Goal: Task Accomplishment & Management: Manage account settings

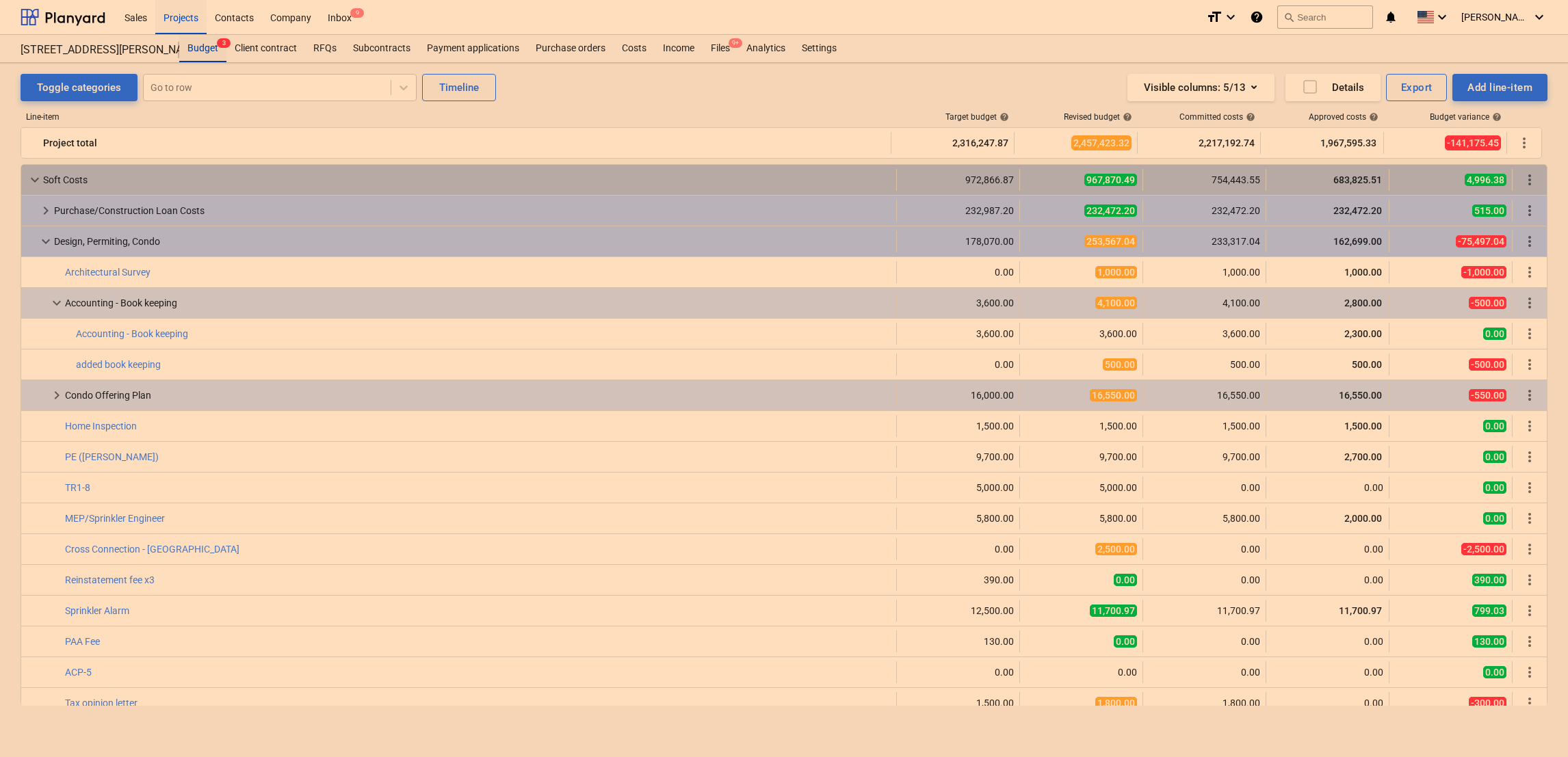
click at [199, 42] on div "Budget 3" at bounding box center [202, 48] width 47 height 28
click at [179, 22] on div "Projects" at bounding box center [180, 16] width 51 height 35
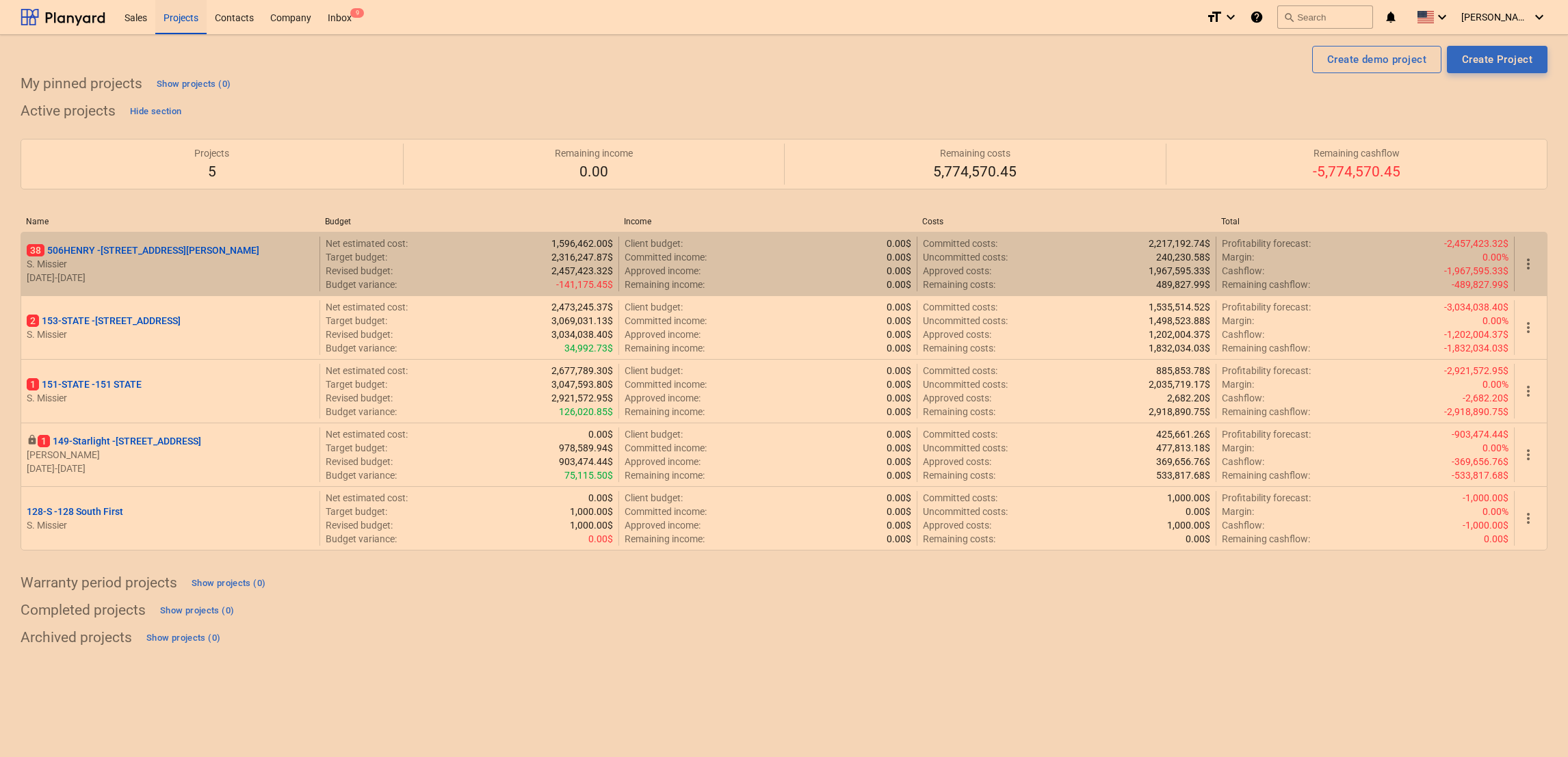
click at [110, 241] on div "38 506HENRY - 506 Henry Street S. Missier 02.11.2024 - 02.12.2025" at bounding box center [170, 263] width 298 height 55
click at [125, 250] on p "38 506HENRY - 506 Henry Street" at bounding box center [143, 250] width 233 height 13
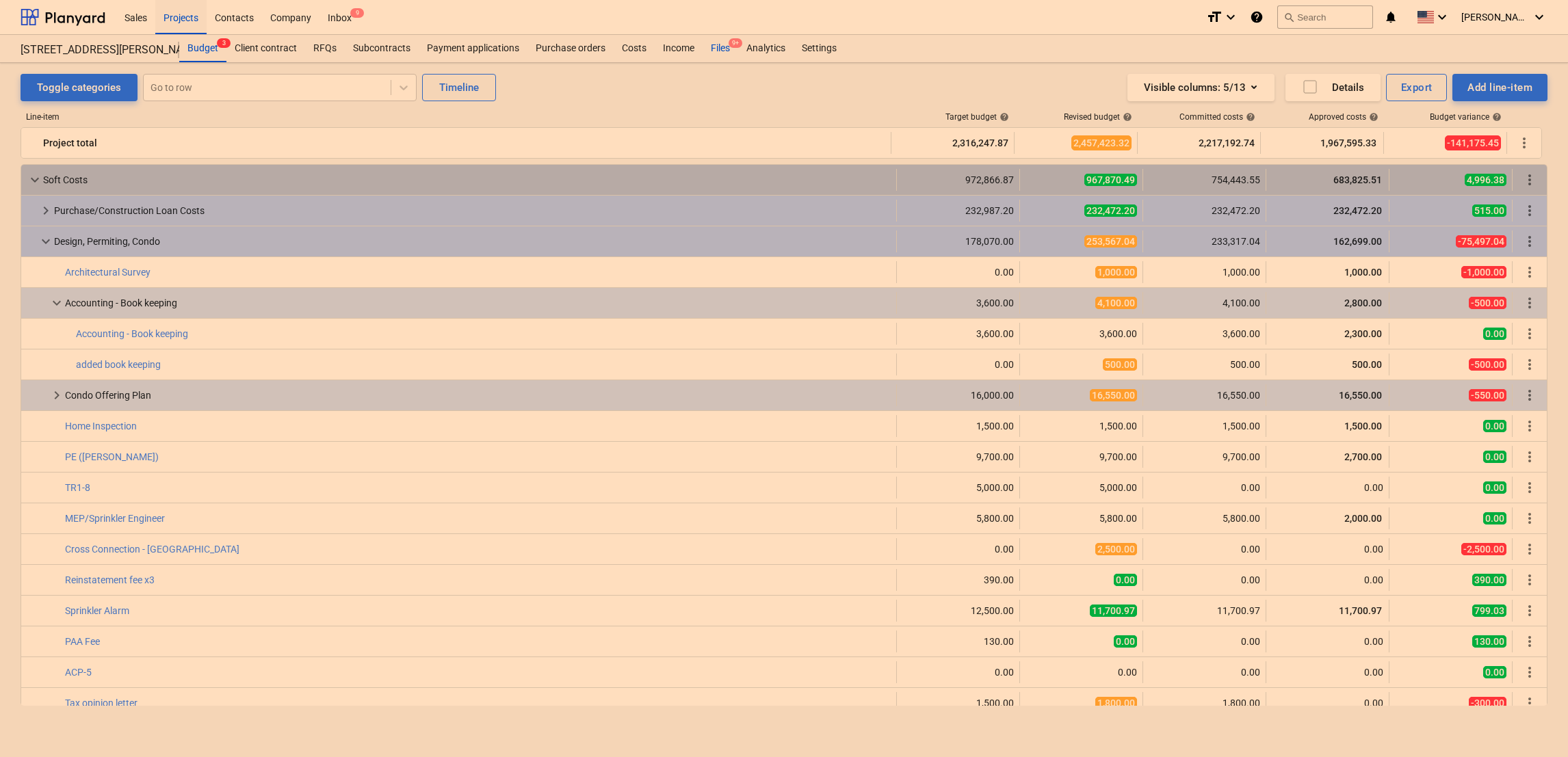
click at [716, 45] on div "Files 9+" at bounding box center [720, 48] width 36 height 28
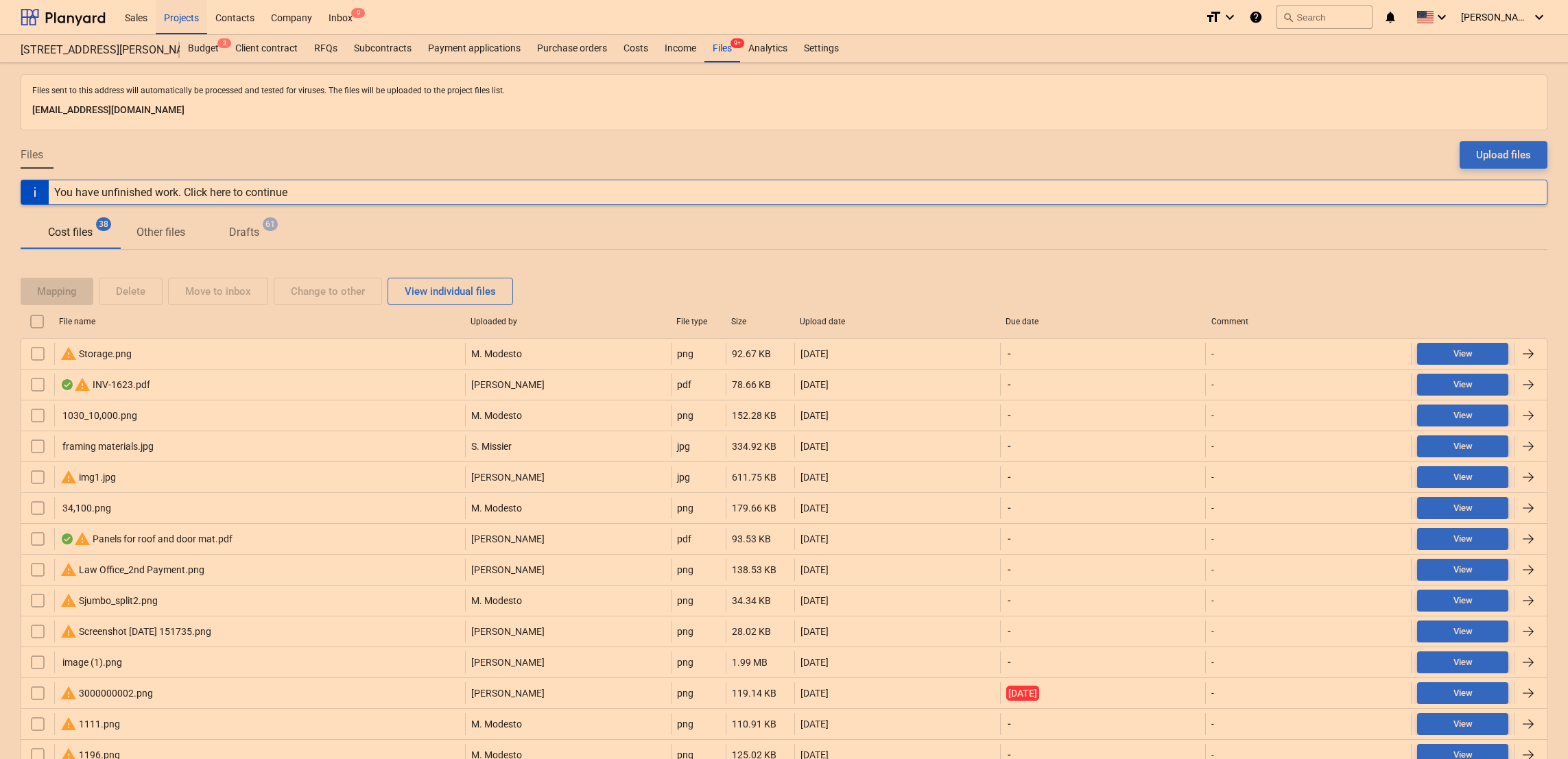
click at [245, 231] on p "Drafts" at bounding box center [244, 233] width 31 height 16
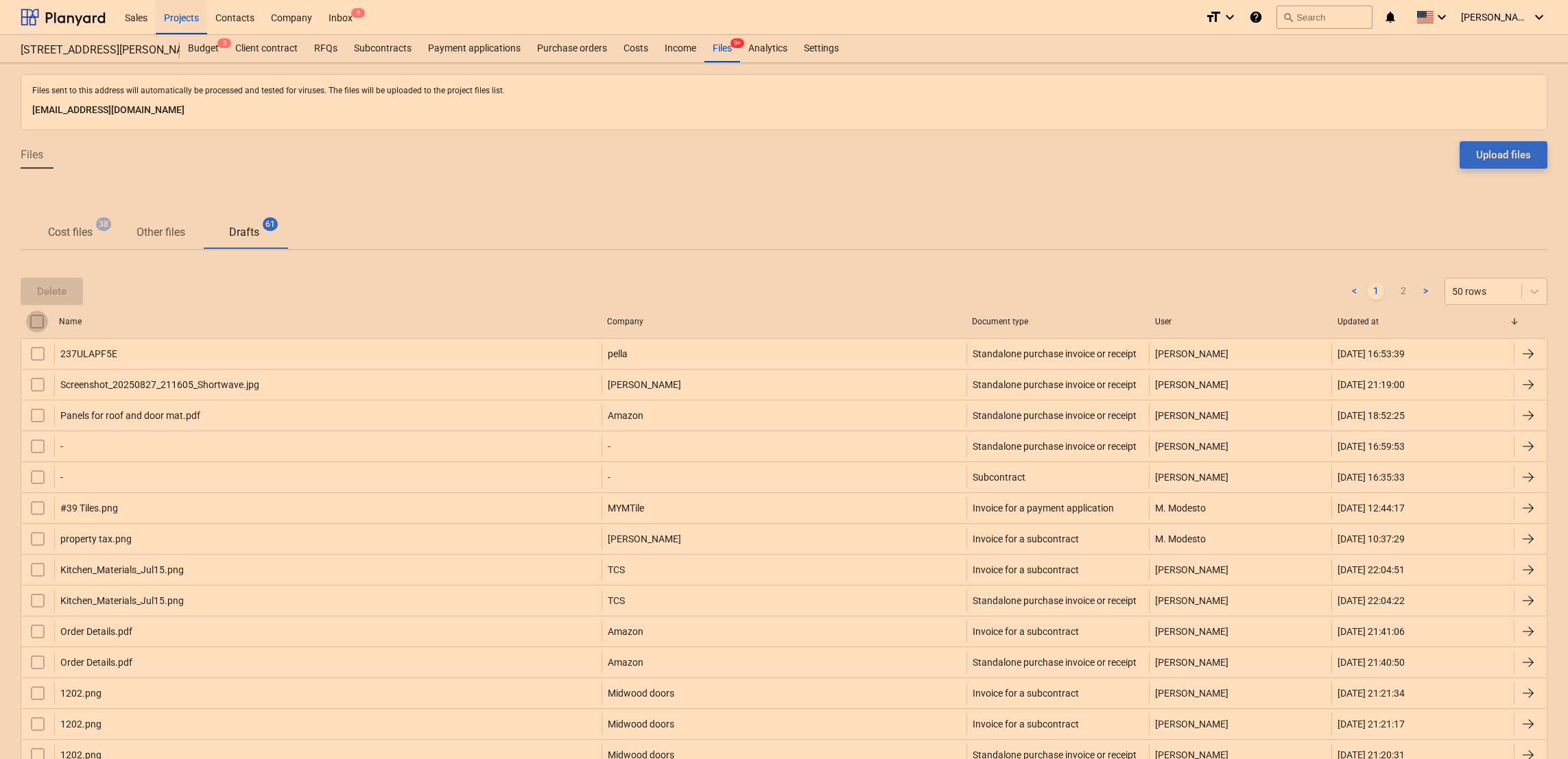
click at [36, 321] on input "checkbox" at bounding box center [37, 322] width 22 height 22
click at [54, 293] on div "Delete" at bounding box center [51, 292] width 30 height 18
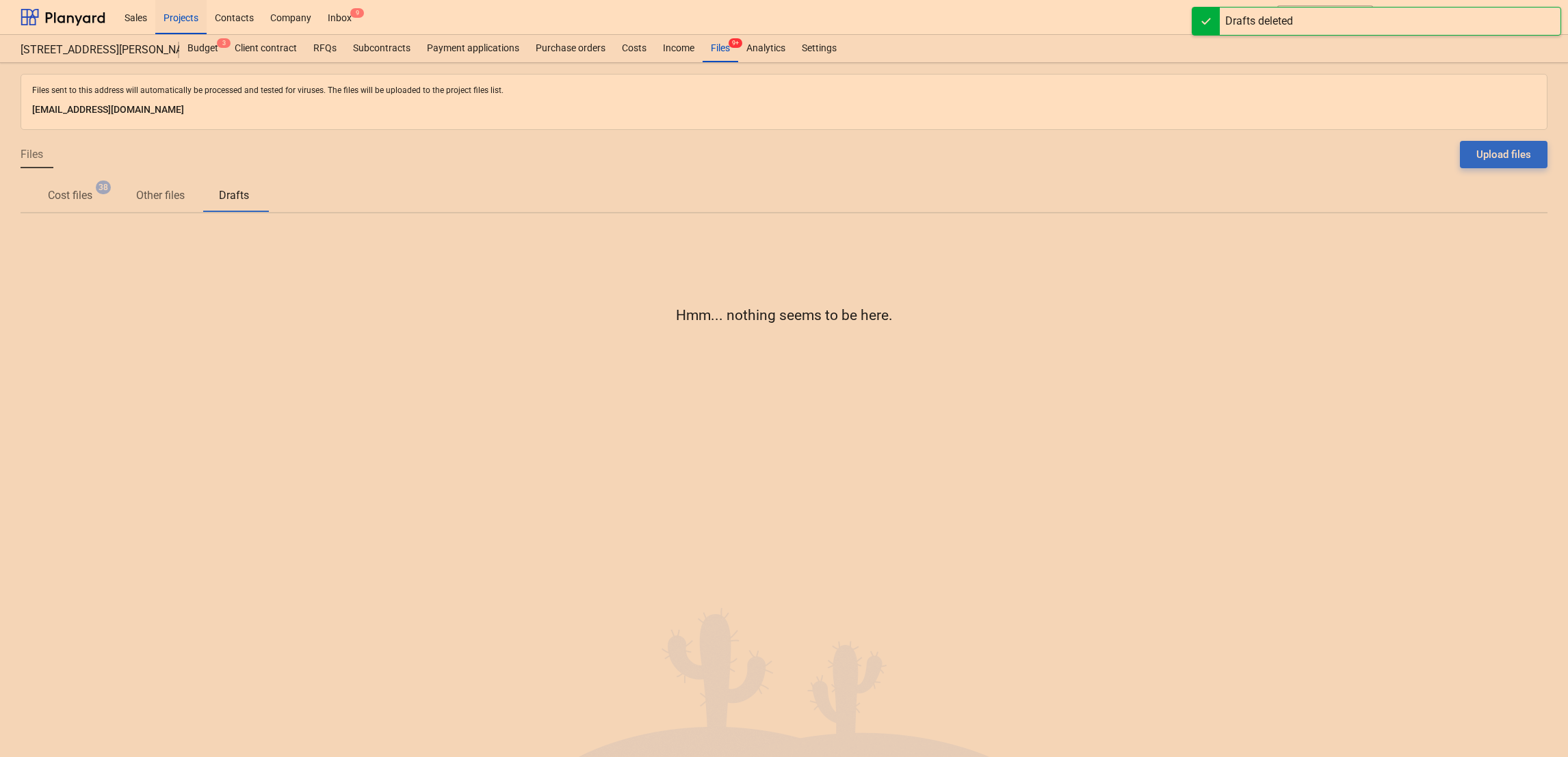
click at [85, 196] on p "Cost files" at bounding box center [70, 195] width 45 height 16
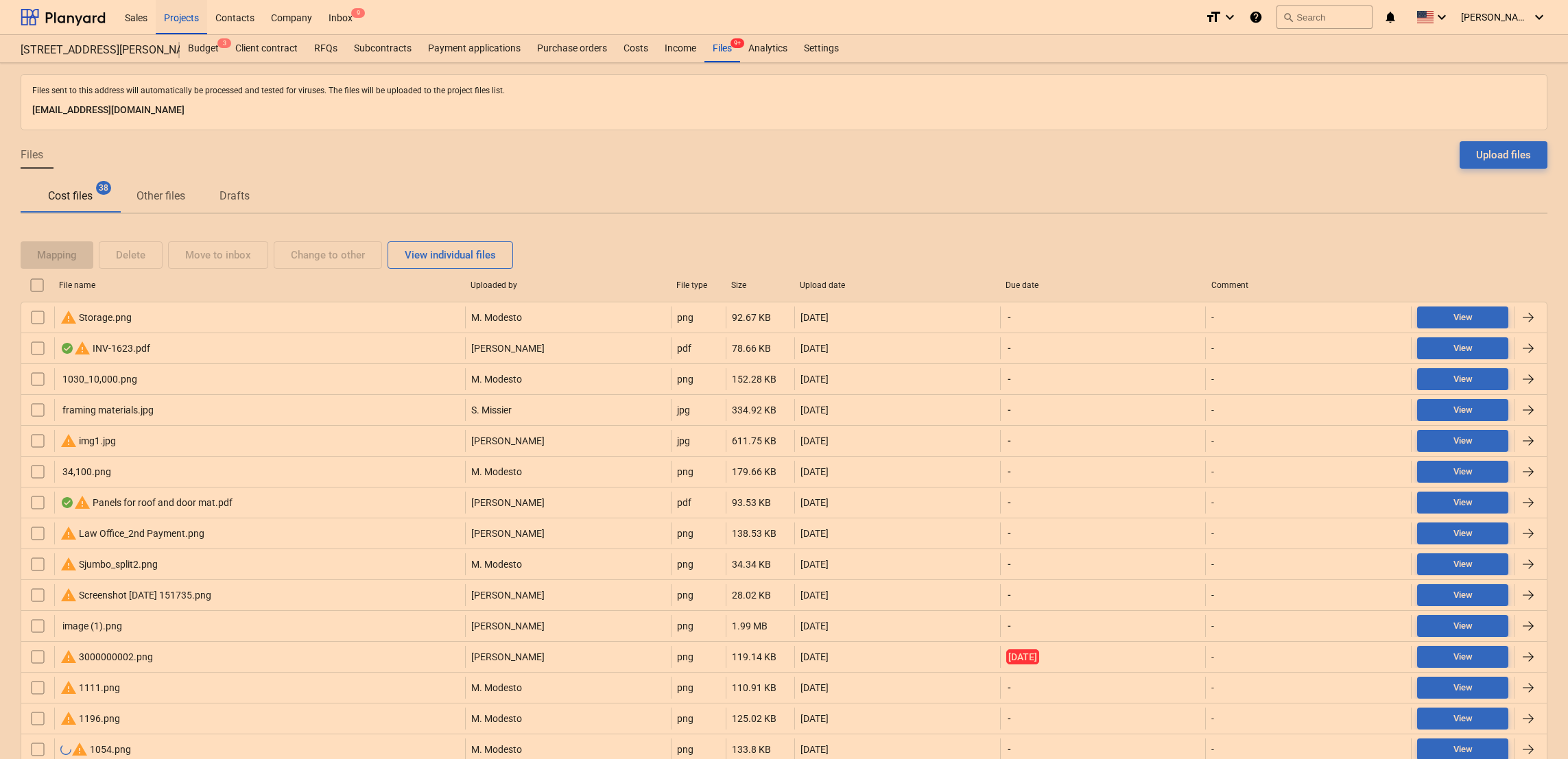
click at [219, 255] on div "Mapping Delete Move to inbox Change to other View individual files" at bounding box center [270, 255] width 498 height 28
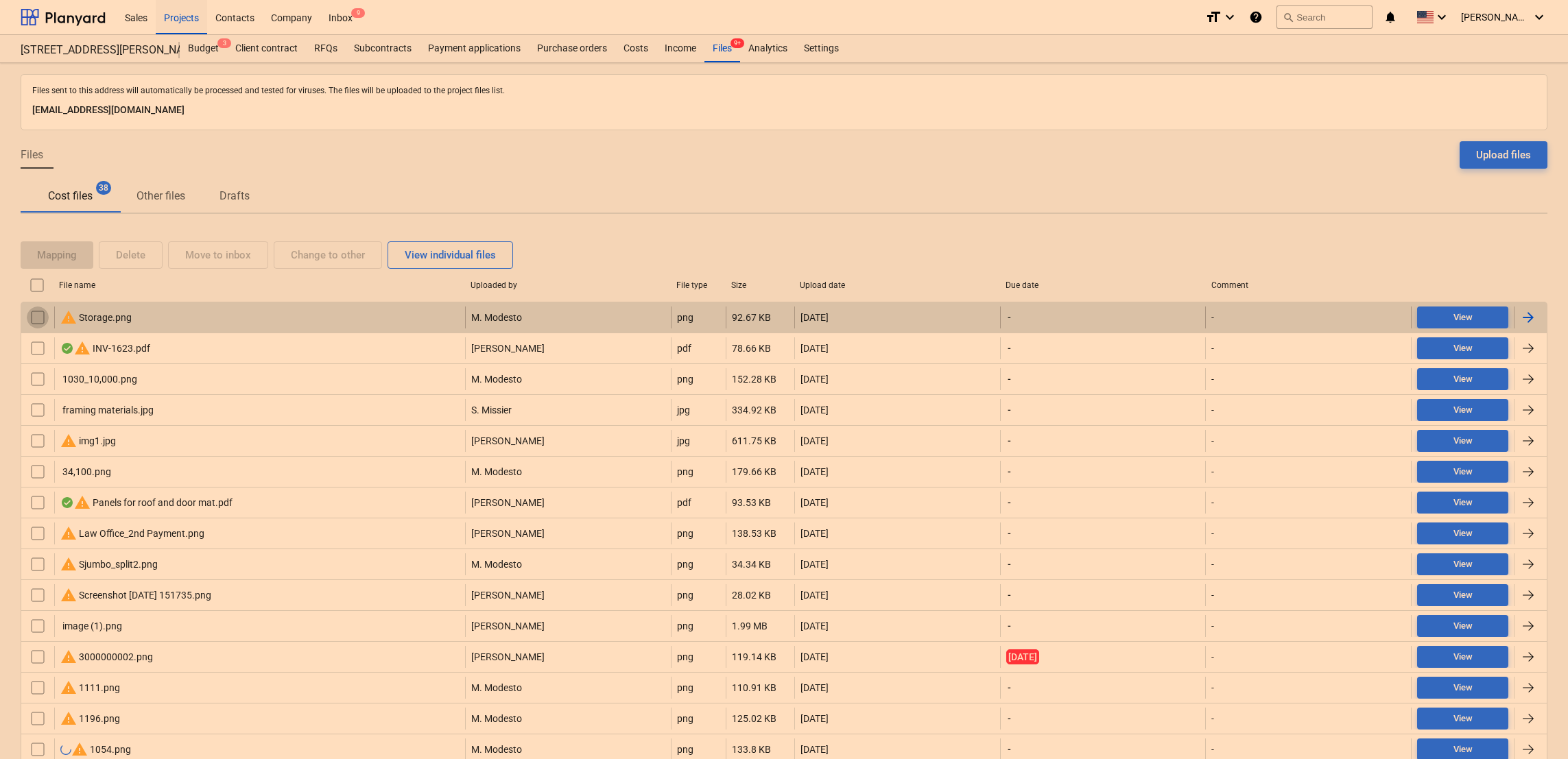
click at [40, 313] on input "checkbox" at bounding box center [38, 317] width 22 height 22
click at [187, 108] on p "[EMAIL_ADDRESS][DOMAIN_NAME]" at bounding box center [784, 110] width 1503 height 16
copy p "[EMAIL_ADDRESS][DOMAIN_NAME]"
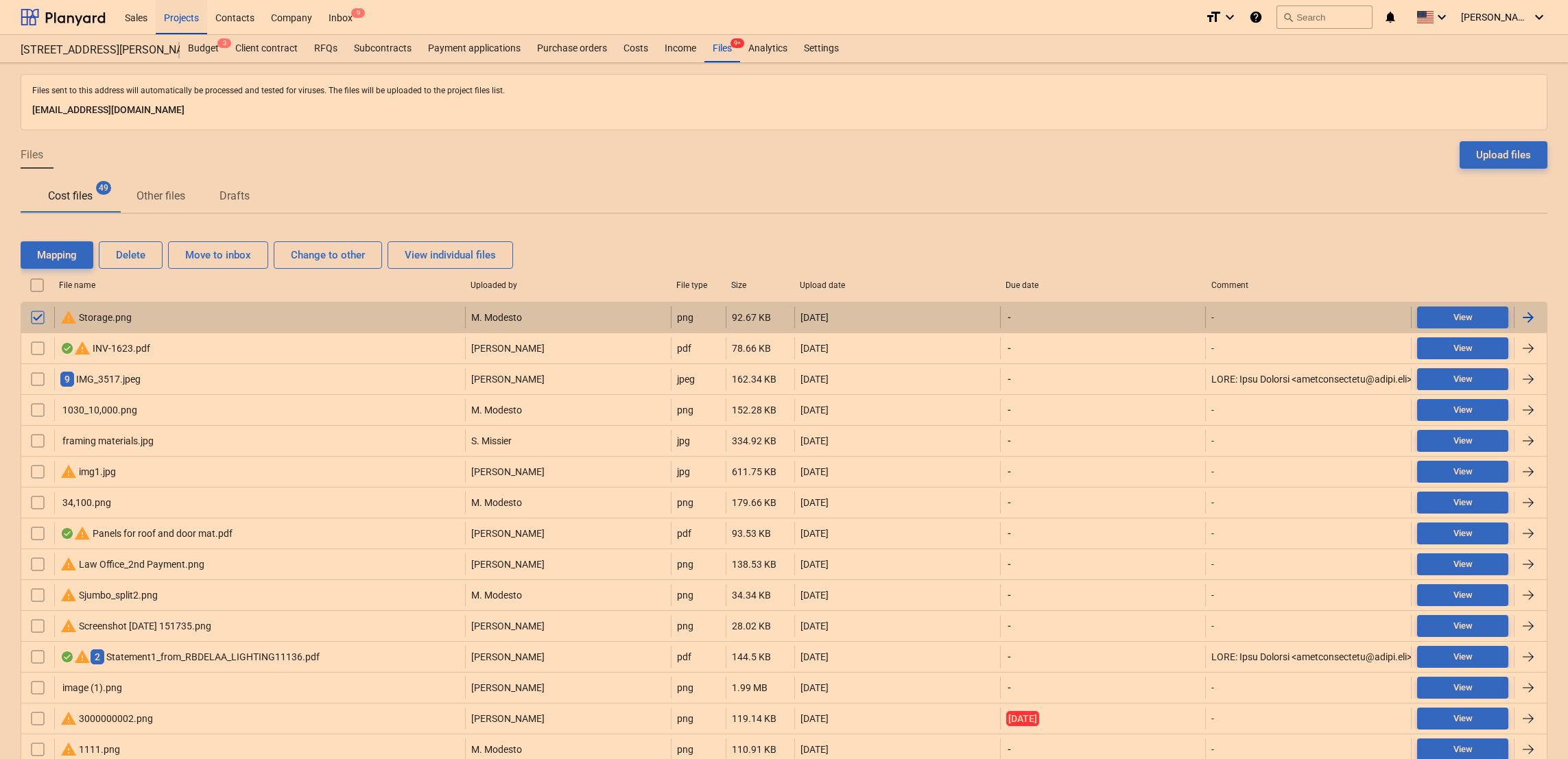
click at [389, 98] on div "Files sent to this address will automatically be processed and tested for virus…" at bounding box center [784, 91] width 1510 height 16
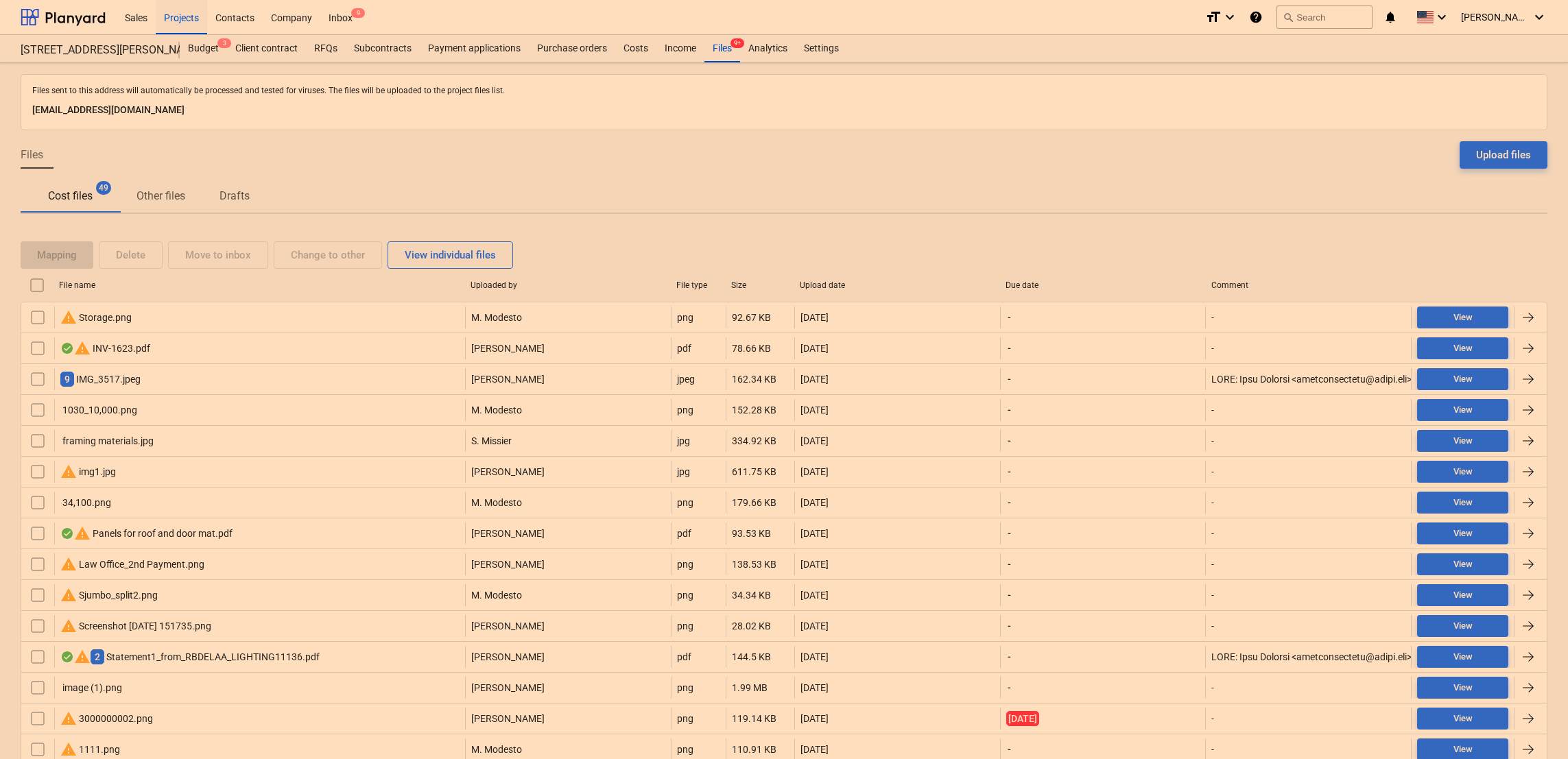
click at [838, 280] on div "Upload date" at bounding box center [897, 285] width 195 height 10
checkbox input "false"
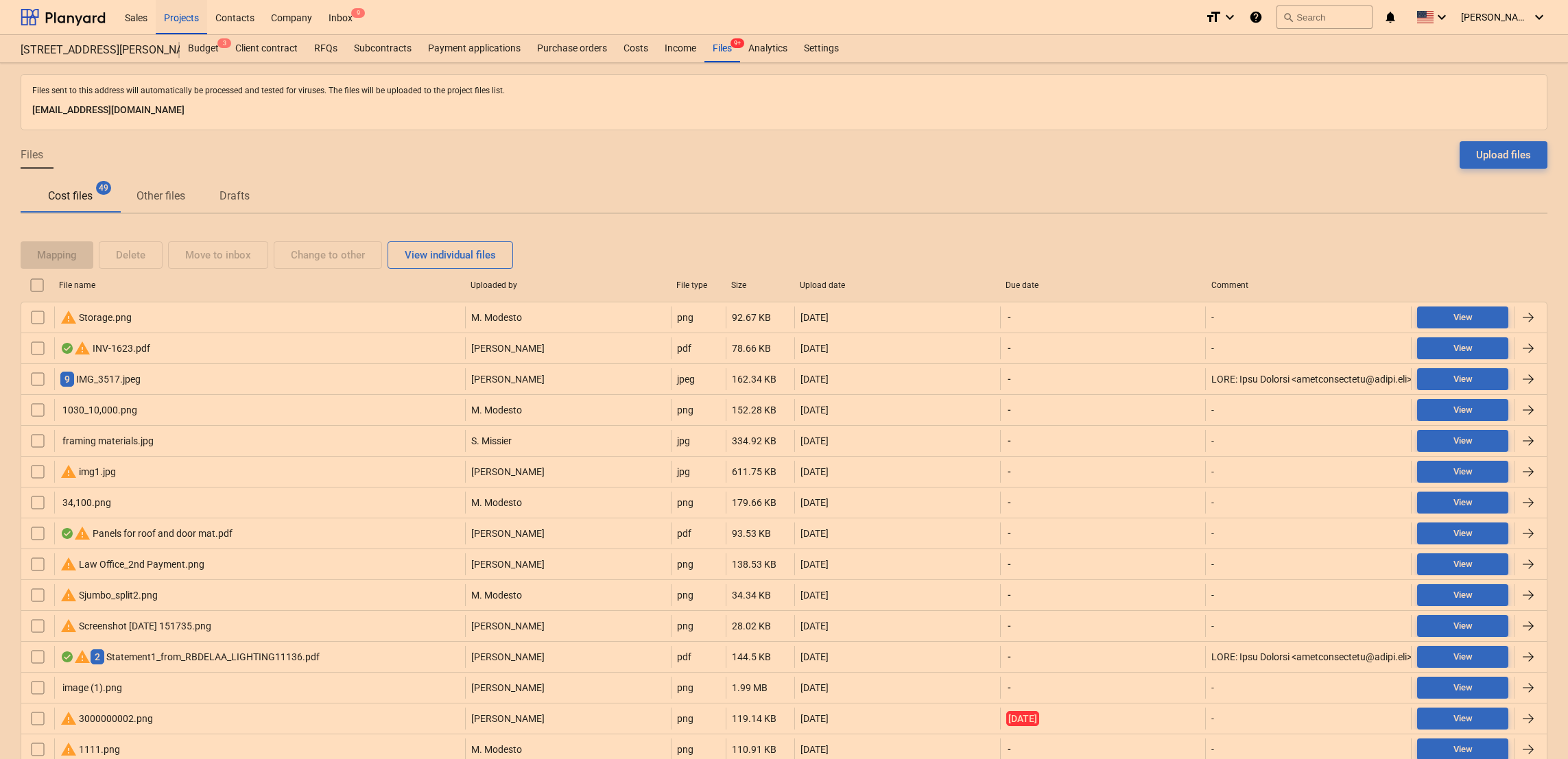
checkbox input "false"
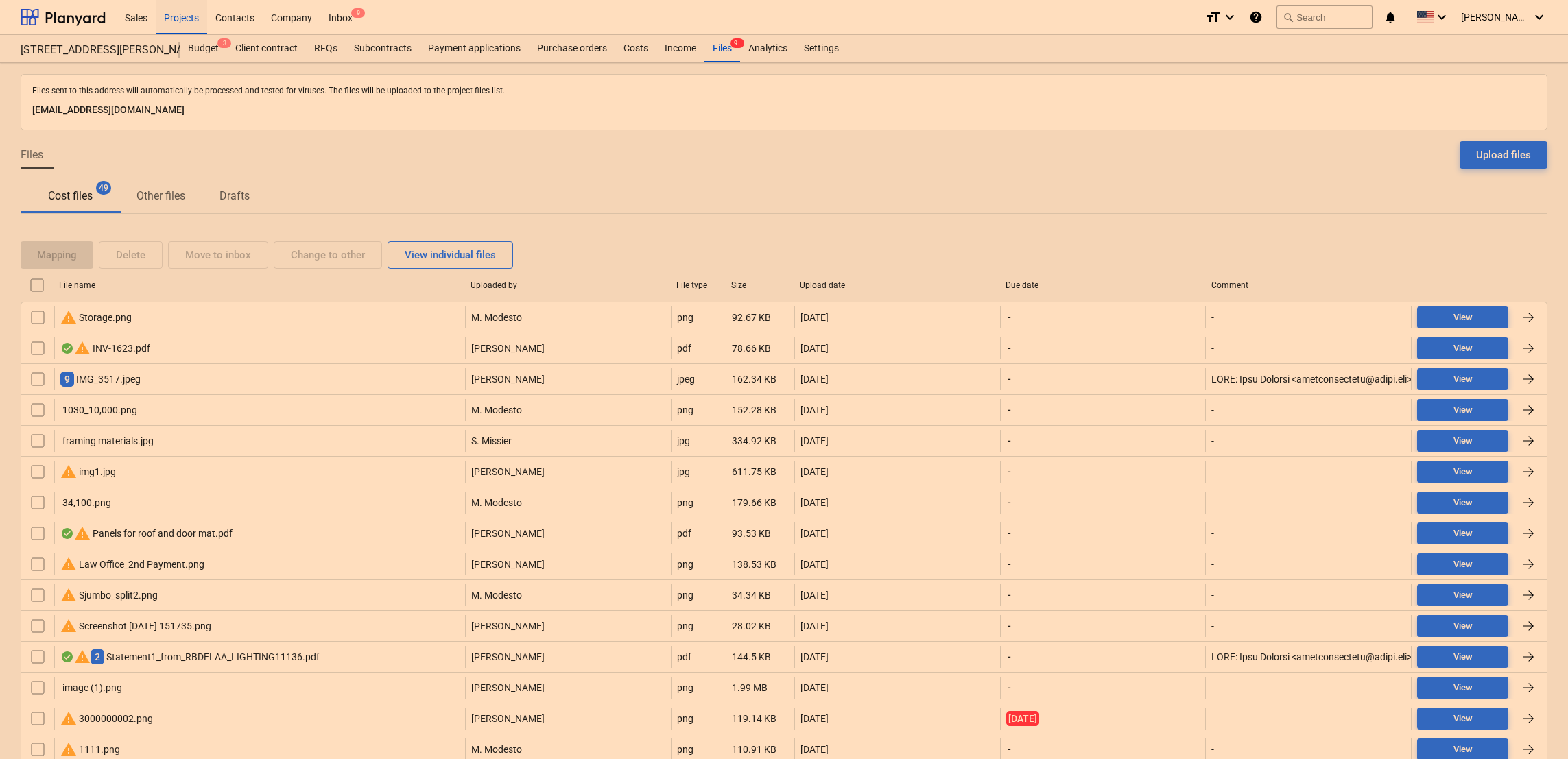
checkbox input "false"
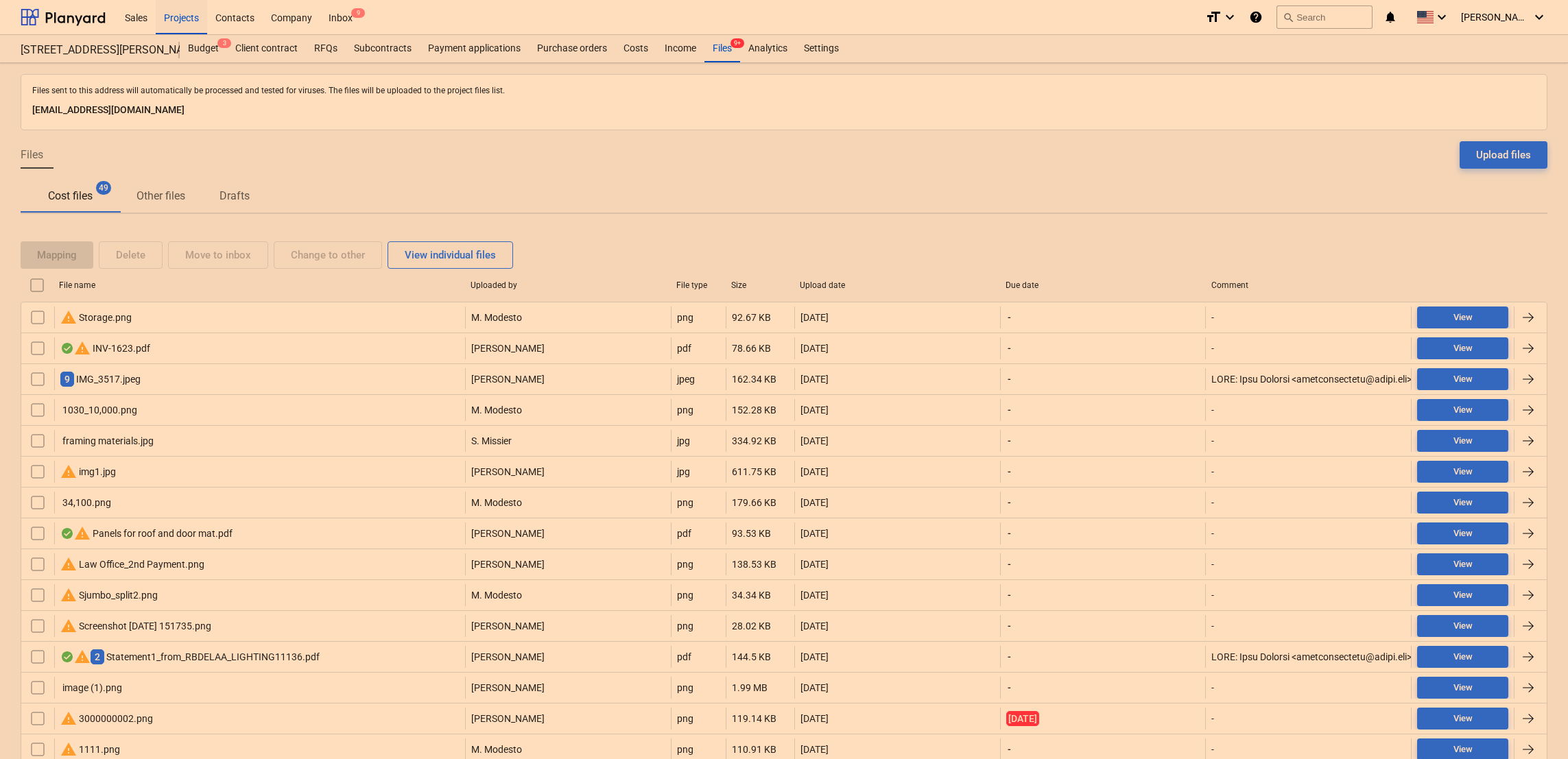
checkbox input "false"
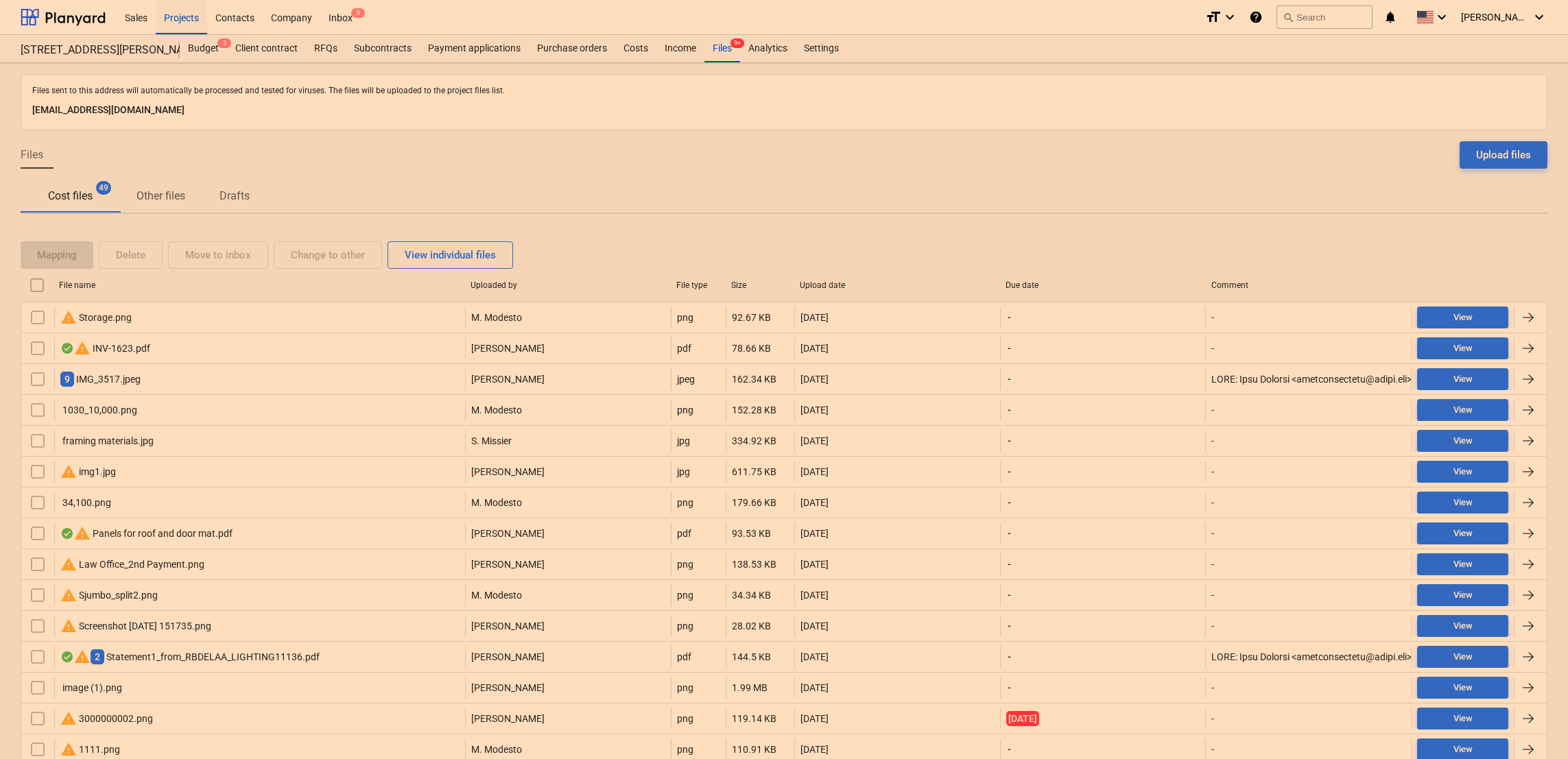
checkbox input "false"
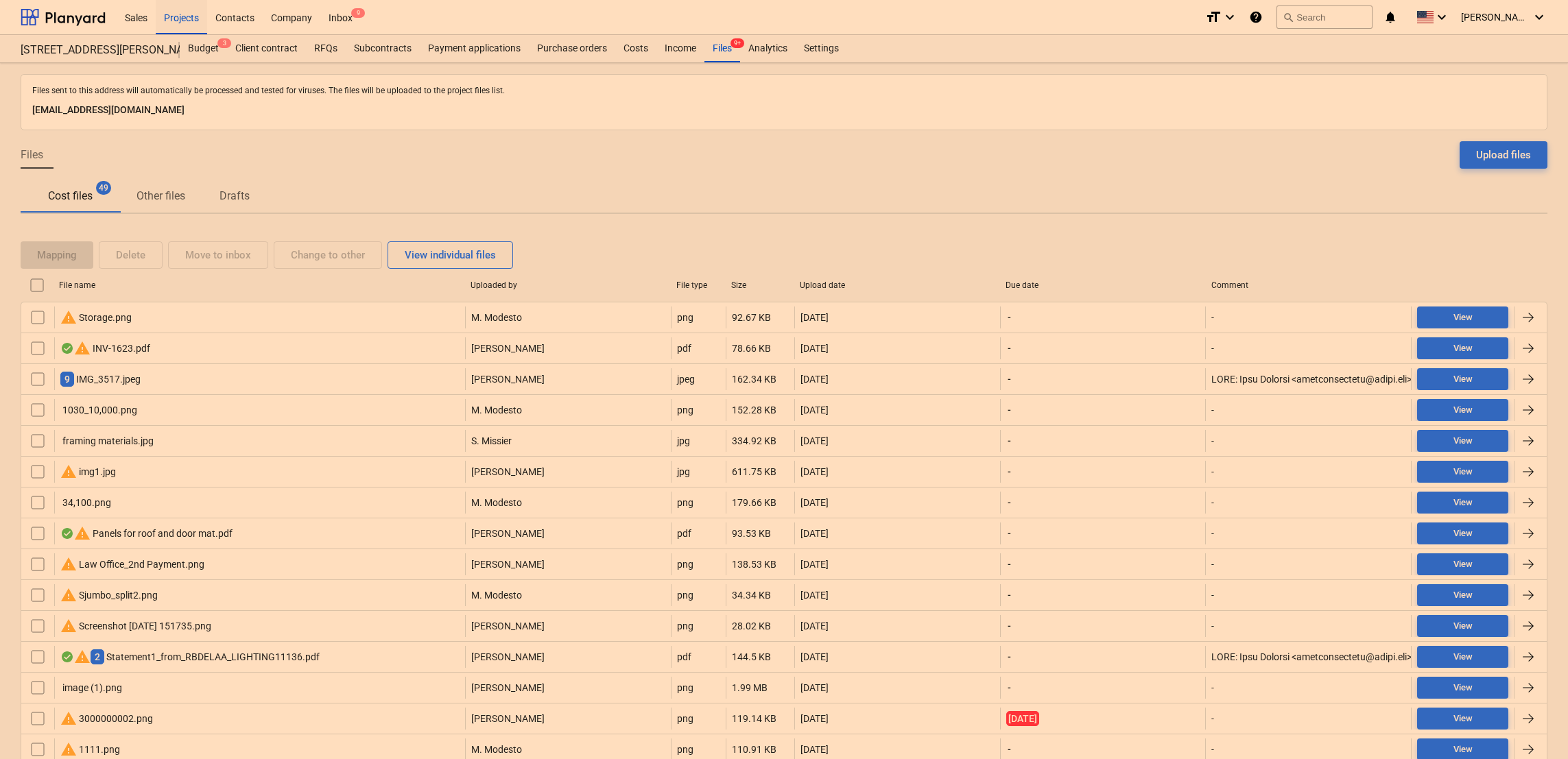
checkbox input "false"
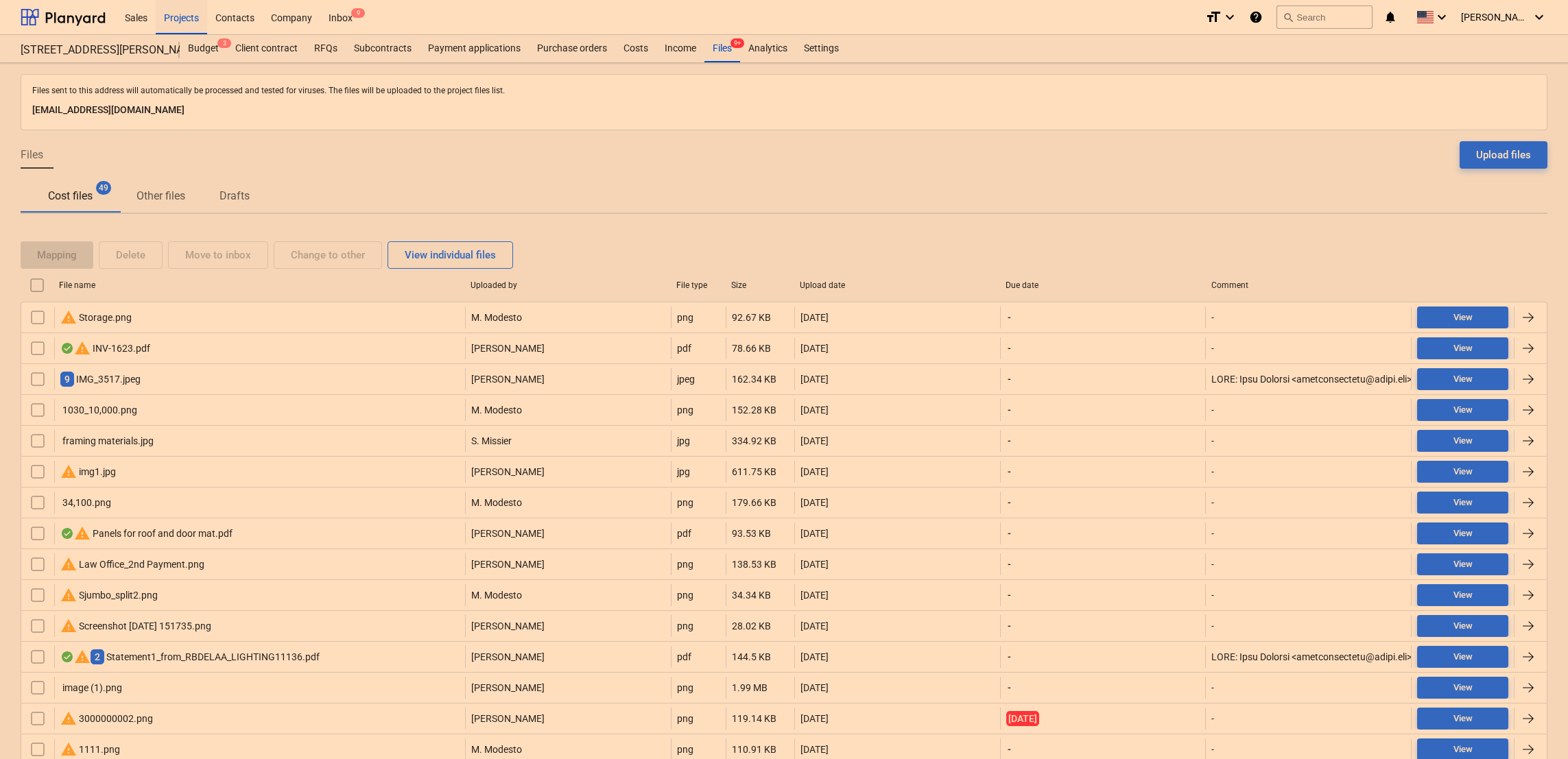
checkbox input "false"
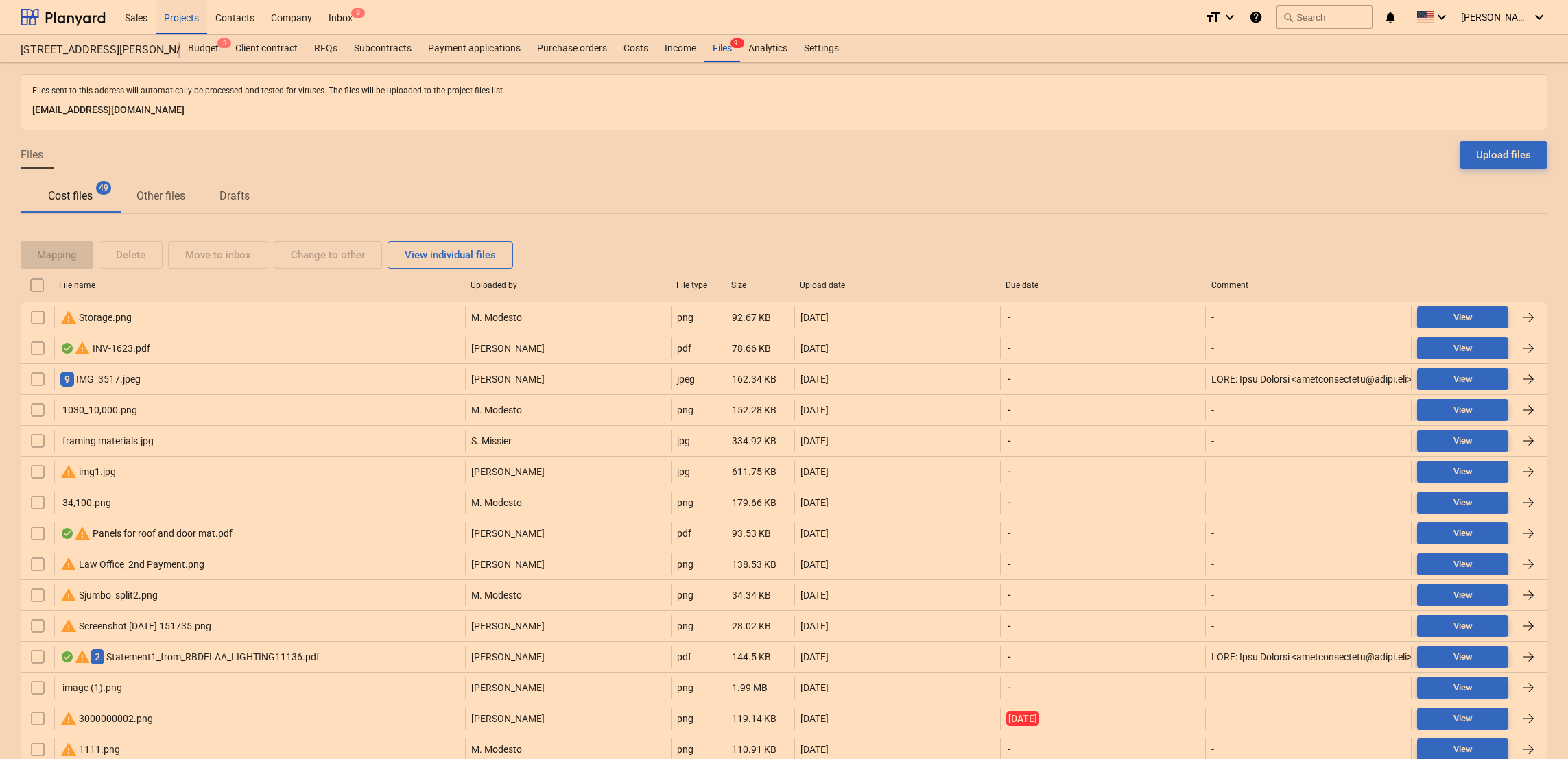
checkbox input "false"
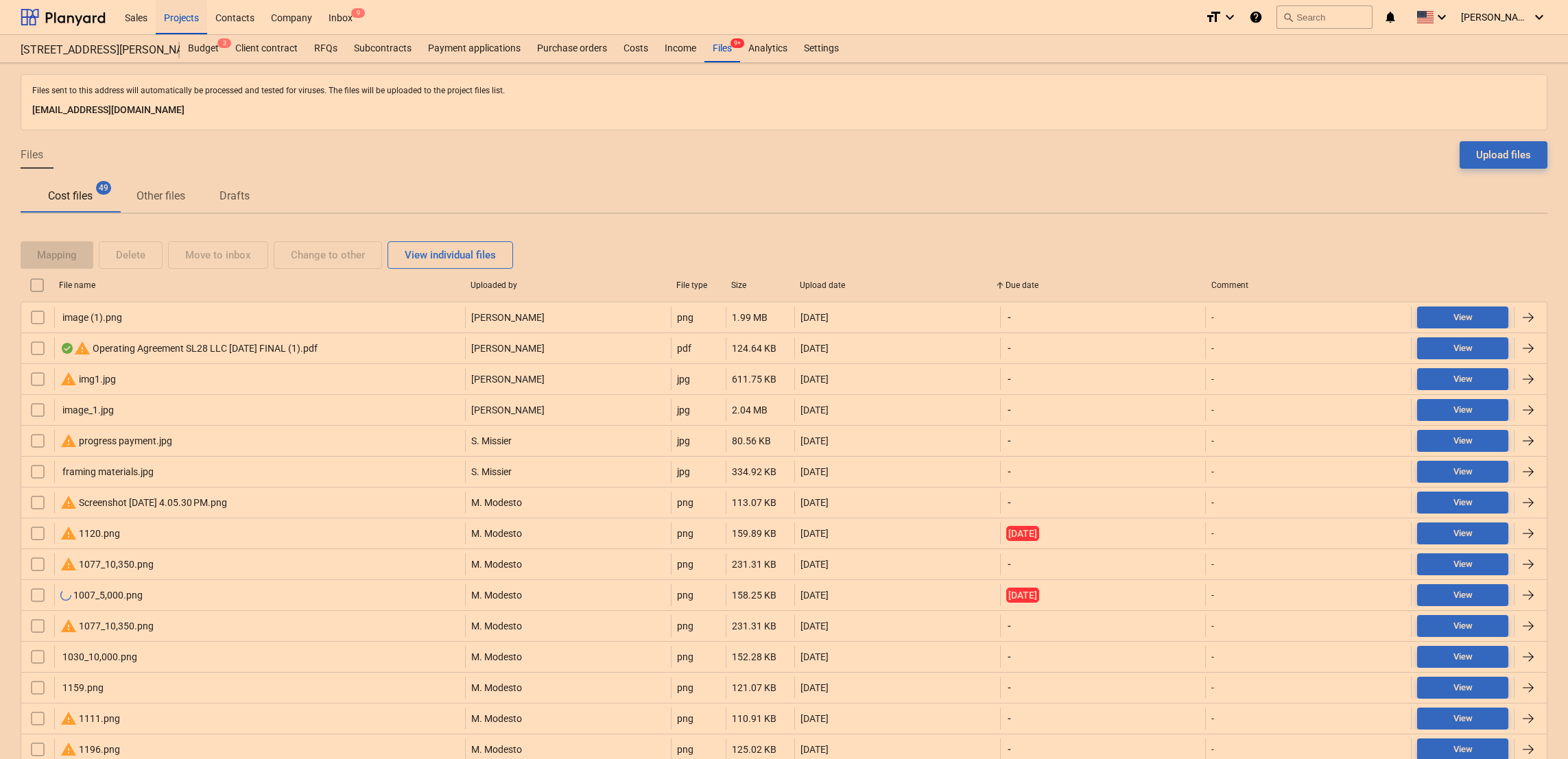
click at [838, 280] on div "Upload date" at bounding box center [897, 285] width 195 height 10
checkbox input "false"
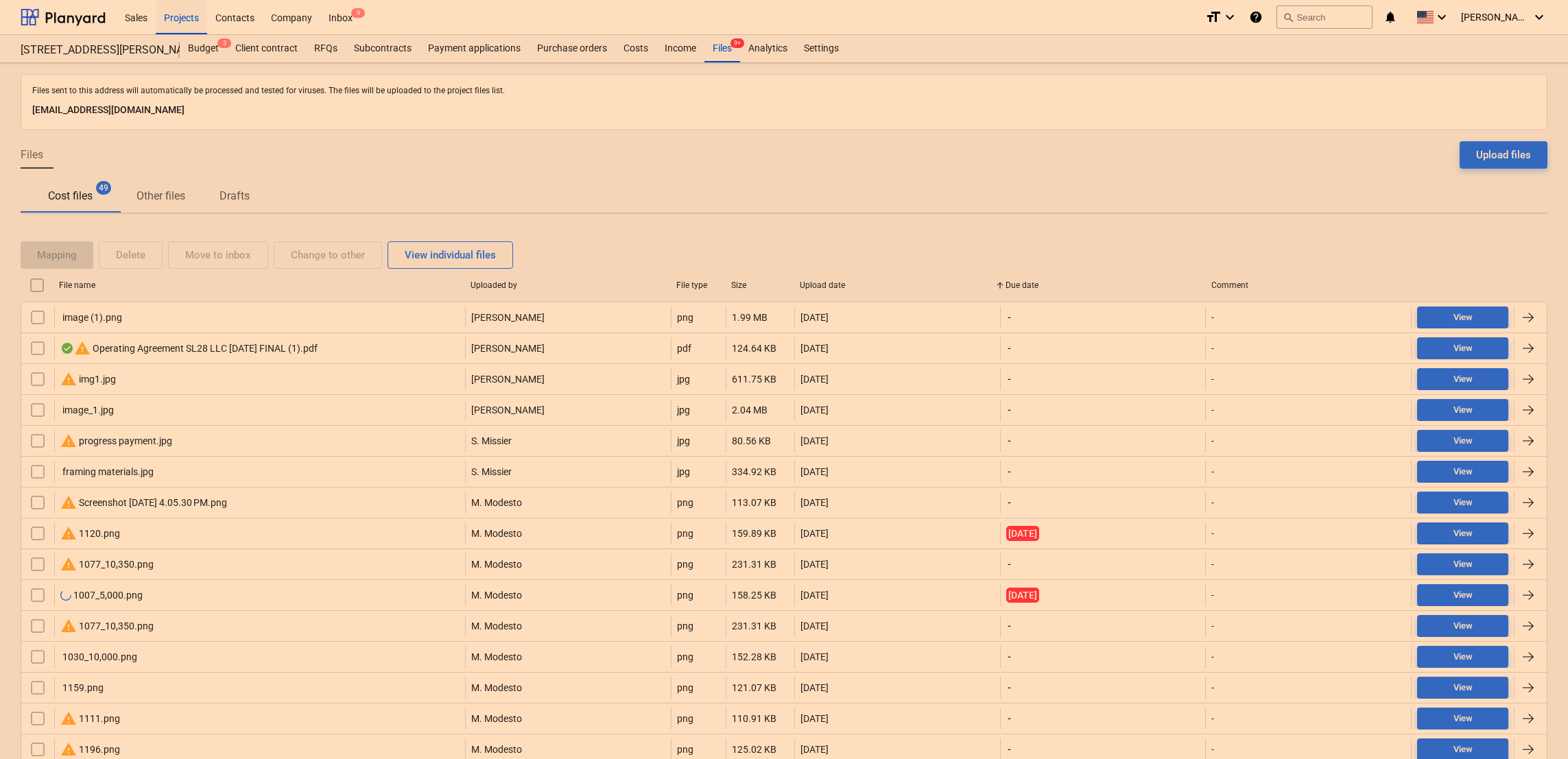
checkbox input "false"
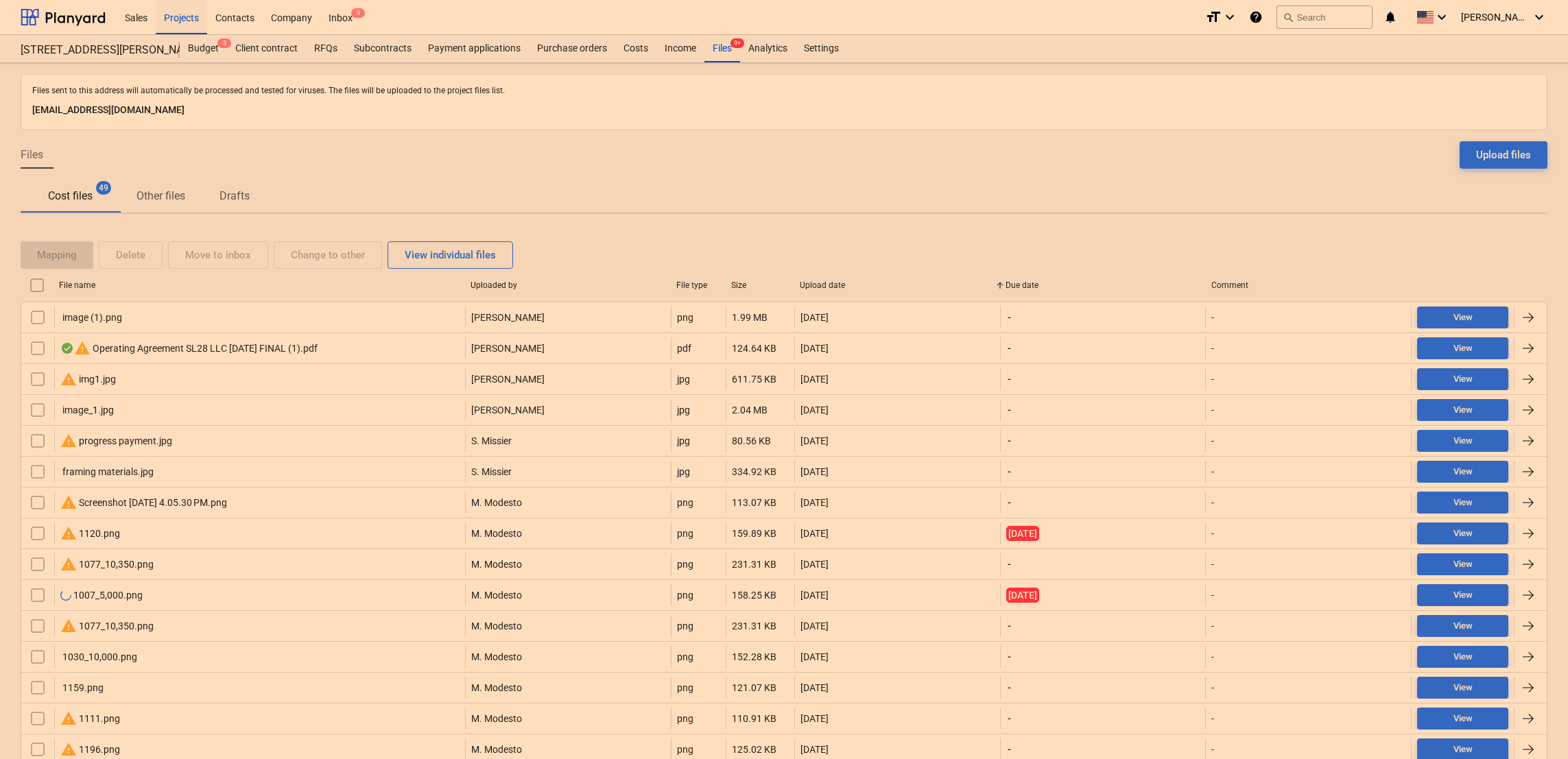
checkbox input "false"
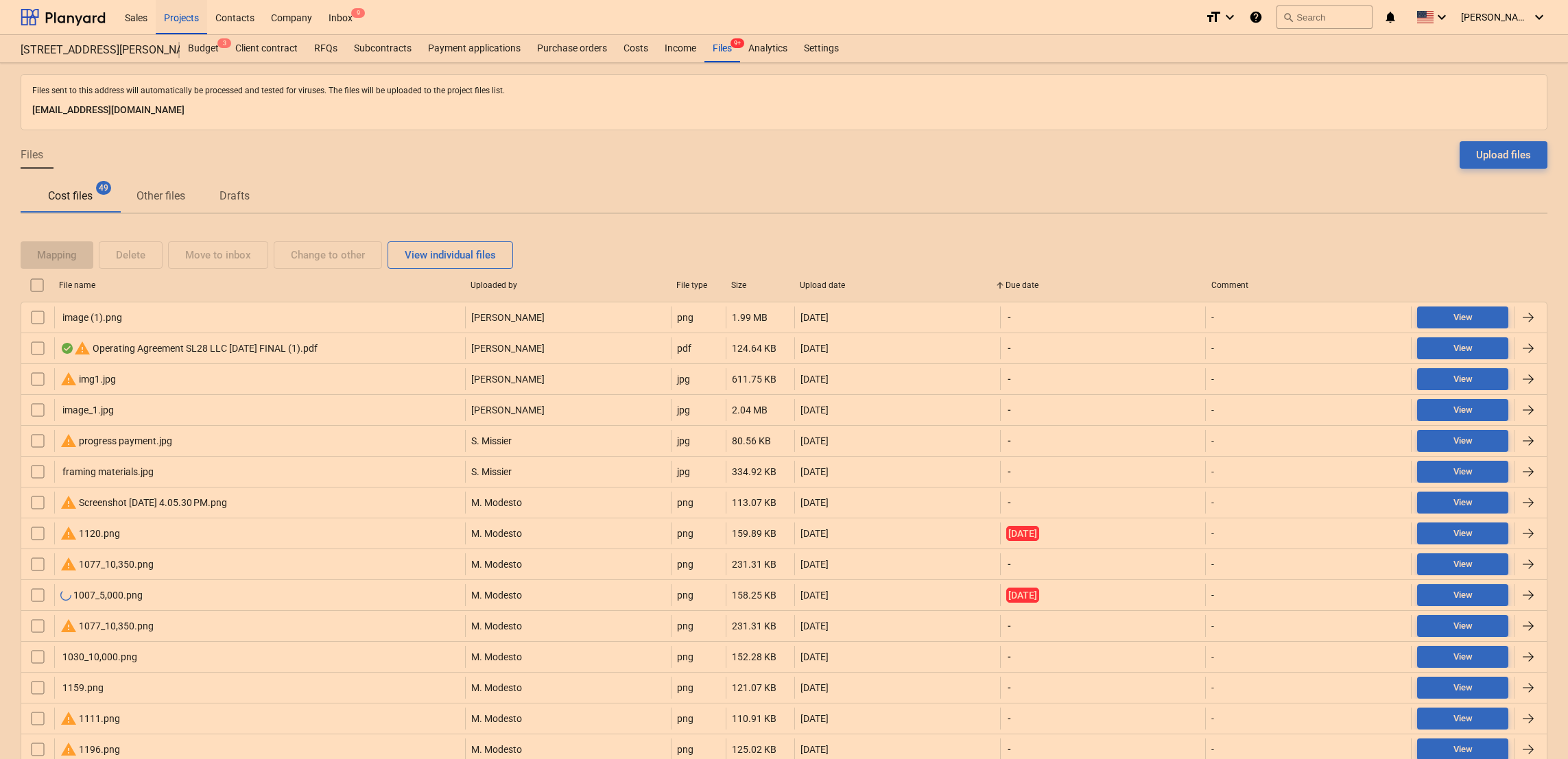
checkbox input "false"
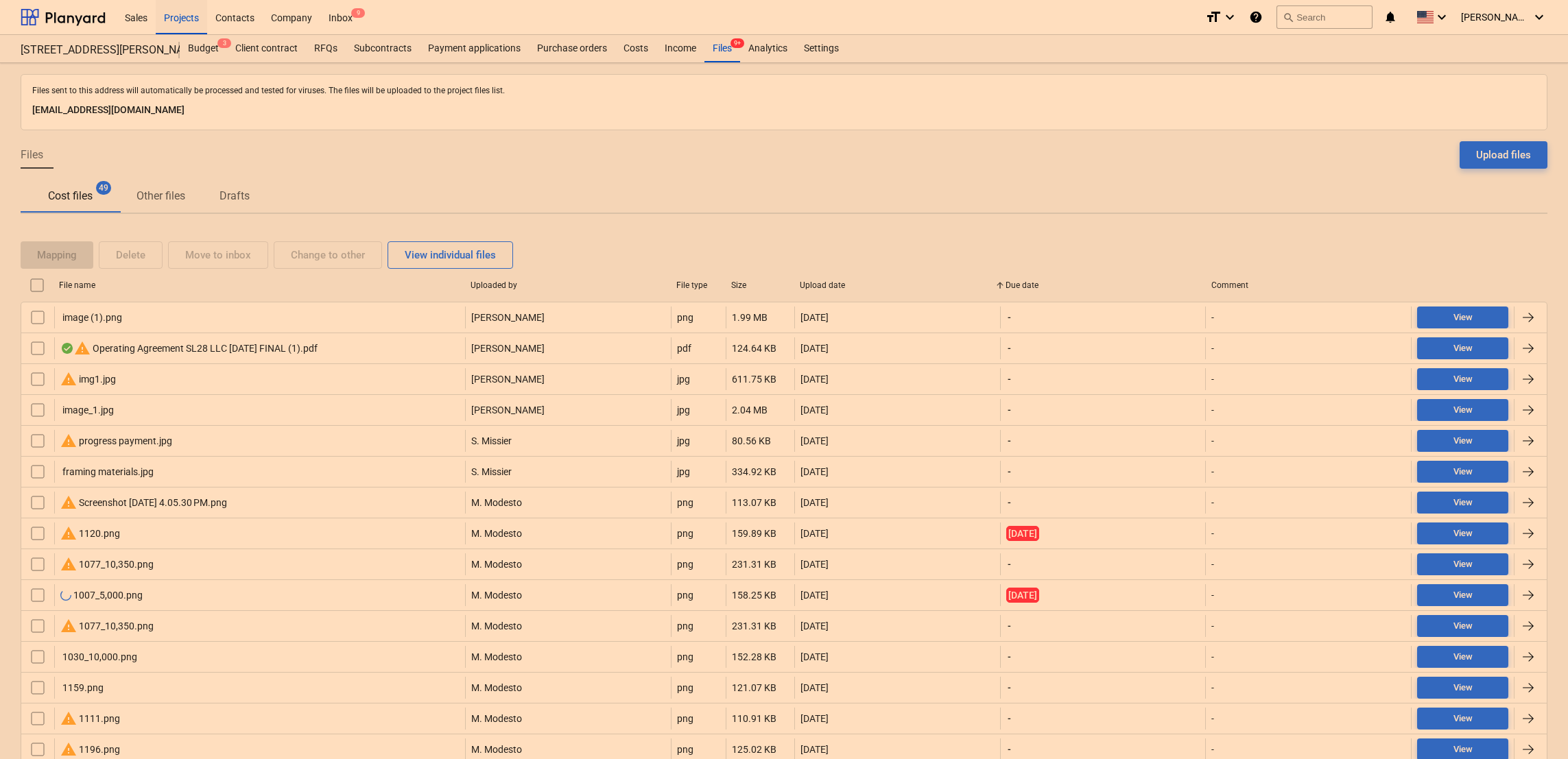
checkbox input "false"
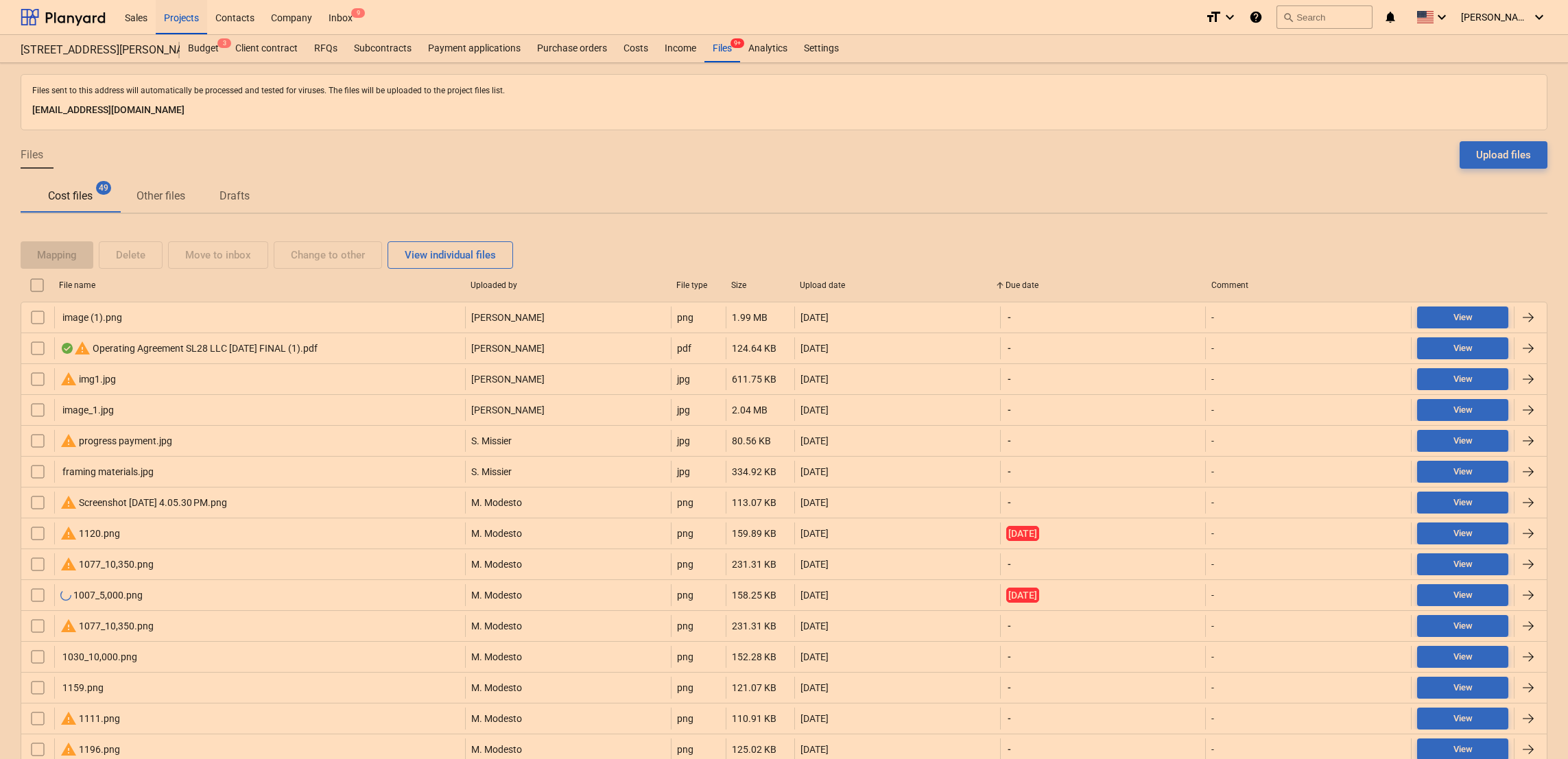
checkbox input "false"
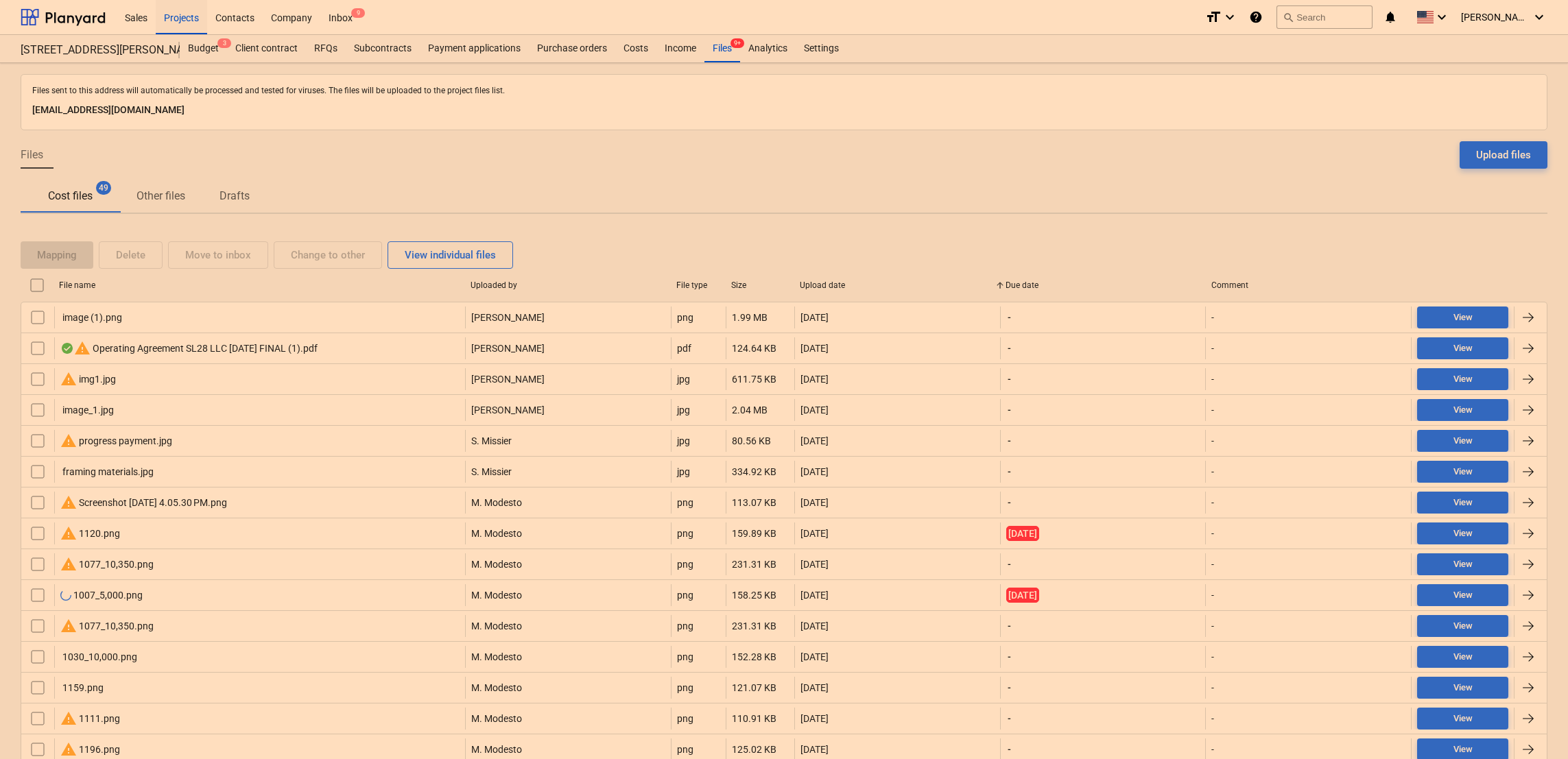
checkbox input "false"
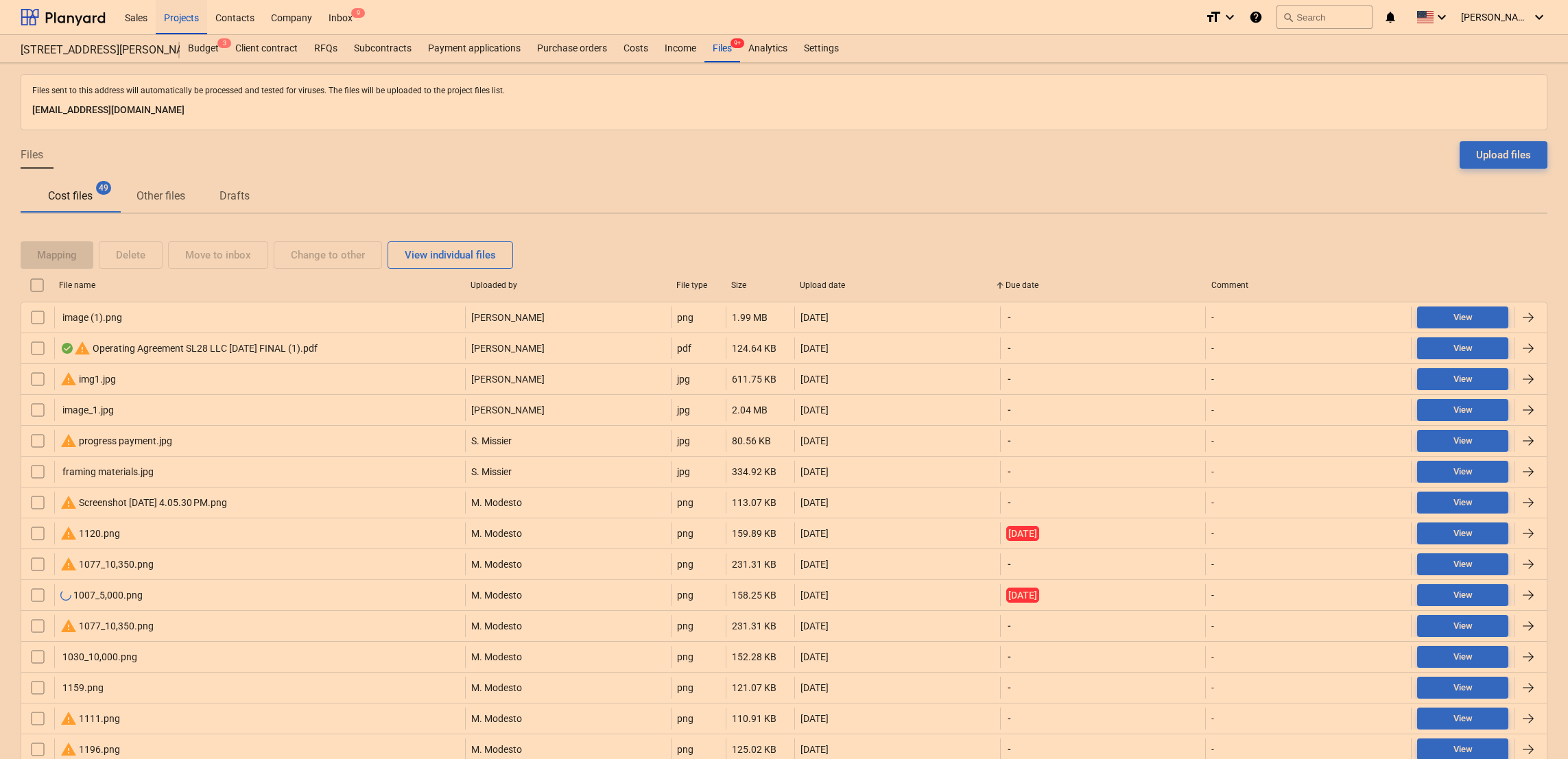
checkbox input "false"
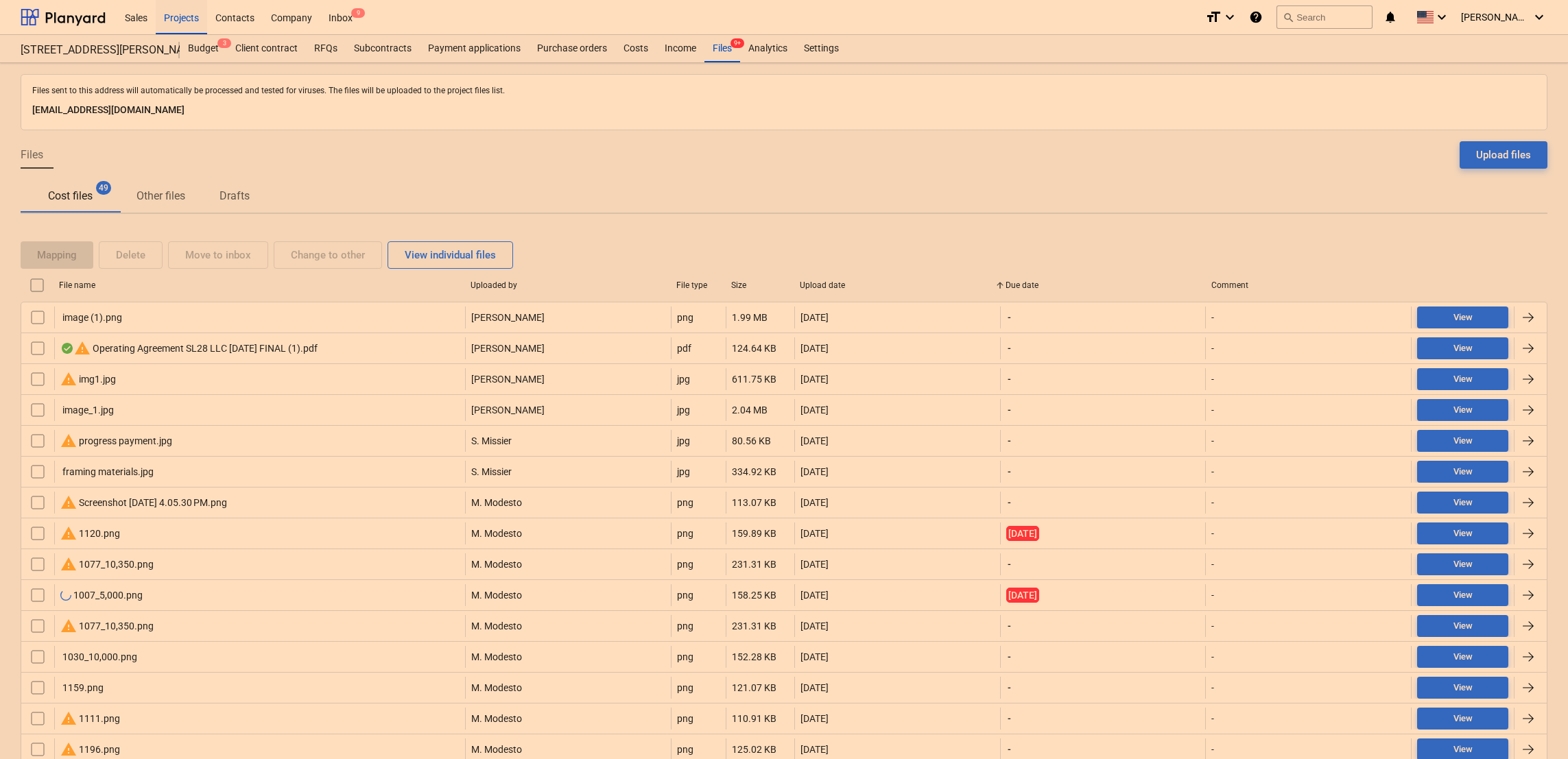
checkbox input "false"
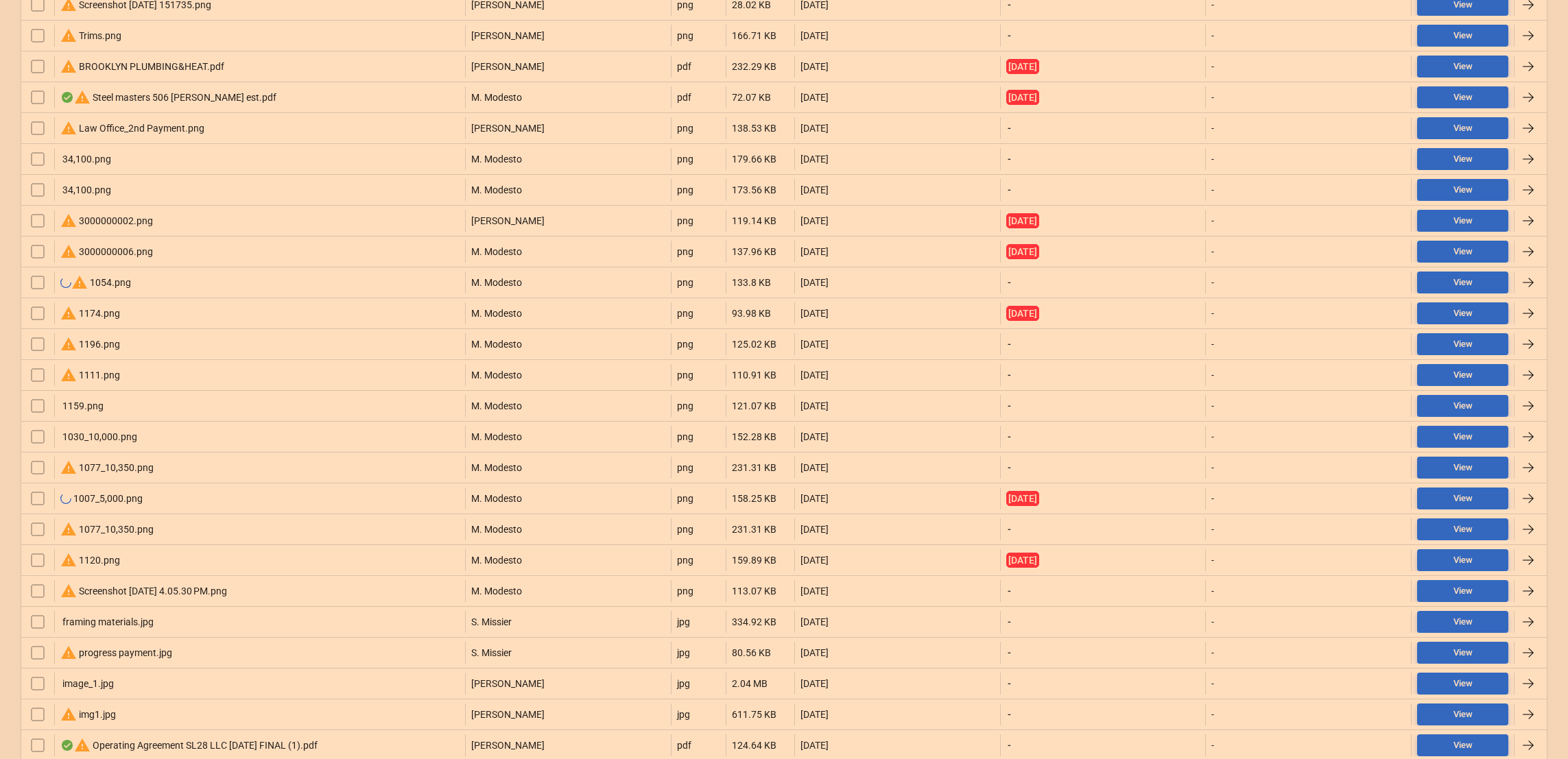
scroll to position [832, 0]
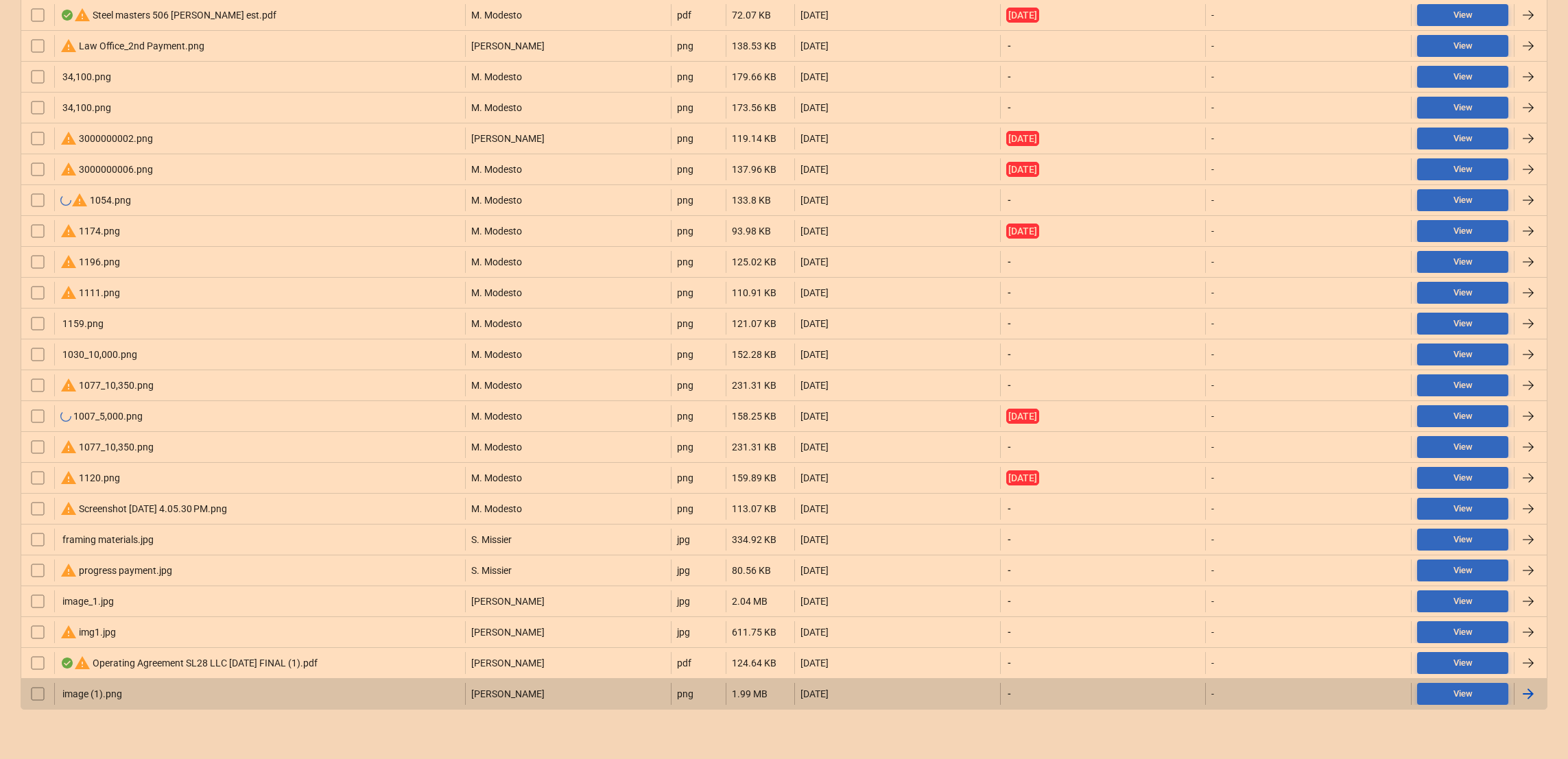
click at [98, 694] on div "image (1).png" at bounding box center [91, 693] width 62 height 11
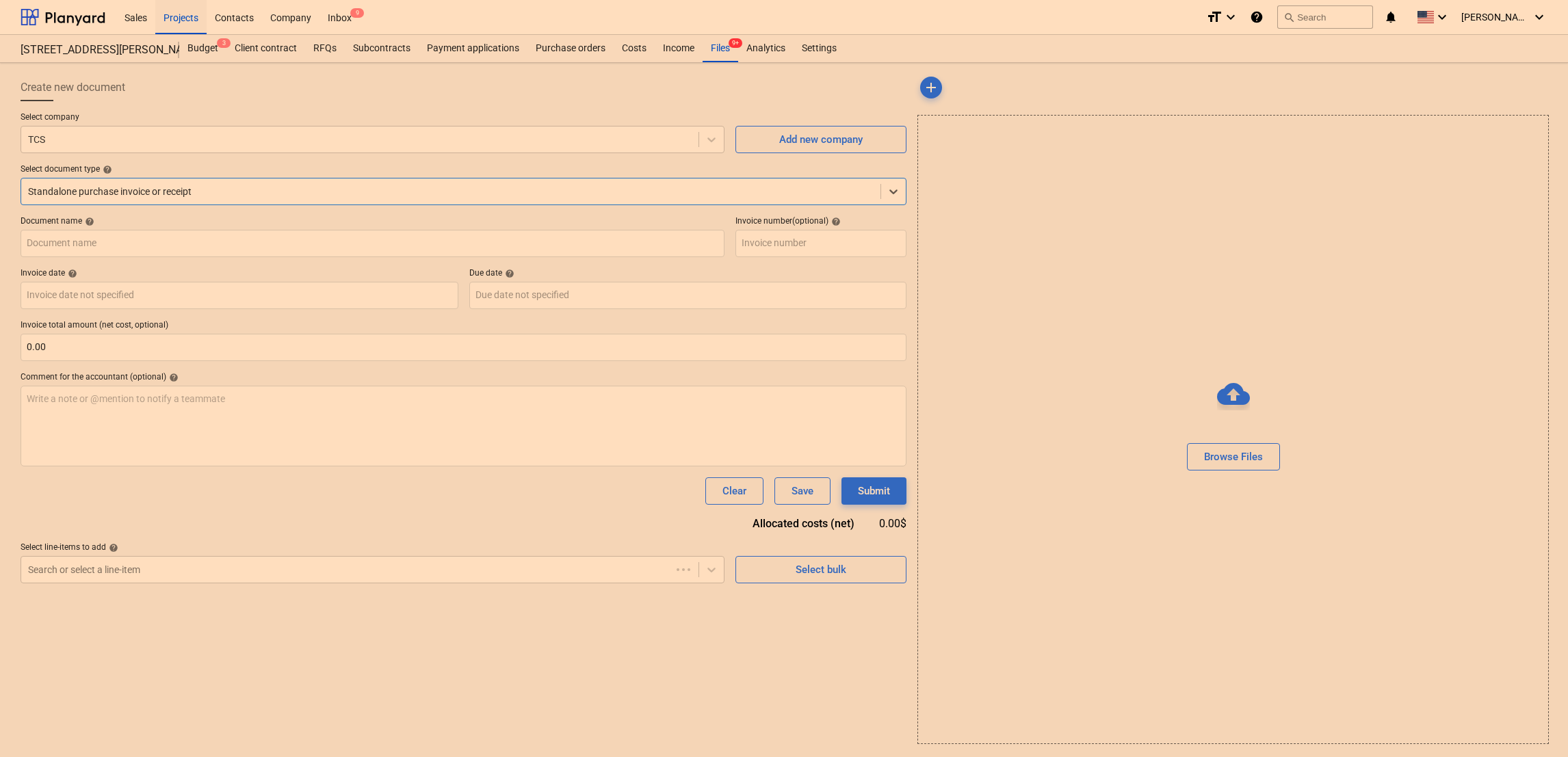
type input "image (1).png"
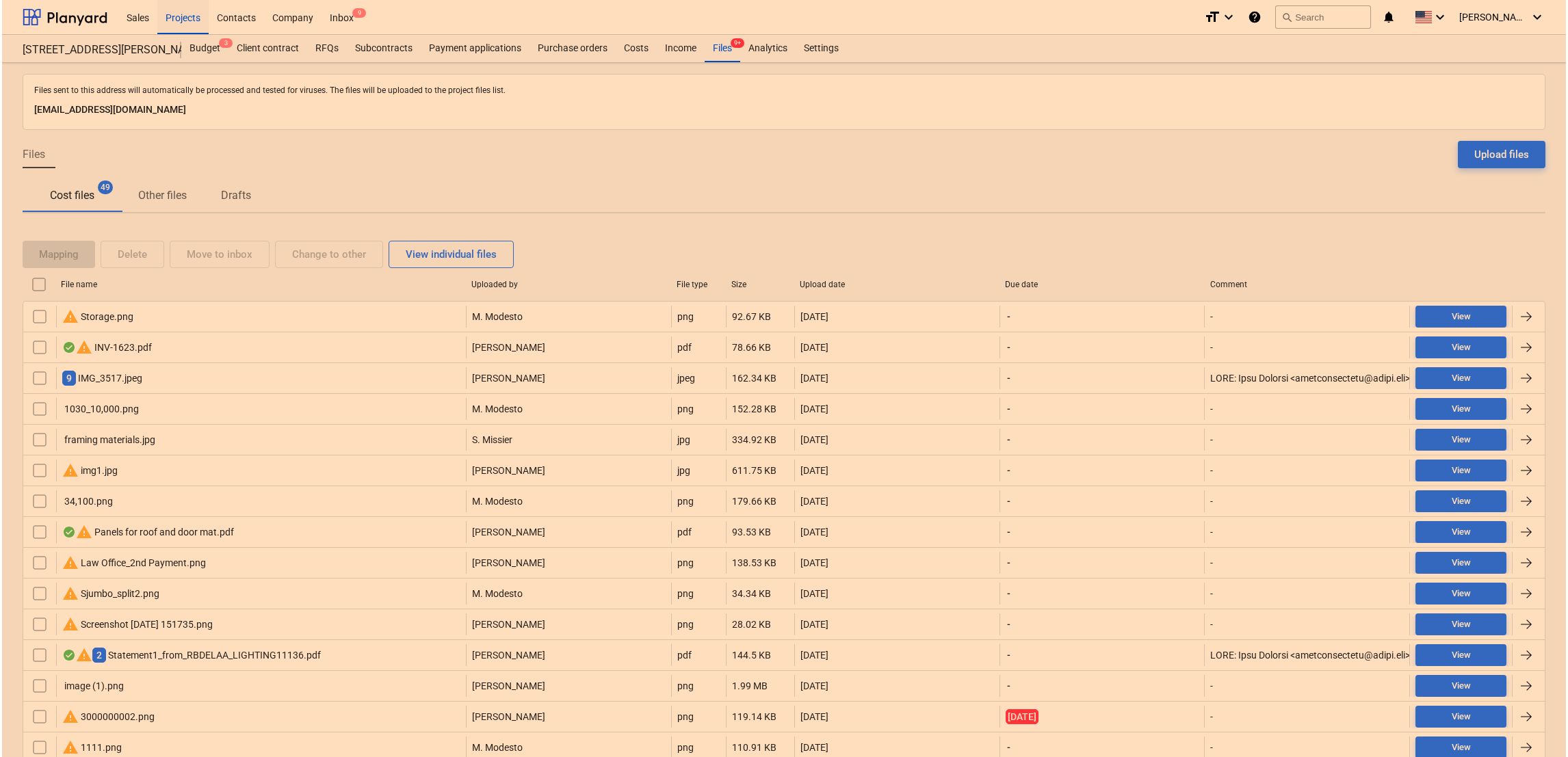
scroll to position [830, 0]
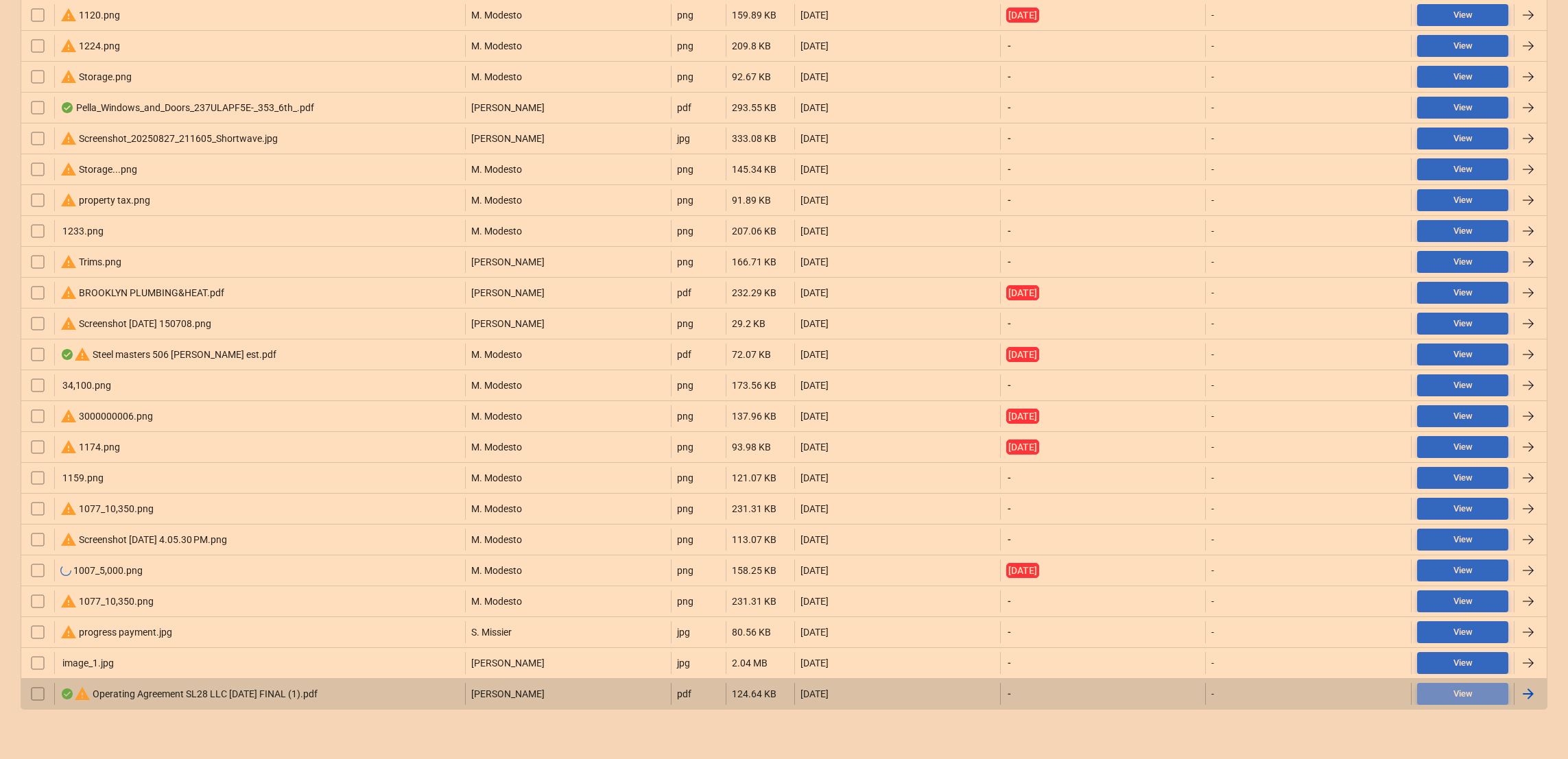
click at [1466, 686] on div "View" at bounding box center [1463, 694] width 19 height 16
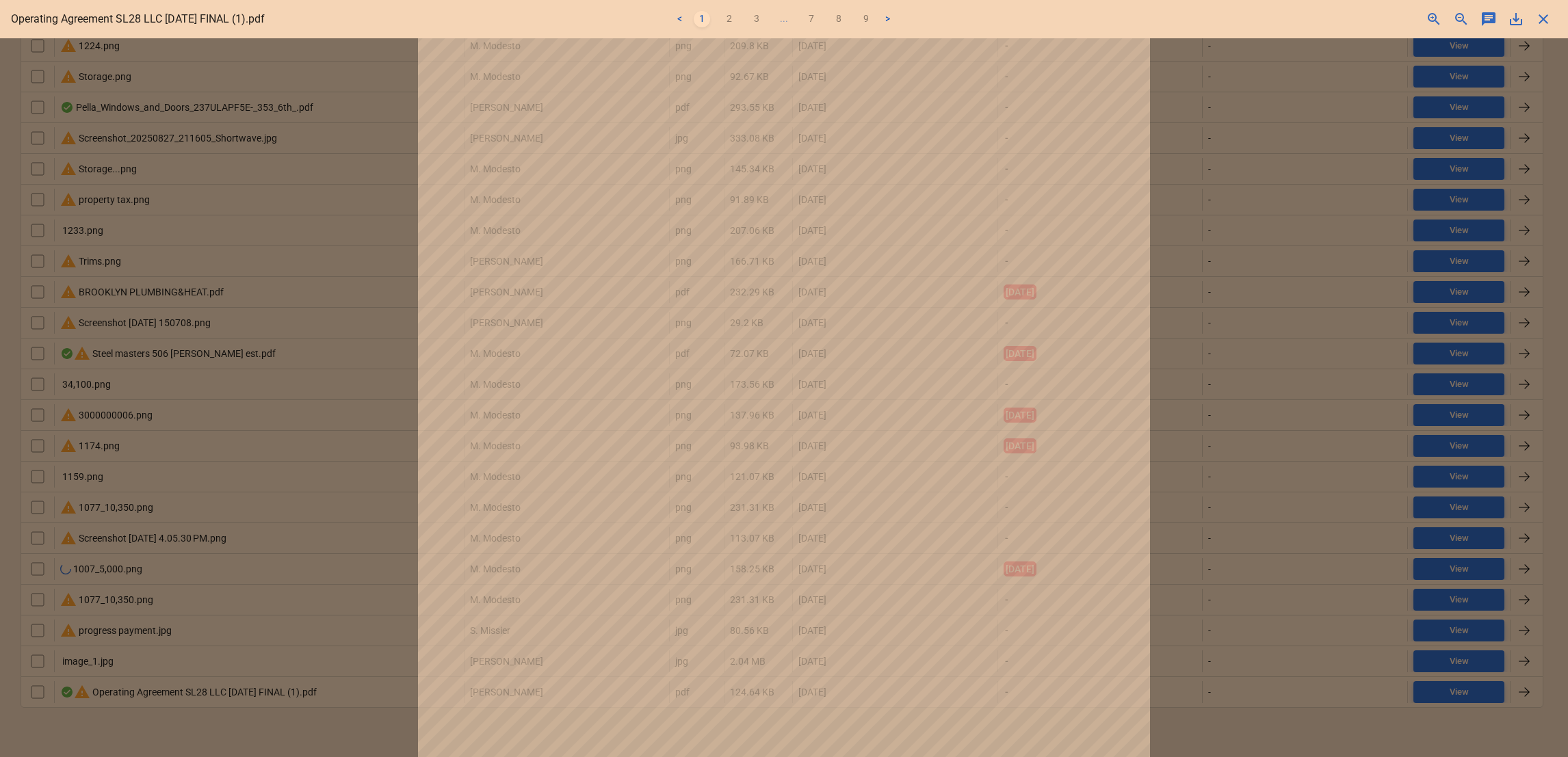
scroll to position [231, 0]
click at [1266, 710] on div at bounding box center [784, 398] width 1568 height 718
click at [728, 30] on div "< 1 2 3 ... 7 8 9 >" at bounding box center [783, 19] width 515 height 39
click at [732, 25] on link "2" at bounding box center [729, 19] width 16 height 16
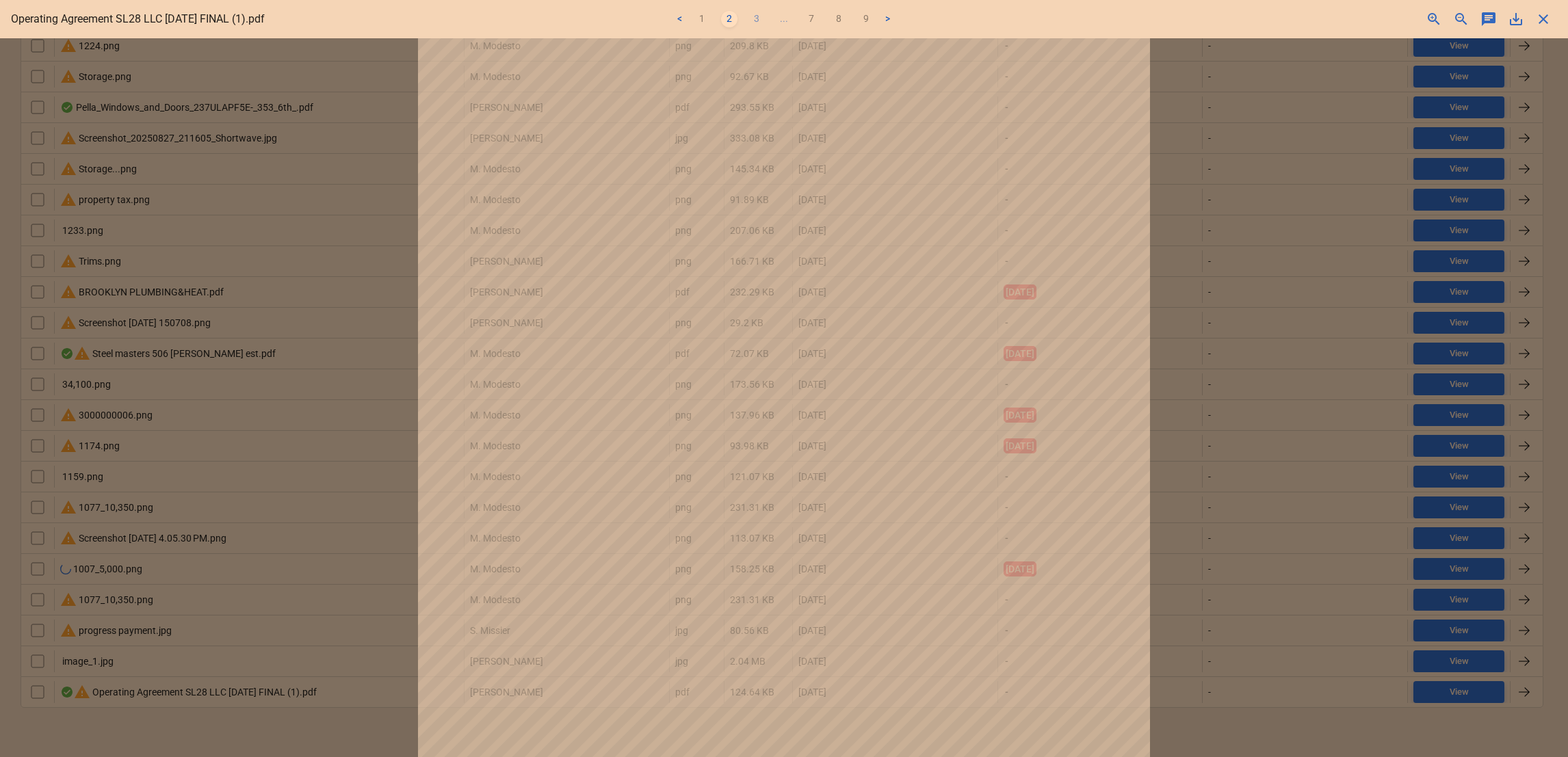
click at [754, 17] on link "3" at bounding box center [756, 19] width 16 height 16
click at [1546, 21] on span "close" at bounding box center [1543, 19] width 16 height 16
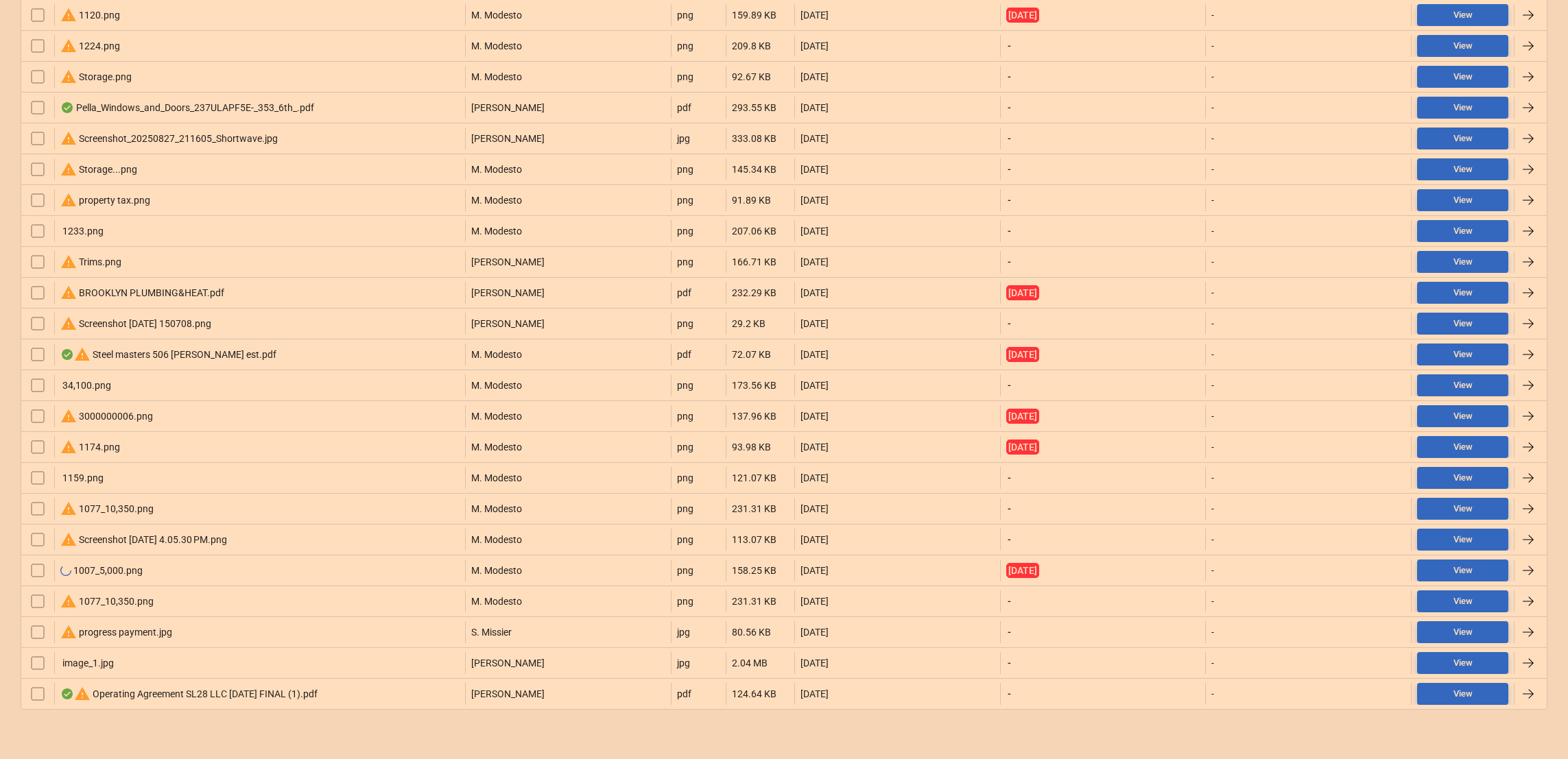
click at [230, 692] on div "warning Operating Agreement SL28 LLC 5.30.25 FINAL (1).pdf" at bounding box center [189, 693] width 257 height 16
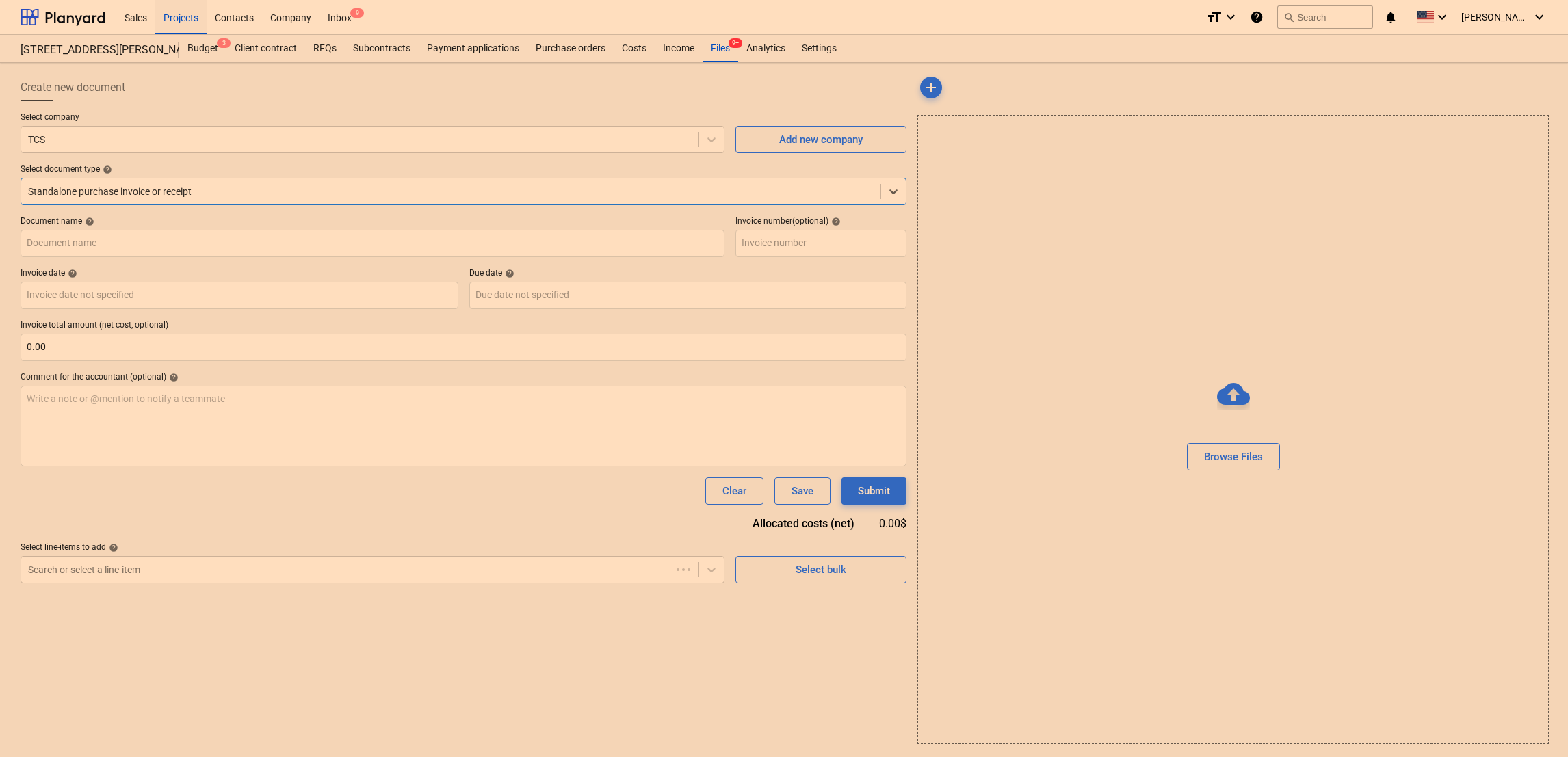
type input "Operating Agreement SL28 LLC 5.30.25 FINAL (1).pdf"
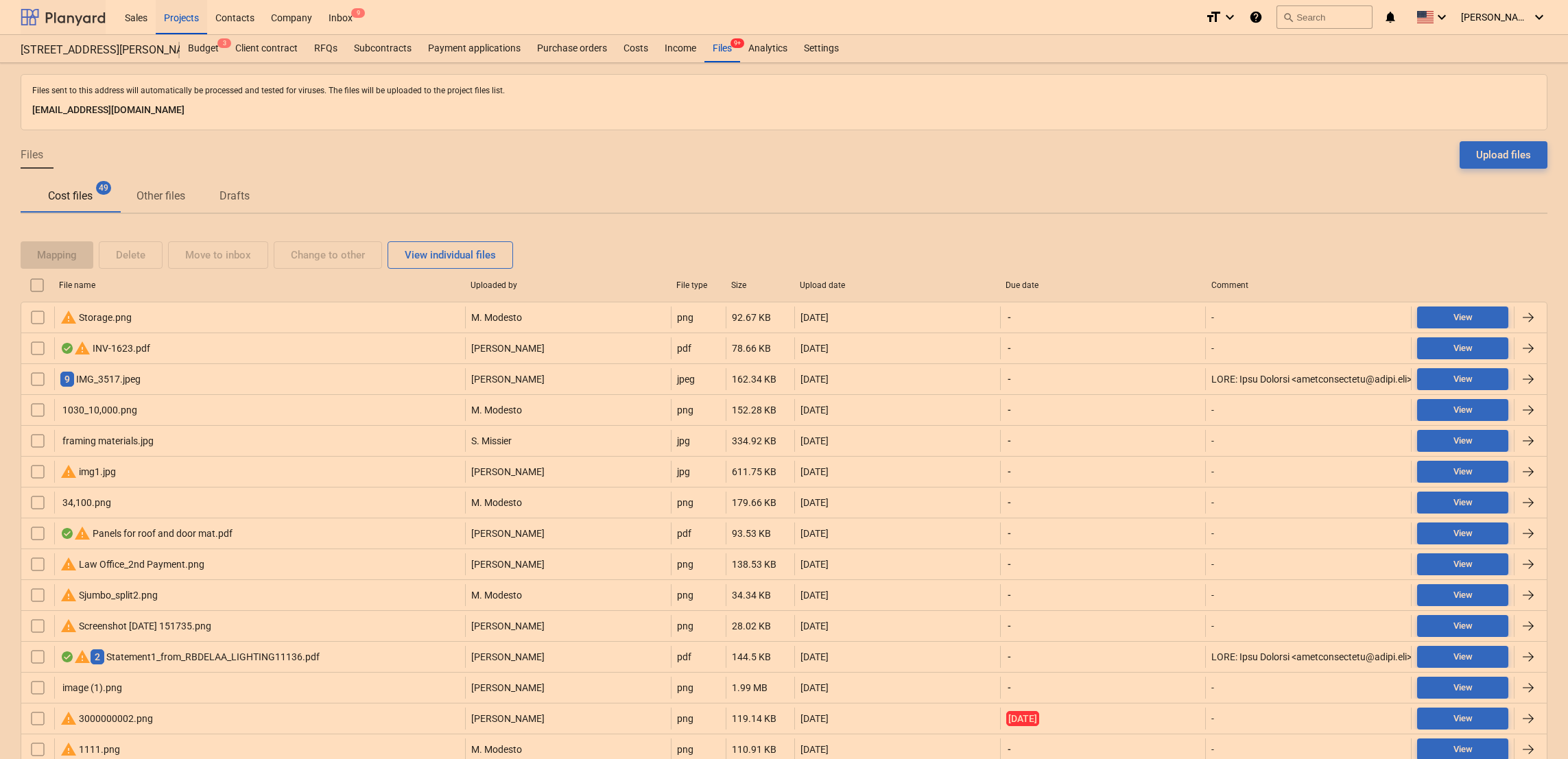
scroll to position [832, 0]
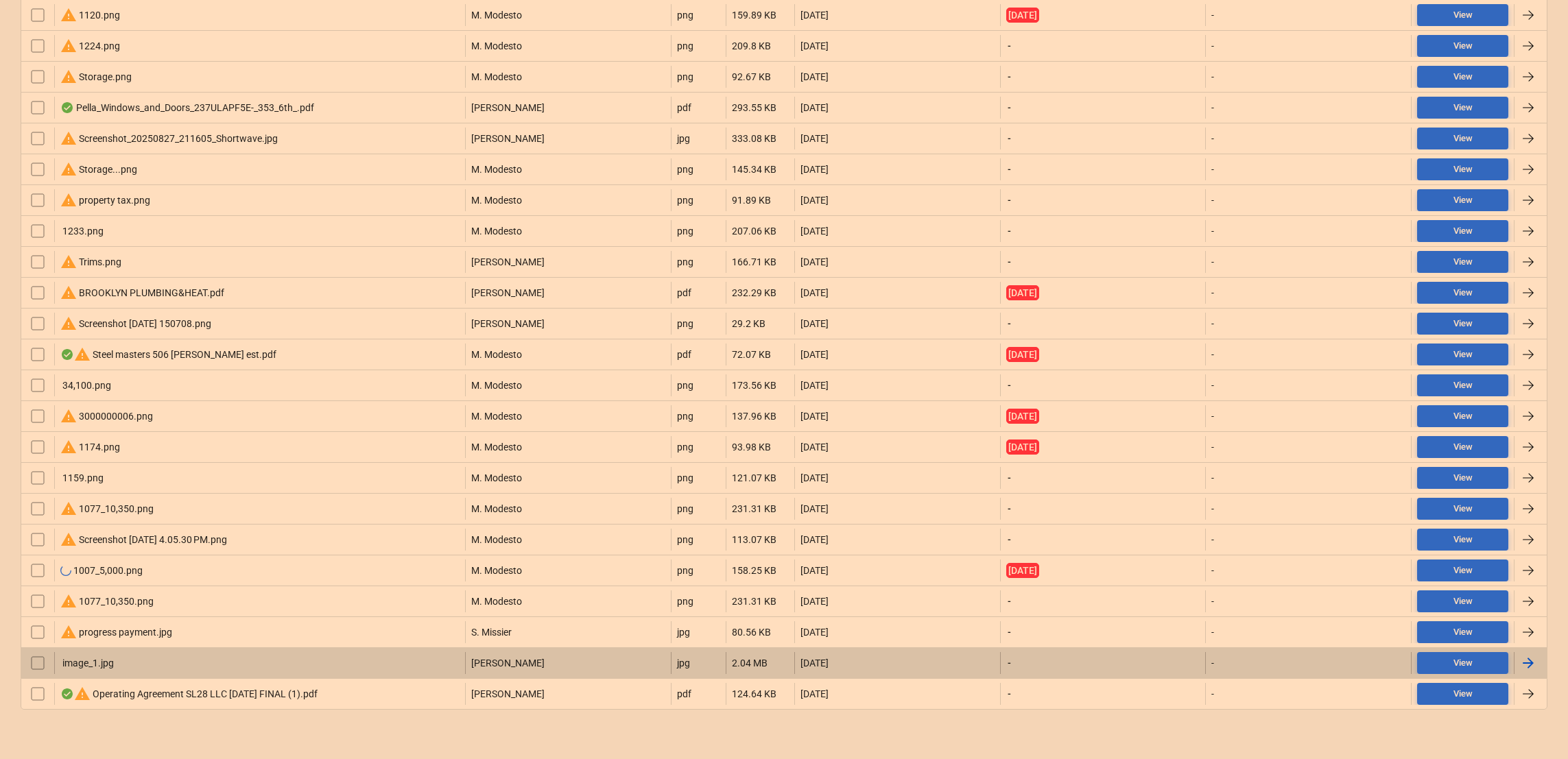
click at [68, 662] on div "image_1.jpg" at bounding box center [87, 663] width 54 height 11
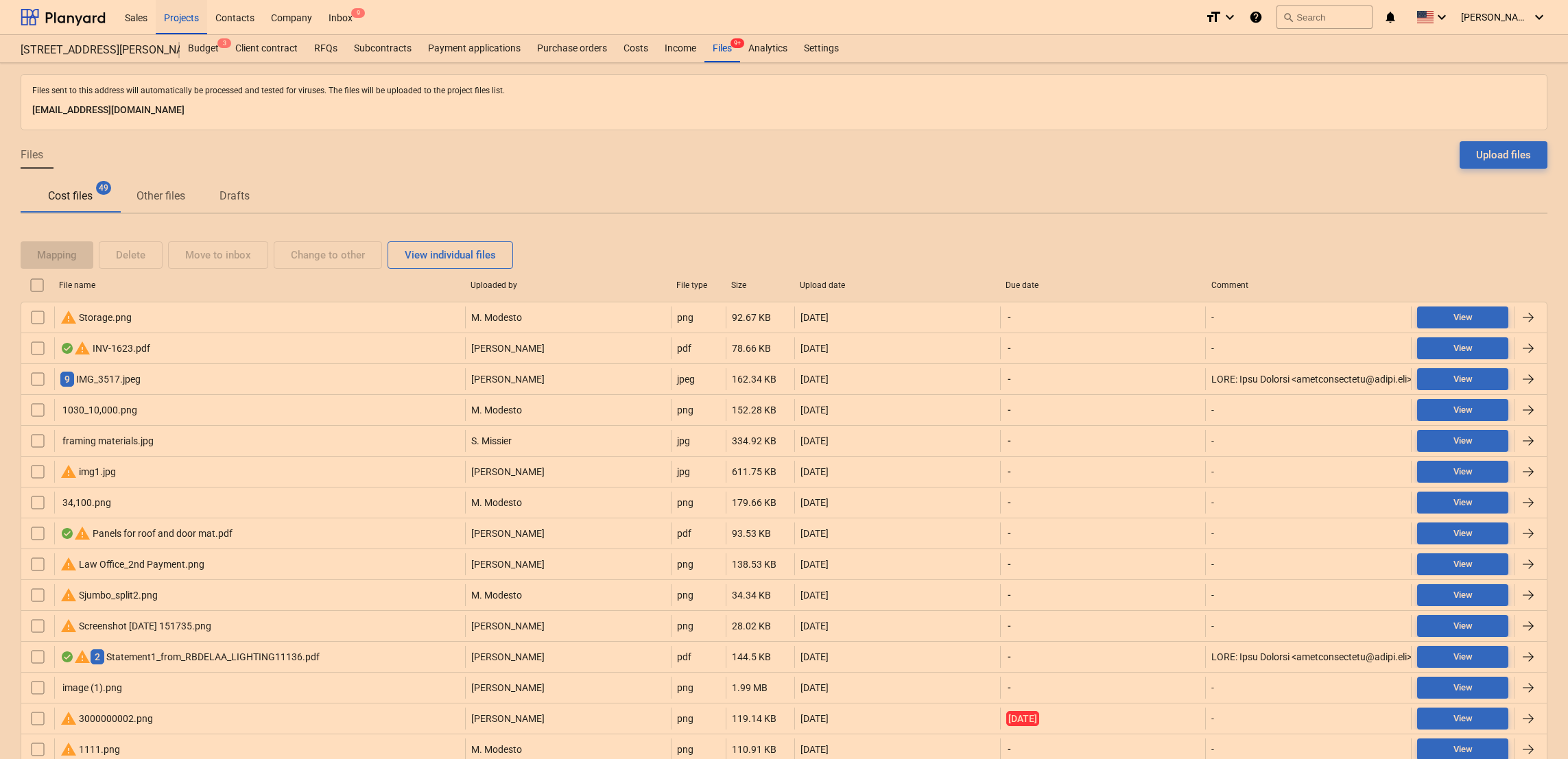
scroll to position [832, 0]
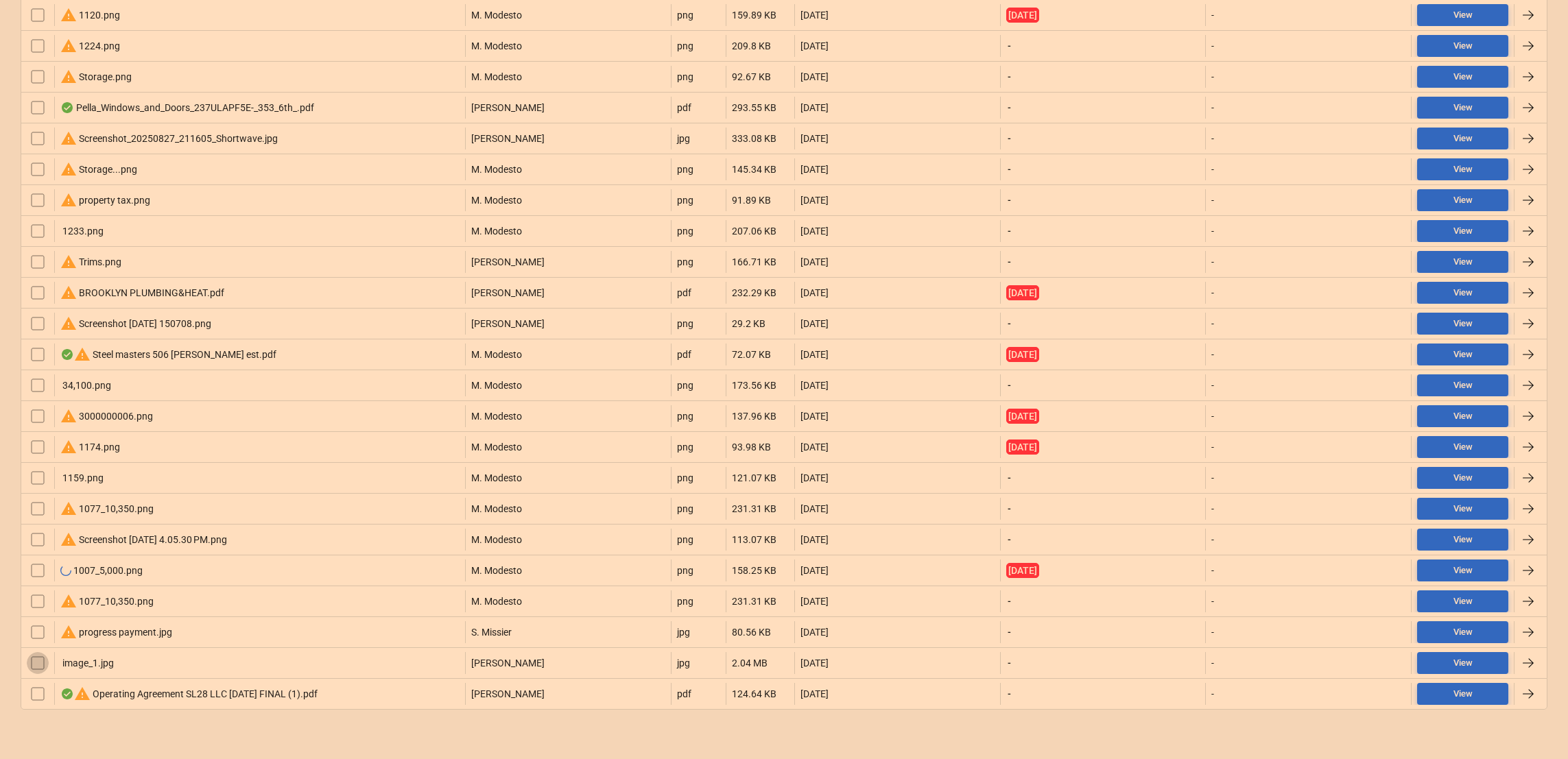
click at [40, 662] on input "checkbox" at bounding box center [38, 663] width 22 height 22
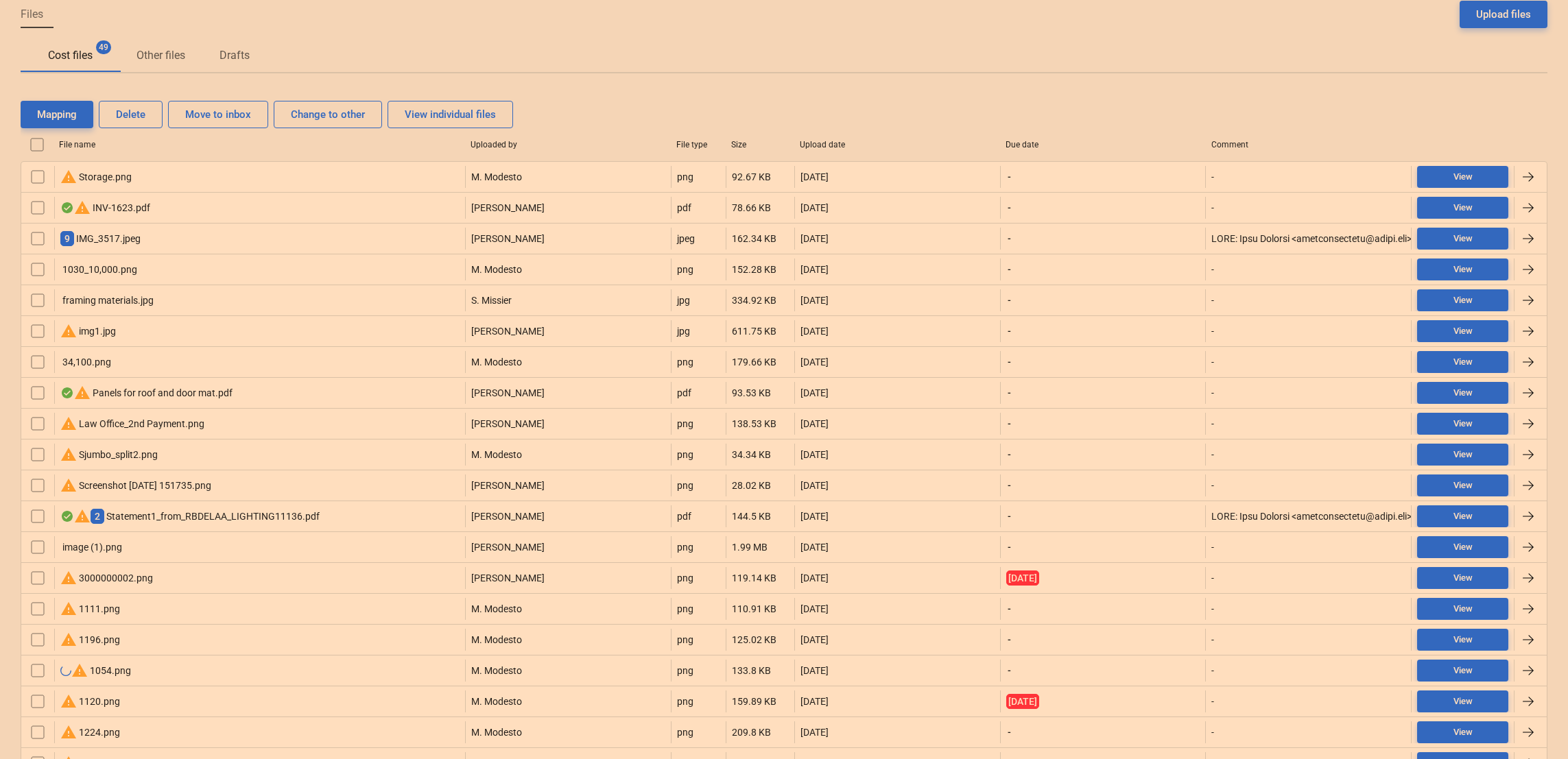
scroll to position [0, 0]
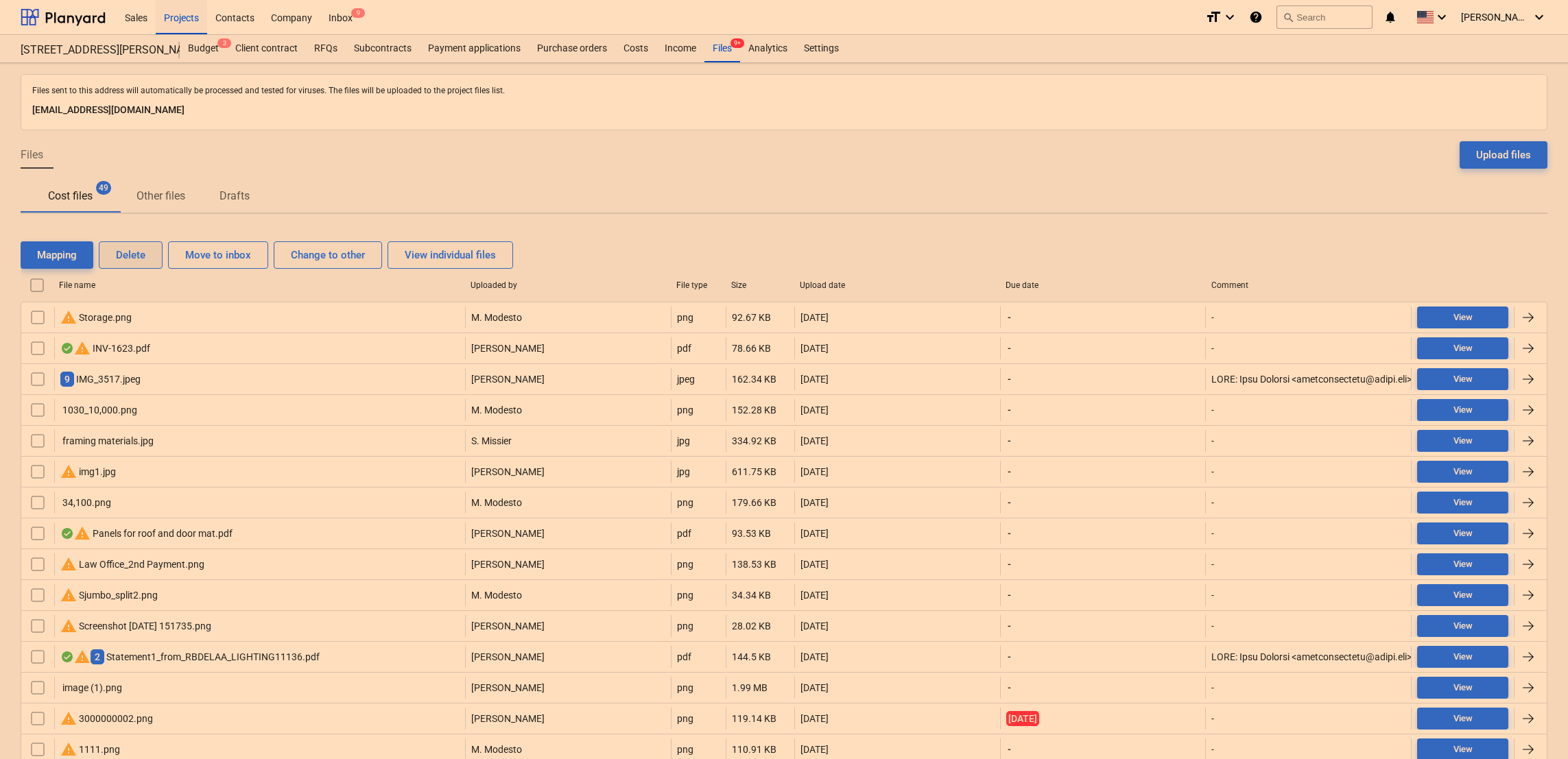
click at [128, 252] on div "Delete" at bounding box center [130, 255] width 30 height 18
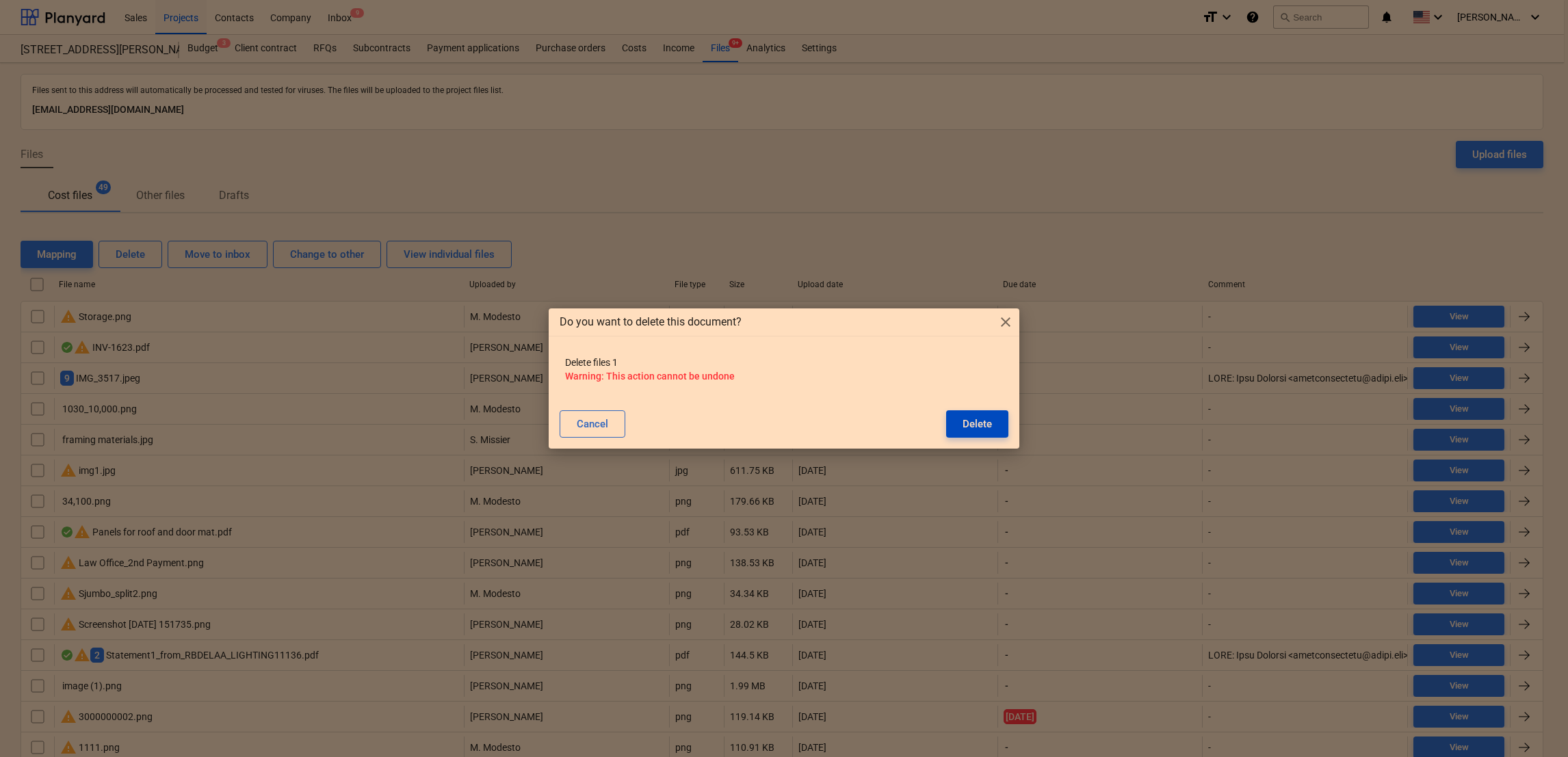
click at [973, 426] on div "Delete" at bounding box center [977, 424] width 30 height 18
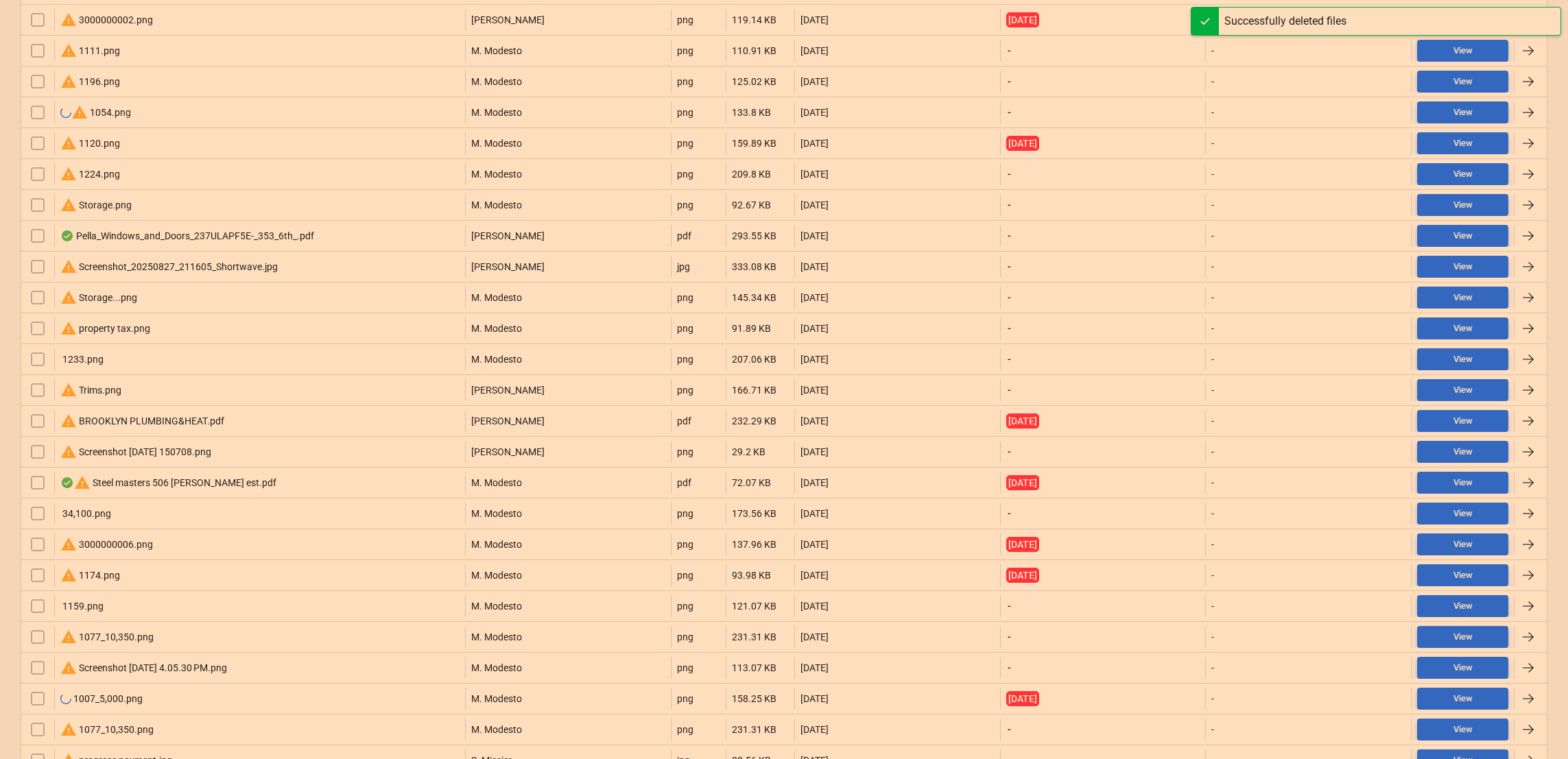
scroll to position [800, 0]
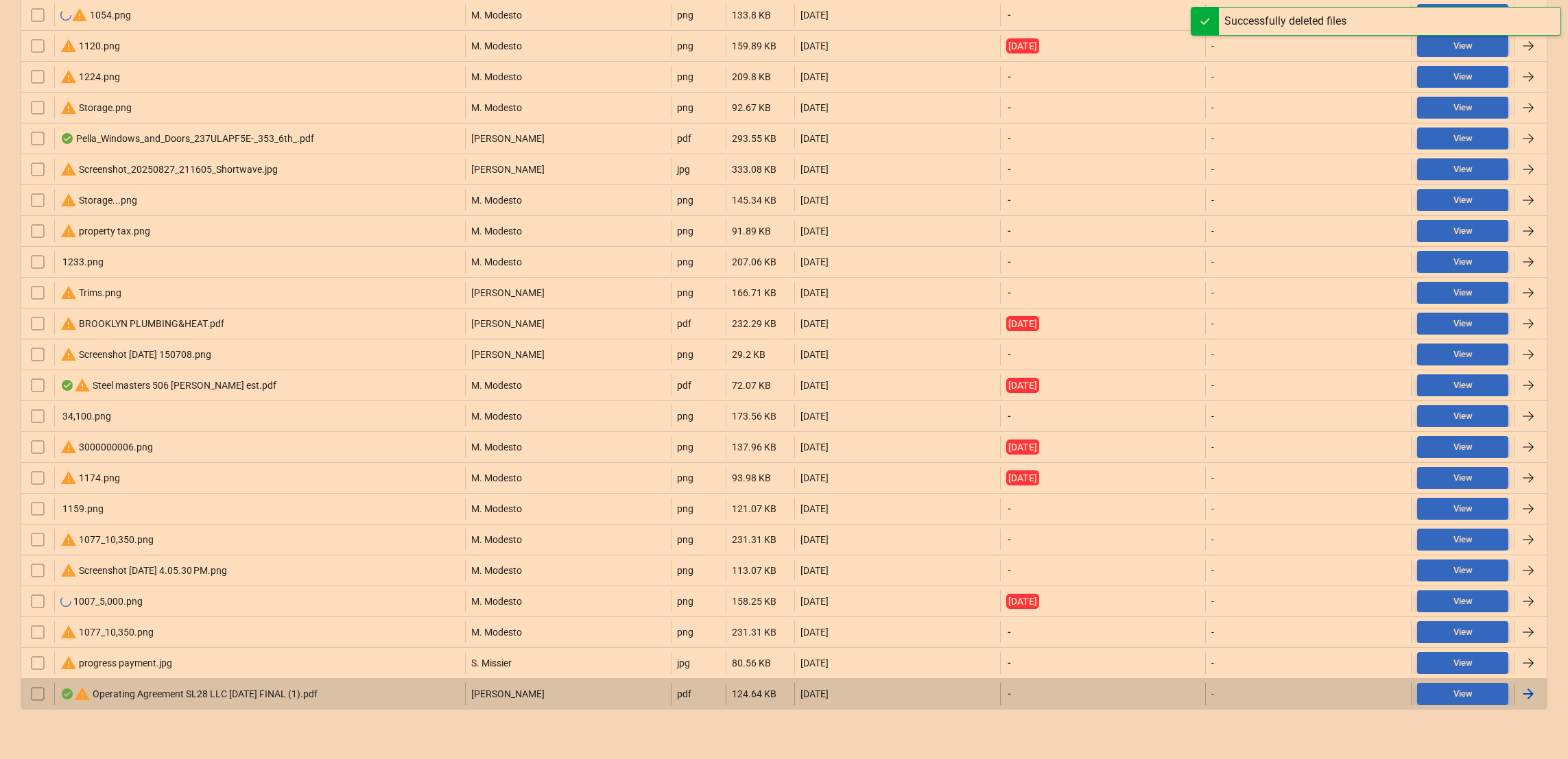
click at [286, 703] on div "warning Operating Agreement SL28 LLC 5.30.25 FINAL (1).pdf" at bounding box center [259, 693] width 411 height 22
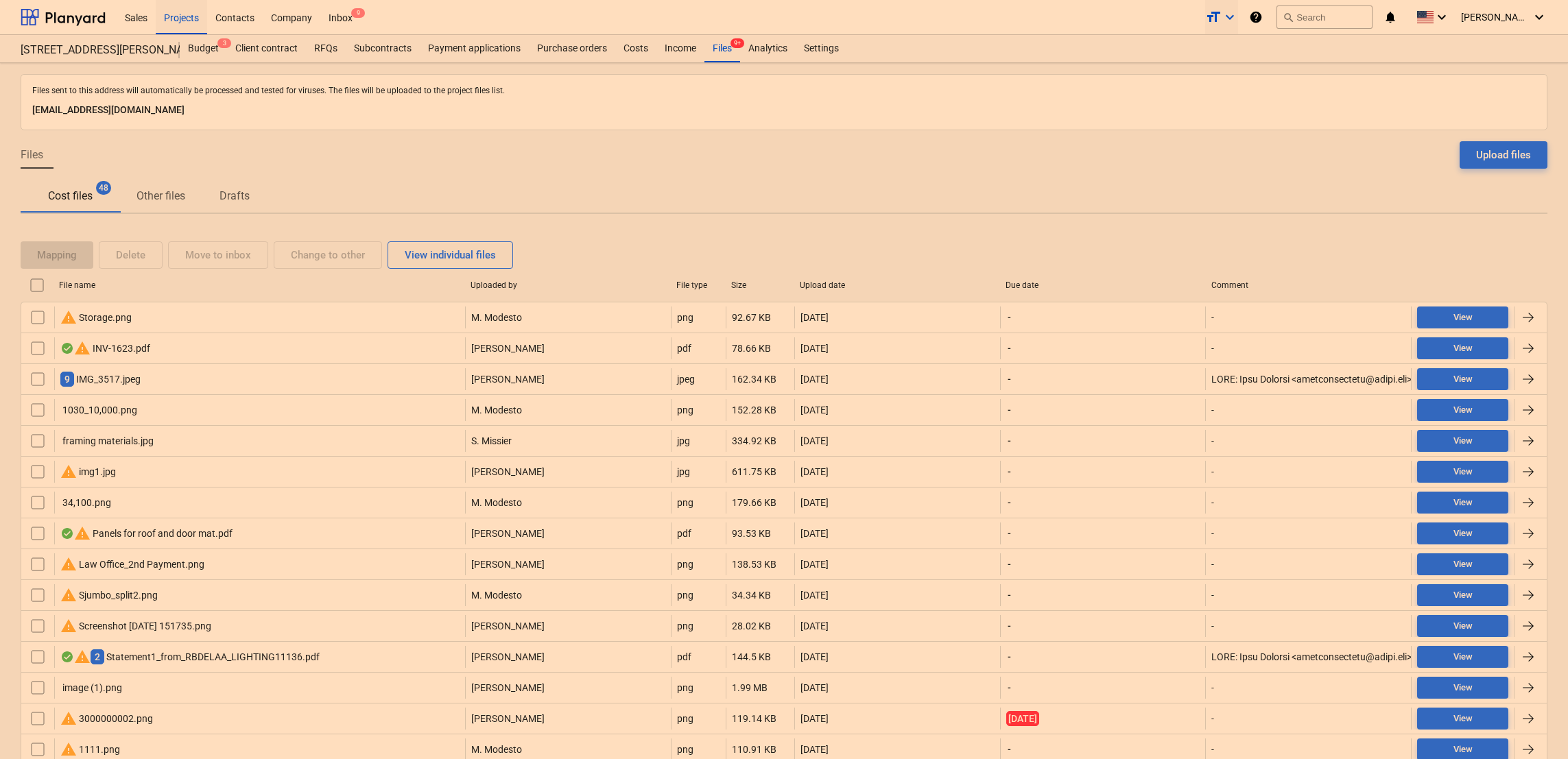
scroll to position [800, 0]
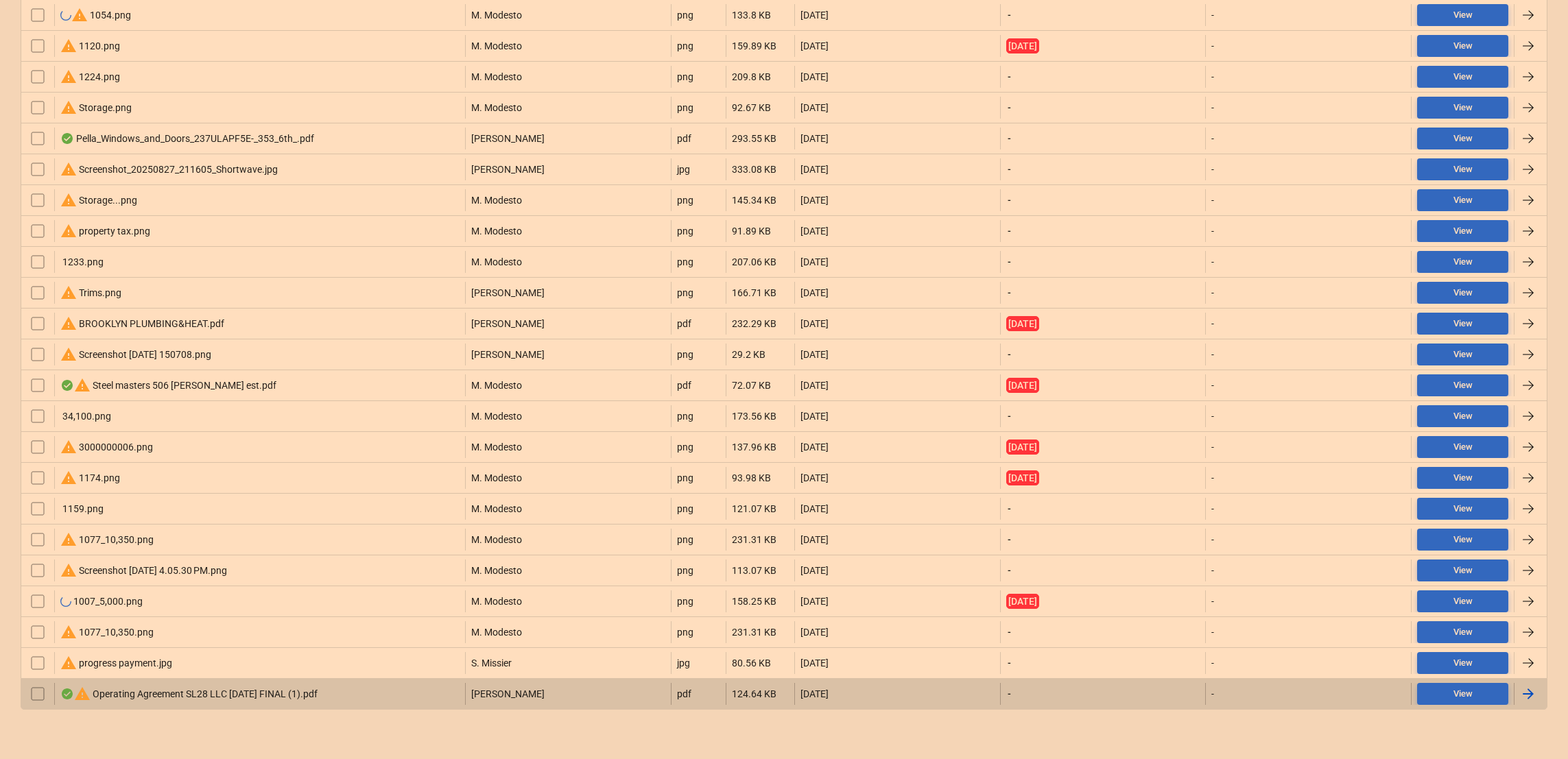
click at [40, 692] on input "checkbox" at bounding box center [38, 693] width 22 height 22
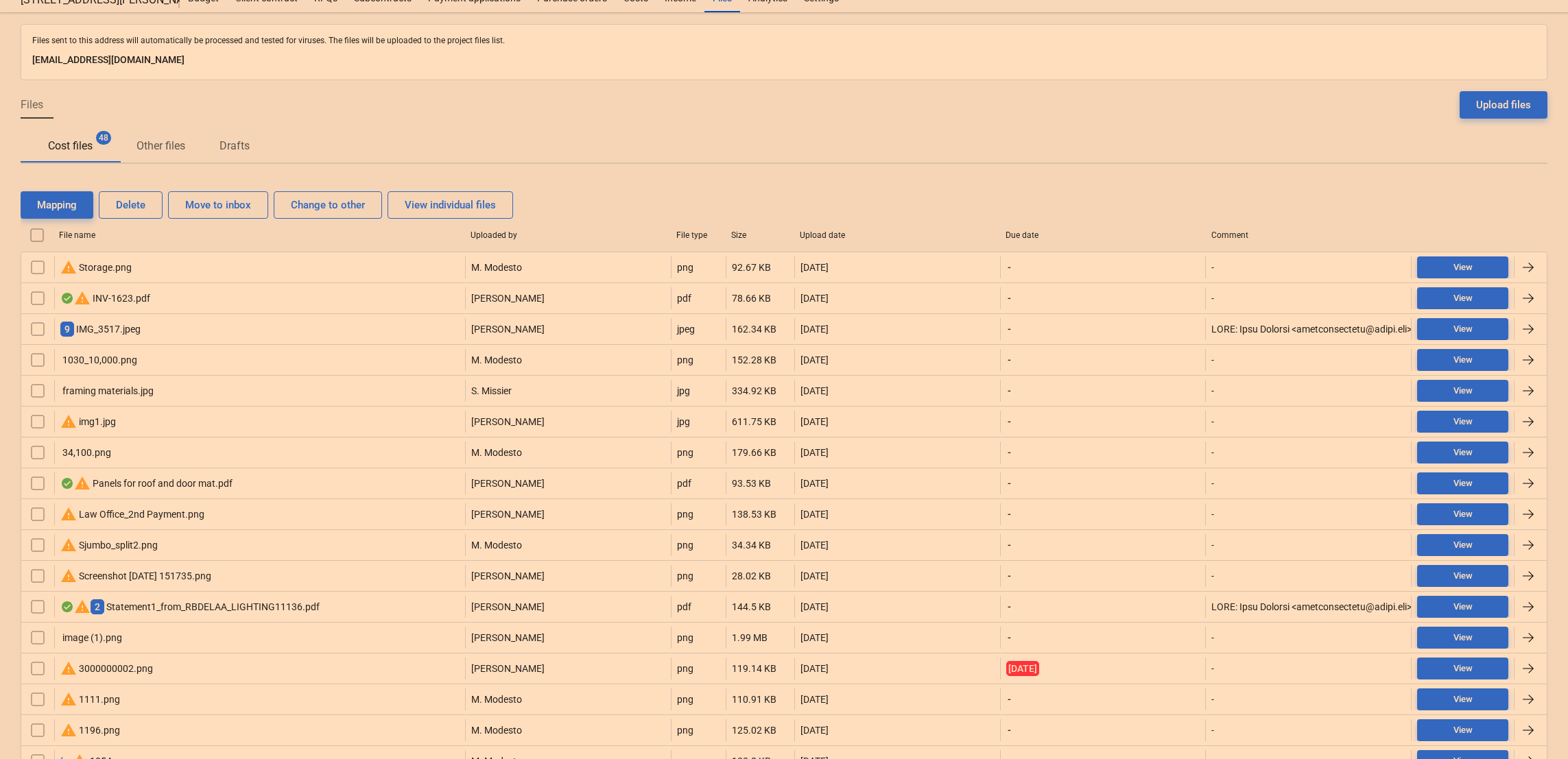
scroll to position [0, 0]
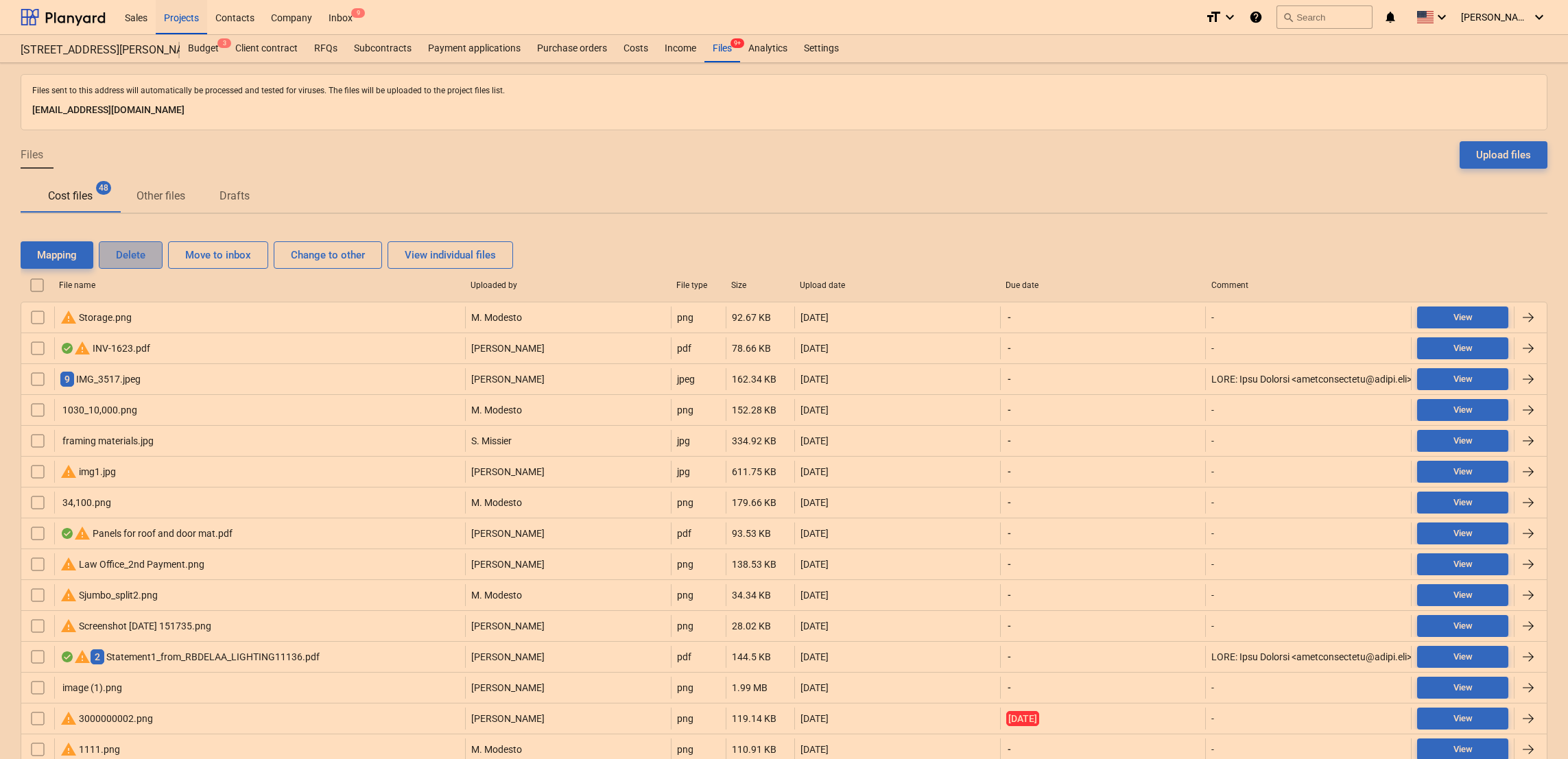
click at [123, 246] on div "Delete" at bounding box center [130, 255] width 30 height 18
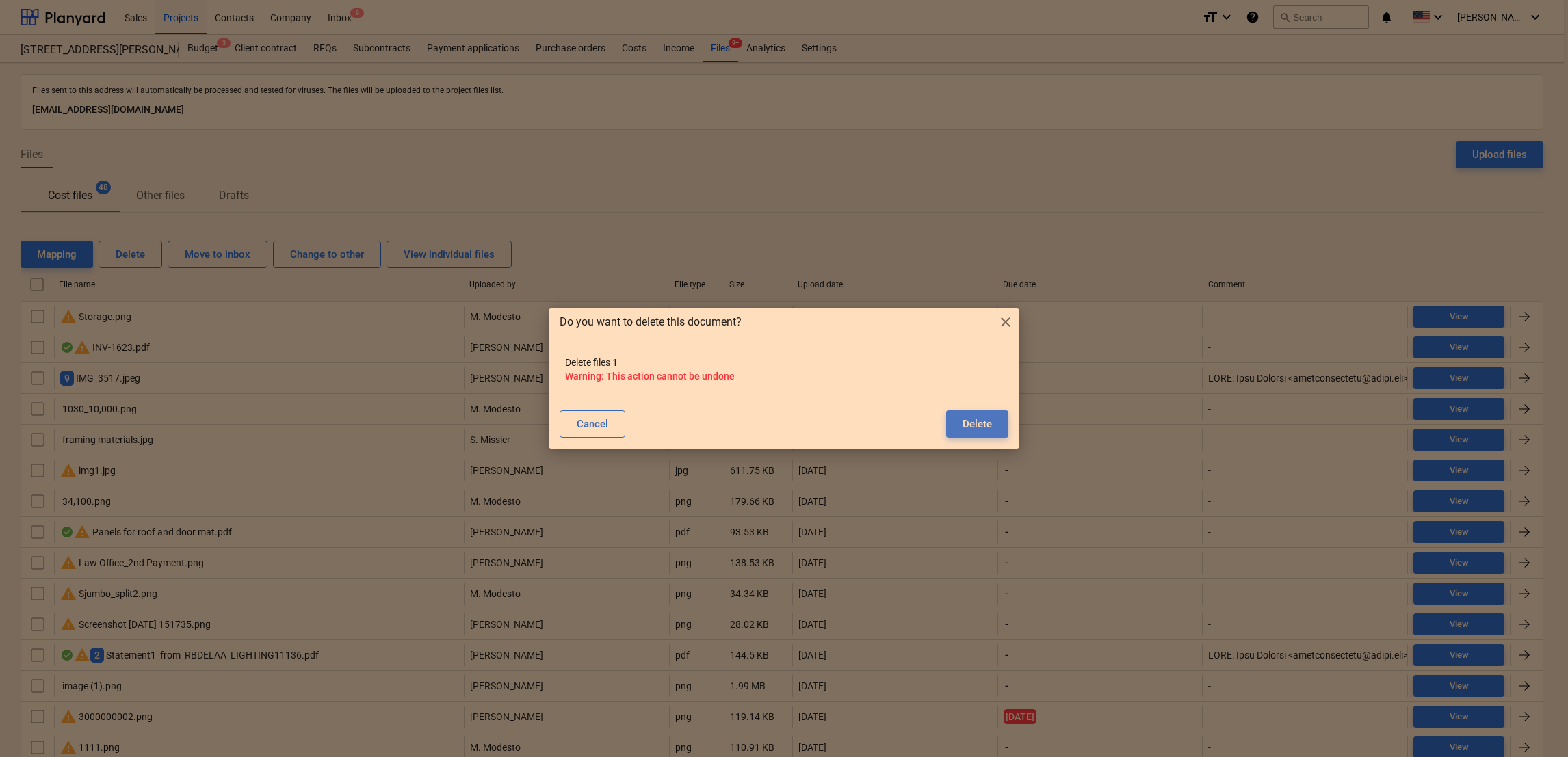
click at [965, 427] on div "Delete" at bounding box center [977, 424] width 30 height 18
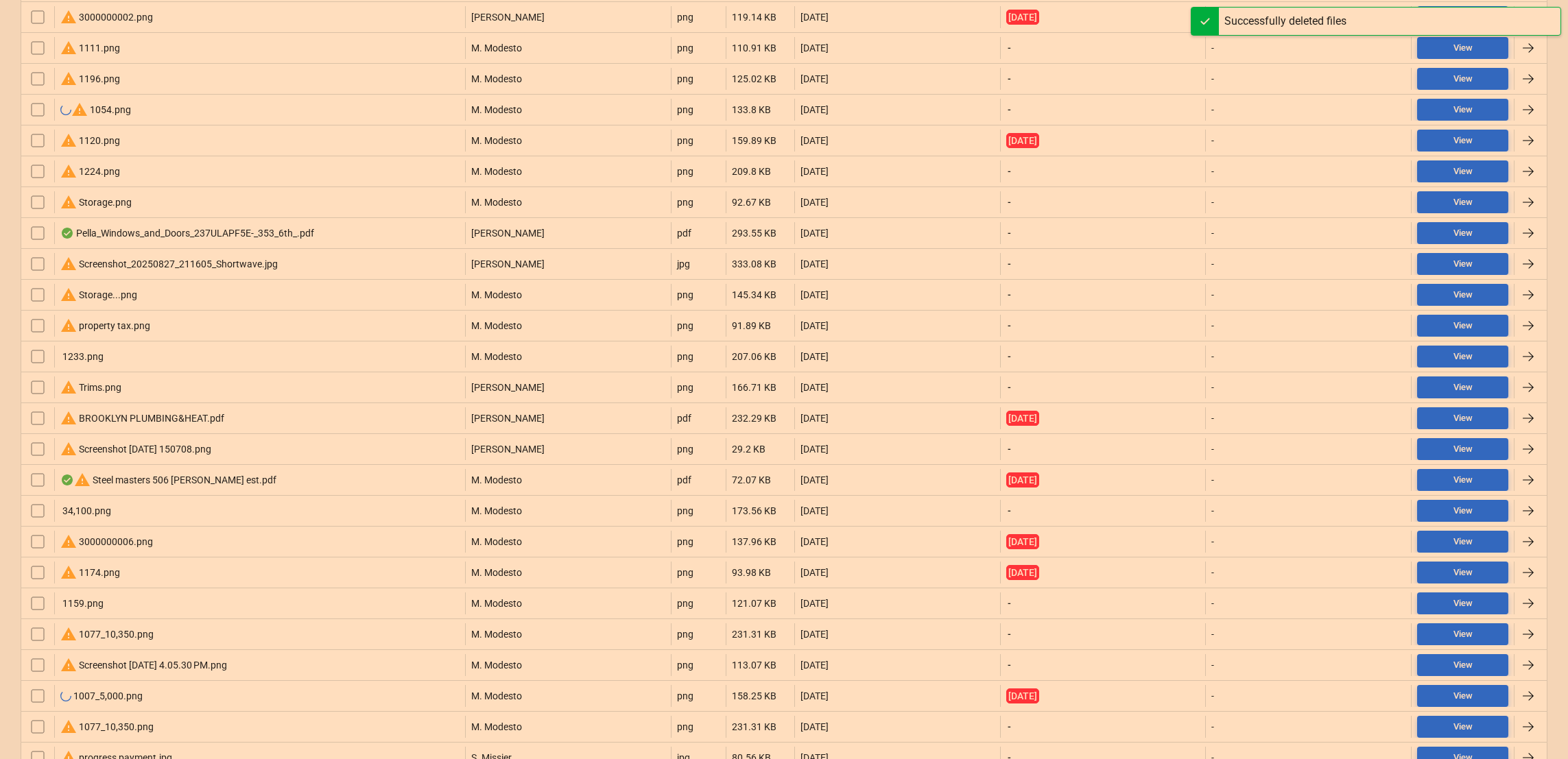
scroll to position [770, 0]
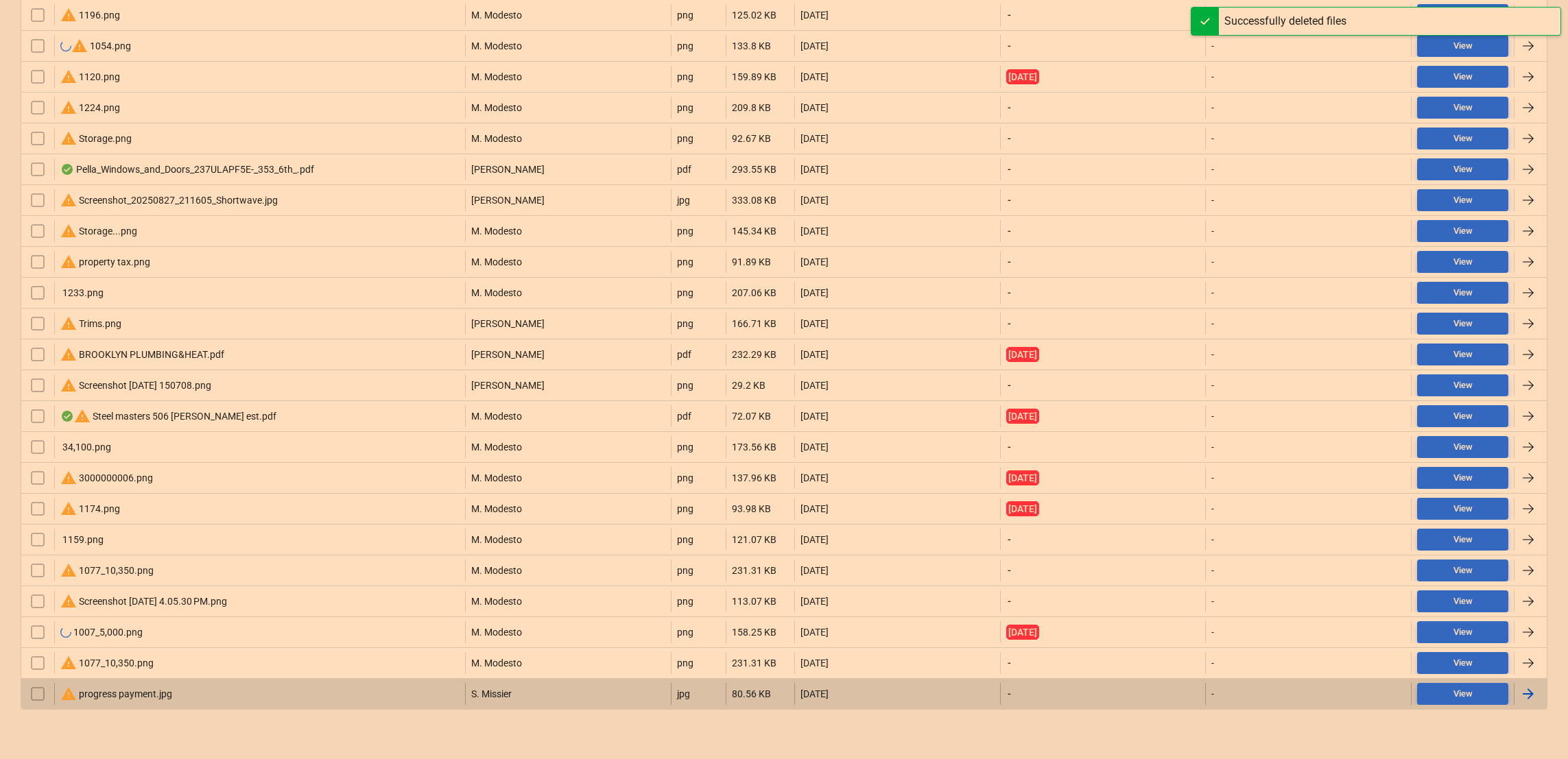
click at [112, 690] on div "warning progress payment.jpg" at bounding box center [116, 693] width 111 height 16
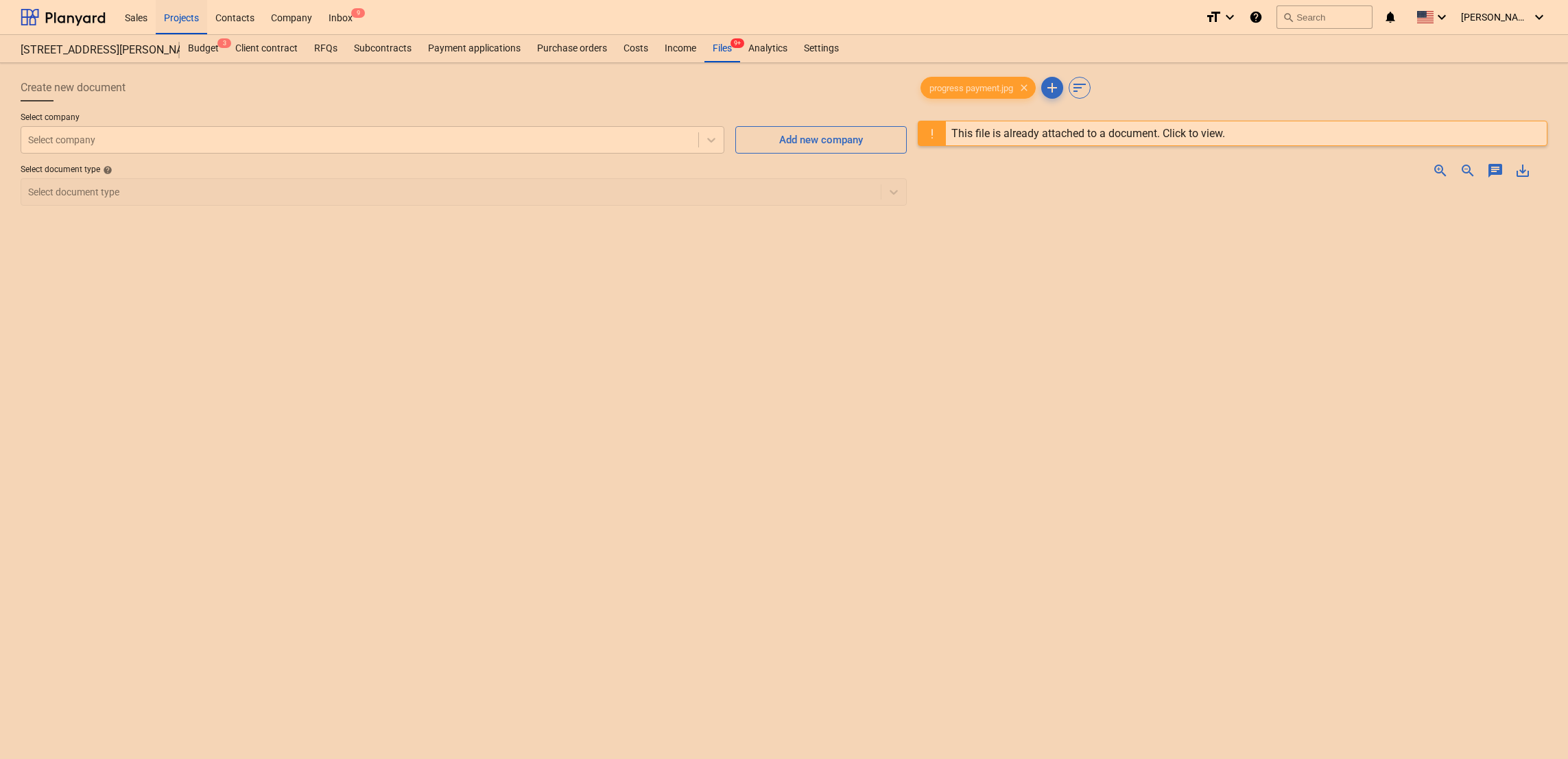
click at [1173, 190] on img at bounding box center [1232, 190] width 314 height 0
click at [1436, 172] on span "zoom_in" at bounding box center [1440, 171] width 16 height 16
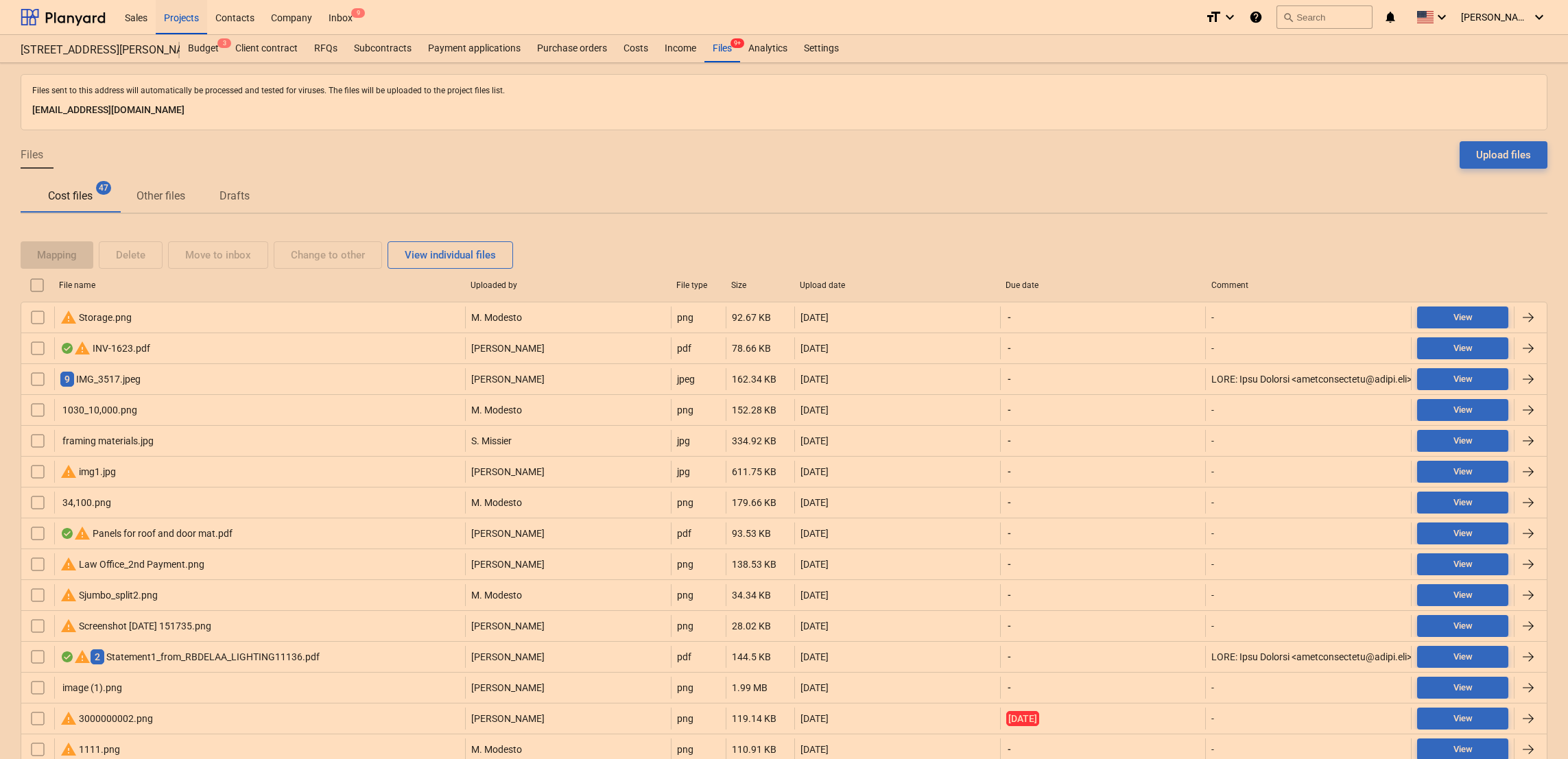
scroll to position [770, 0]
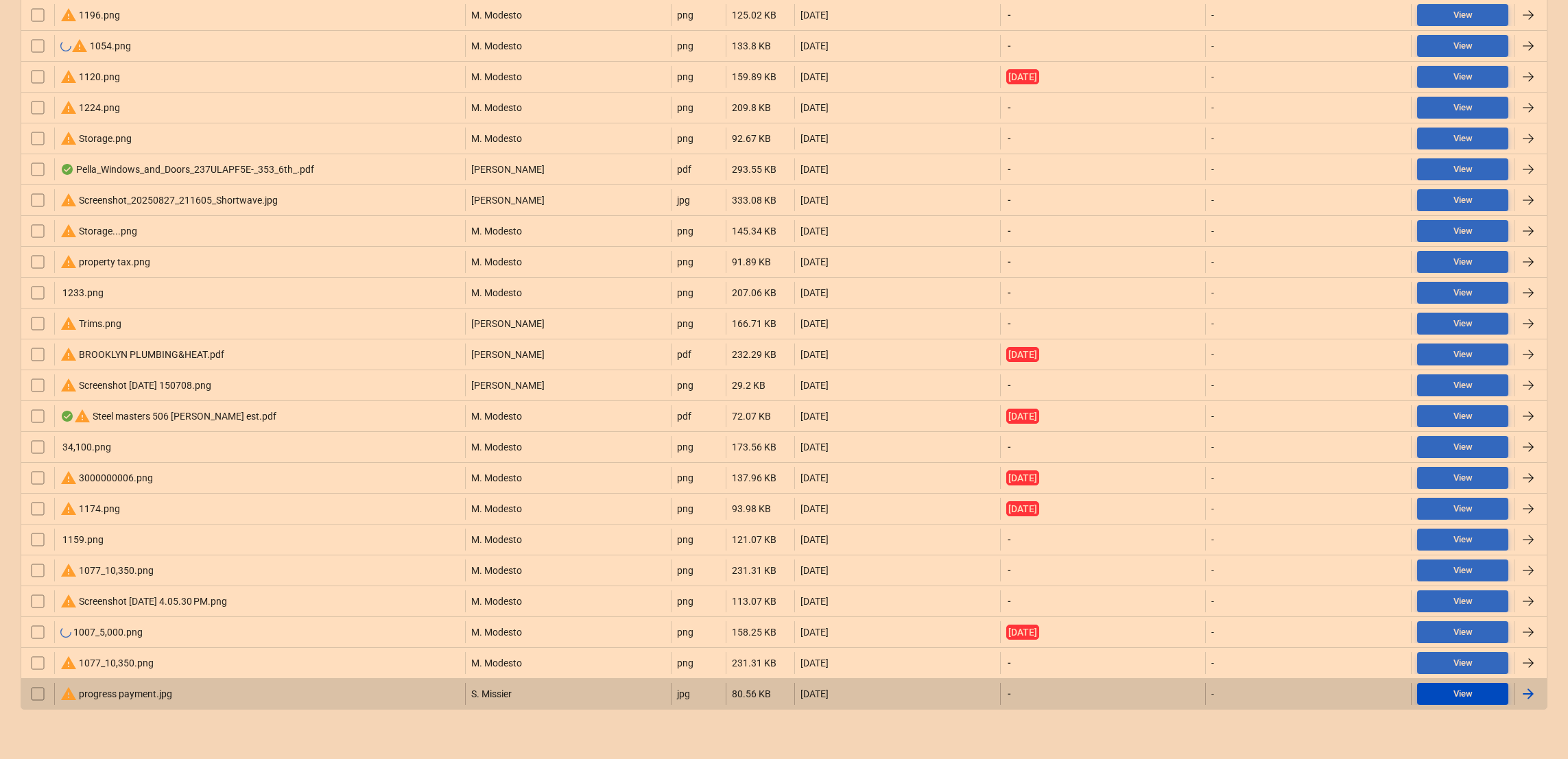
click at [1458, 685] on button "View" at bounding box center [1463, 693] width 92 height 22
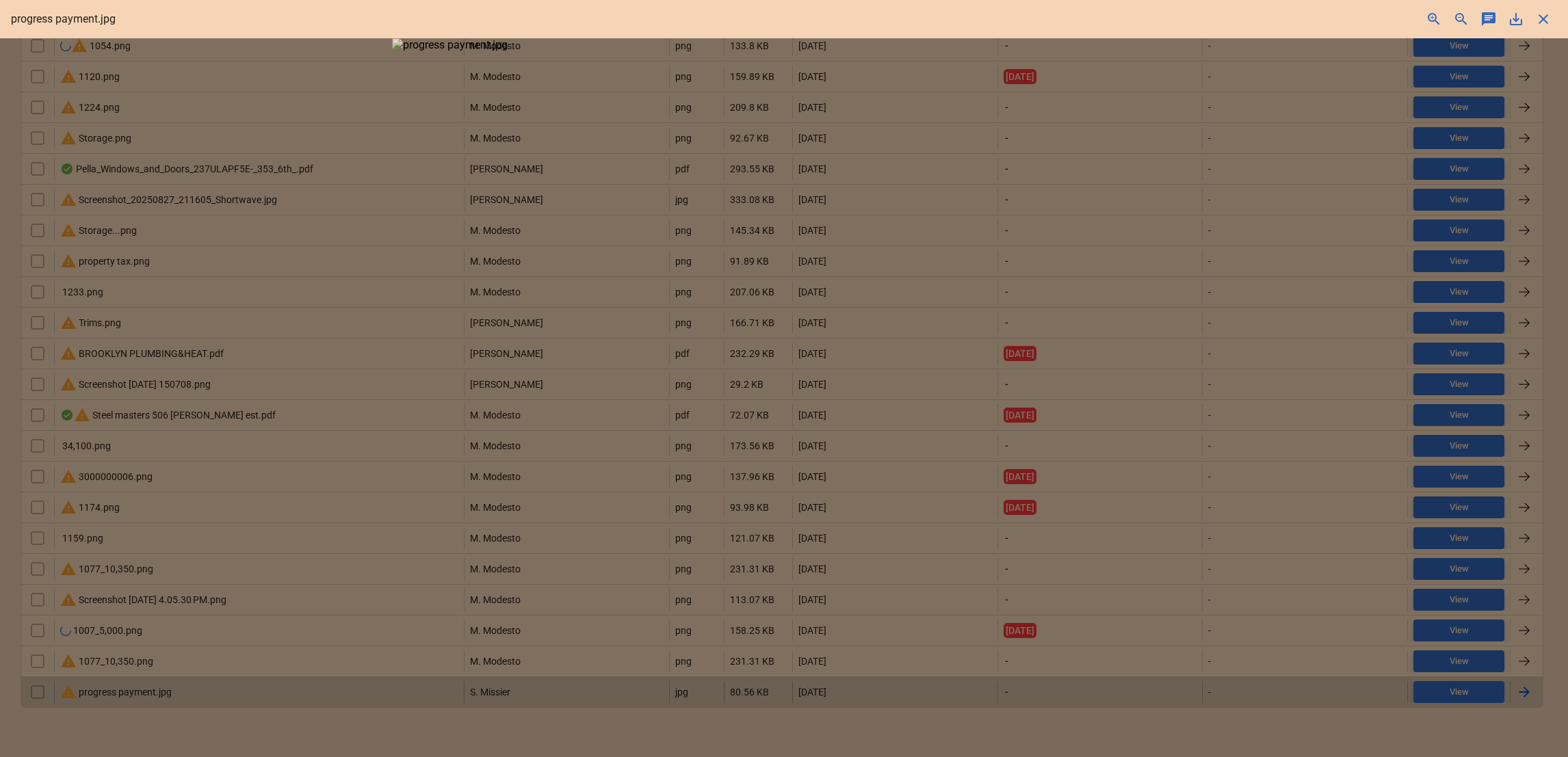
click at [1454, 684] on div at bounding box center [784, 398] width 1568 height 718
click at [1531, 690] on div at bounding box center [784, 398] width 1568 height 718
click at [1548, 21] on span "close" at bounding box center [1543, 19] width 16 height 16
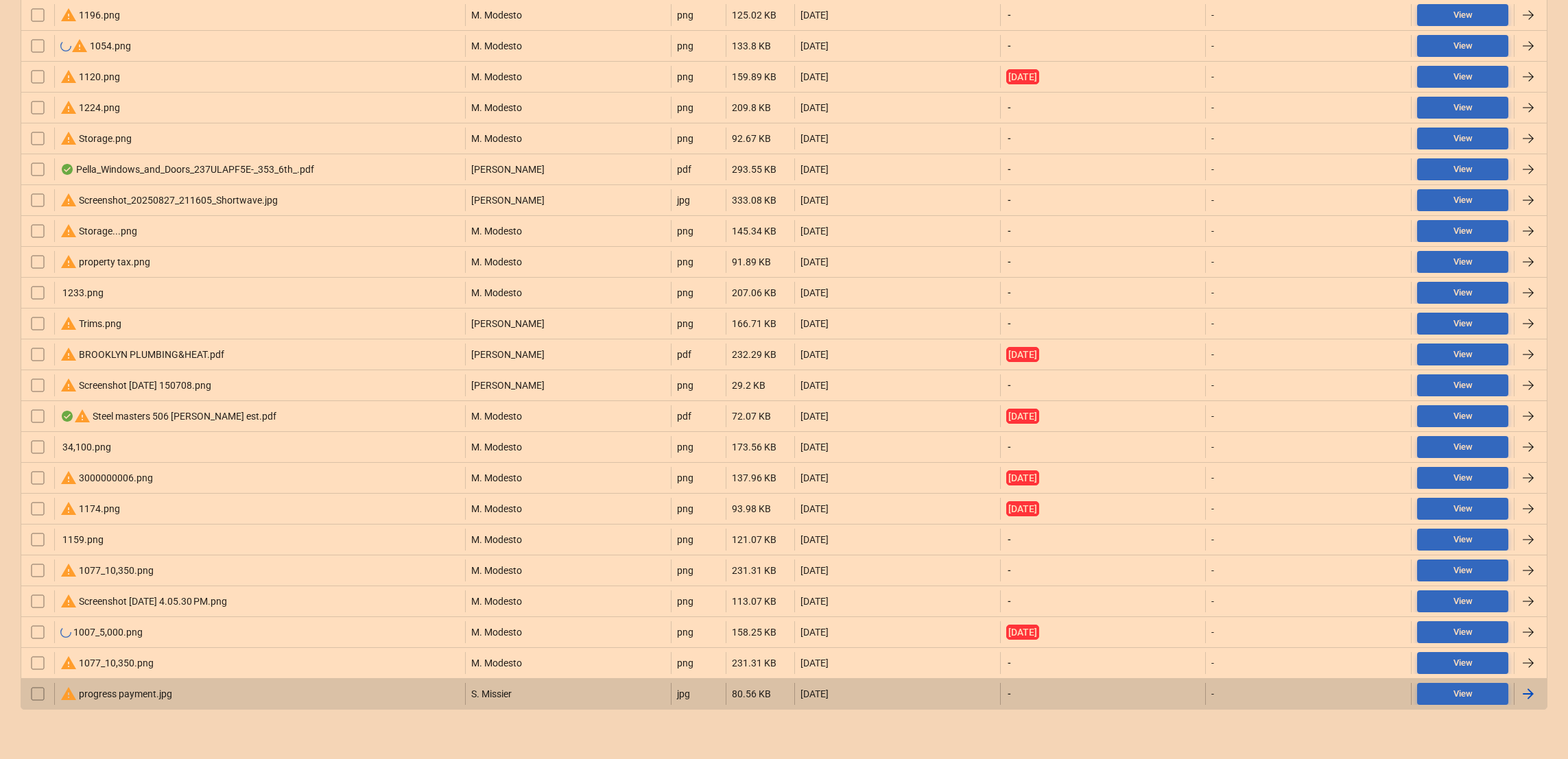
click at [114, 698] on div "warning progress payment.jpg" at bounding box center [116, 693] width 111 height 16
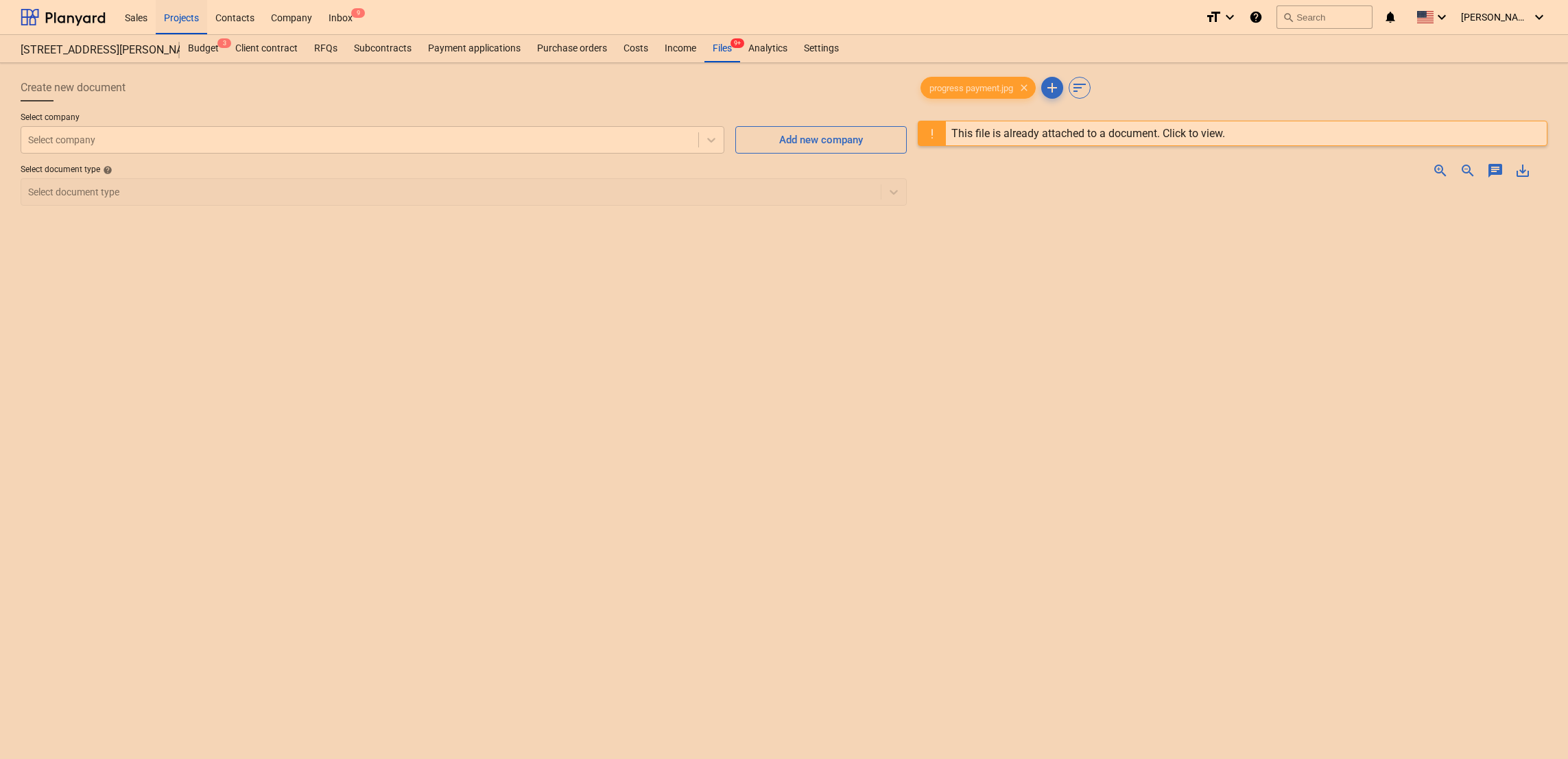
click at [1057, 137] on div "This file is already attached to a document. Click to view." at bounding box center [1088, 133] width 274 height 13
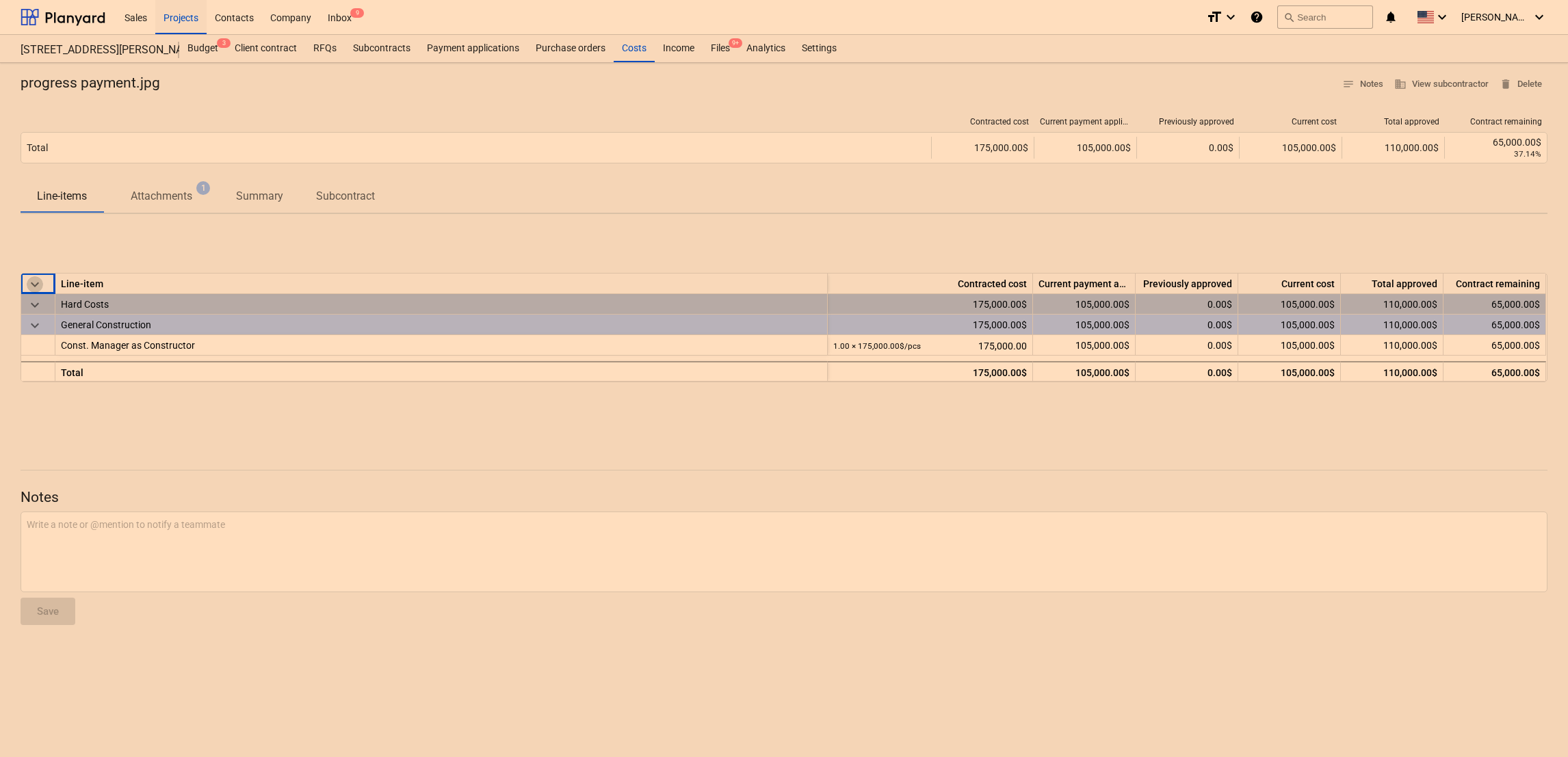
click at [36, 293] on span "keyboard_arrow_down" at bounding box center [35, 284] width 16 height 16
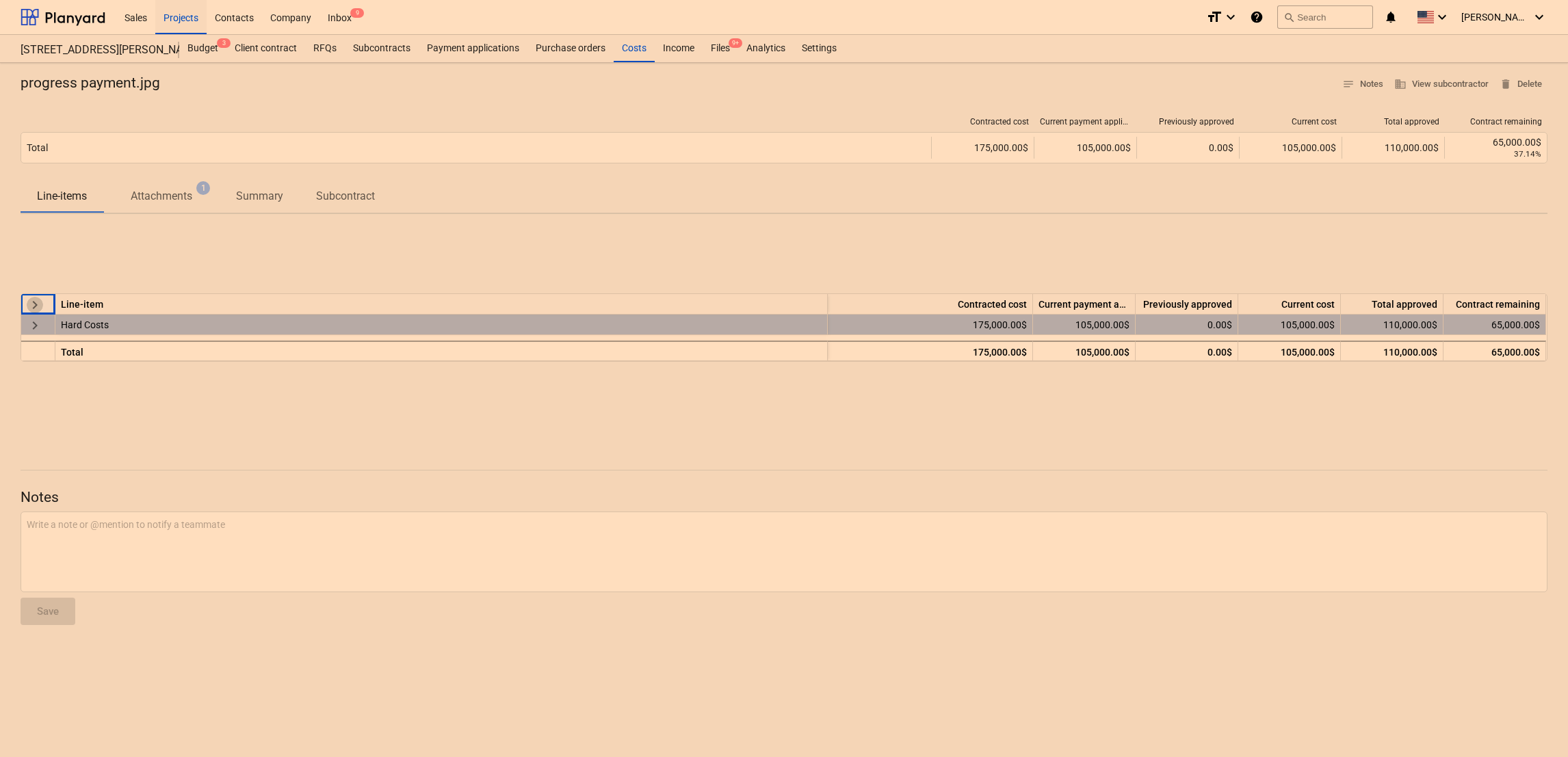
click at [36, 308] on span "keyboard_arrow_right" at bounding box center [35, 305] width 16 height 16
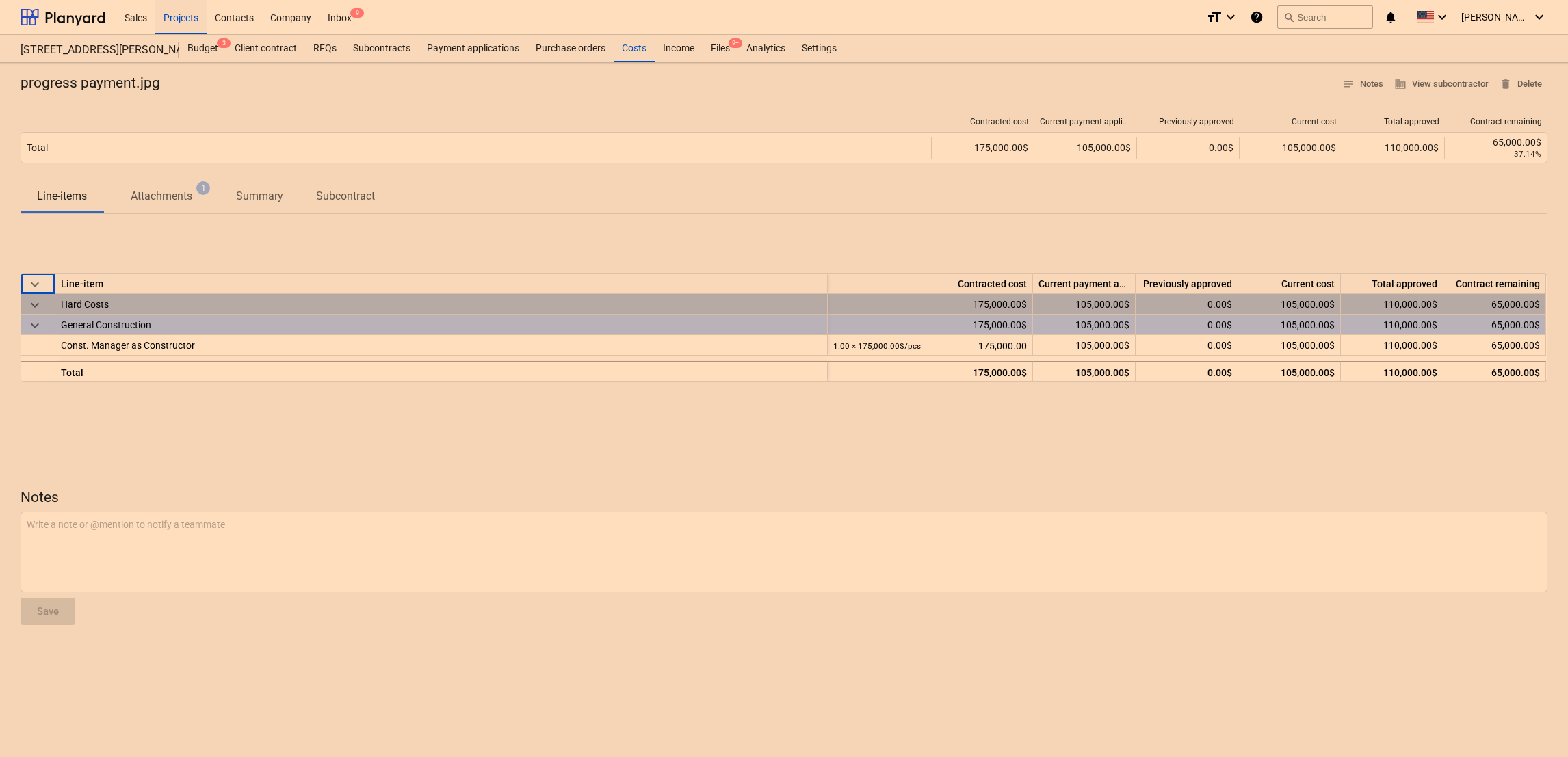
click at [949, 262] on div "keyboard_arrow_down Line-item Contracted cost Current payment application Previ…" at bounding box center [784, 327] width 1527 height 205
click at [151, 194] on p "Attachments" at bounding box center [161, 196] width 62 height 16
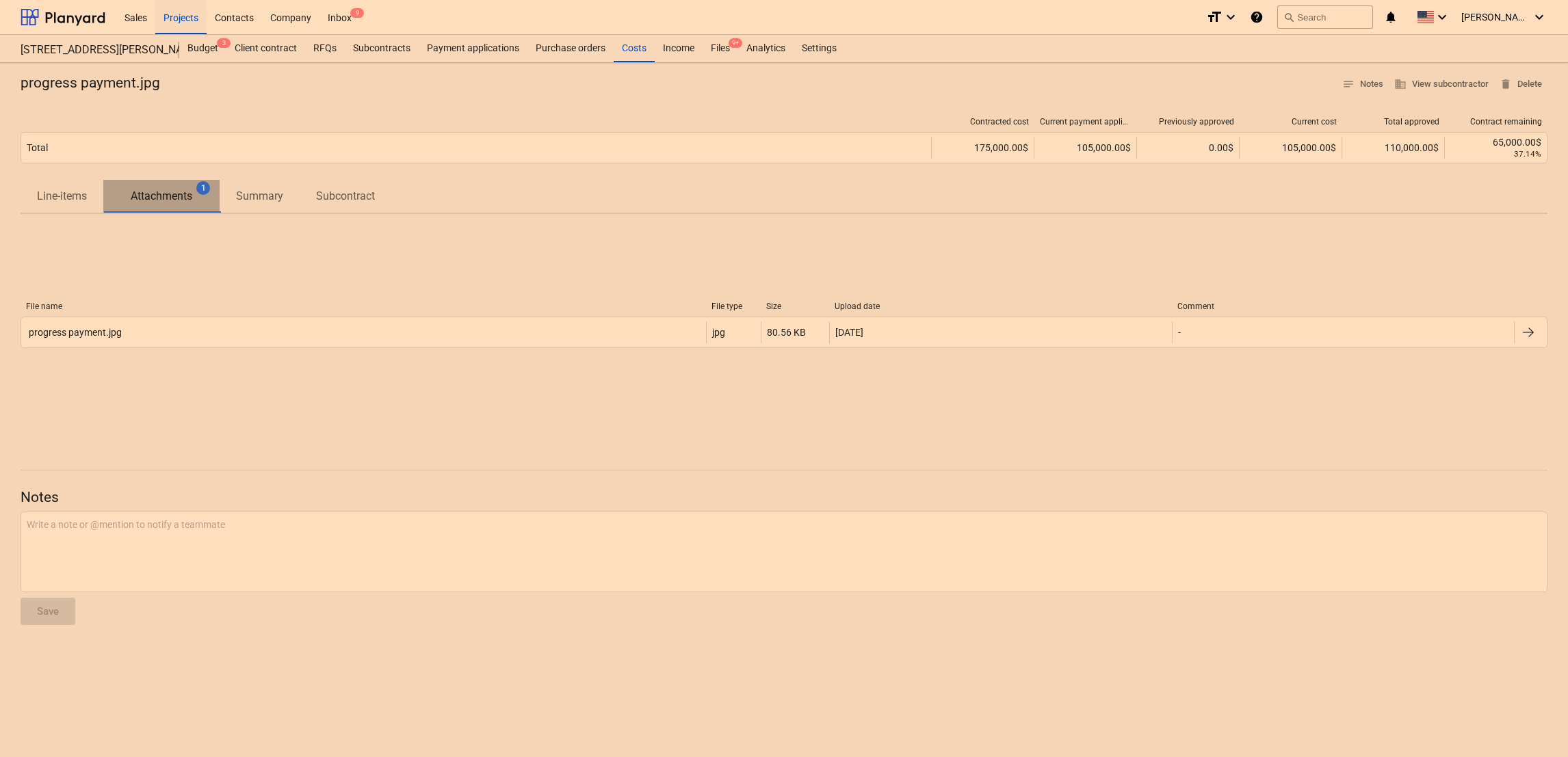
click at [151, 194] on p "Attachments" at bounding box center [161, 196] width 62 height 16
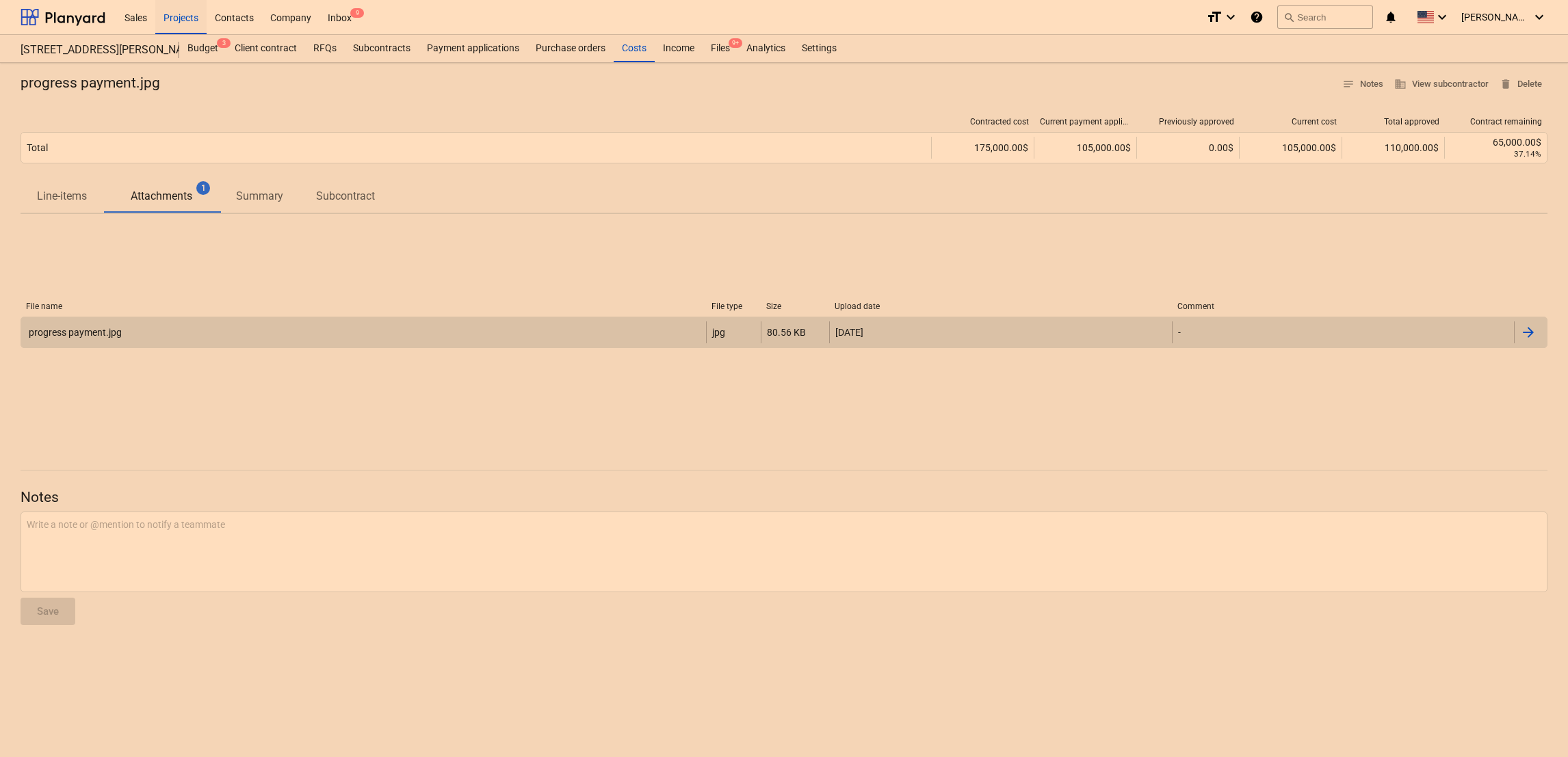
click at [98, 337] on div "progress payment.jpg" at bounding box center [74, 332] width 95 height 11
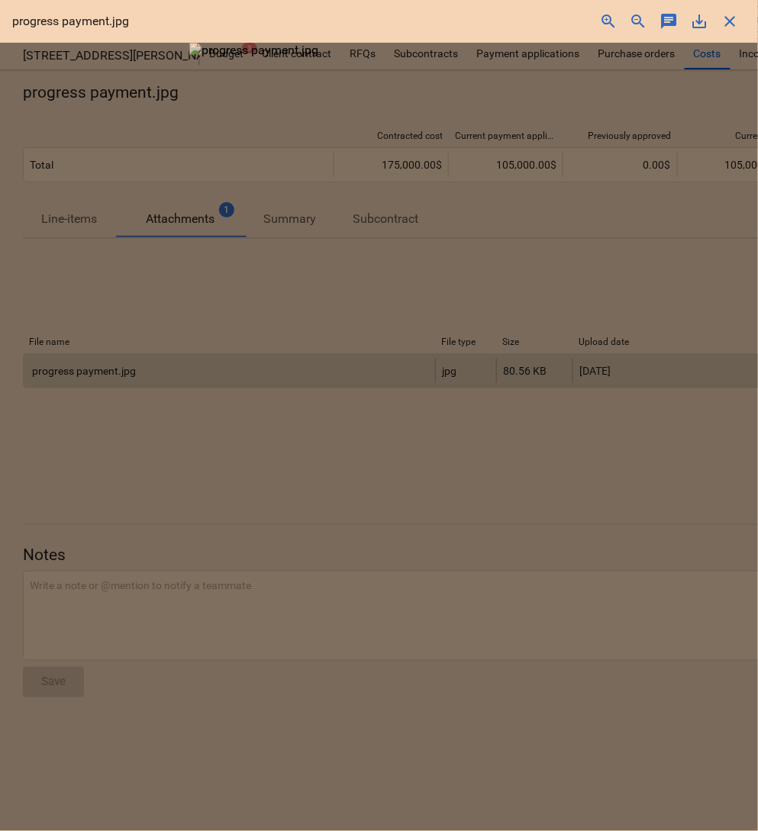
click at [608, 17] on span "zoom_in" at bounding box center [608, 21] width 18 height 18
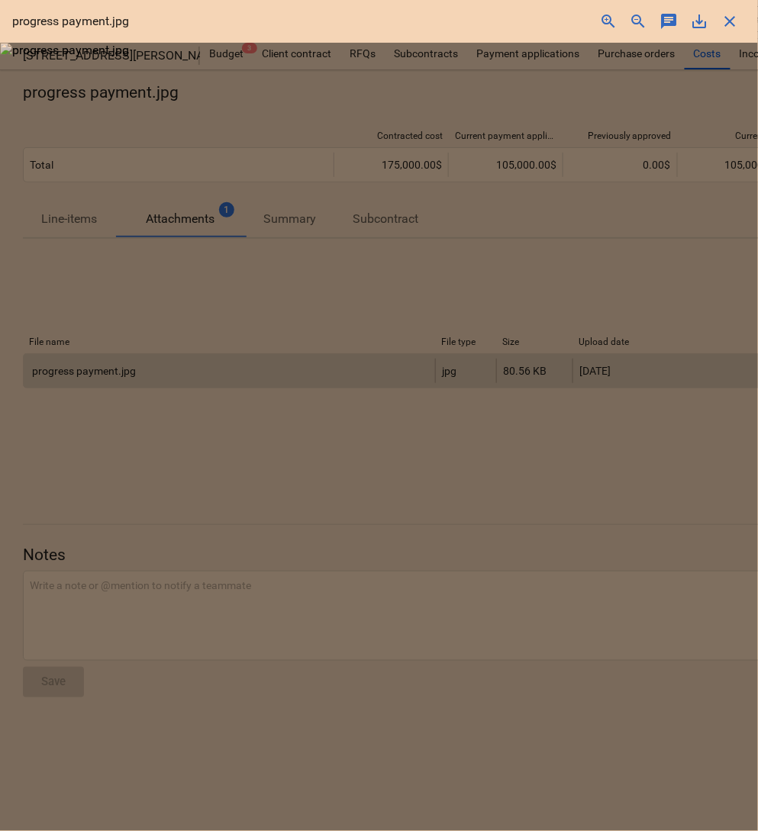
click at [732, 27] on span "close" at bounding box center [730, 21] width 18 height 18
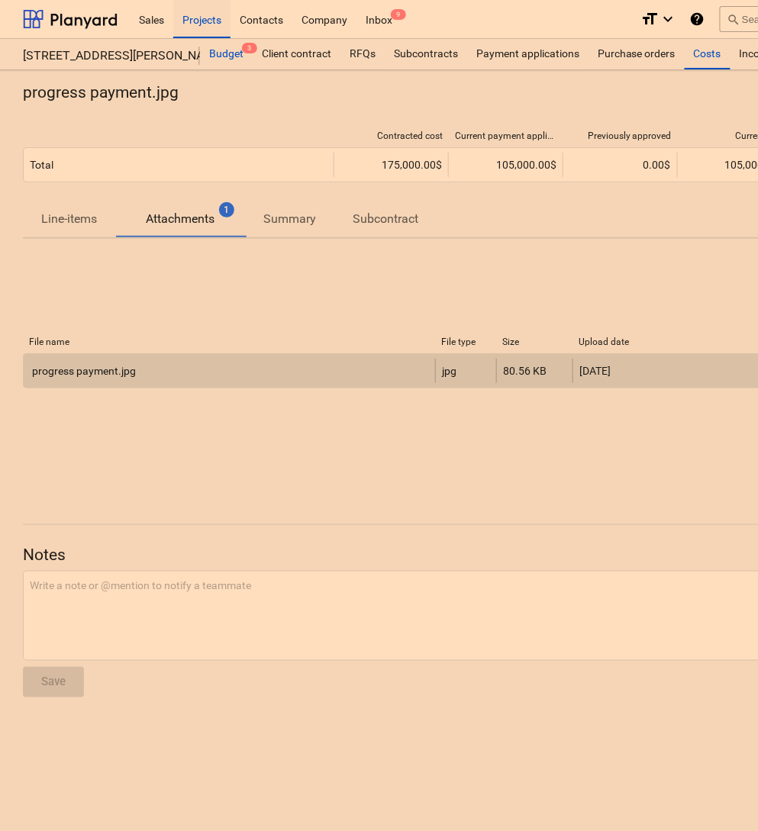
click at [237, 56] on div "Budget 3" at bounding box center [226, 54] width 53 height 31
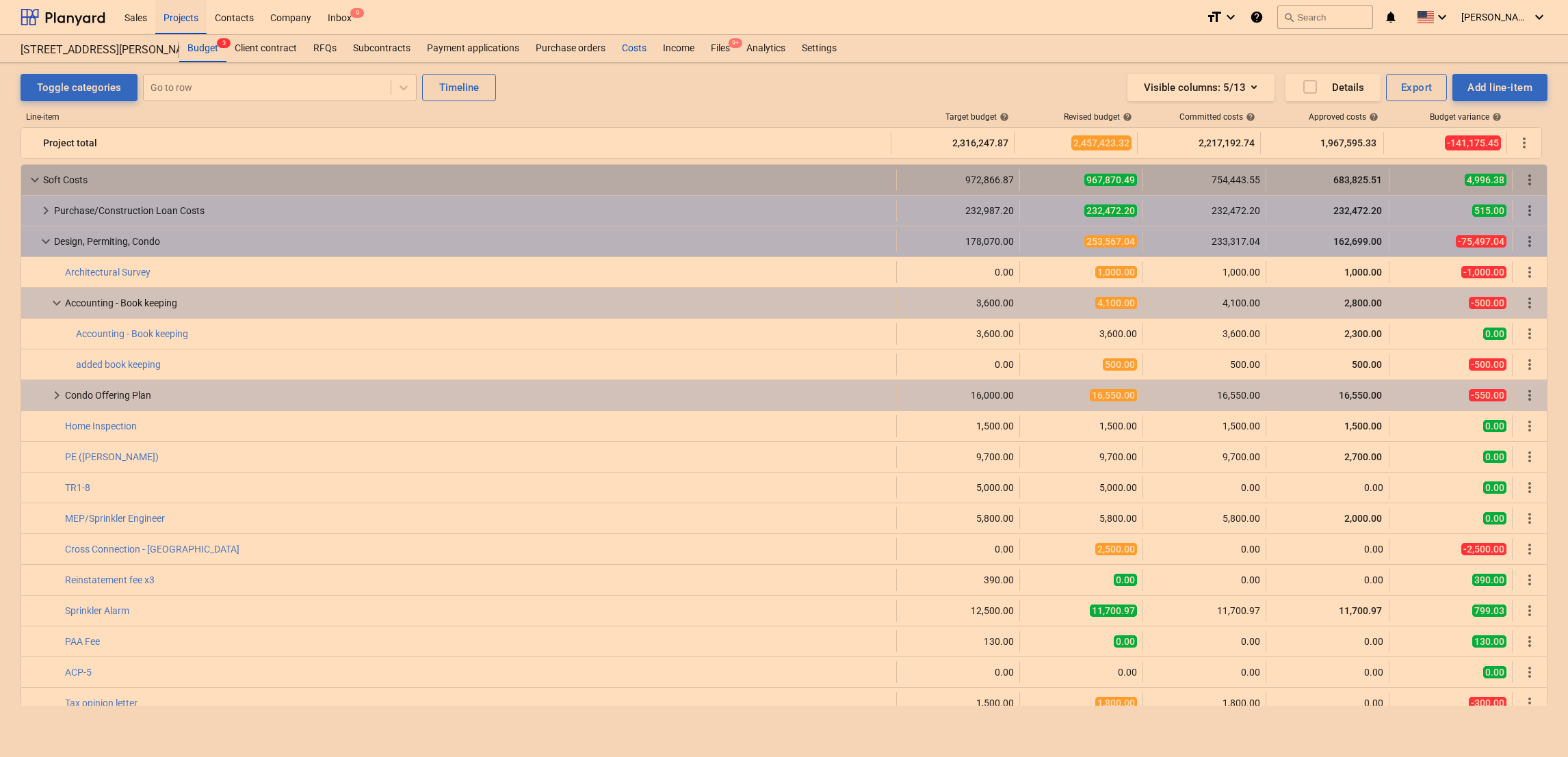
click at [634, 44] on div "Costs" at bounding box center [634, 48] width 41 height 28
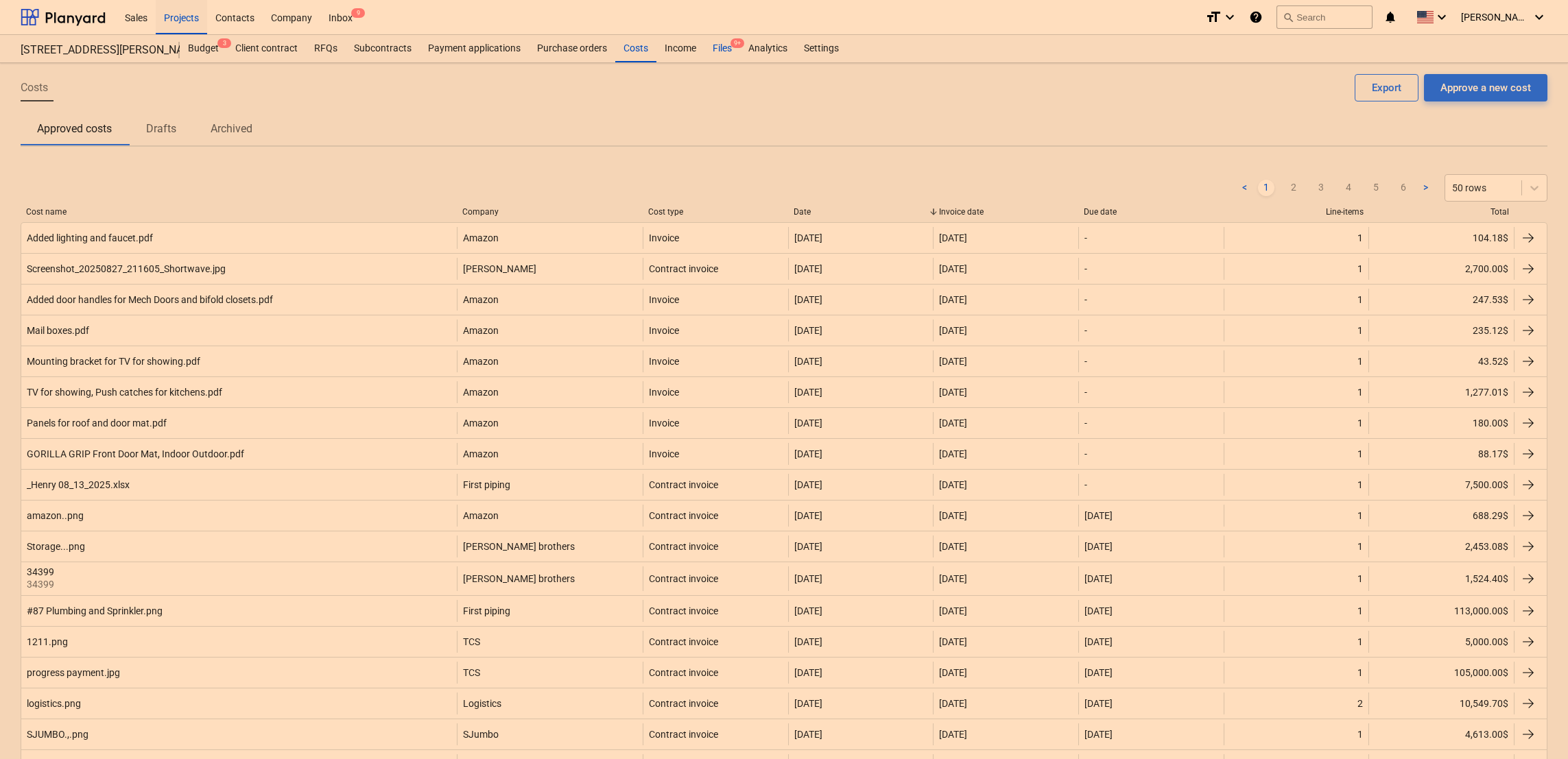
click at [728, 49] on div "Files 9+" at bounding box center [722, 49] width 36 height 28
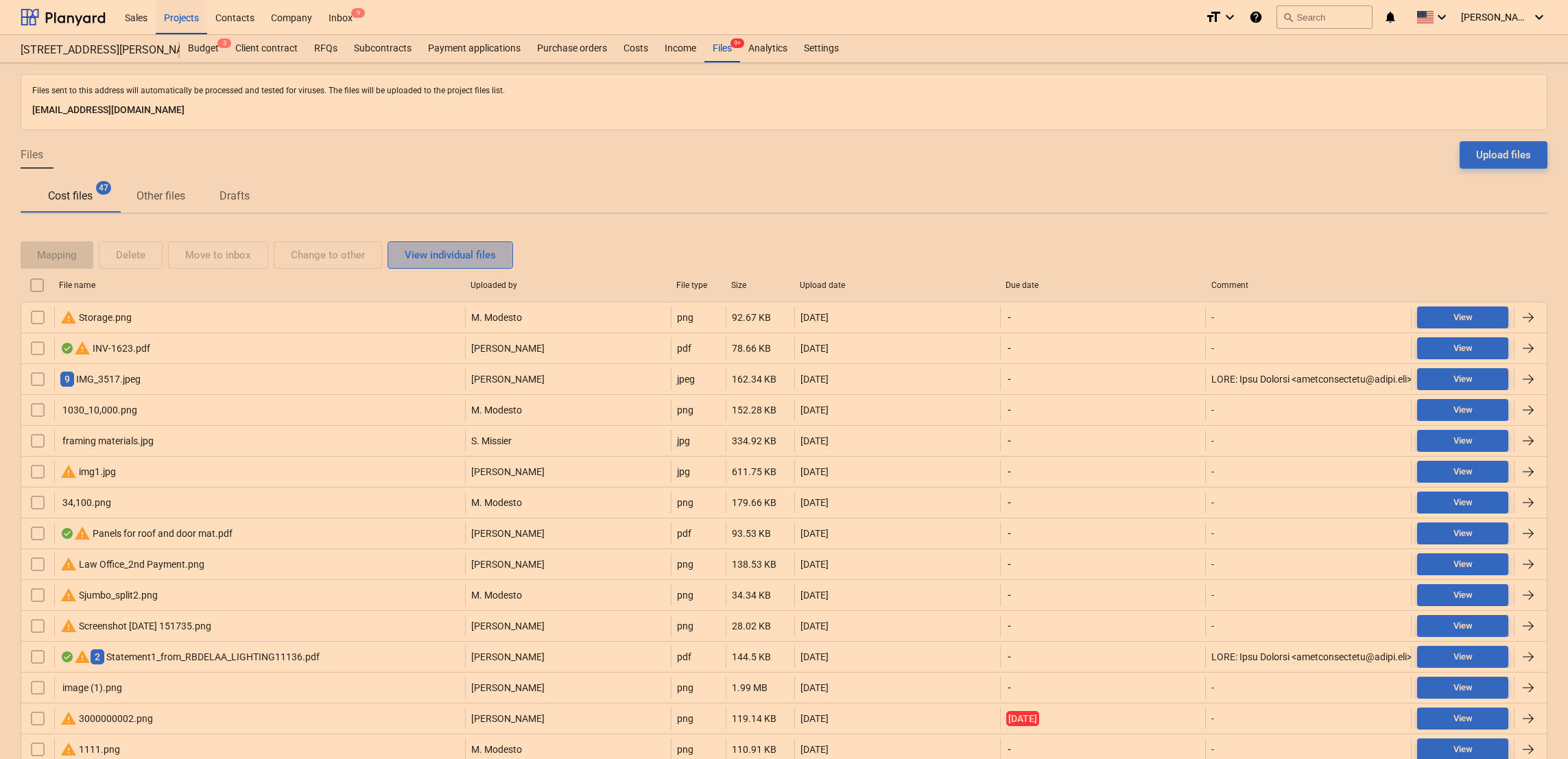
click at [419, 260] on div "View individual files" at bounding box center [450, 255] width 92 height 18
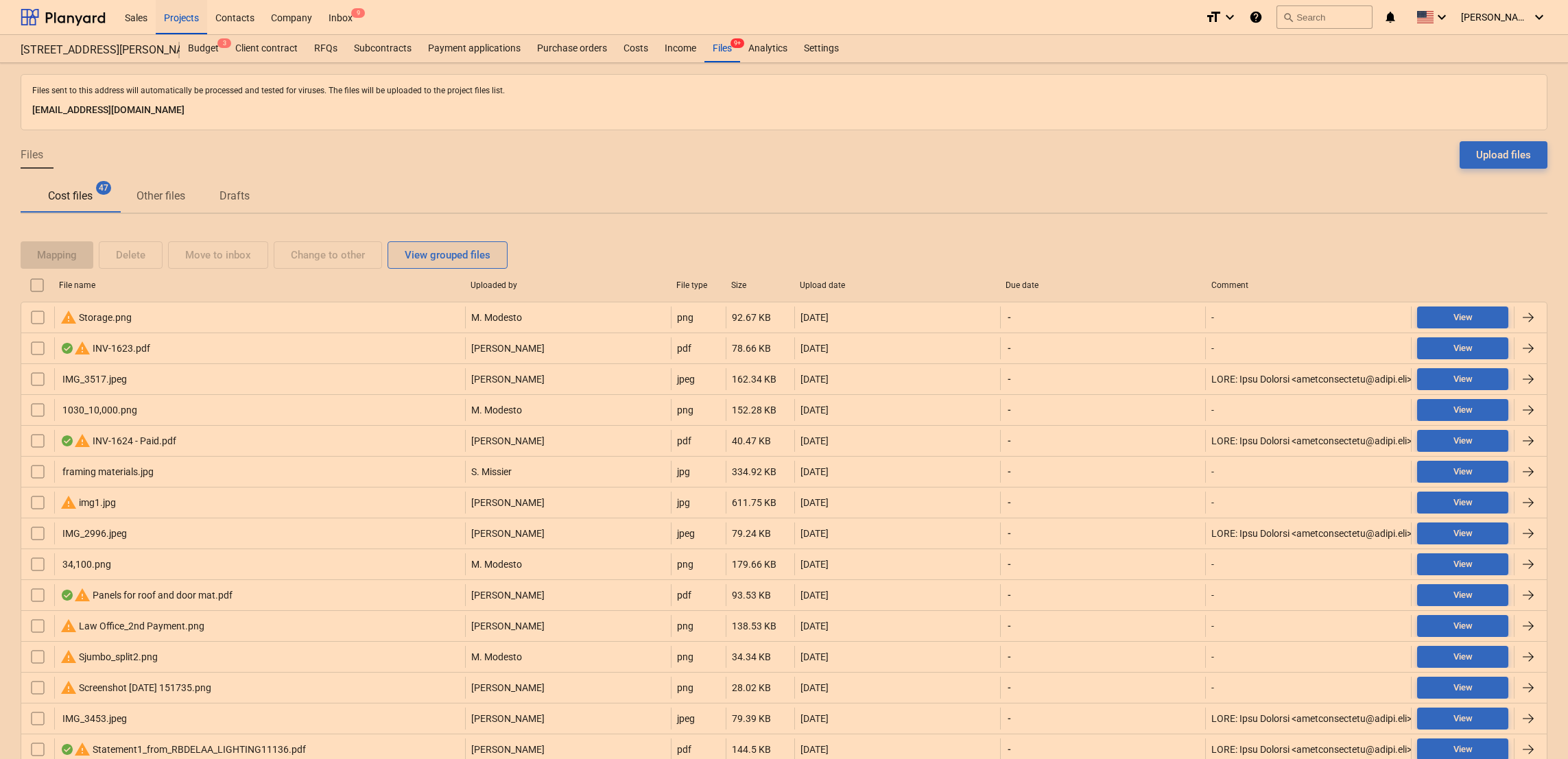
click at [441, 251] on div "View grouped files" at bounding box center [447, 255] width 85 height 18
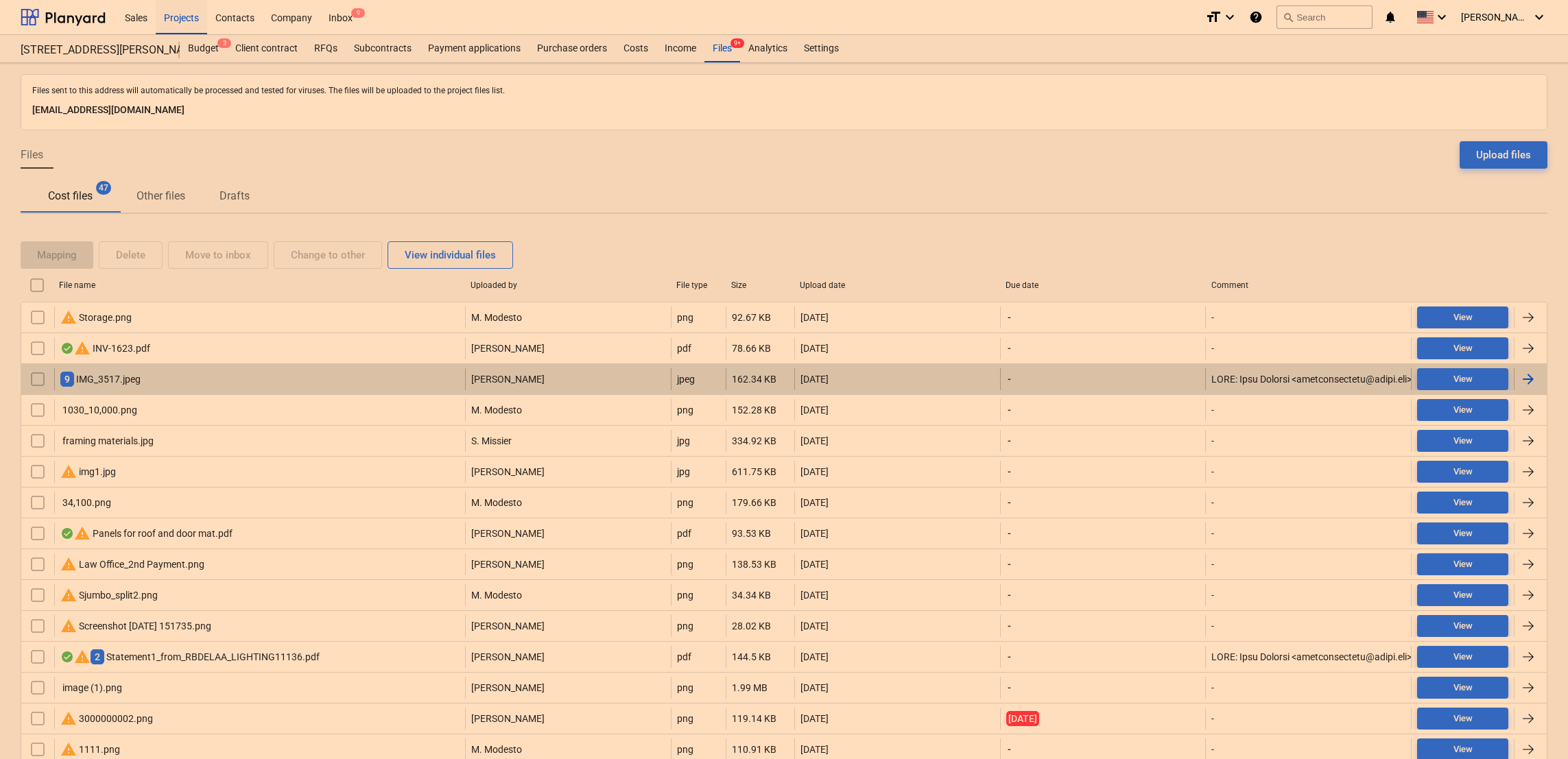
click at [110, 375] on div "9 IMG_3517.jpeg" at bounding box center [100, 379] width 80 height 15
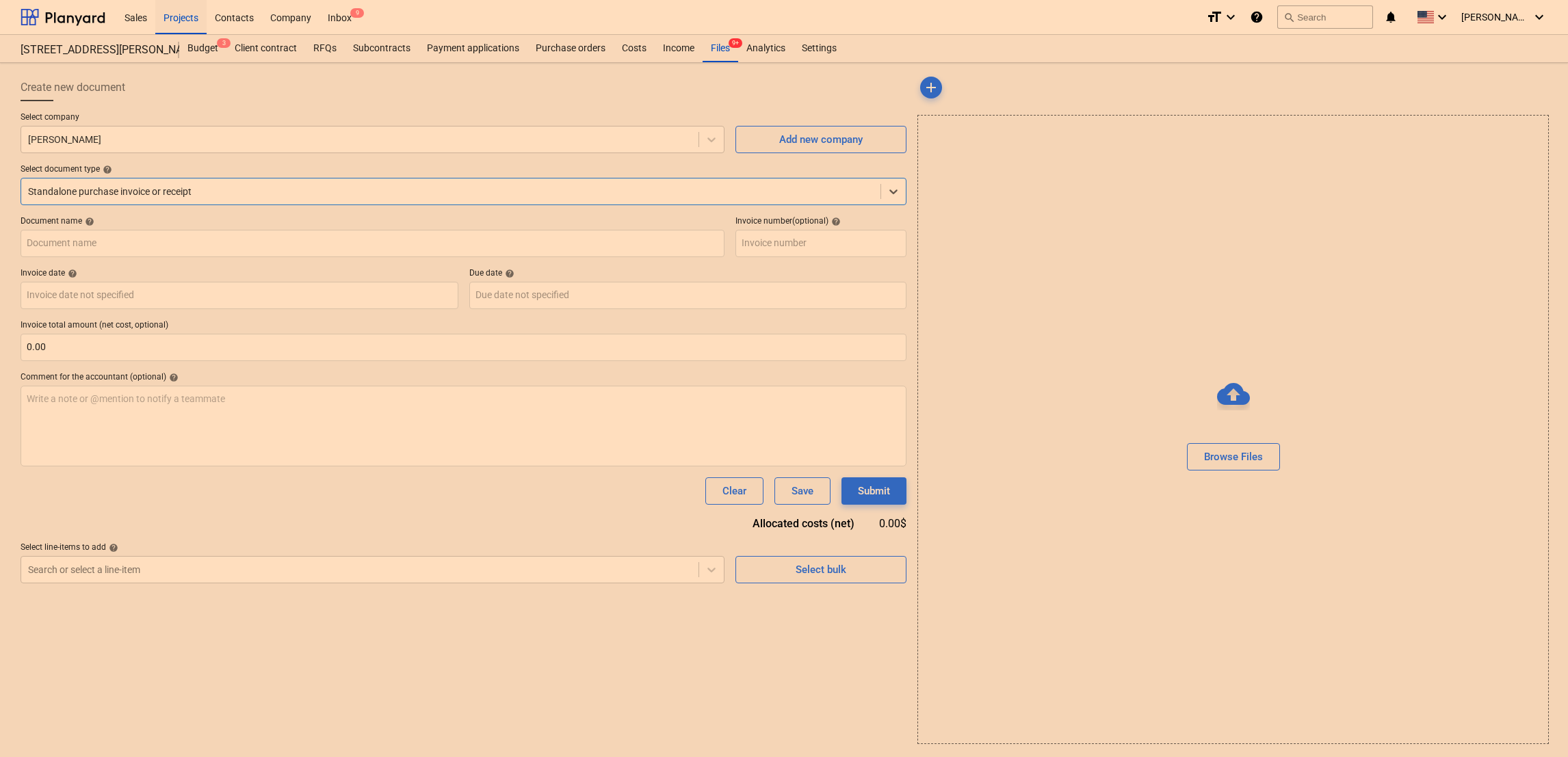
type input "INV-1624"
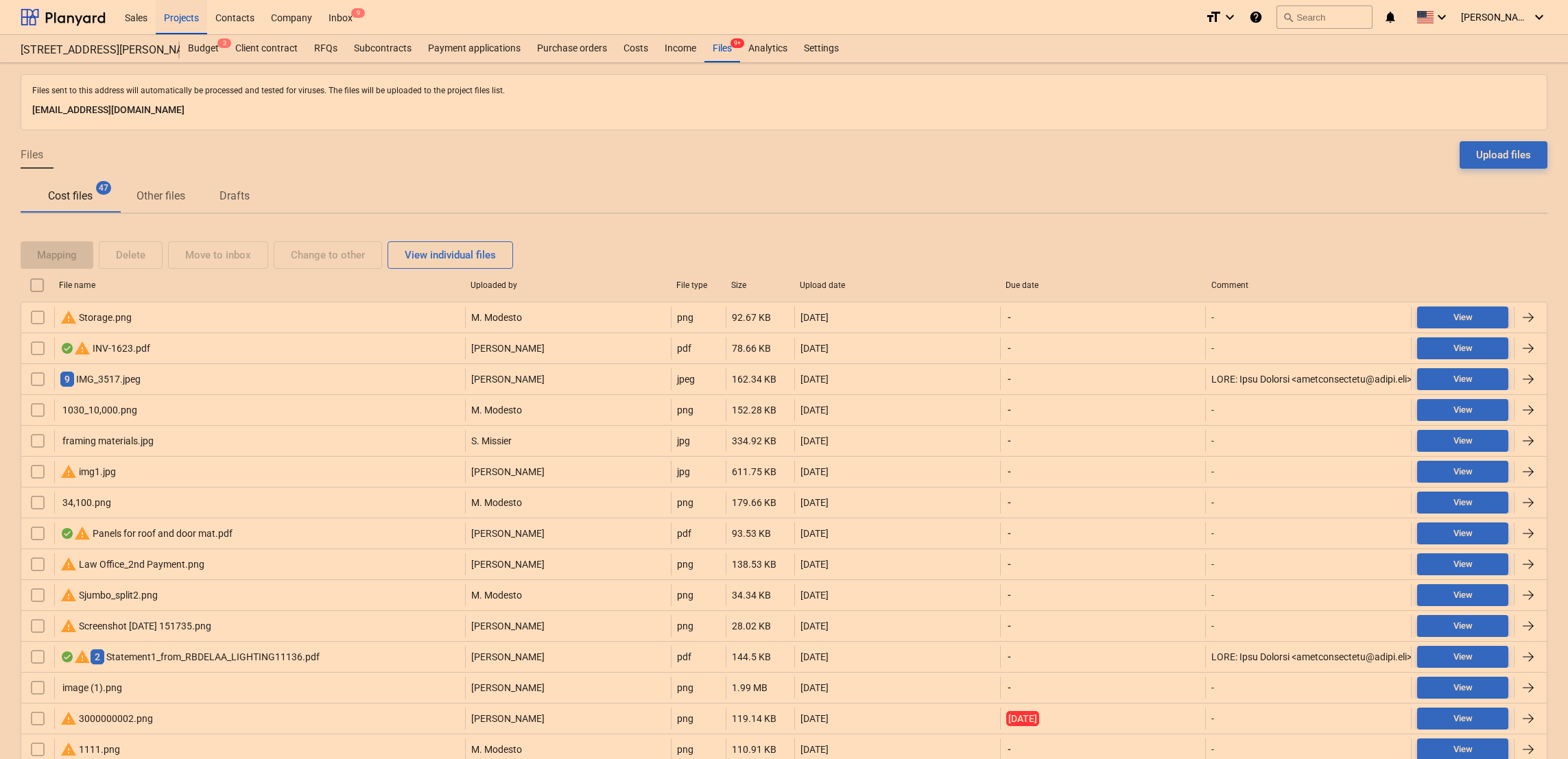
click at [170, 196] on p "Other files" at bounding box center [161, 196] width 49 height 16
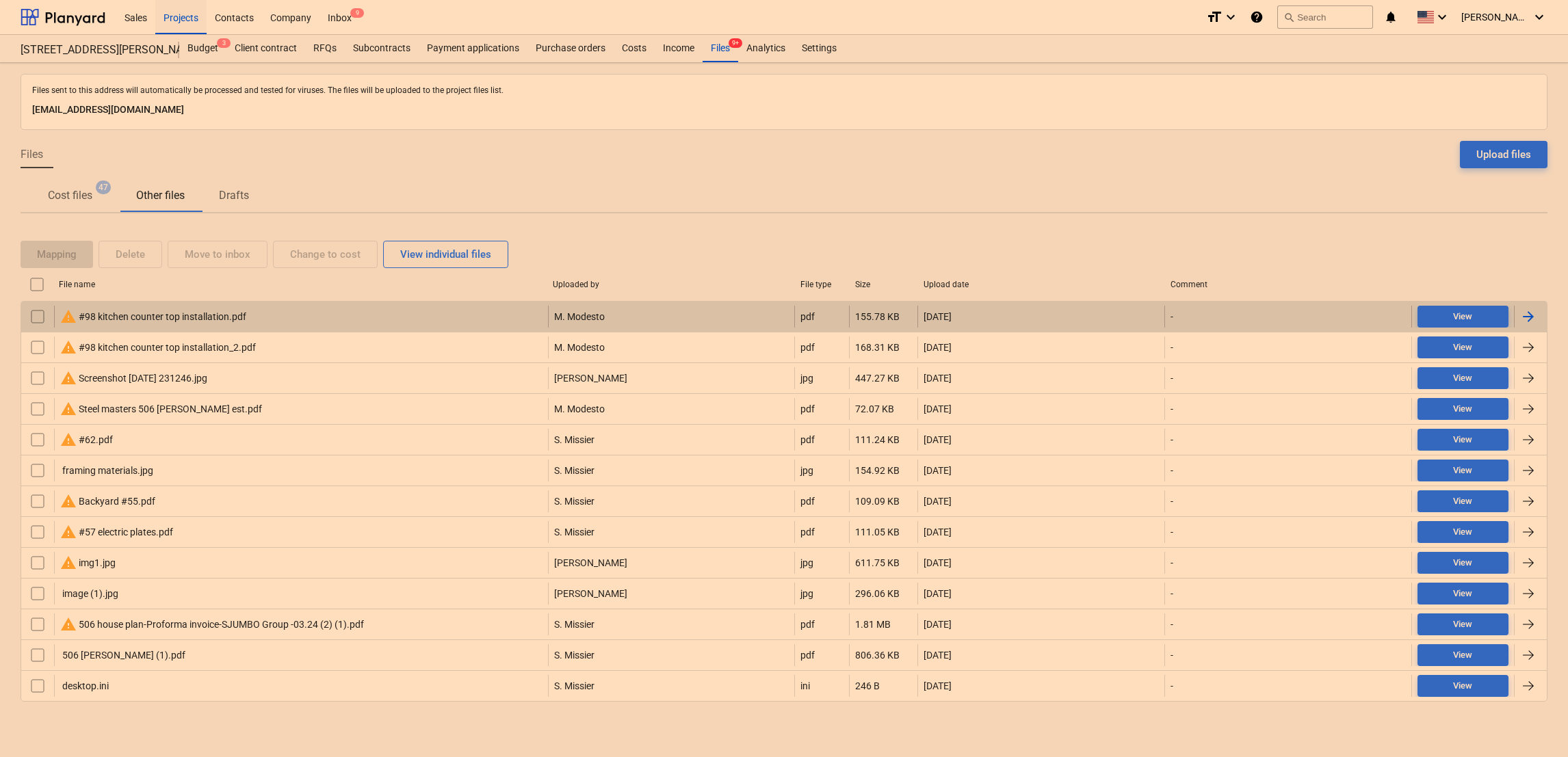
click at [137, 319] on div "warning #98 kitchen counter top installation.pdf" at bounding box center [153, 316] width 186 height 16
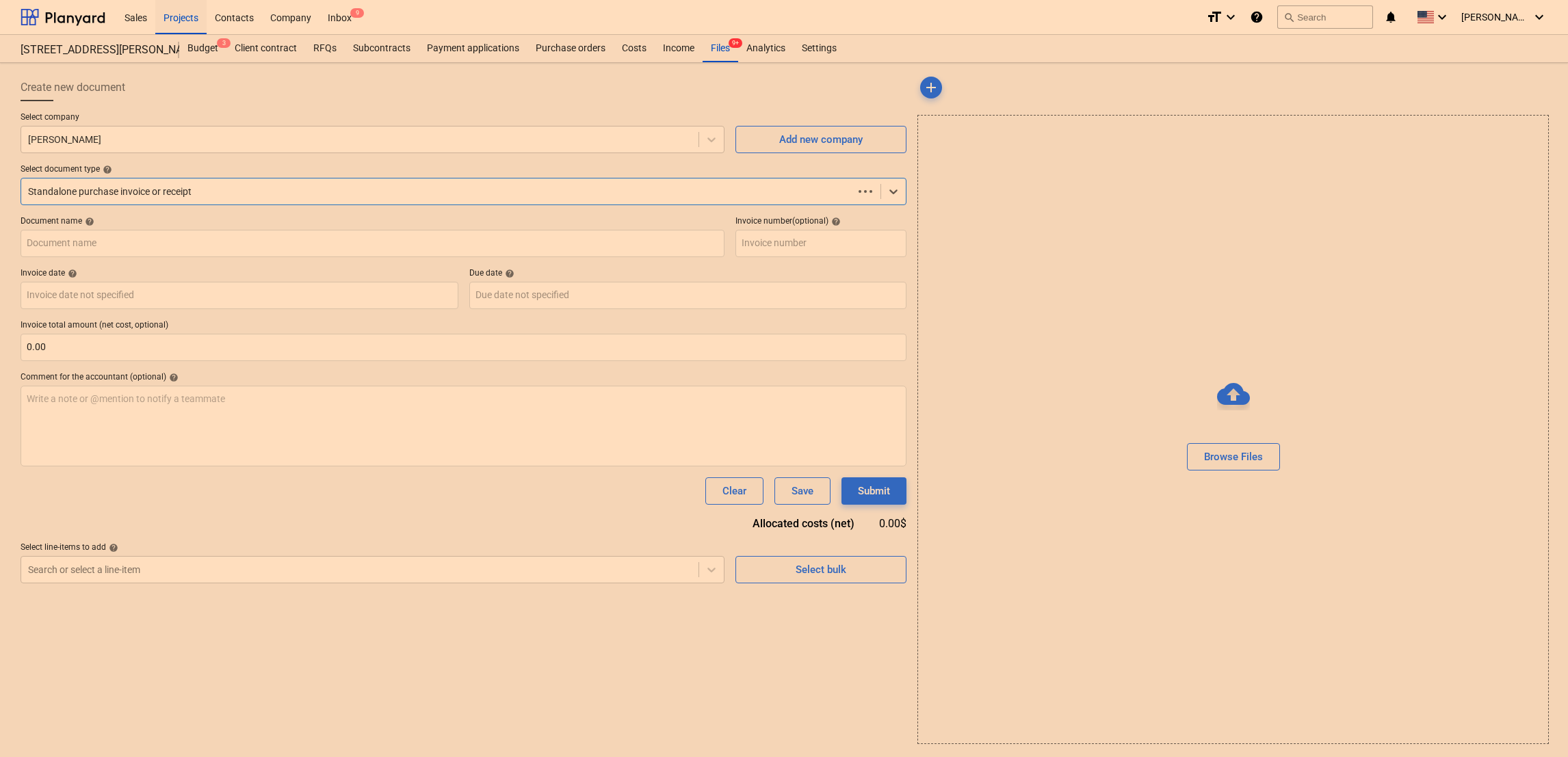
type input "#98 kitchen counter top installation.pdf"
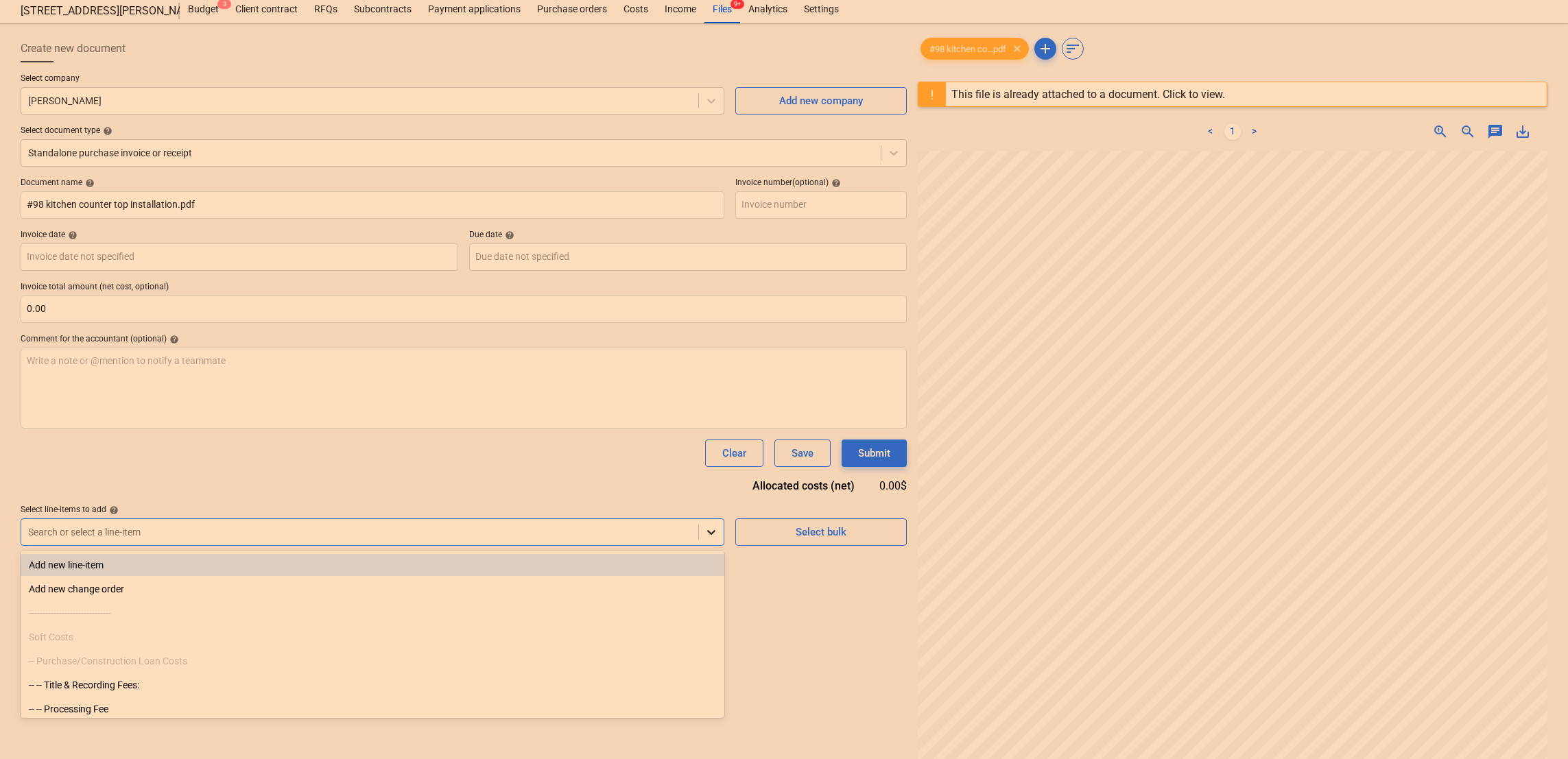
click at [706, 570] on body "Sales Projects Contacts Company Inbox 9 format_size keyboard_arrow_down help se…" at bounding box center [784, 340] width 1568 height 759
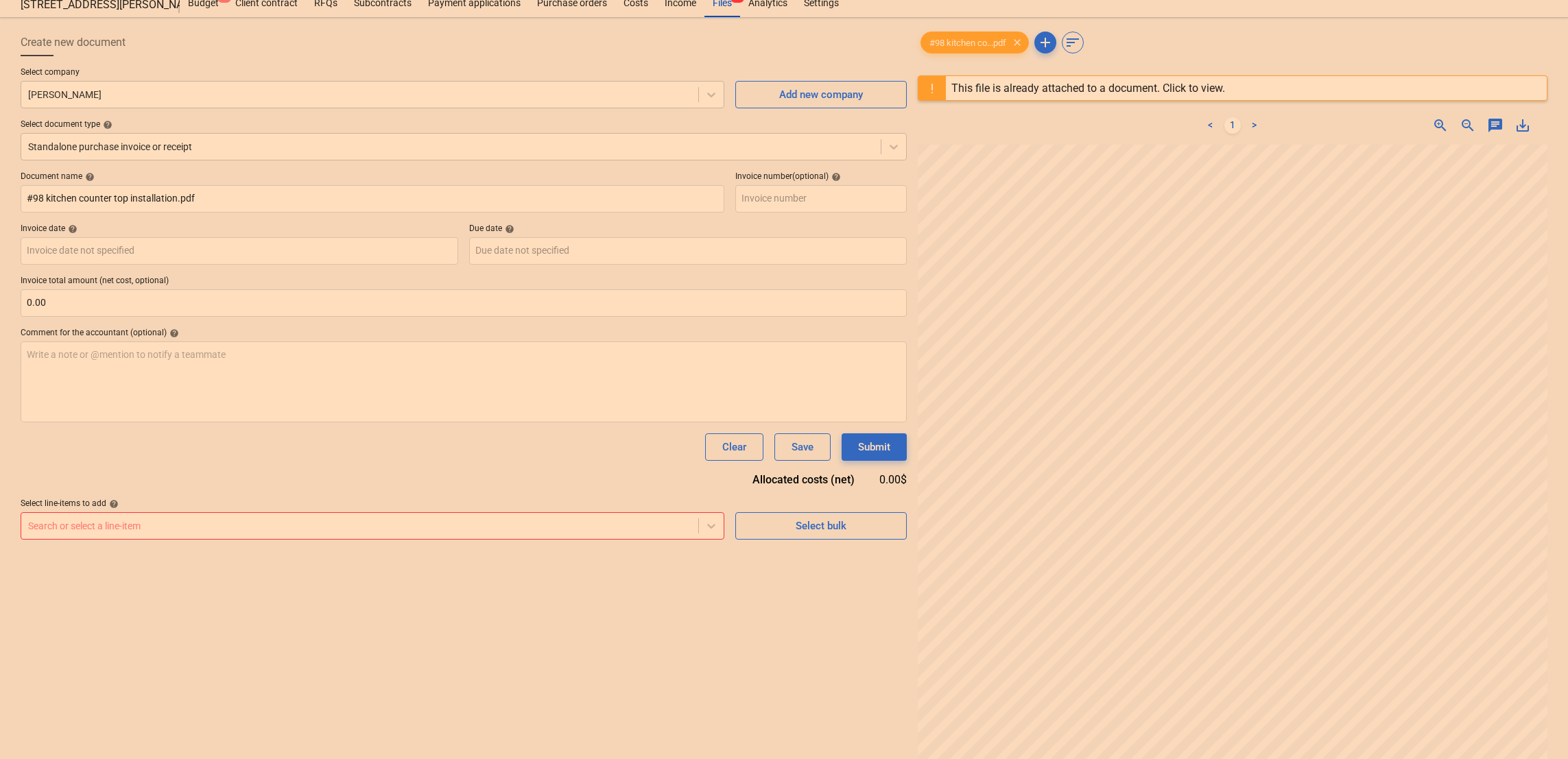
click at [631, 431] on div "Document name help #98 kitchen counter top installation.pdf Invoice number (opt…" at bounding box center [464, 356] width 886 height 368
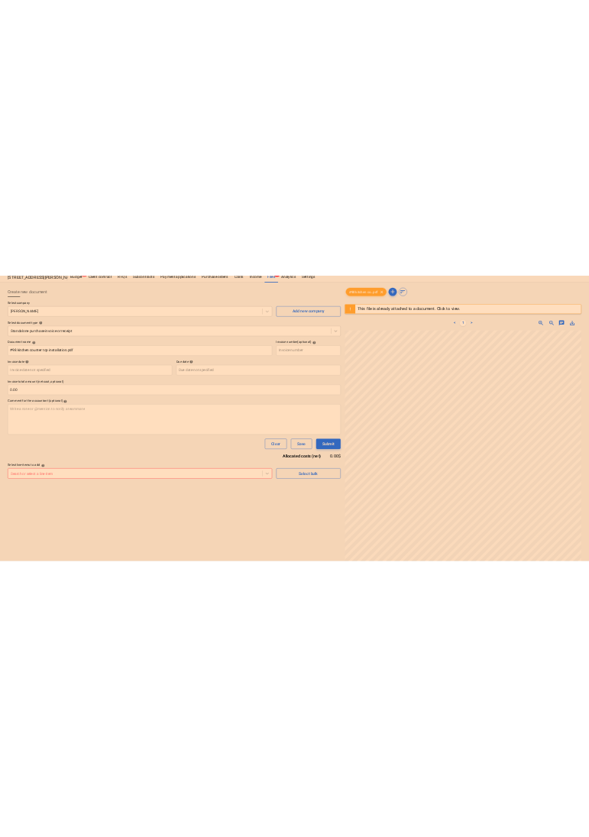
scroll to position [0, 0]
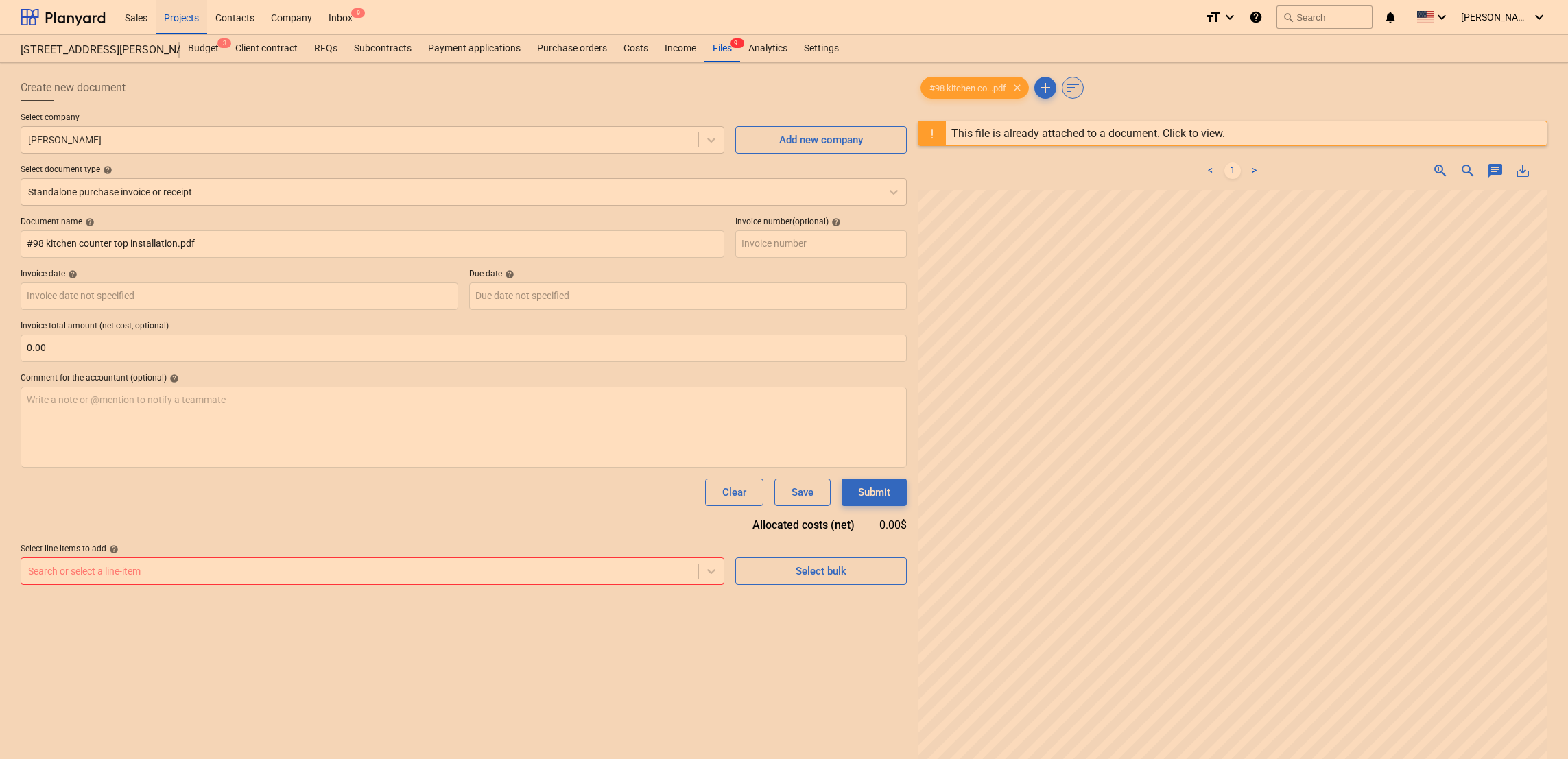
click at [1075, 92] on span "sort" at bounding box center [1073, 88] width 16 height 16
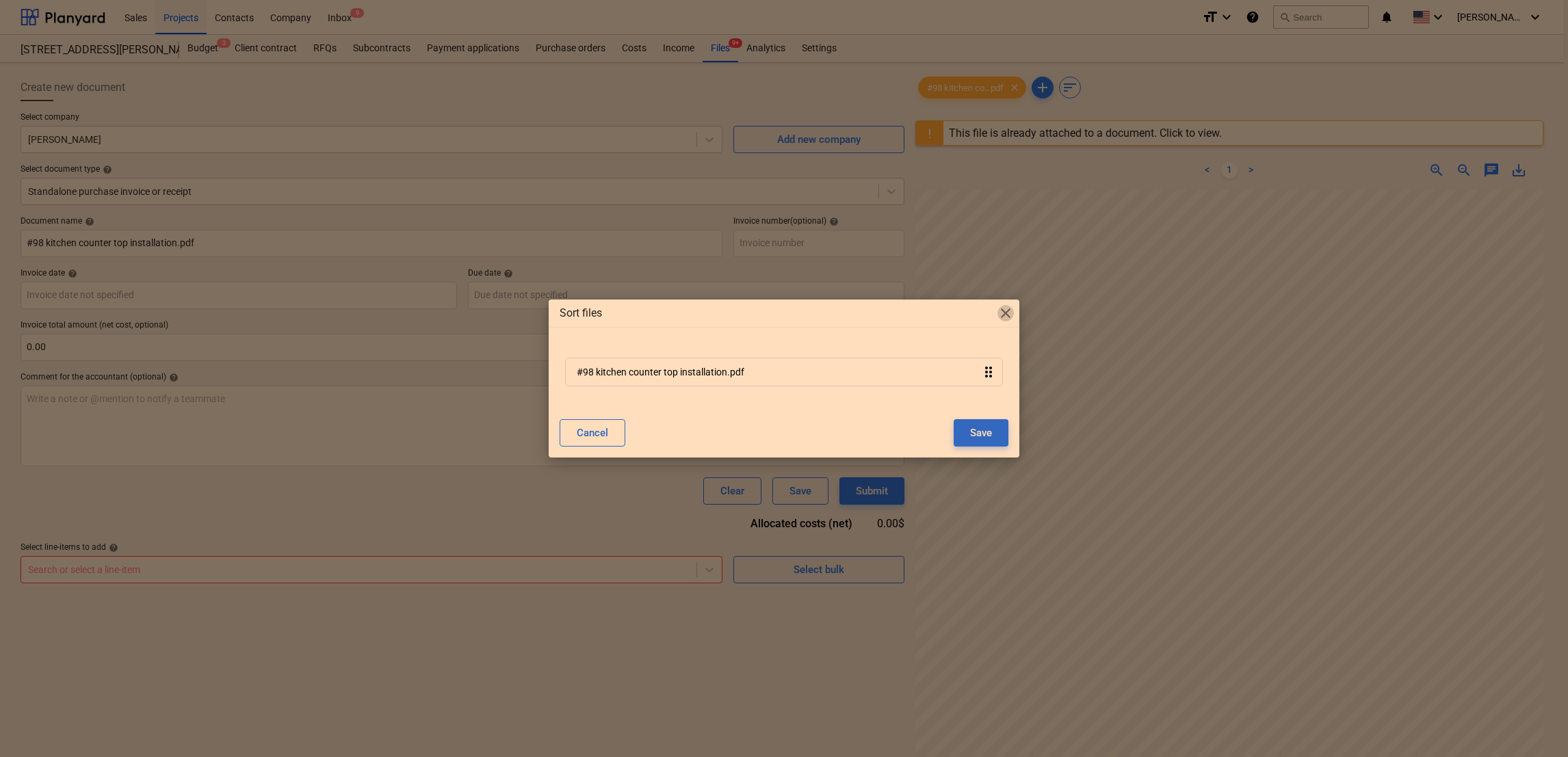
click at [1004, 311] on span "close" at bounding box center [1005, 313] width 16 height 16
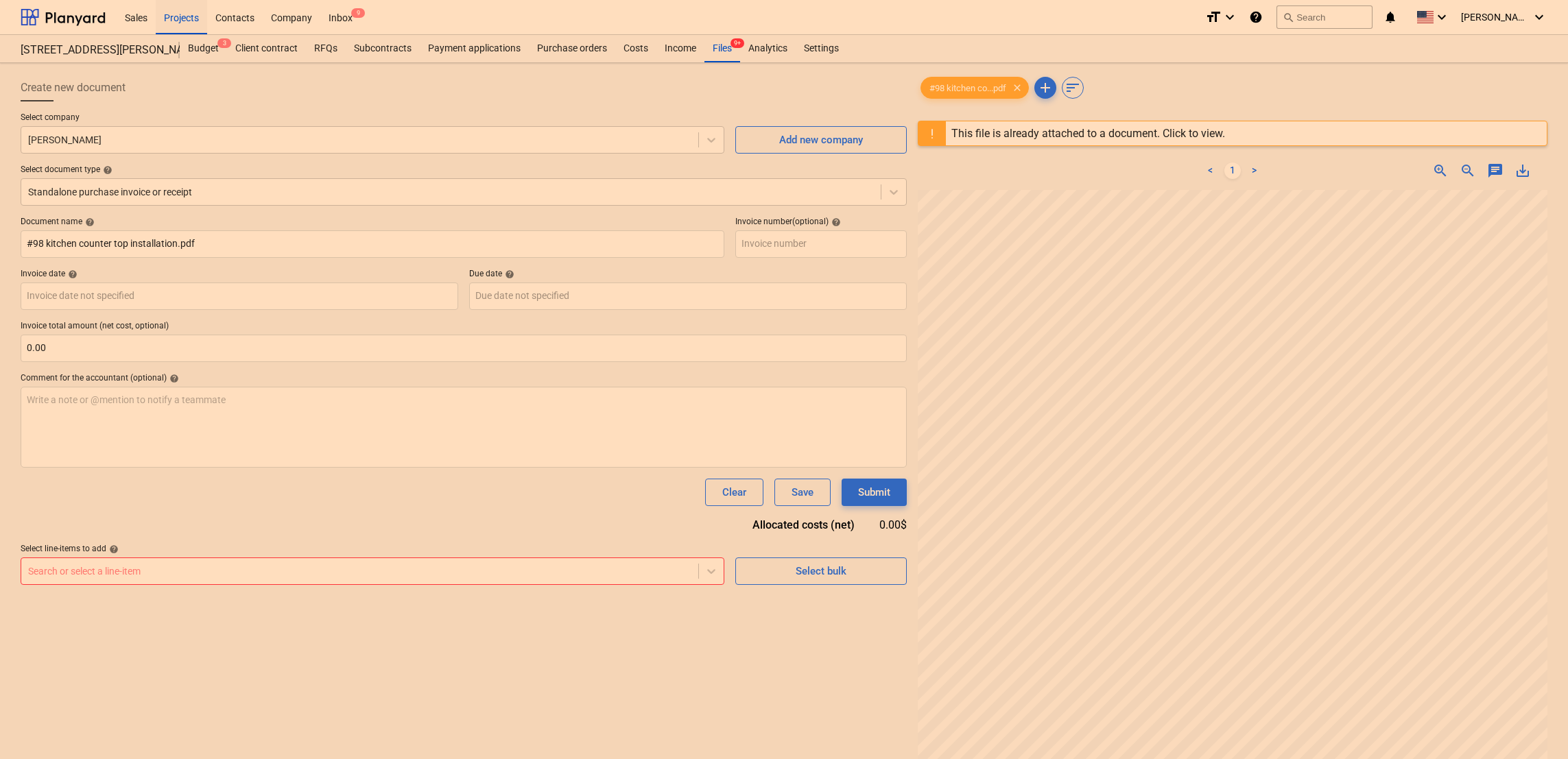
click at [1262, 22] on icon "help" at bounding box center [1255, 17] width 13 height 16
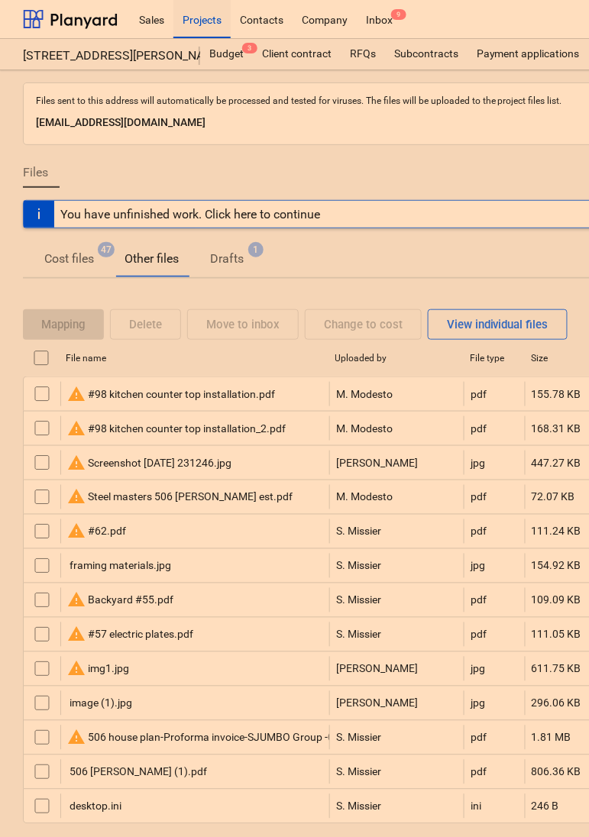
click at [207, 125] on p "[EMAIL_ADDRESS][DOMAIN_NAME]" at bounding box center [522, 123] width 973 height 18
copy p "[EMAIL_ADDRESS][DOMAIN_NAME]"
click at [219, 18] on div "Projects" at bounding box center [201, 18] width 57 height 39
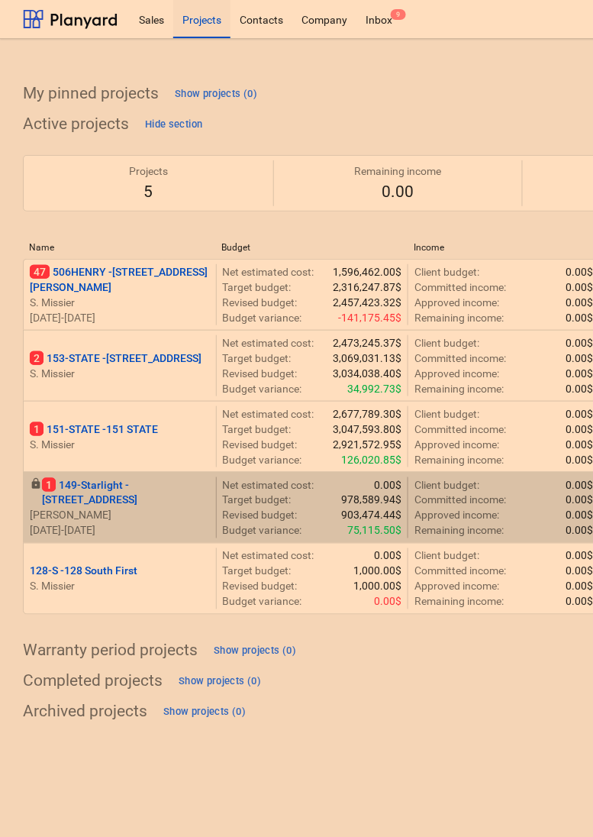
click at [109, 482] on p "1 149-Starlight - 149 Starlight Road" at bounding box center [126, 492] width 168 height 31
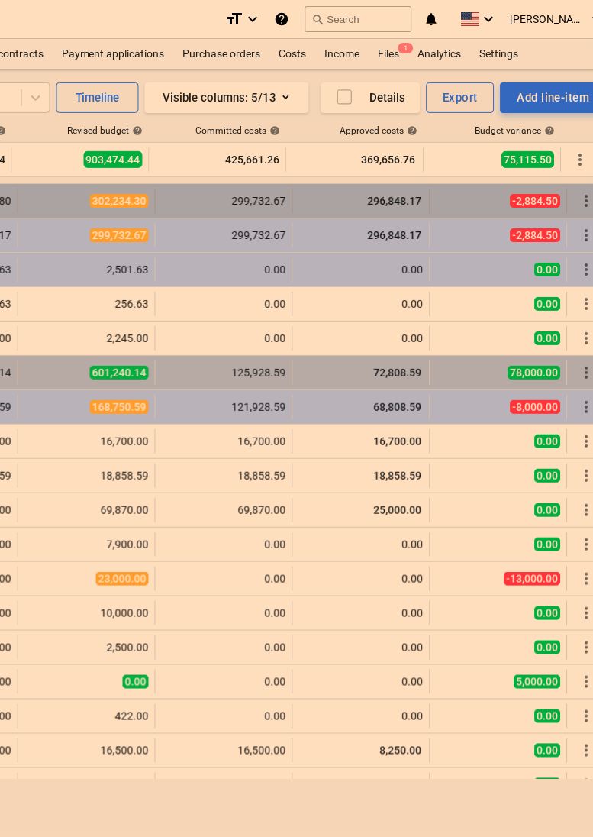
scroll to position [0, 450]
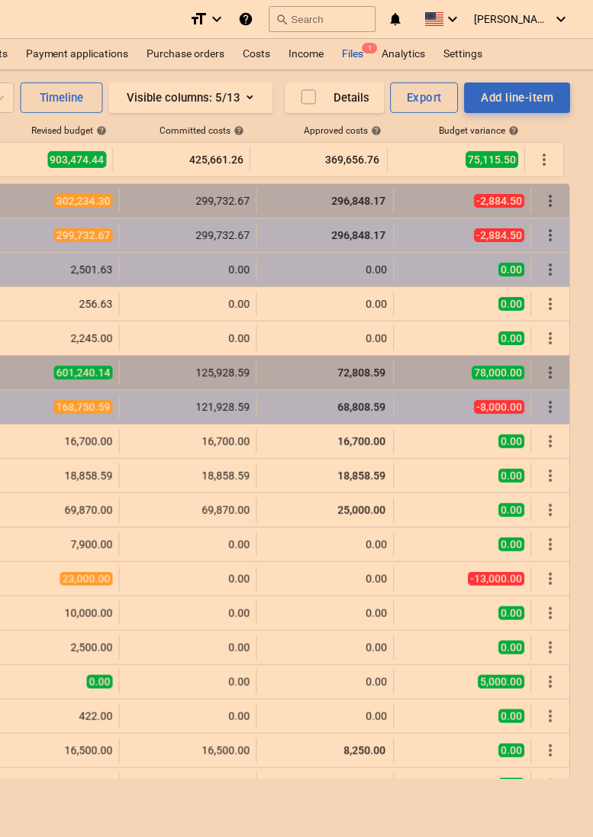
click at [347, 49] on div "Files 1" at bounding box center [354, 54] width 40 height 31
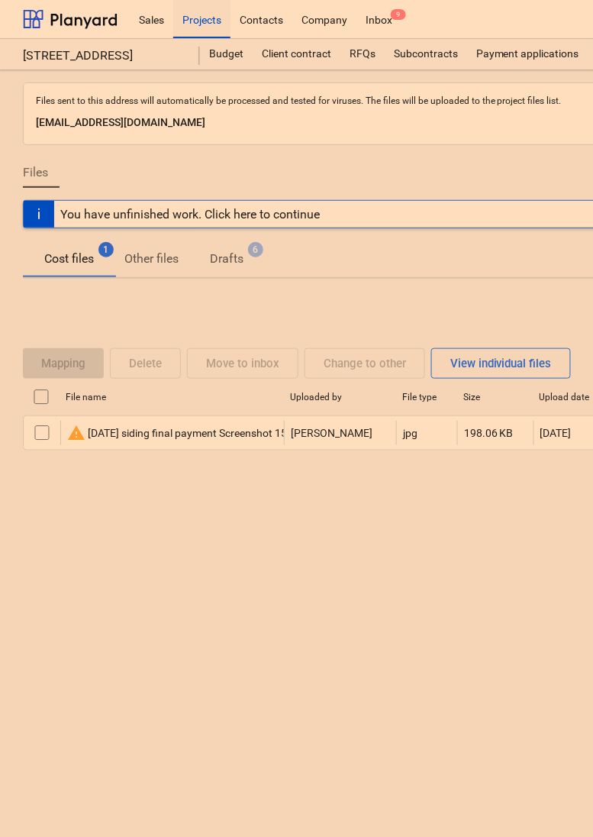
click at [233, 122] on p "880b16d3-b18c-4658-b74e-727ccf3d6848@projects.planyard.com" at bounding box center [522, 123] width 973 height 18
copy p "880b16d3-b18c-4658-b74e-727ccf3d6848@projects.planyard.com"
click at [204, 18] on div "Projects" at bounding box center [201, 18] width 57 height 39
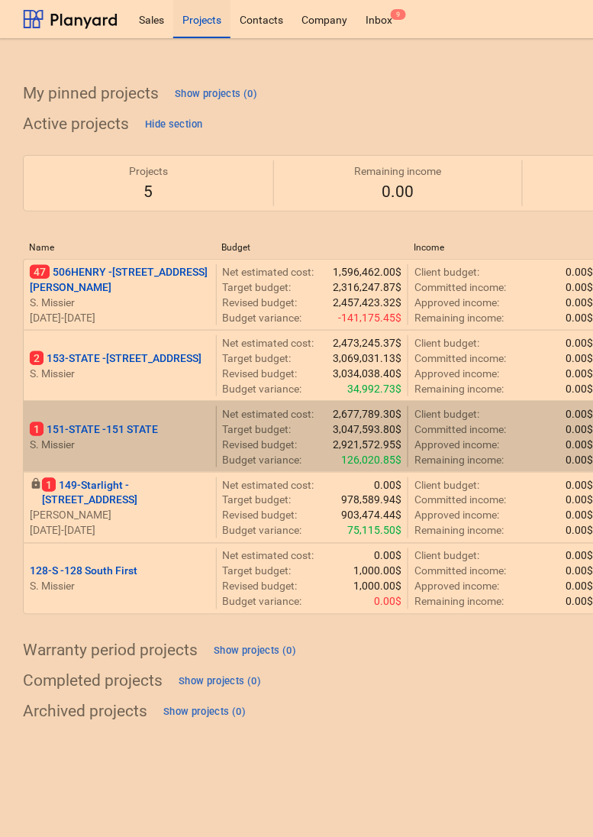
click at [89, 431] on p "1 151-STATE - 151 STATE" at bounding box center [94, 428] width 128 height 15
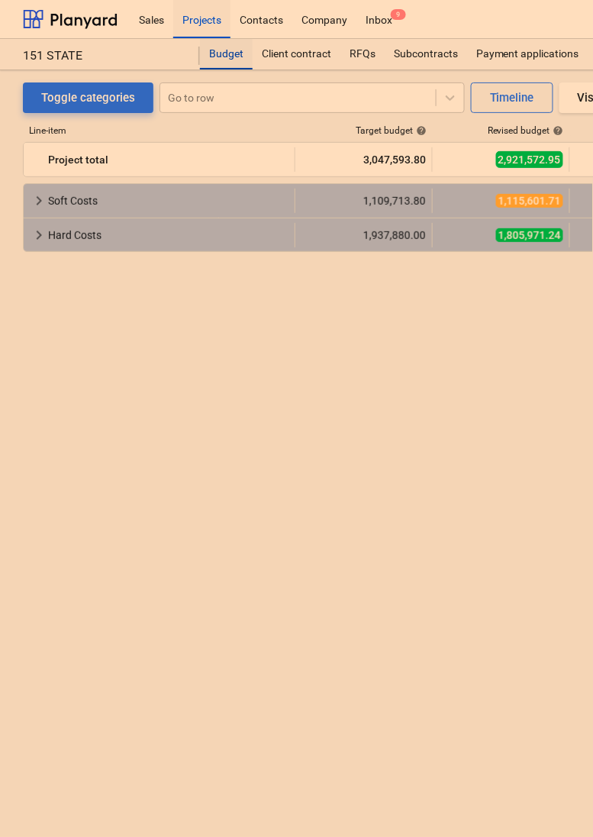
click at [234, 57] on div "Budget" at bounding box center [226, 54] width 53 height 31
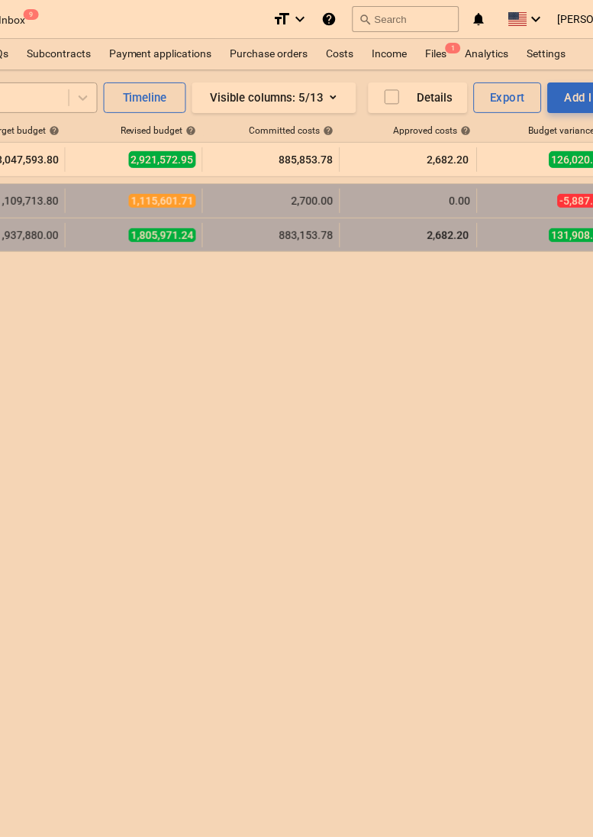
scroll to position [0, 450]
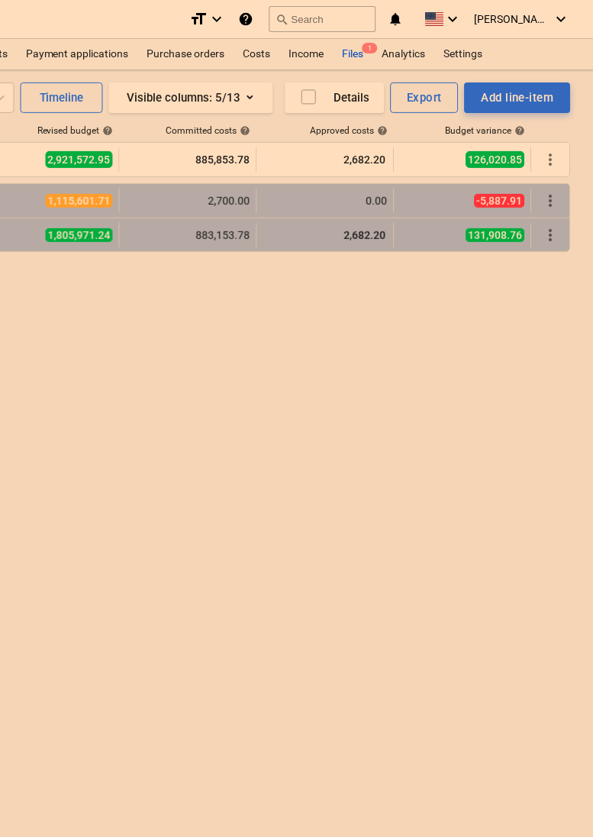
click at [344, 44] on div "Files 1" at bounding box center [354, 54] width 40 height 31
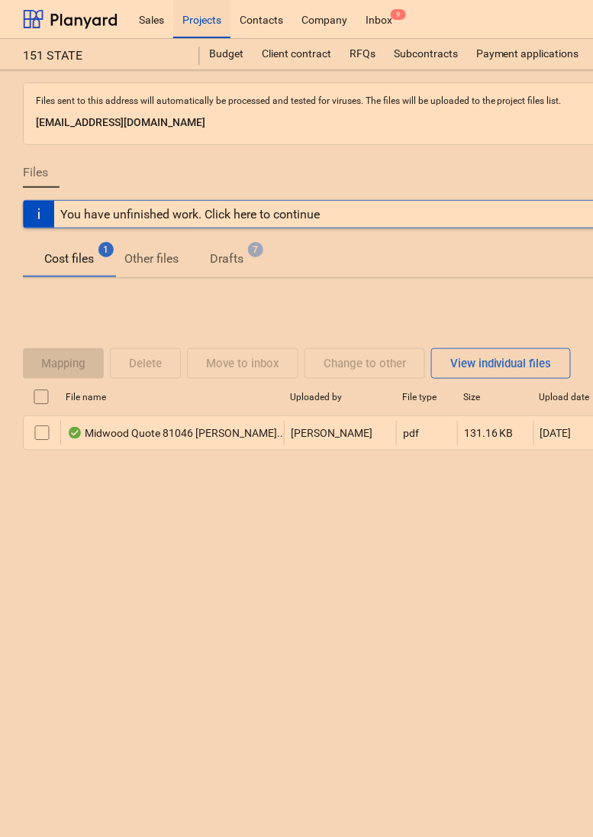
click at [173, 121] on p "5689872b-1c1a-4955-981d-6bbc89d840a8@projects.planyard.com" at bounding box center [522, 123] width 973 height 18
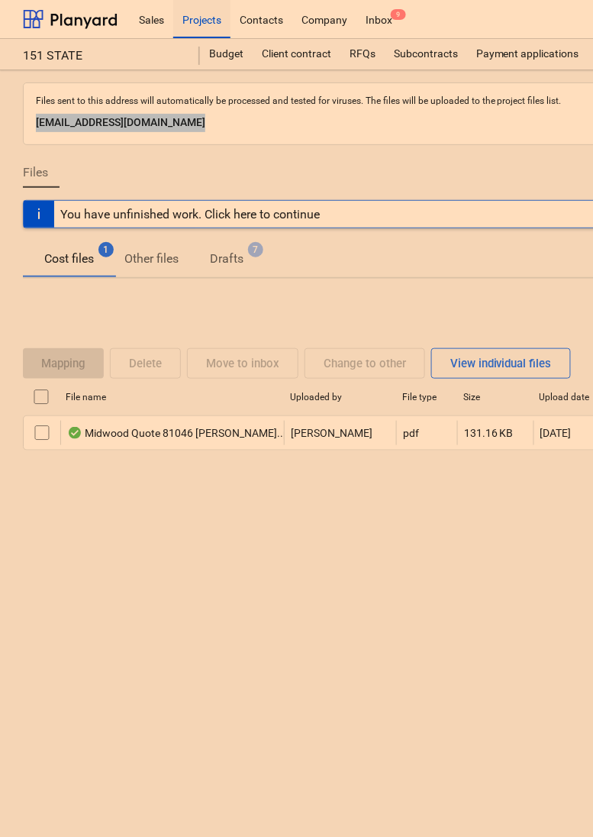
copy p "5689872b-1c1a-4955-981d-6bbc89d840a8@projects.planyard.com"
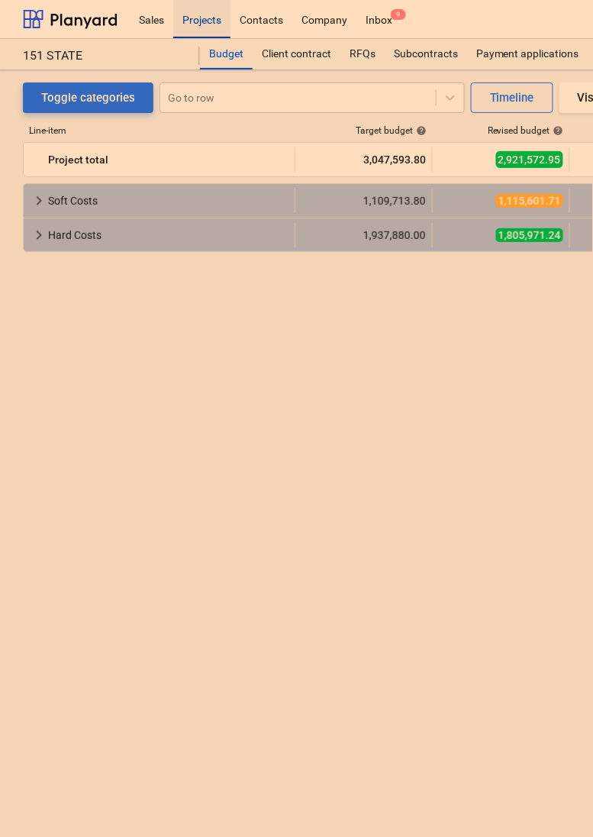
click at [208, 9] on div "Projects" at bounding box center [201, 18] width 57 height 39
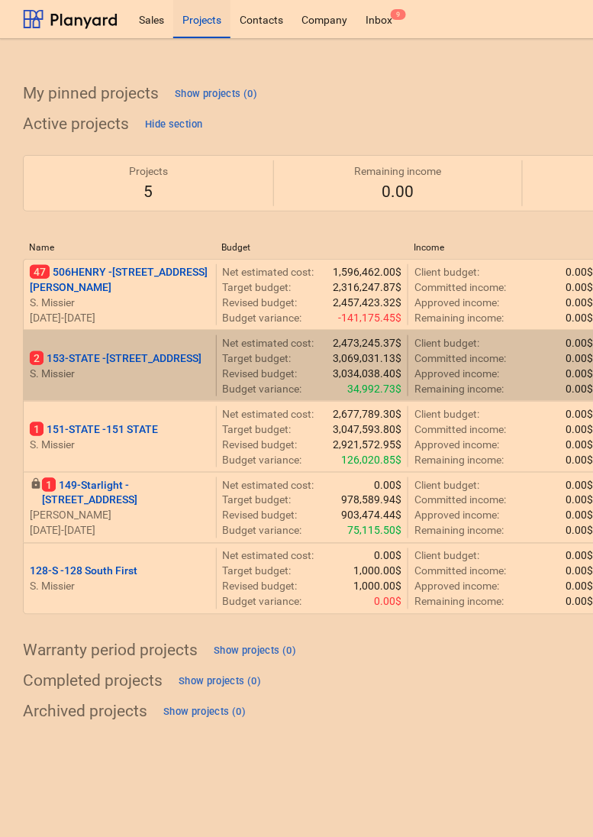
click at [102, 360] on p "2 153-STATE - 153 STATE ST" at bounding box center [116, 357] width 172 height 15
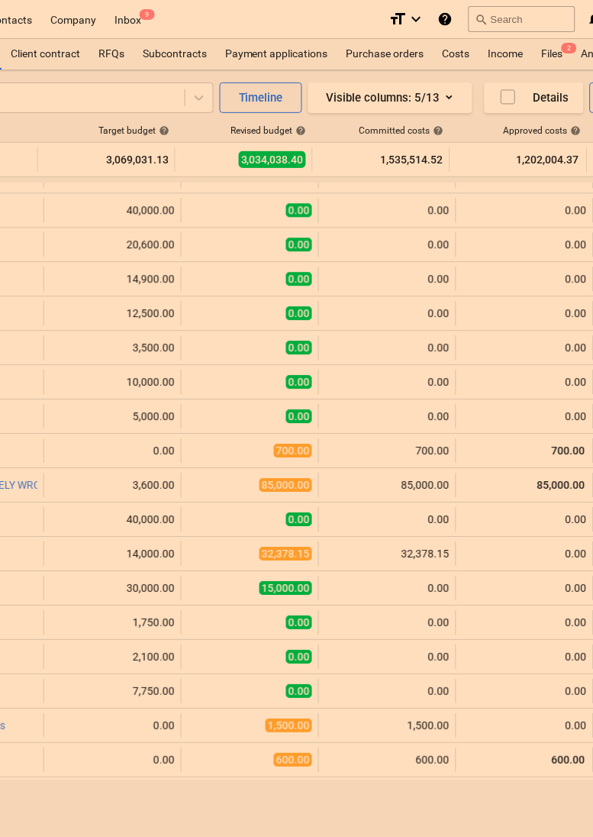
scroll to position [0, 269]
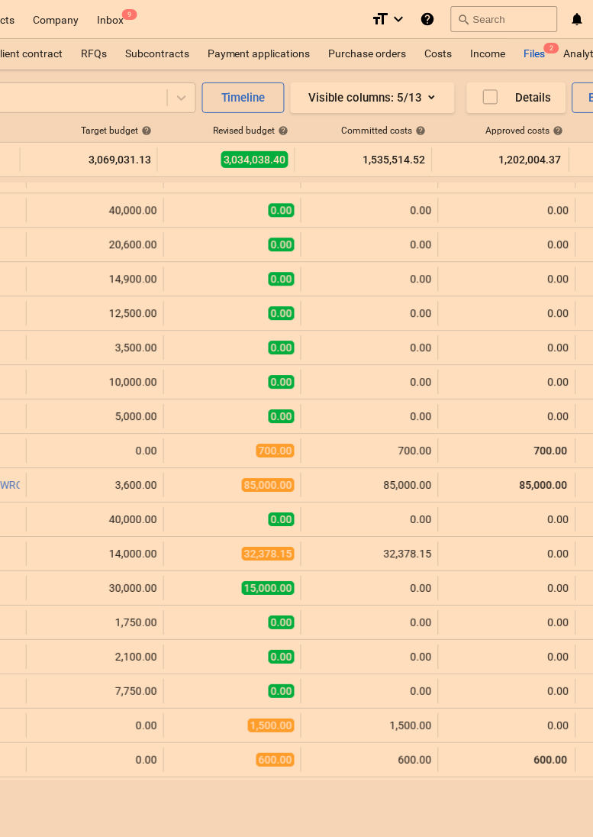
click at [532, 46] on div "Files 2" at bounding box center [535, 54] width 40 height 31
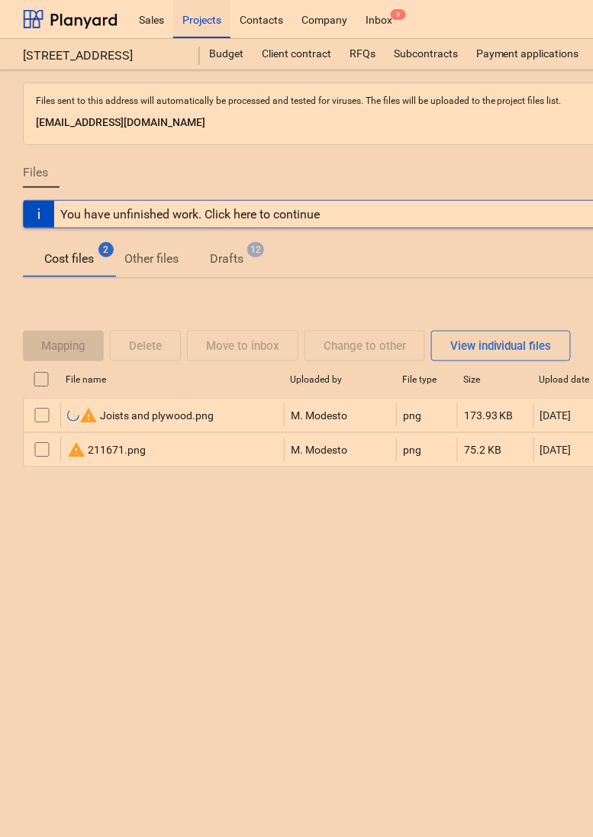
click at [180, 118] on p "7a61b943-06b6-435c-98b5-9fb3be6967bf@projects.planyard.com" at bounding box center [522, 123] width 973 height 18
copy p "7a61b943-06b6-435c-98b5-9fb3be6967bf@projects.planyard.com"
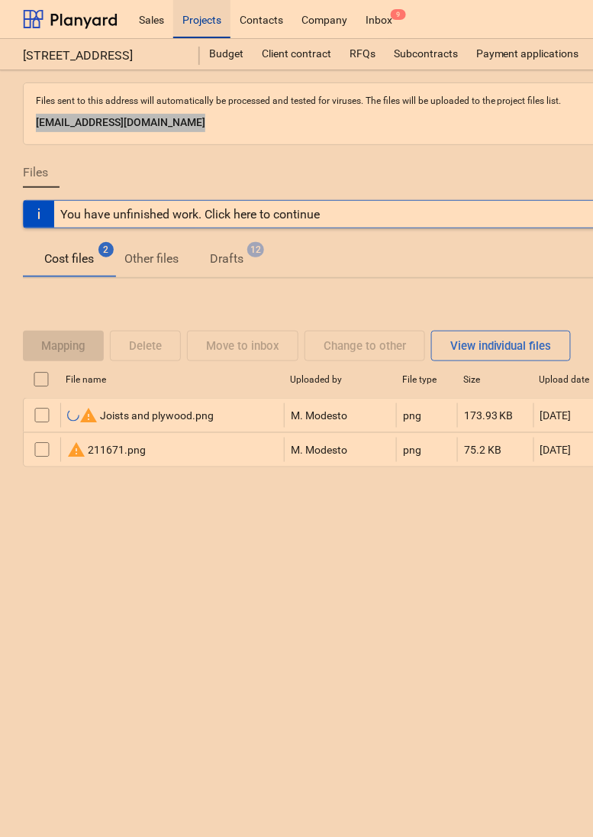
click at [200, 23] on div "Projects" at bounding box center [201, 18] width 57 height 39
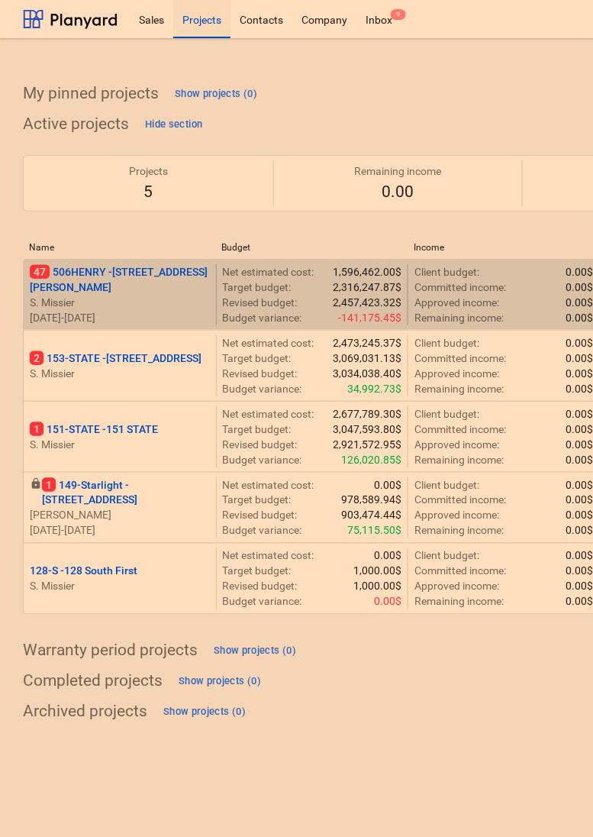
click at [102, 295] on p "S. Missier" at bounding box center [120, 302] width 180 height 15
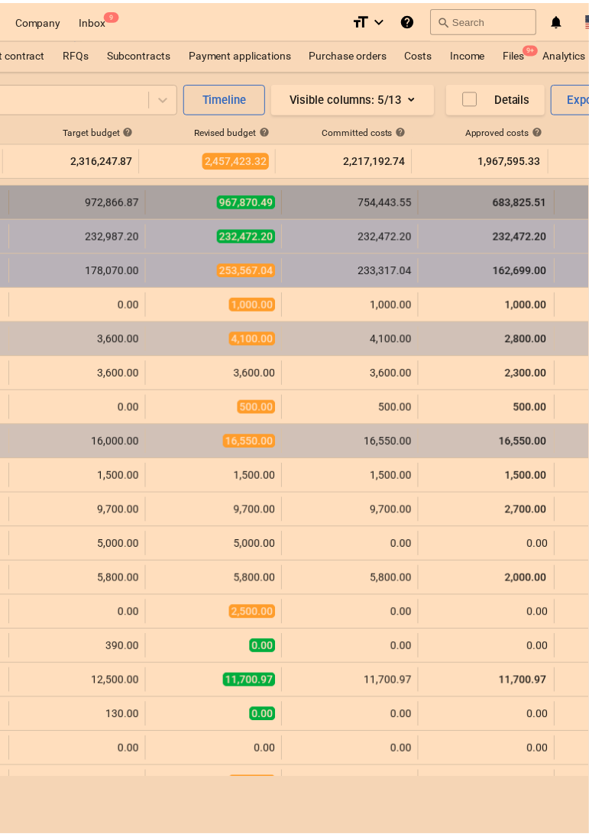
scroll to position [0, 287]
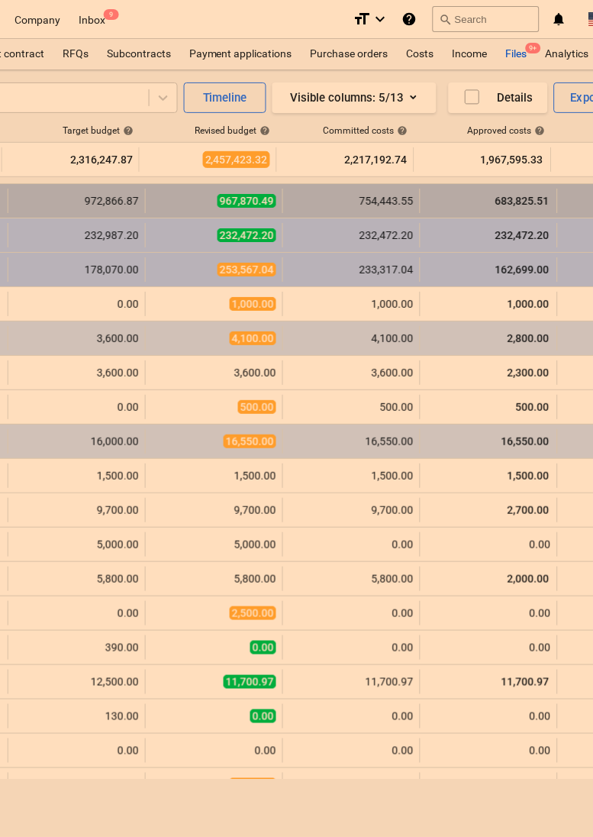
click at [514, 48] on div "Files 9+" at bounding box center [517, 54] width 40 height 31
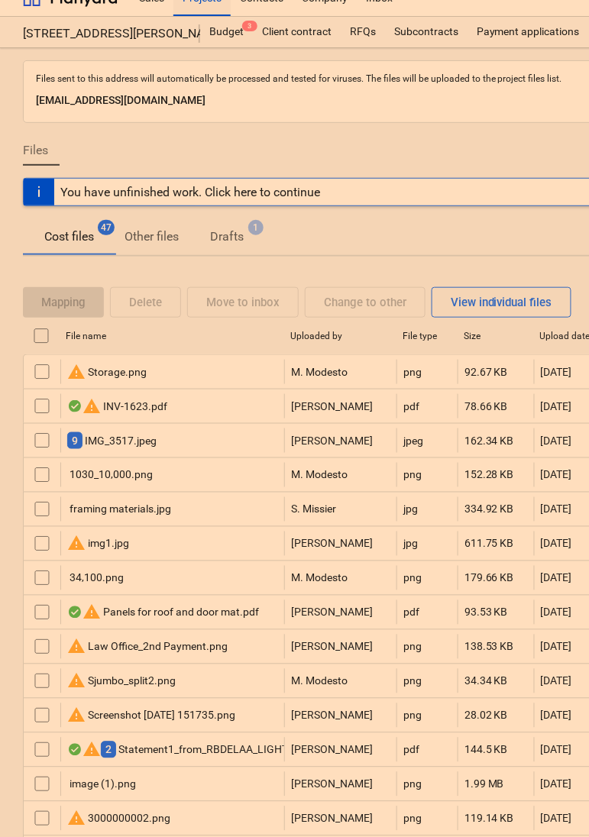
scroll to position [42, 0]
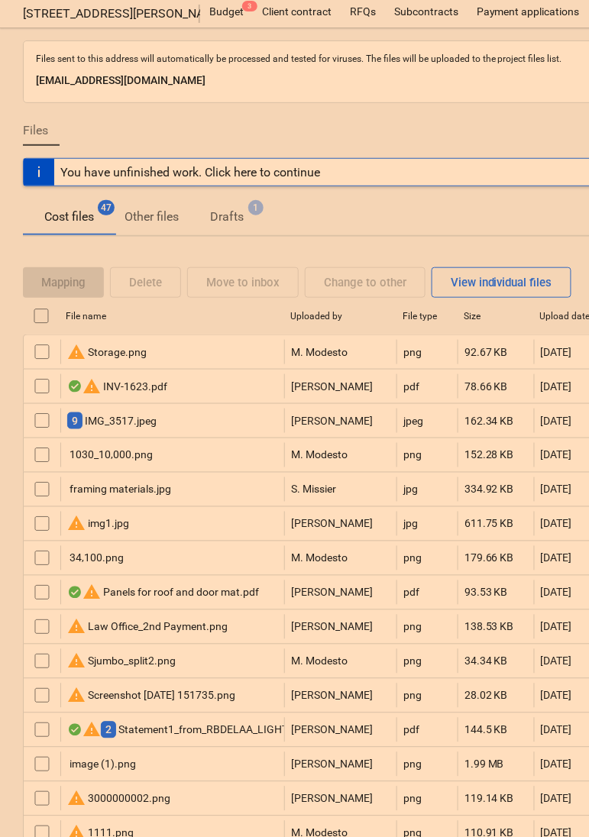
click at [144, 79] on p "[EMAIL_ADDRESS][DOMAIN_NAME]" at bounding box center [522, 81] width 973 height 18
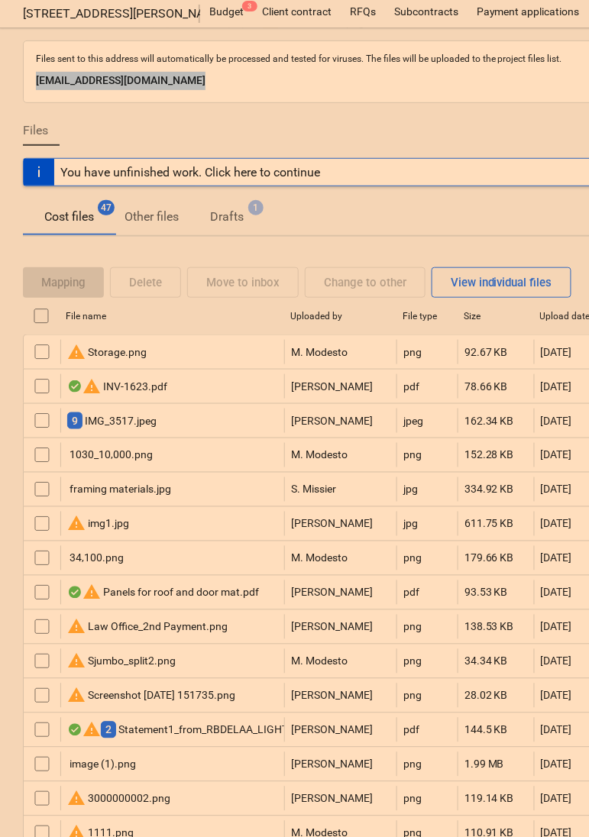
copy p "[EMAIL_ADDRESS][DOMAIN_NAME]"
click at [225, 5] on div "Budget 3" at bounding box center [226, 12] width 53 height 31
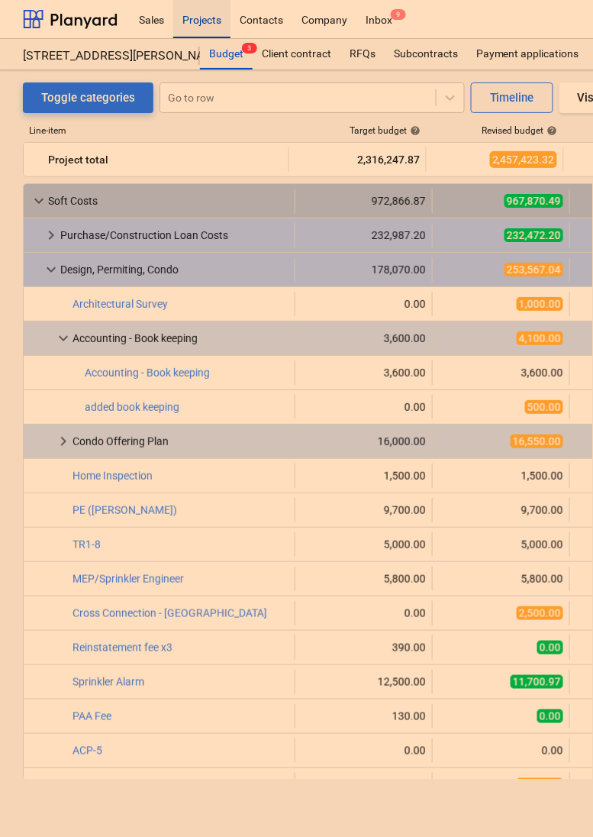
click at [203, 23] on div "Projects" at bounding box center [201, 18] width 57 height 39
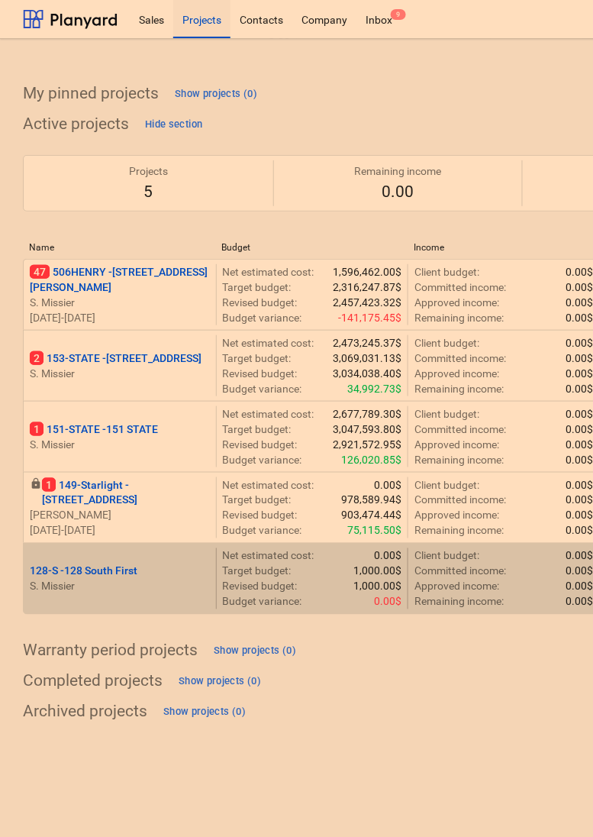
click at [124, 586] on p "S. Missier" at bounding box center [120, 586] width 180 height 15
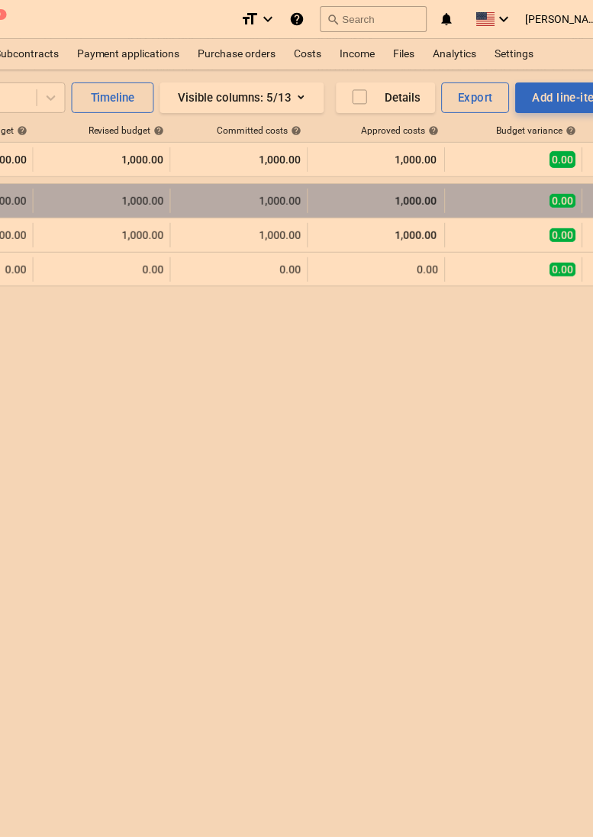
scroll to position [0, 405]
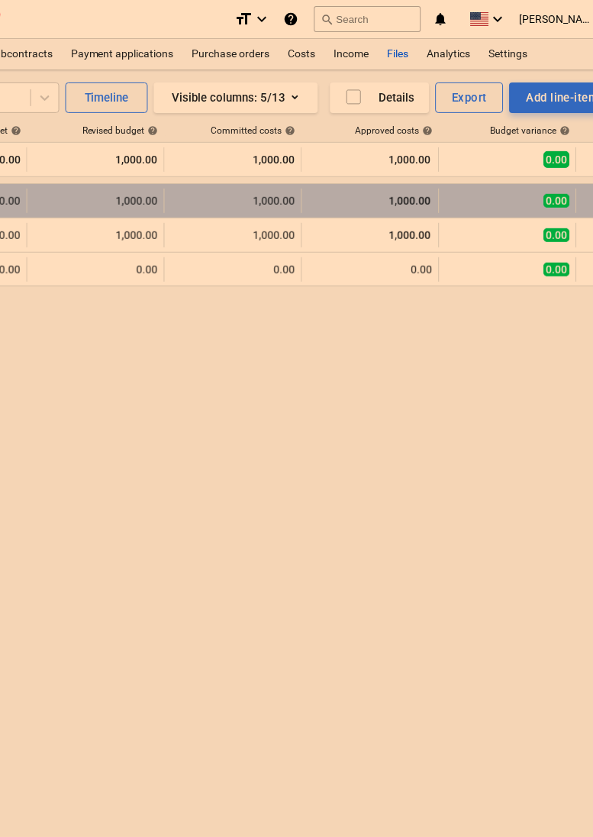
click at [386, 53] on div "Files" at bounding box center [399, 54] width 40 height 31
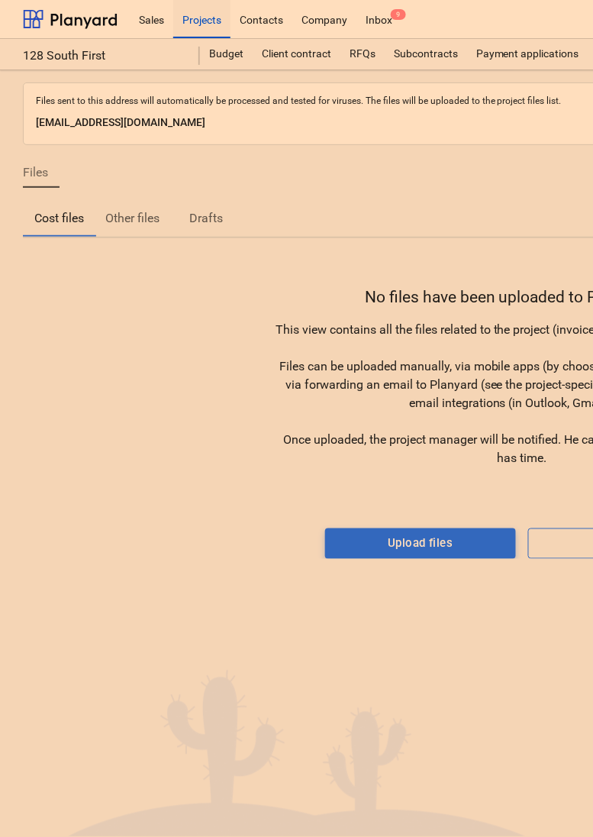
click at [223, 119] on p "e4937389-c565-4dc9-9284-41133552e852@projects.planyard.com" at bounding box center [522, 123] width 973 height 18
copy p "e4937389-c565-4dc9-9284-41133552e852@projects.planyard.com"
click at [211, 6] on div "Projects" at bounding box center [201, 18] width 57 height 39
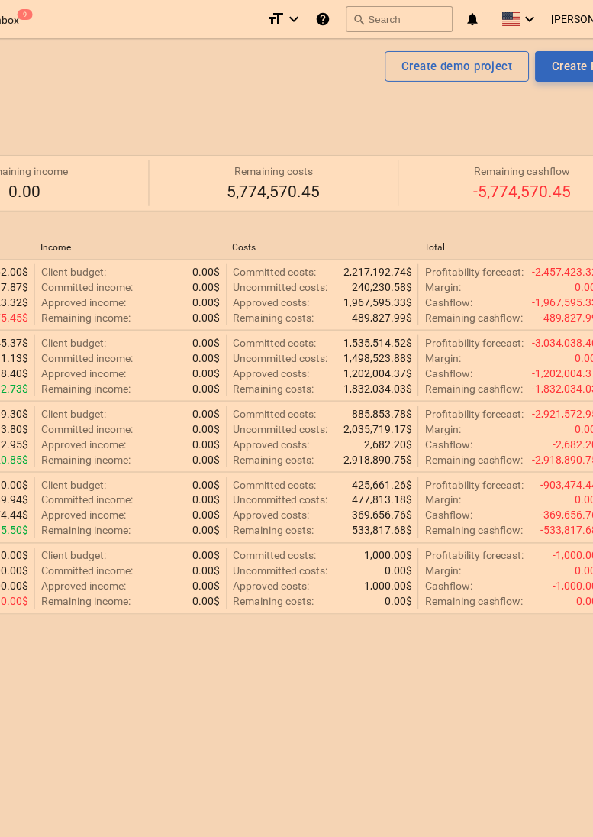
scroll to position [0, 450]
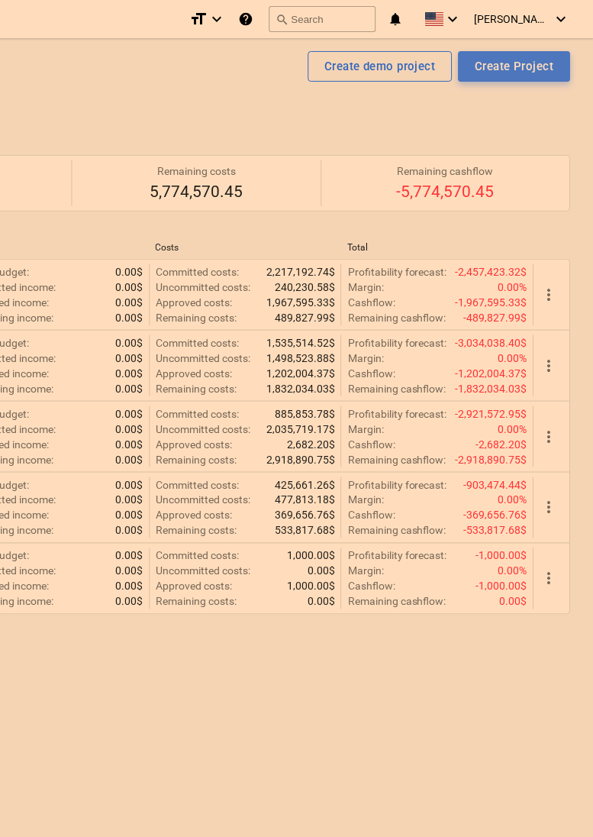
click at [512, 63] on div "Create Project" at bounding box center [515, 66] width 79 height 20
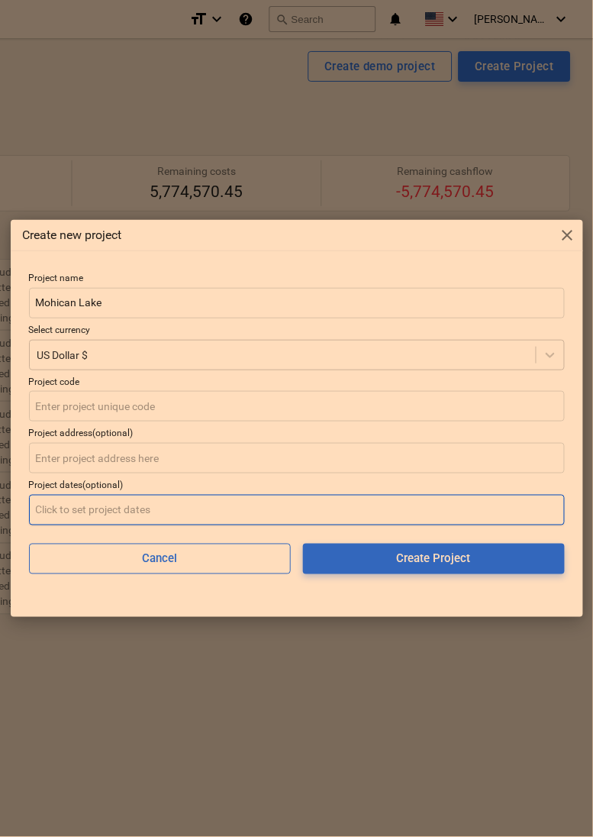
type input "Mohican Lake"
click at [166, 511] on input "text" at bounding box center [297, 510] width 536 height 31
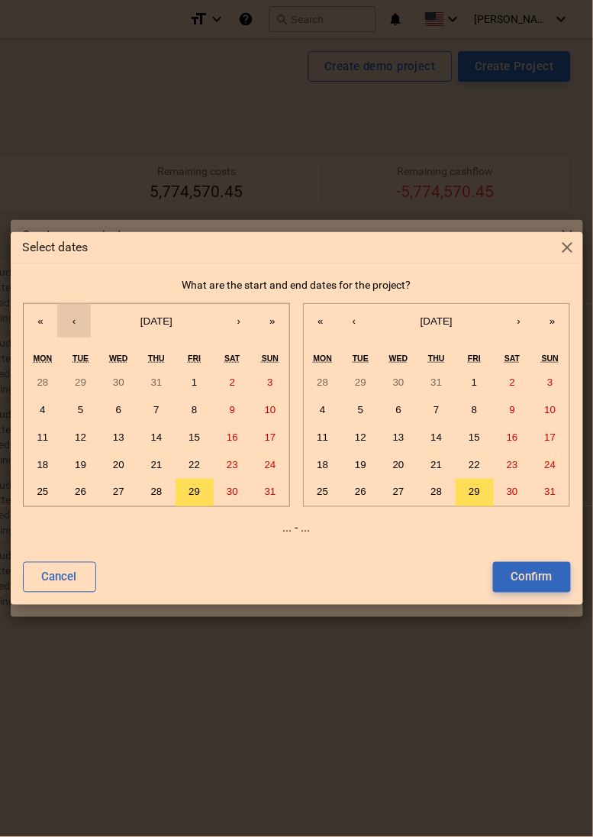
click at [71, 324] on button "‹" at bounding box center [74, 321] width 34 height 34
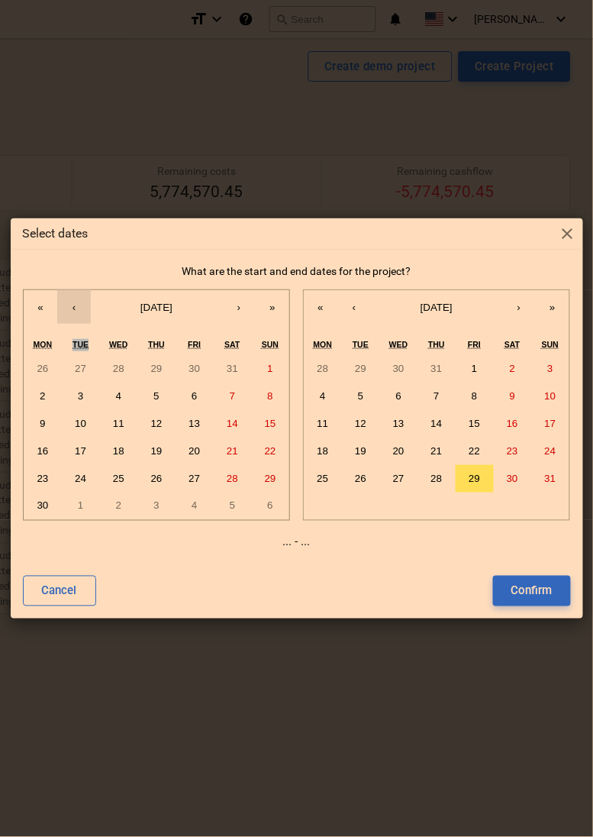
click at [71, 324] on div "« ‹ June 2025 › » Mon Tue Wed Thu Fri Sat Sun 26 27 28 29 30 31 1 2 3 4 5 6 7 8…" at bounding box center [156, 404] width 267 height 231
click at [75, 310] on button "‹" at bounding box center [74, 307] width 34 height 34
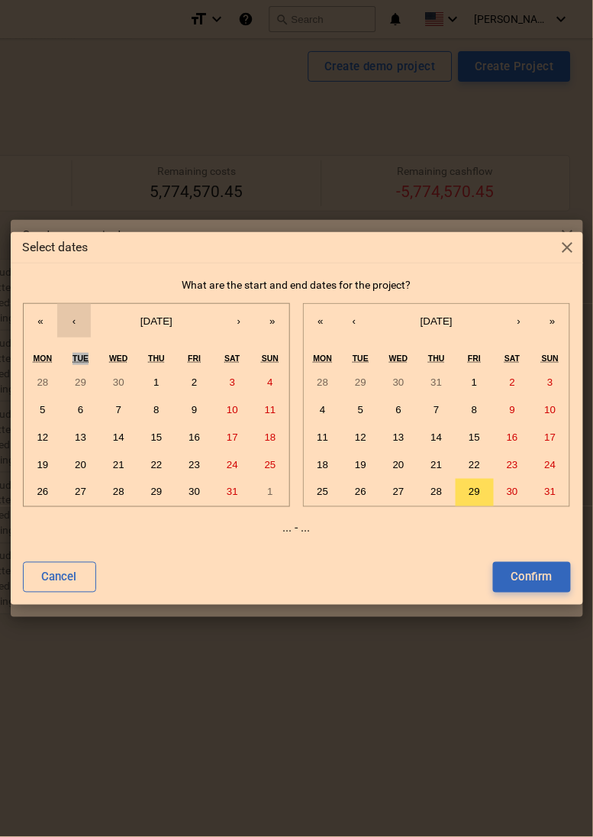
click at [75, 310] on button "‹" at bounding box center [74, 321] width 34 height 34
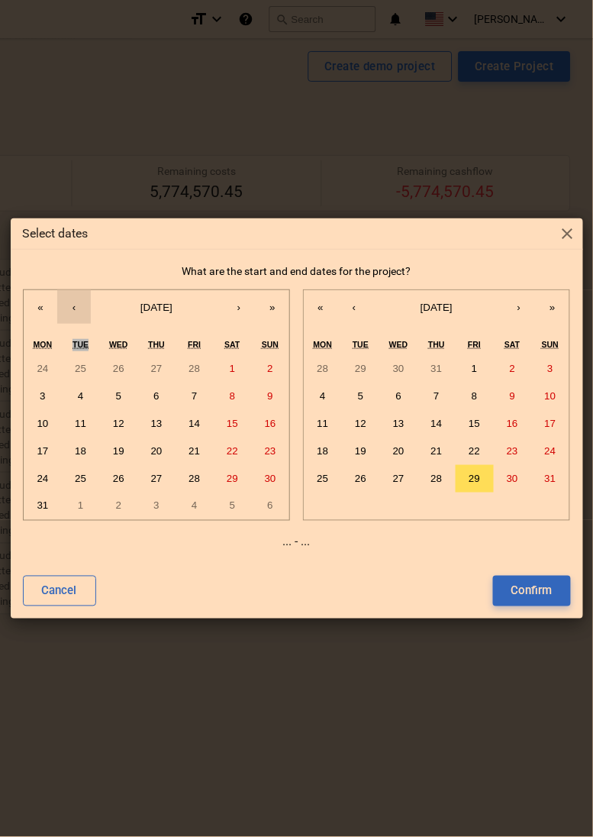
click at [75, 310] on button "‹" at bounding box center [74, 307] width 34 height 34
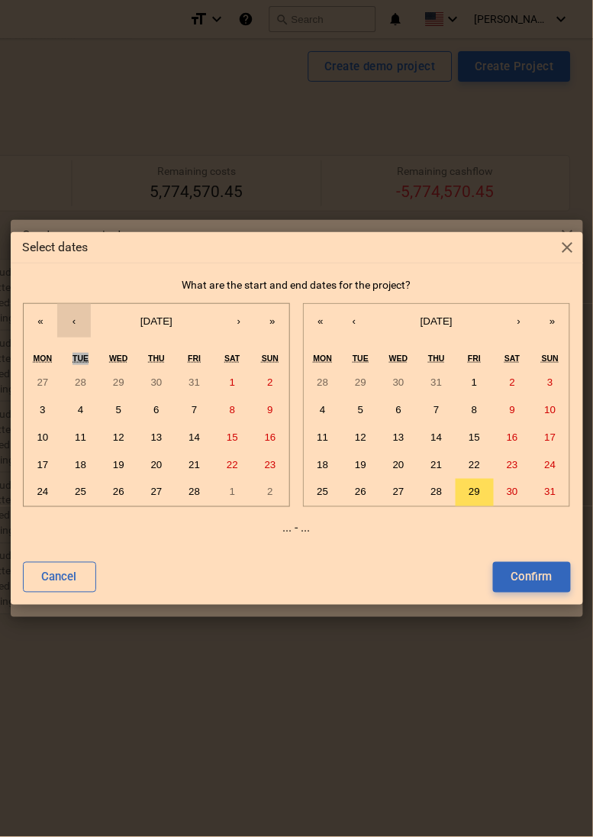
click at [75, 310] on button "‹" at bounding box center [74, 321] width 34 height 34
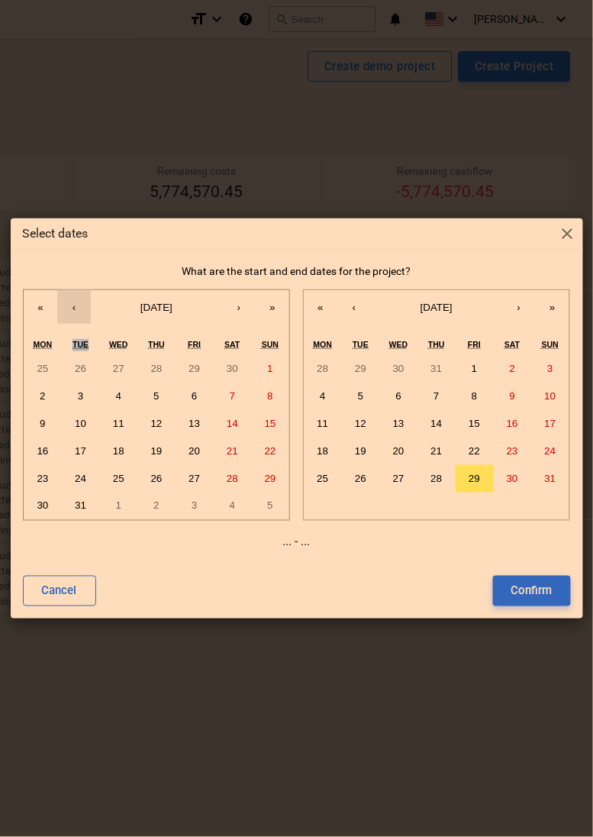
click at [75, 310] on button "‹" at bounding box center [74, 307] width 34 height 34
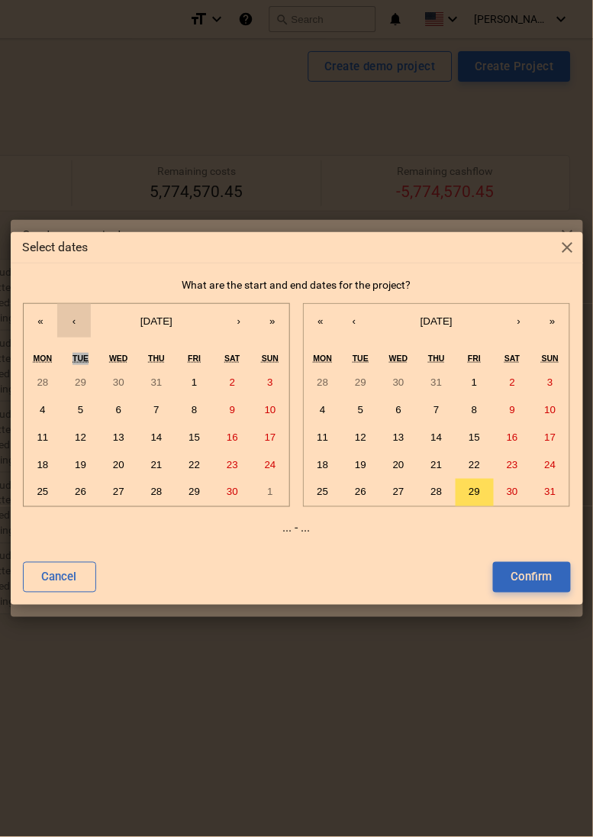
click at [75, 310] on button "‹" at bounding box center [74, 321] width 34 height 34
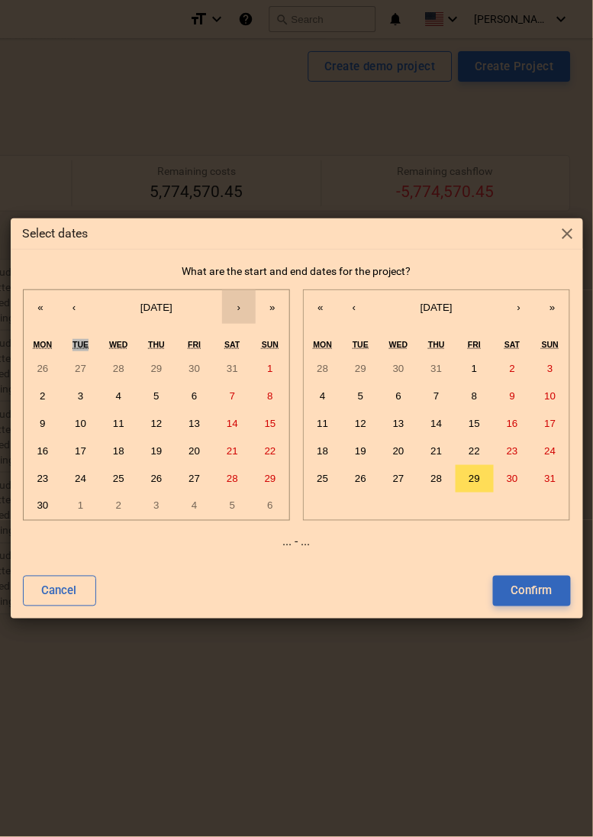
click at [233, 311] on button "›" at bounding box center [239, 307] width 34 height 34
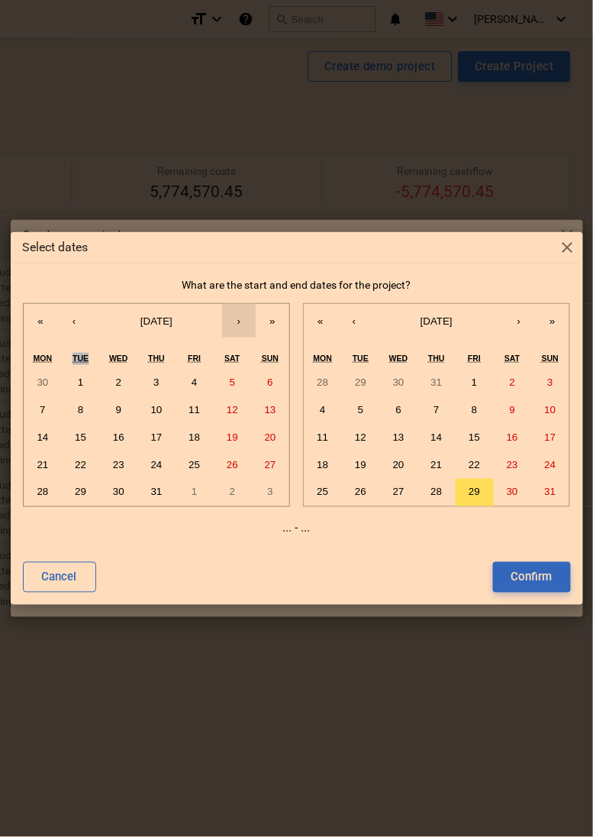
click at [233, 311] on button "›" at bounding box center [239, 321] width 34 height 34
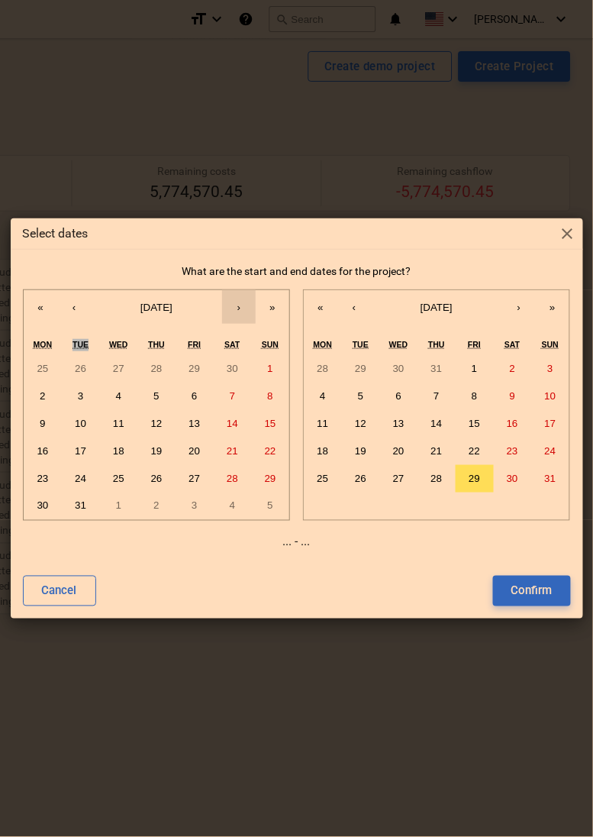
click at [233, 311] on button "›" at bounding box center [239, 307] width 34 height 34
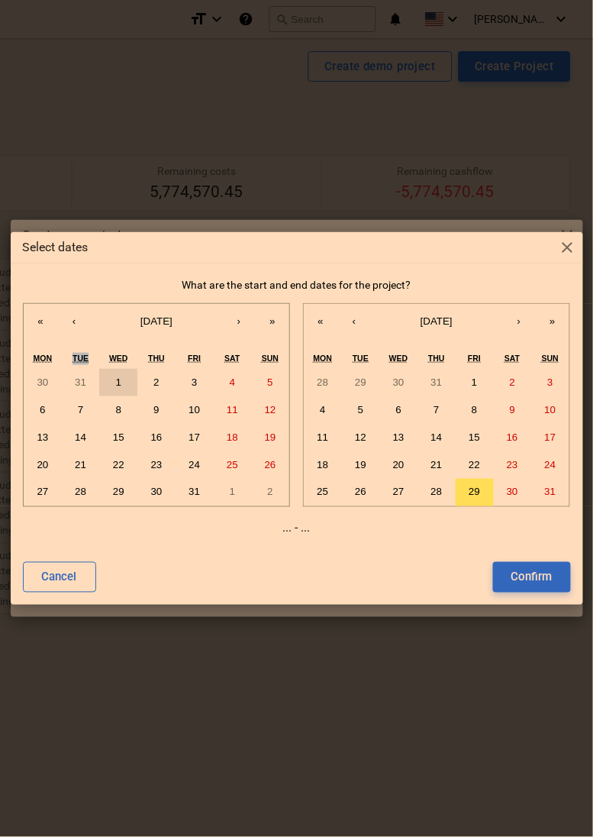
click at [120, 373] on button "1" at bounding box center [118, 382] width 38 height 27
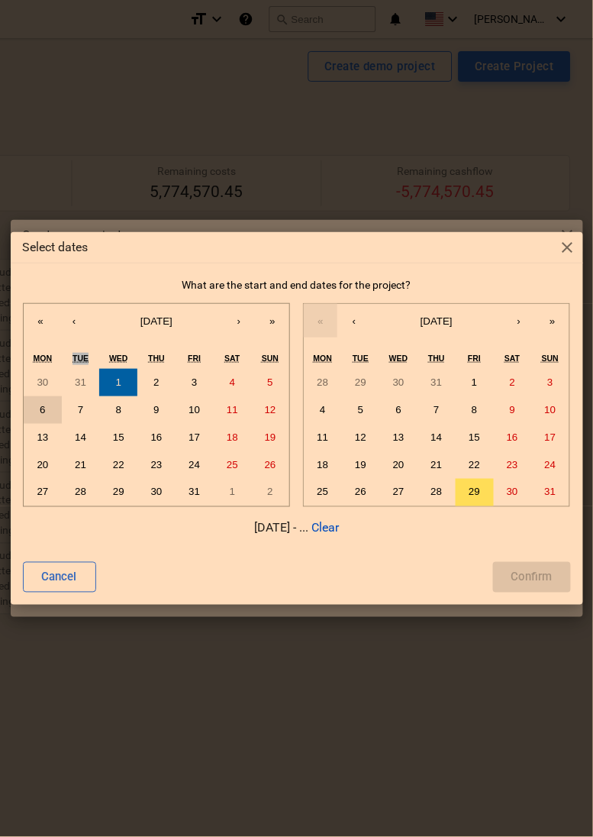
click at [45, 414] on abbr "6" at bounding box center [42, 409] width 5 height 11
click at [339, 531] on button "Clear" at bounding box center [324, 528] width 27 height 18
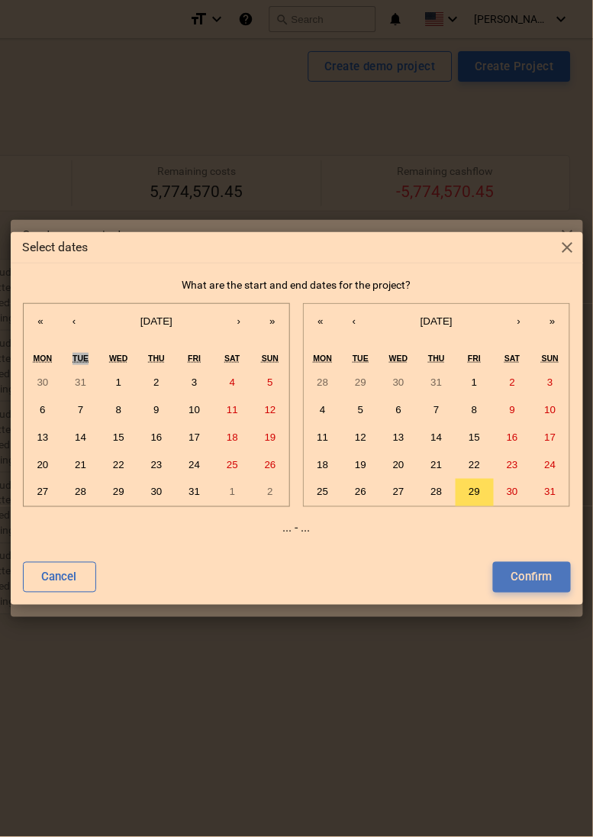
click at [537, 570] on div "Confirm" at bounding box center [531, 577] width 41 height 20
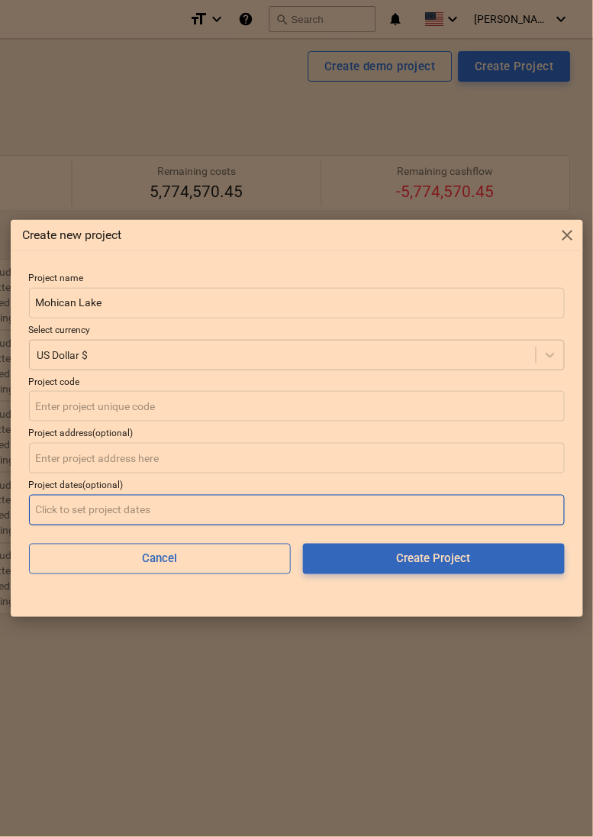
click at [127, 525] on input "text" at bounding box center [297, 510] width 536 height 31
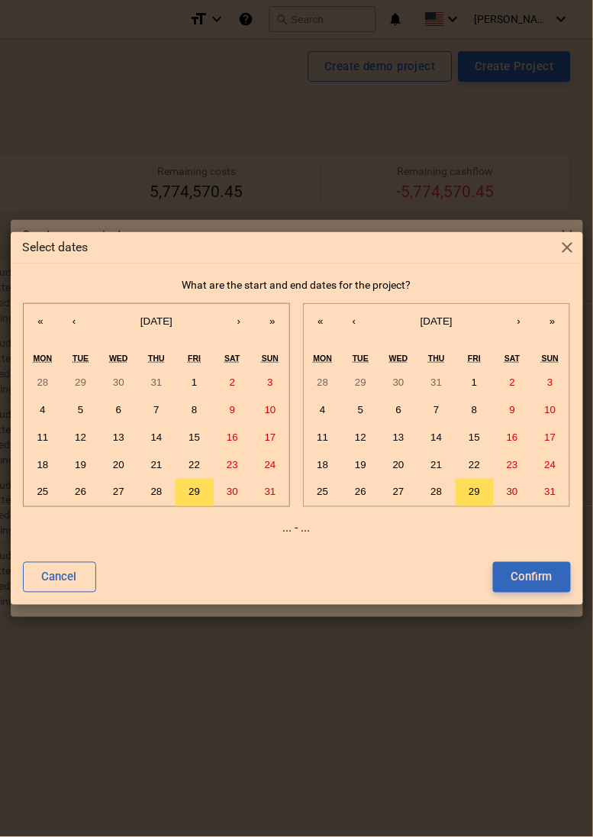
click at [566, 247] on span "close" at bounding box center [568, 247] width 18 height 18
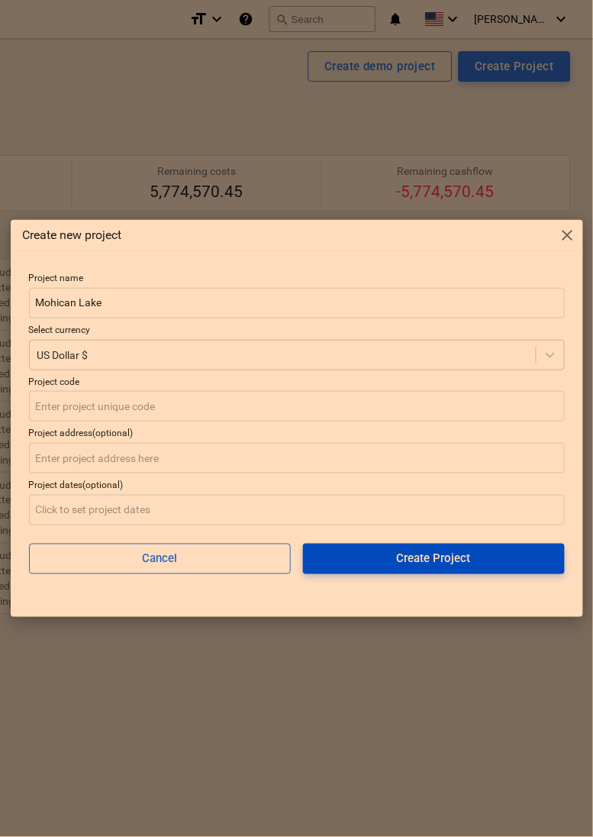
click at [445, 563] on div "Create Project" at bounding box center [434, 559] width 74 height 20
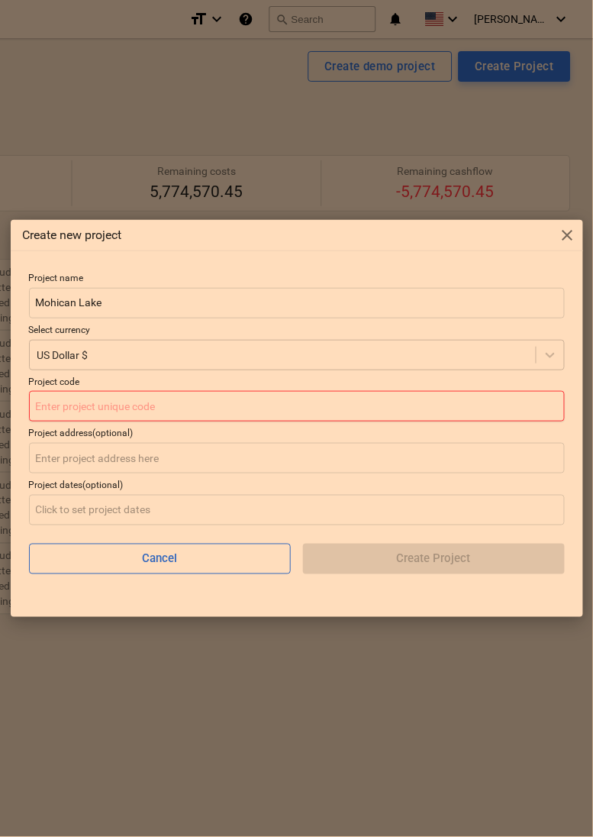
click at [144, 405] on input "text" at bounding box center [297, 406] width 536 height 31
type input "d"
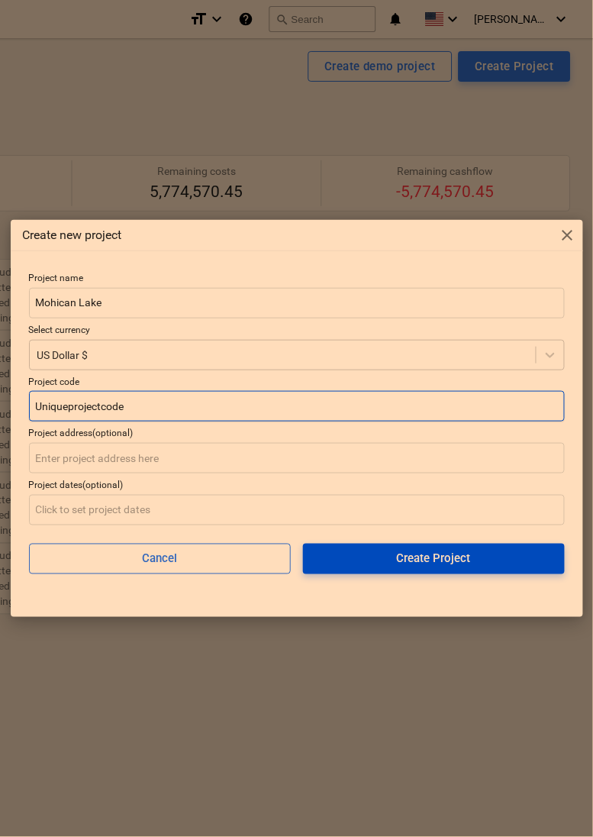
type input "Uniqueprojectcode"
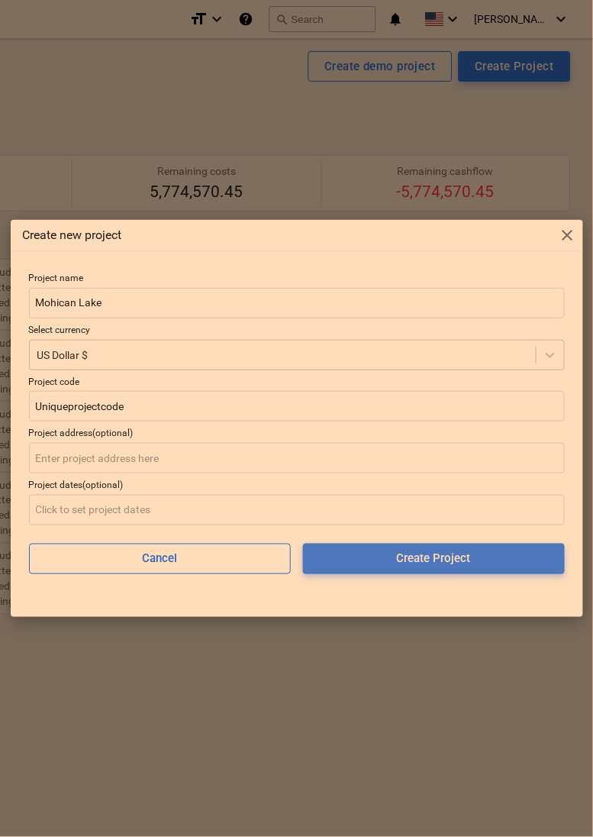
click at [398, 559] on div "Create Project" at bounding box center [434, 559] width 74 height 20
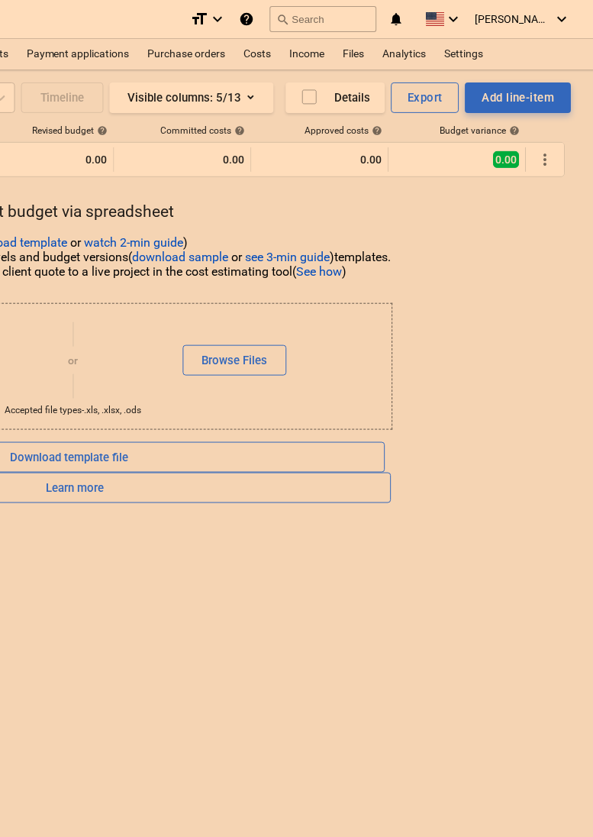
scroll to position [0, 450]
click at [353, 48] on div "Files" at bounding box center [354, 54] width 40 height 31
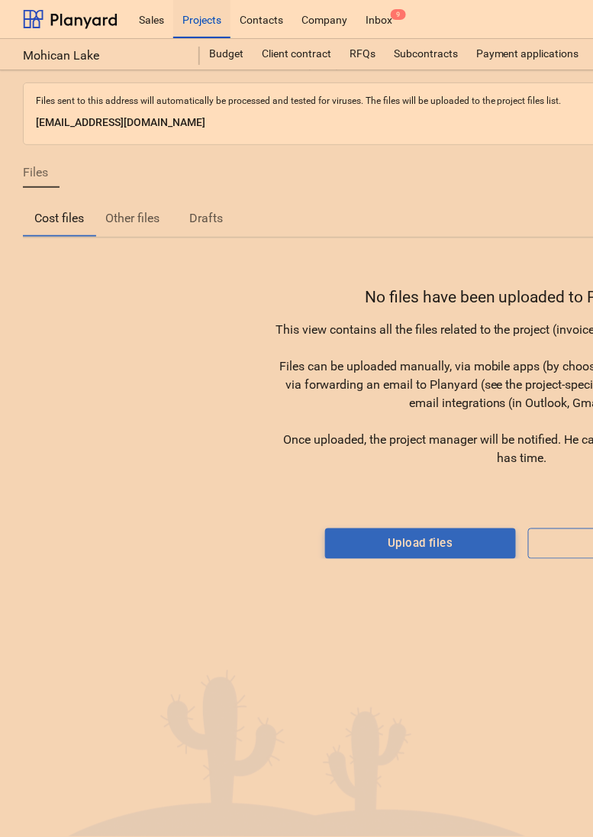
click at [192, 121] on p "5e2fe2a6-5669-4f98-a982-0dab0b0495da@projects.planyard.com" at bounding box center [522, 123] width 973 height 18
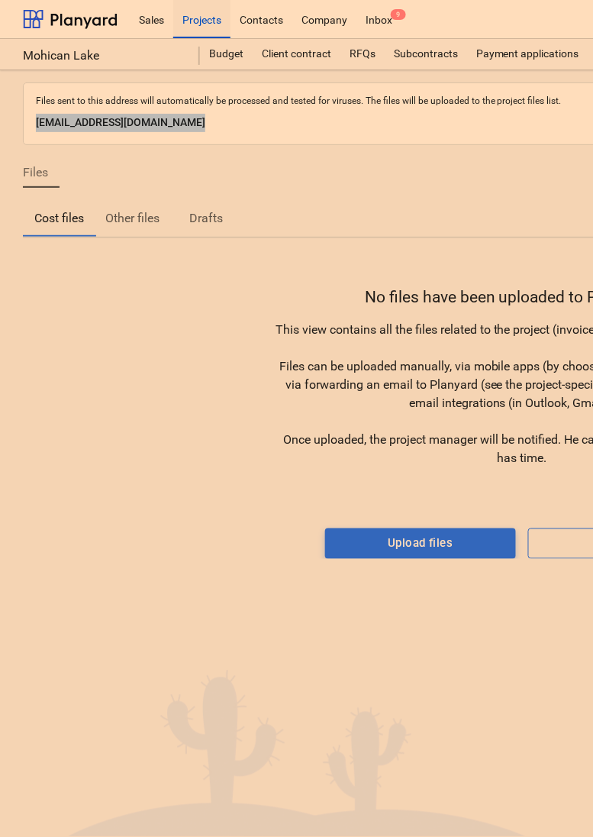
copy p "5e2fe2a6-5669-4f98-a982-0dab0b0495da@projects.planyard.com"
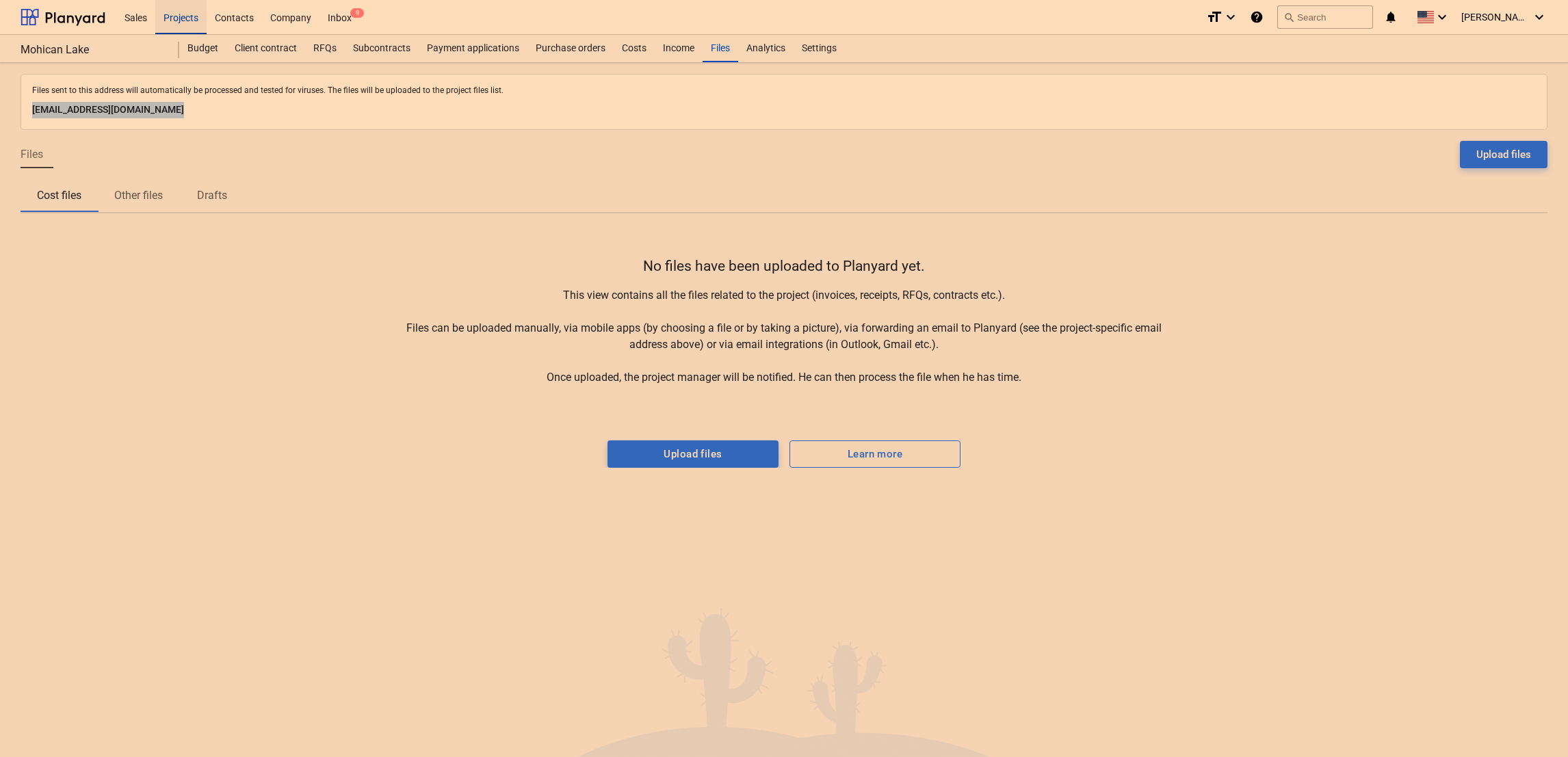
click at [171, 9] on div "Projects" at bounding box center [180, 16] width 51 height 35
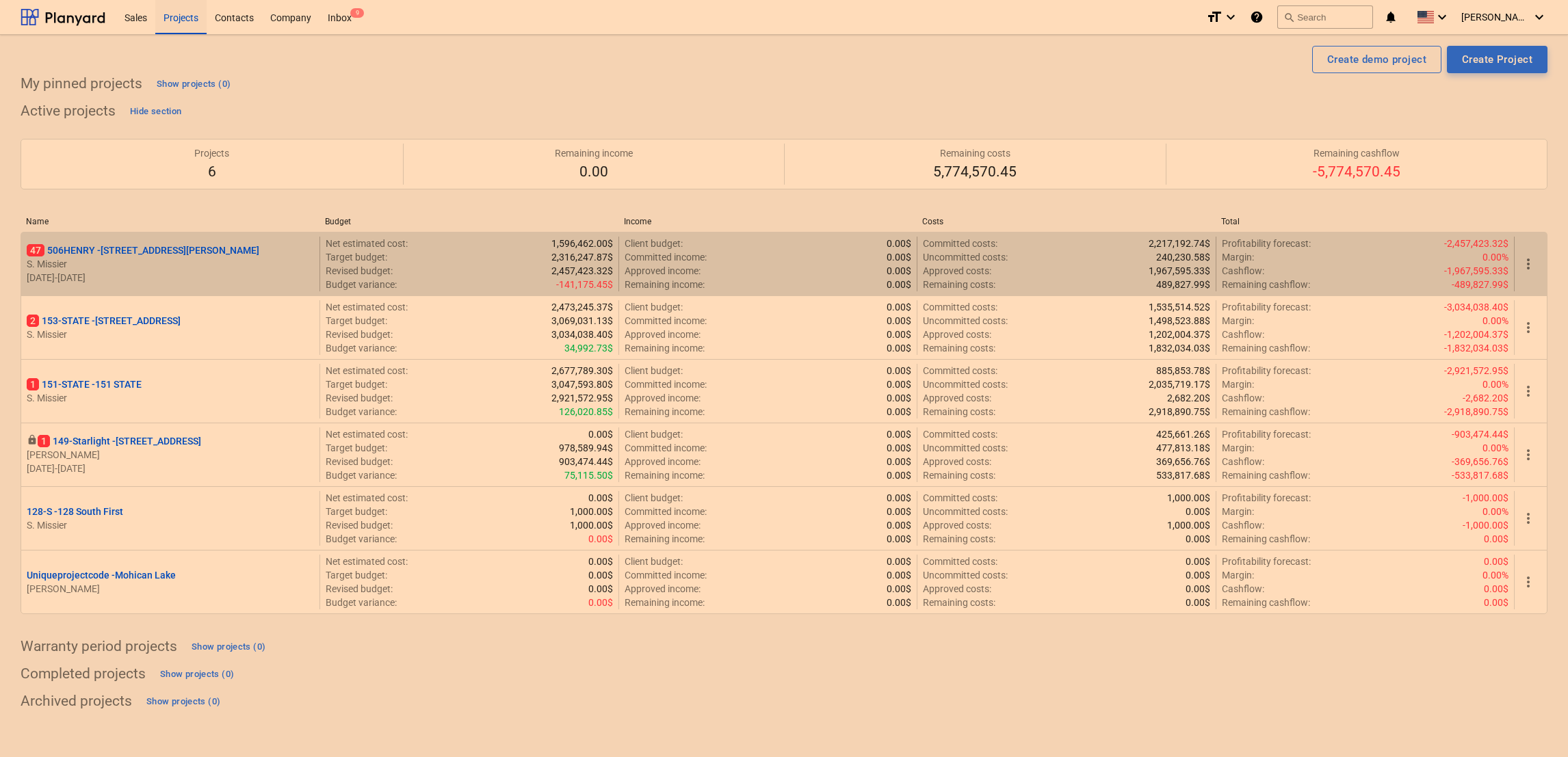
click at [117, 244] on div "47 506HENRY - 506 Henry Street S. Missier 02.11.2024 - 02.12.2025" at bounding box center [170, 263] width 298 height 55
click at [121, 254] on p "47 506HENRY - 506 Henry Street" at bounding box center [143, 250] width 233 height 13
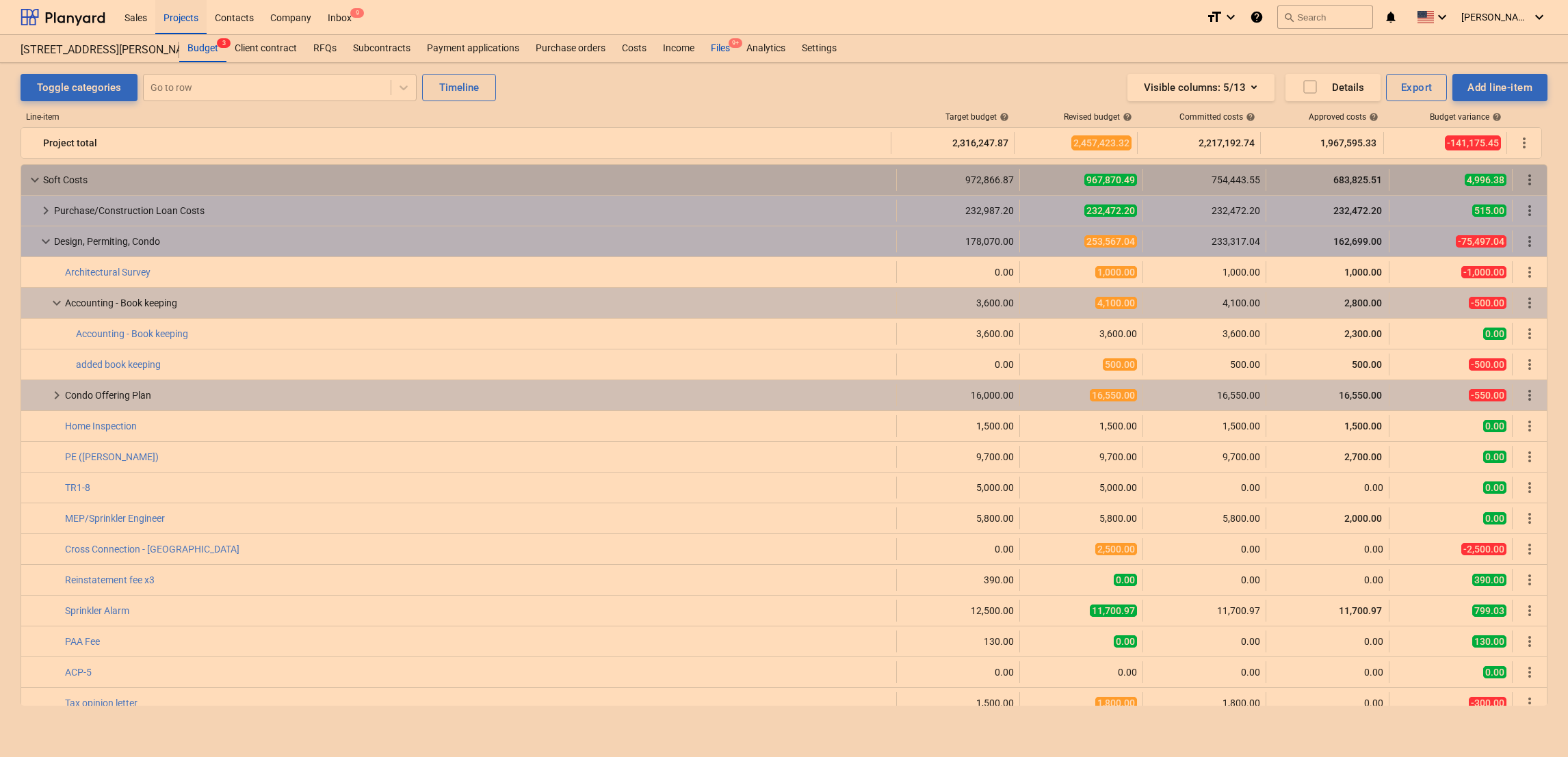
click at [723, 45] on div "Files 9+" at bounding box center [720, 48] width 36 height 28
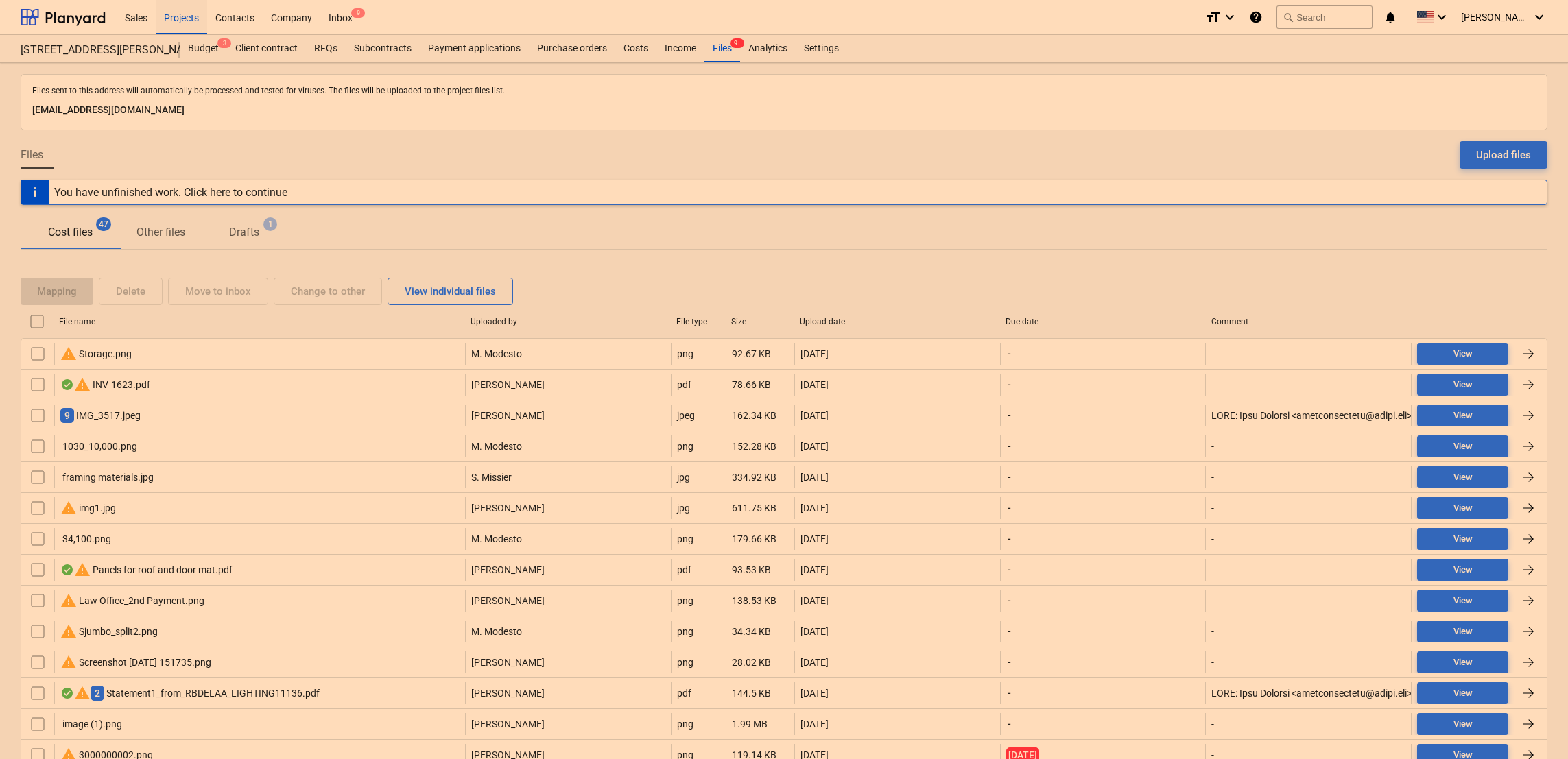
click at [241, 190] on div "You have unfinished work. Click here to continue" at bounding box center [171, 192] width 234 height 13
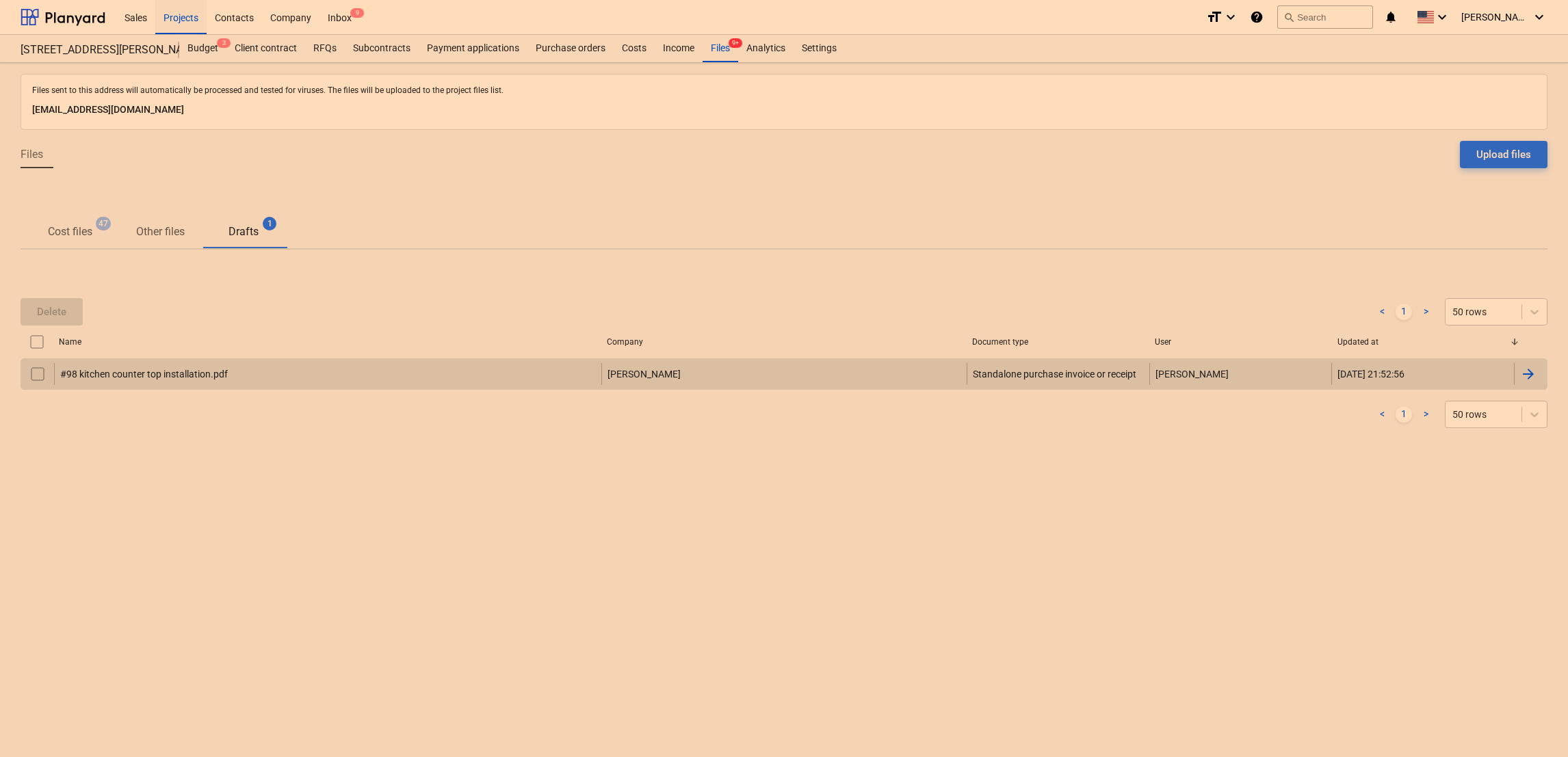
click at [1529, 370] on div at bounding box center [1528, 374] width 16 height 16
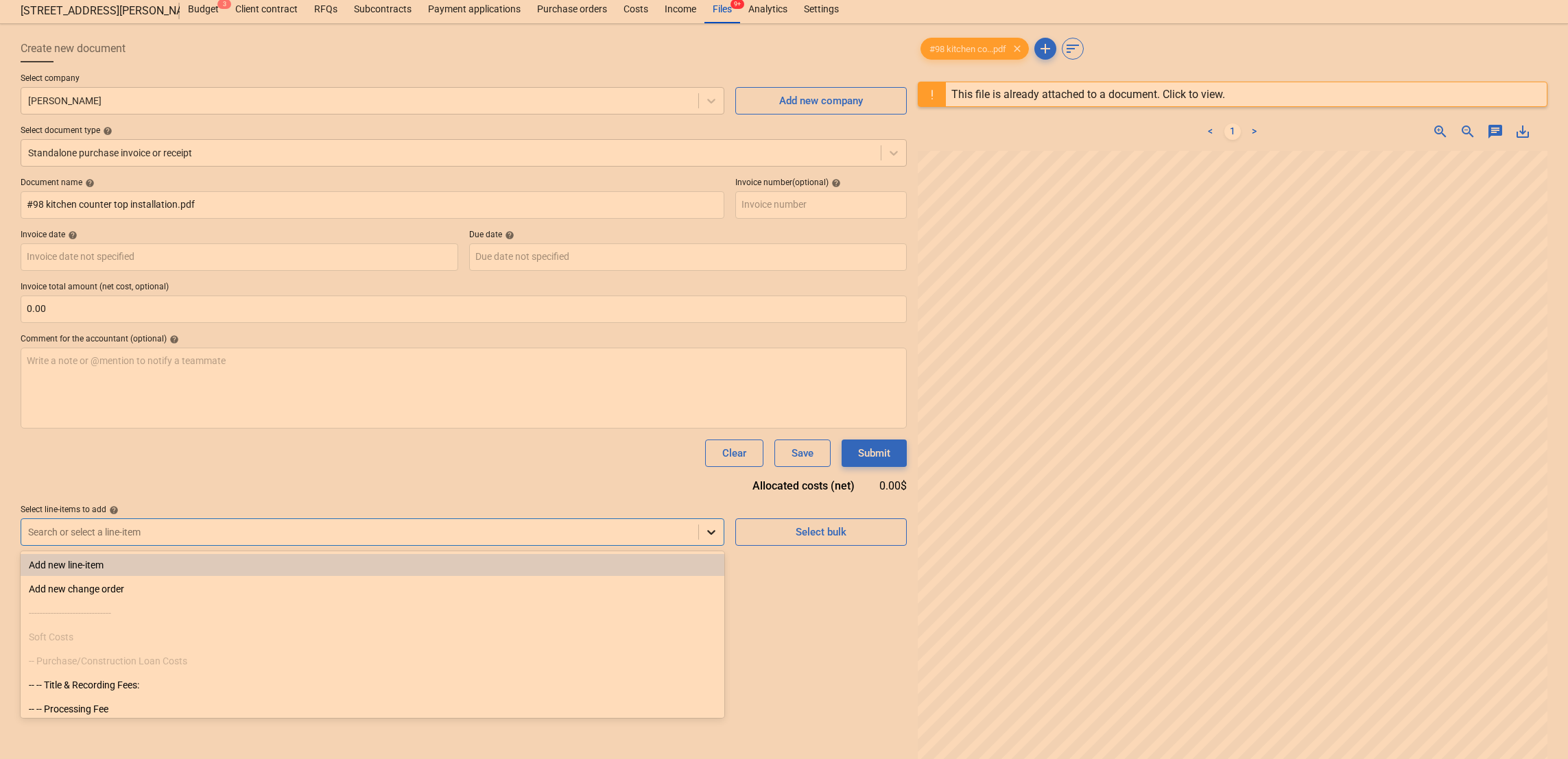
click at [710, 567] on body "Sales Projects Contacts Company Inbox 9 format_size keyboard_arrow_down help se…" at bounding box center [784, 340] width 1568 height 759
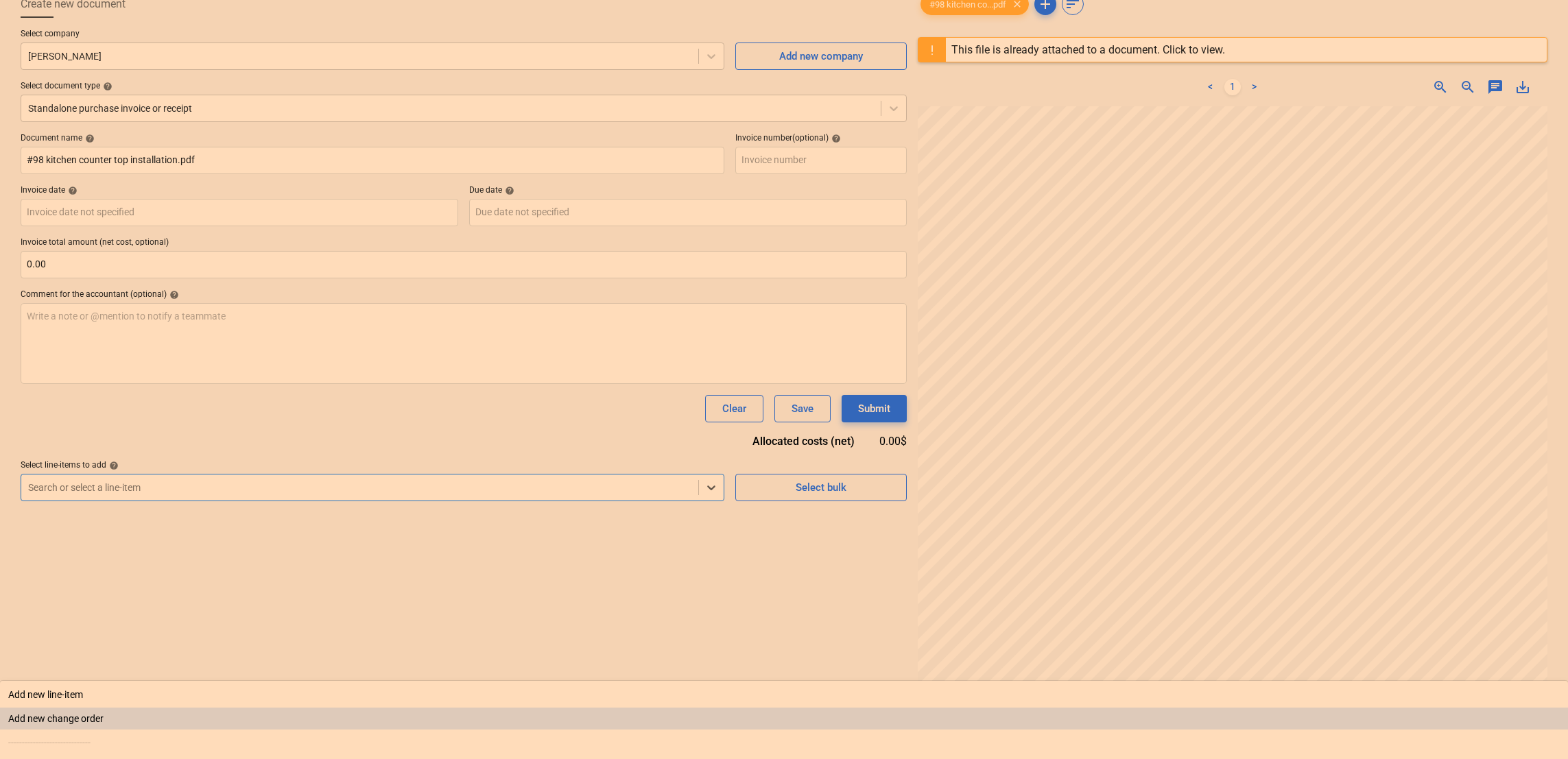
scroll to position [84, 0]
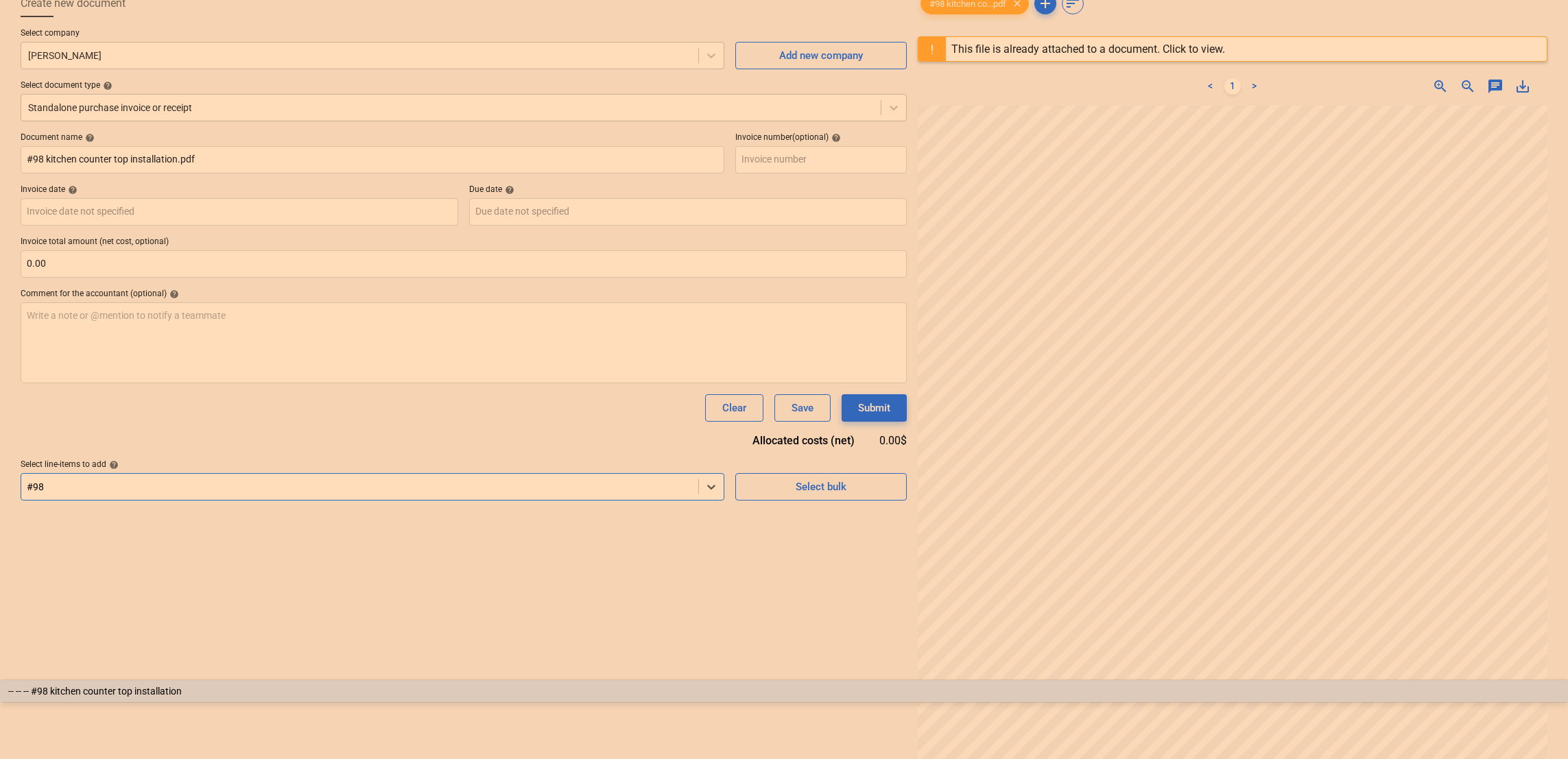
type input "#98"
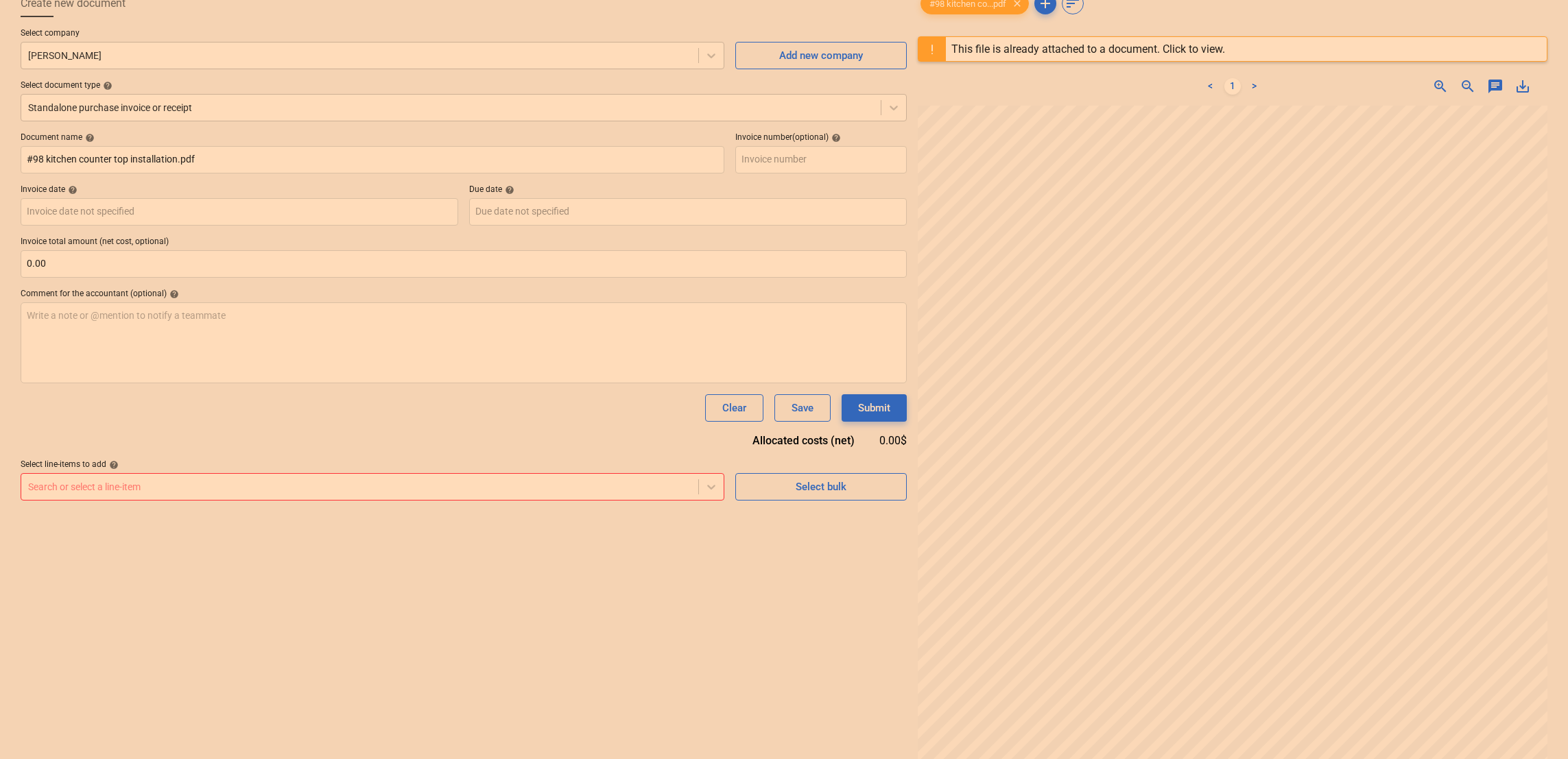
click at [660, 567] on div "Create new document Select company Henry Add new company Select document type h…" at bounding box center [464, 408] width 898 height 848
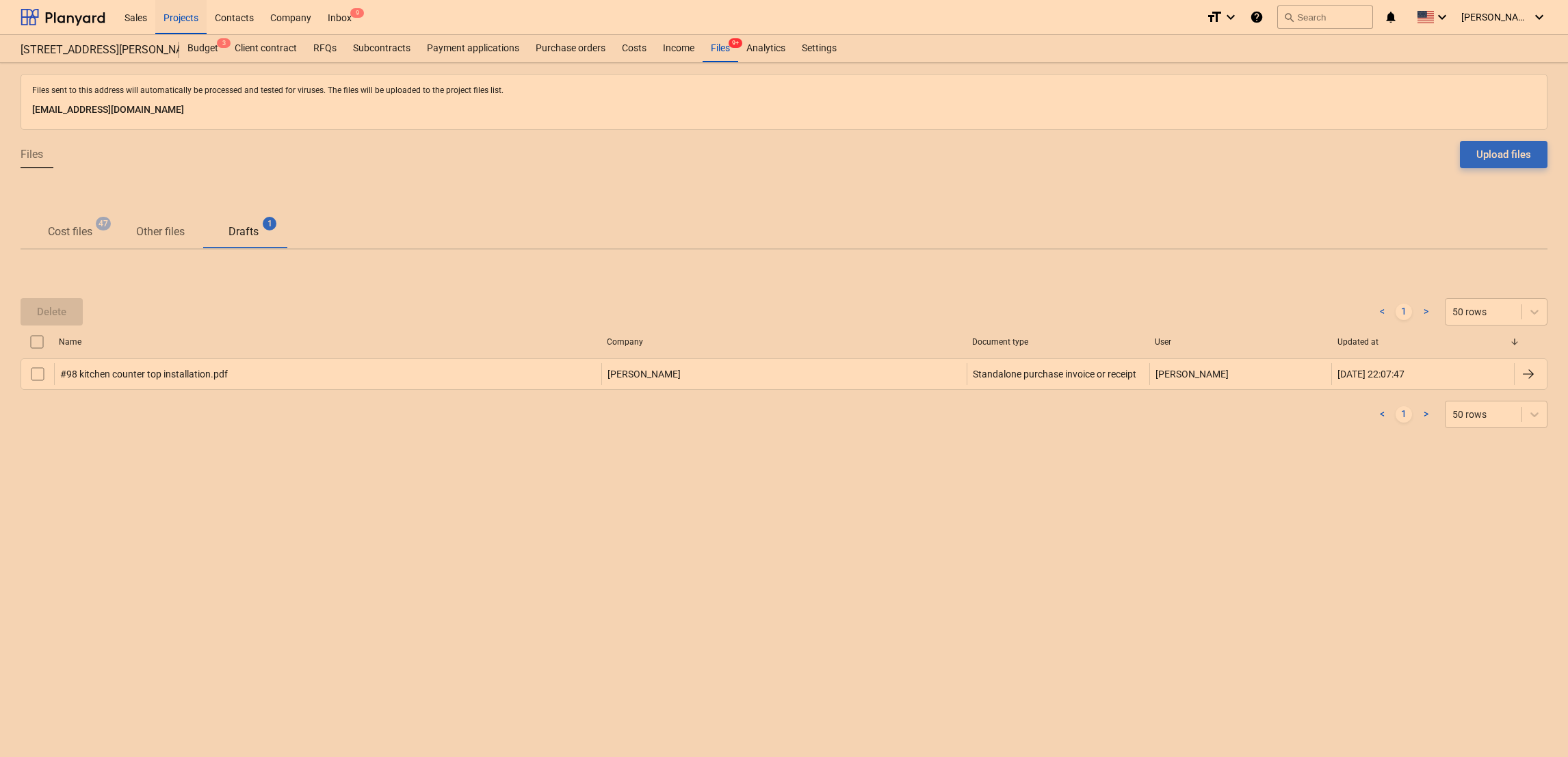
click at [36, 340] on input "checkbox" at bounding box center [37, 341] width 22 height 22
click at [39, 331] on input "checkbox" at bounding box center [37, 341] width 22 height 22
click at [36, 341] on input "checkbox" at bounding box center [37, 341] width 22 height 22
click at [42, 314] on div "Delete" at bounding box center [51, 312] width 30 height 18
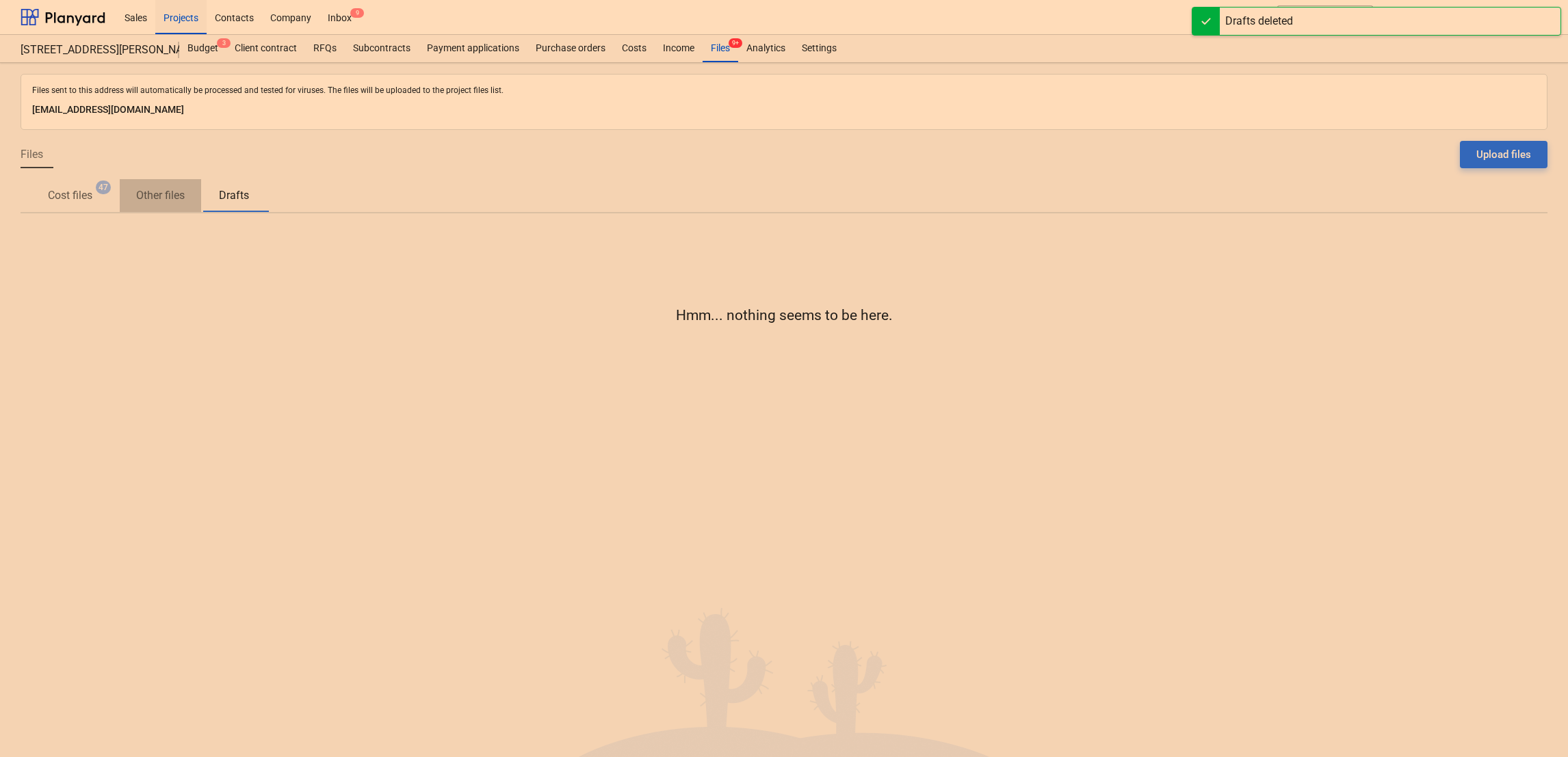
click at [134, 195] on span "Other files" at bounding box center [160, 195] width 82 height 24
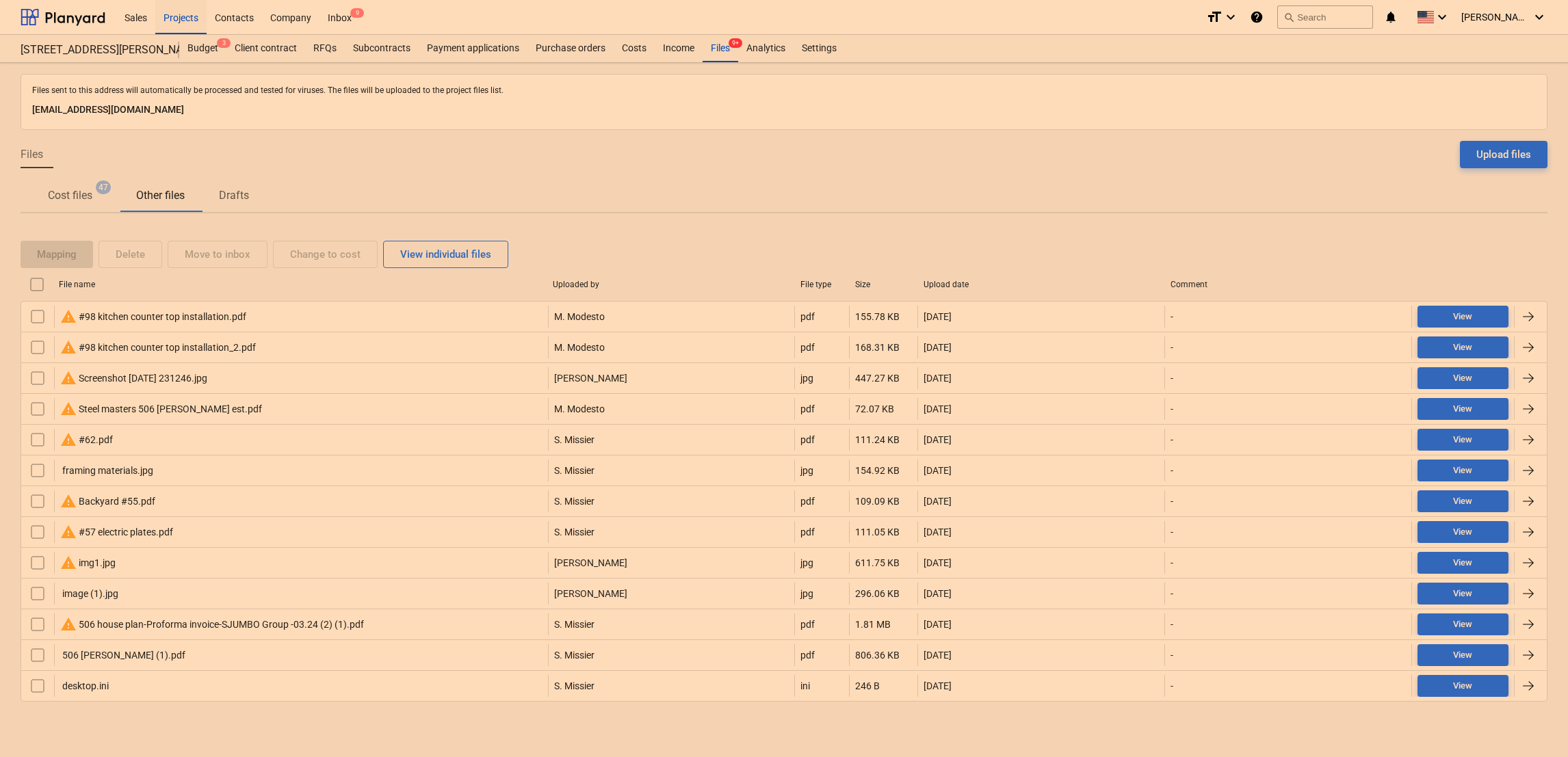
click at [56, 189] on p "Cost files" at bounding box center [70, 195] width 45 height 16
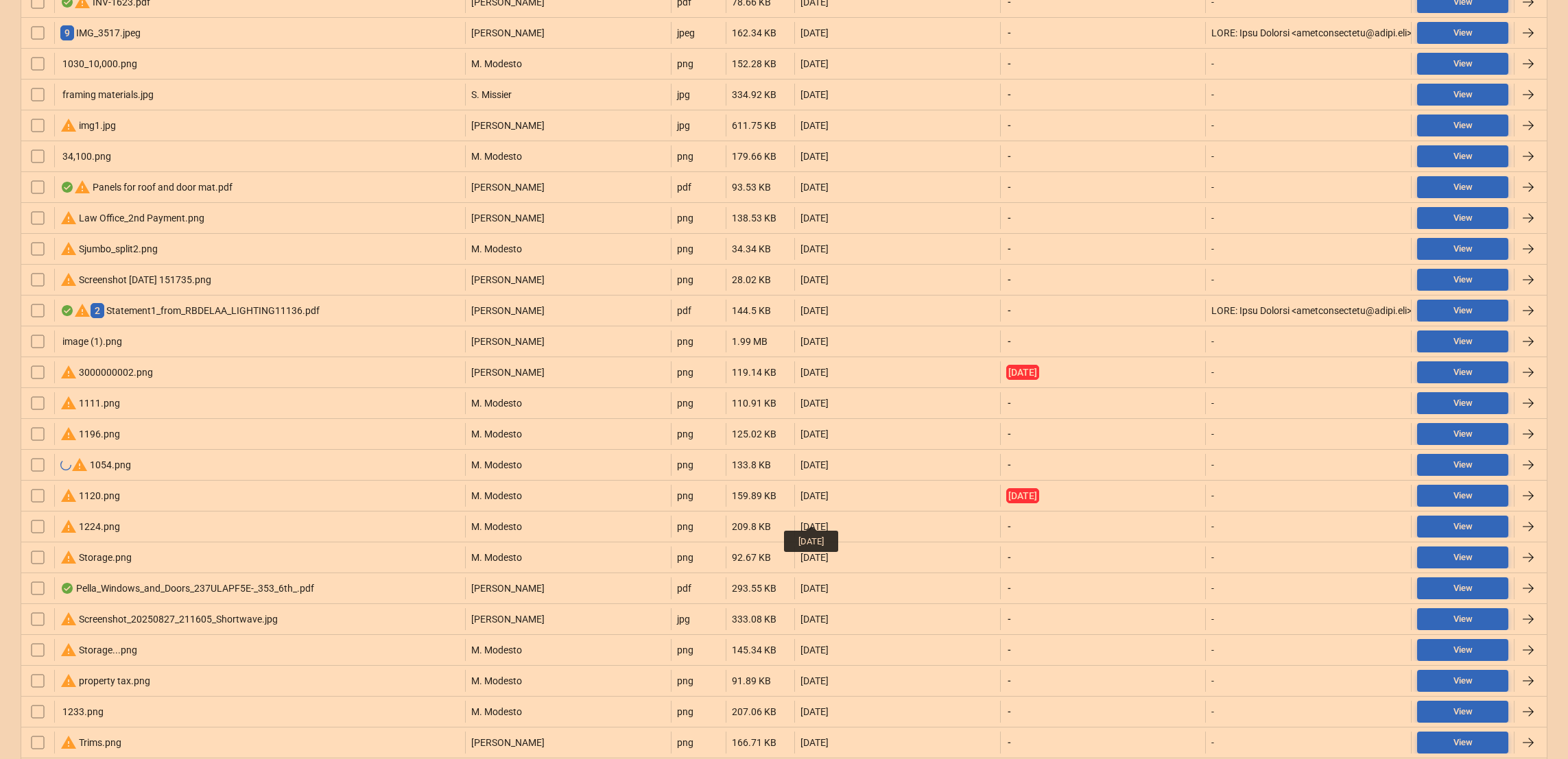
scroll to position [770, 0]
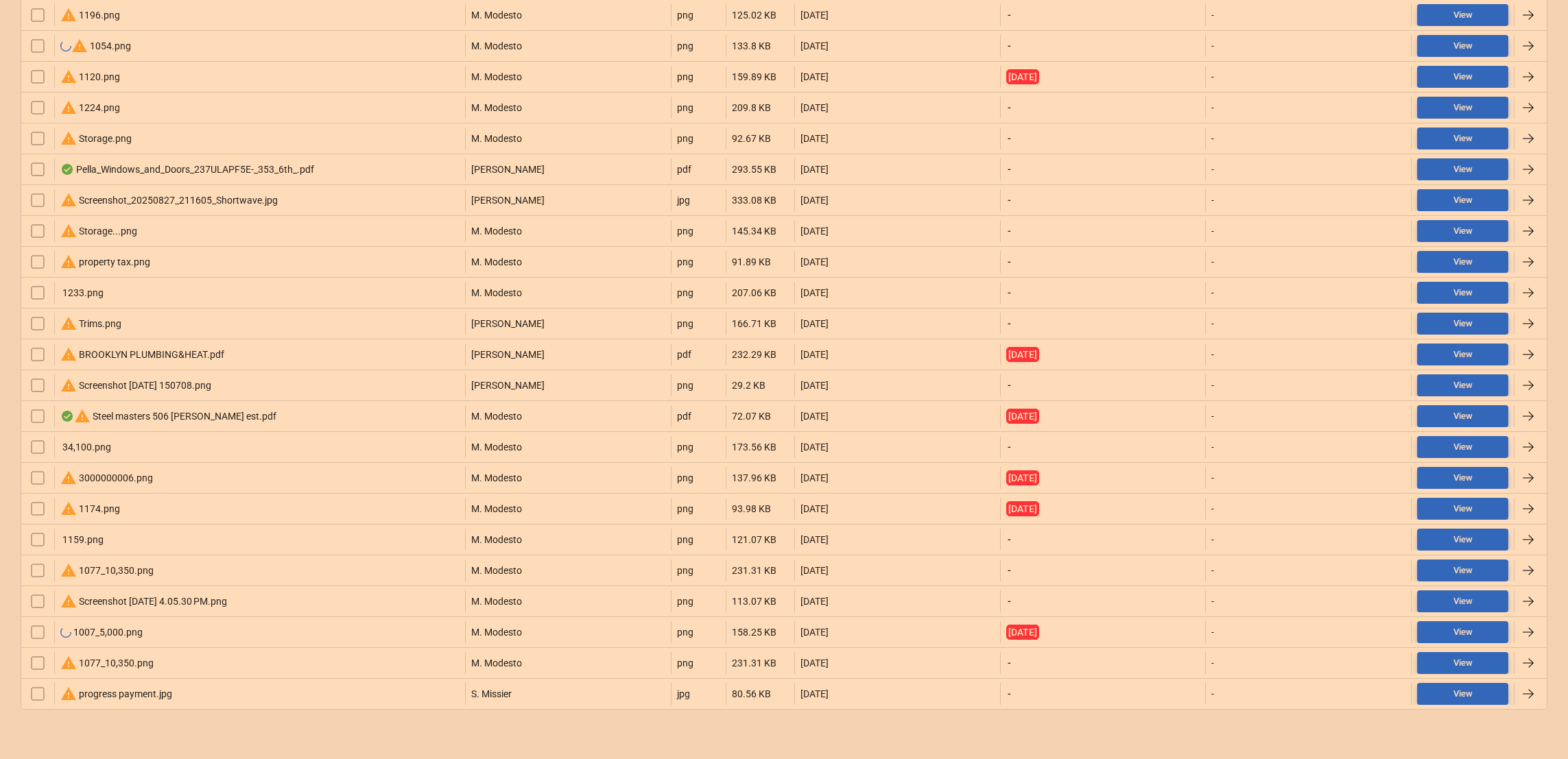
click at [88, 694] on div "warning progress payment.jpg" at bounding box center [116, 693] width 111 height 16
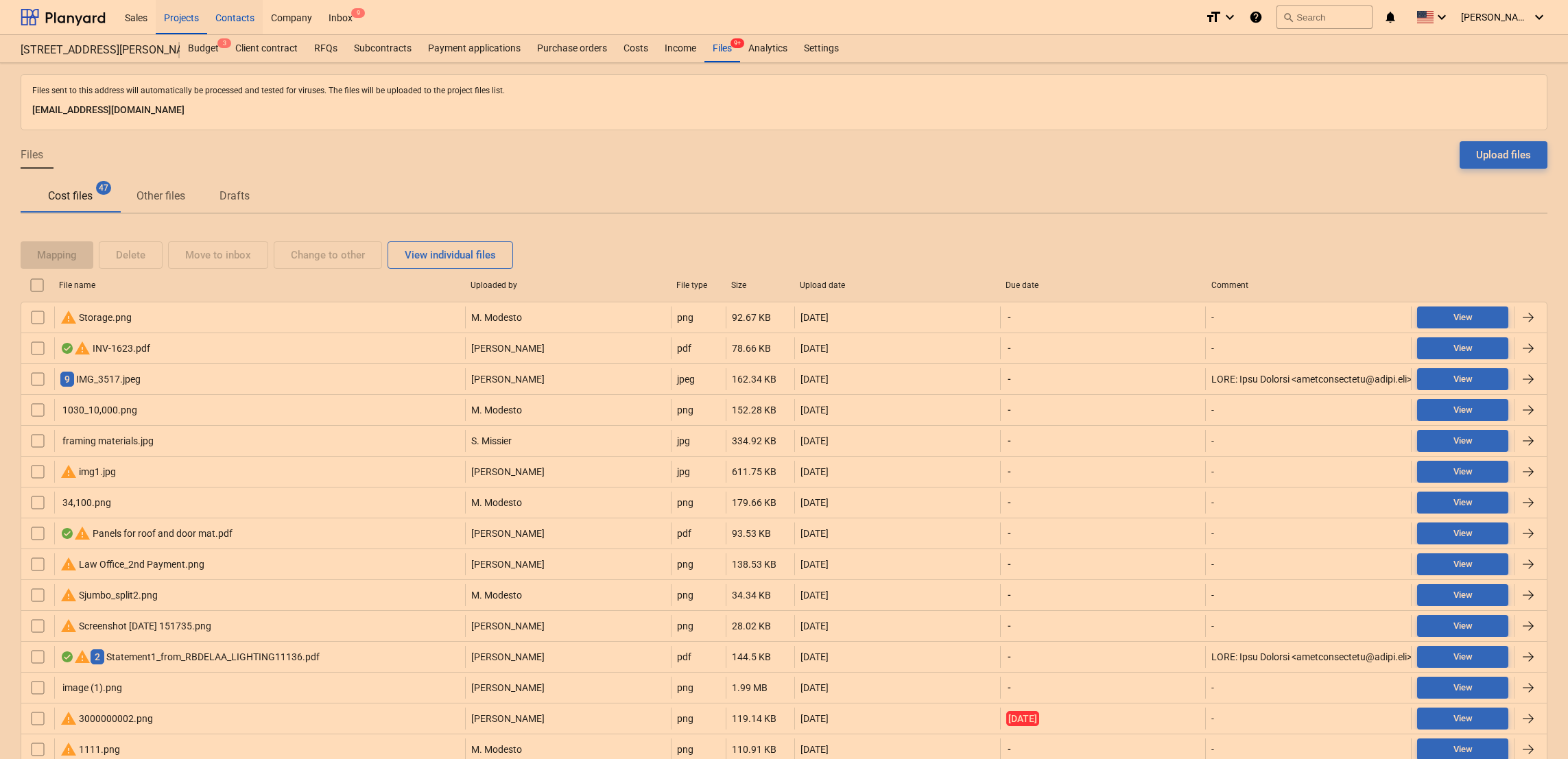
scroll to position [770, 0]
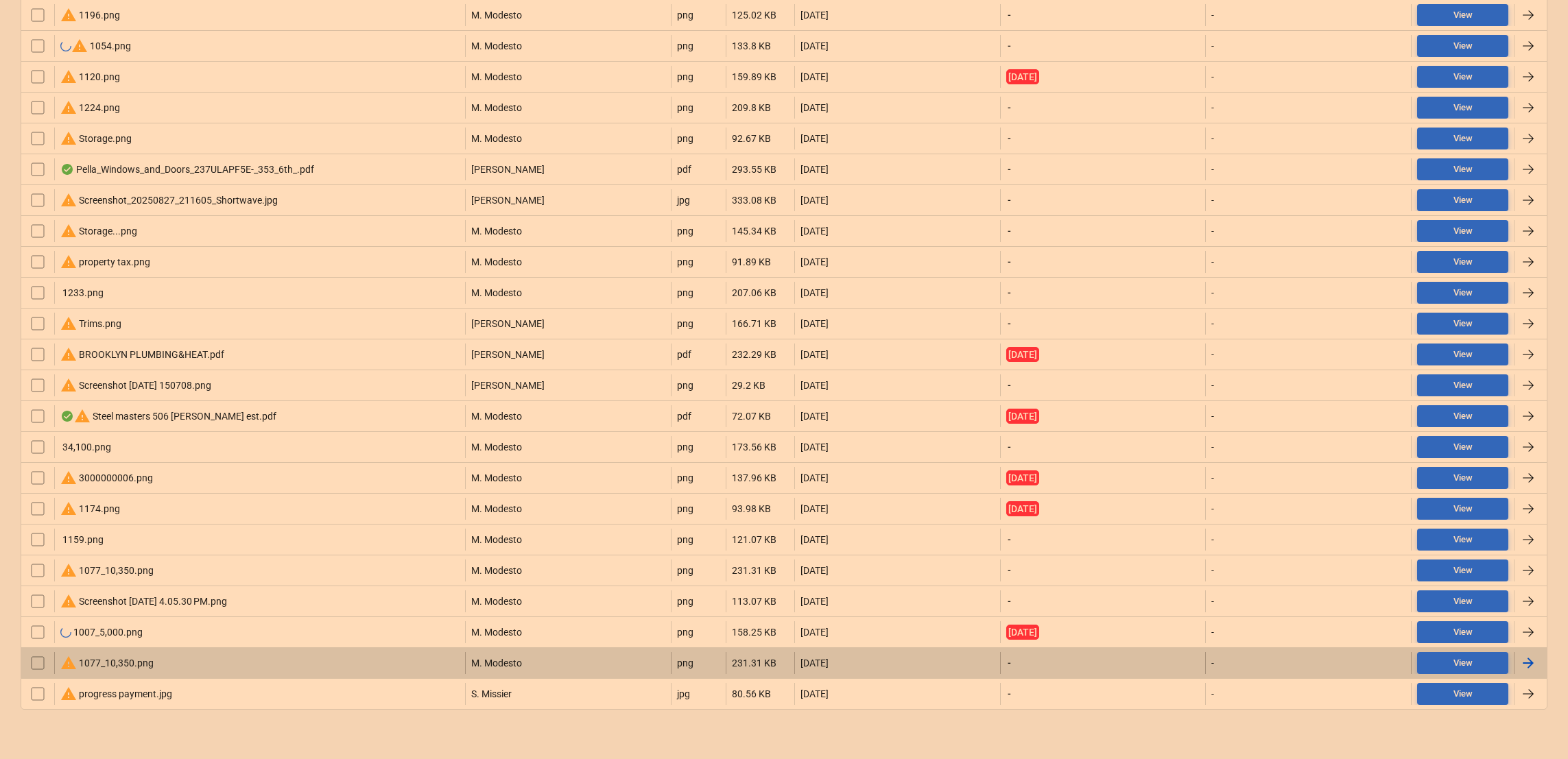
click at [132, 659] on div "warning 1077_10,350.png" at bounding box center [107, 663] width 93 height 16
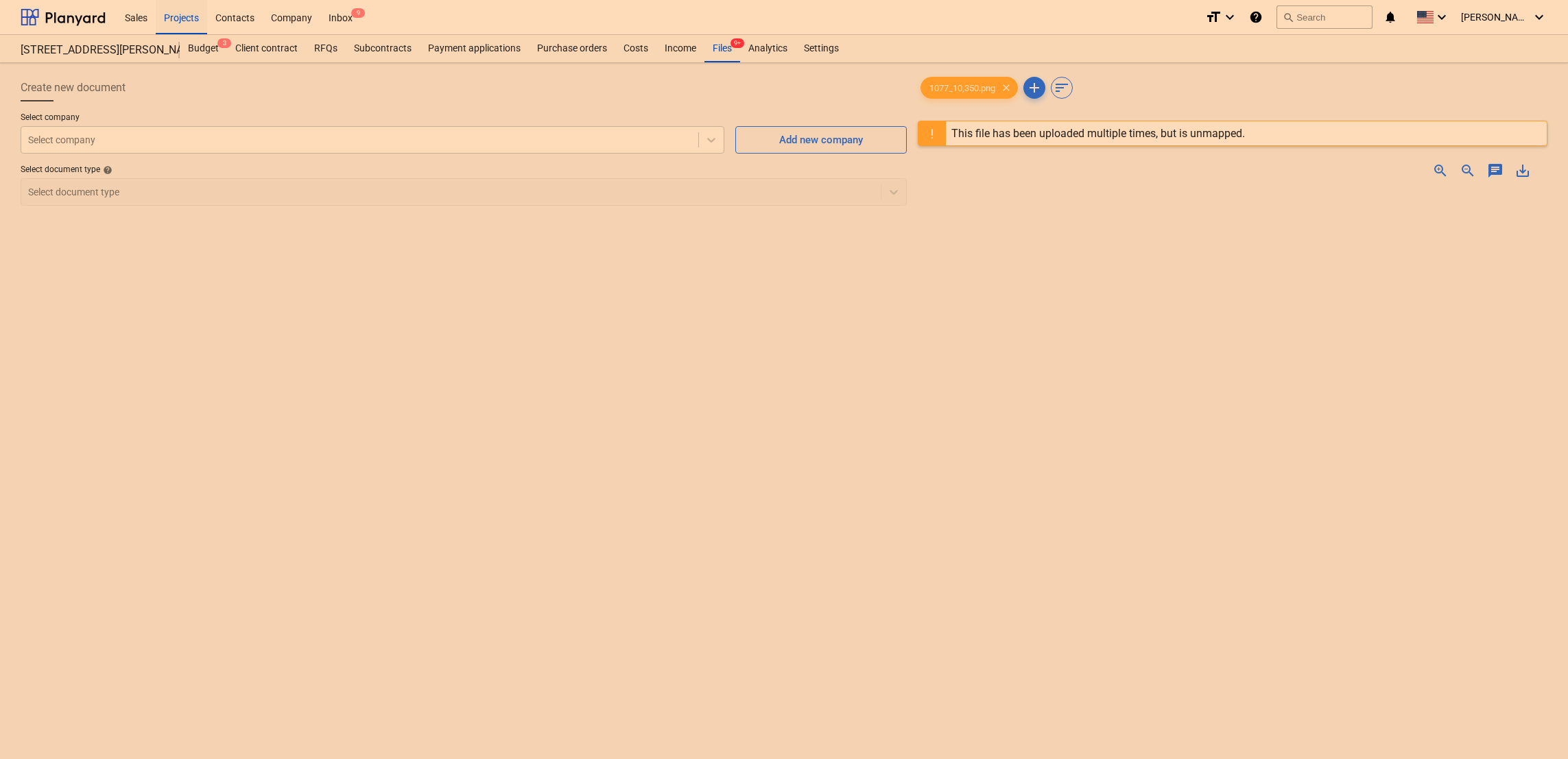
click at [1439, 172] on span "zoom_in" at bounding box center [1440, 171] width 16 height 16
click at [170, 11] on div "Projects" at bounding box center [181, 16] width 51 height 35
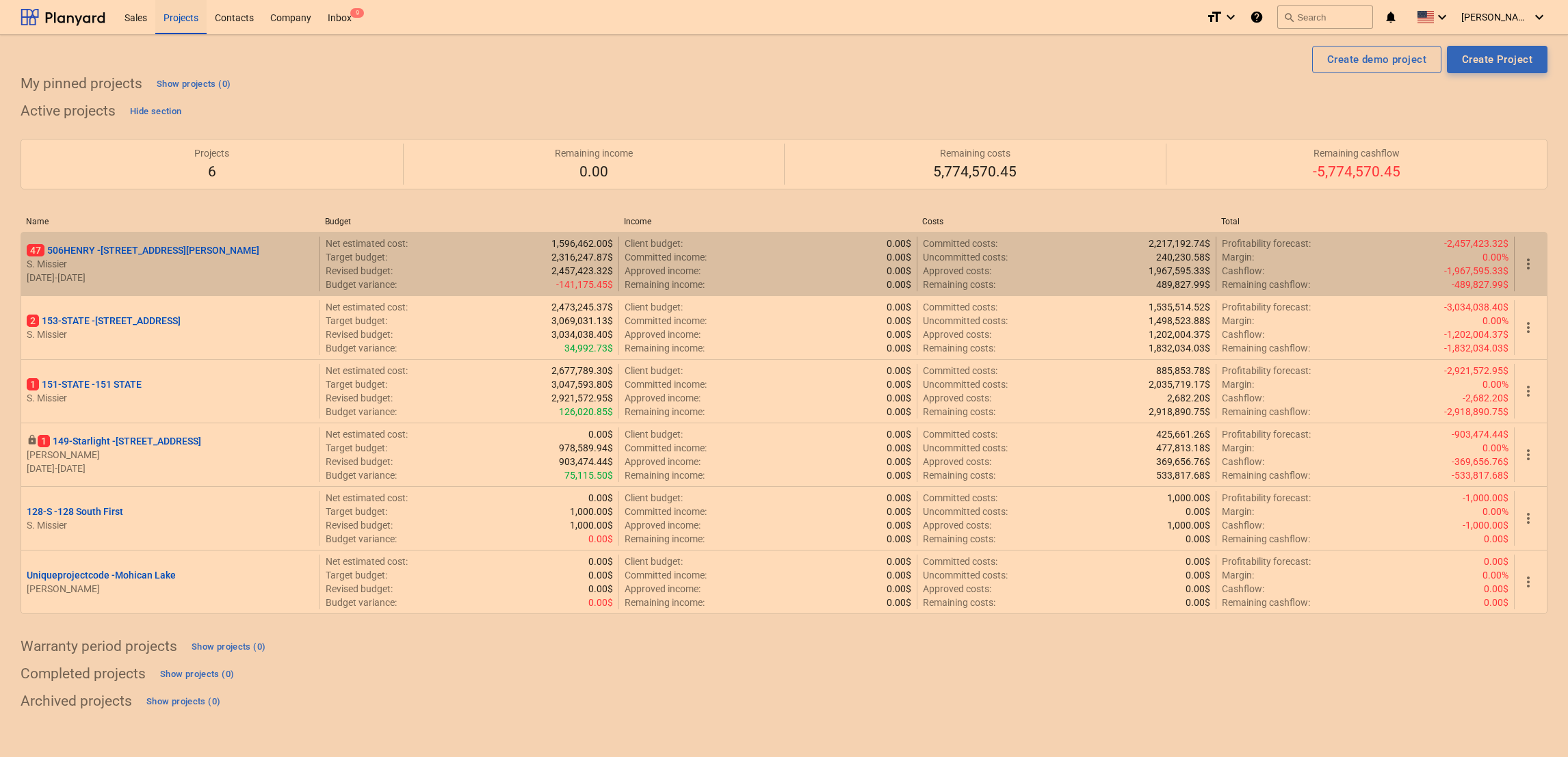
click at [128, 257] on p "47 506HENRY - 506 Henry Street" at bounding box center [143, 250] width 233 height 13
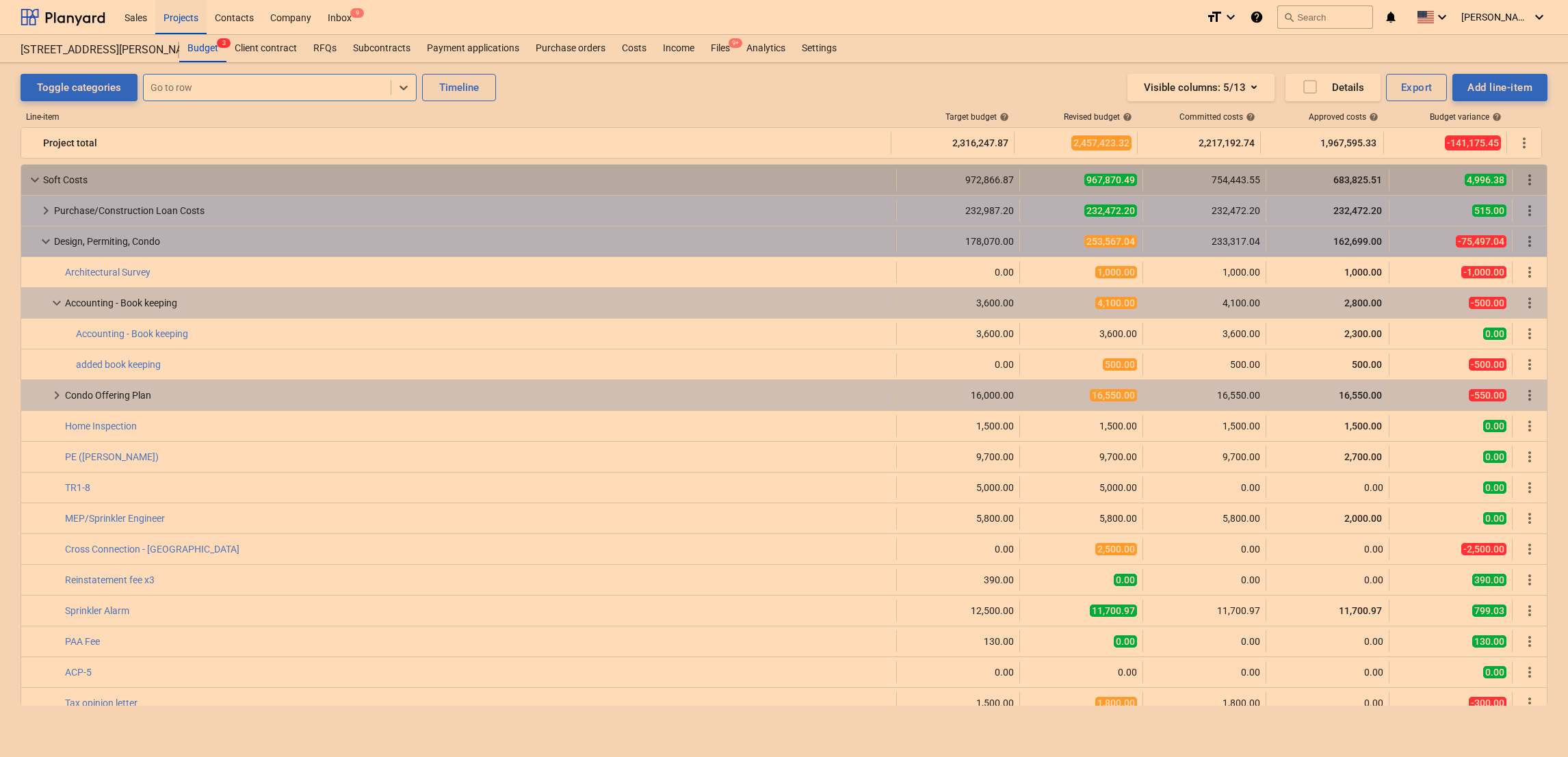
click at [198, 94] on div at bounding box center [267, 87] width 233 height 13
type input "#19"
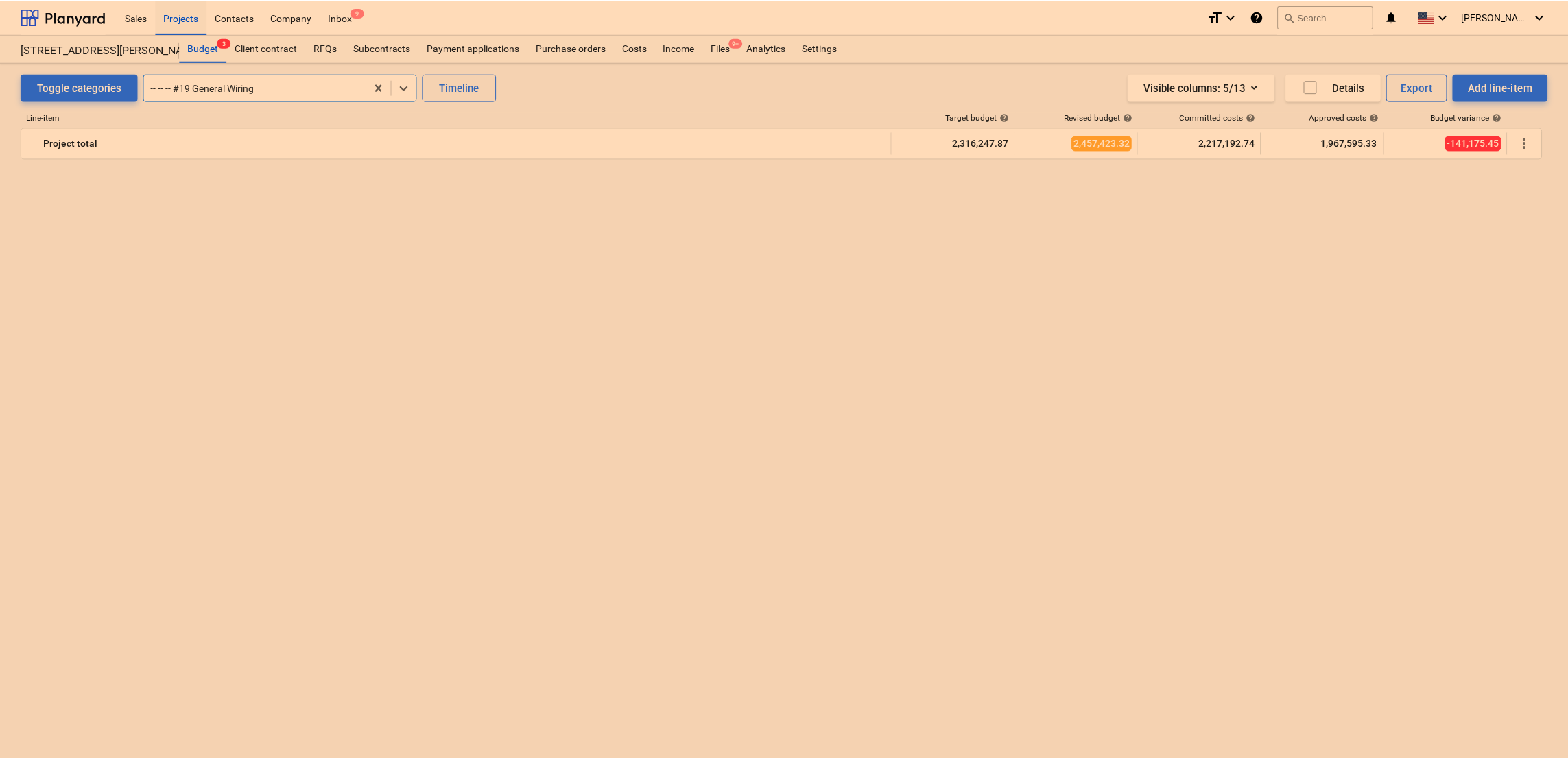
scroll to position [3888, 0]
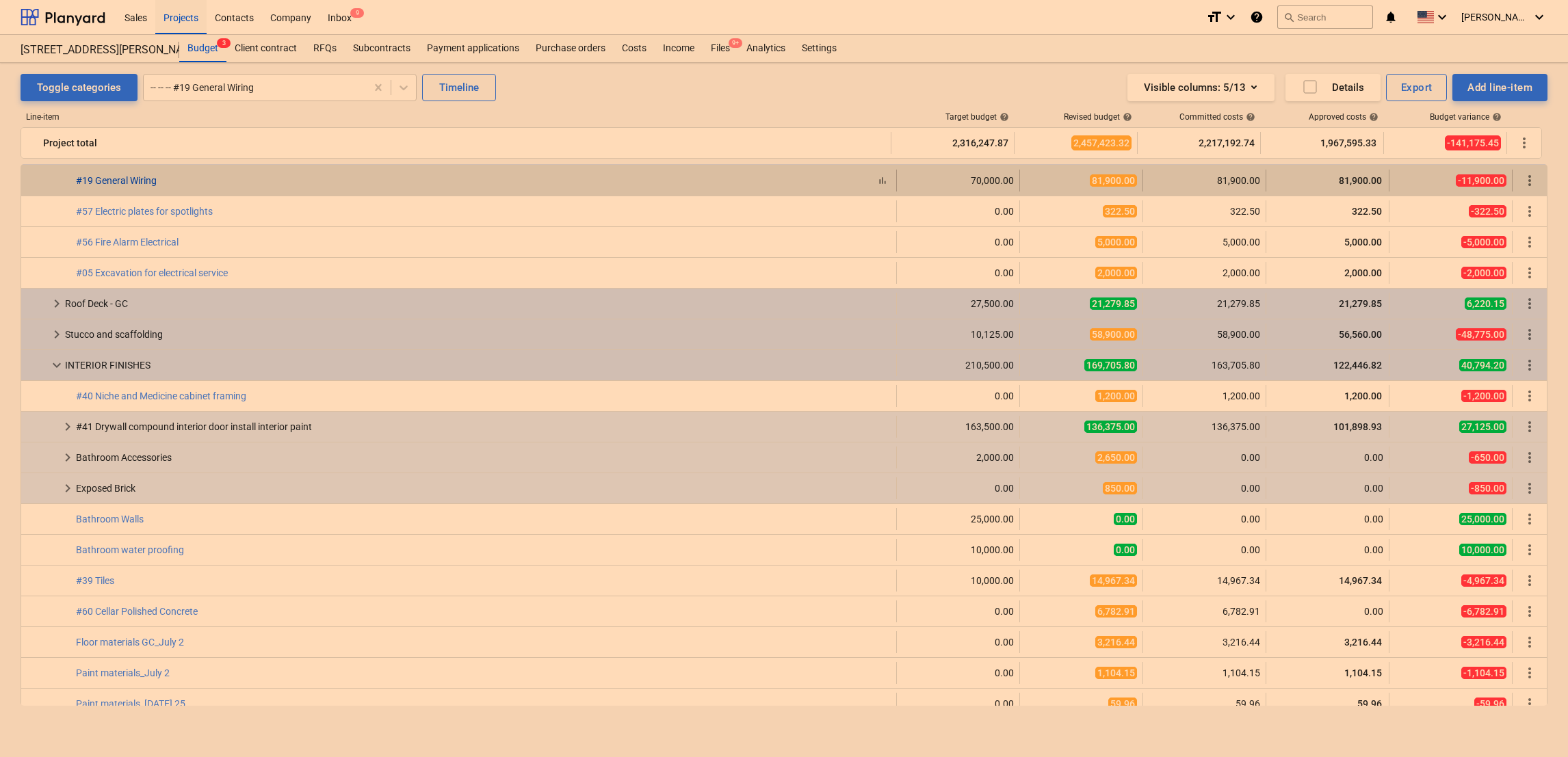
click at [138, 180] on link "#19 General Wiring" at bounding box center [116, 180] width 81 height 11
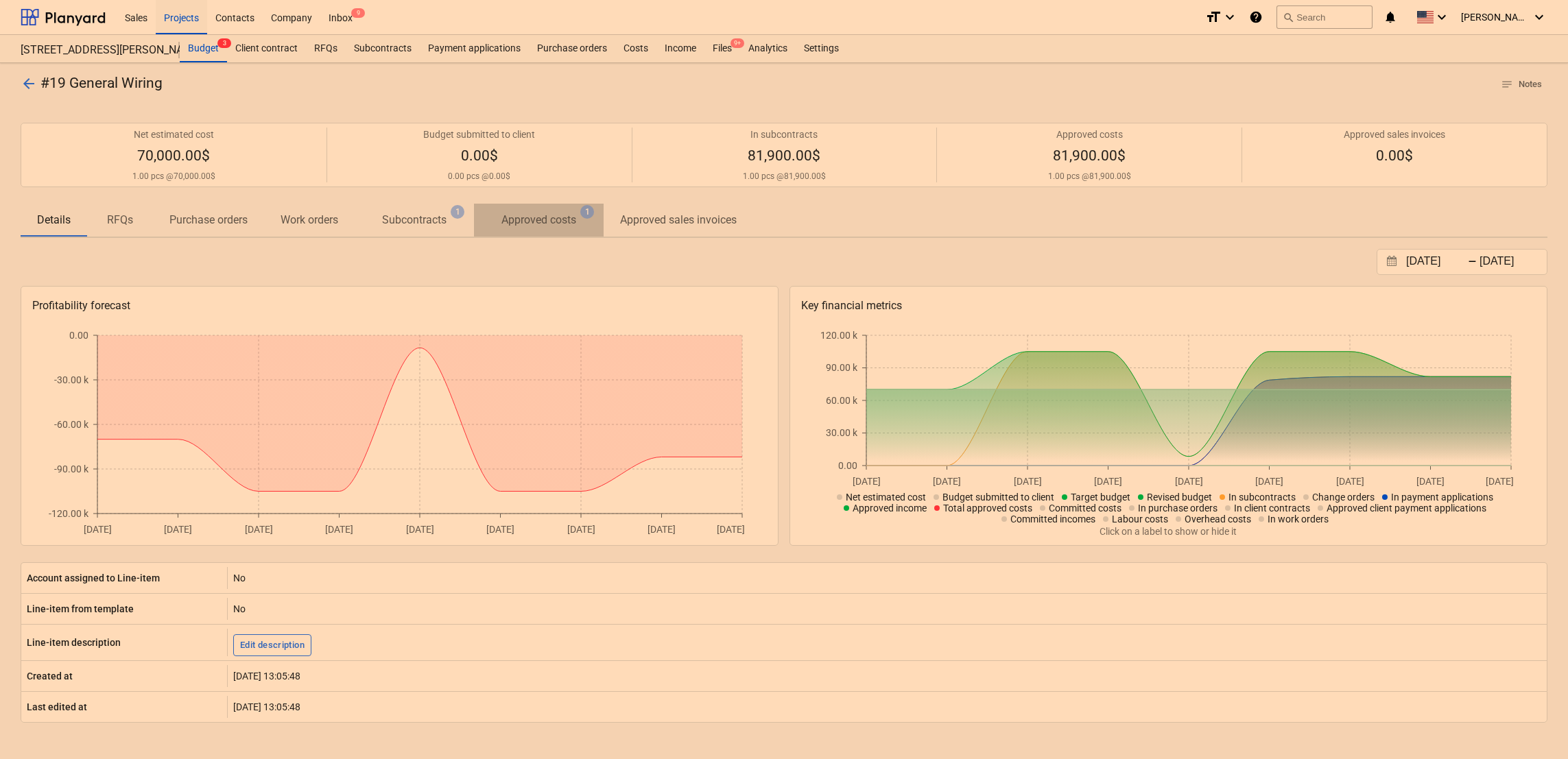
click at [541, 216] on p "Approved costs" at bounding box center [538, 220] width 75 height 16
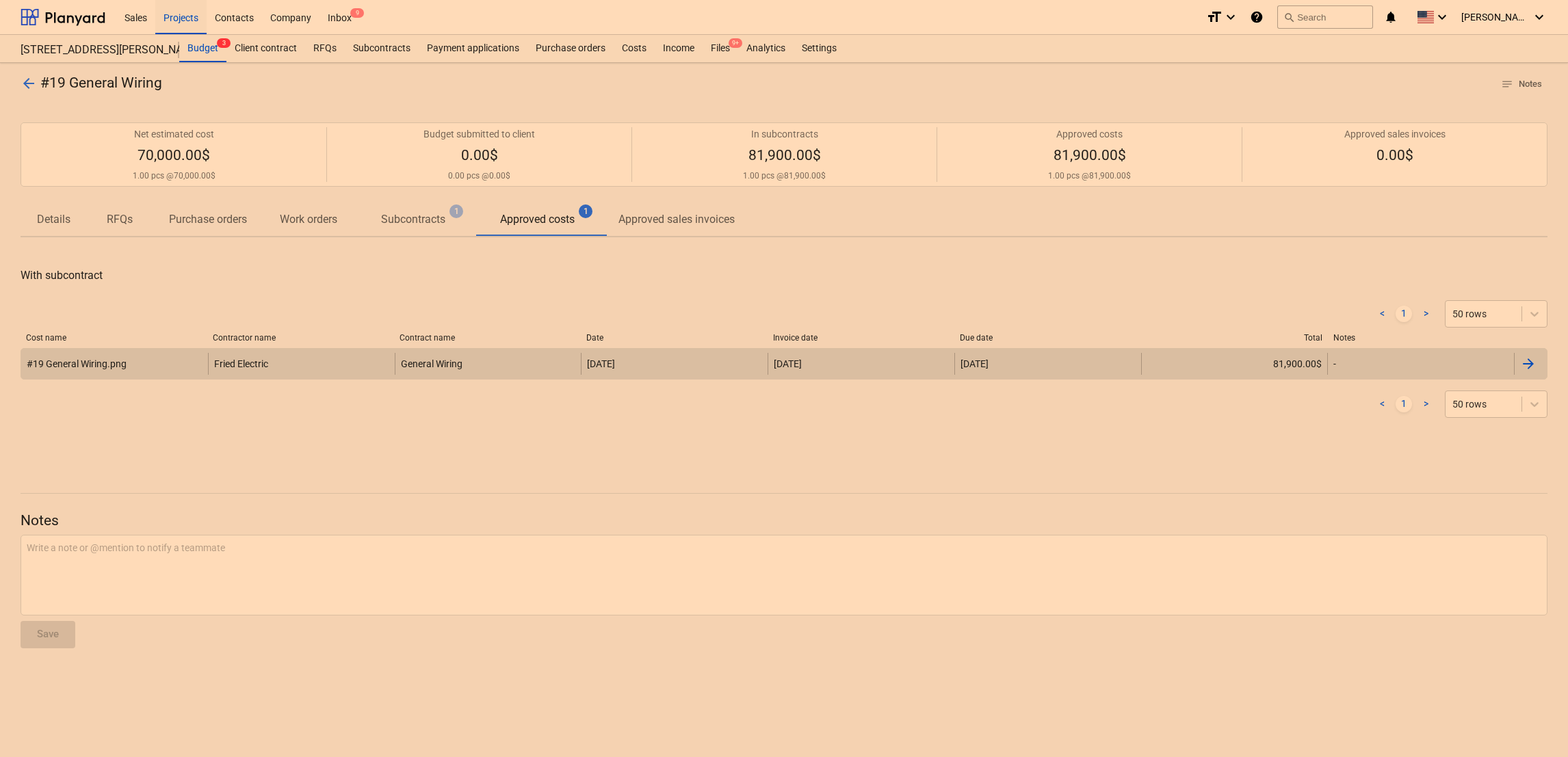
click at [138, 368] on div "#19 General Wiring.png" at bounding box center [115, 364] width 186 height 22
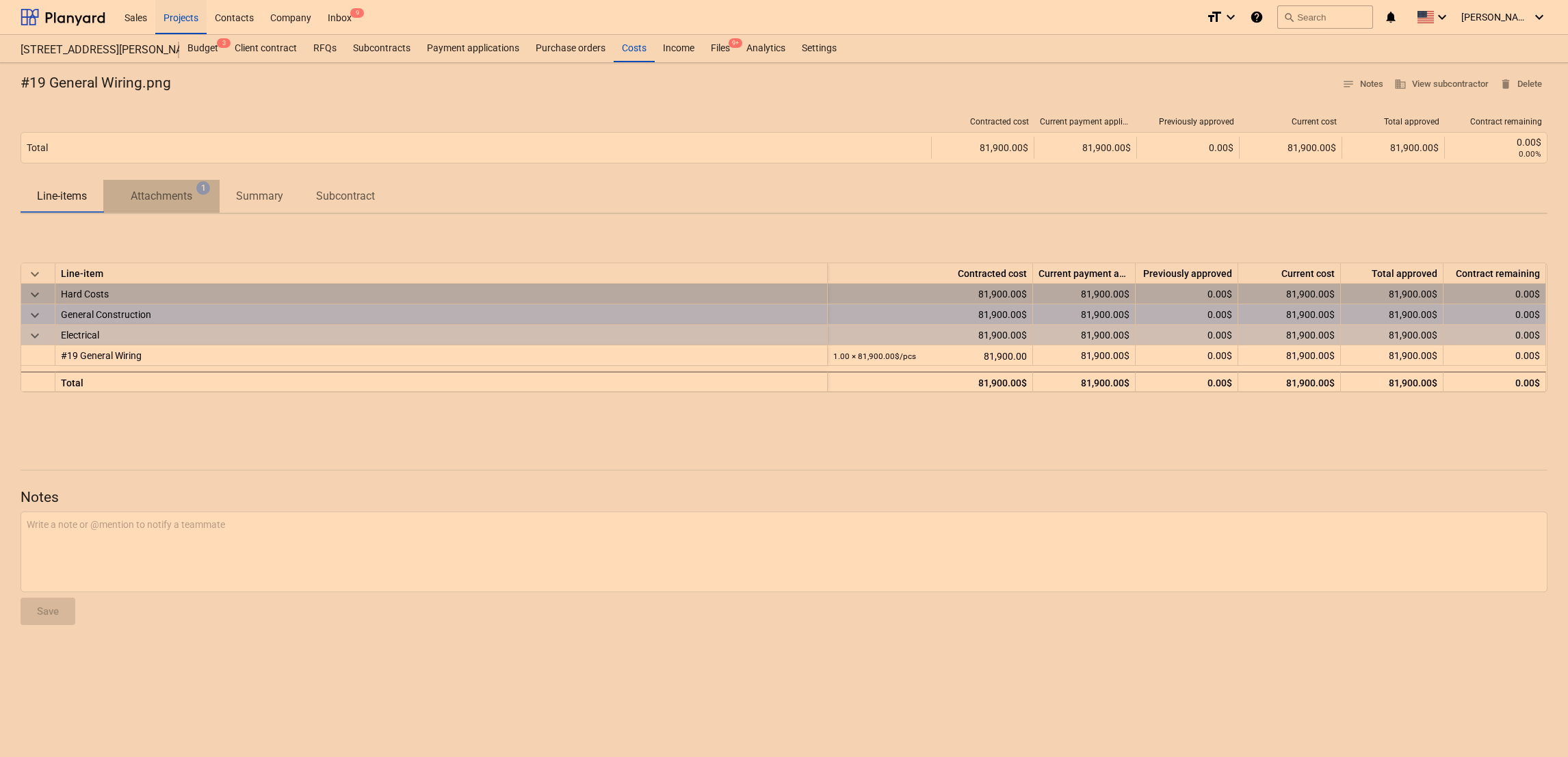
click at [176, 201] on p "Attachments" at bounding box center [161, 196] width 62 height 16
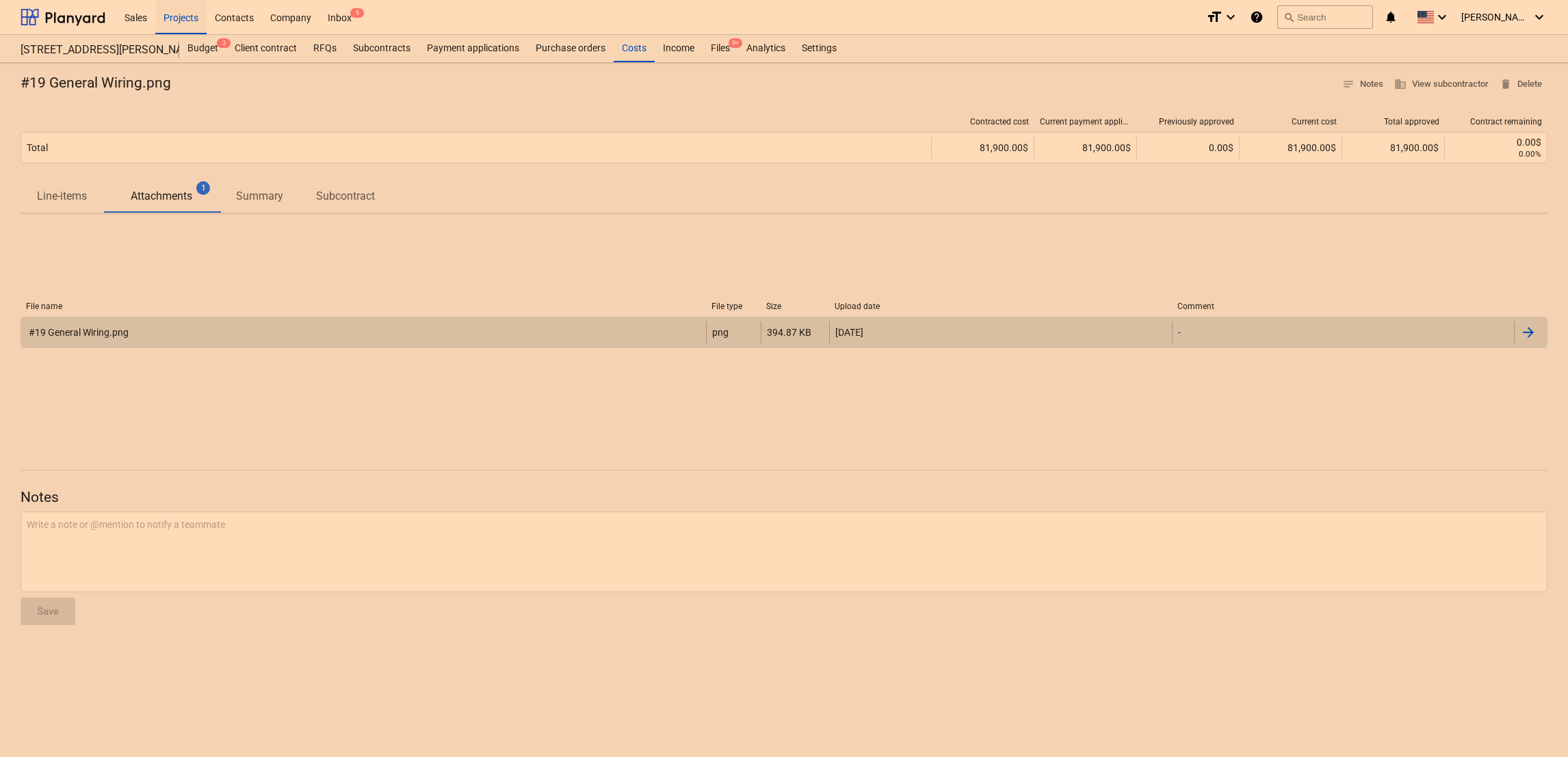
click at [89, 335] on div "#19 General Wiring.png" at bounding box center [78, 332] width 102 height 11
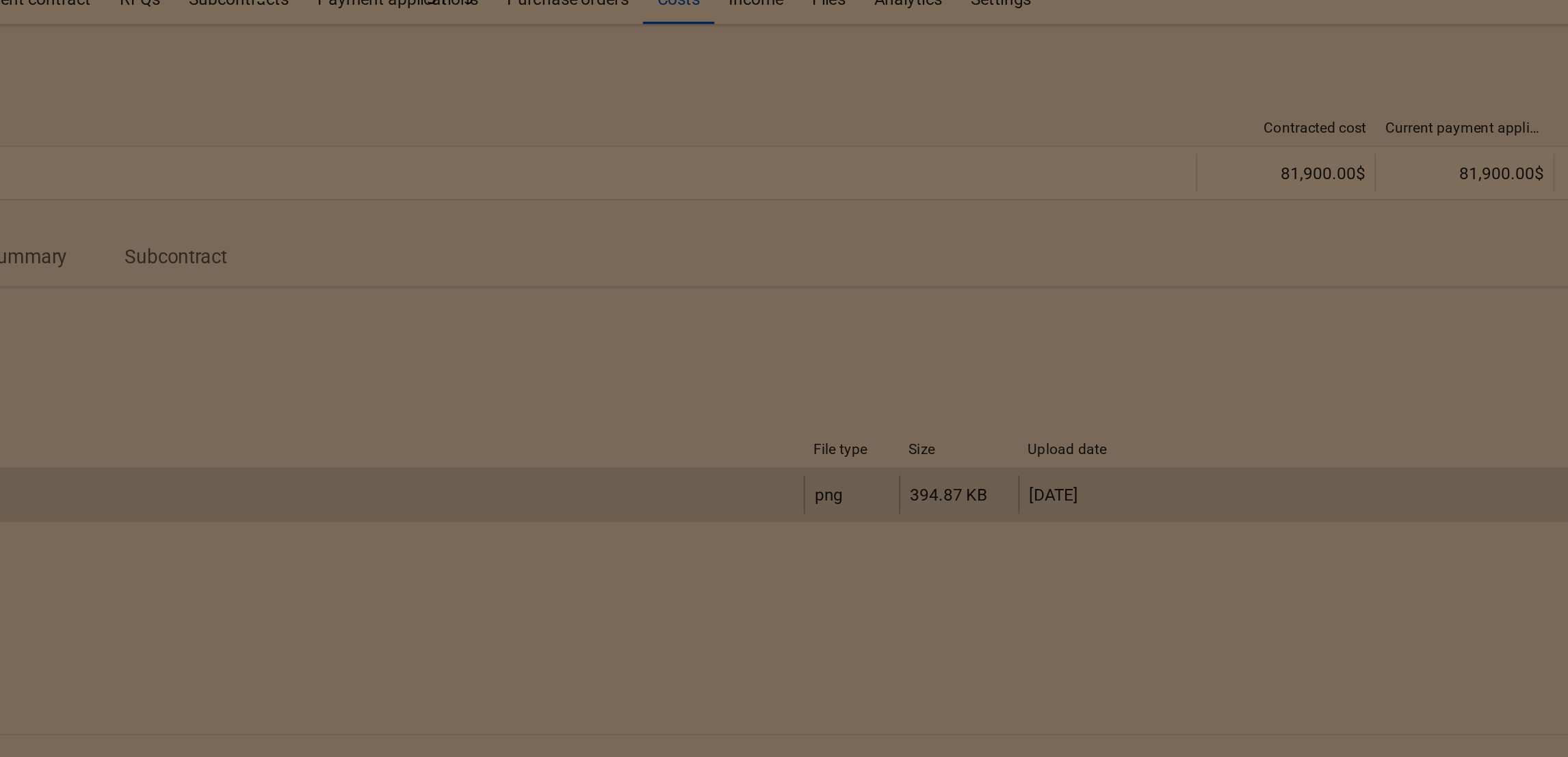
click at [380, 139] on div at bounding box center [784, 398] width 1568 height 718
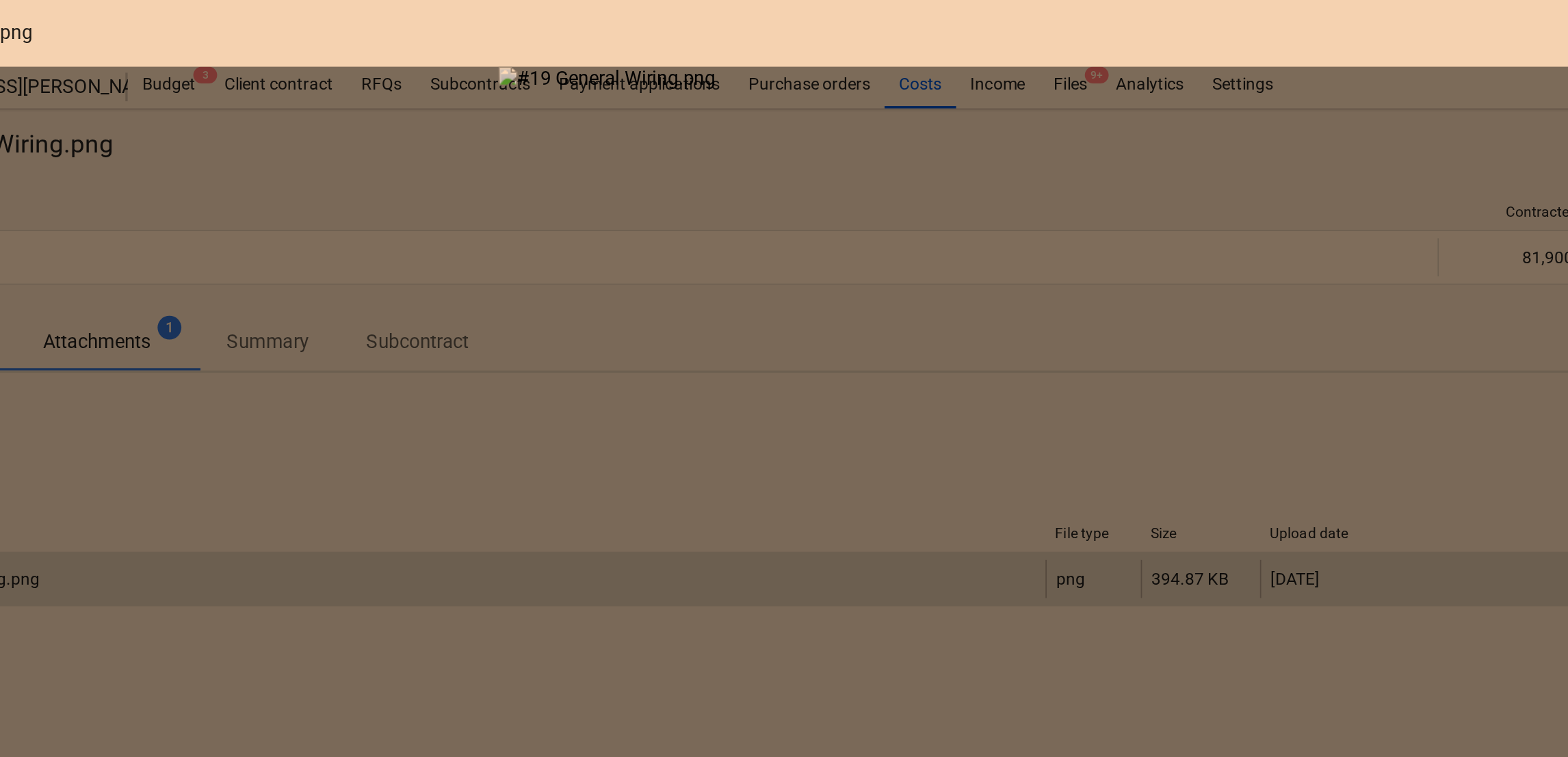
click at [323, 155] on div at bounding box center [784, 398] width 1568 height 718
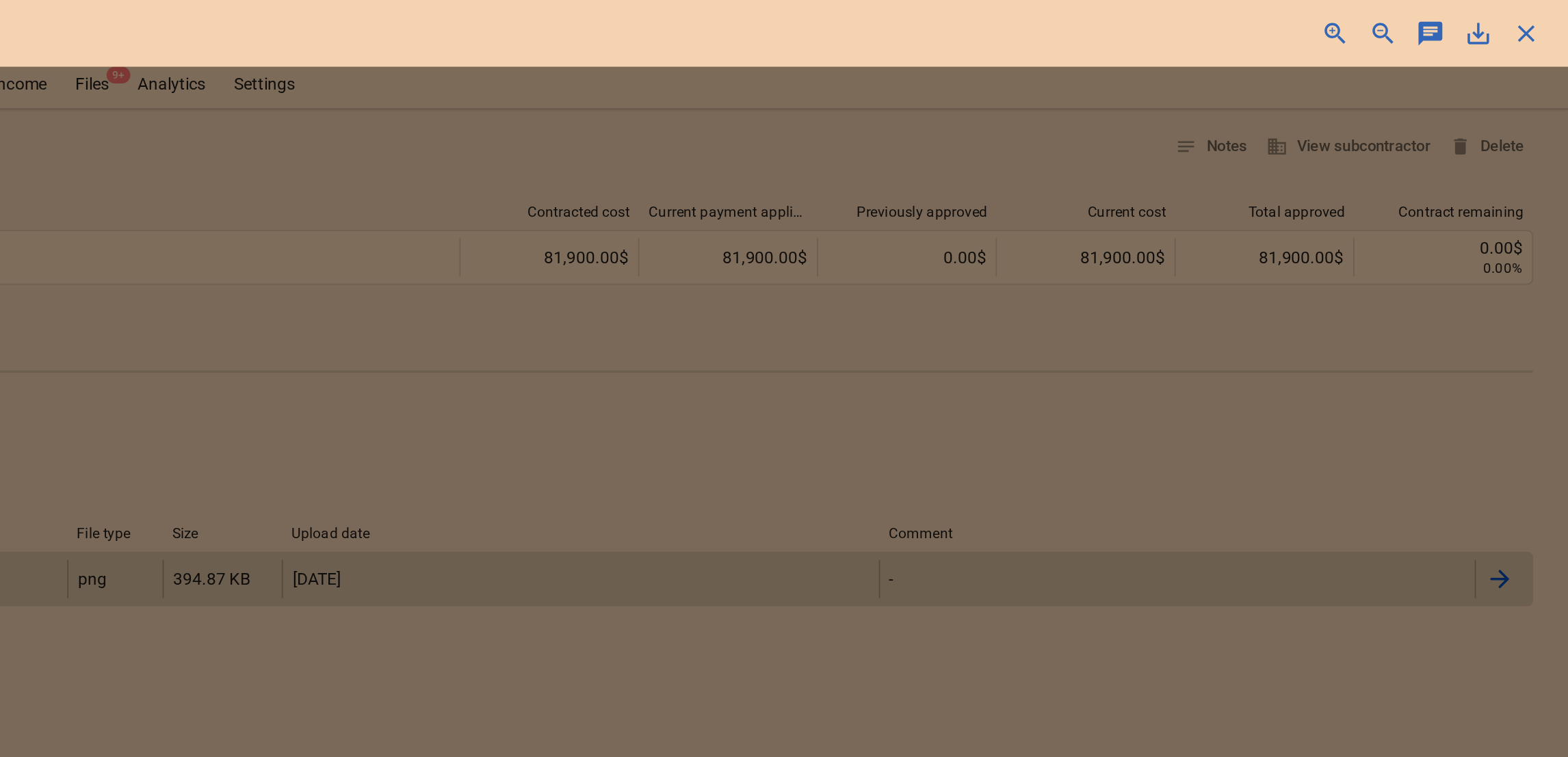
click at [1534, 29] on div "#19 General Wiring.png zoom_in zoom_out chat 0 save_alt close" at bounding box center [784, 19] width 1568 height 39
click at [1544, 17] on span "close" at bounding box center [1543, 19] width 16 height 16
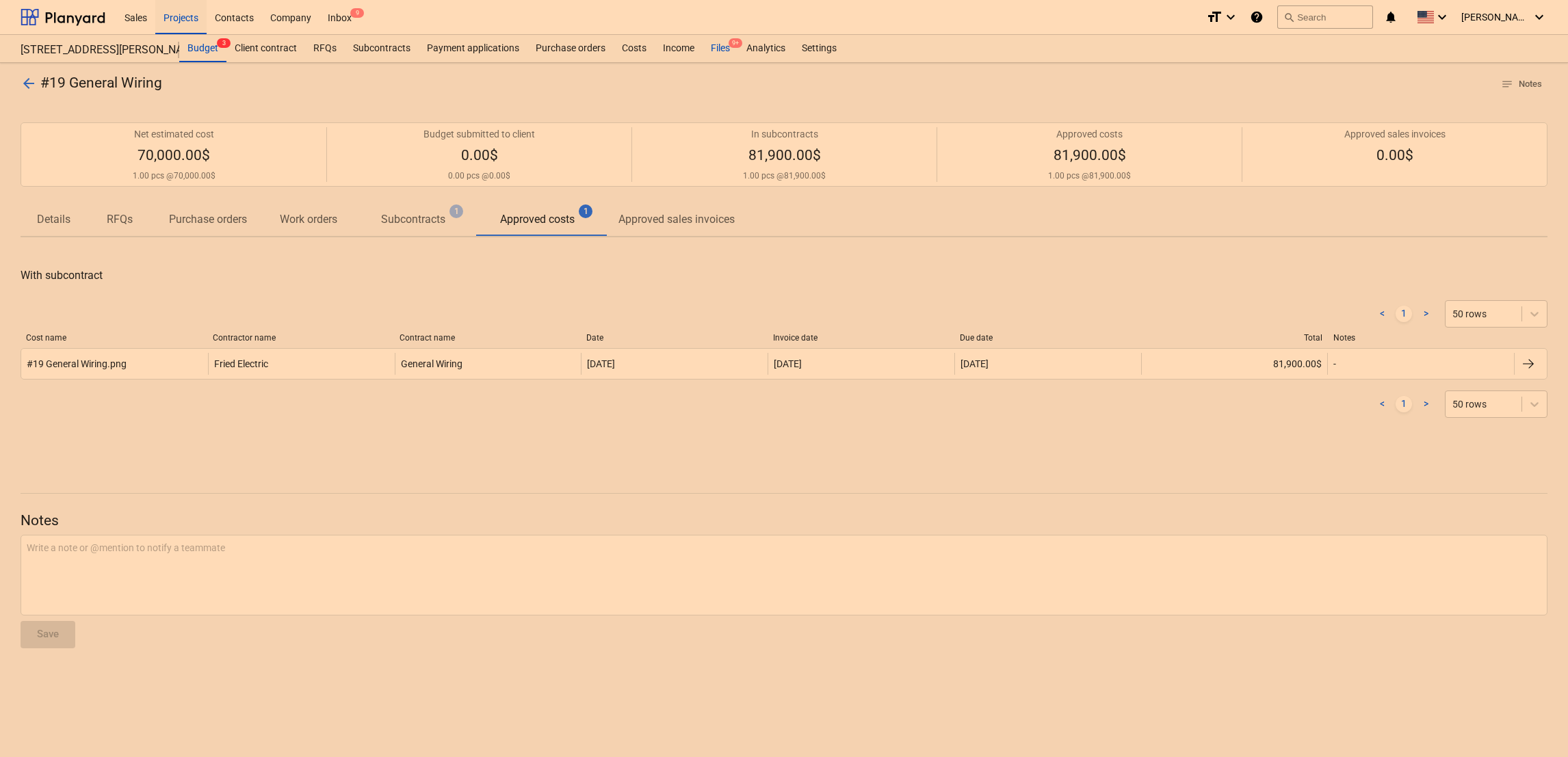
click at [720, 53] on div "Files 9+" at bounding box center [720, 48] width 36 height 28
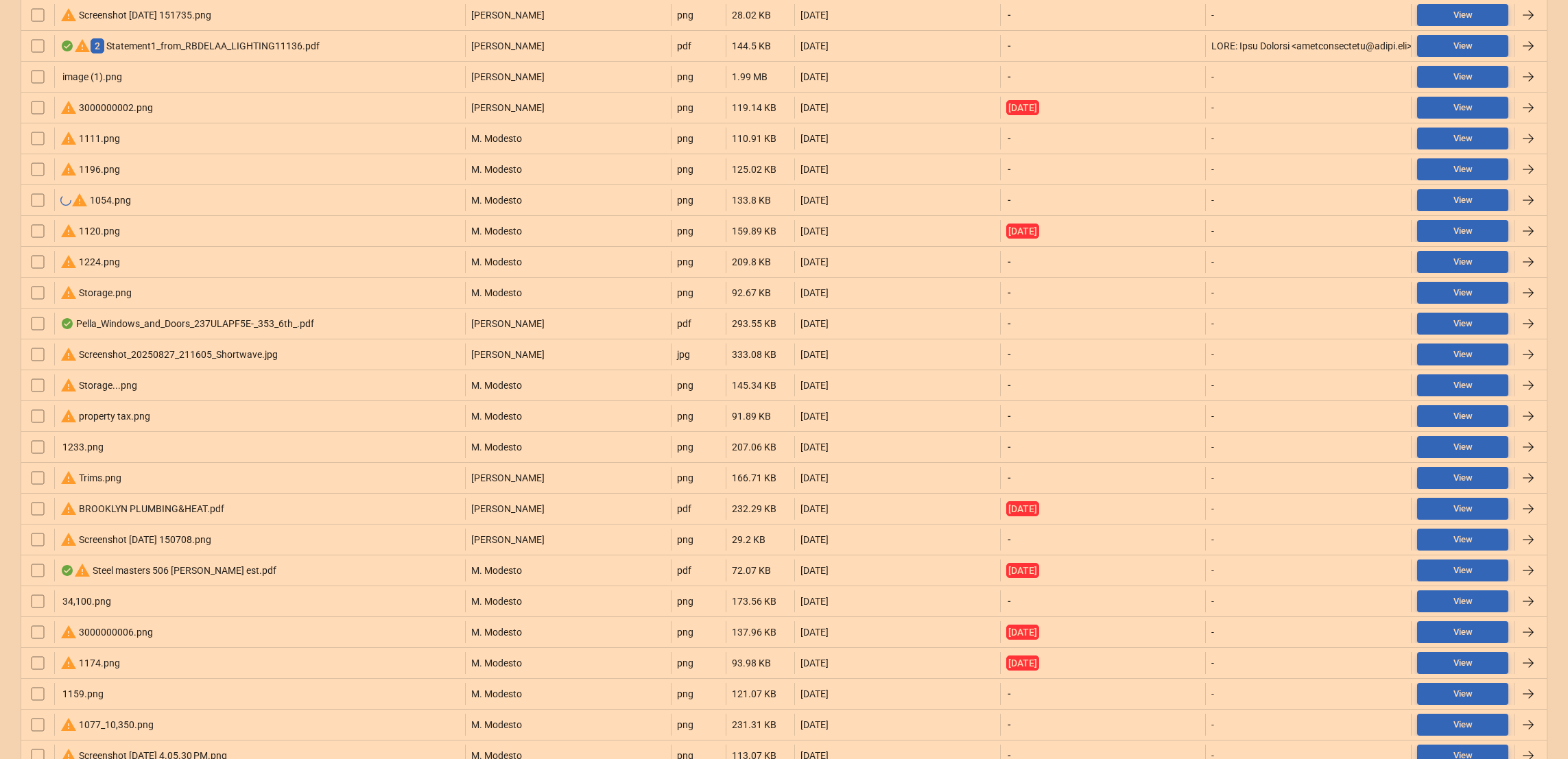
scroll to position [770, 0]
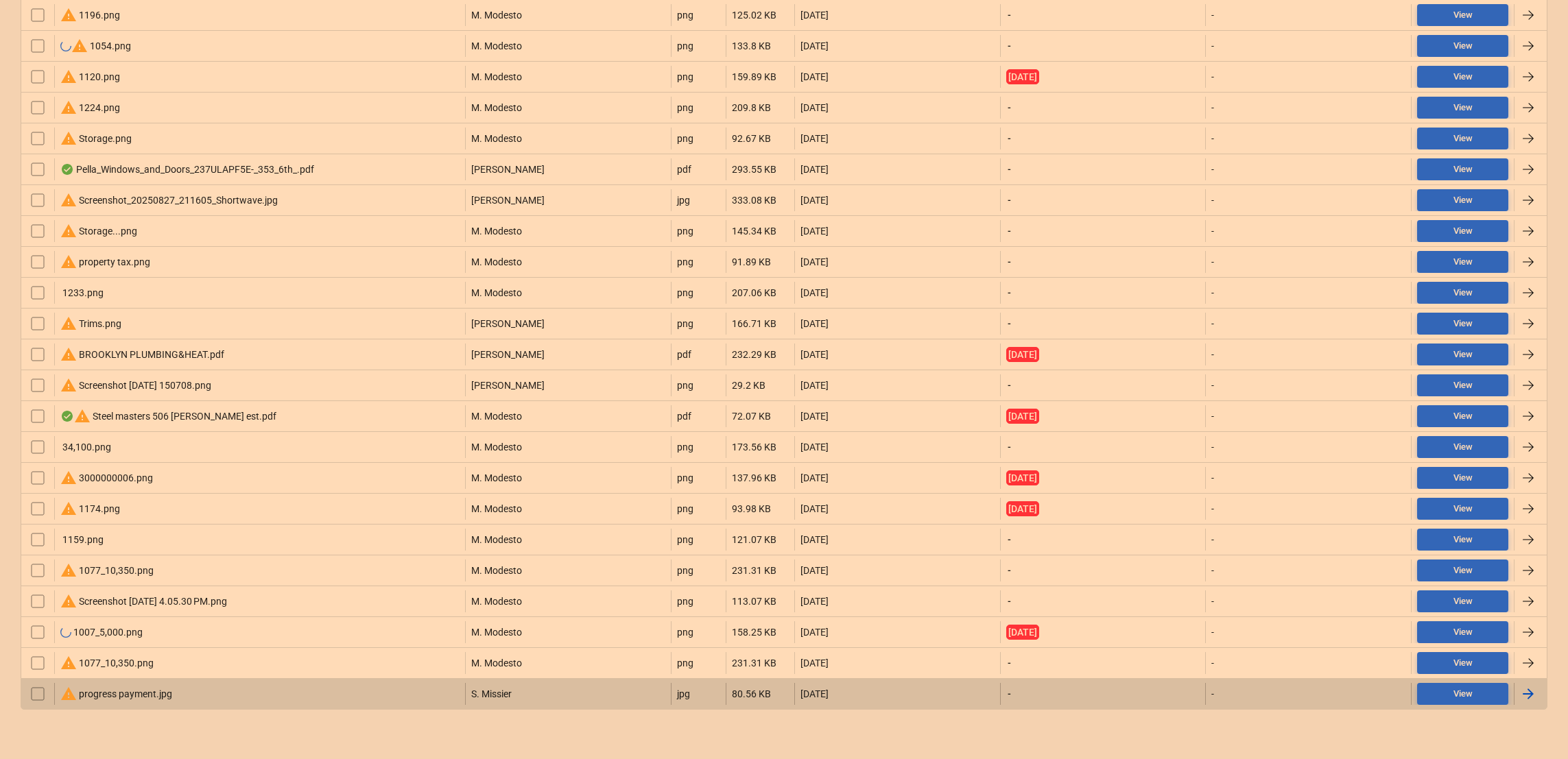
click at [141, 695] on div "warning progress payment.jpg" at bounding box center [116, 693] width 111 height 16
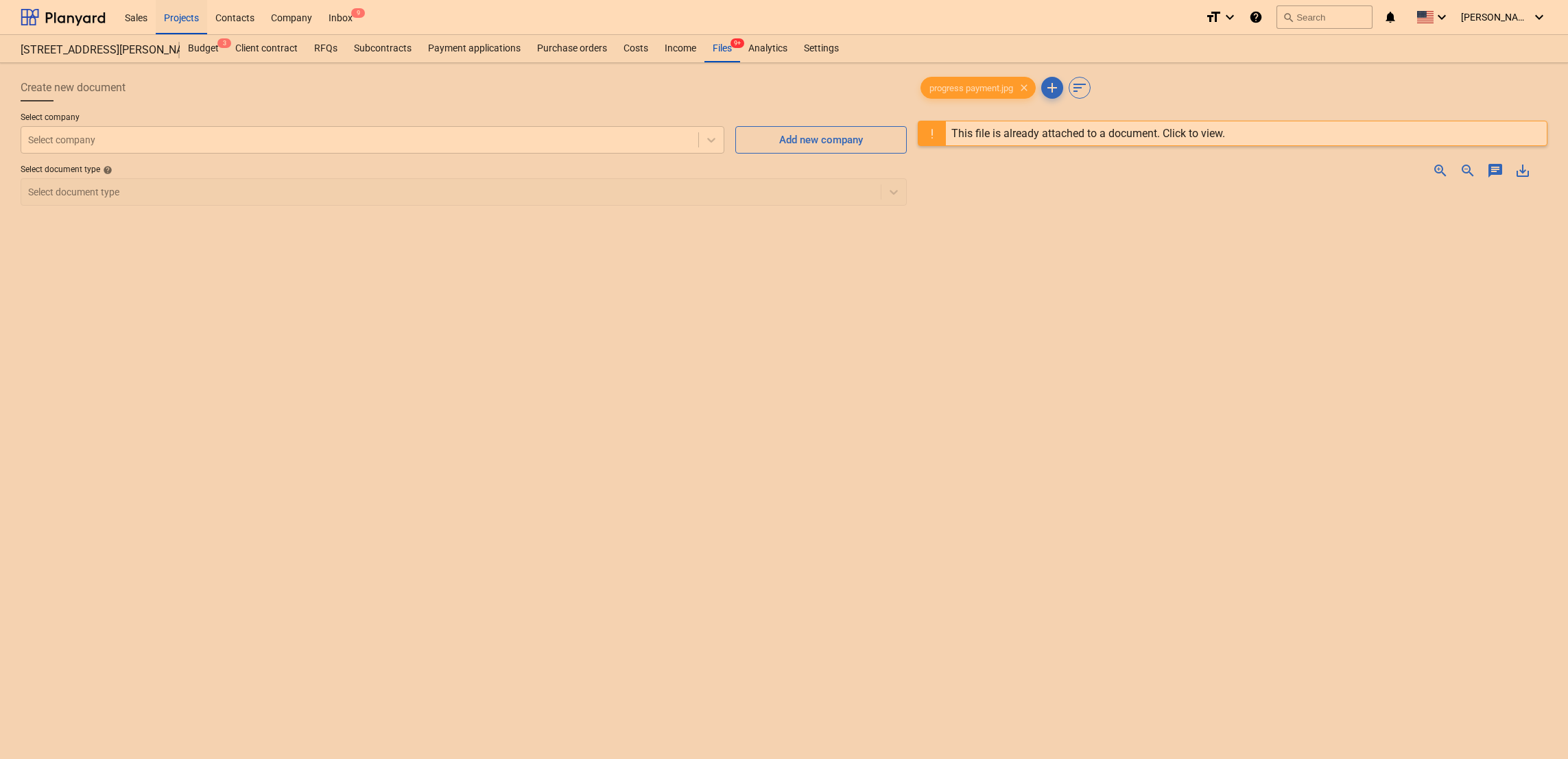
click at [141, 695] on div "Create new document Select company Select company Add new company Select docume…" at bounding box center [464, 492] width 898 height 848
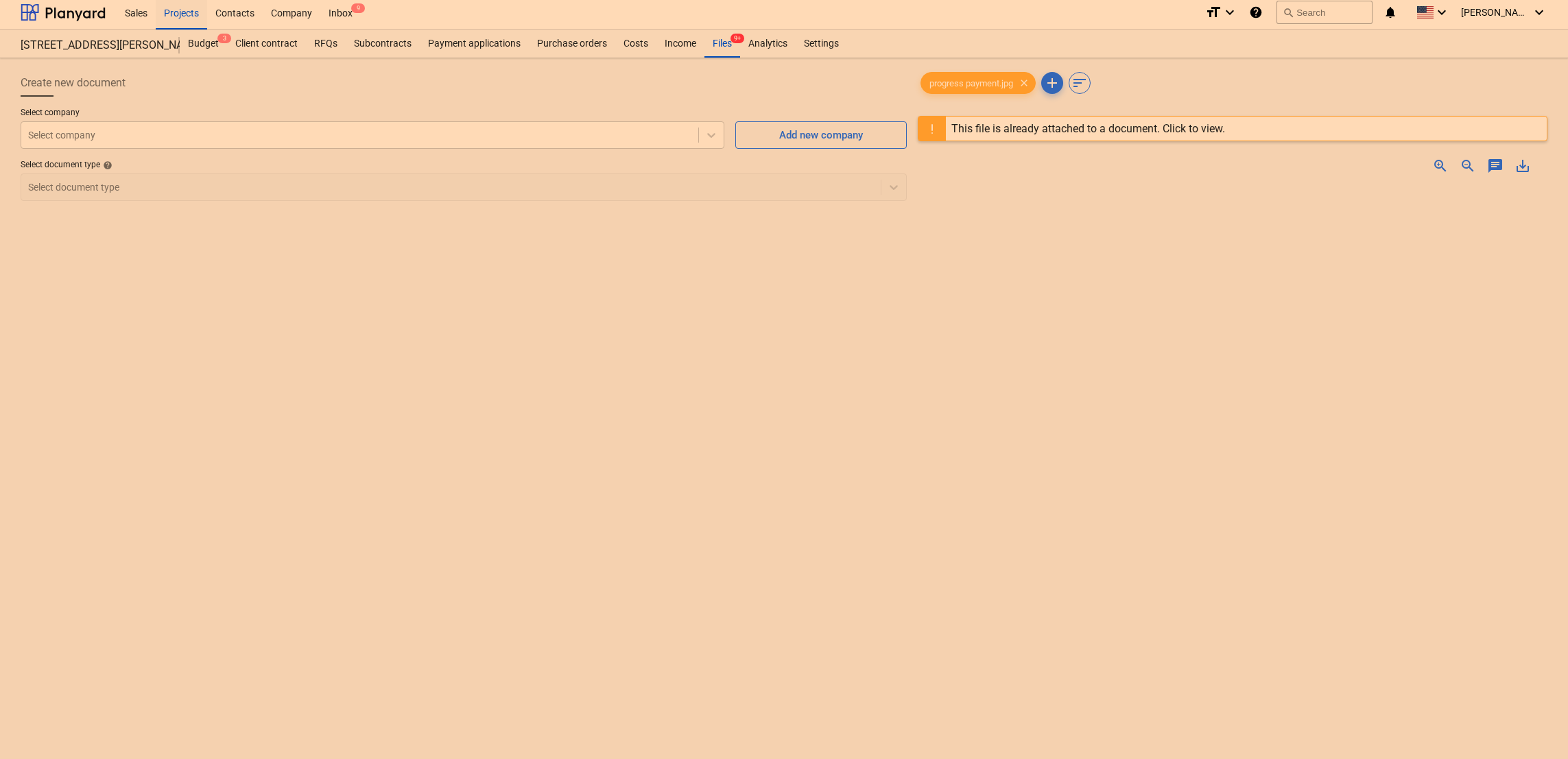
scroll to position [4, 0]
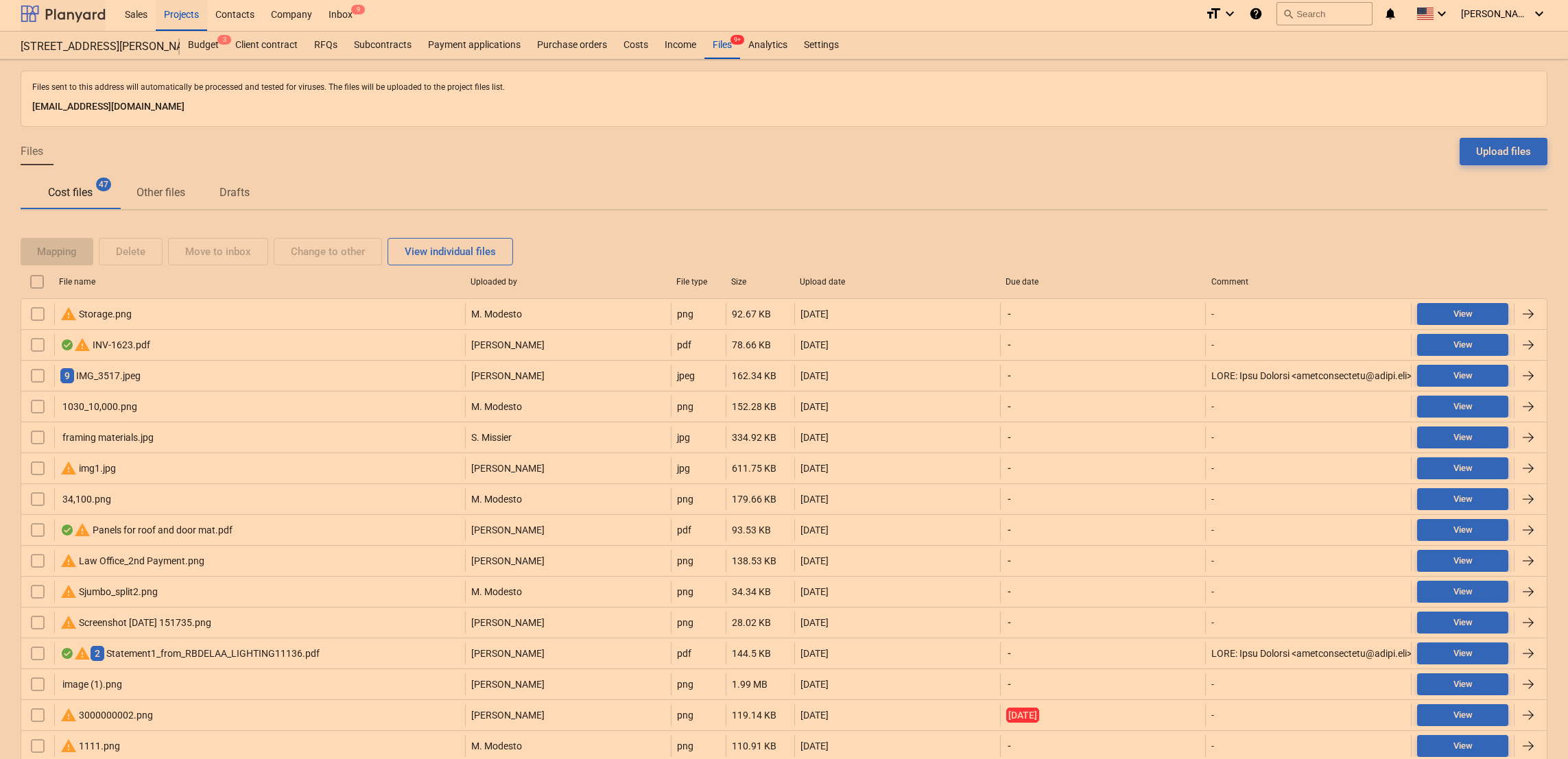
scroll to position [770, 0]
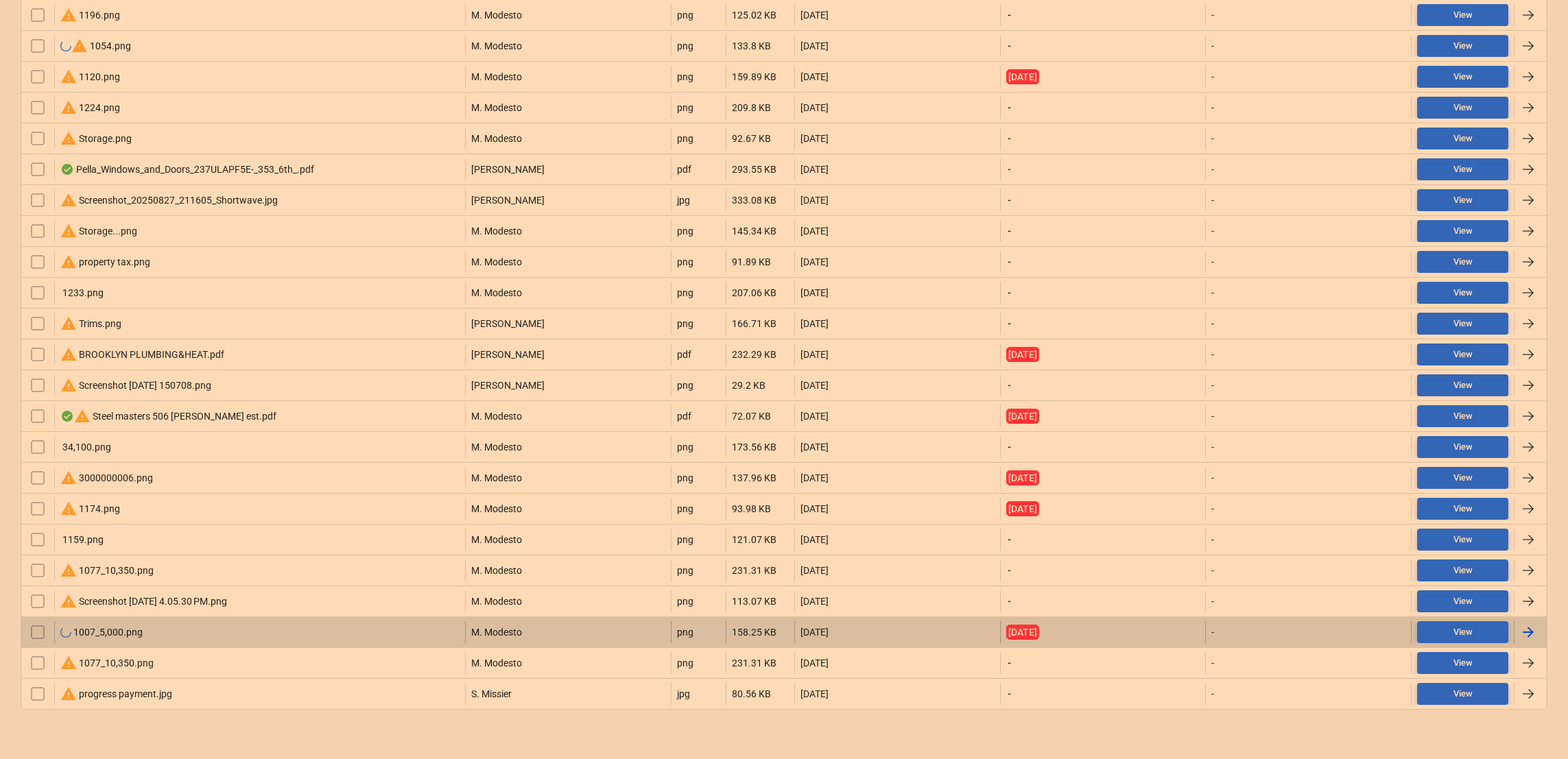
click at [120, 629] on div "1007_5,000.png" at bounding box center [102, 632] width 83 height 11
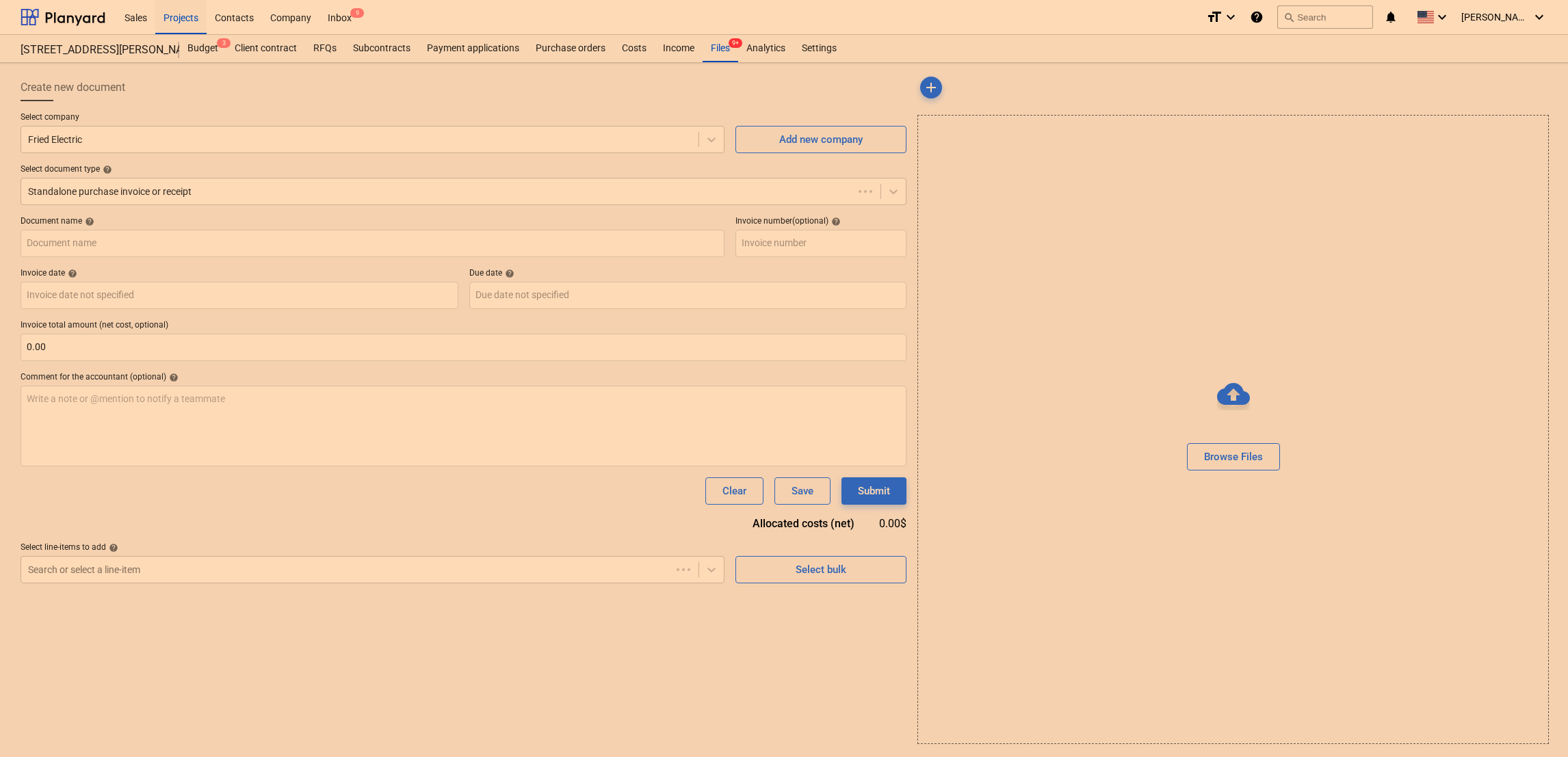
click at [120, 627] on div "Create new document Select company Fried Electric Add new company Select docume…" at bounding box center [463, 409] width 897 height 681
type input "1007_5,000.png"
type input "08 Jan 2025"
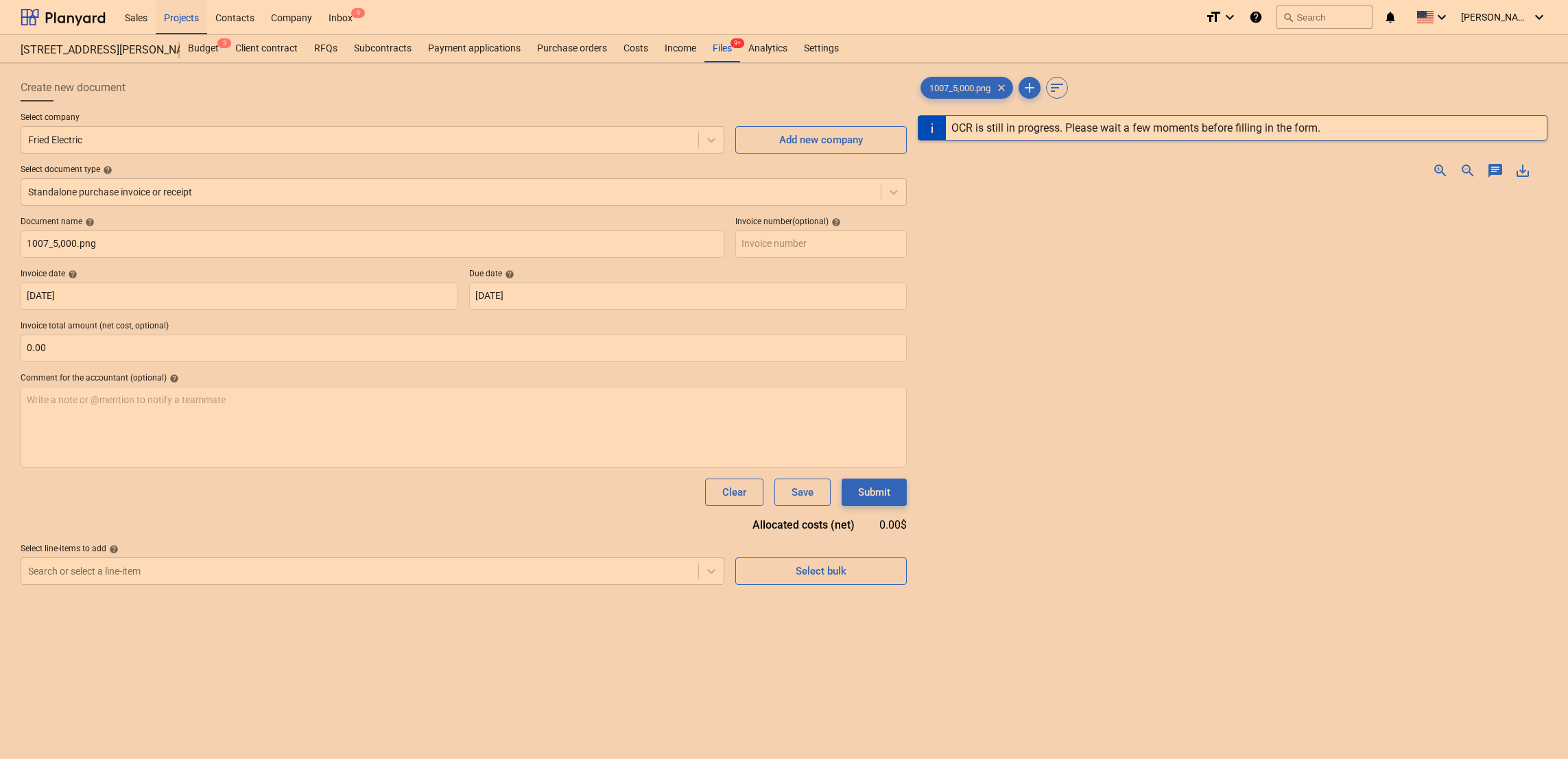
click at [1442, 170] on span "zoom_in" at bounding box center [1440, 171] width 16 height 16
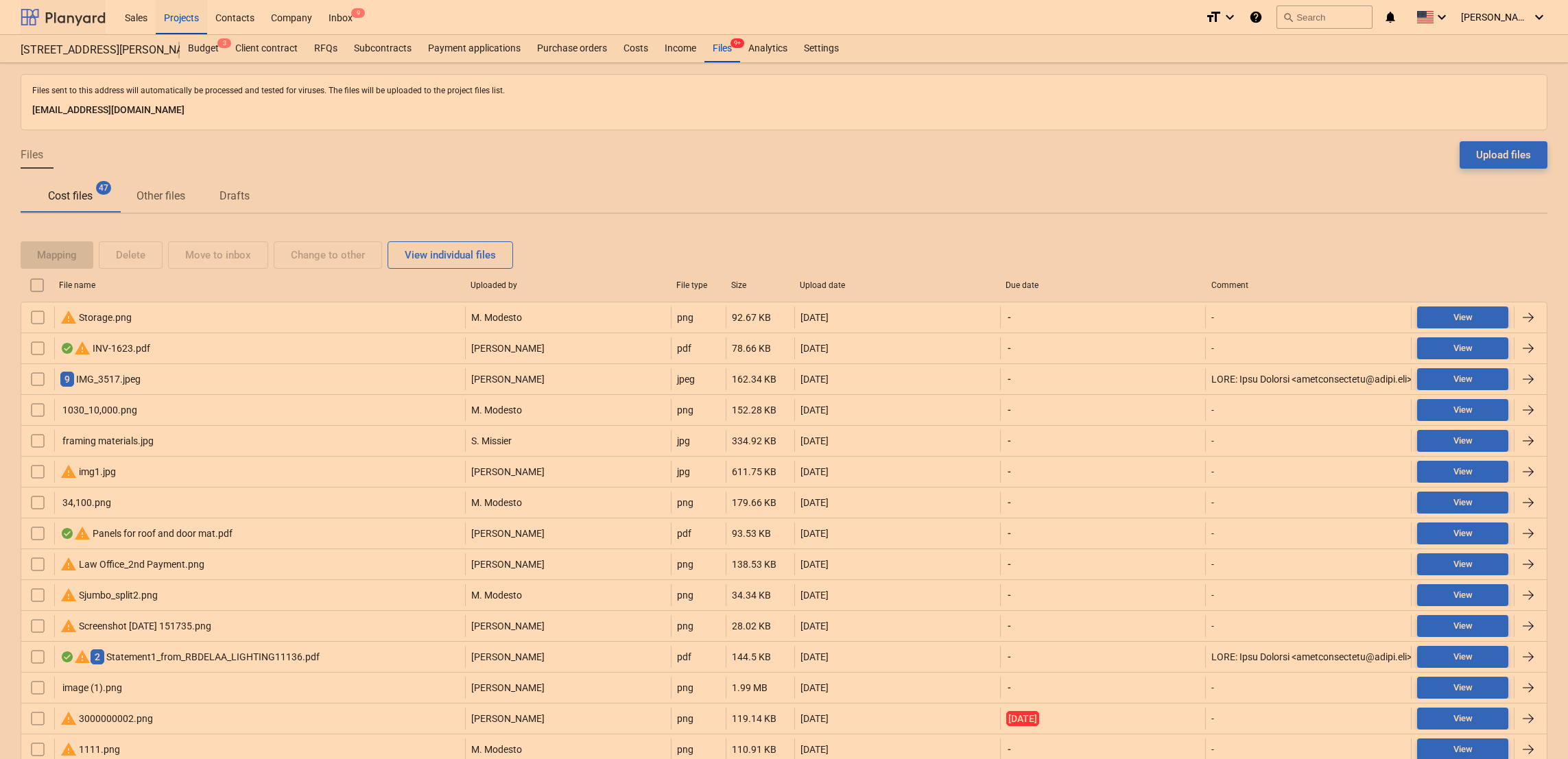
scroll to position [770, 0]
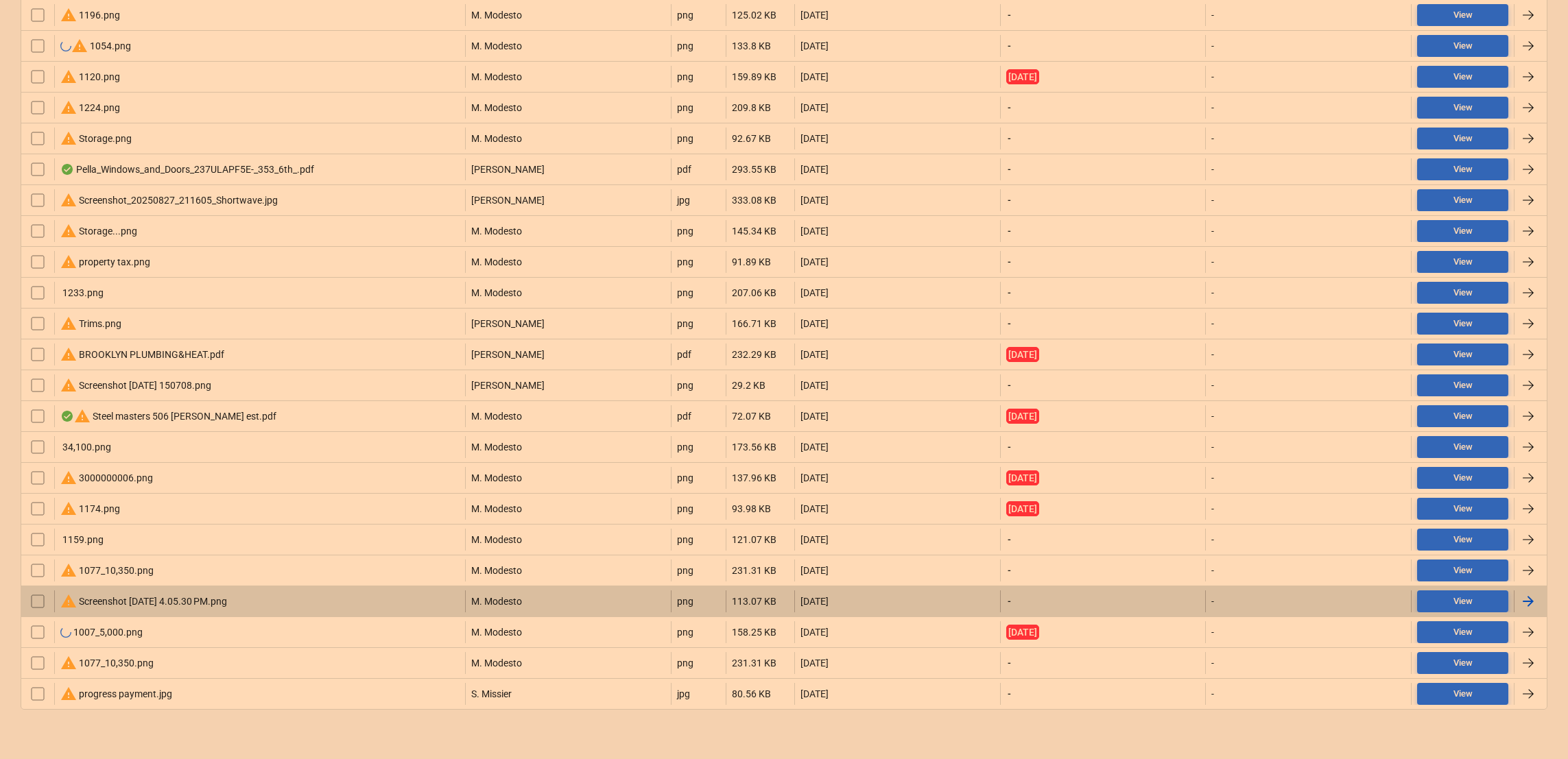
click at [97, 605] on div "warning Screenshot 2025-07-12 at 4.05.30 PM.png" at bounding box center [144, 601] width 167 height 16
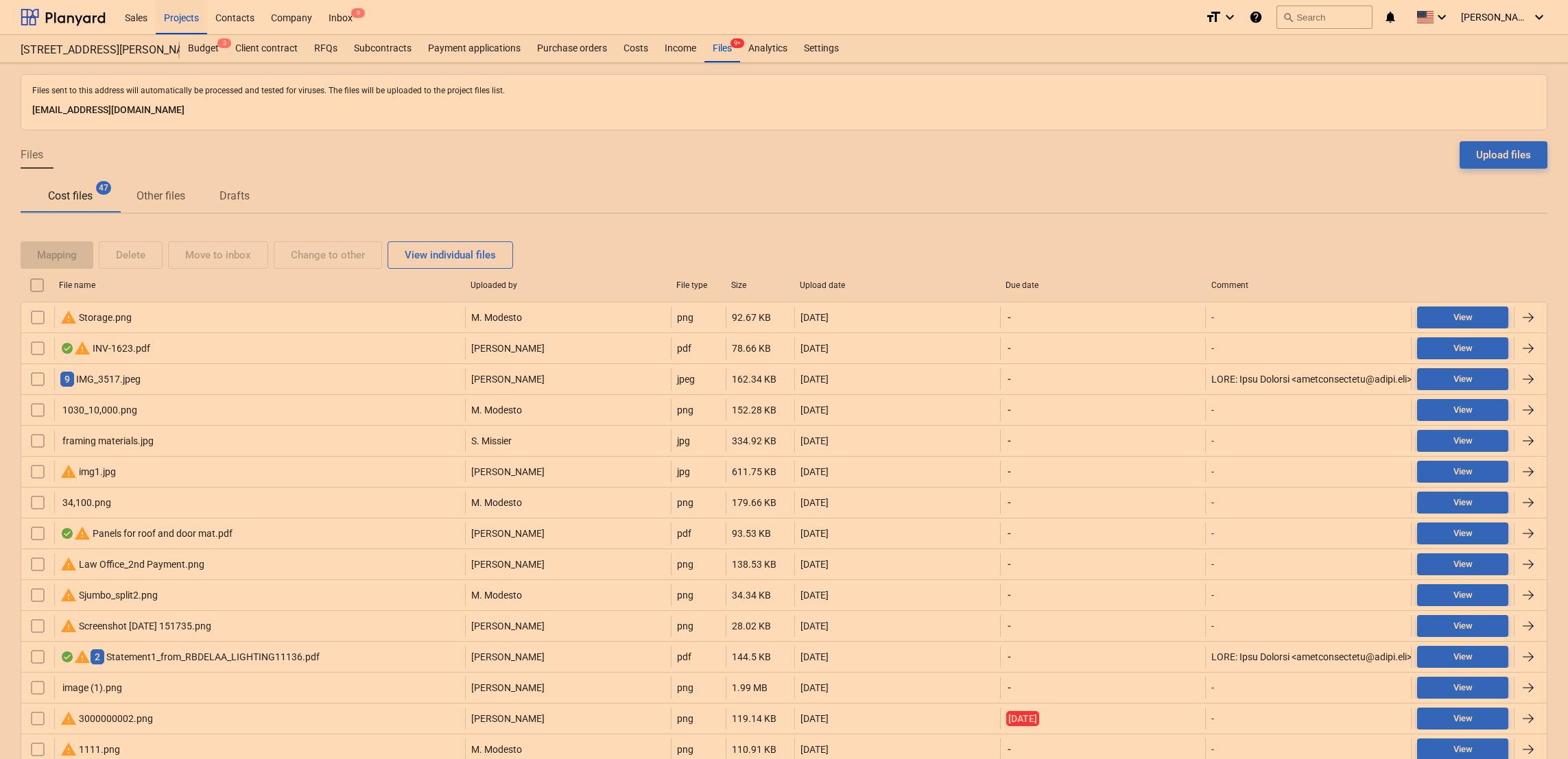
scroll to position [770, 0]
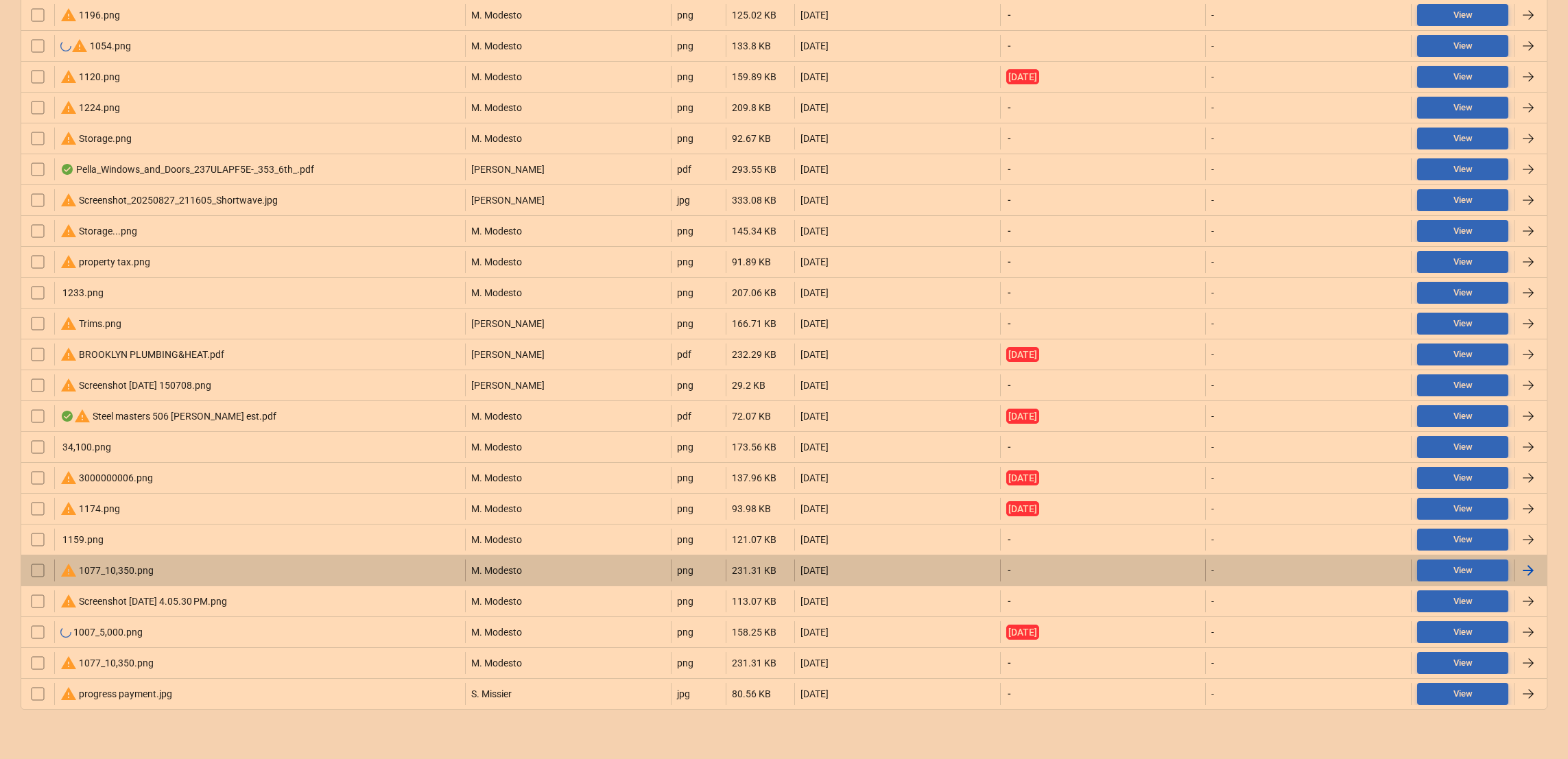
click at [118, 565] on div "warning 1077_10,350.png" at bounding box center [107, 570] width 93 height 16
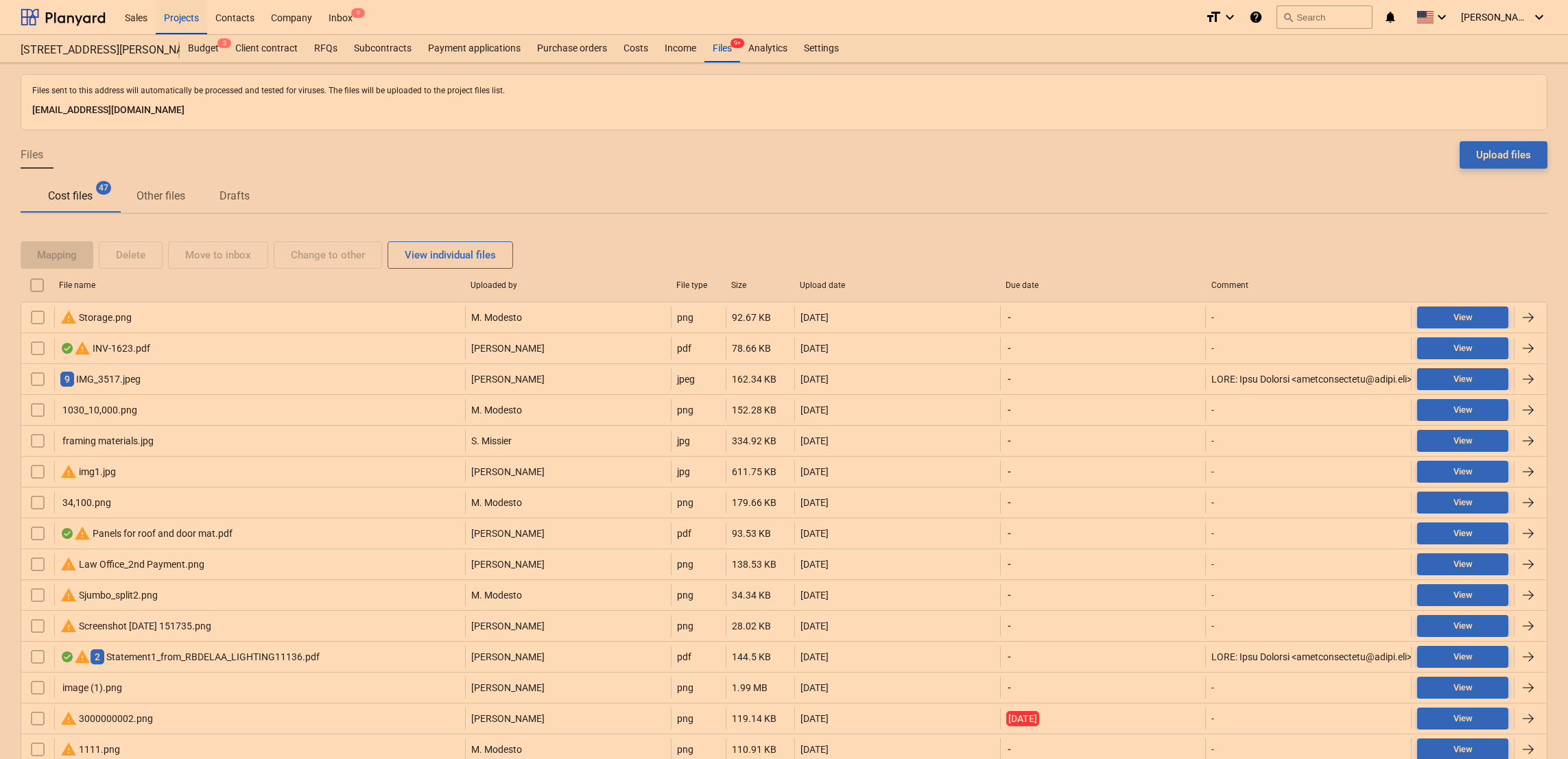
scroll to position [770, 0]
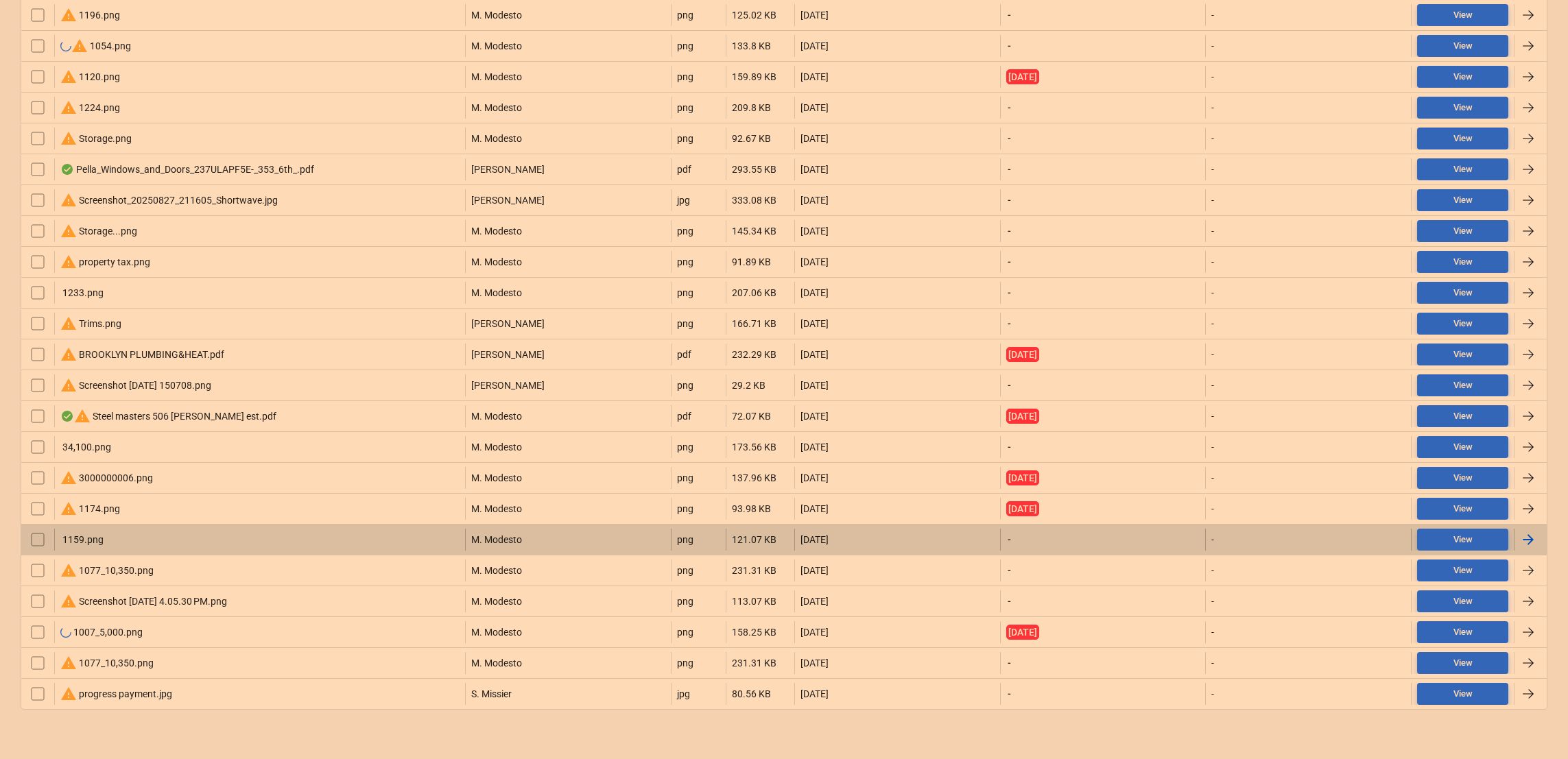
click at [72, 531] on div "1159.png" at bounding box center [259, 540] width 411 height 22
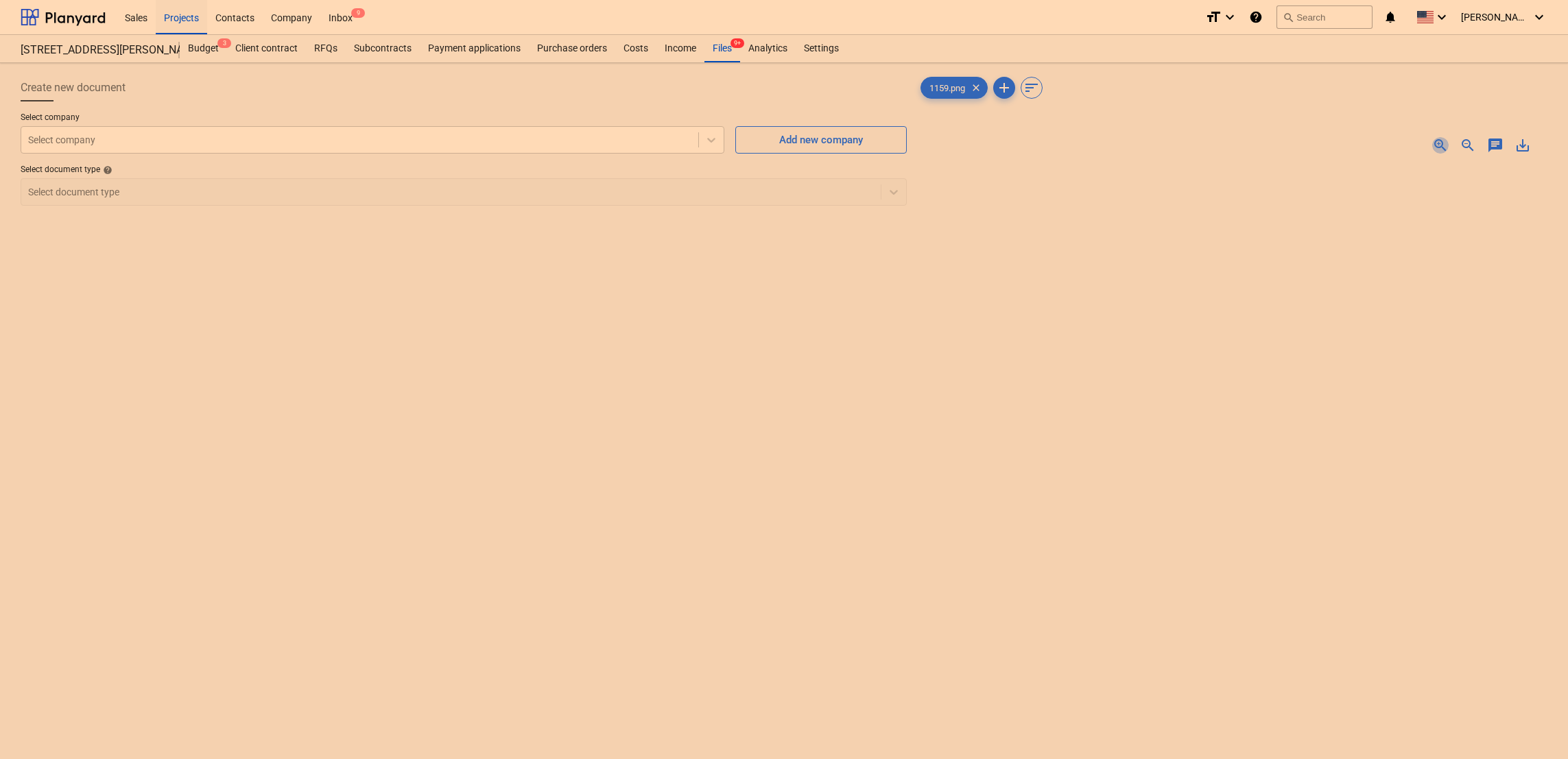
click at [1433, 144] on span "zoom_in" at bounding box center [1440, 146] width 16 height 16
click at [371, 138] on div at bounding box center [359, 139] width 663 height 13
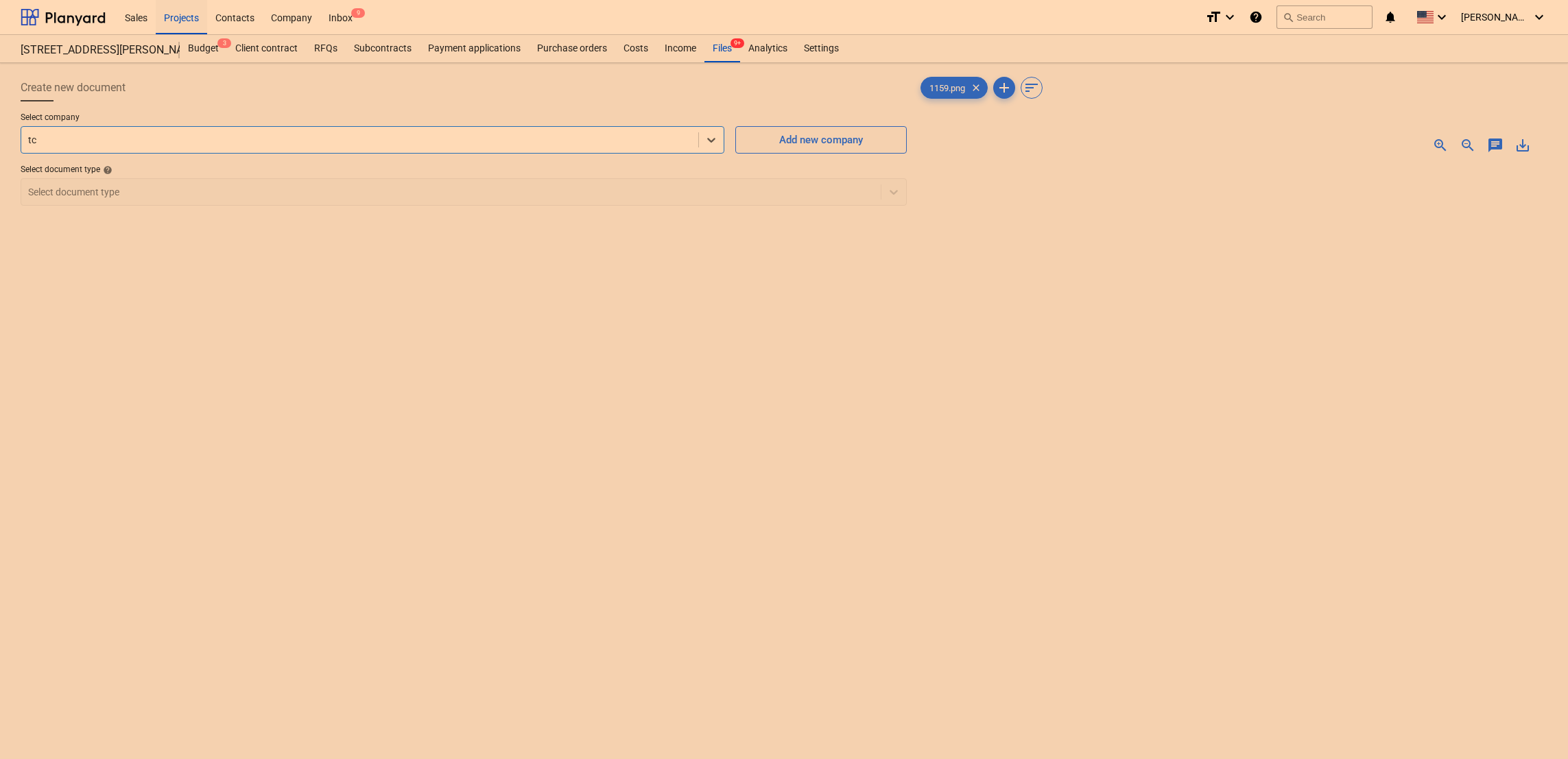
type input "tcs"
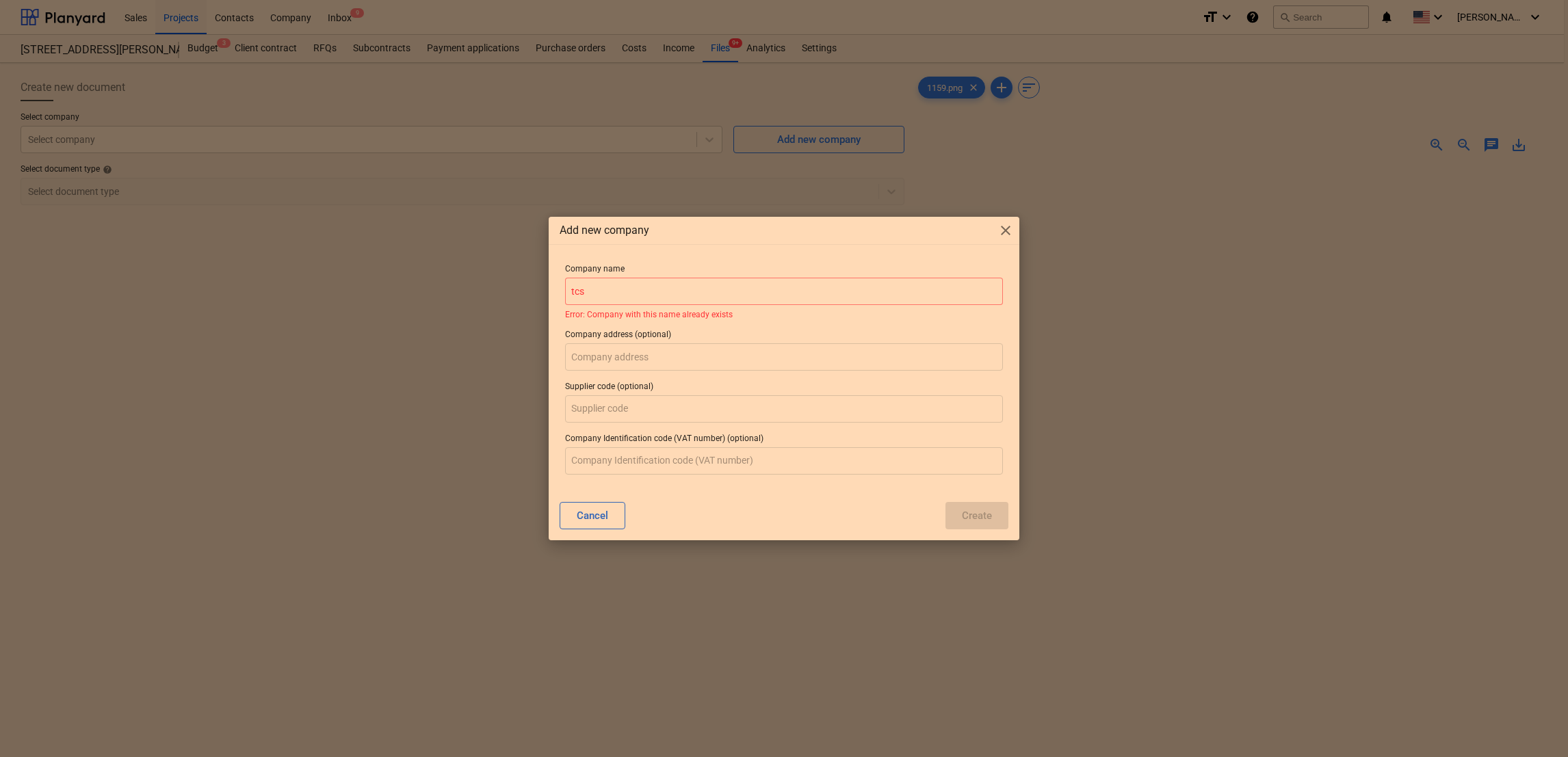
click at [1011, 227] on span "close" at bounding box center [1005, 230] width 16 height 16
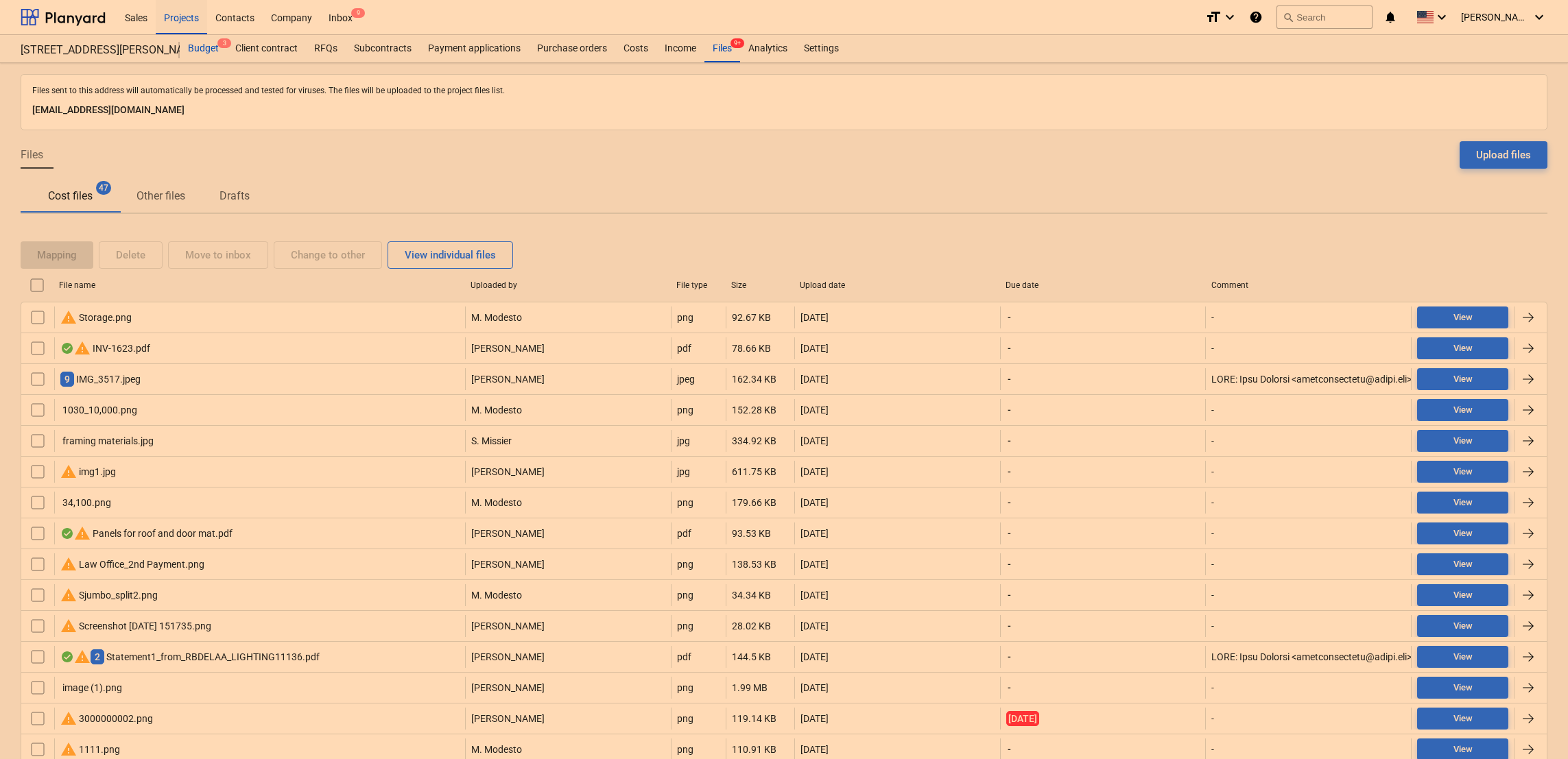
click at [209, 49] on div "Budget 3" at bounding box center [203, 49] width 48 height 28
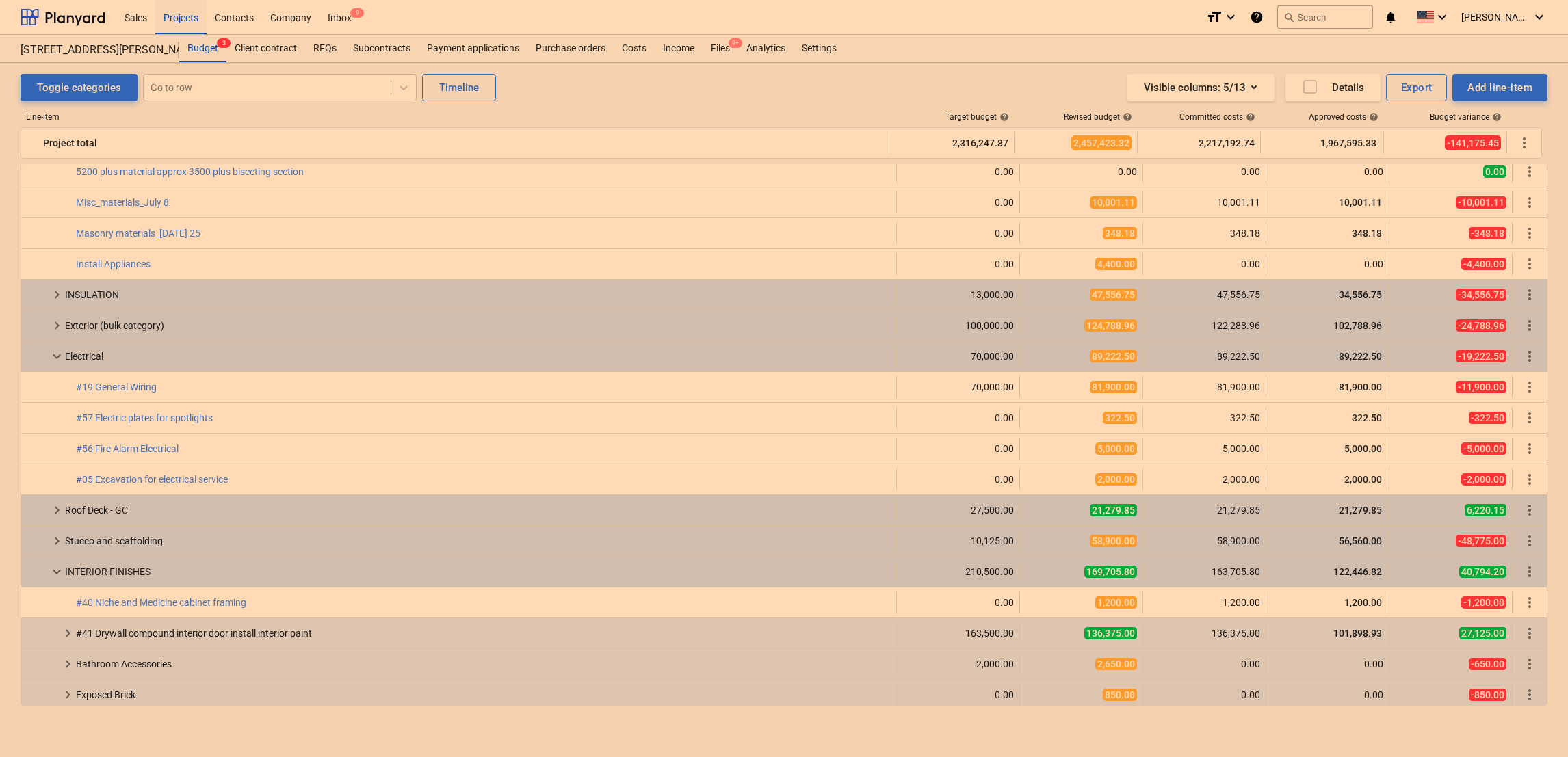
scroll to position [3720, 0]
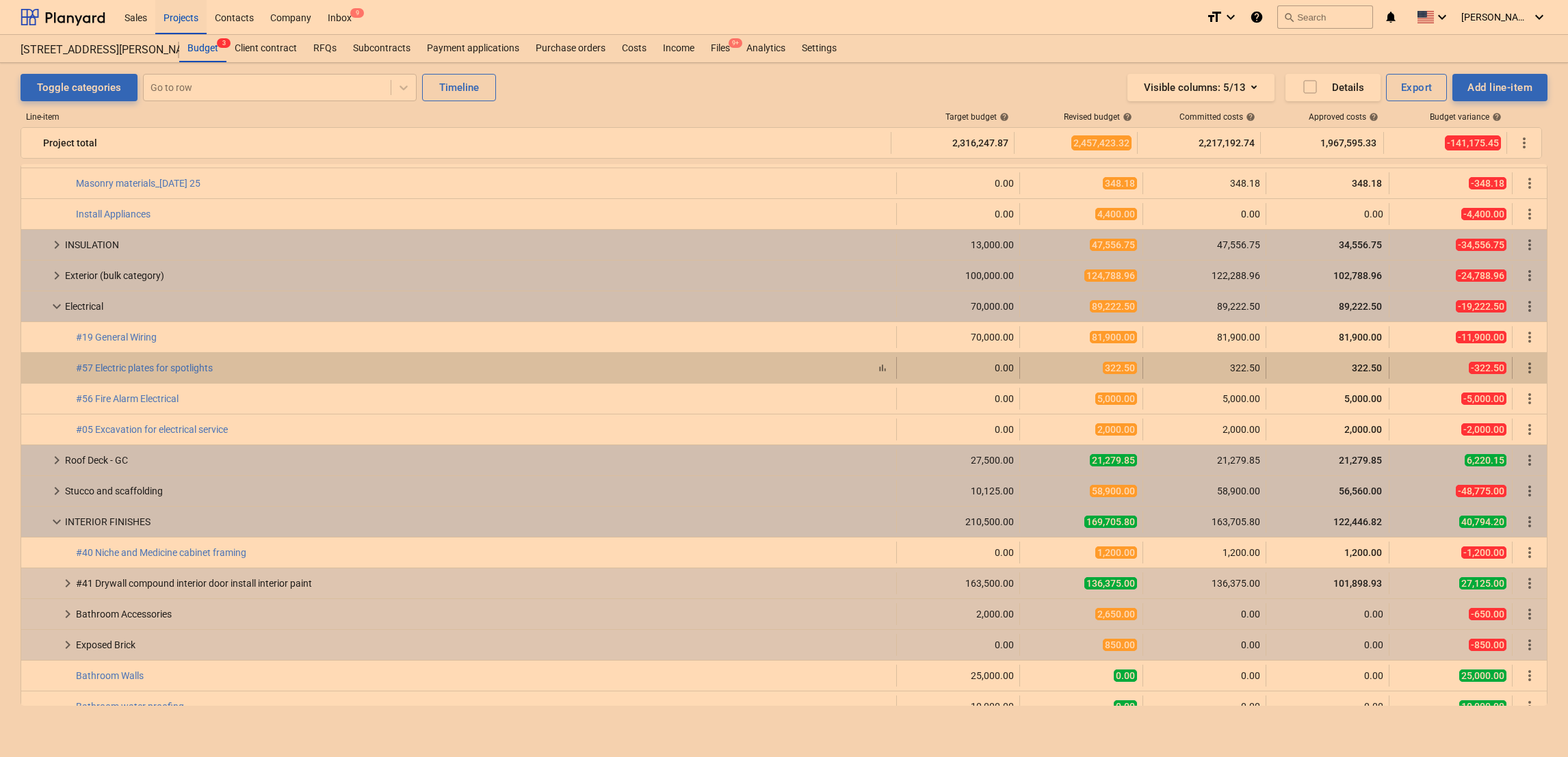
click at [588, 364] on div "bar_chart #57 Electric plates for spotlights" at bounding box center [483, 368] width 814 height 11
click at [134, 378] on div "bar_chart #57 Electric plates for spotlights" at bounding box center [483, 368] width 814 height 22
click at [132, 366] on link "#57 Electric plates for spotlights" at bounding box center [144, 368] width 137 height 11
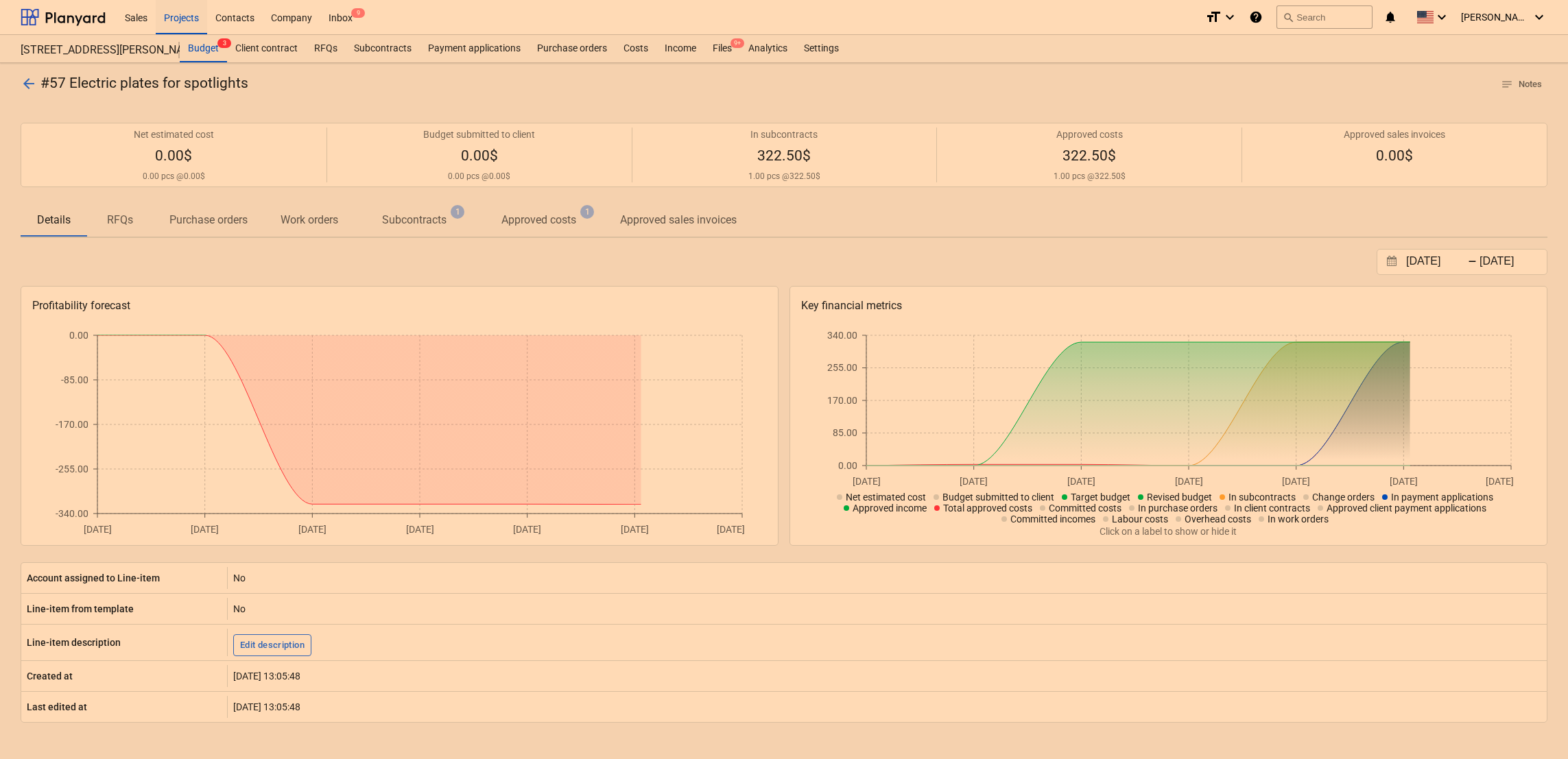
click at [410, 215] on p "Subcontracts" at bounding box center [414, 220] width 65 height 16
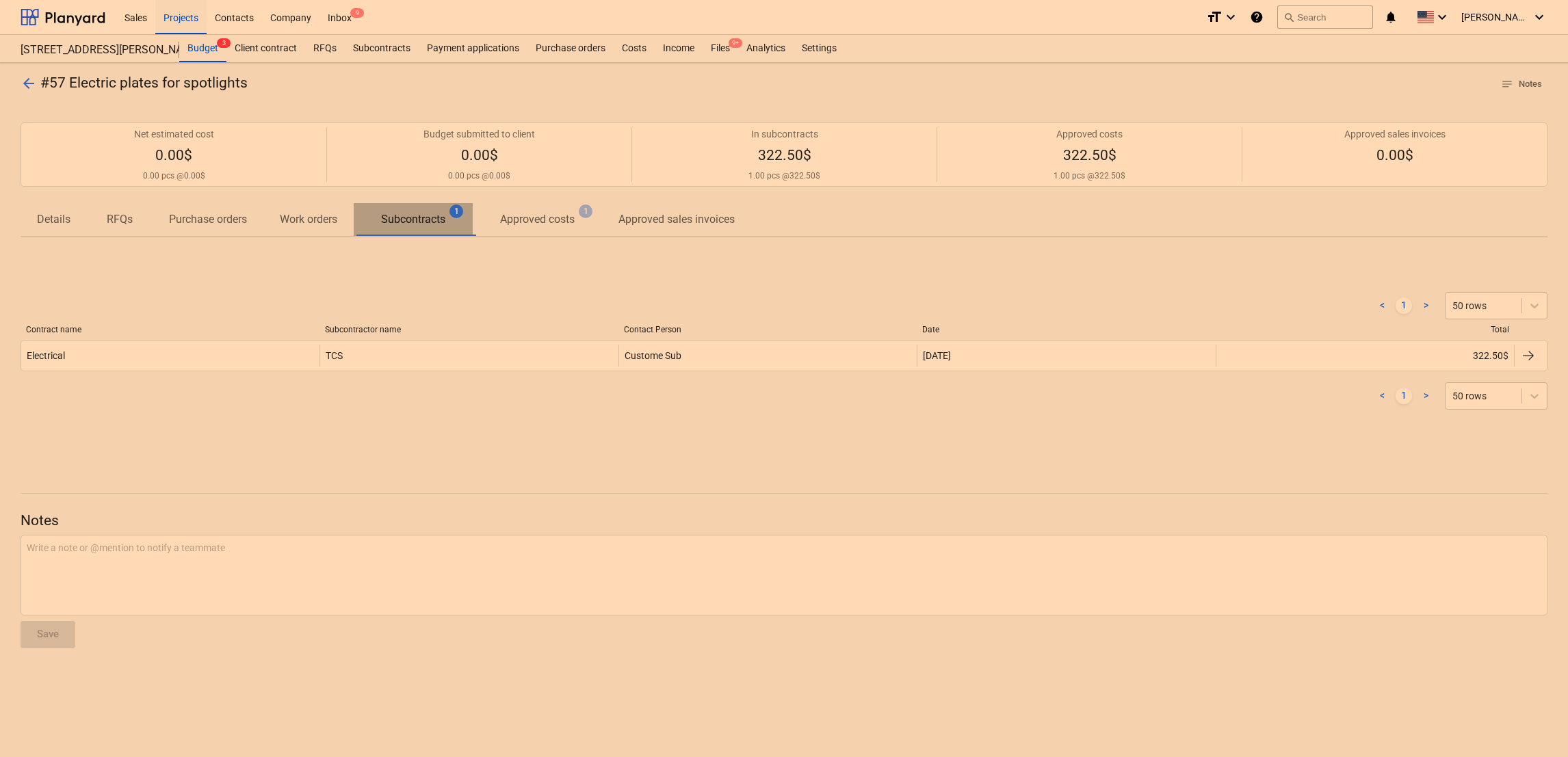
click at [409, 214] on p "Subcontracts" at bounding box center [413, 219] width 65 height 16
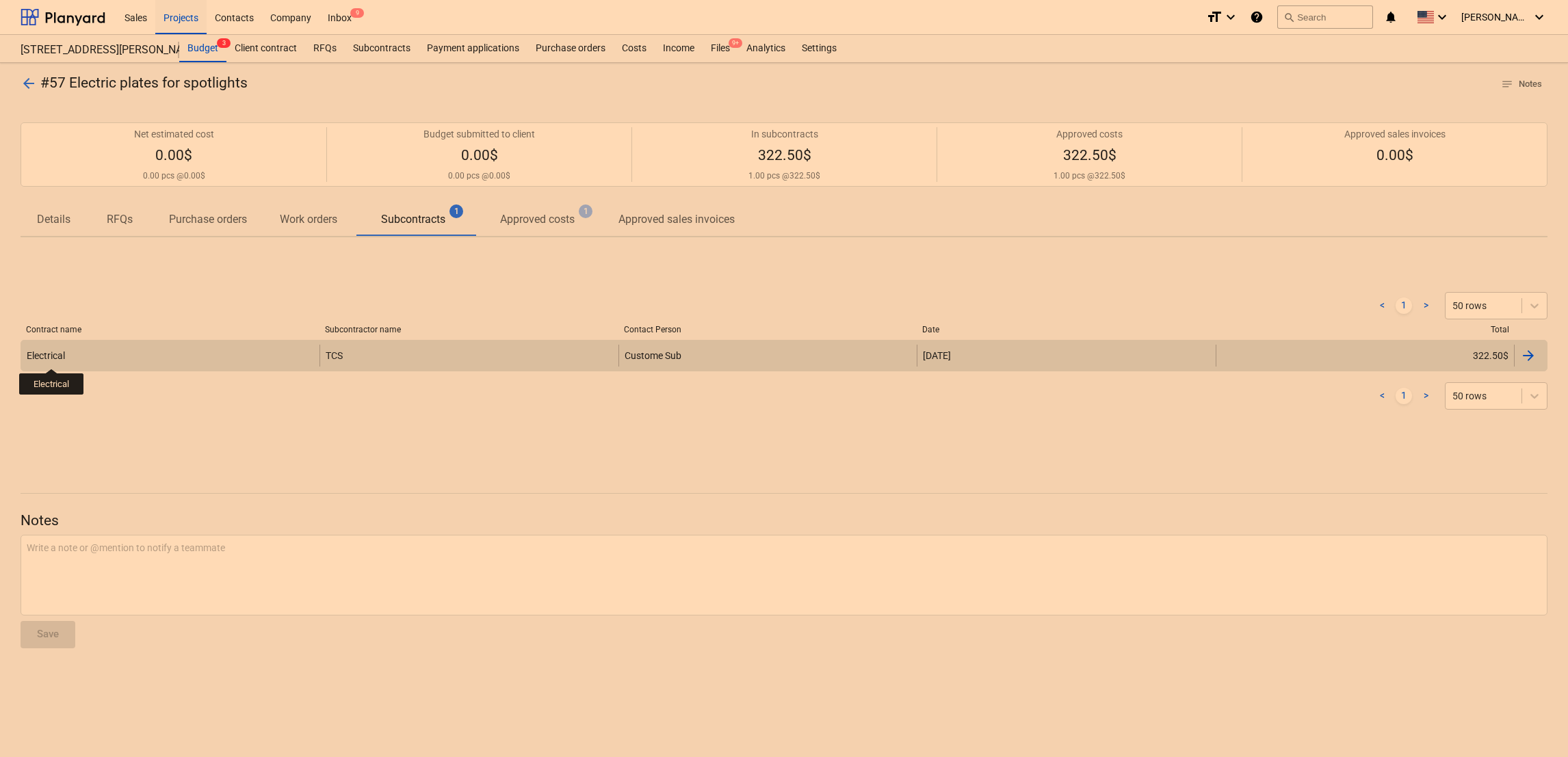
click at [52, 357] on div "Electrical" at bounding box center [46, 356] width 39 height 11
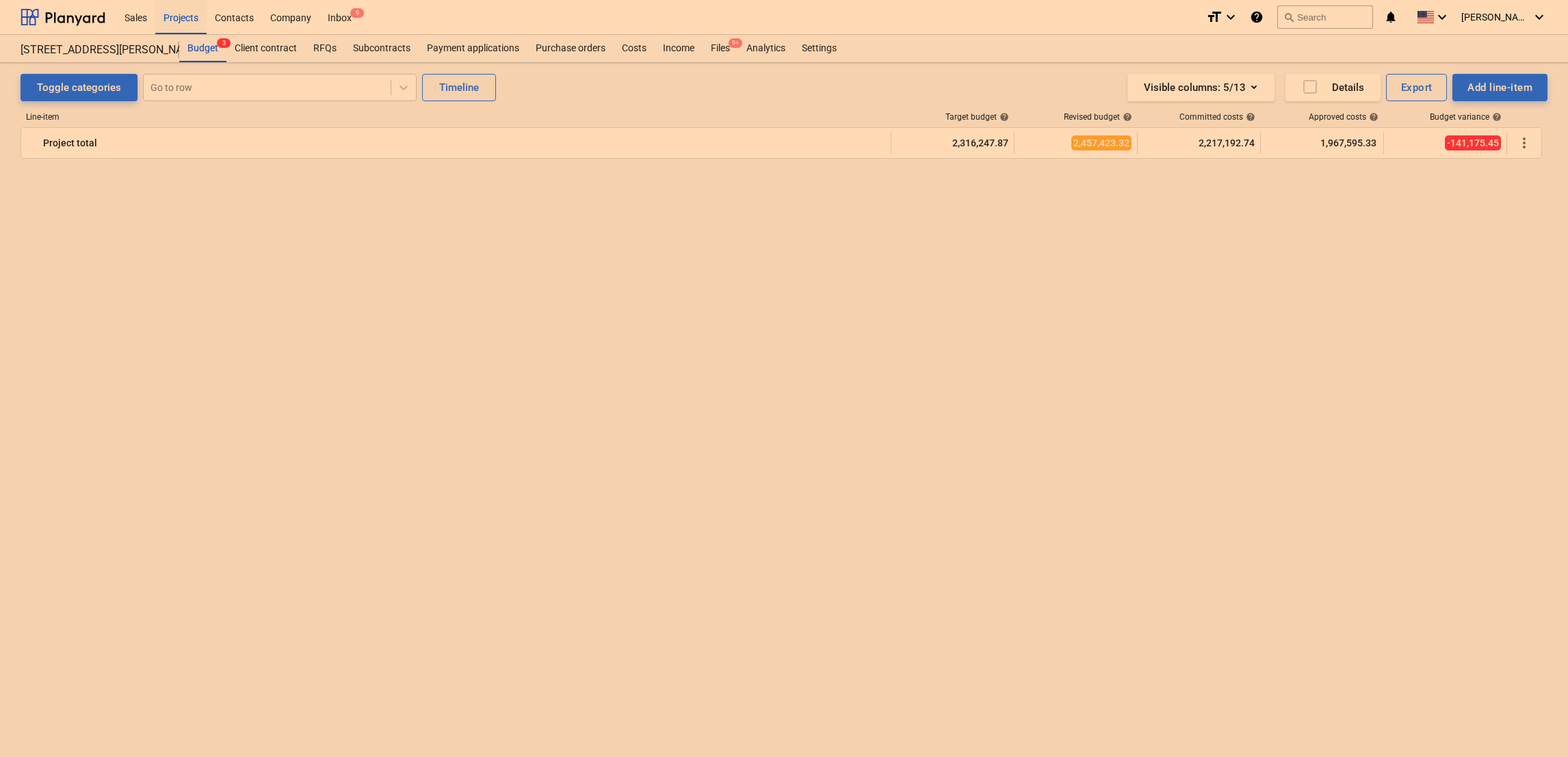
scroll to position [3720, 0]
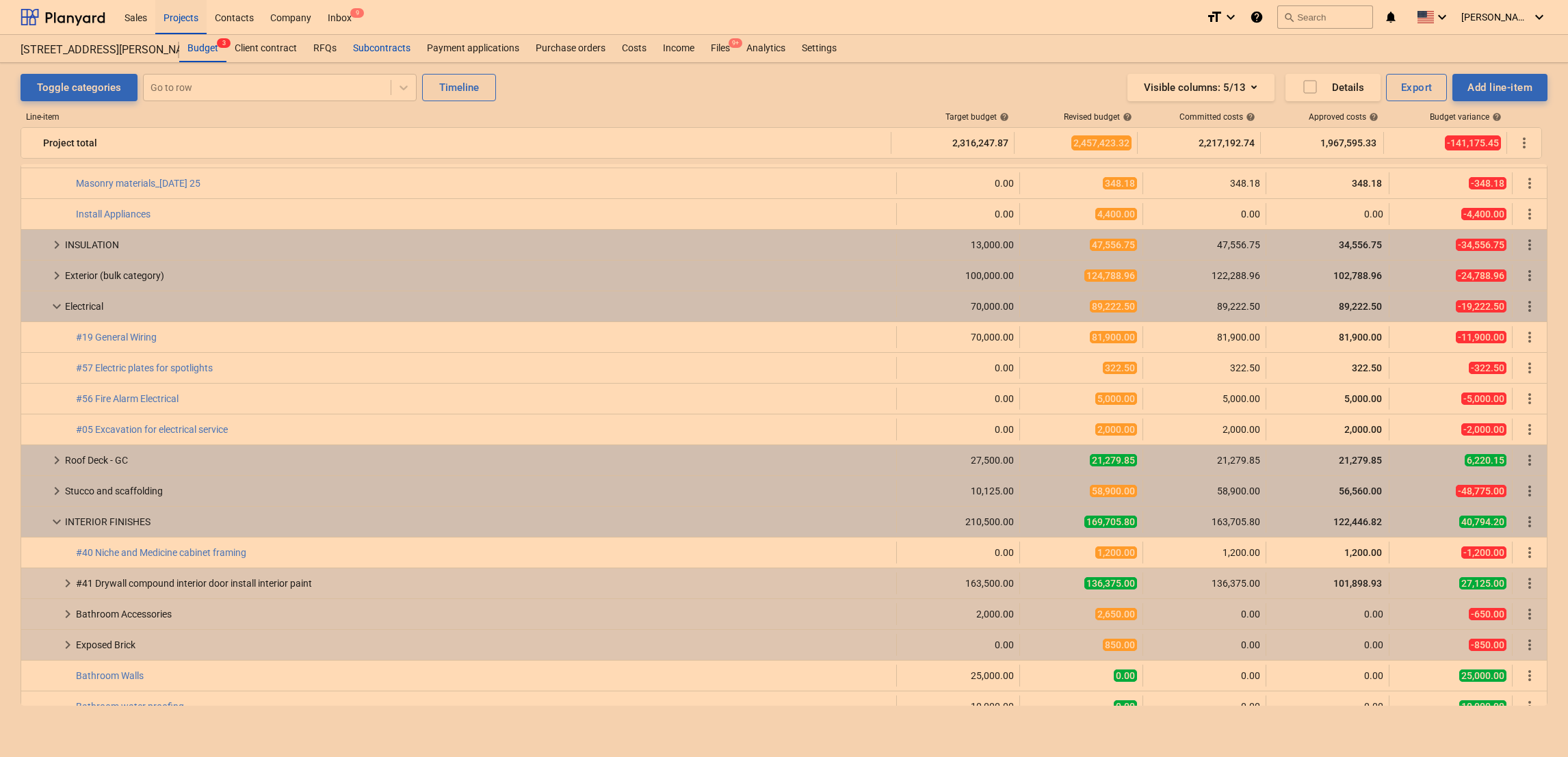
click at [380, 45] on div "Subcontracts" at bounding box center [382, 48] width 73 height 28
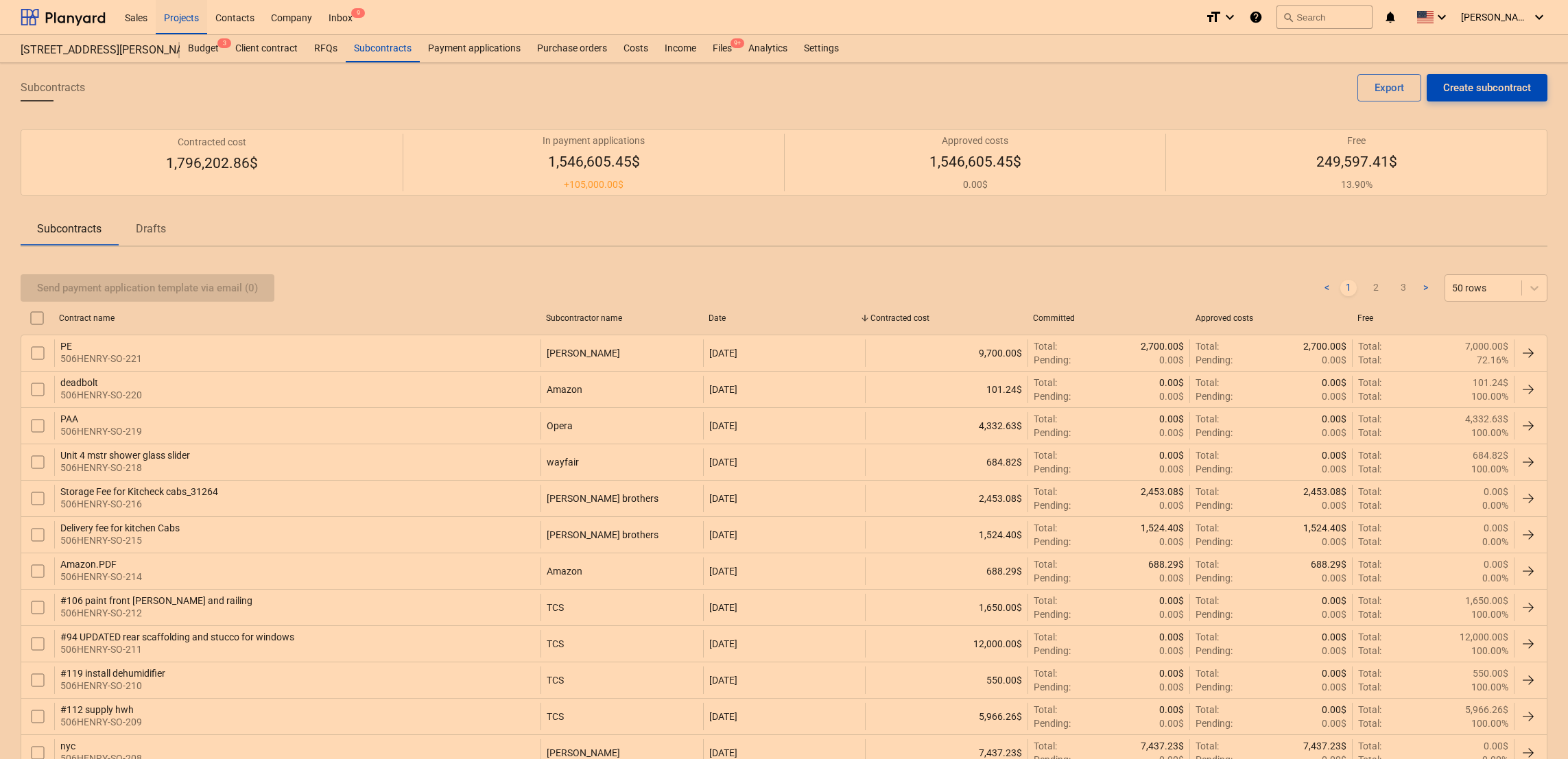
click at [1496, 91] on div "Create subcontract" at bounding box center [1487, 88] width 88 height 18
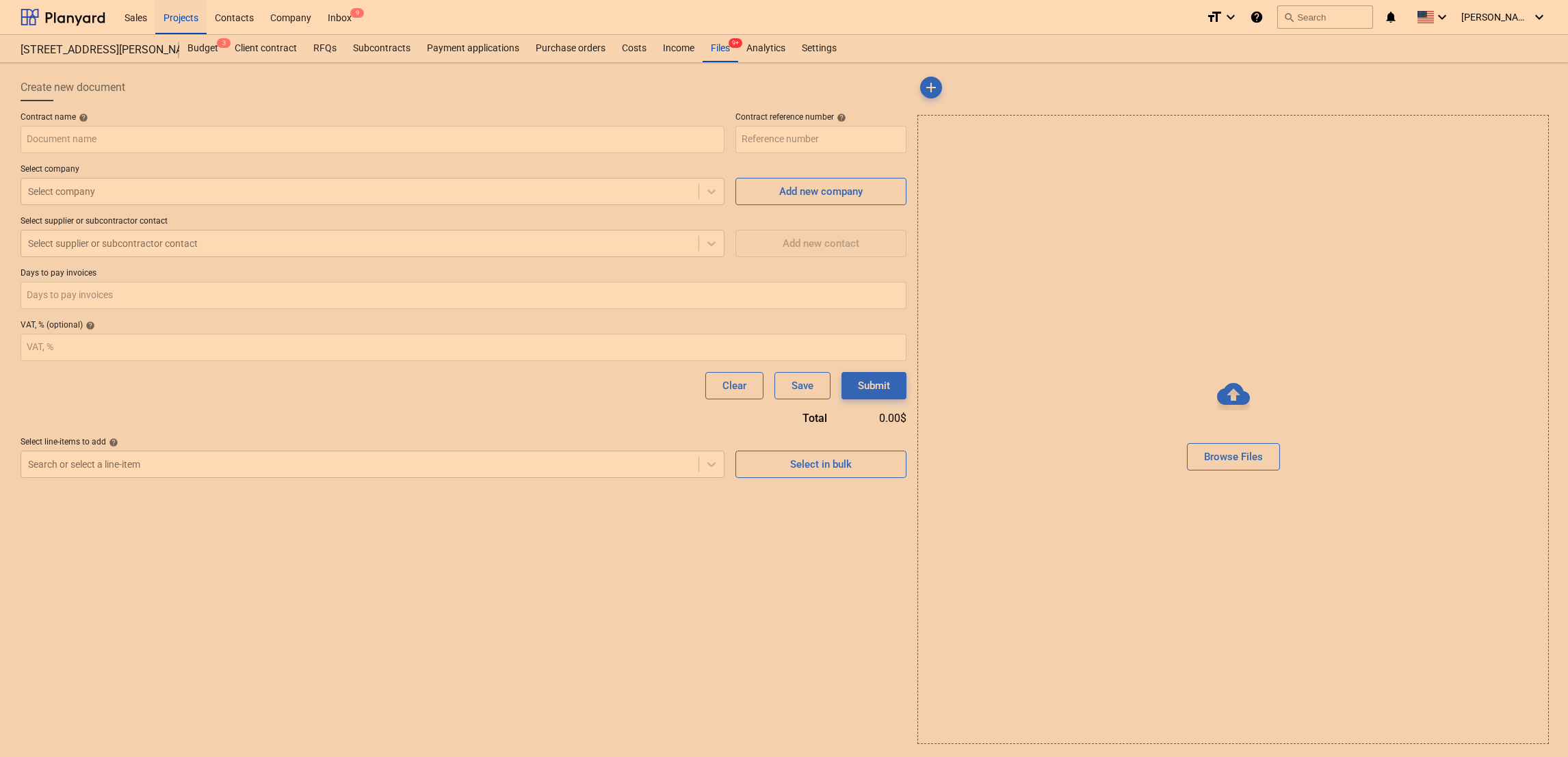
type input "506HENRY-SO-222"
click at [219, 123] on div "Contract name help" at bounding box center [373, 117] width 704 height 11
click at [224, 134] on input "text" at bounding box center [373, 139] width 704 height 28
click at [64, 198] on div at bounding box center [359, 191] width 664 height 13
click at [420, 641] on div "Create new document Contract name help tcs Contract reference number help 506HE…" at bounding box center [463, 409] width 897 height 681
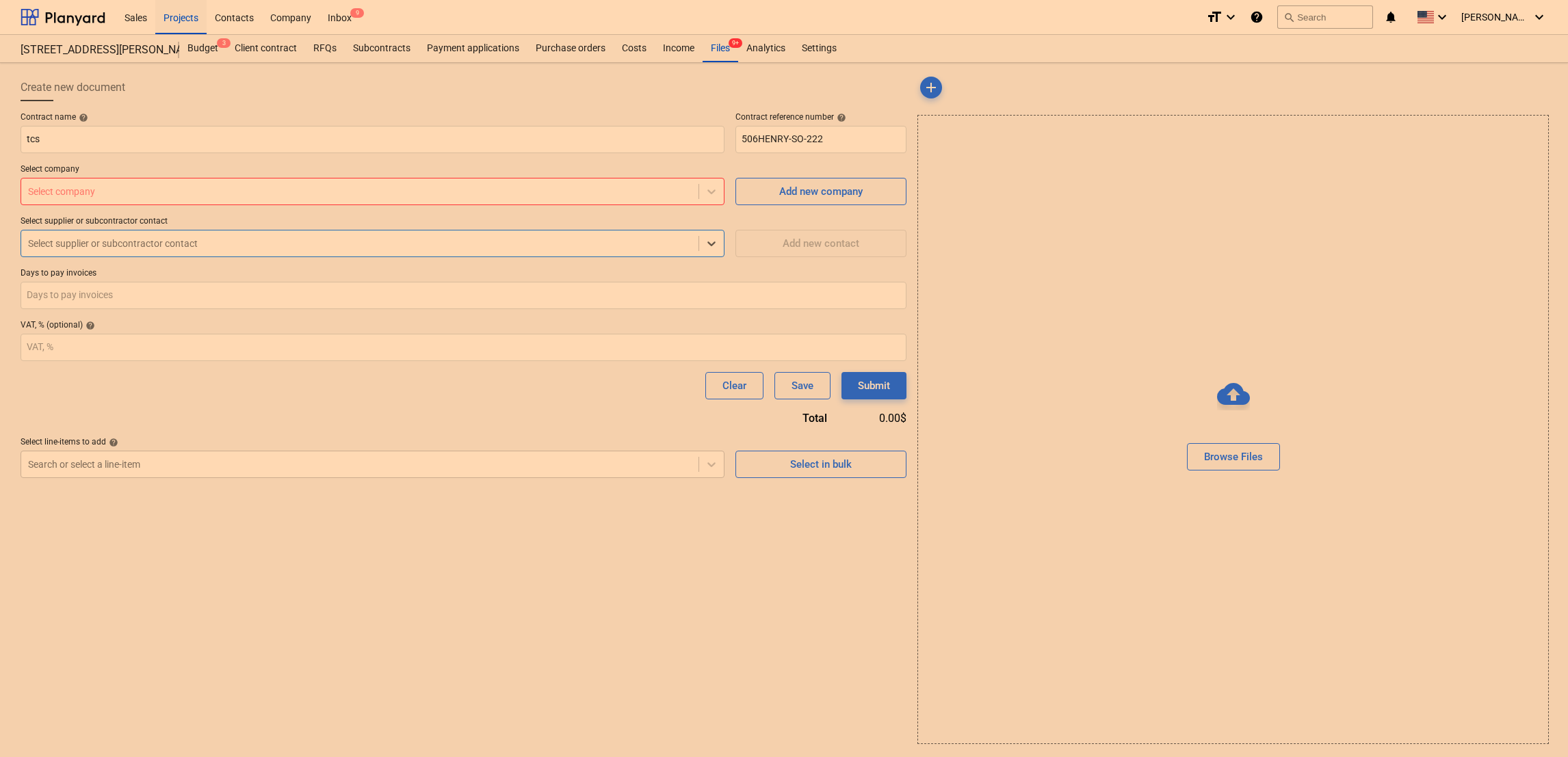
click at [55, 245] on div at bounding box center [359, 243] width 664 height 13
click at [58, 374] on div "Clear Save Submit" at bounding box center [463, 385] width 886 height 28
click at [339, 142] on input "tcs" at bounding box center [373, 139] width 704 height 28
type input "t"
click at [562, 111] on div at bounding box center [463, 107] width 886 height 11
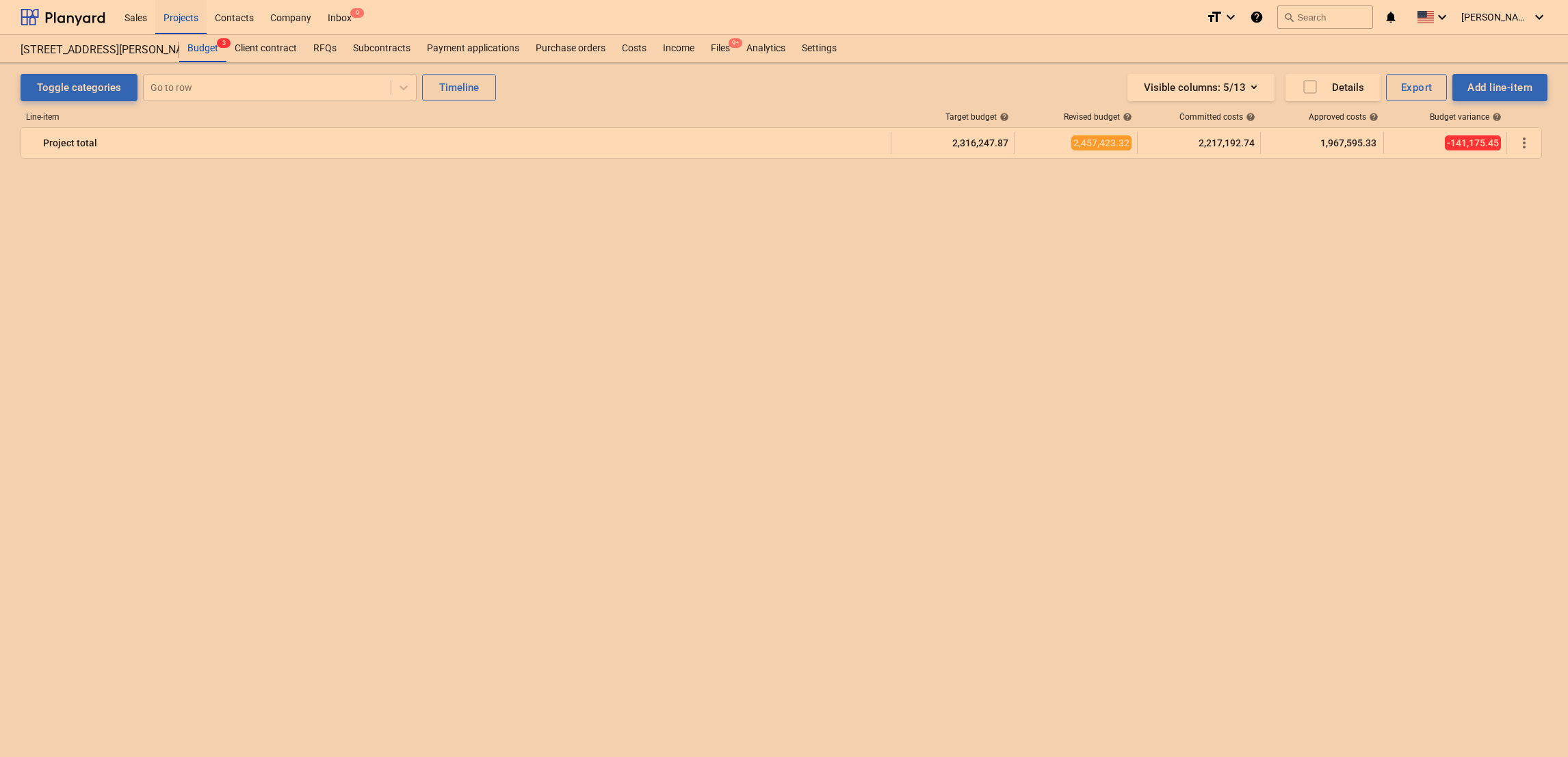
scroll to position [3720, 0]
click at [207, 50] on div "Budget 3" at bounding box center [202, 48] width 47 height 28
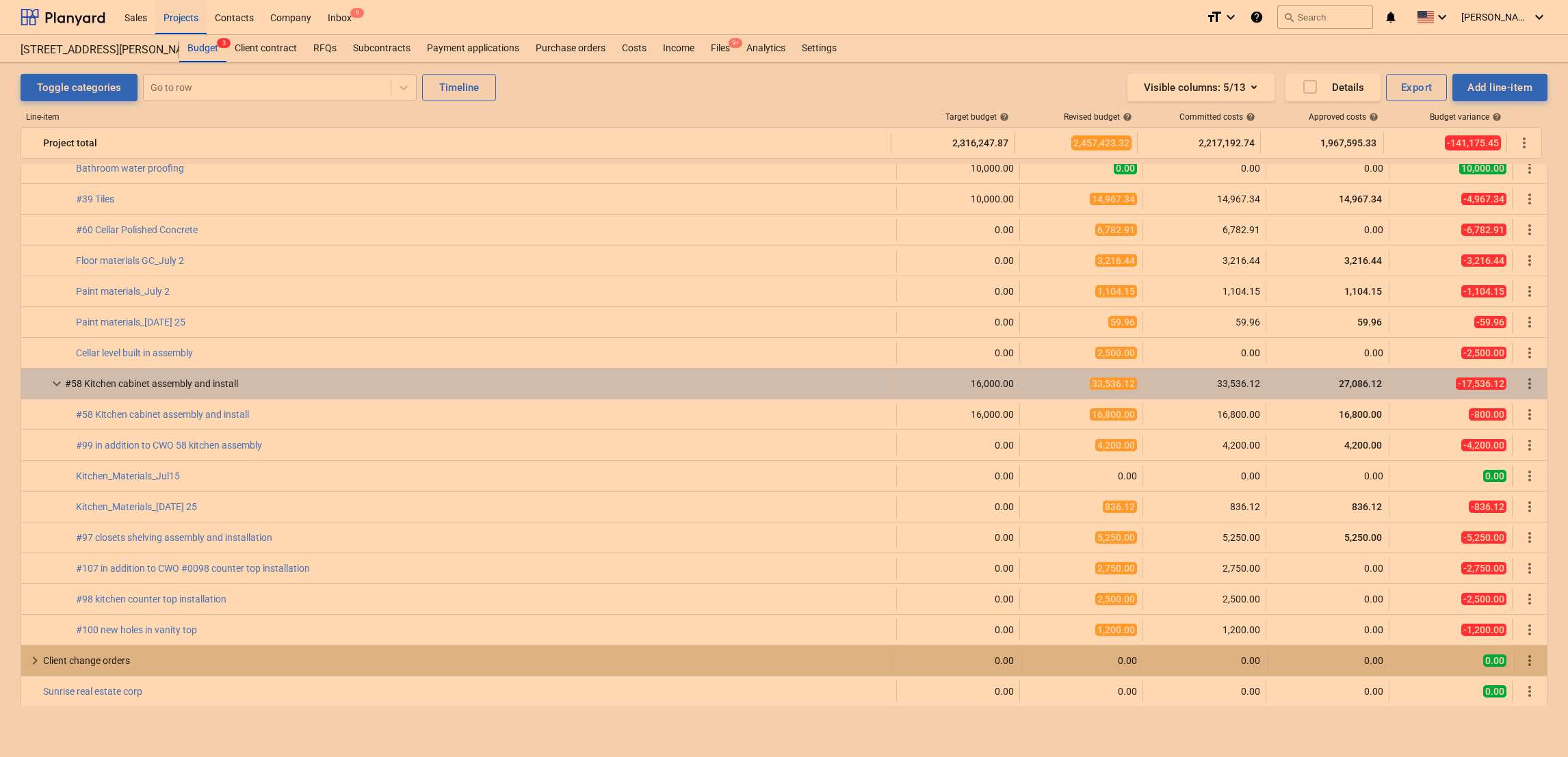
scroll to position [4258, 0]
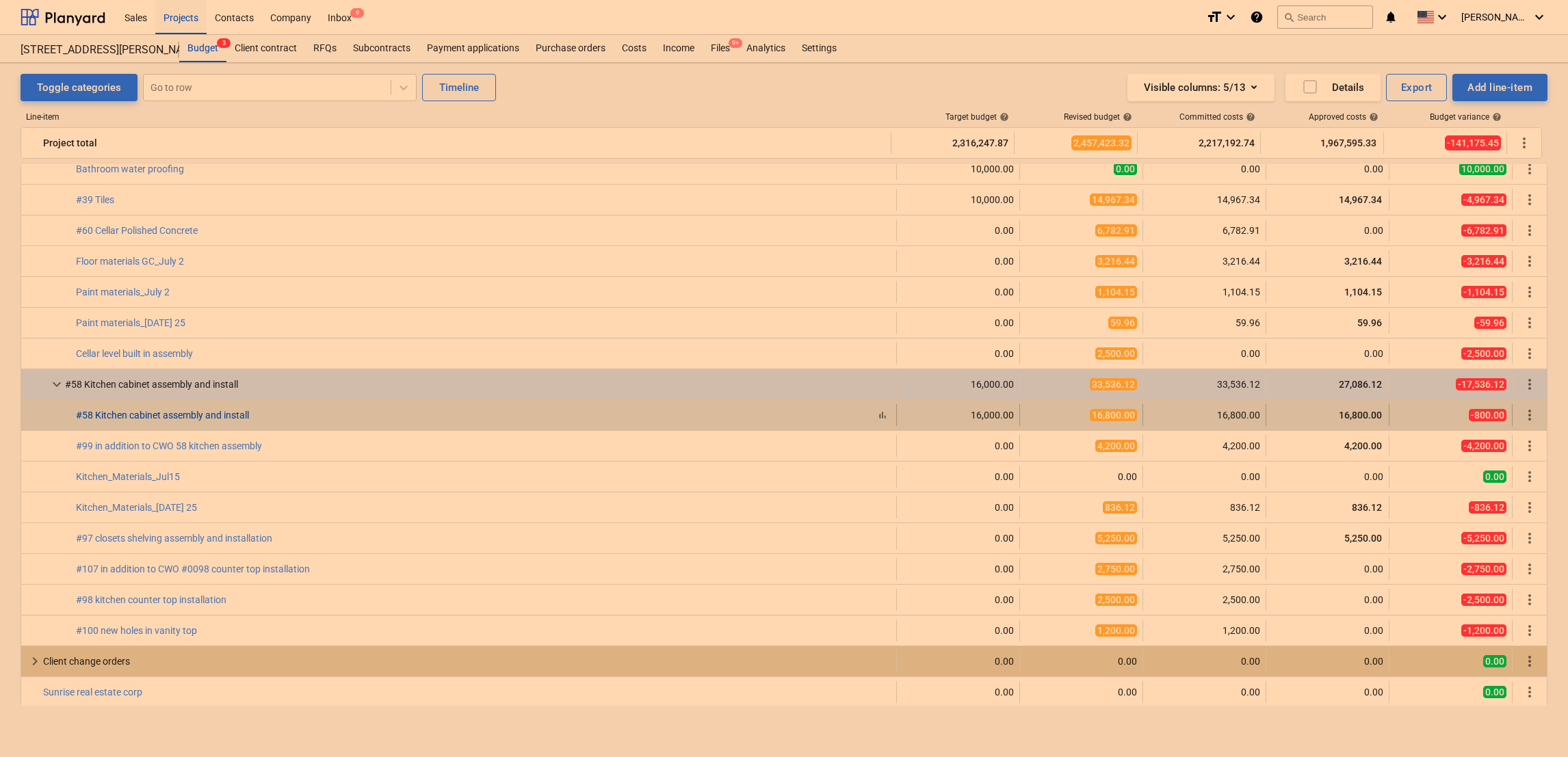
click at [129, 415] on link "#58 Kitchen cabinet assembly and install" at bounding box center [162, 415] width 173 height 11
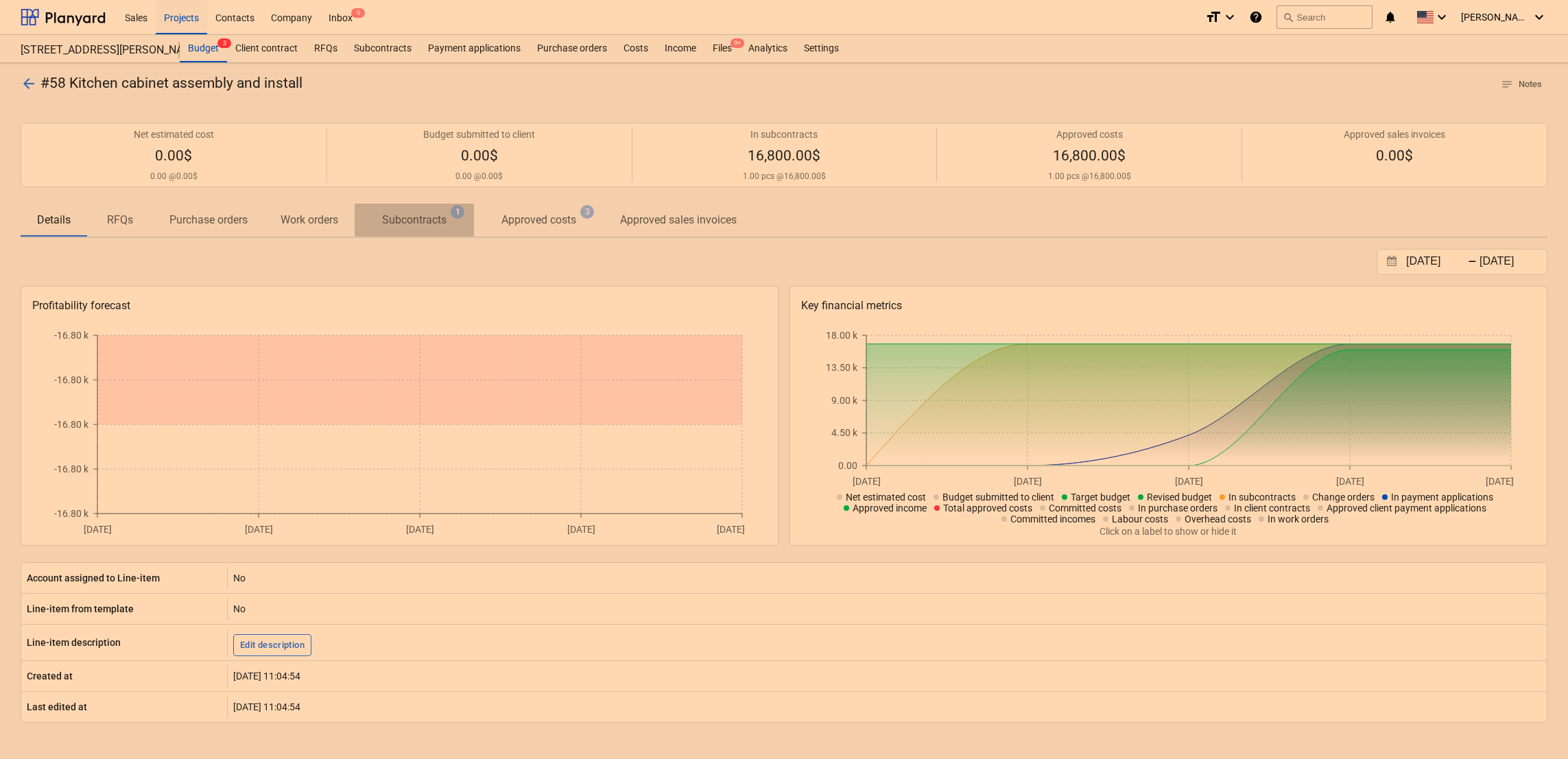
click at [422, 213] on p "Subcontracts" at bounding box center [414, 220] width 65 height 16
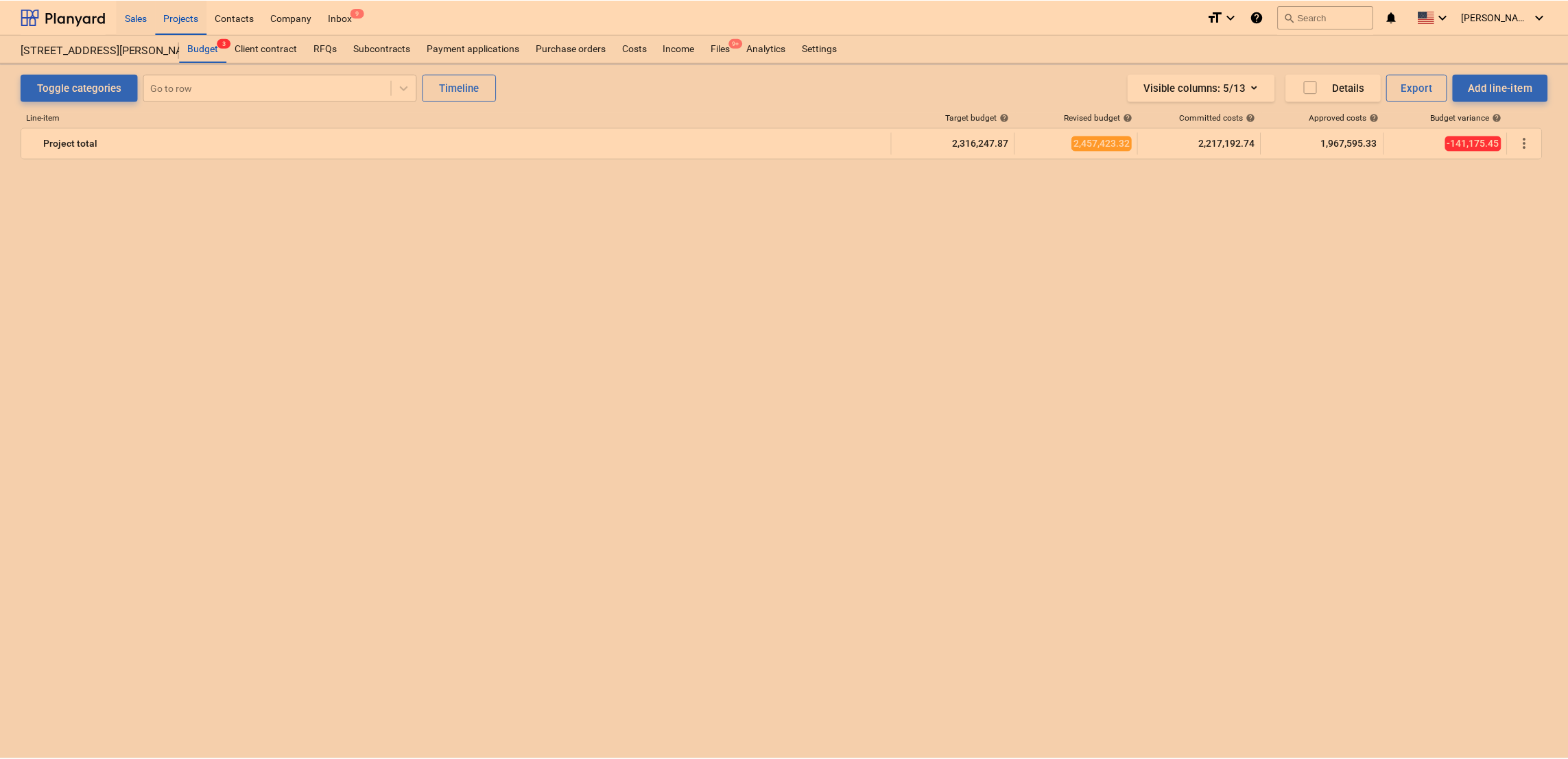
scroll to position [4269, 0]
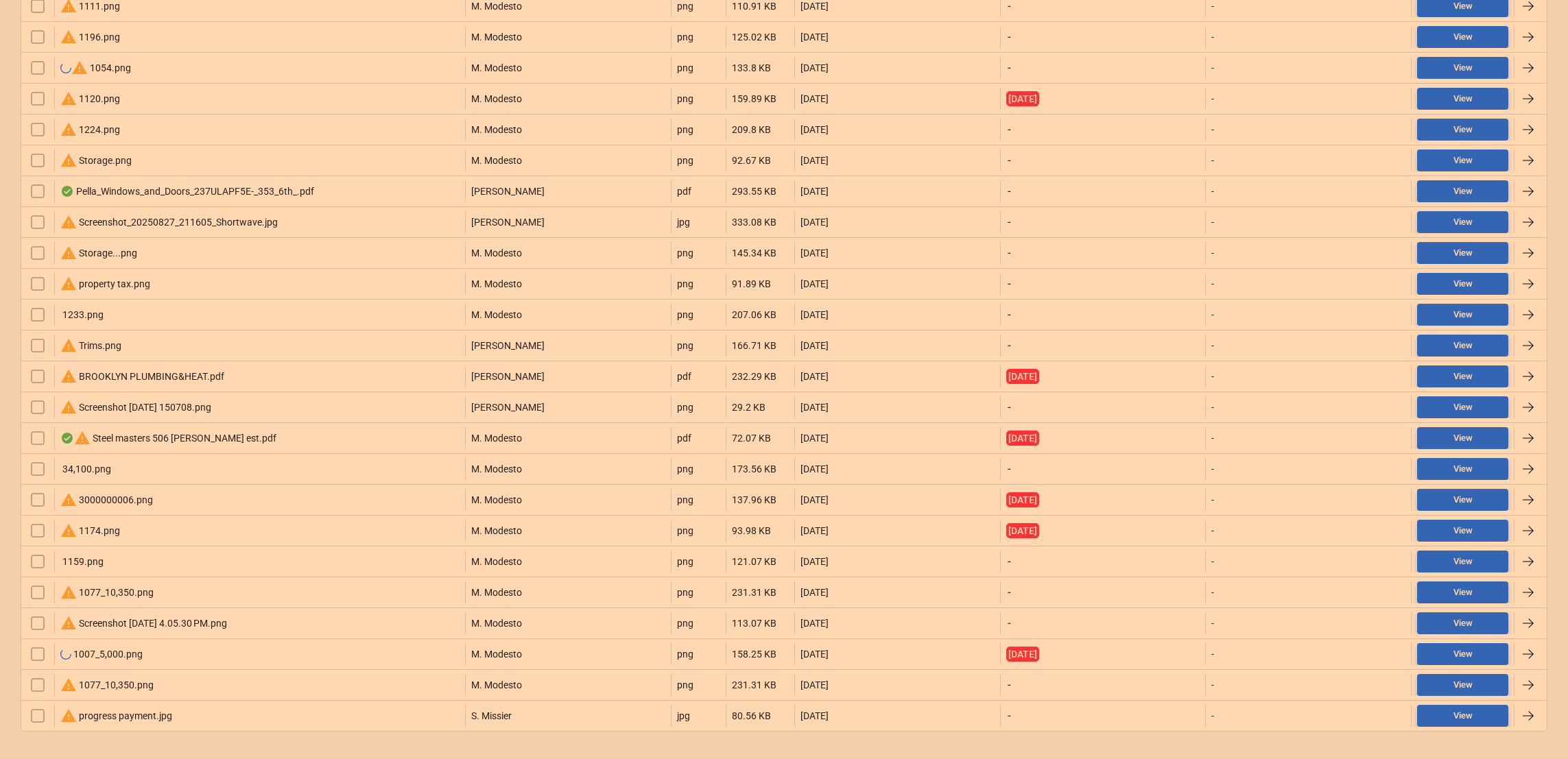
scroll to position [807, 0]
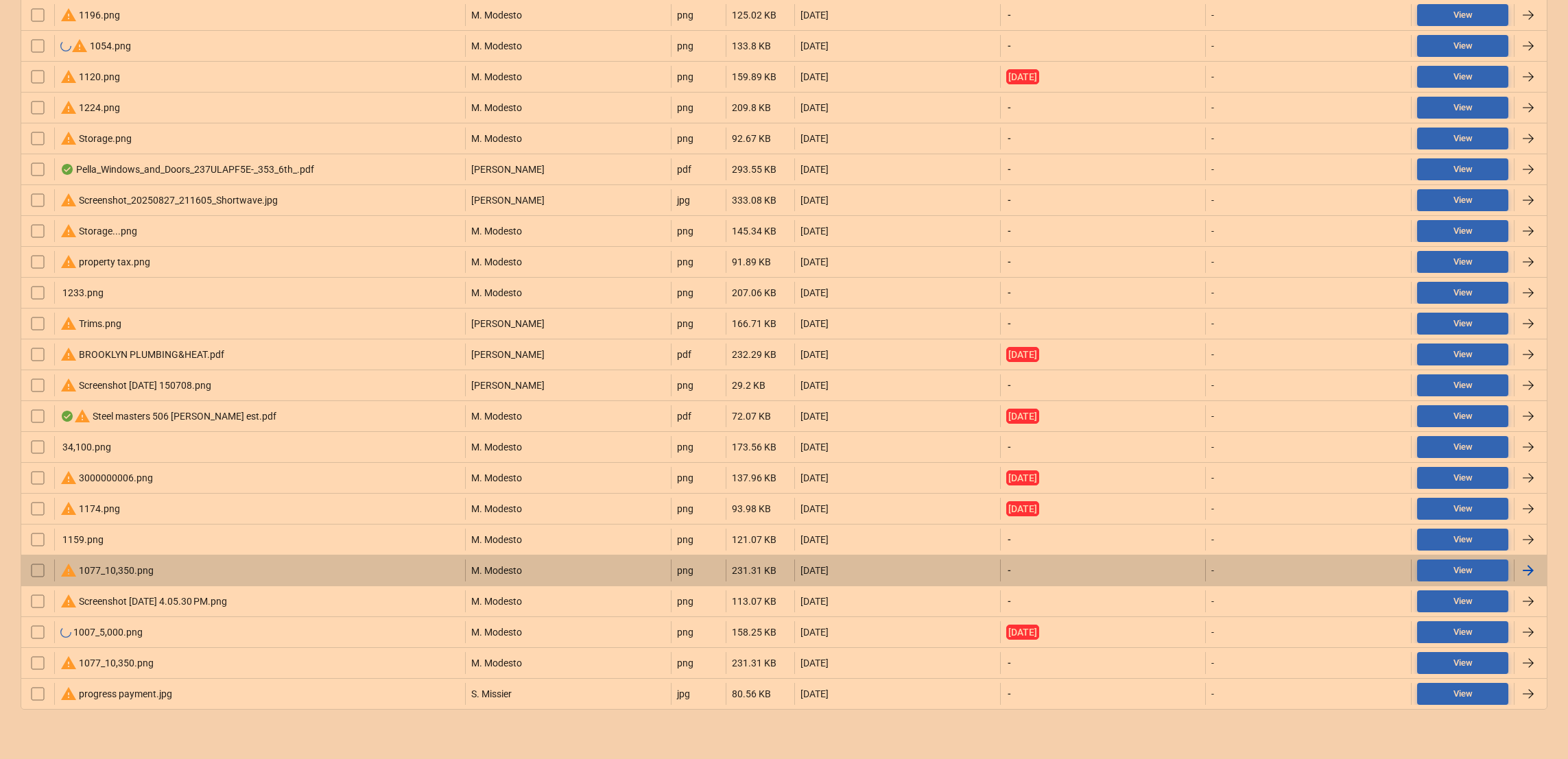
click at [90, 569] on div "warning 1077_10,350.png" at bounding box center [107, 570] width 93 height 16
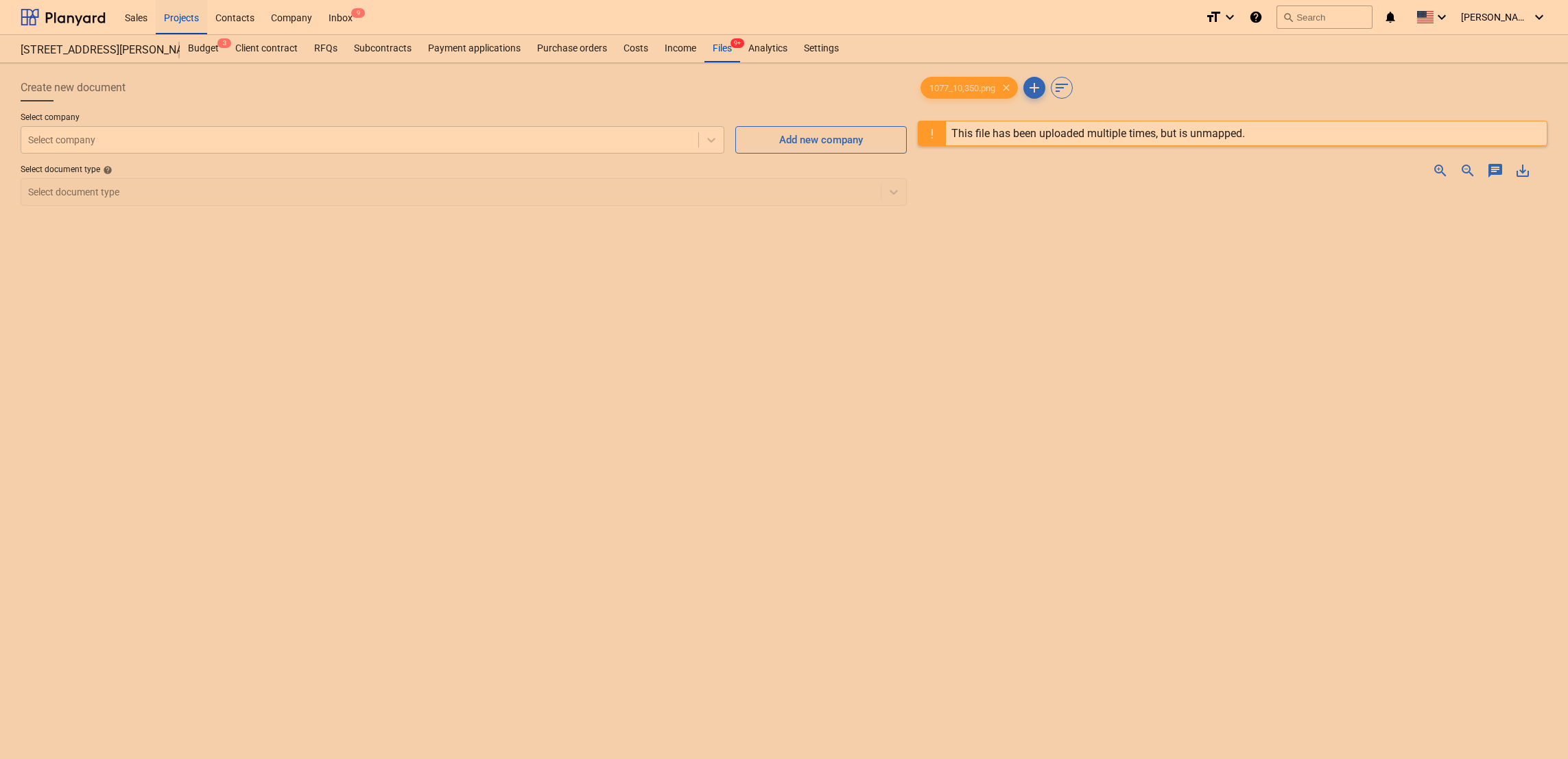
click at [1436, 175] on span "zoom_in" at bounding box center [1440, 171] width 16 height 16
click at [61, 139] on div at bounding box center [359, 139] width 663 height 13
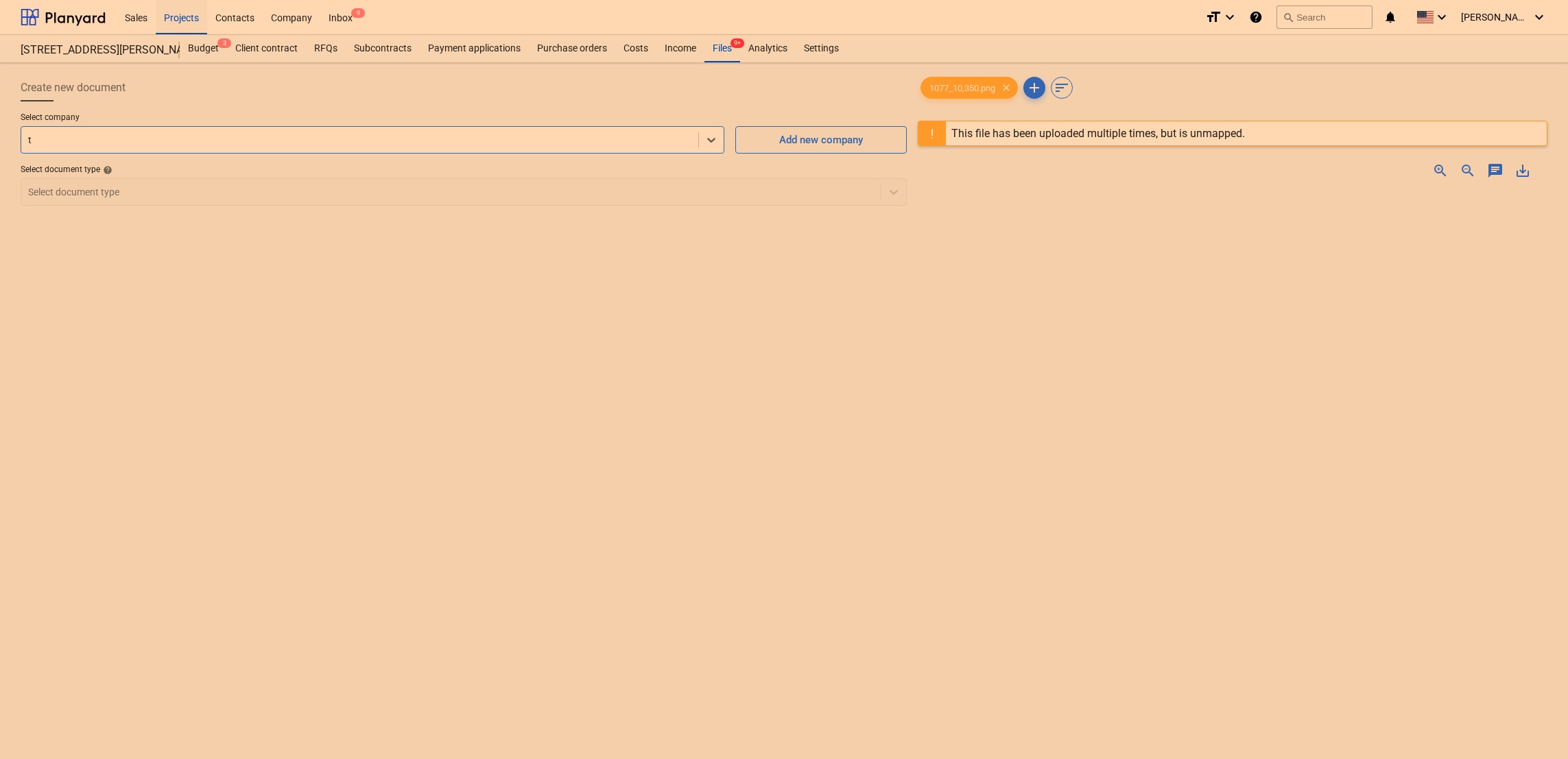
type input "tc"
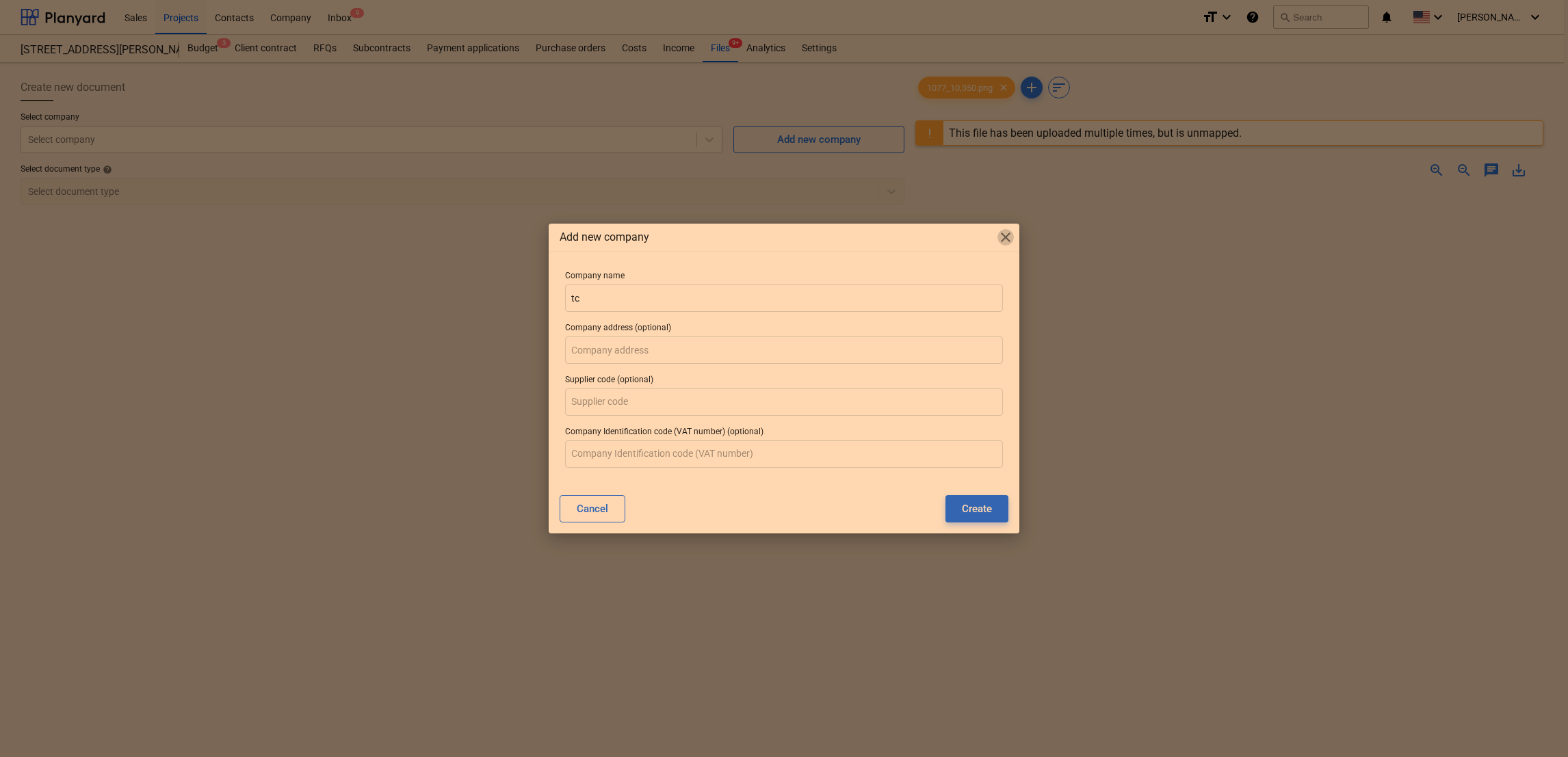
click at [1012, 238] on span "close" at bounding box center [1005, 237] width 16 height 16
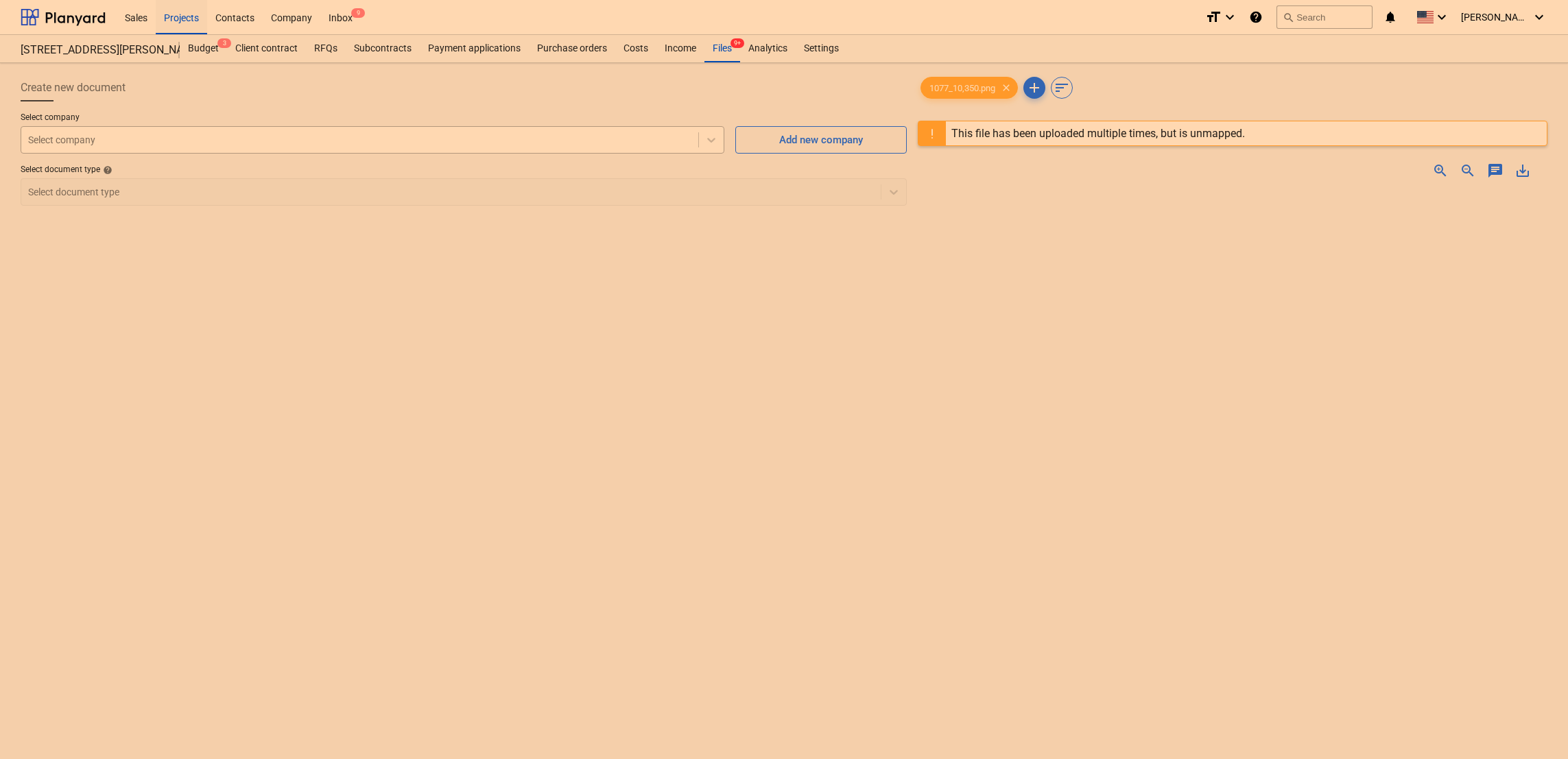
click at [400, 146] on div at bounding box center [359, 139] width 663 height 13
type input "tcs"
click at [374, 182] on div "Select document type" at bounding box center [451, 191] width 860 height 19
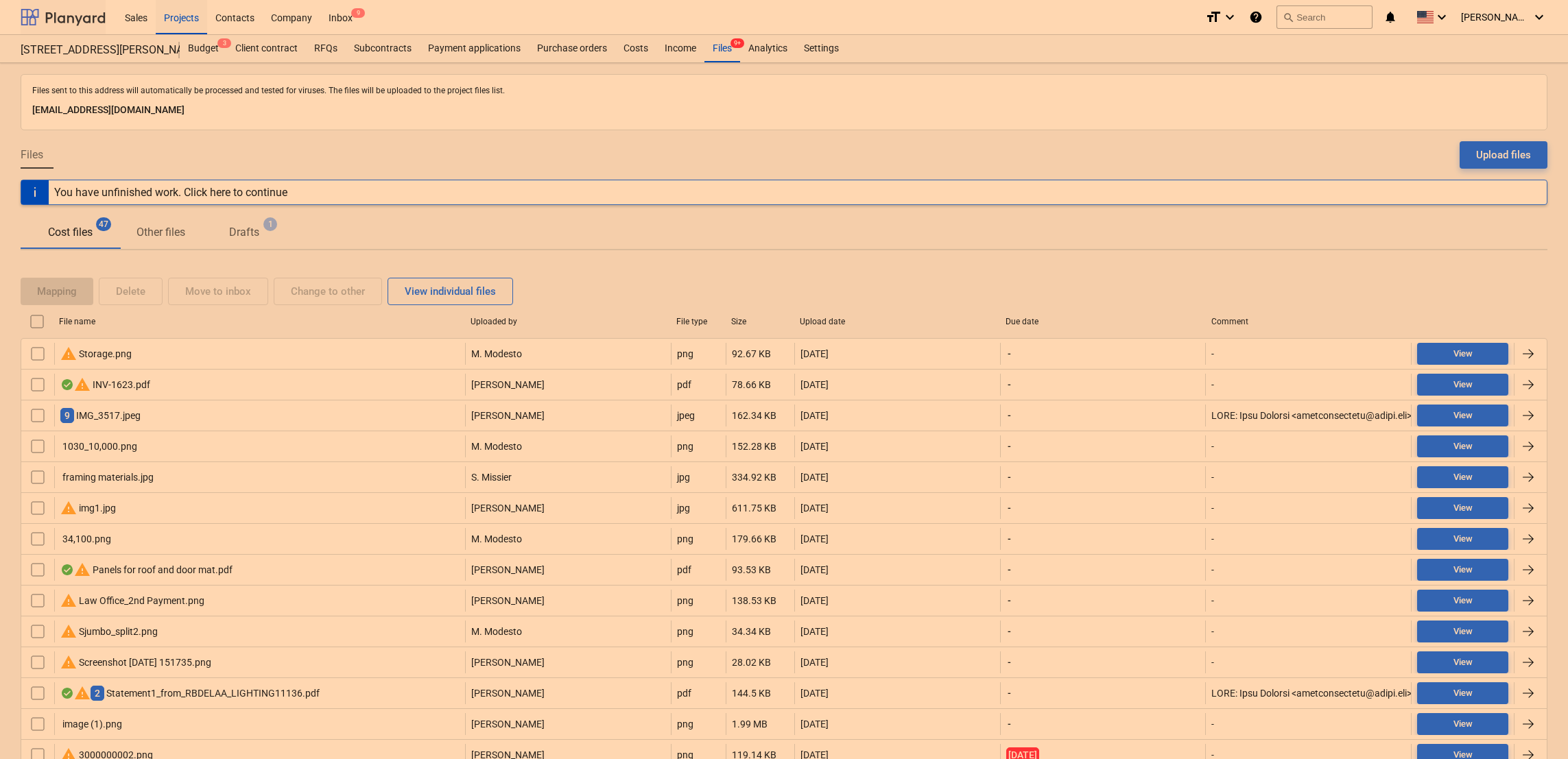
scroll to position [807, 0]
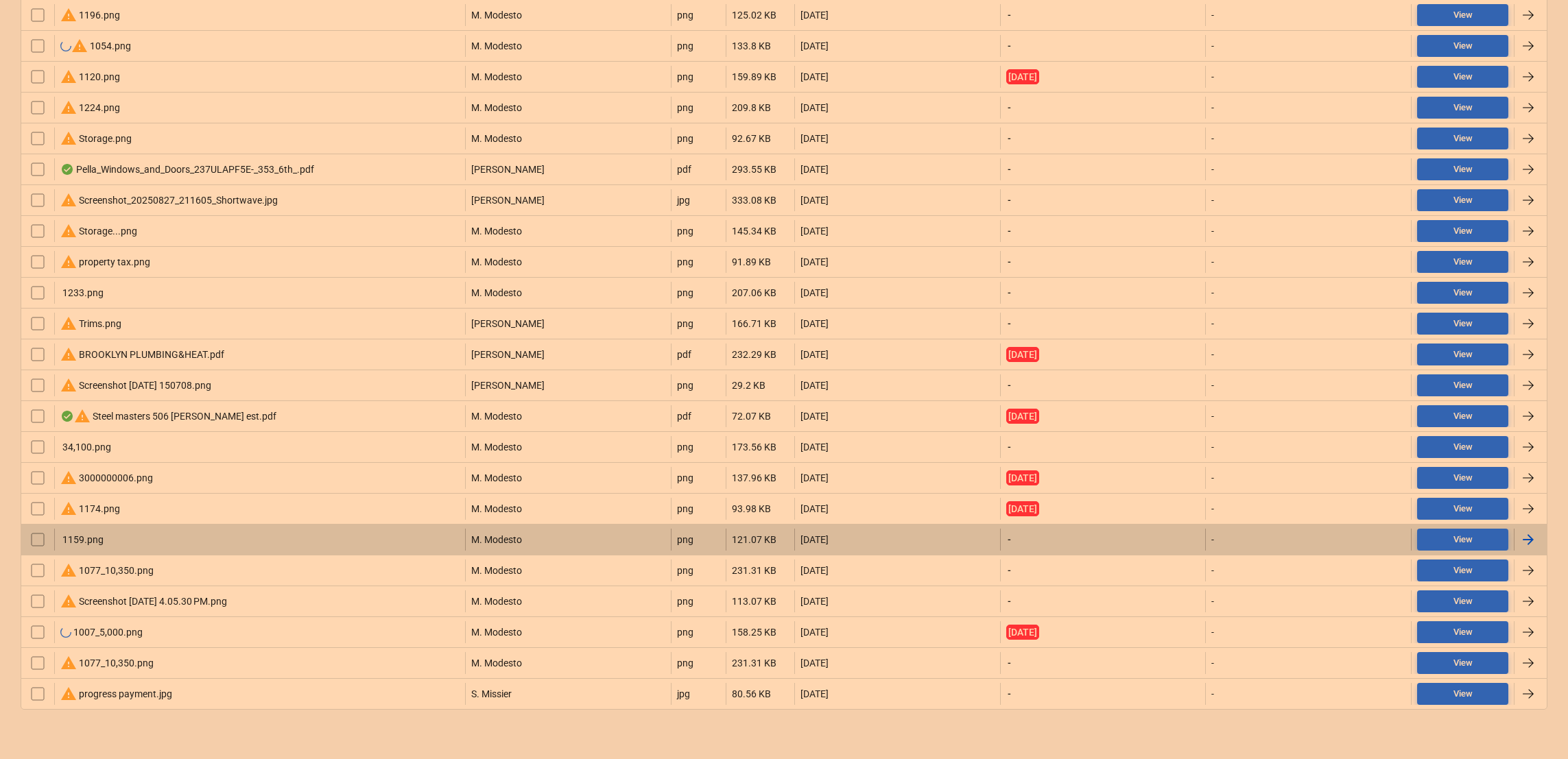
click at [68, 543] on div "1159.png" at bounding box center [82, 540] width 43 height 11
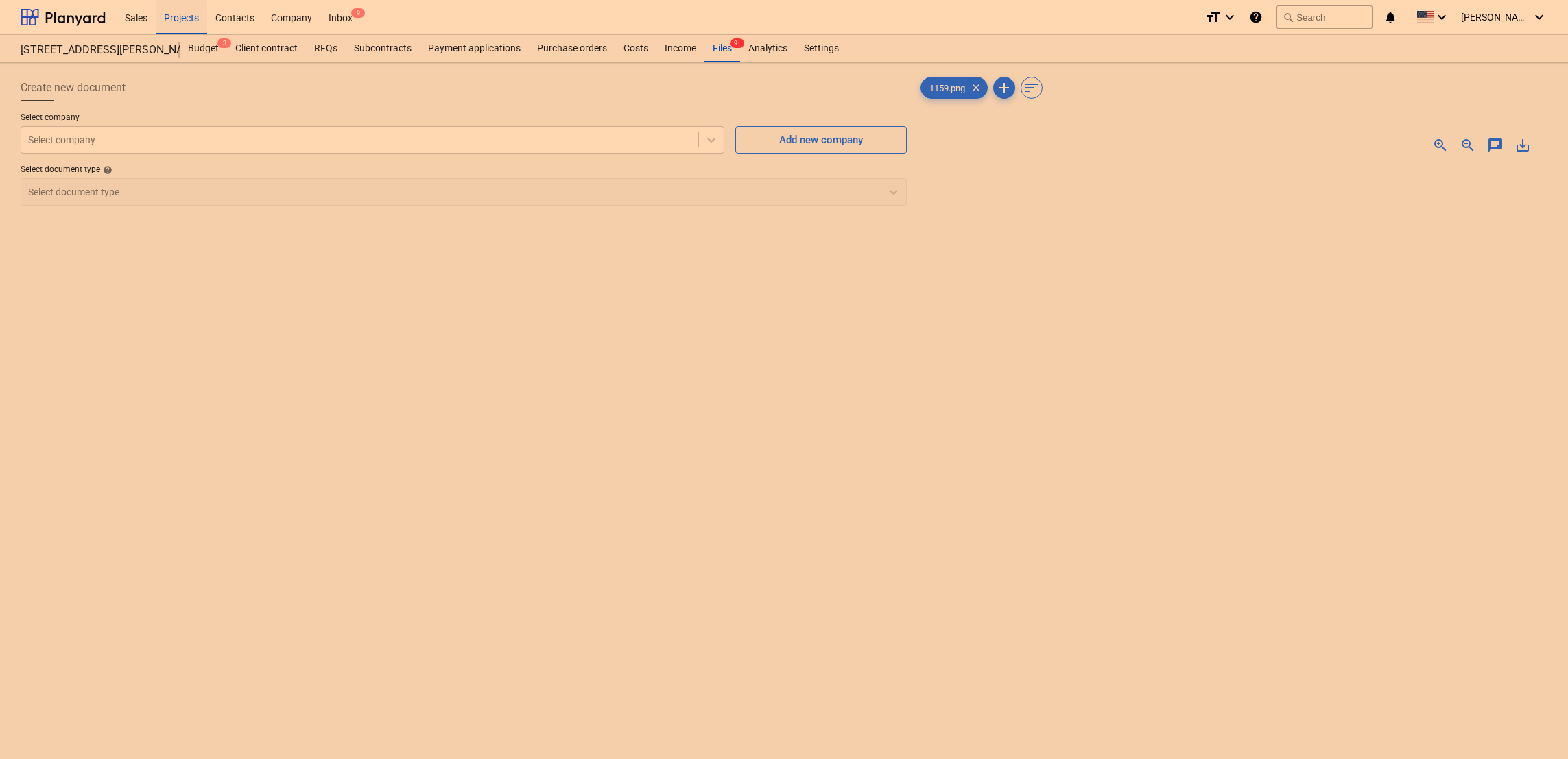
click at [1434, 141] on span "zoom_in" at bounding box center [1440, 146] width 16 height 16
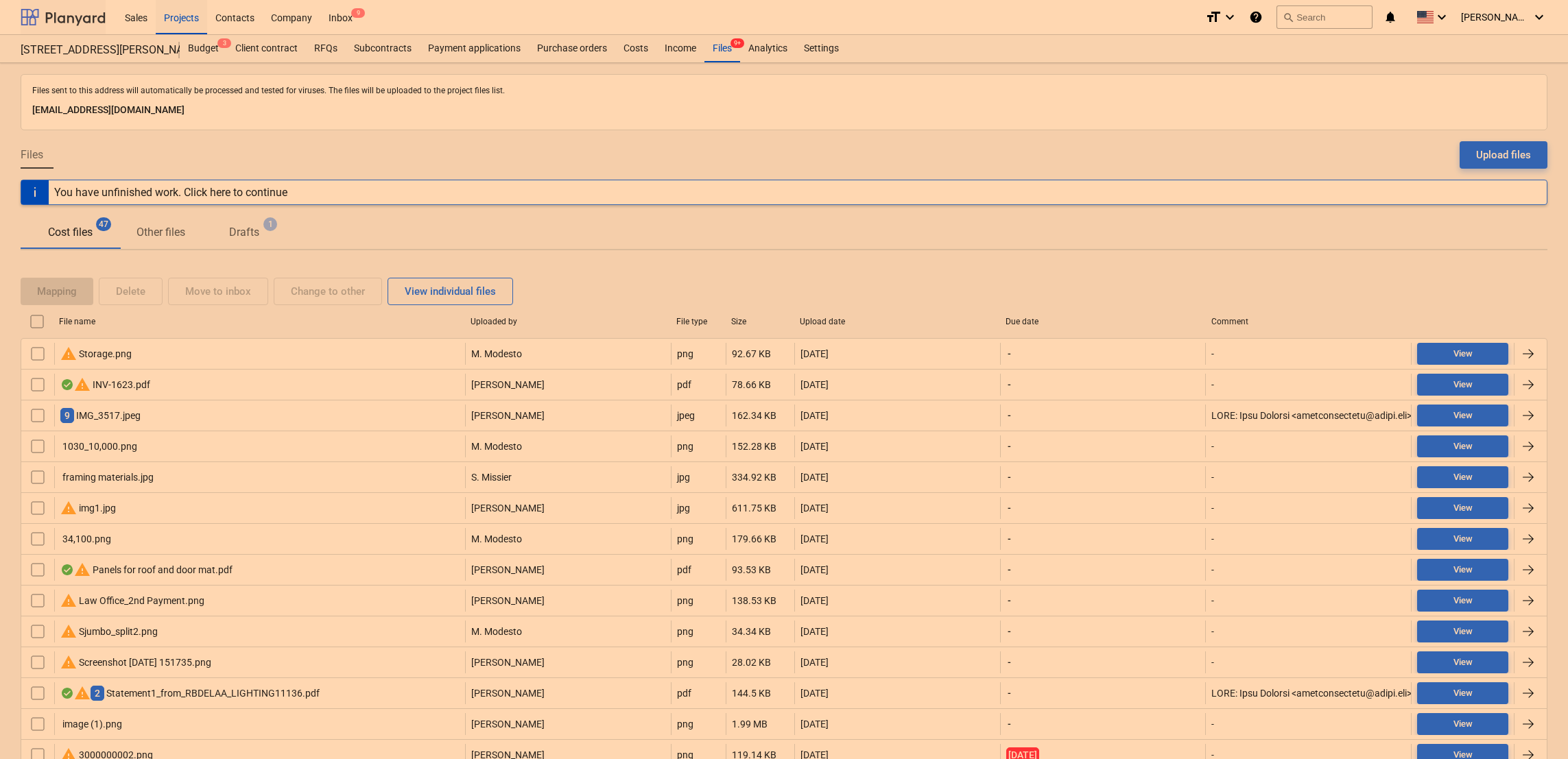
scroll to position [807, 0]
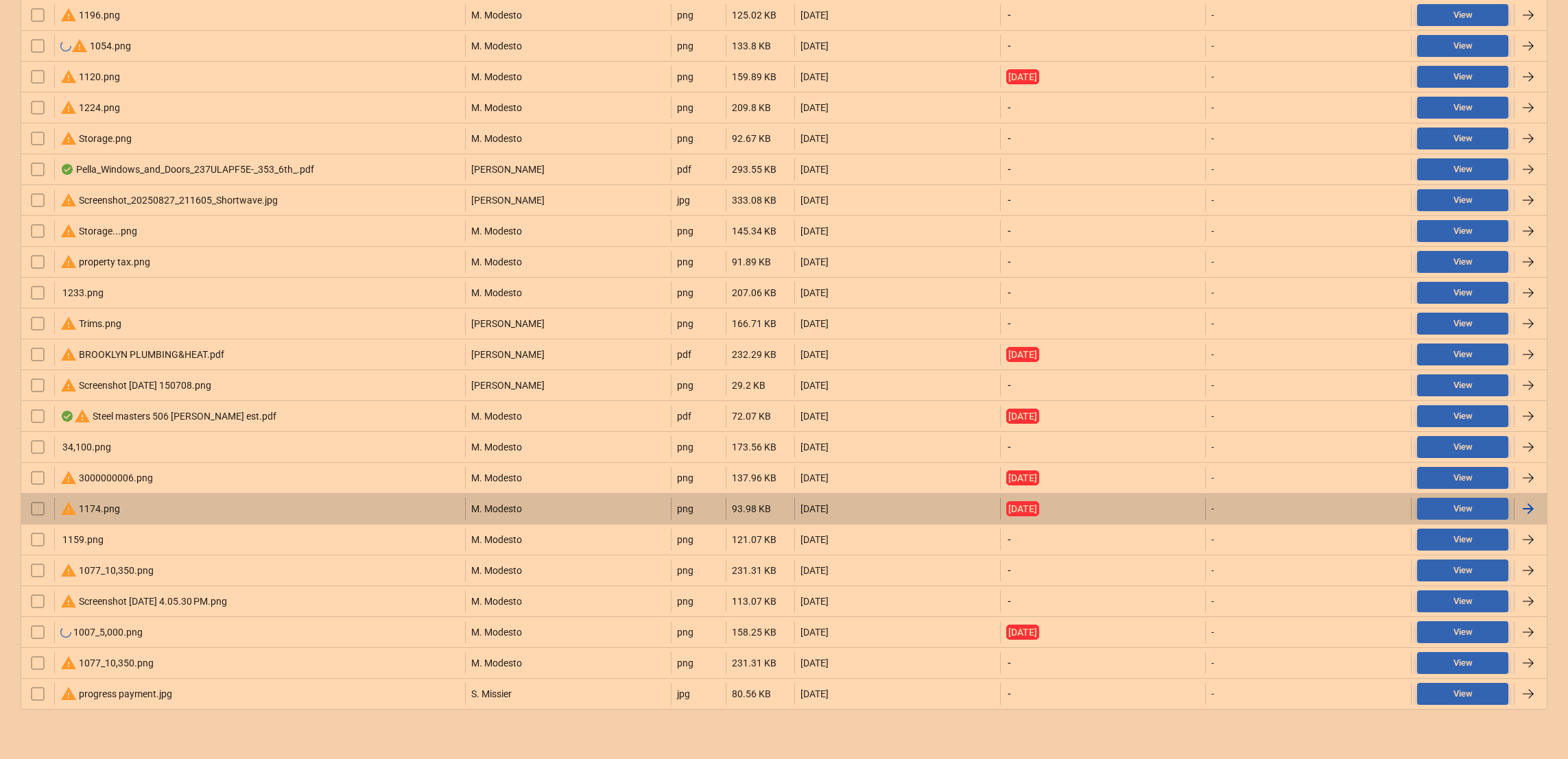
click at [87, 505] on div "warning 1174.png" at bounding box center [90, 508] width 59 height 16
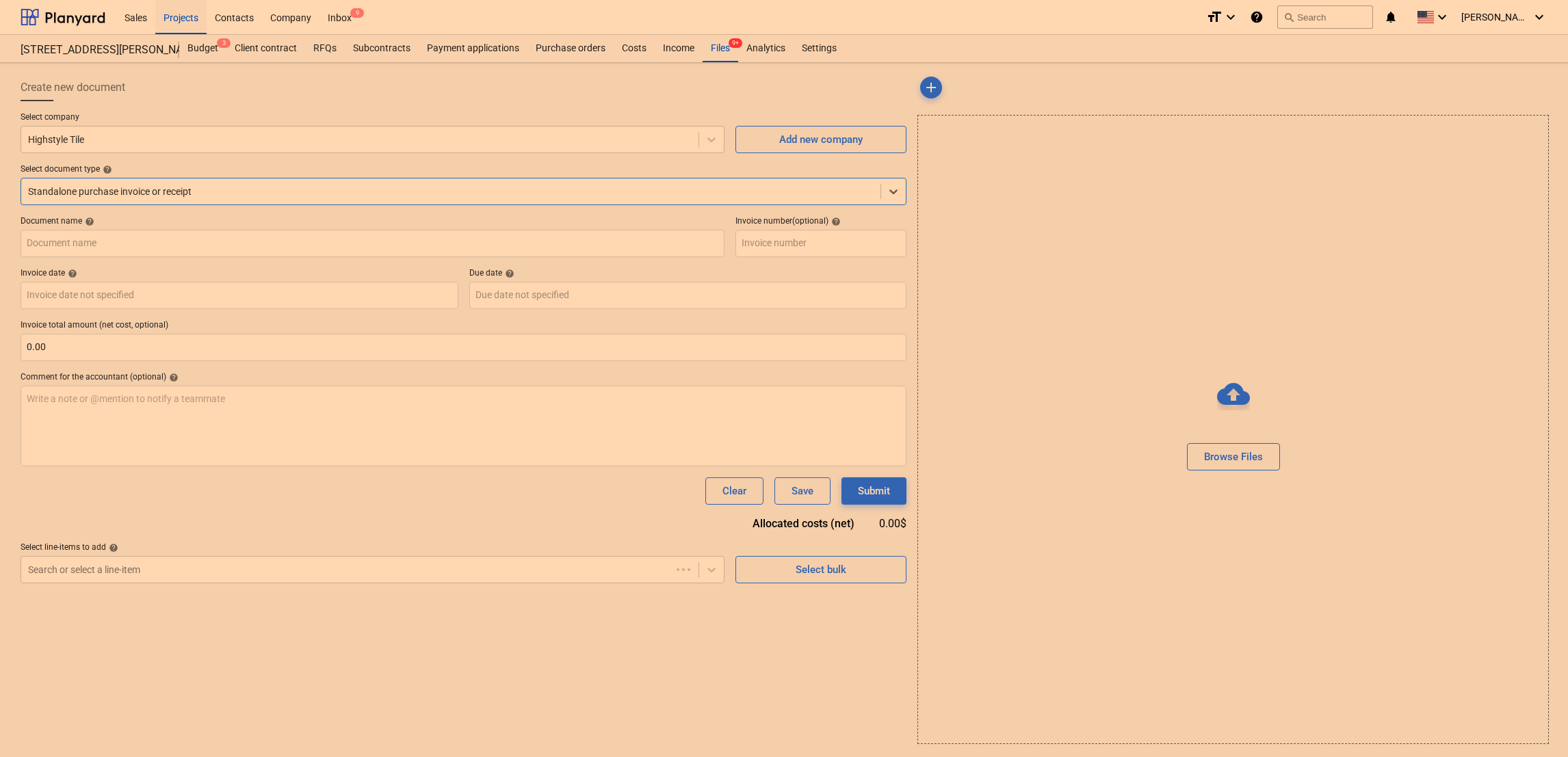
type input "1174.png"
type input "[DATE]"
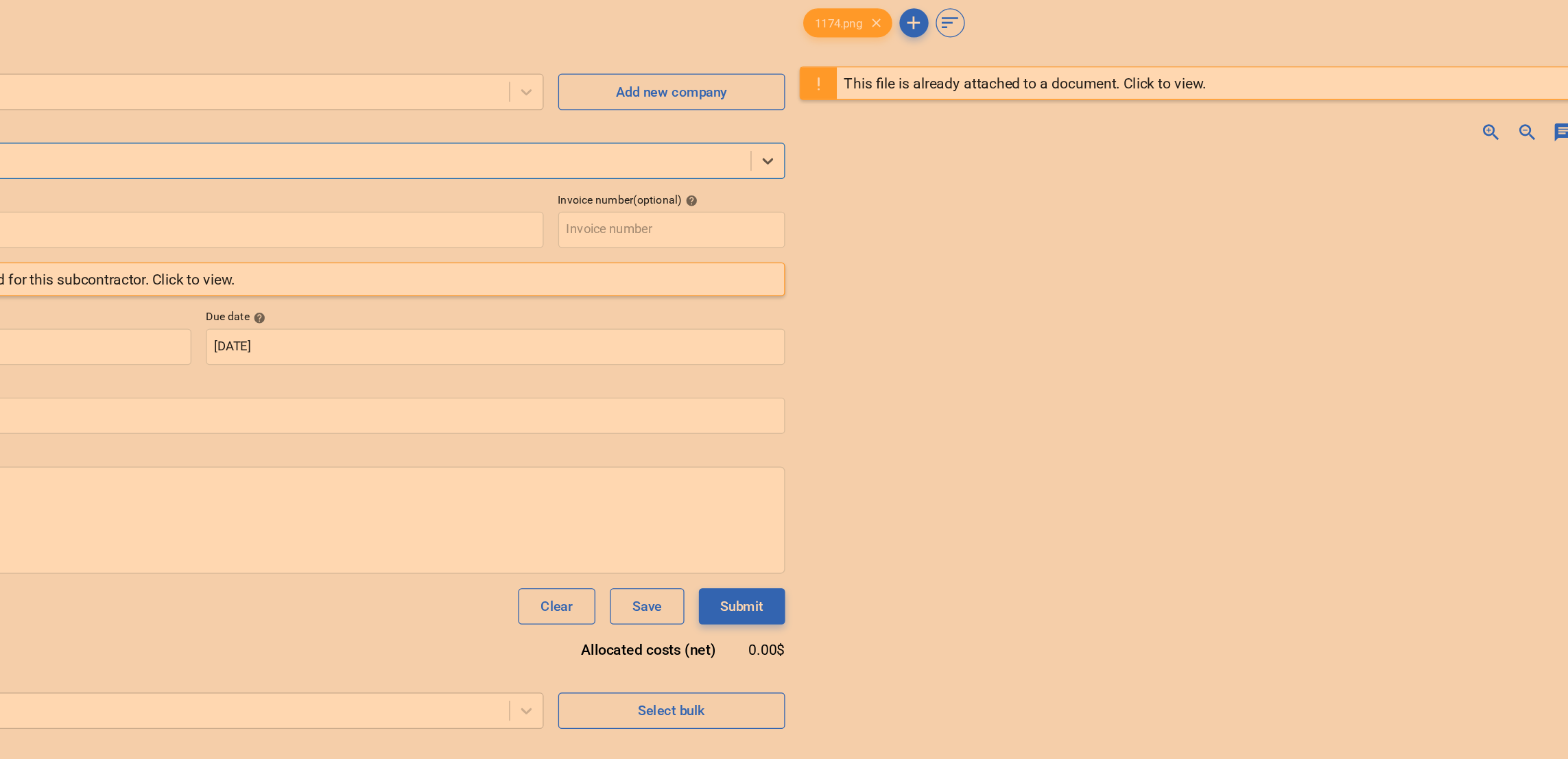
scroll to position [2, 0]
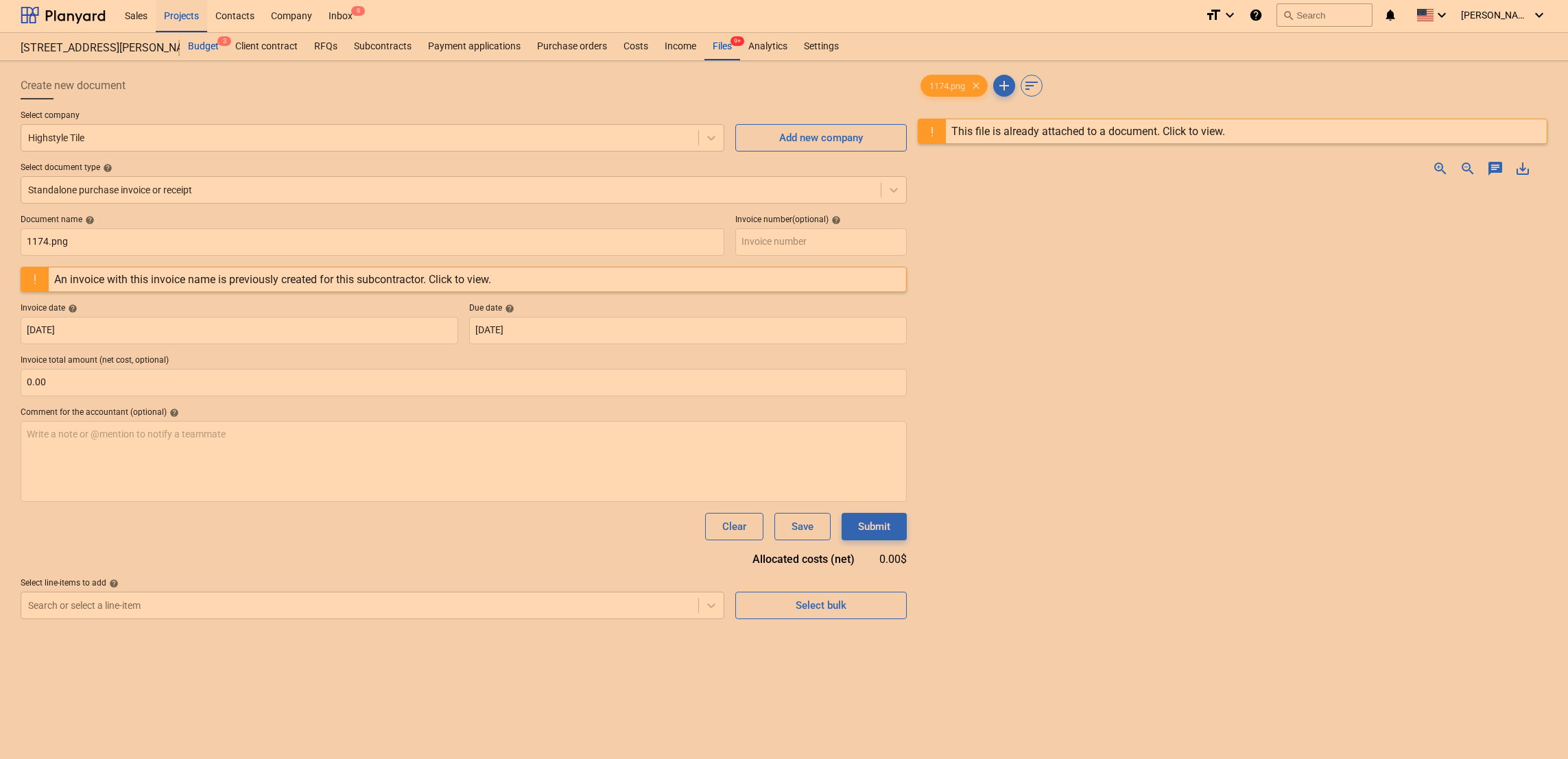
click at [200, 45] on div "Budget 3" at bounding box center [203, 47] width 48 height 28
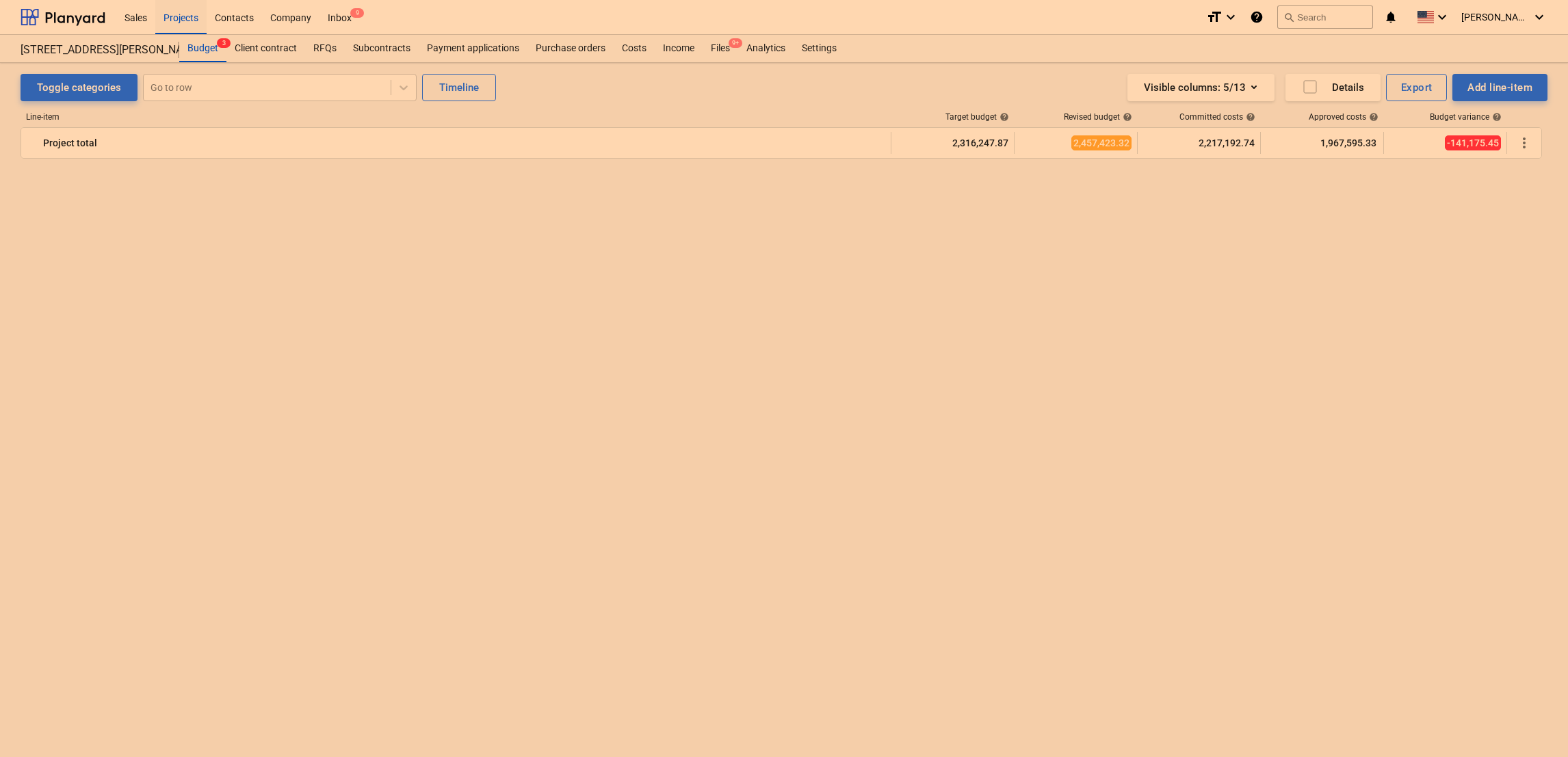
scroll to position [4258, 0]
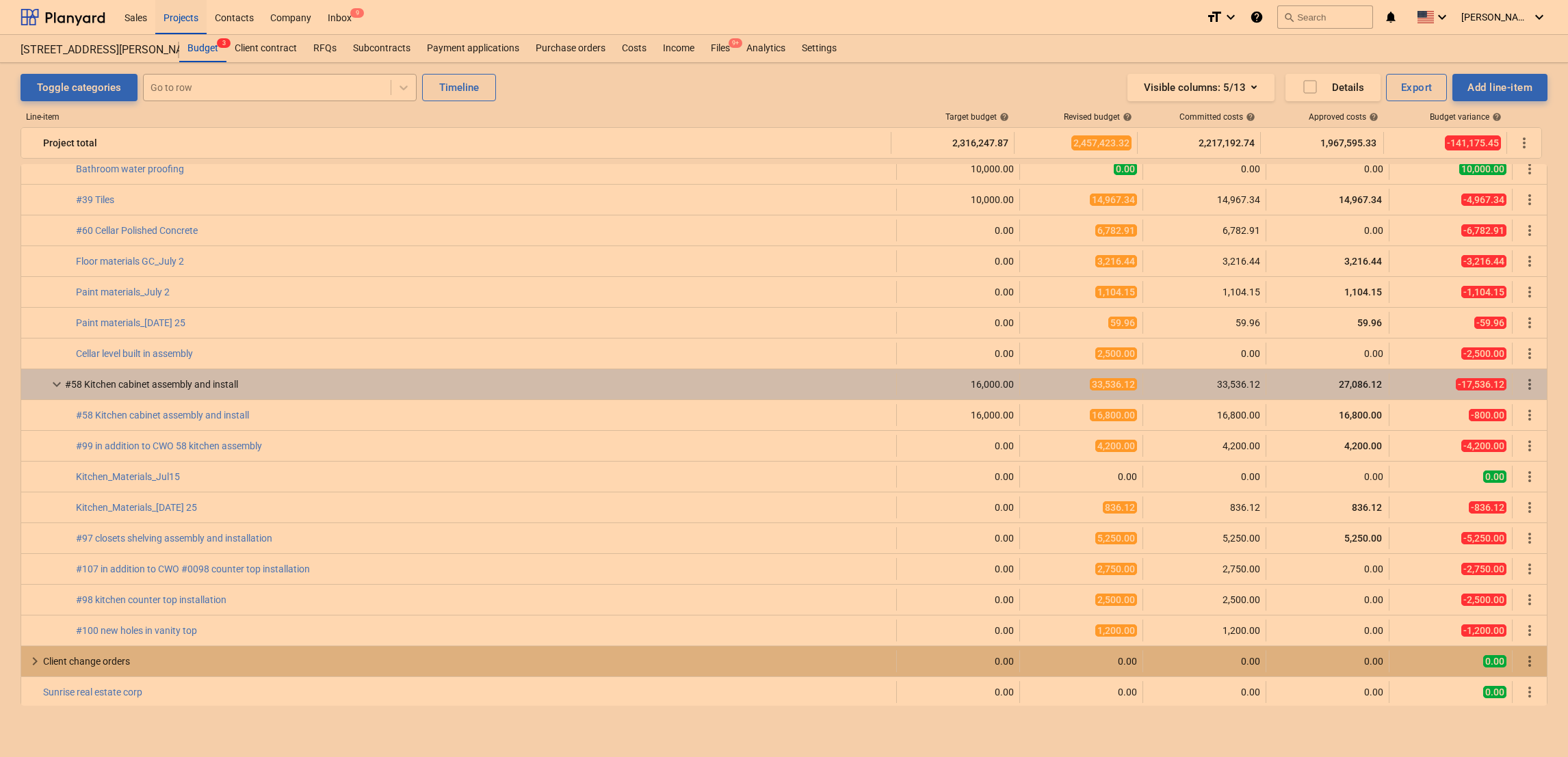
click at [195, 91] on div at bounding box center [267, 87] width 233 height 13
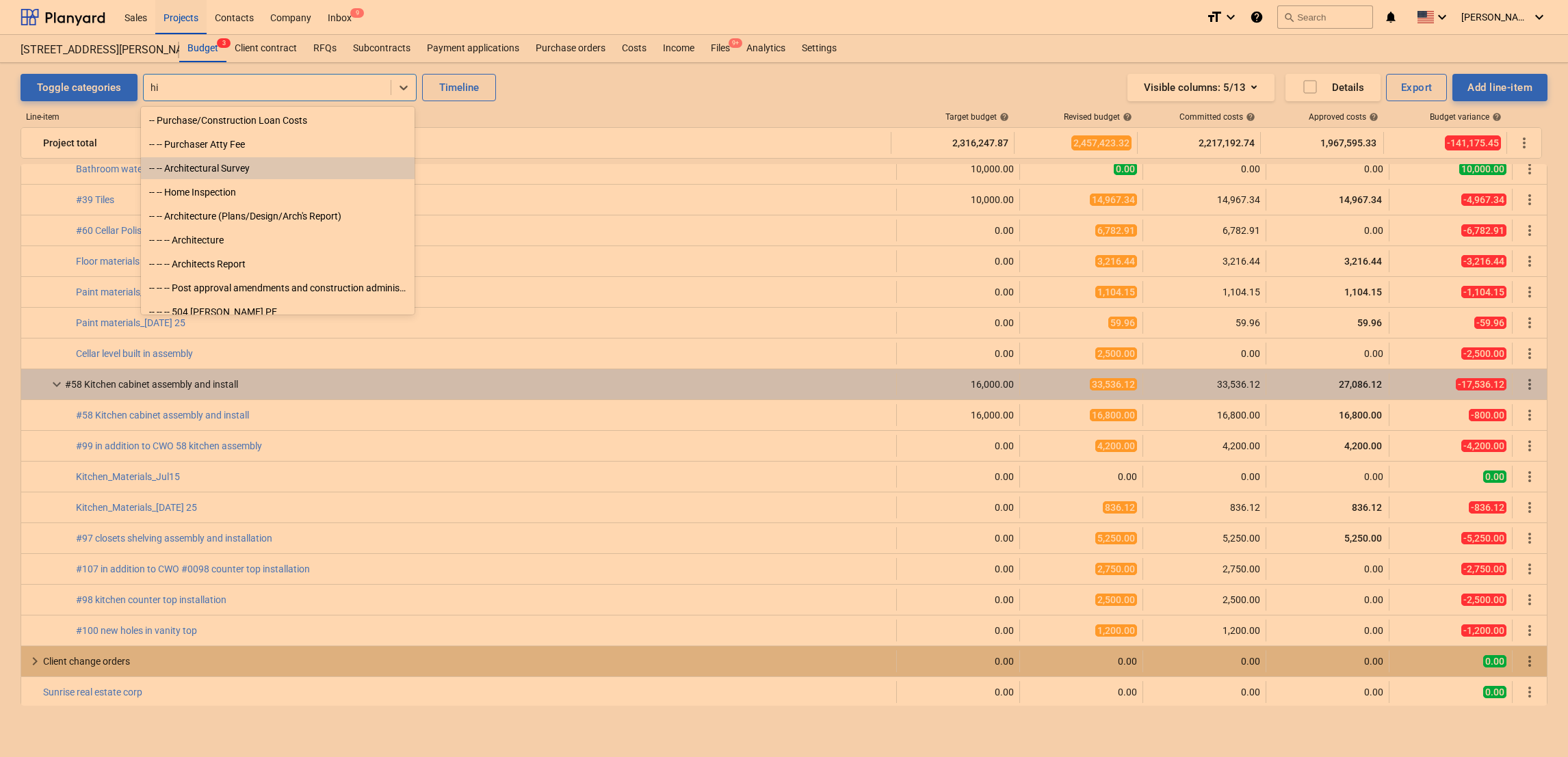
type input "h"
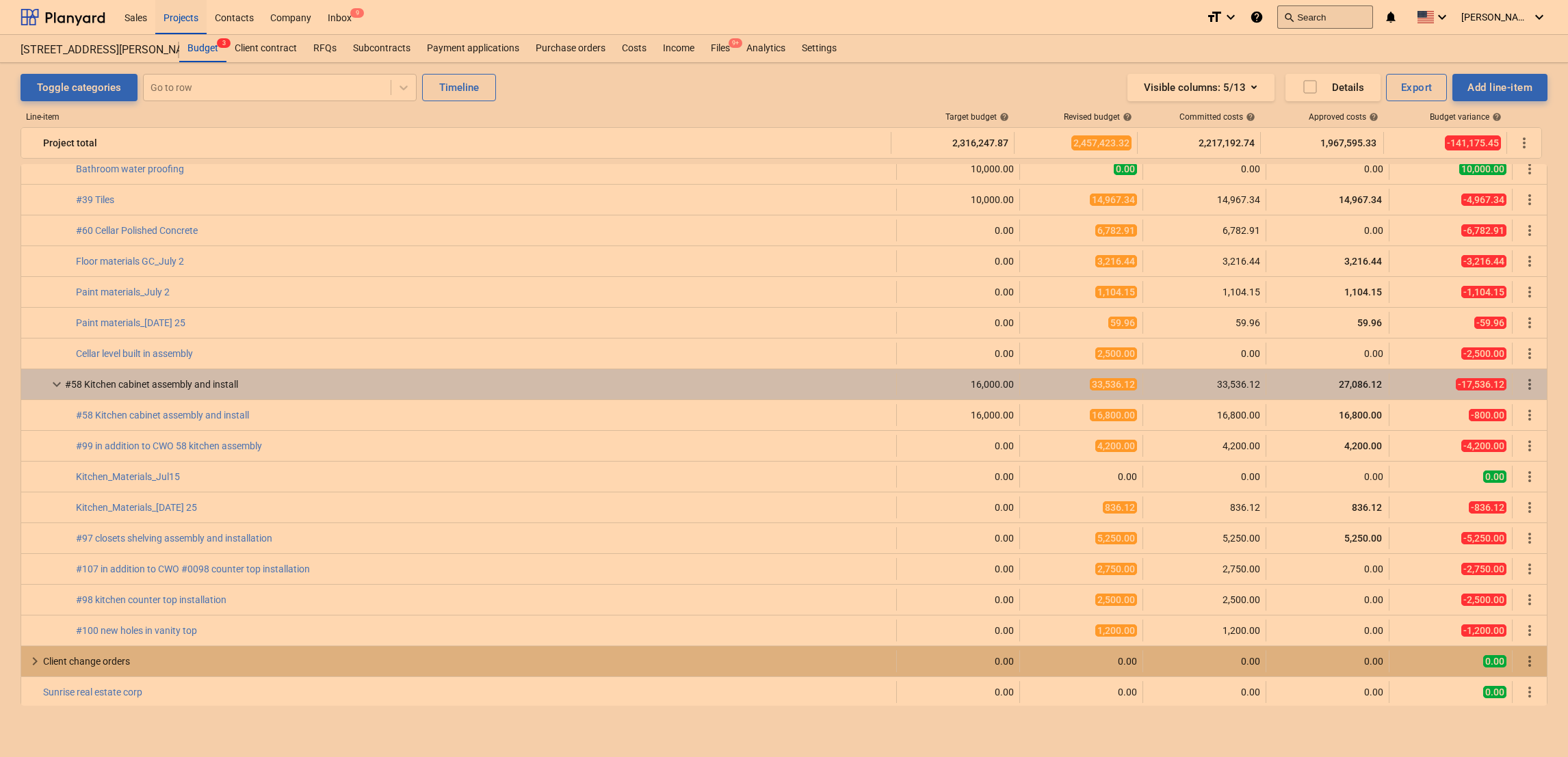
click at [1332, 16] on button "search Search" at bounding box center [1324, 17] width 96 height 23
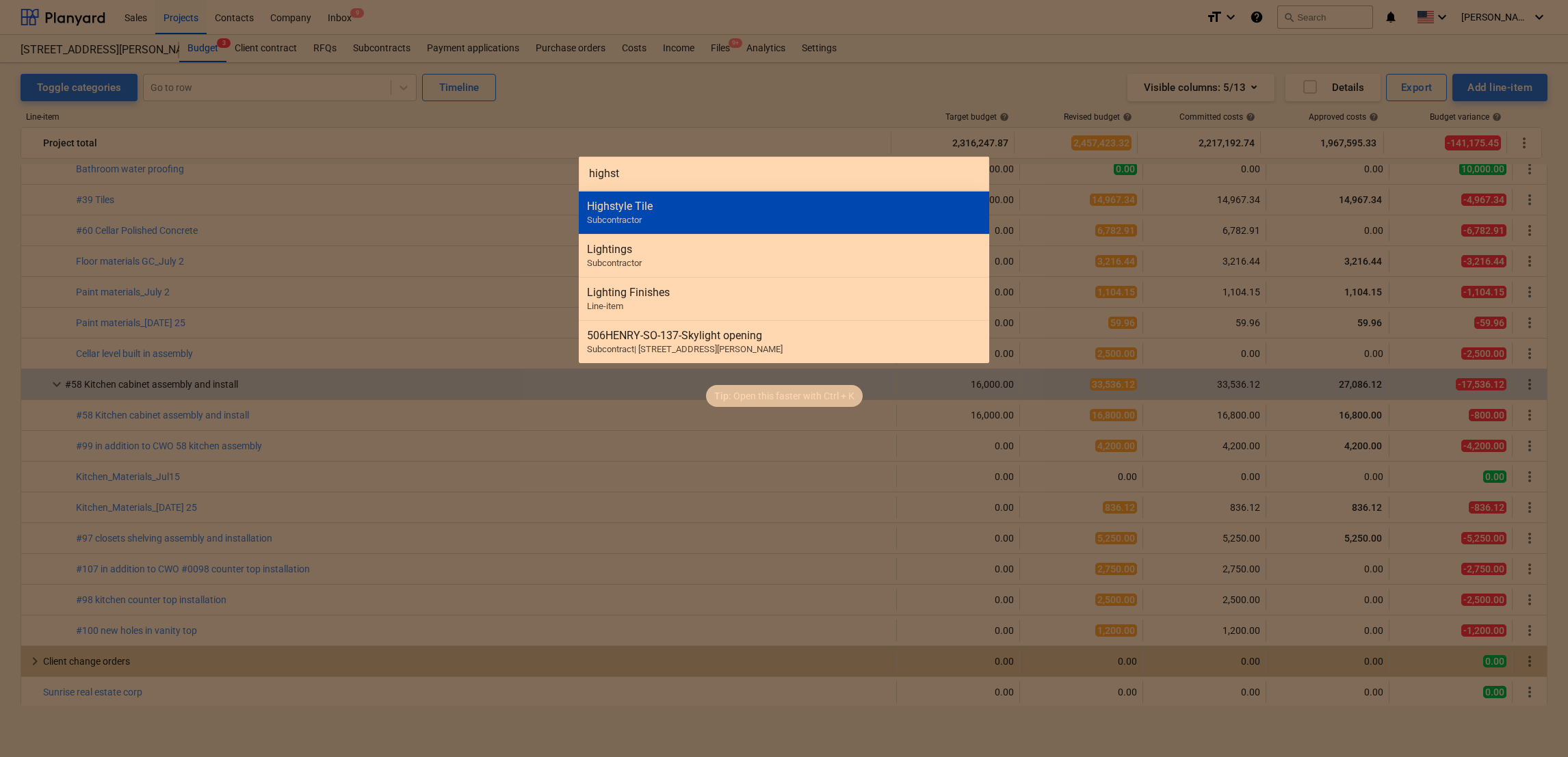
type input "highst"
click at [685, 221] on div "Highstyle Tile Subcontractor" at bounding box center [784, 212] width 410 height 43
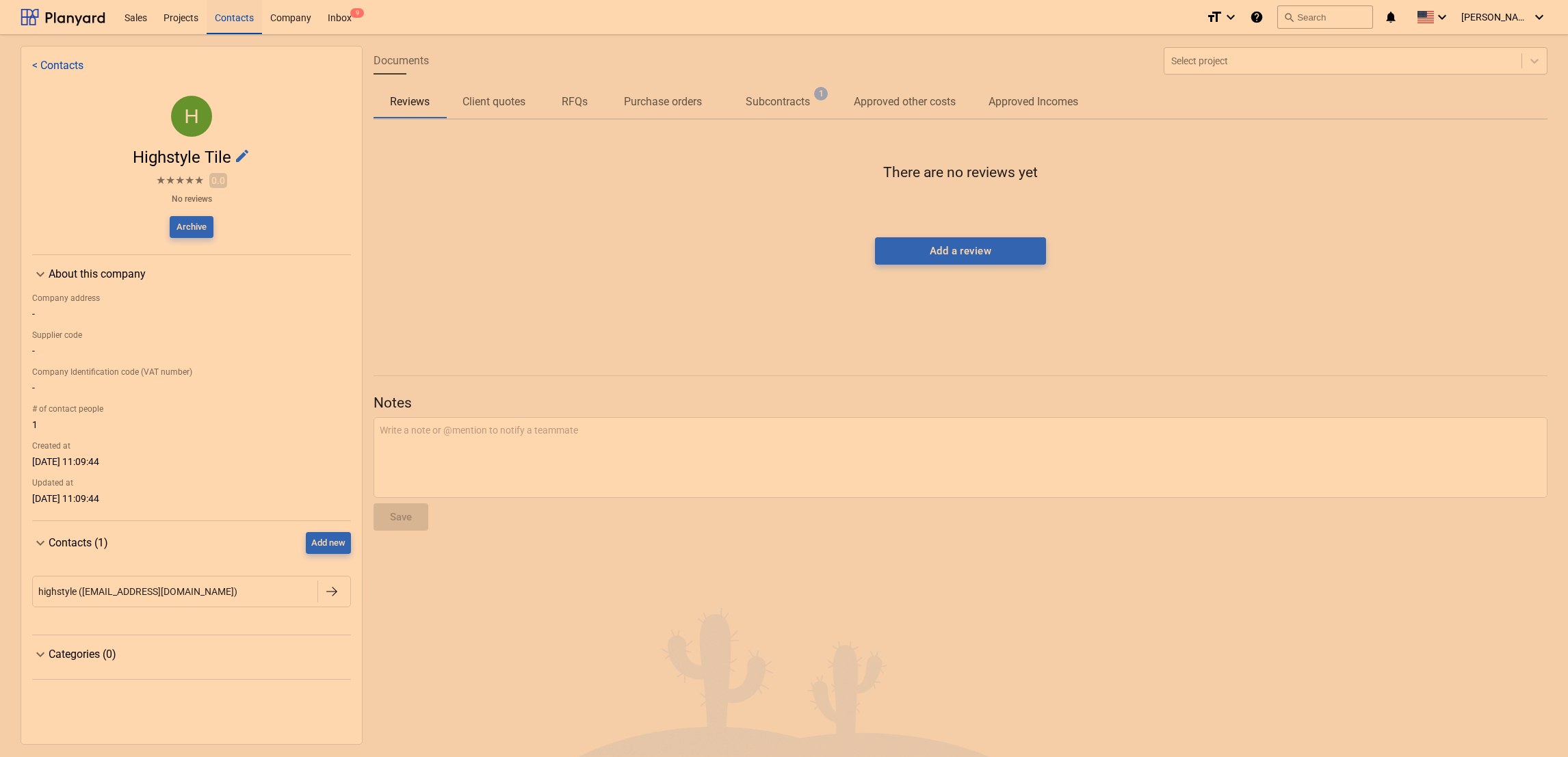
click at [795, 99] on p "Subcontracts" at bounding box center [778, 102] width 65 height 16
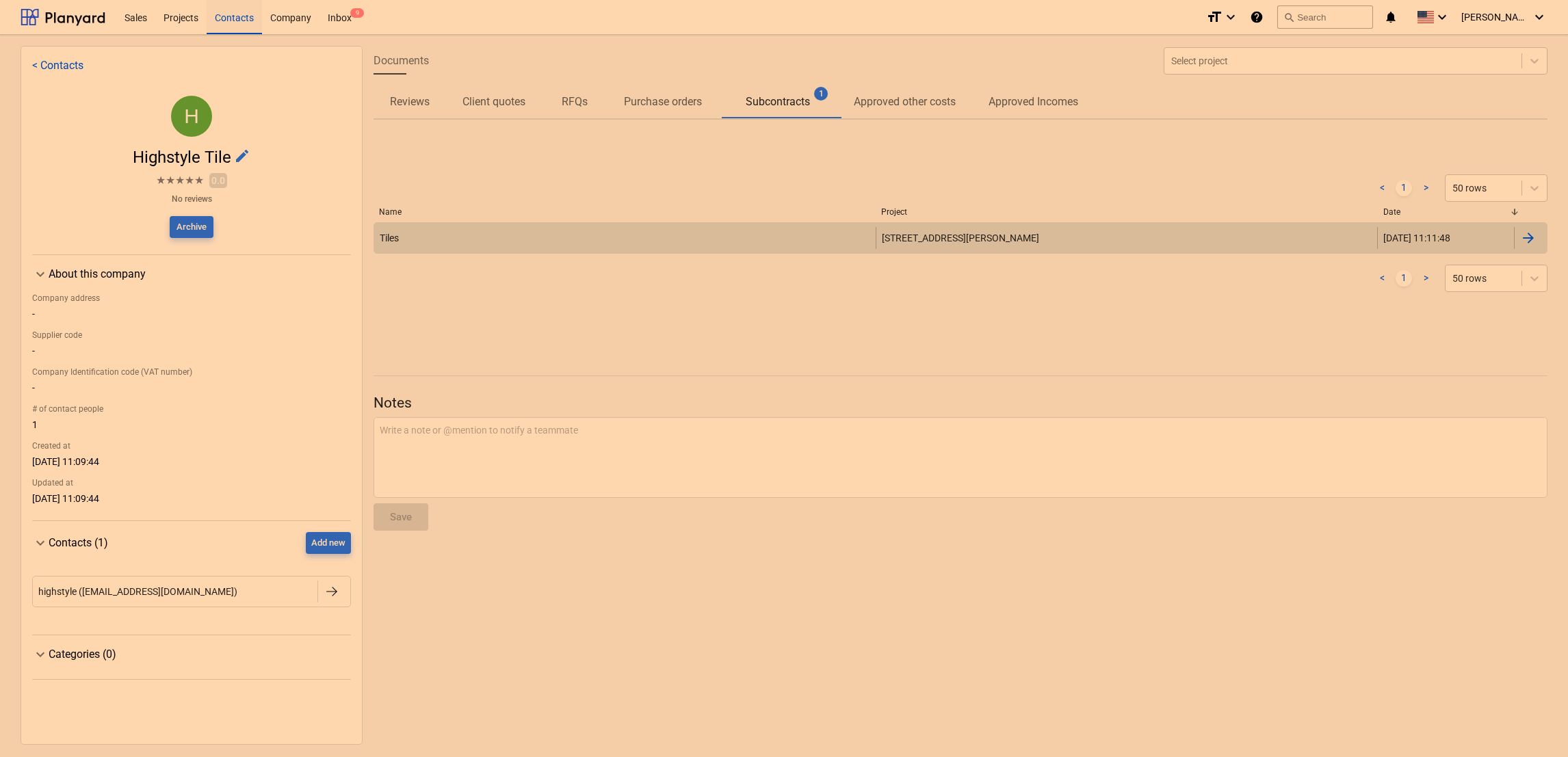
click at [913, 241] on span "[STREET_ADDRESS][PERSON_NAME]" at bounding box center [961, 238] width 158 height 11
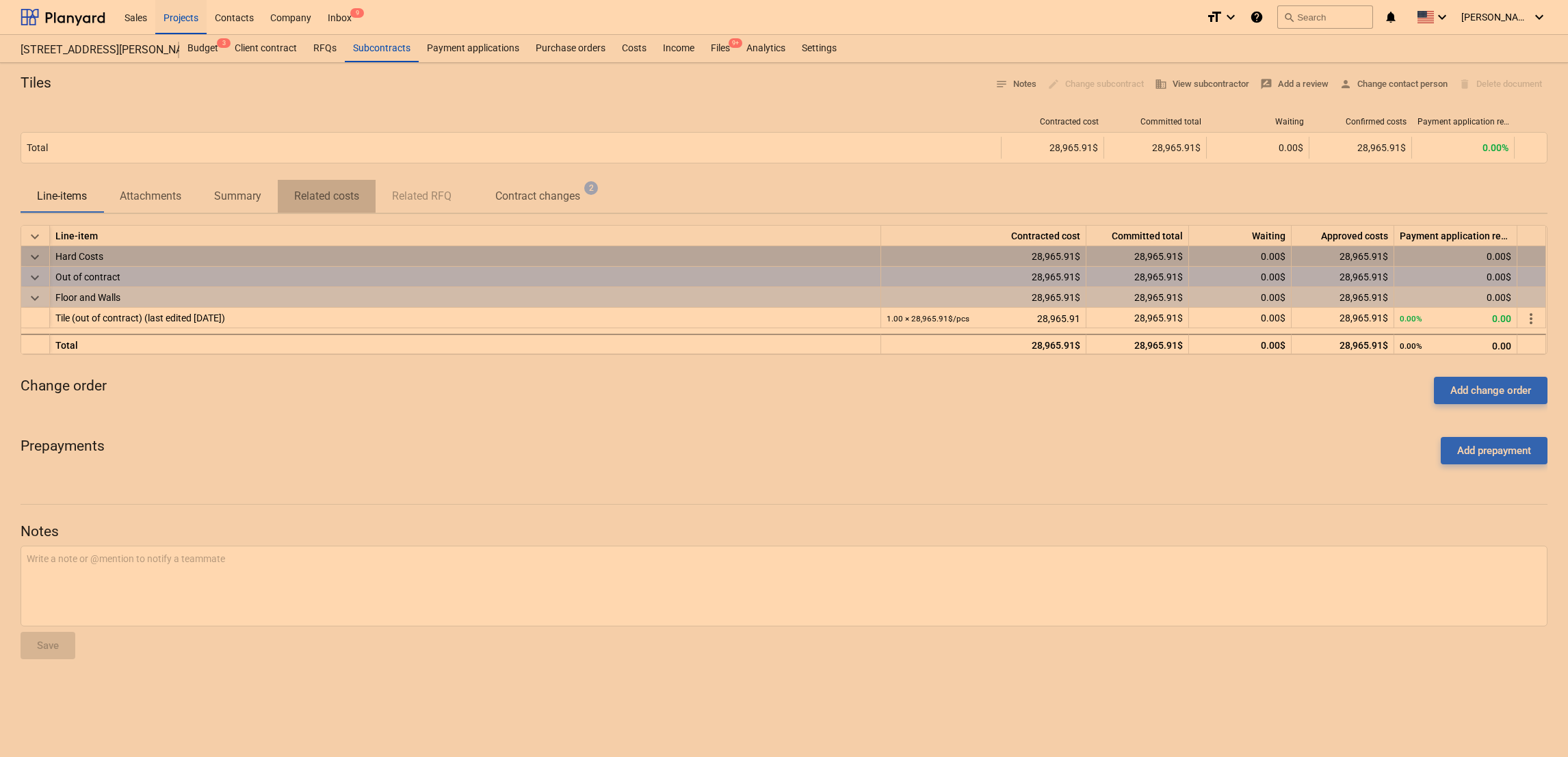
click at [331, 198] on p "Related costs" at bounding box center [326, 196] width 65 height 16
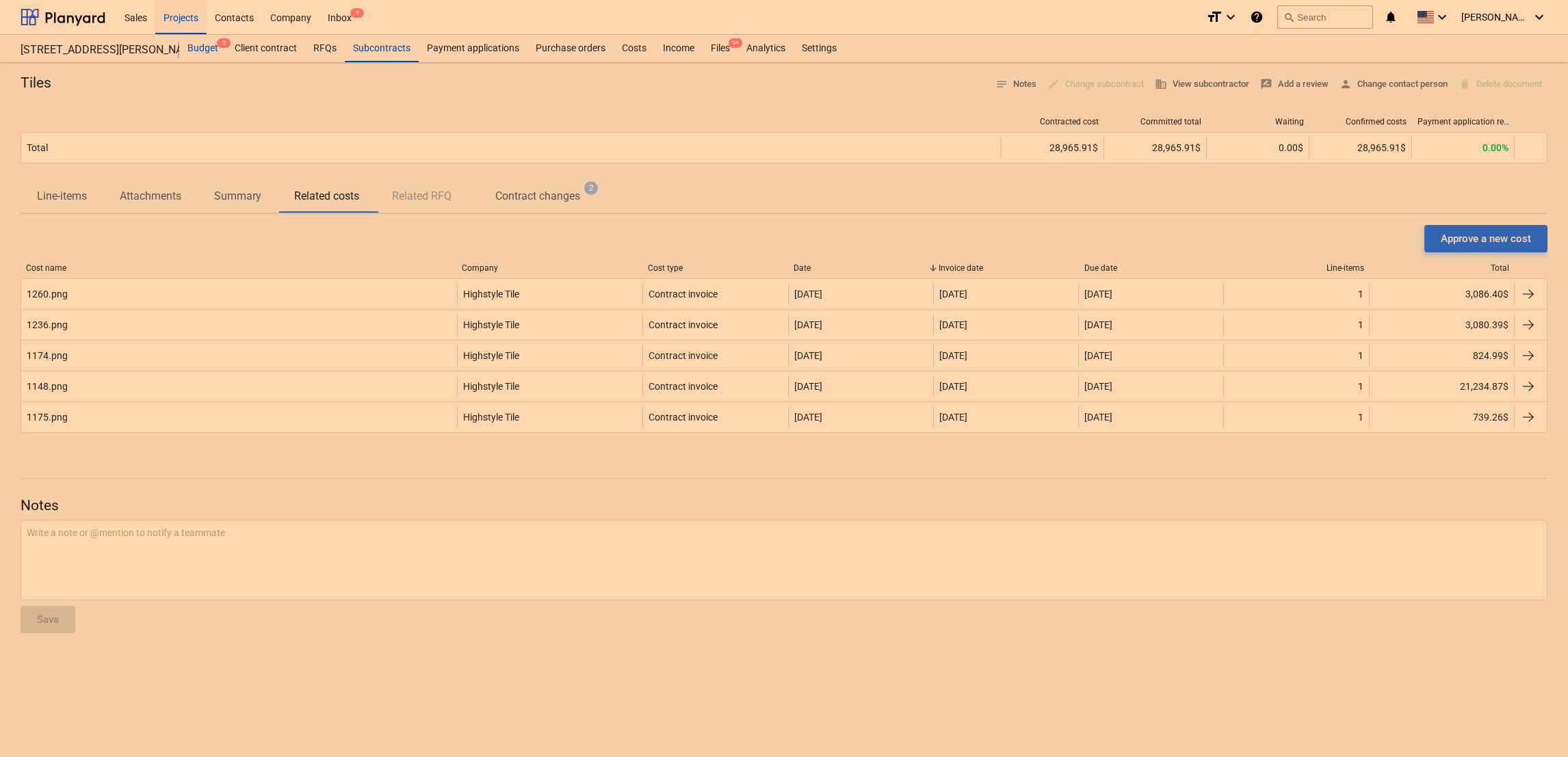
click at [201, 44] on div "Budget 3" at bounding box center [202, 48] width 47 height 28
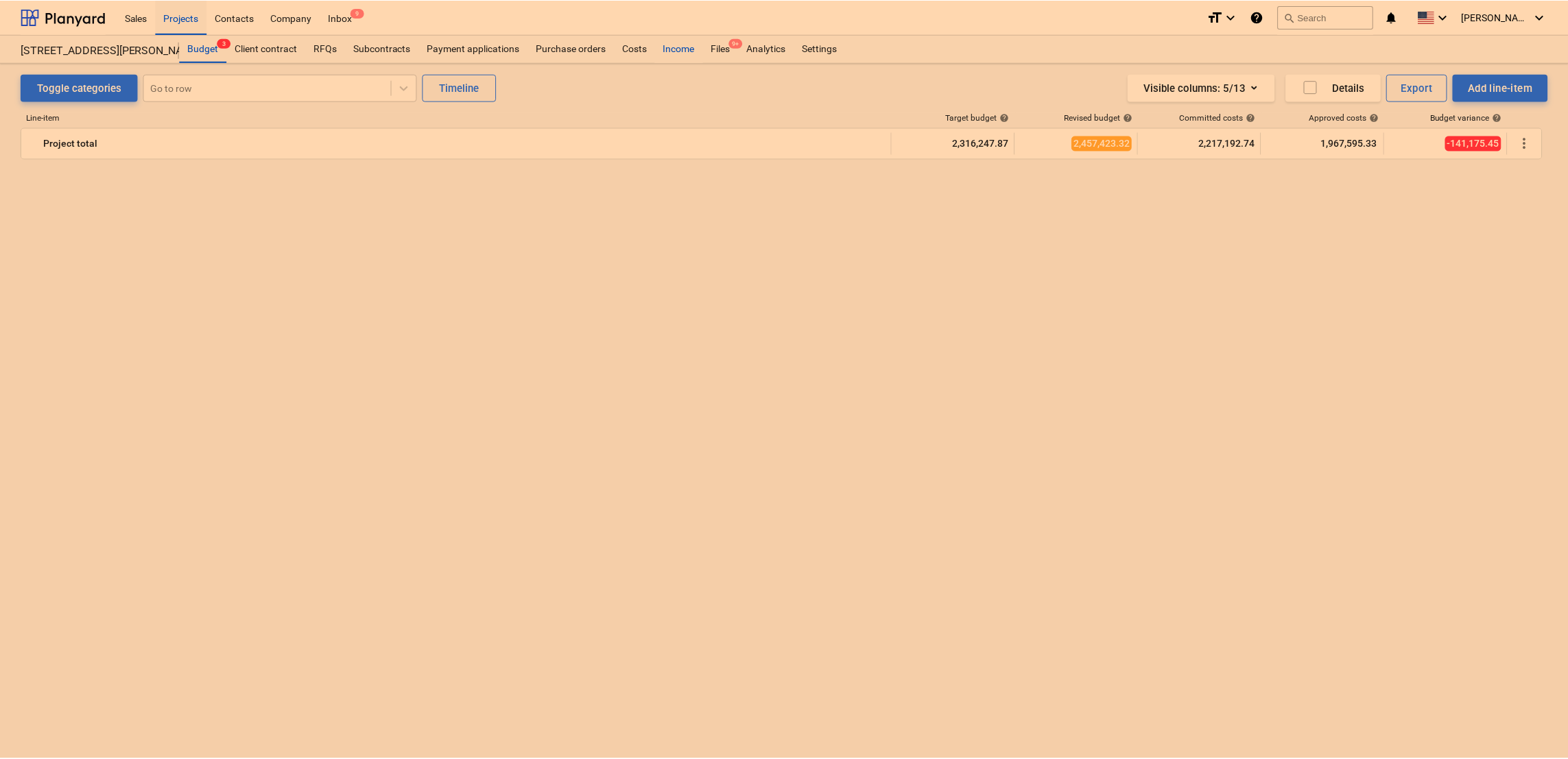
scroll to position [4269, 0]
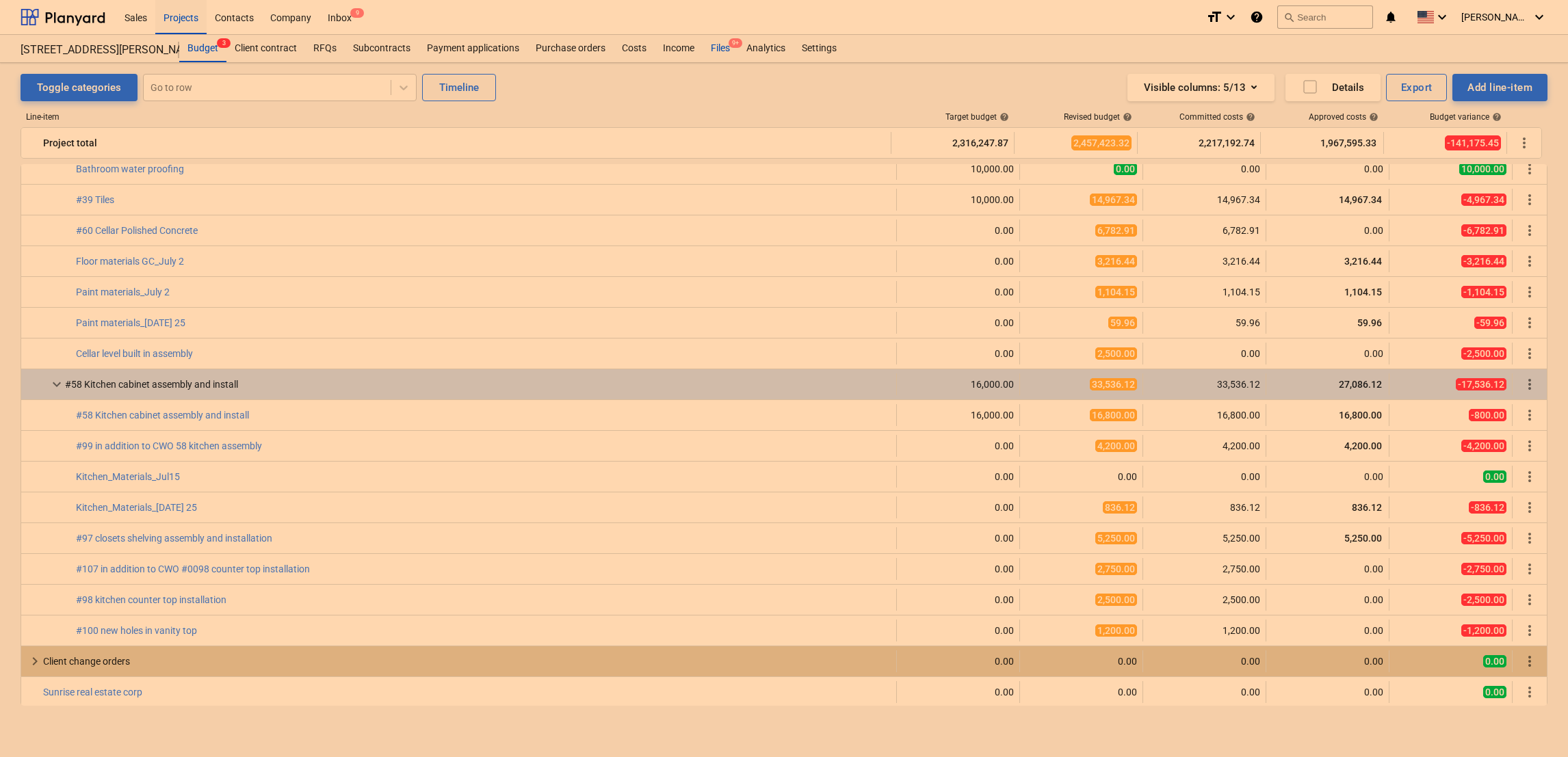
click at [716, 44] on div "Files 9+" at bounding box center [720, 48] width 36 height 28
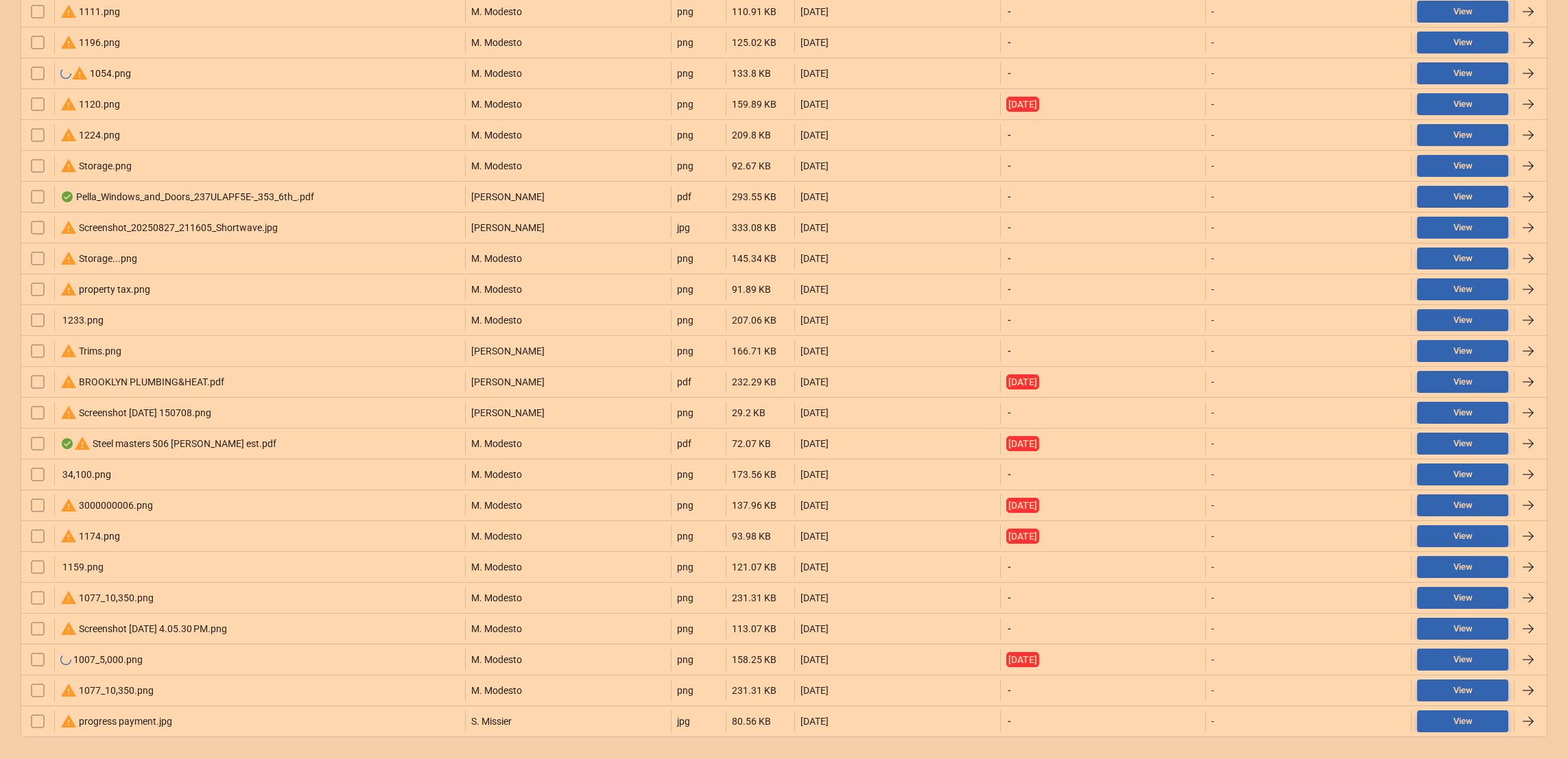
scroll to position [807, 0]
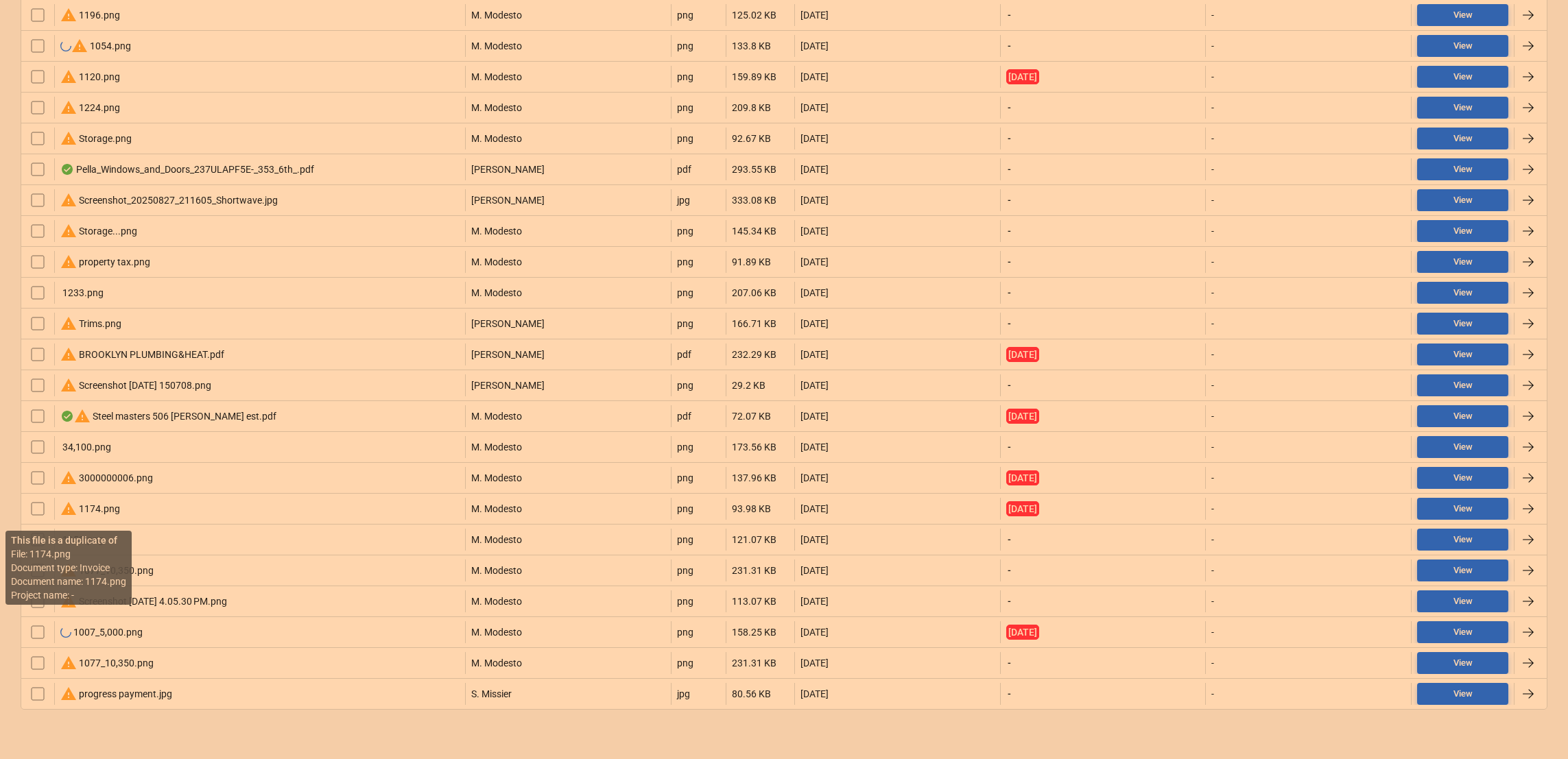
click at [65, 512] on span "warning" at bounding box center [68, 508] width 16 height 16
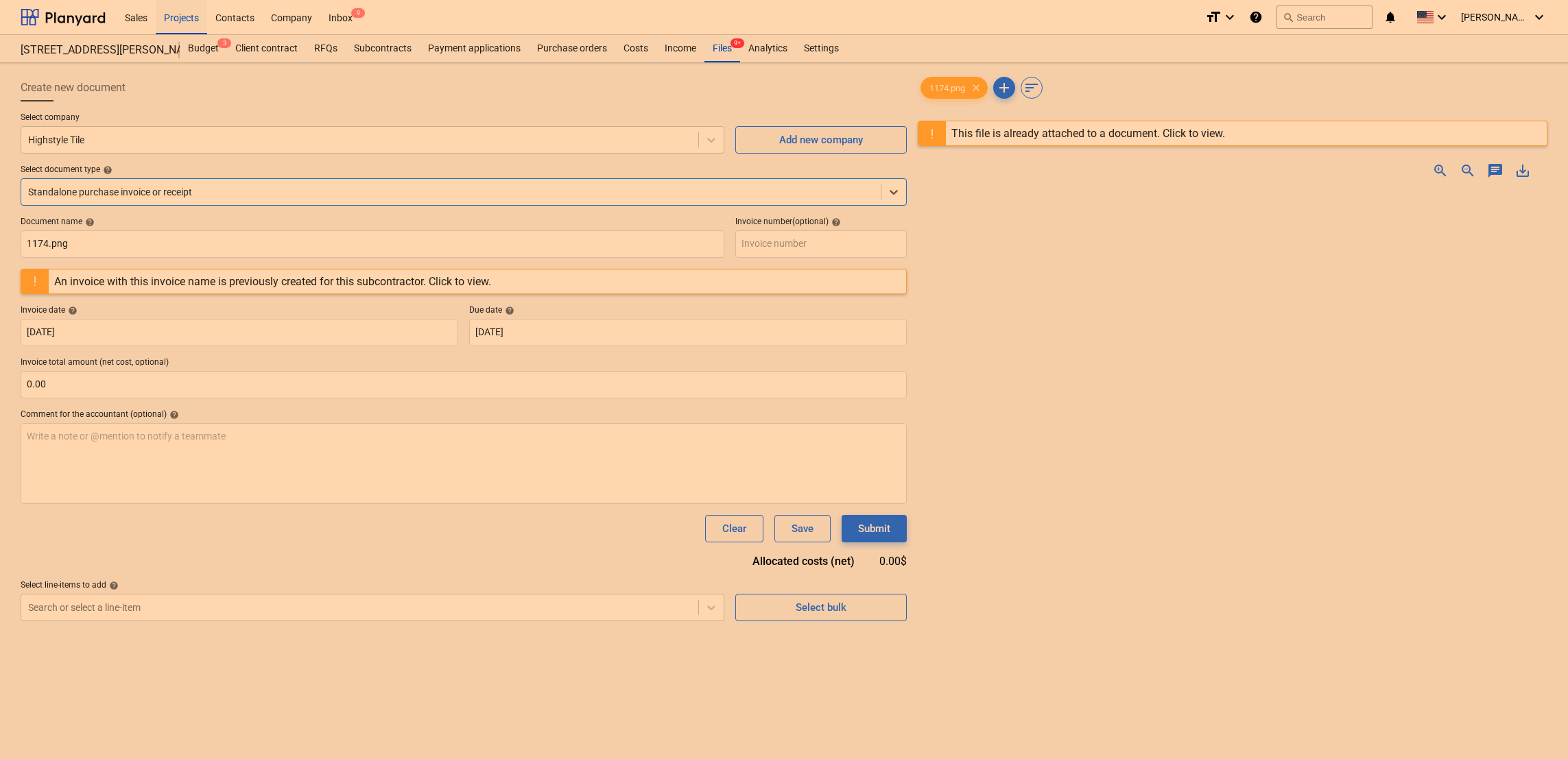
click at [1434, 170] on span "zoom_in" at bounding box center [1440, 171] width 16 height 16
click at [216, 276] on div "An invoice with this invoice name is previously created for this subcontractor.…" at bounding box center [272, 281] width 437 height 13
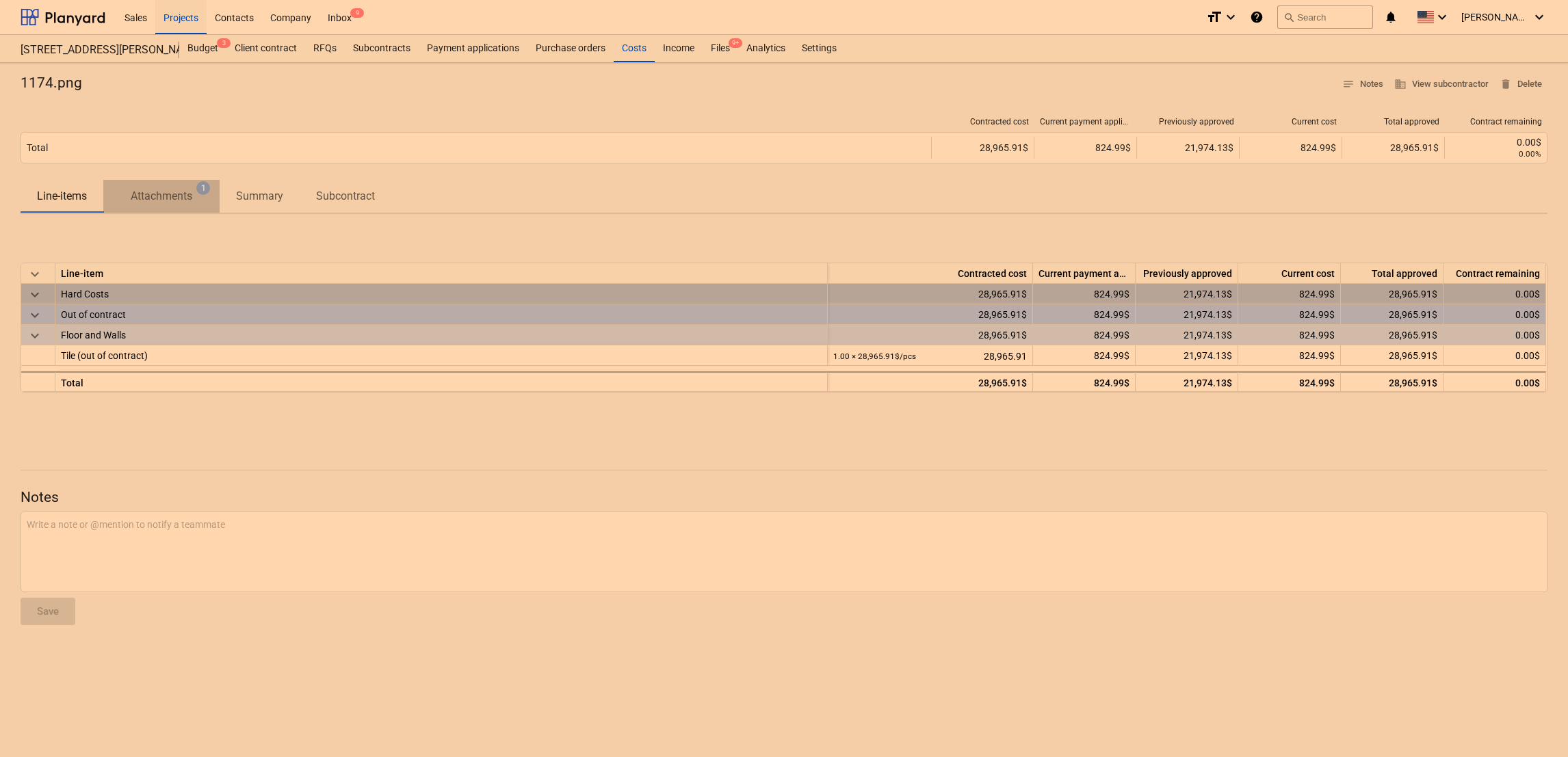
click at [151, 196] on p "Attachments" at bounding box center [161, 196] width 62 height 16
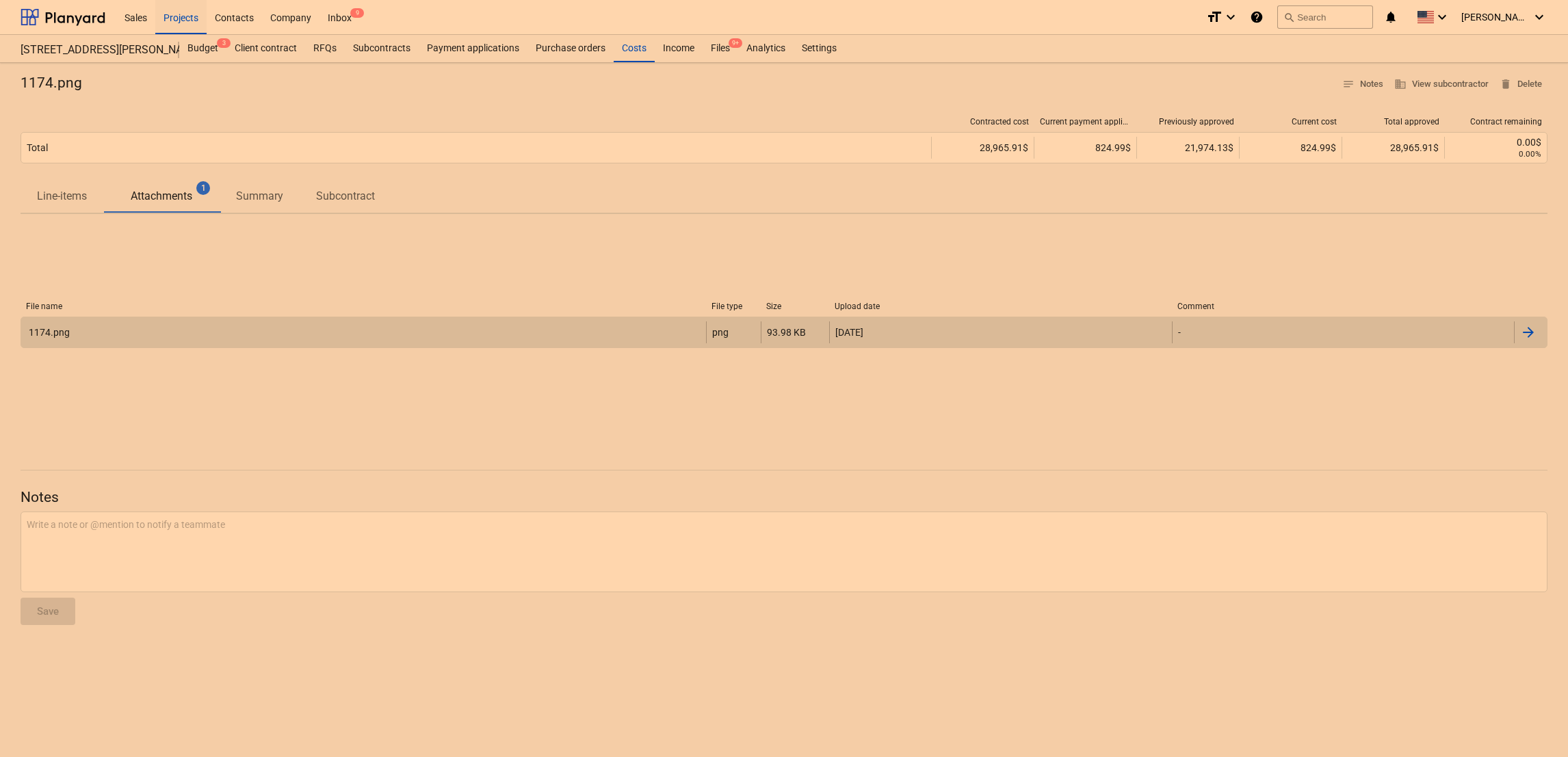
click at [129, 328] on div "1174.png" at bounding box center [364, 332] width 685 height 22
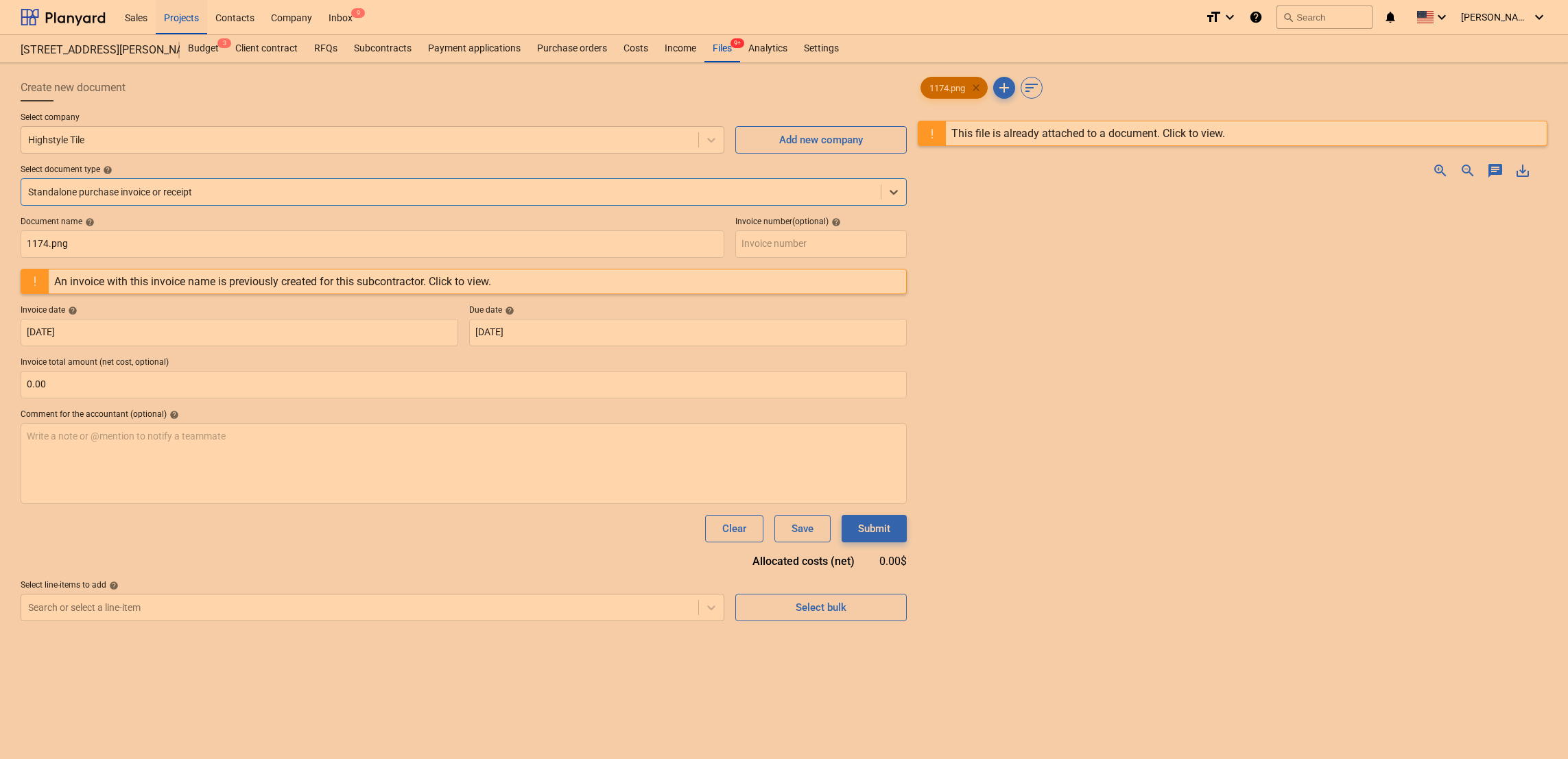
click at [980, 91] on span "clear" at bounding box center [976, 88] width 16 height 16
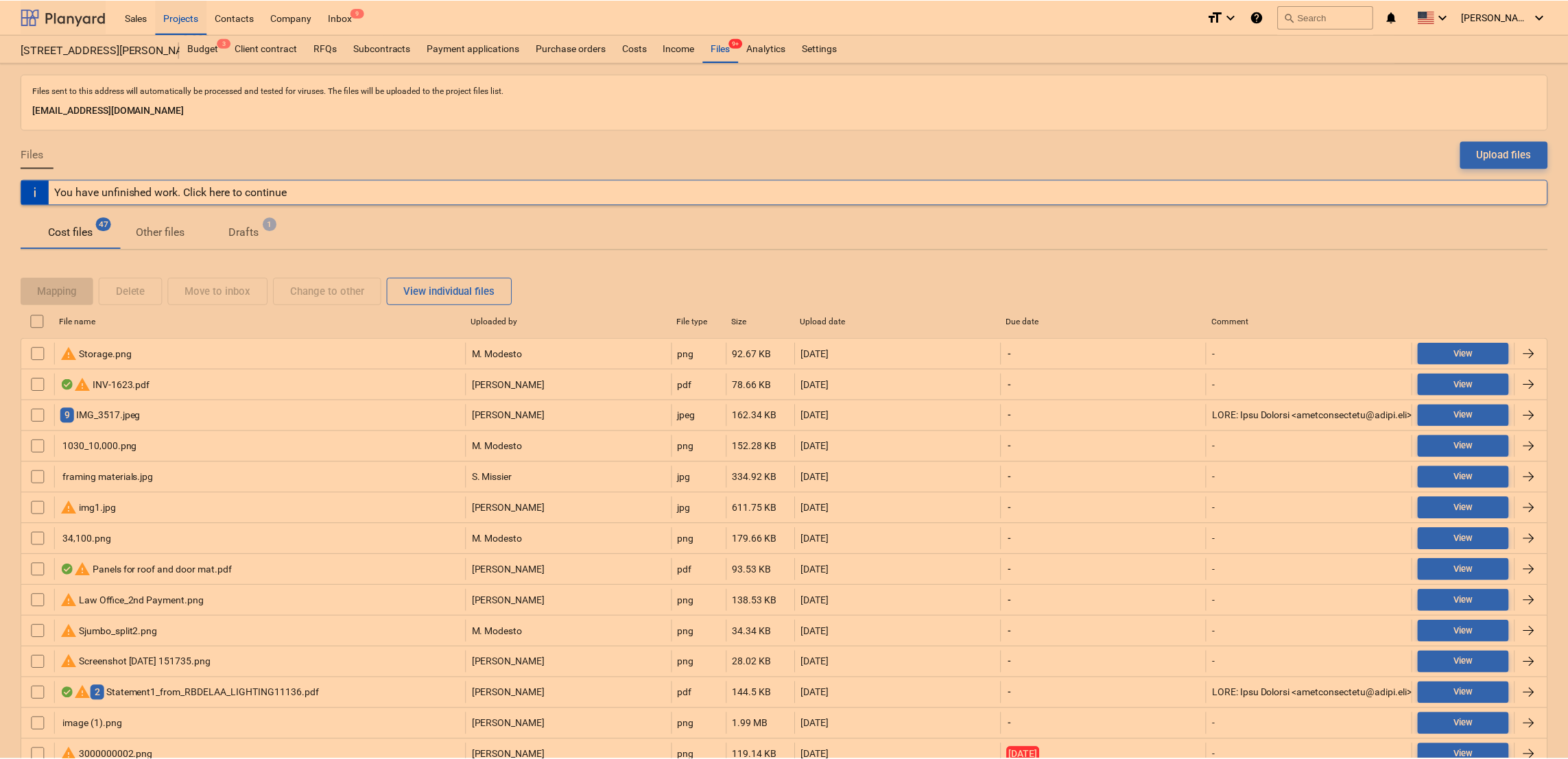
scroll to position [807, 0]
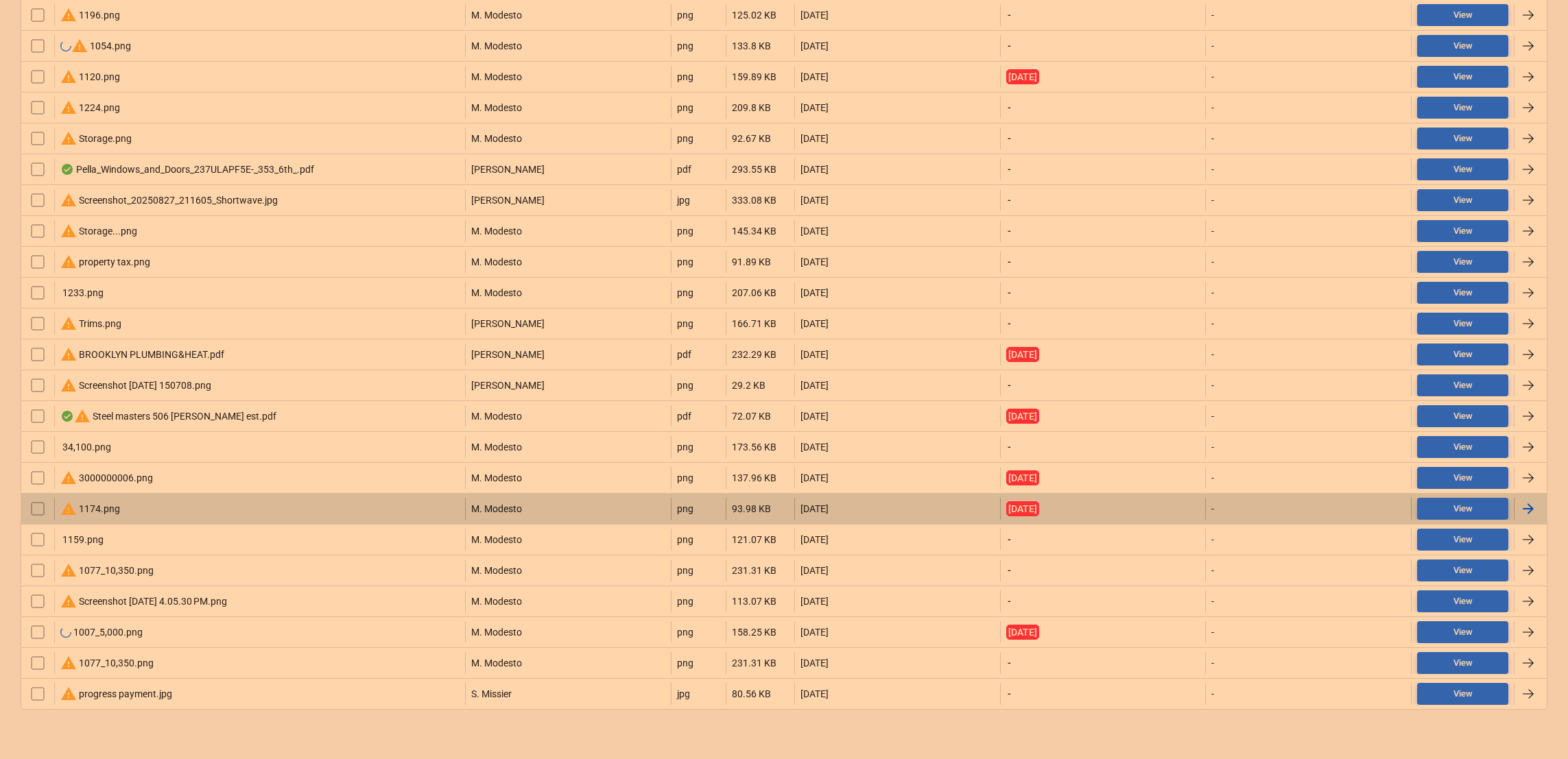
click at [84, 508] on div "warning 1174.png" at bounding box center [90, 508] width 59 height 16
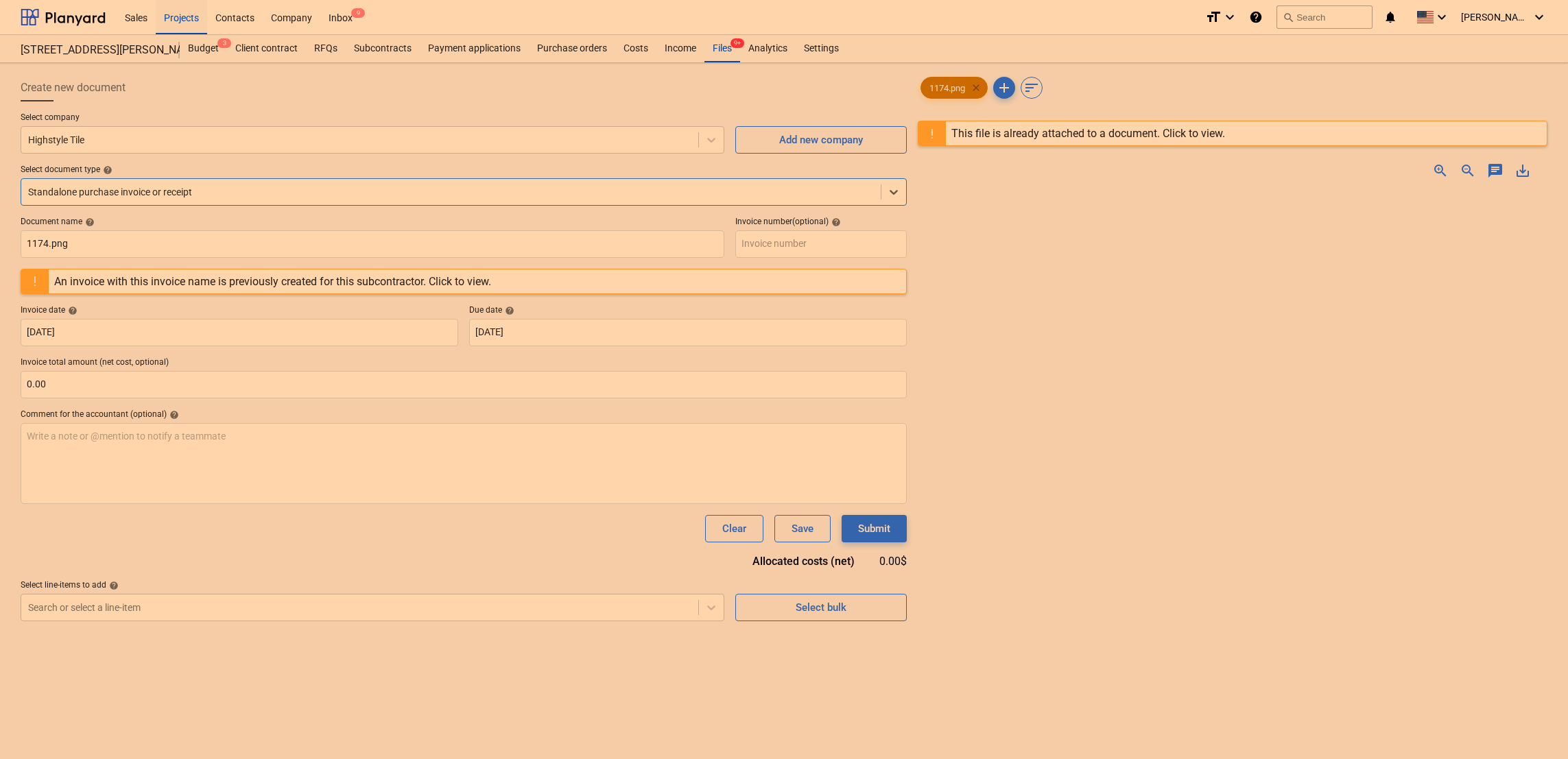
click at [979, 91] on span "clear" at bounding box center [976, 88] width 16 height 16
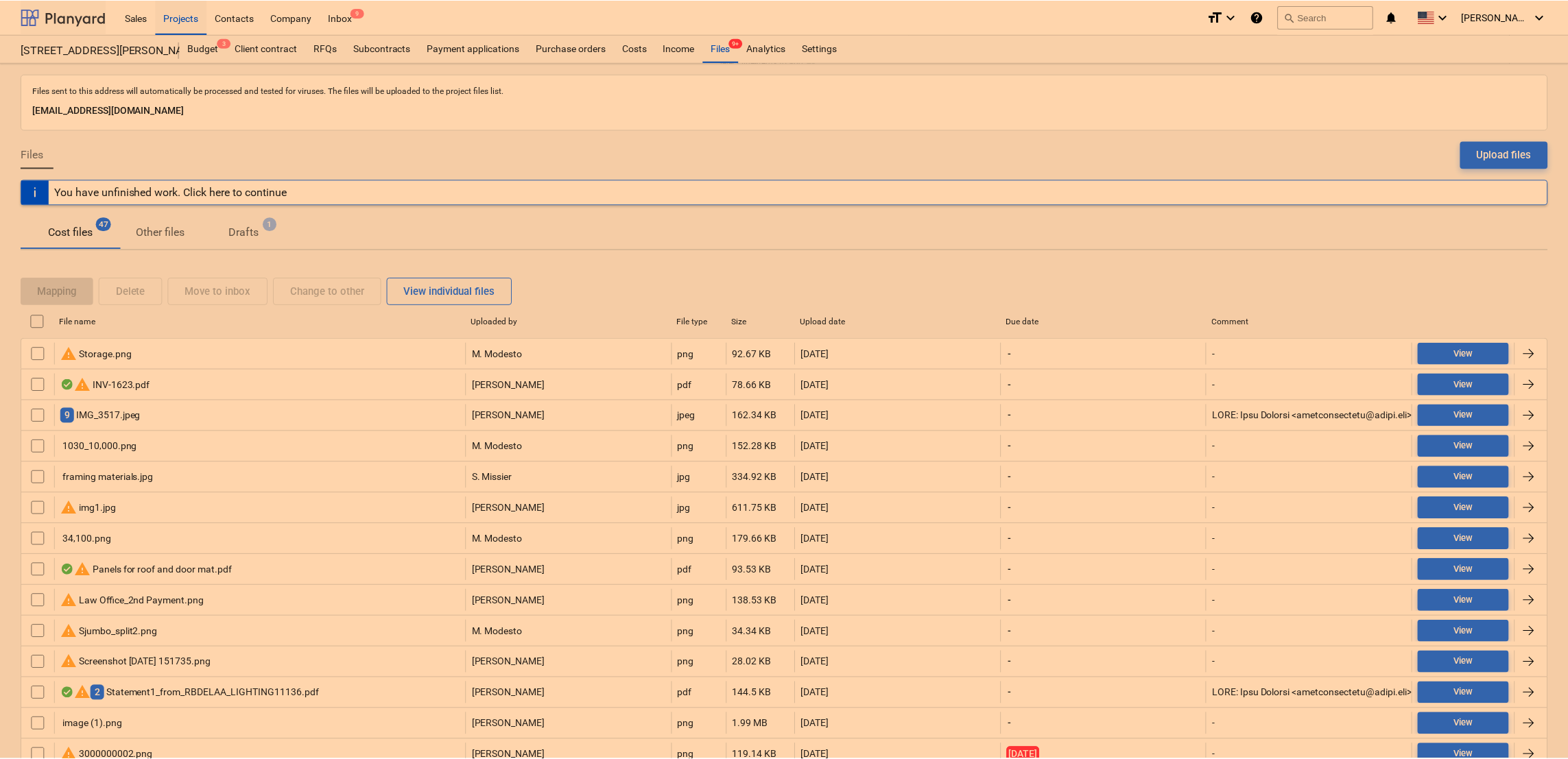
scroll to position [807, 0]
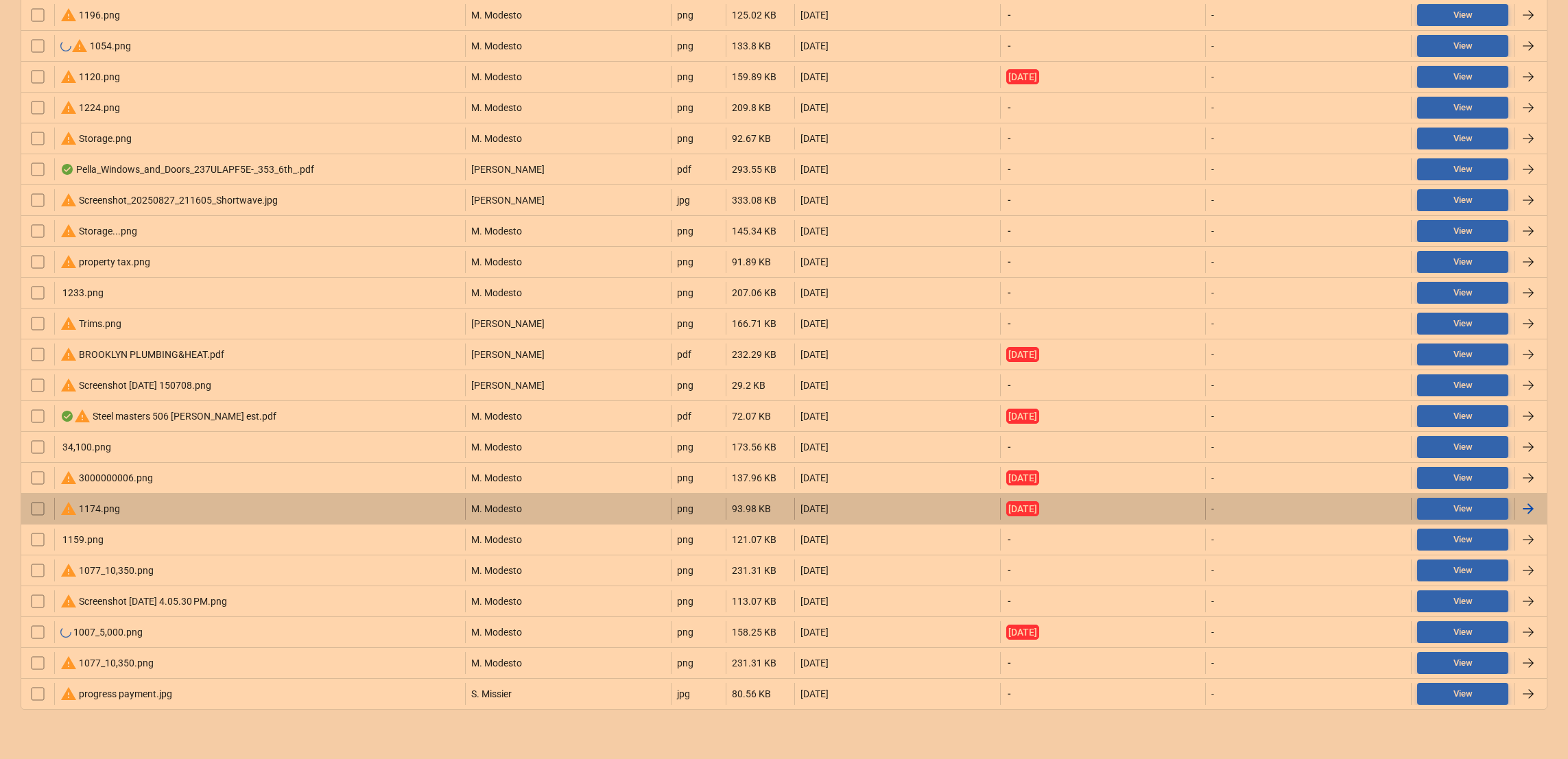
click at [36, 509] on input "checkbox" at bounding box center [38, 508] width 22 height 22
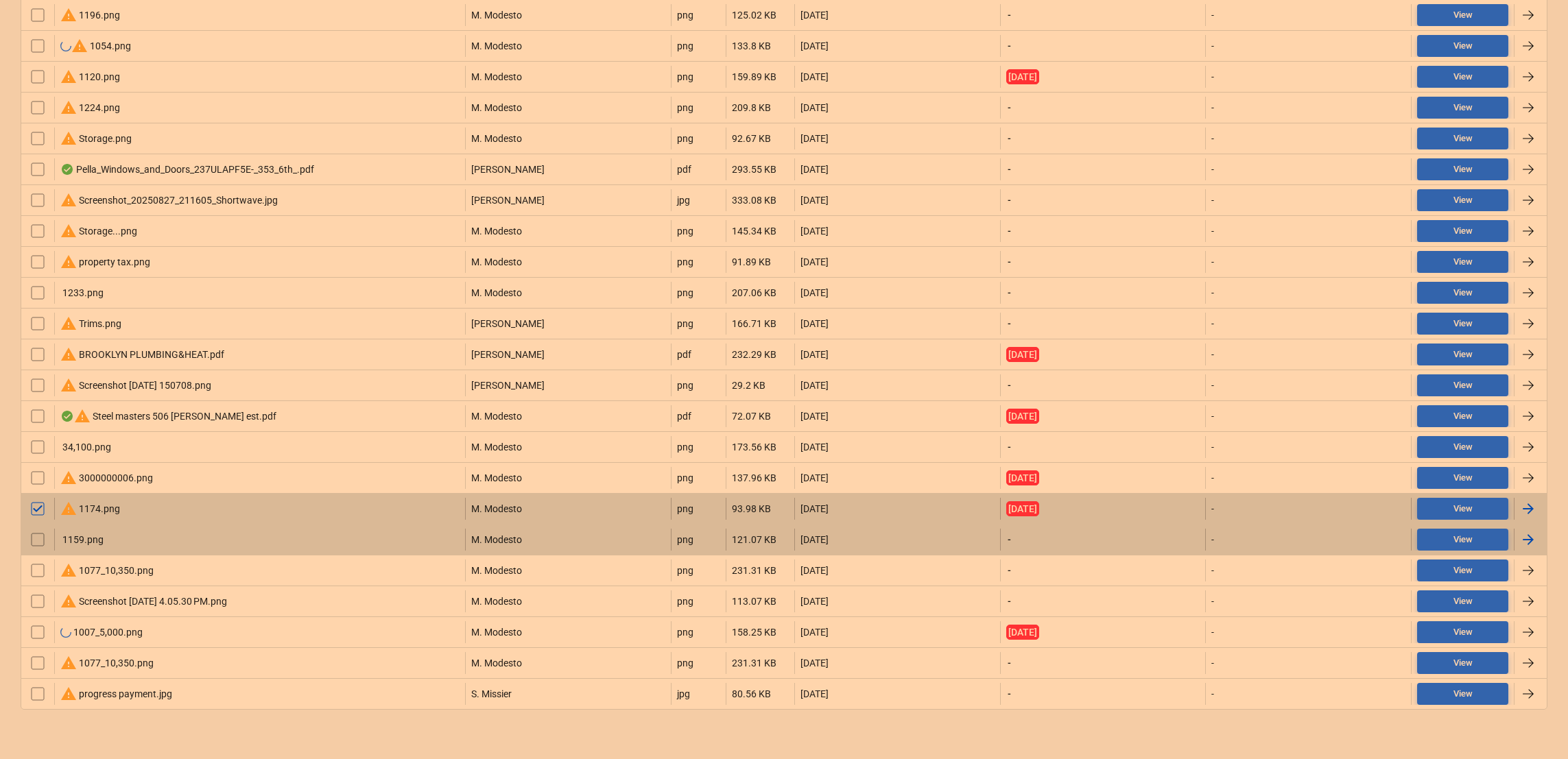
click at [38, 546] on input "checkbox" at bounding box center [38, 540] width 22 height 22
click at [38, 569] on input "checkbox" at bounding box center [38, 570] width 22 height 22
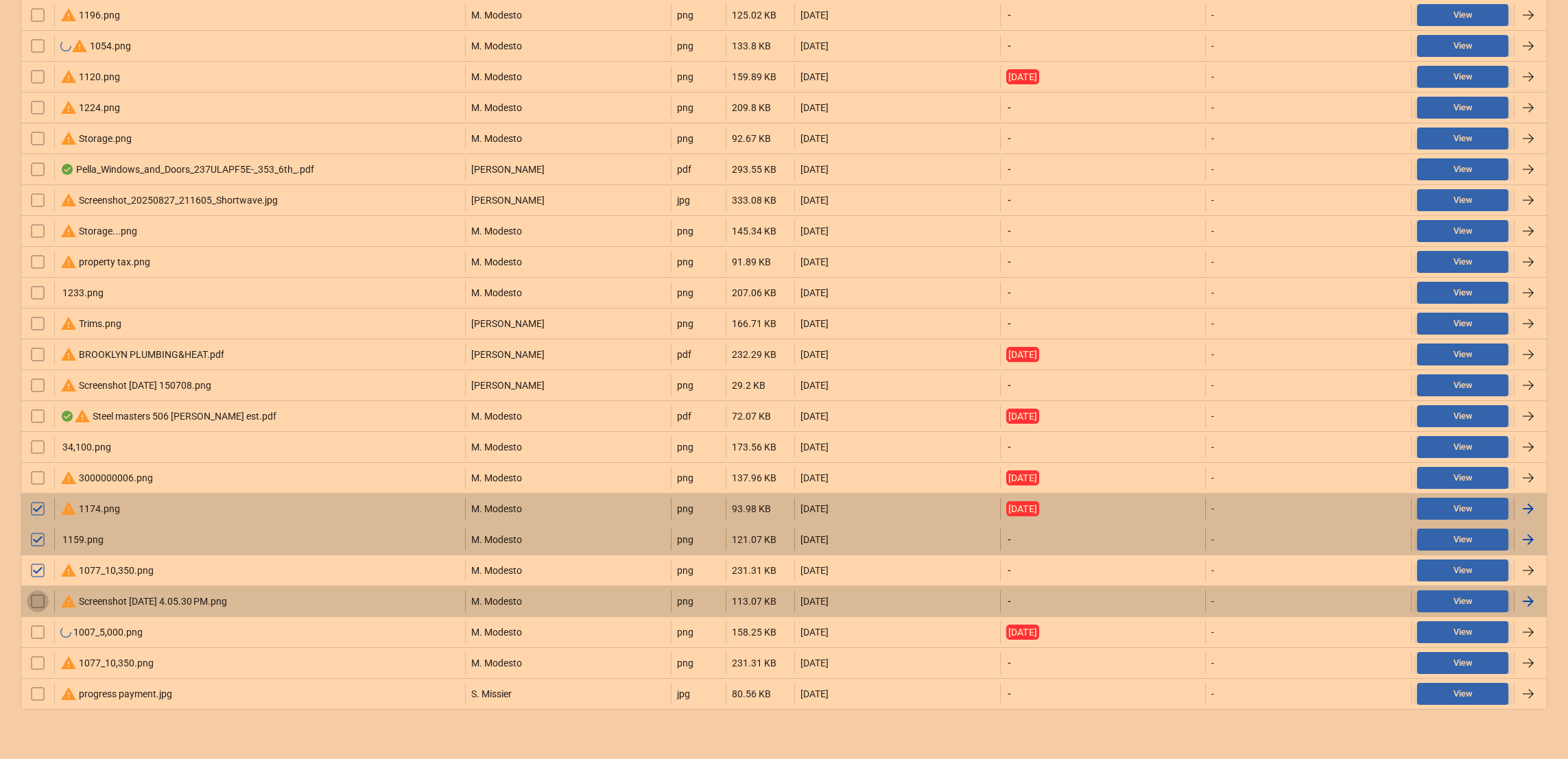
click at [42, 593] on input "checkbox" at bounding box center [38, 601] width 22 height 22
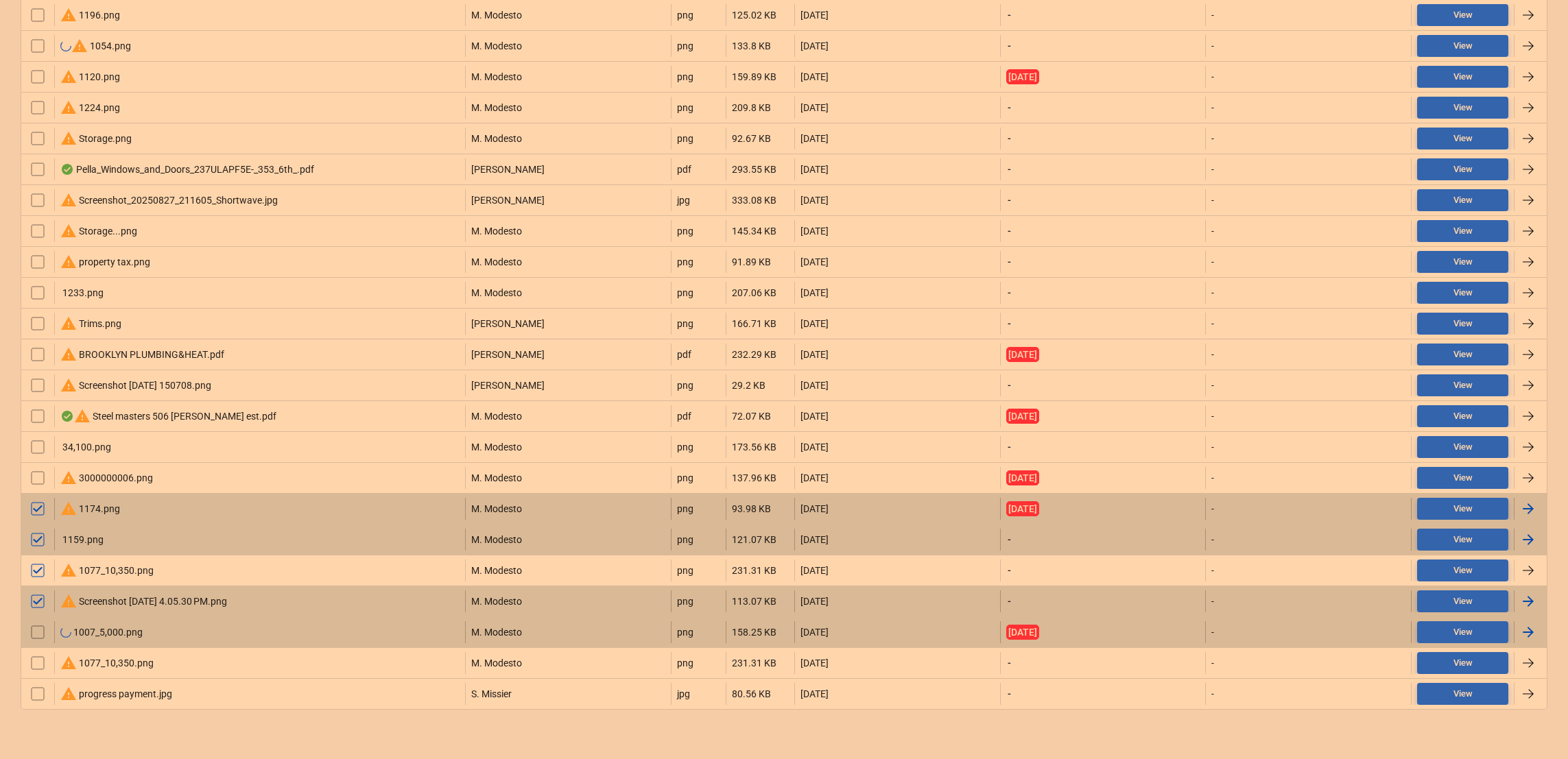
click at [40, 632] on input "checkbox" at bounding box center [38, 632] width 22 height 22
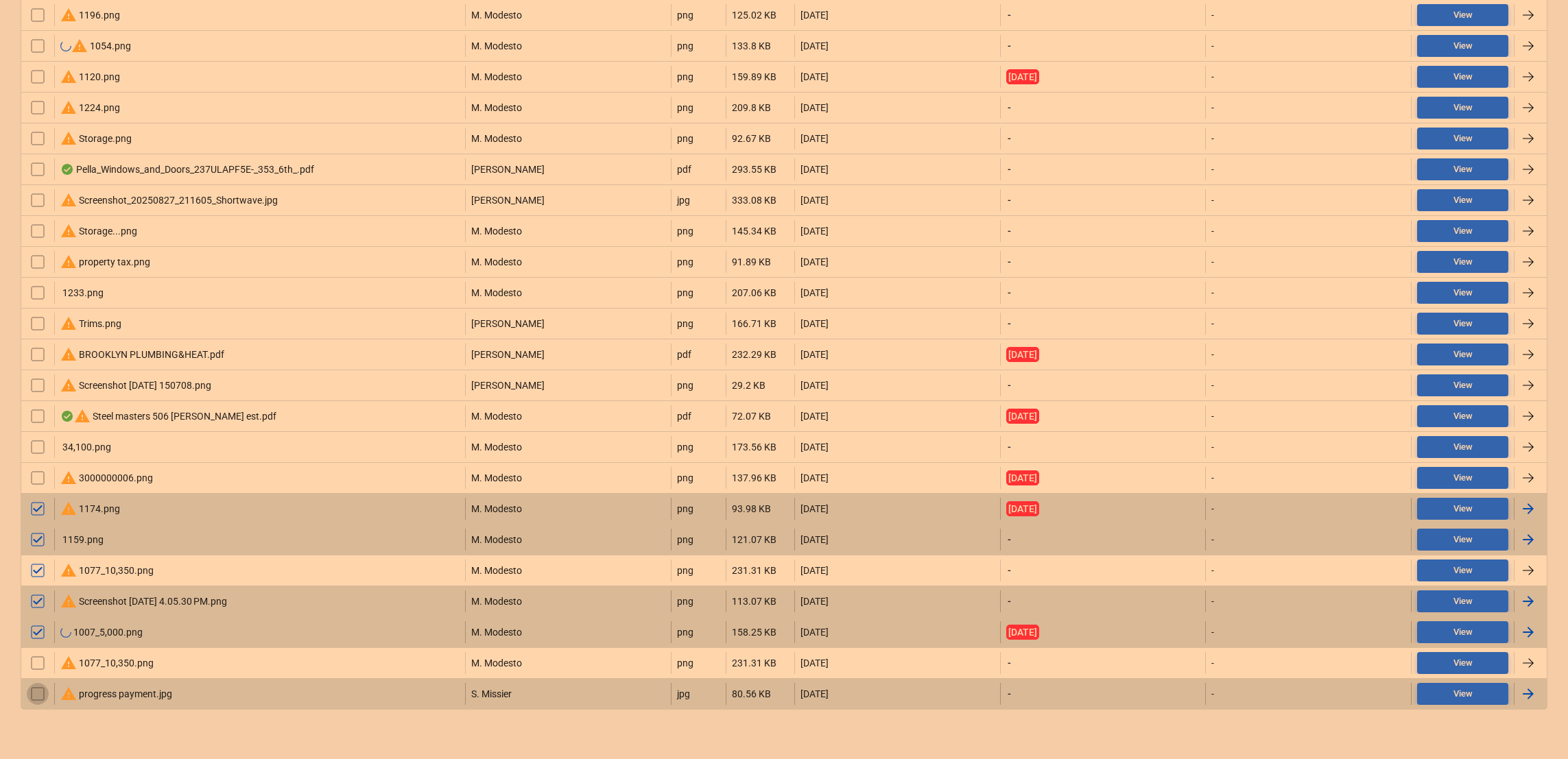
click at [40, 696] on input "checkbox" at bounding box center [38, 693] width 22 height 22
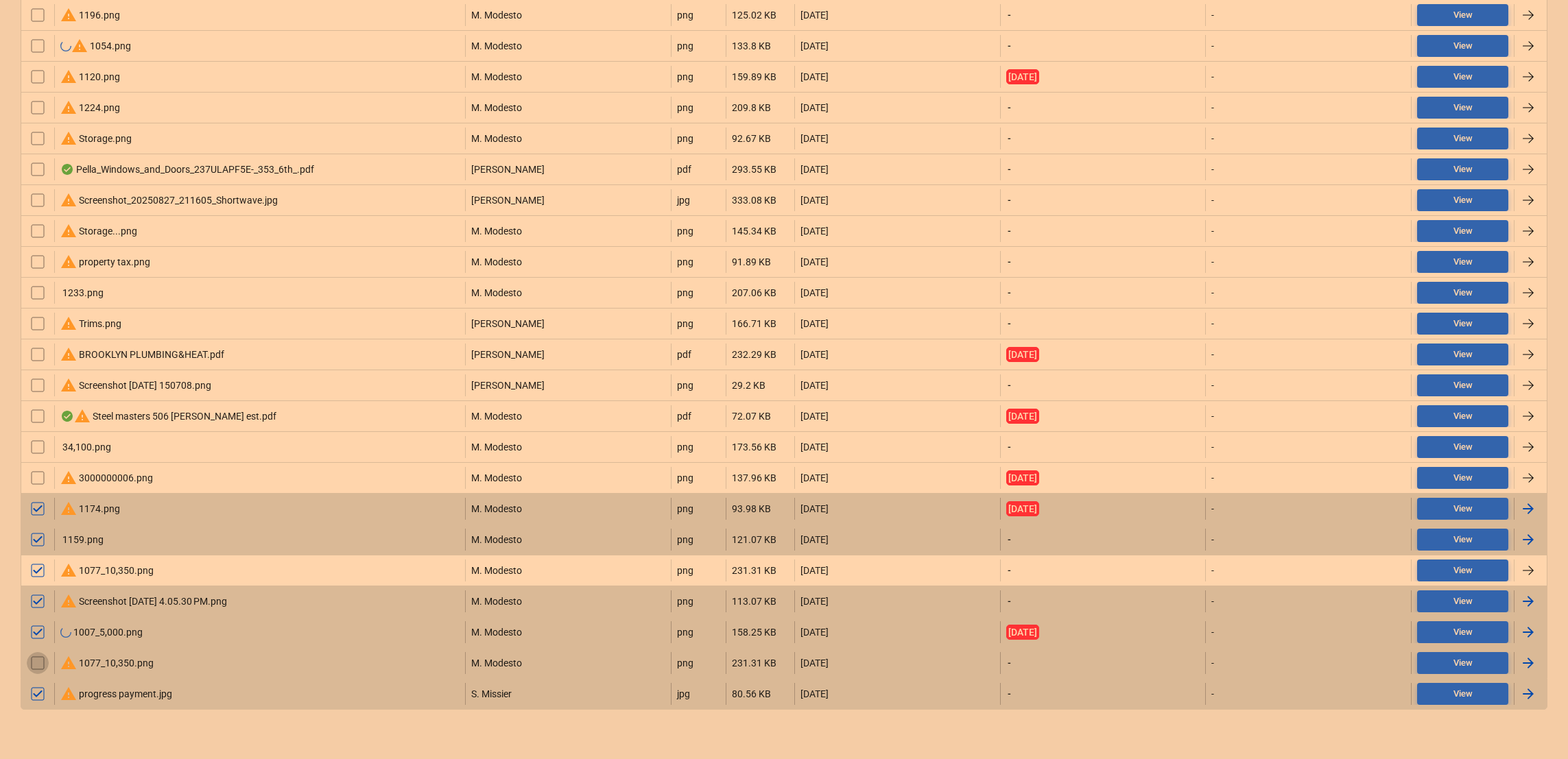
click at [35, 667] on input "checkbox" at bounding box center [38, 663] width 22 height 22
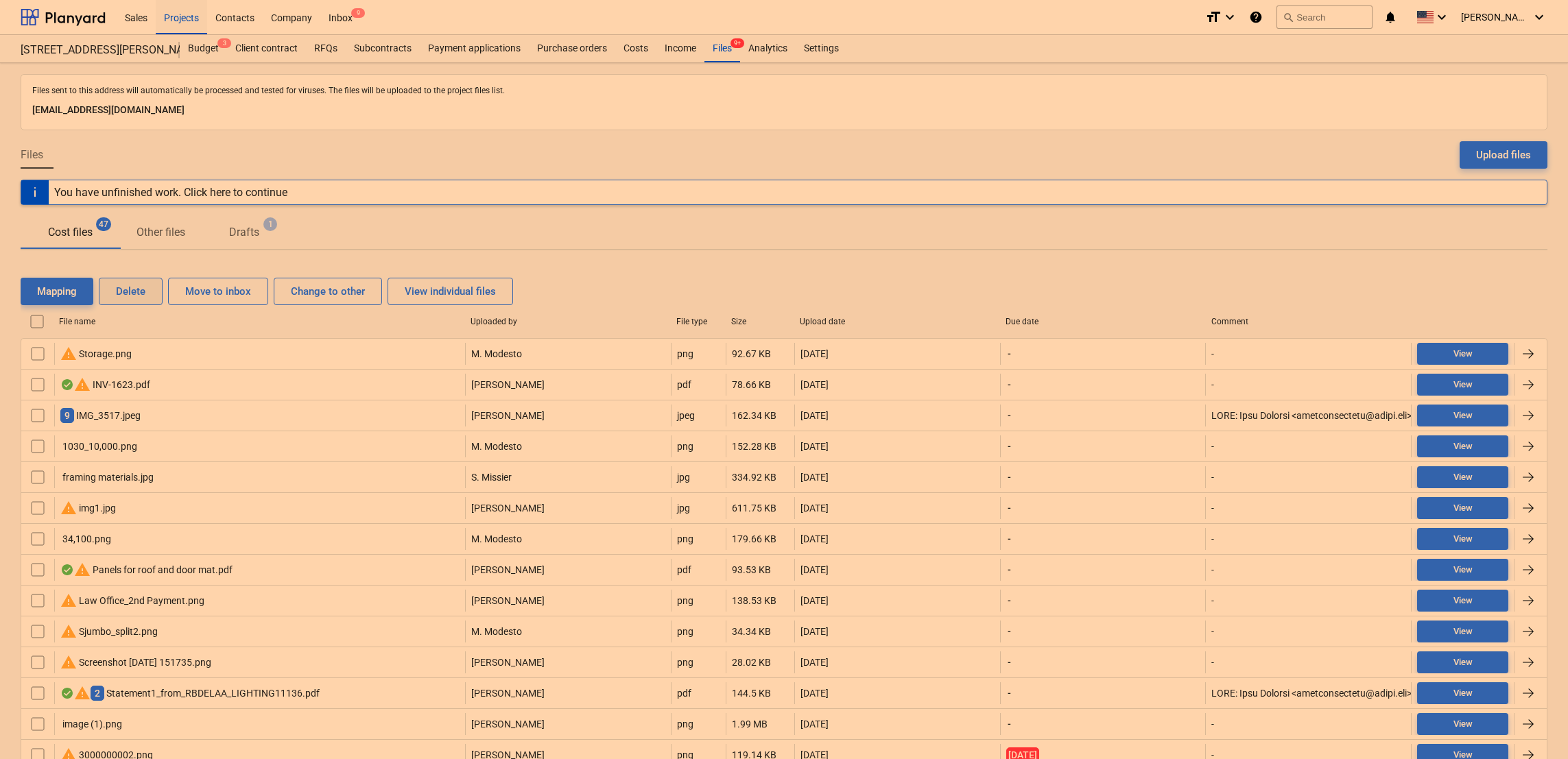
click at [126, 292] on div "Delete" at bounding box center [130, 292] width 30 height 18
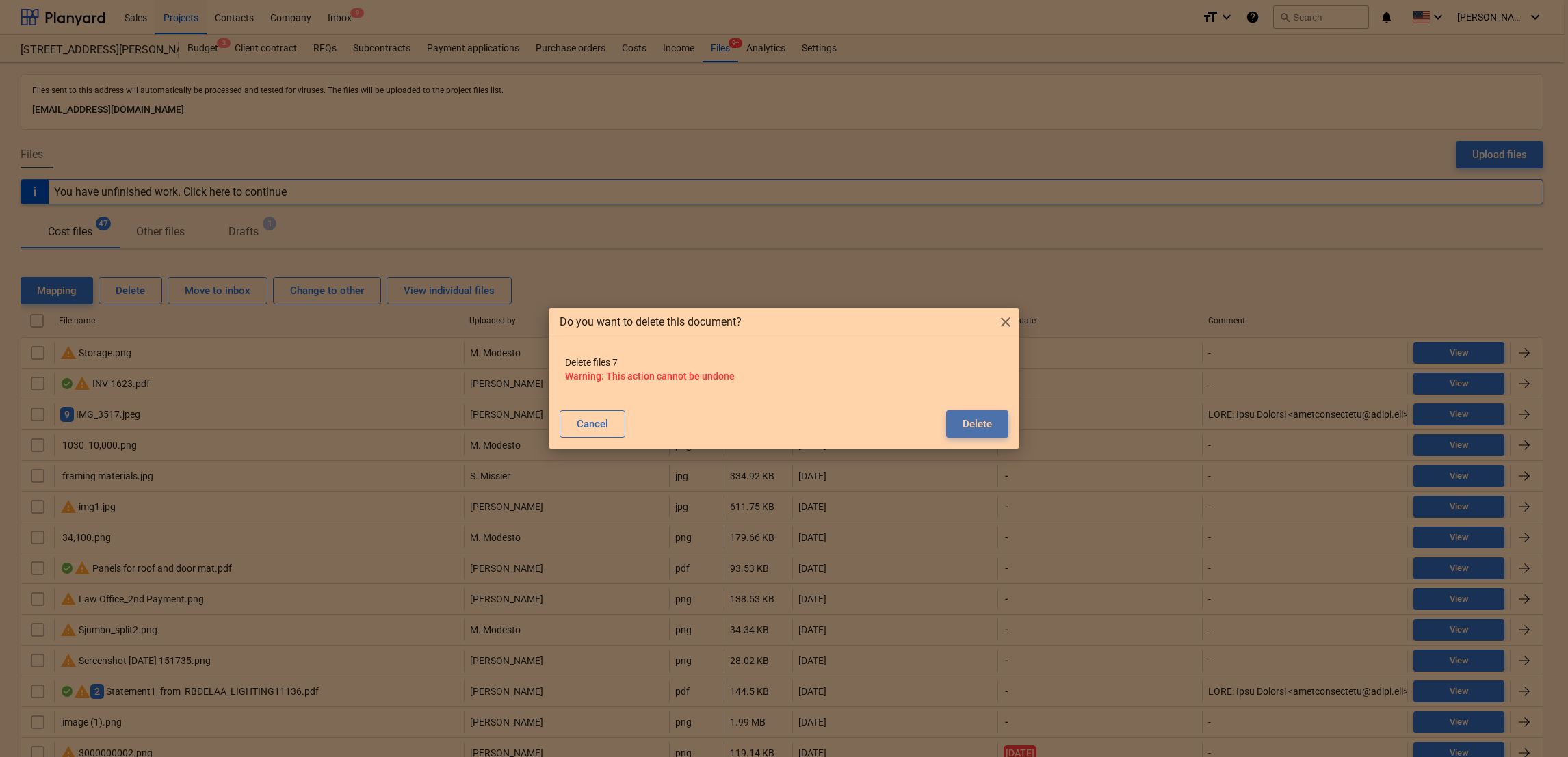
click at [976, 423] on div "Delete" at bounding box center [977, 424] width 30 height 18
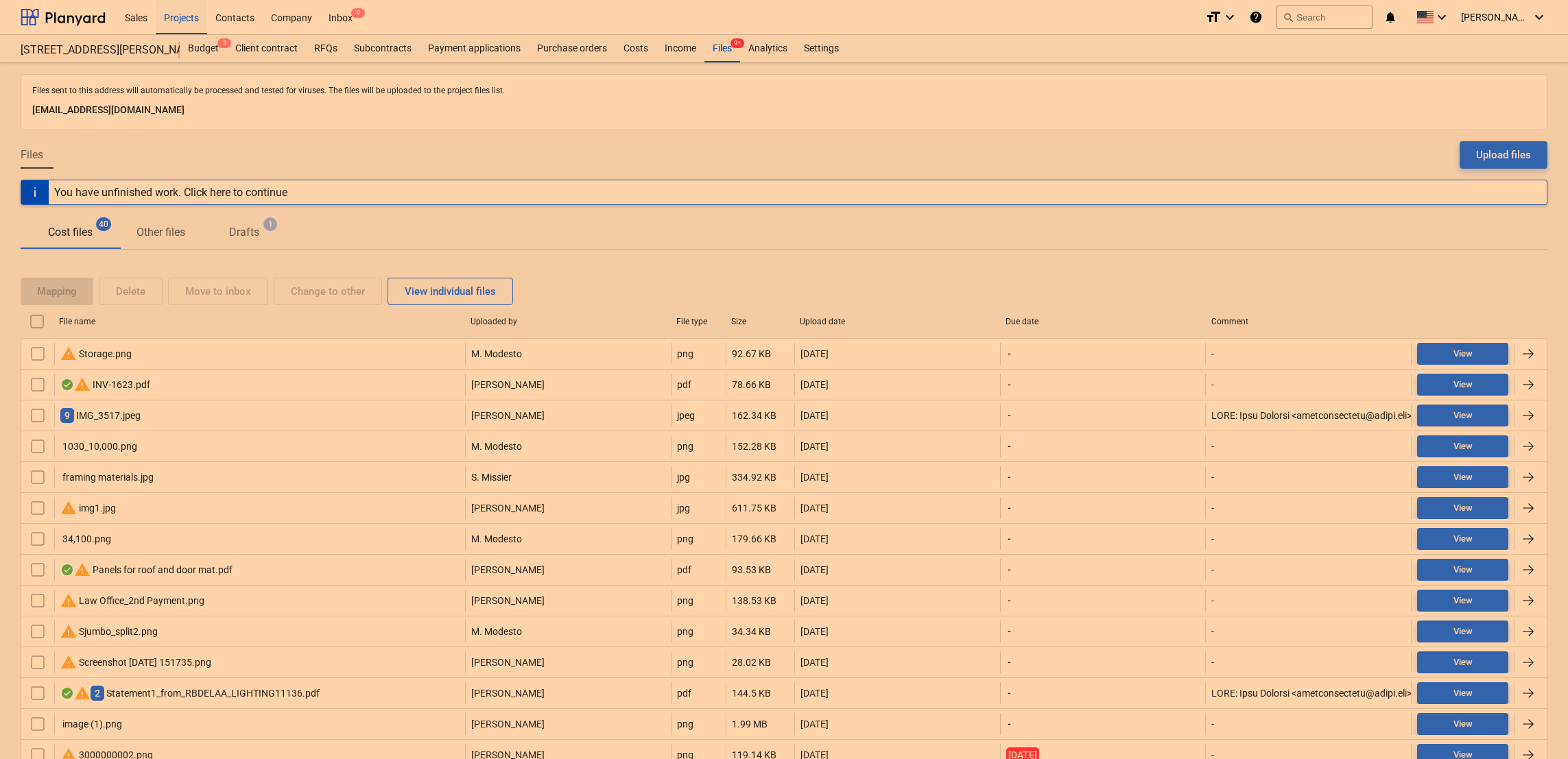
click at [101, 346] on div "warning Storage.png" at bounding box center [95, 354] width 71 height 16
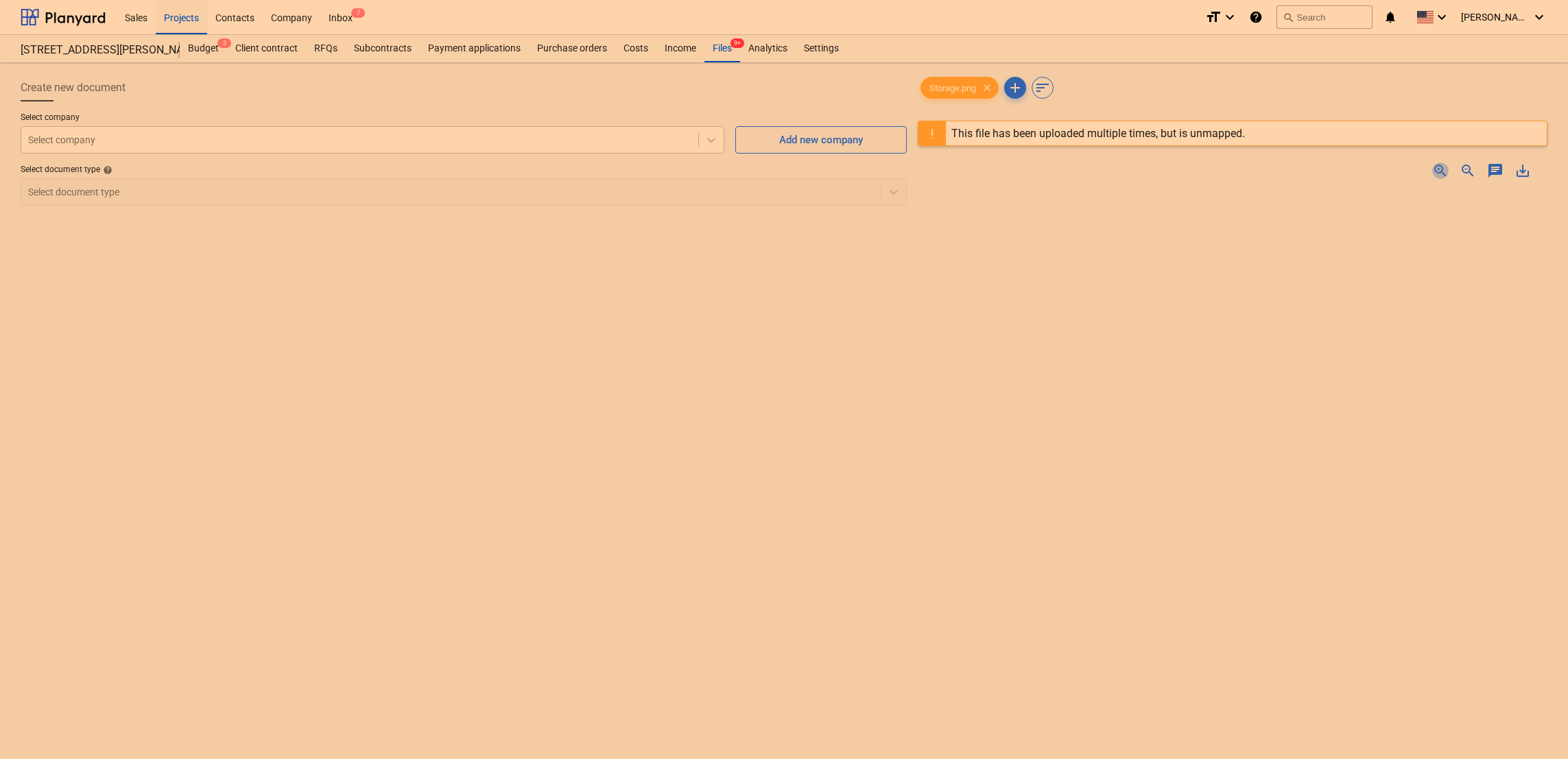
click at [1439, 173] on span "zoom_in" at bounding box center [1440, 171] width 16 height 16
click at [1327, 16] on button "search Search" at bounding box center [1324, 17] width 96 height 23
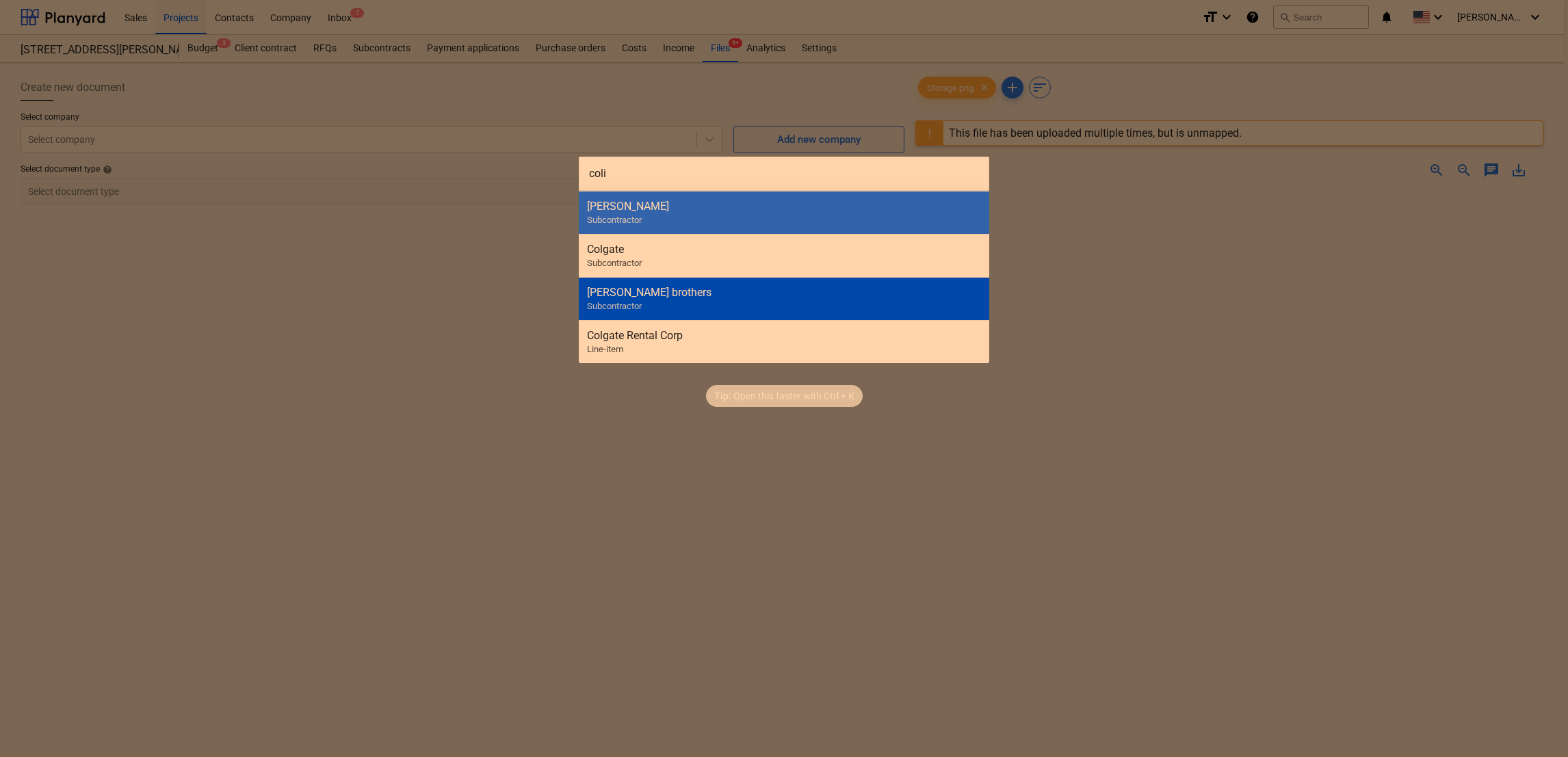
type input "coli"
click at [716, 304] on div "[PERSON_NAME] brothers Subcontractor" at bounding box center [784, 298] width 410 height 43
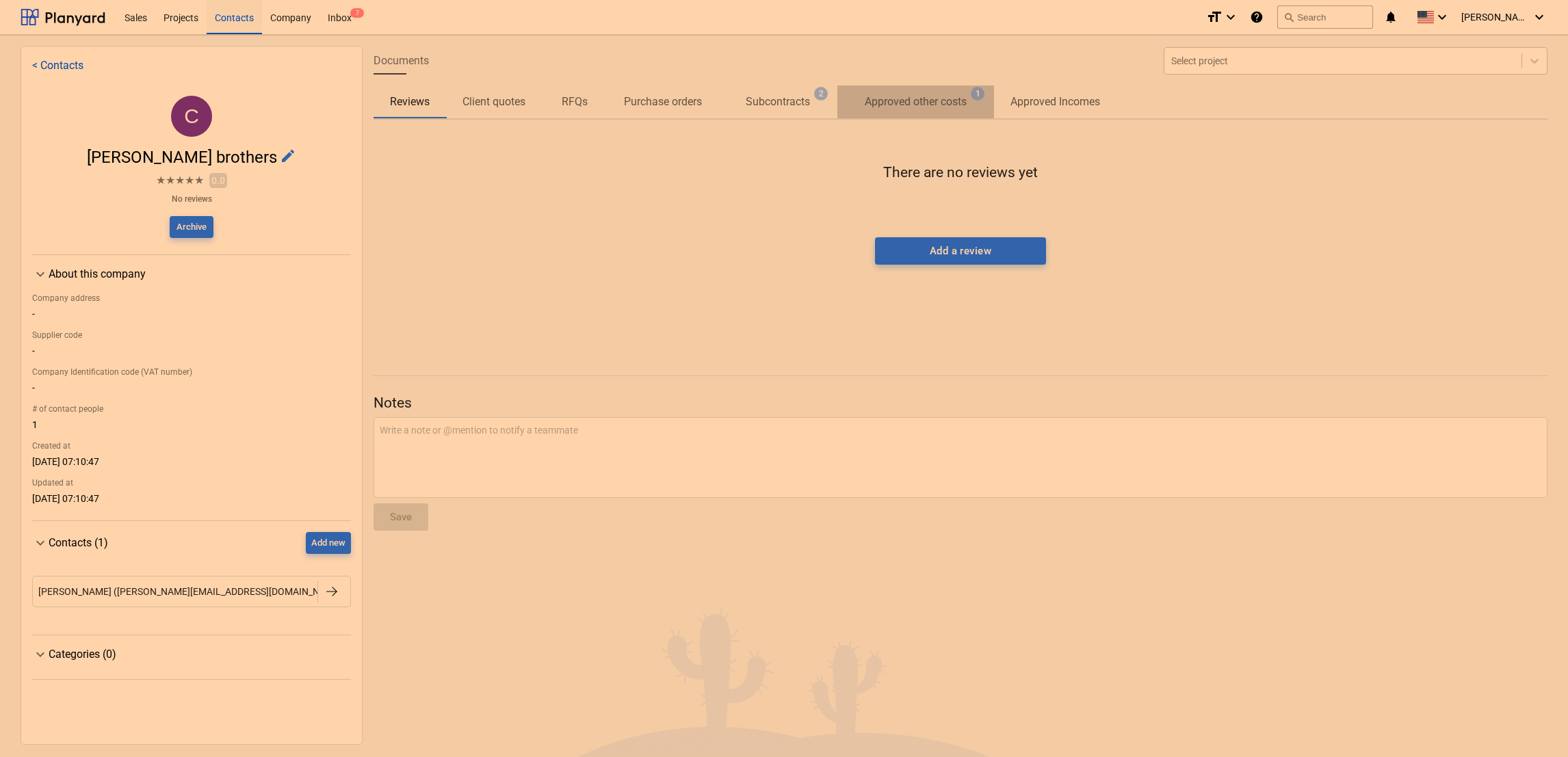
click at [905, 103] on p "Approved other costs" at bounding box center [916, 102] width 102 height 16
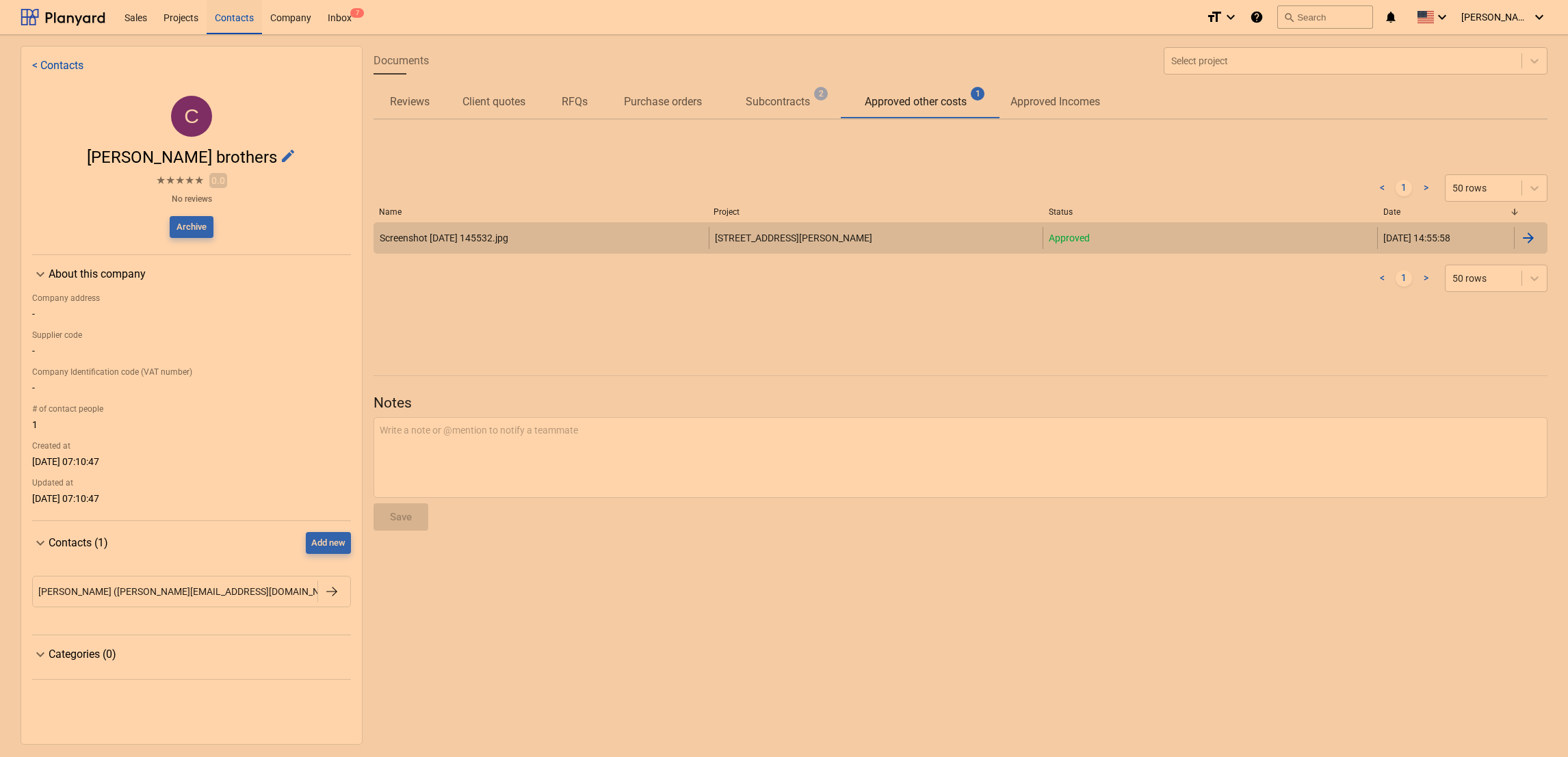
click at [597, 237] on div "Screenshot [DATE] 145532.jpg" at bounding box center [541, 237] width 334 height 22
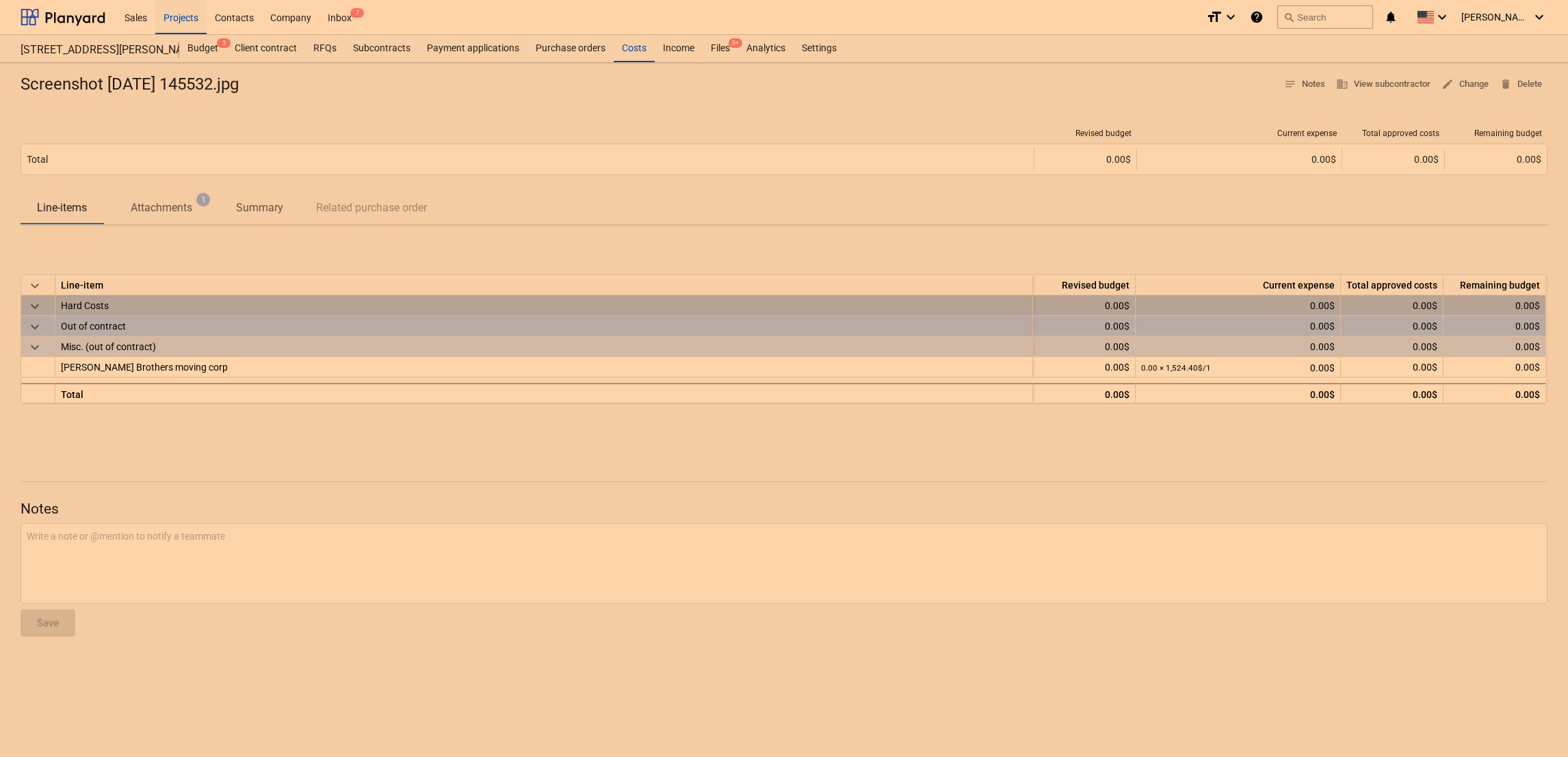
click at [195, 212] on span "Attachments 1" at bounding box center [161, 208] width 83 height 16
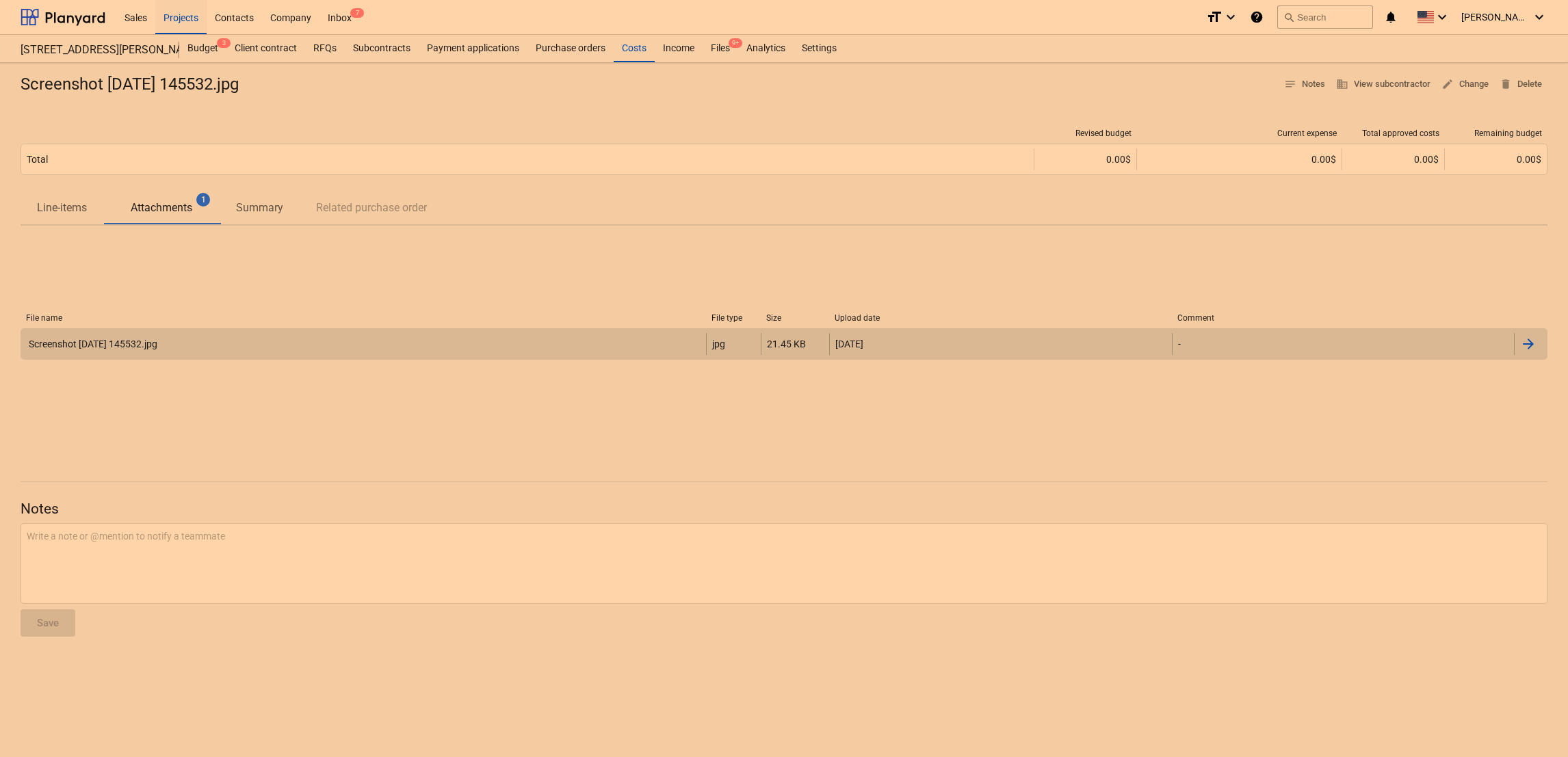
click at [125, 346] on div "Screenshot [DATE] 145532.jpg" at bounding box center [92, 344] width 131 height 11
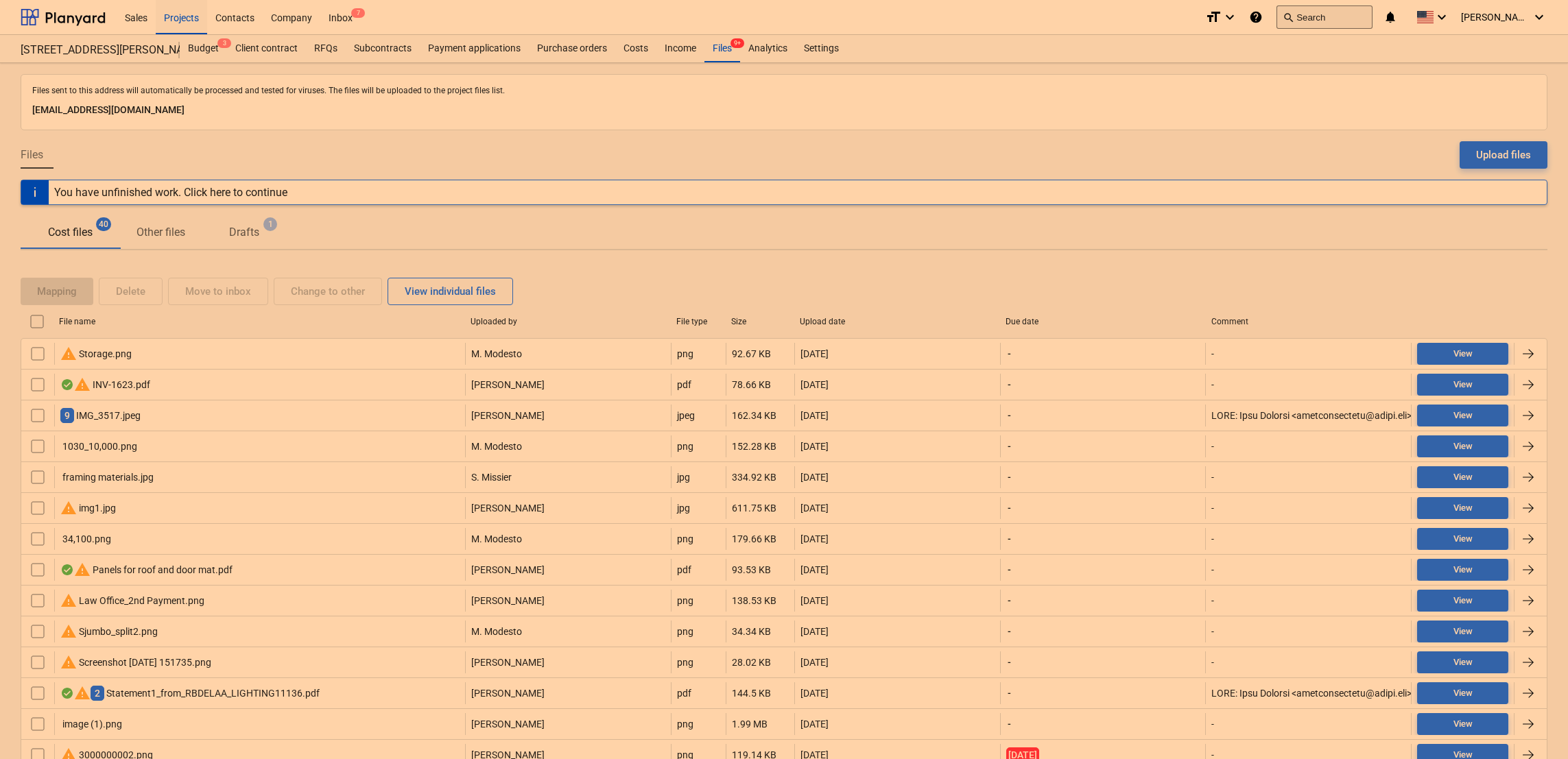
click at [1321, 20] on button "search Search" at bounding box center [1324, 17] width 96 height 23
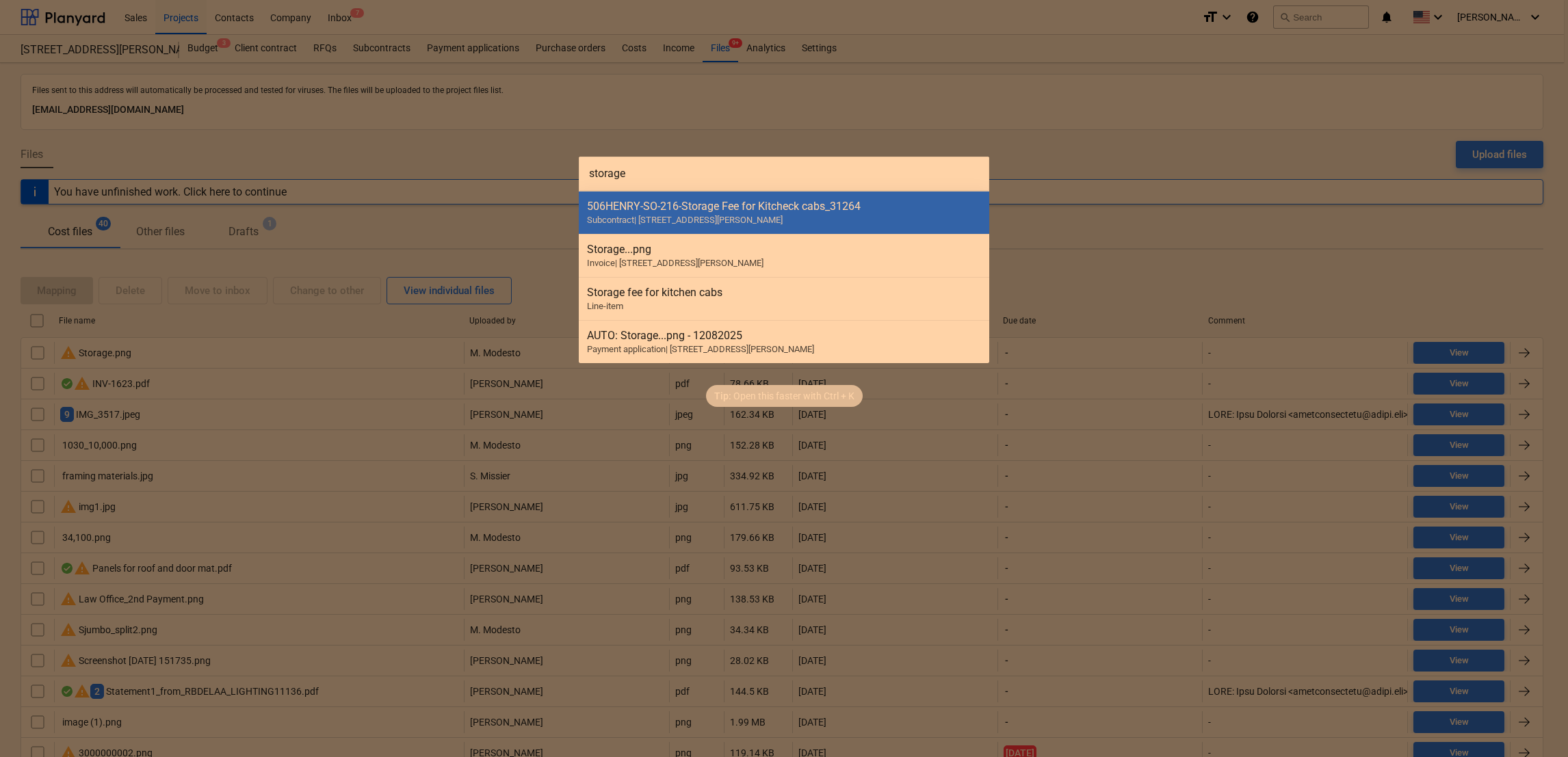
type input "storage"
click at [1082, 241] on div at bounding box center [784, 378] width 1568 height 757
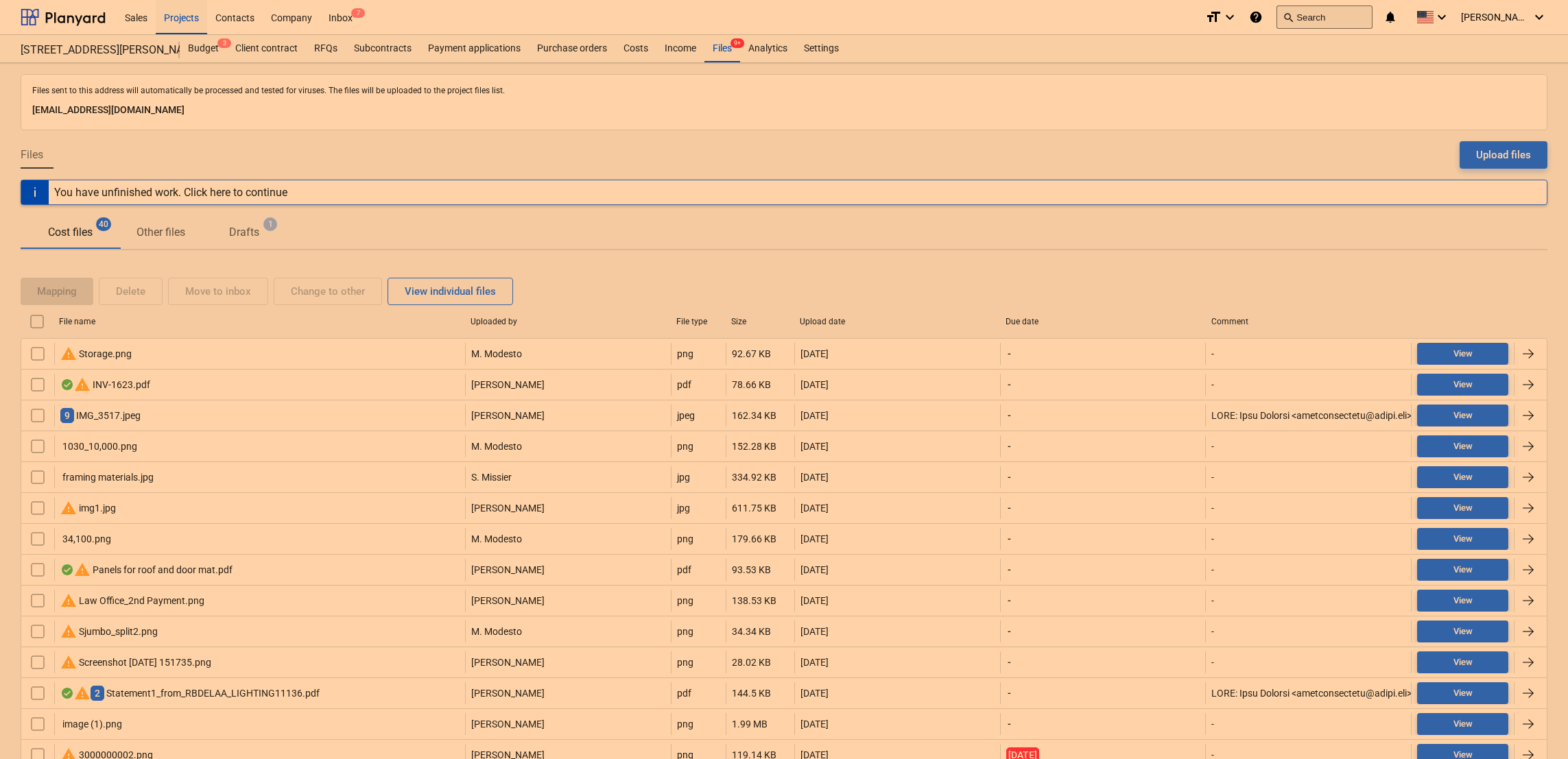
click at [1330, 13] on button "search Search" at bounding box center [1324, 17] width 96 height 23
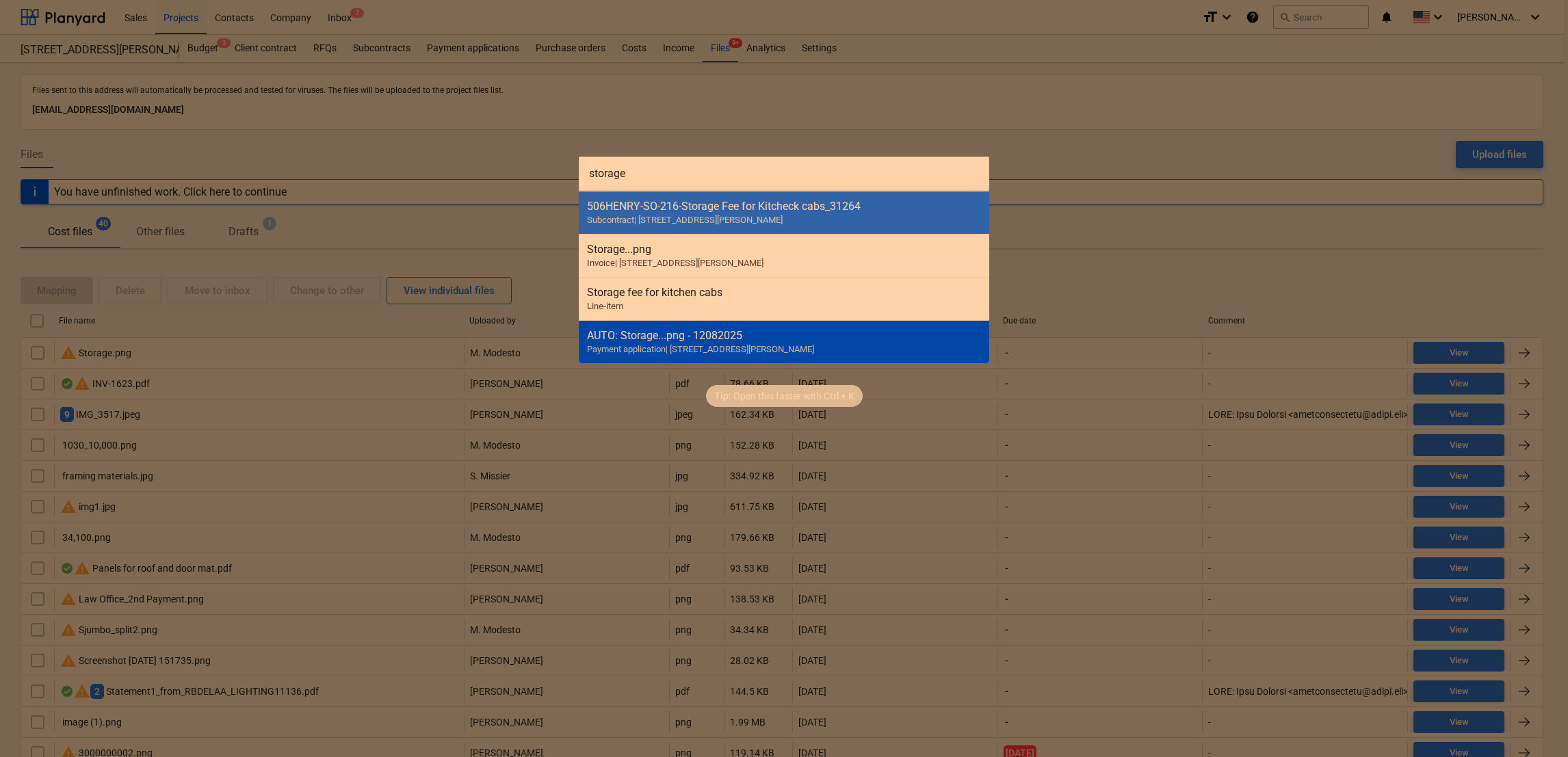
type input "storage"
click at [687, 350] on span "Payment application | [STREET_ADDRESS][PERSON_NAME]" at bounding box center [700, 348] width 227 height 10
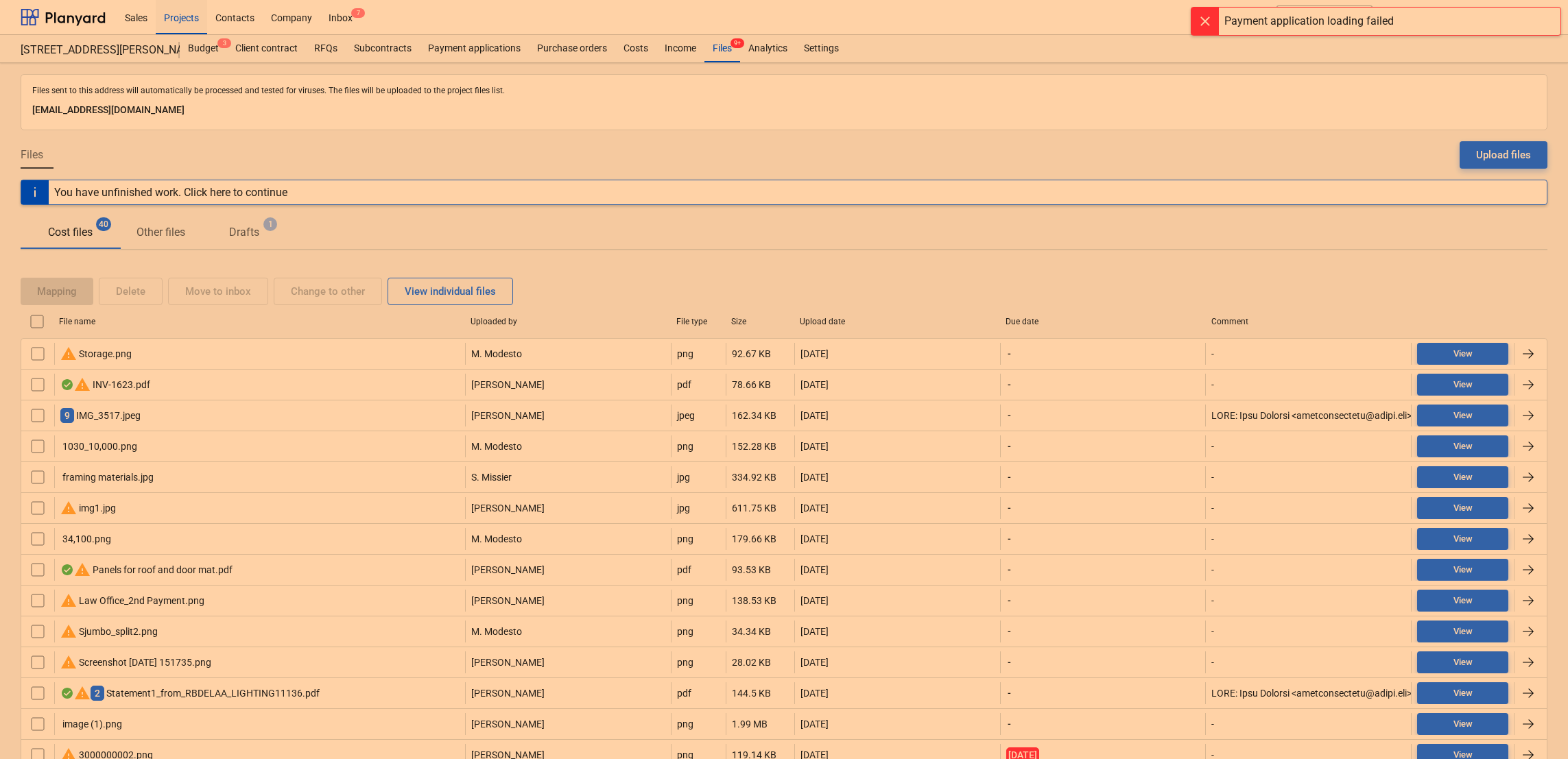
click at [1212, 21] on div at bounding box center [1205, 21] width 28 height 28
click at [1356, 13] on button "search Search" at bounding box center [1324, 17] width 96 height 23
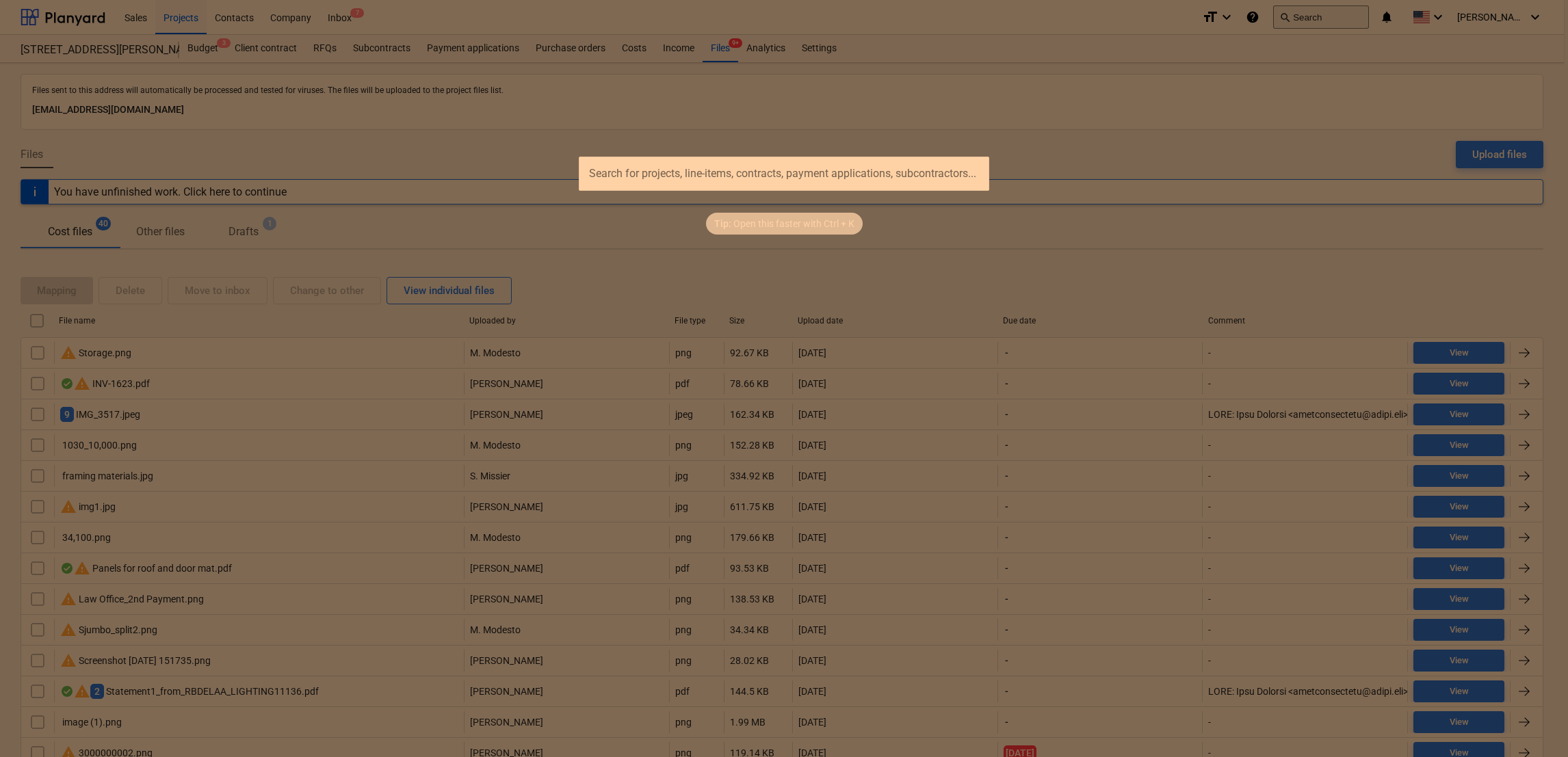
click at [1352, 13] on div at bounding box center [784, 378] width 1568 height 757
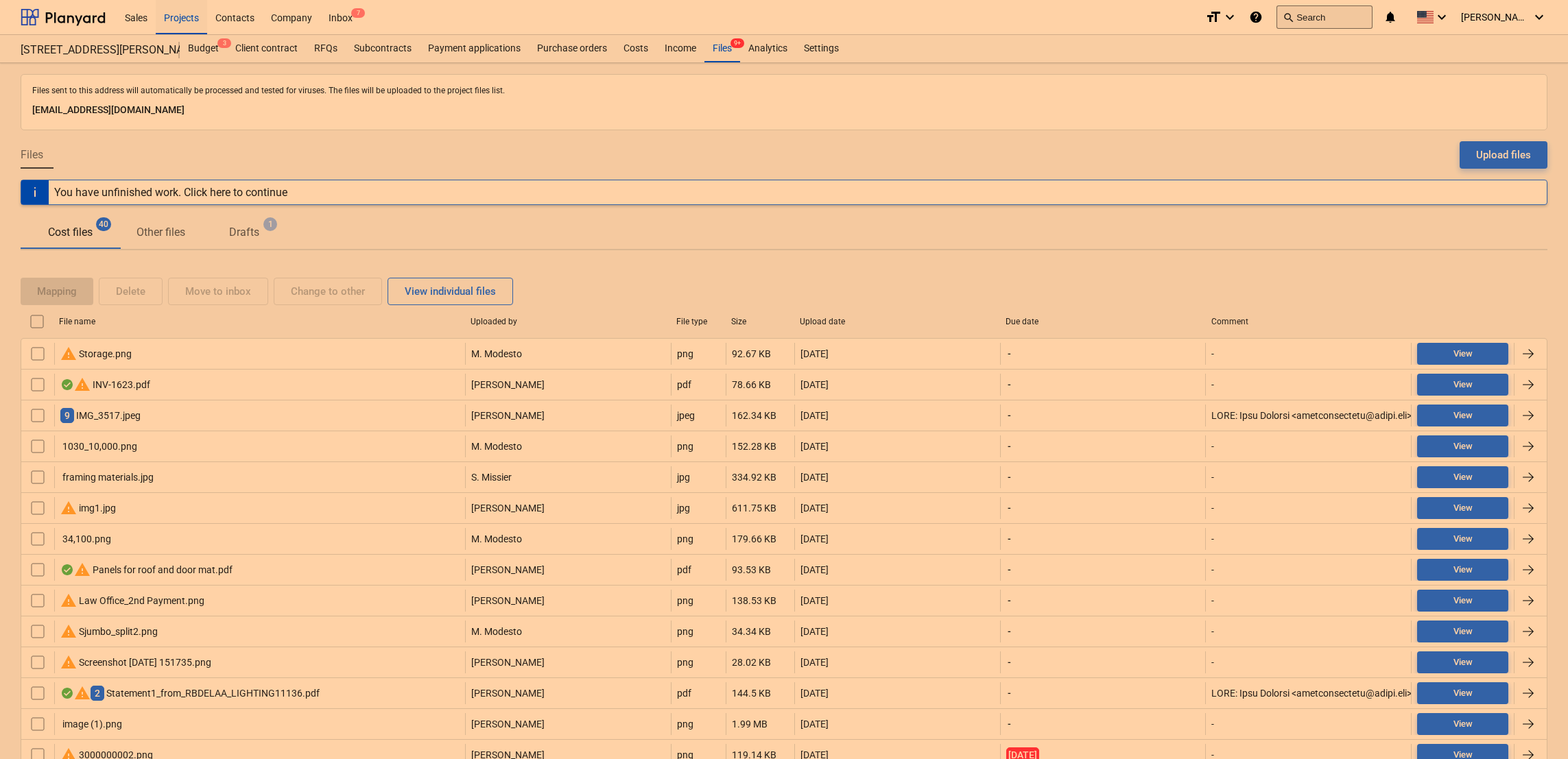
click at [1356, 13] on button "search Search" at bounding box center [1324, 17] width 96 height 23
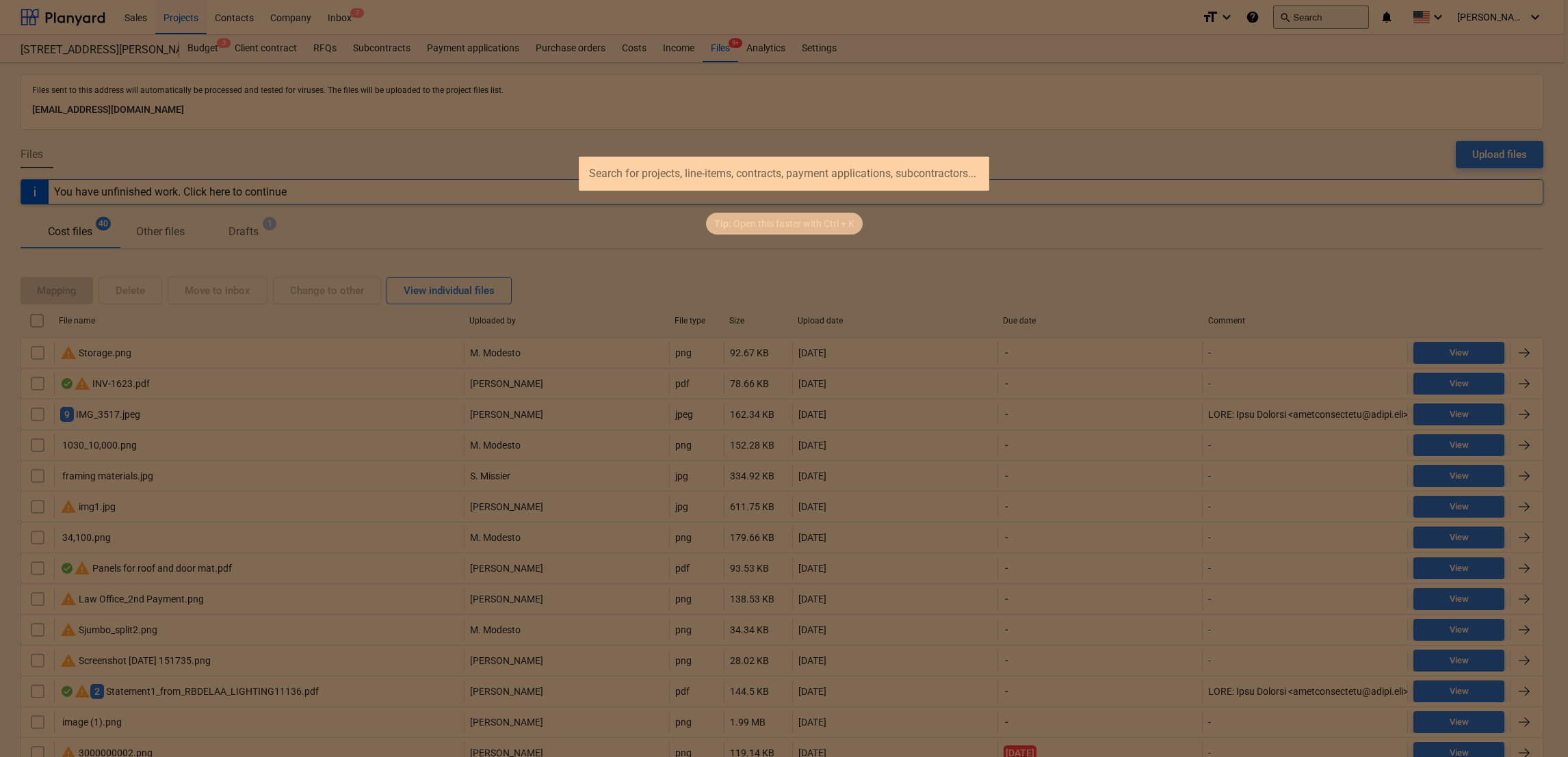
click at [1352, 13] on div at bounding box center [784, 378] width 1568 height 757
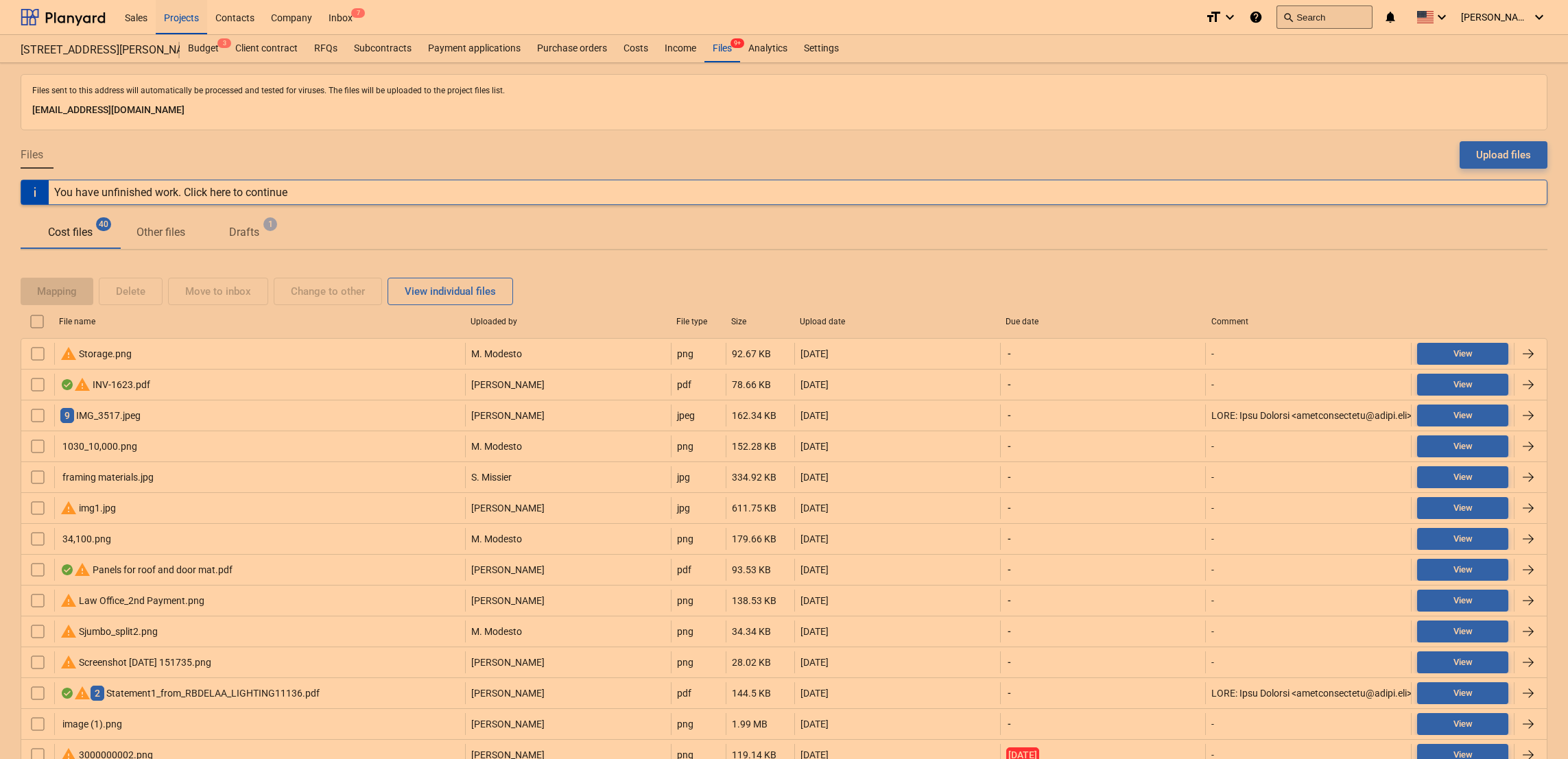
click at [1367, 20] on button "search Search" at bounding box center [1324, 17] width 96 height 23
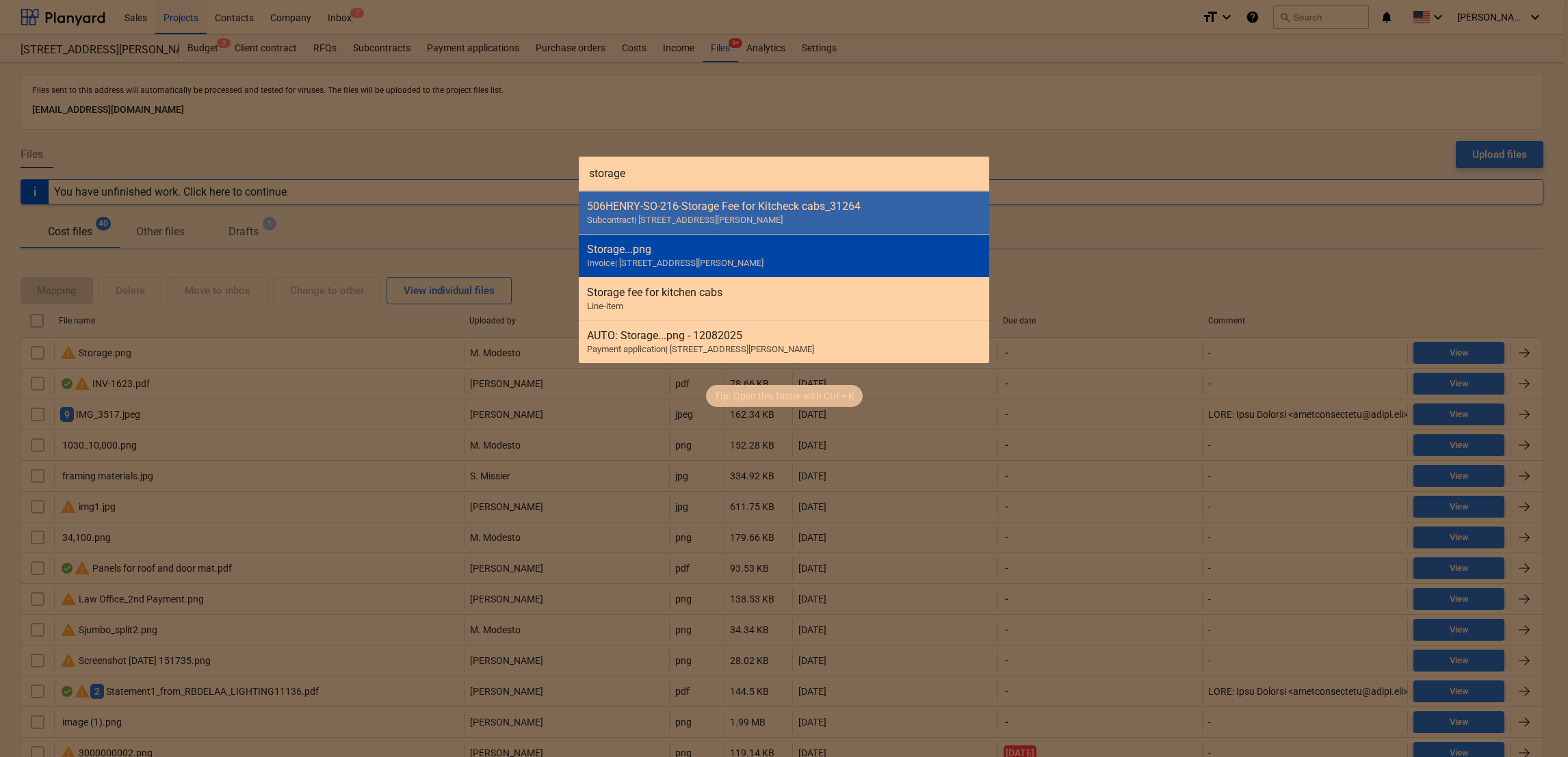
type input "storage"
click at [655, 259] on span "Invoice | [STREET_ADDRESS][PERSON_NAME]" at bounding box center [675, 262] width 177 height 10
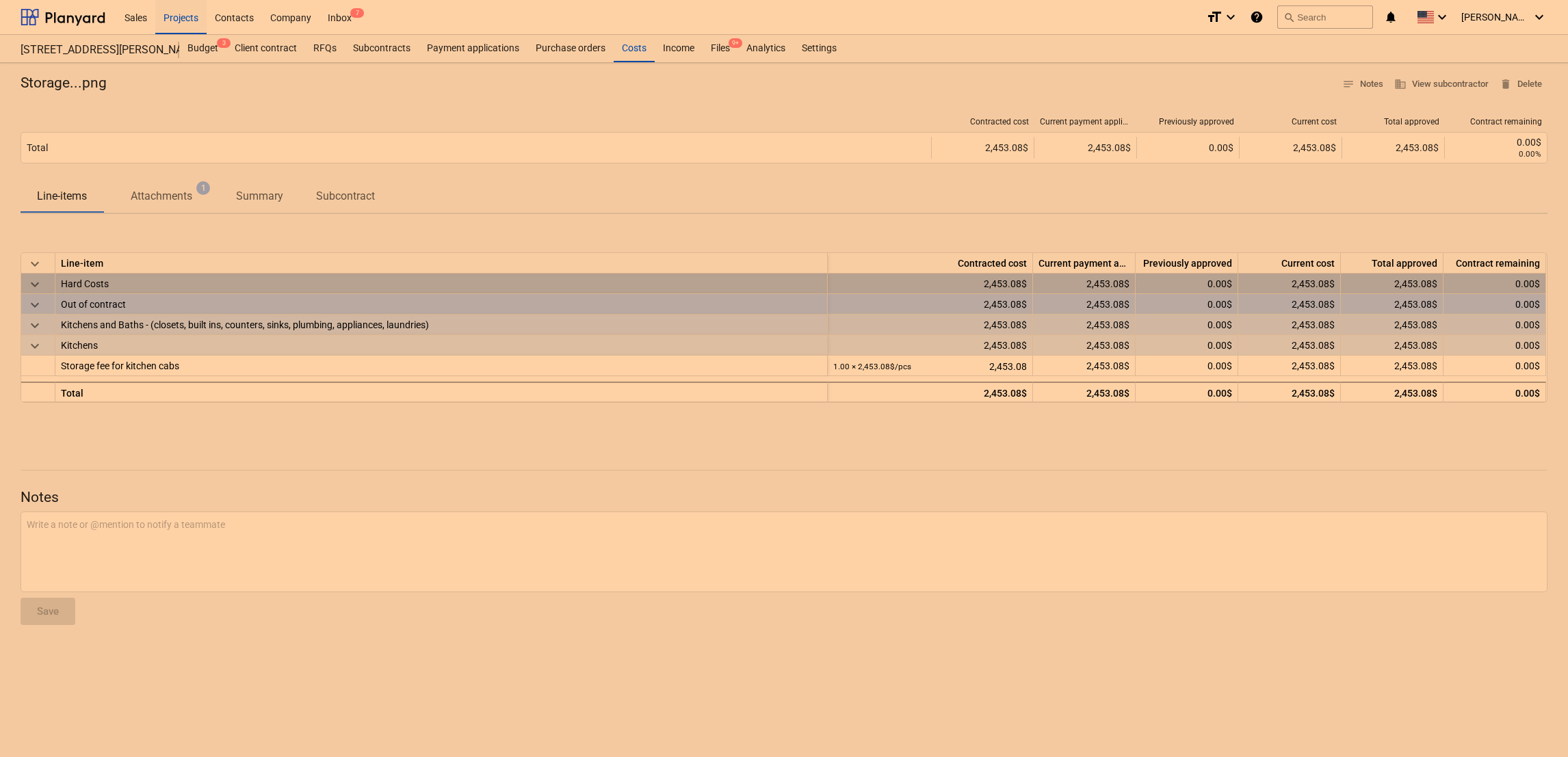
click at [183, 188] on span "Attachments 1" at bounding box center [161, 196] width 116 height 25
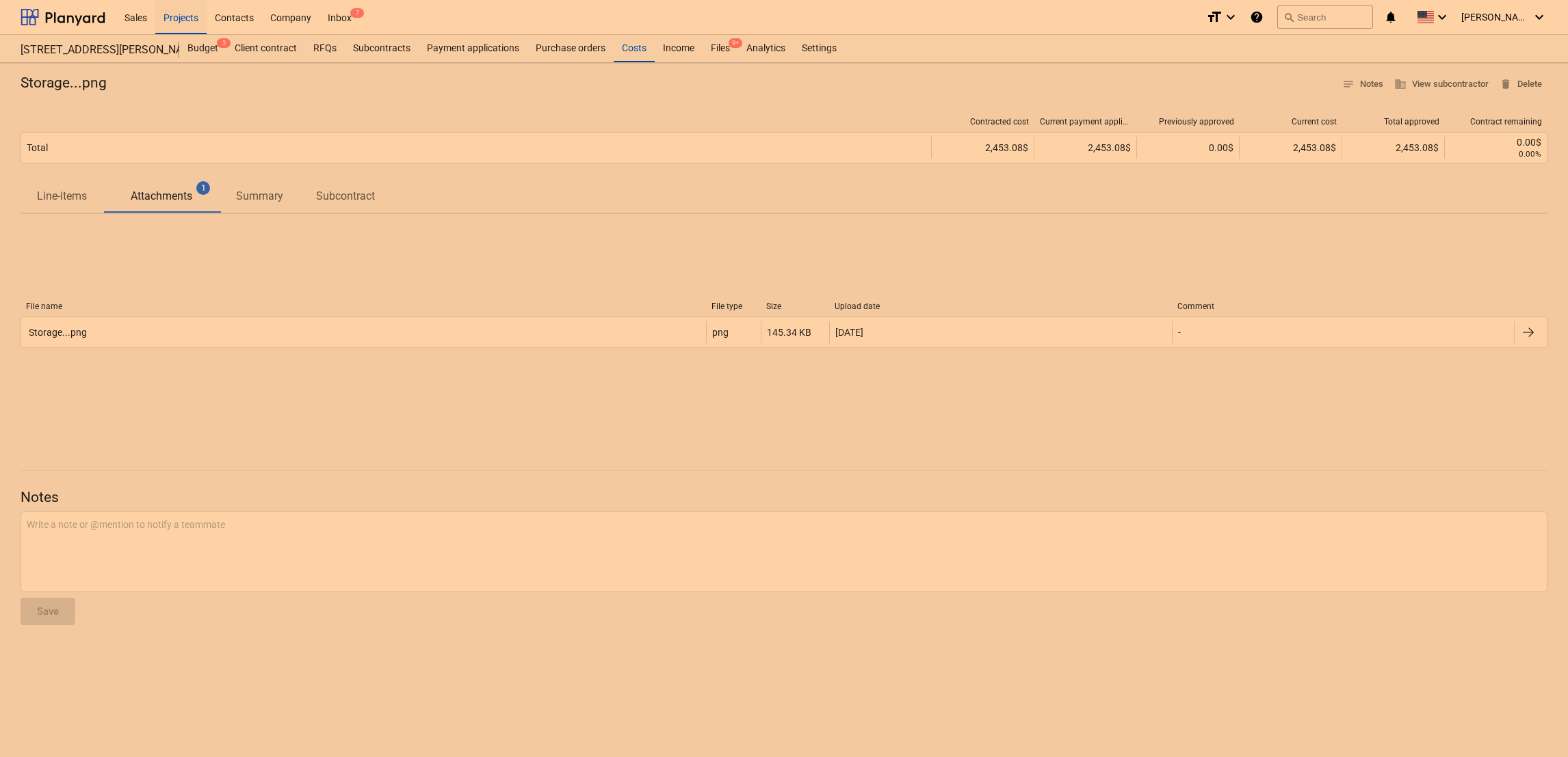
click at [170, 195] on p "Attachments" at bounding box center [161, 196] width 62 height 16
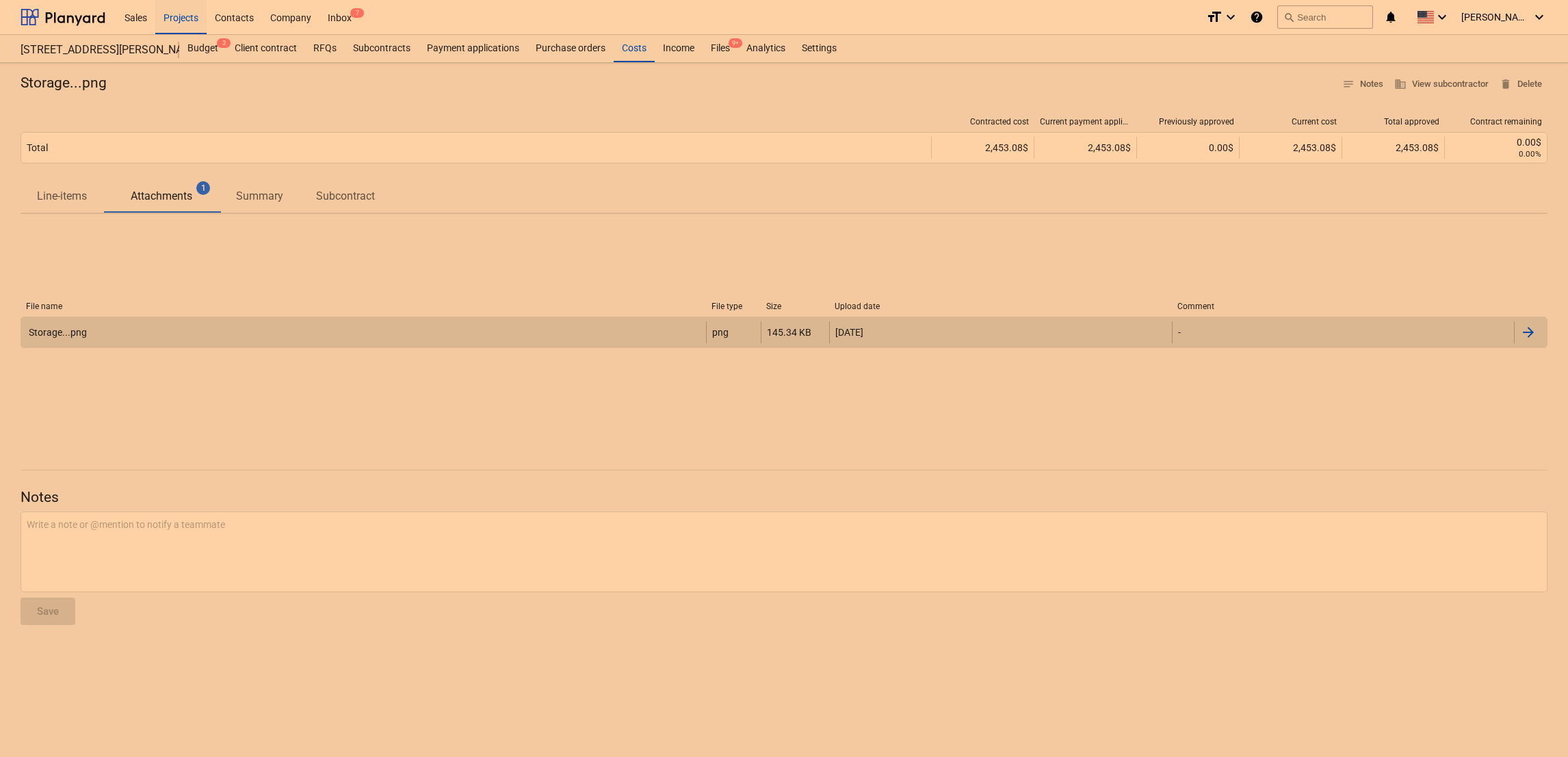
click at [66, 332] on div "Storage...png" at bounding box center [56, 332] width 60 height 11
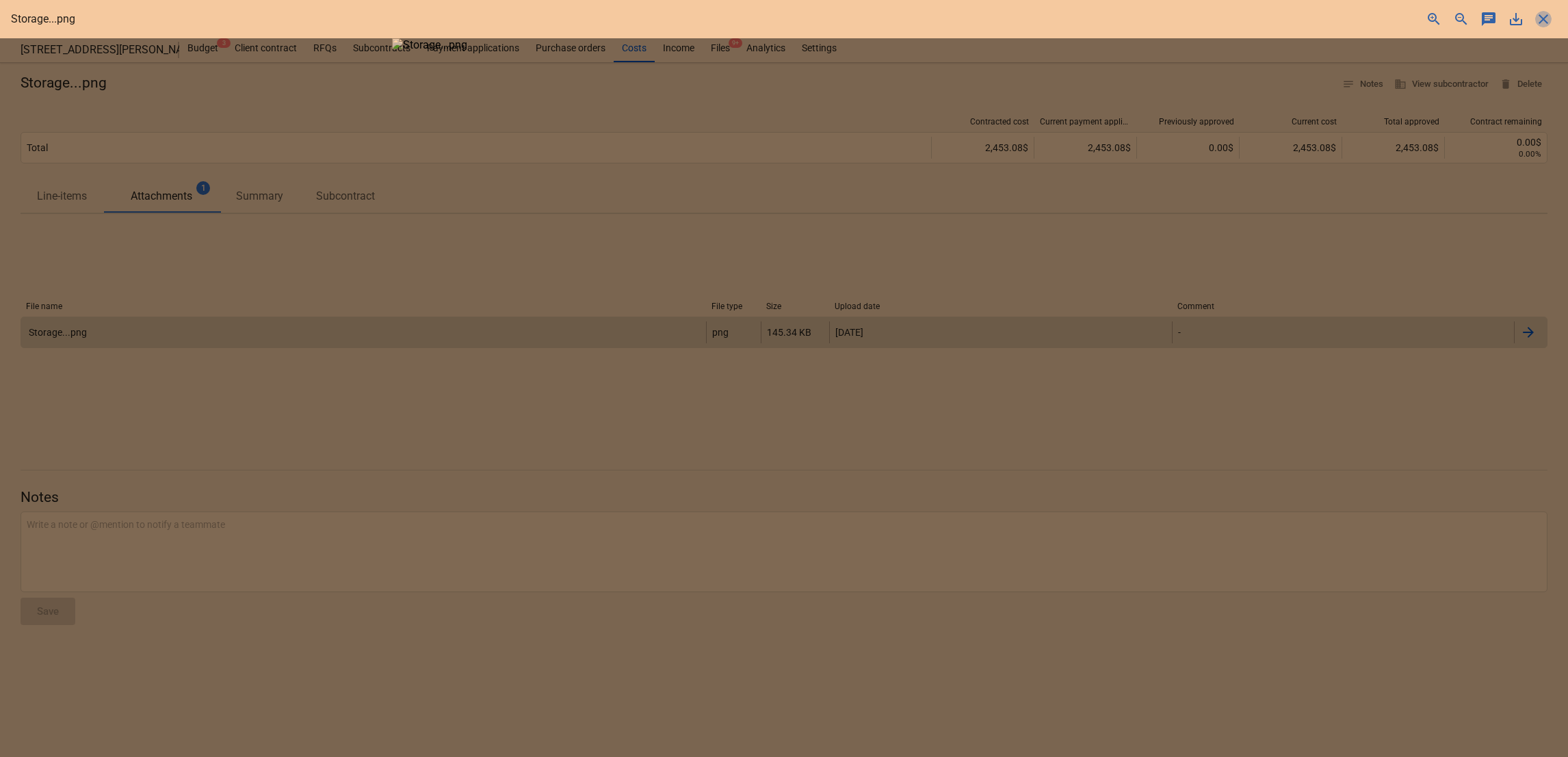
click at [1550, 22] on span "close" at bounding box center [1543, 19] width 16 height 16
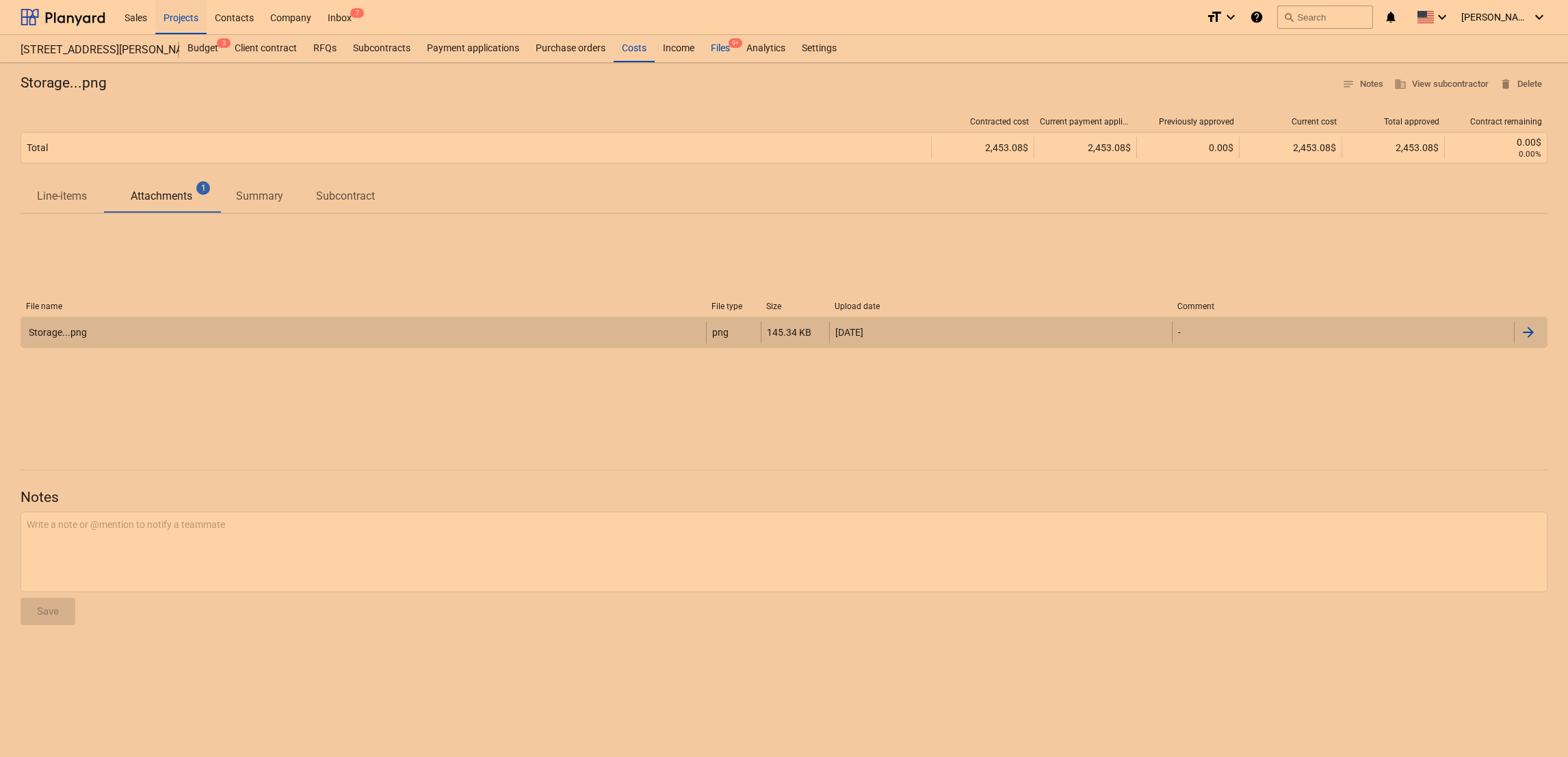
click at [712, 46] on div "Files 9+" at bounding box center [720, 48] width 36 height 28
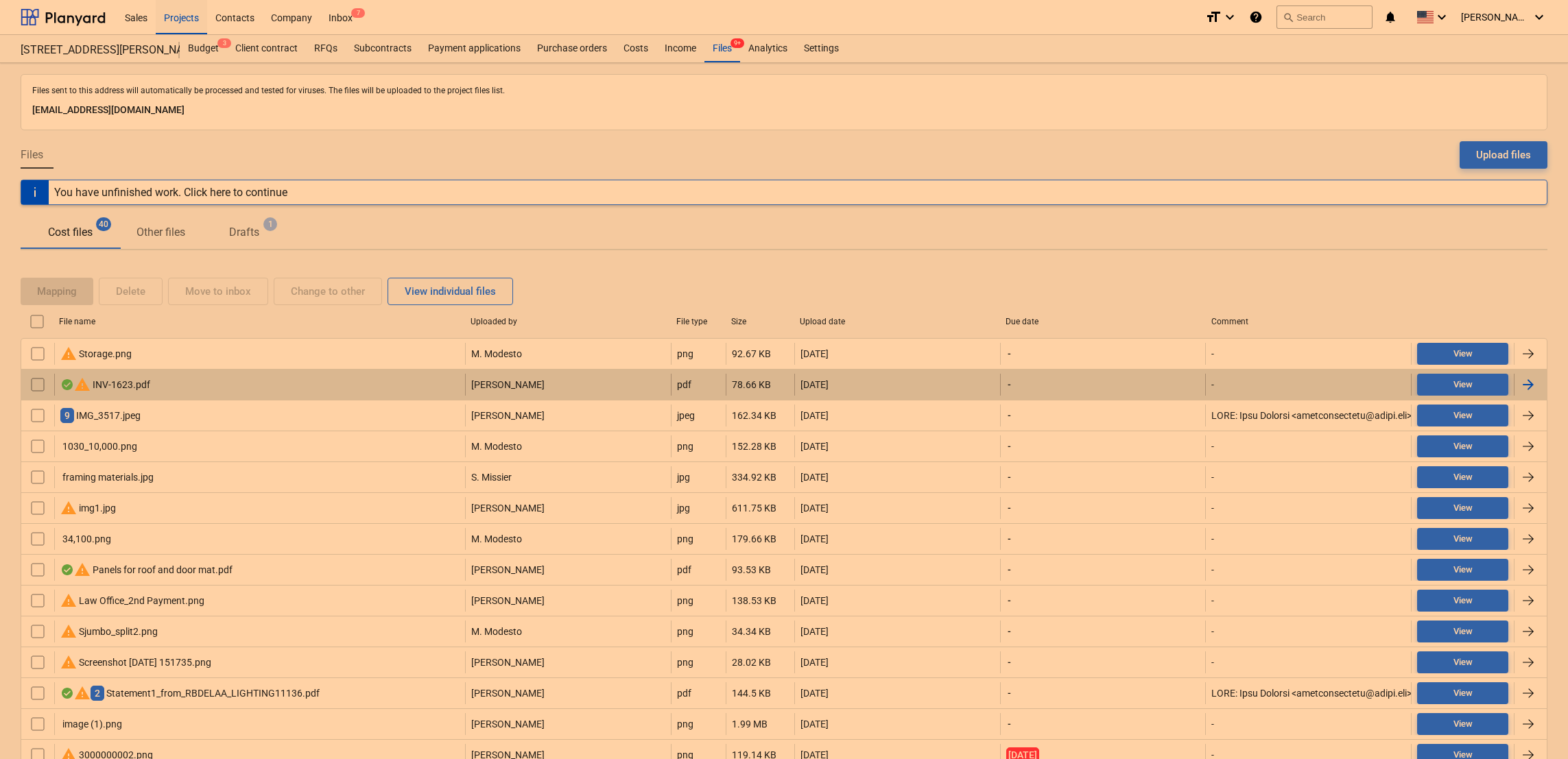
click at [126, 384] on div "warning INV-1623.pdf" at bounding box center [105, 384] width 90 height 16
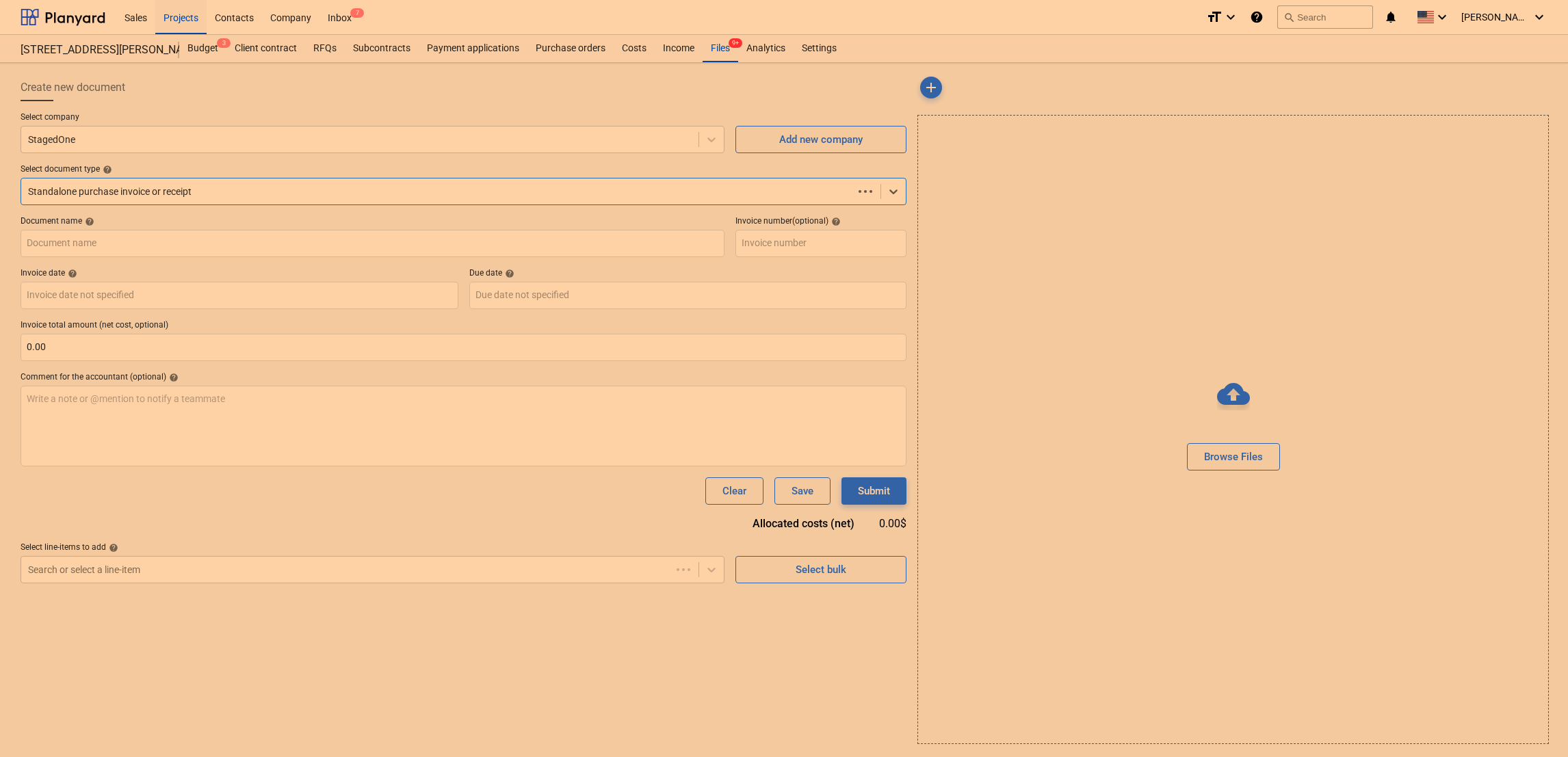
type input "INV-1623"
type input "[DATE]"
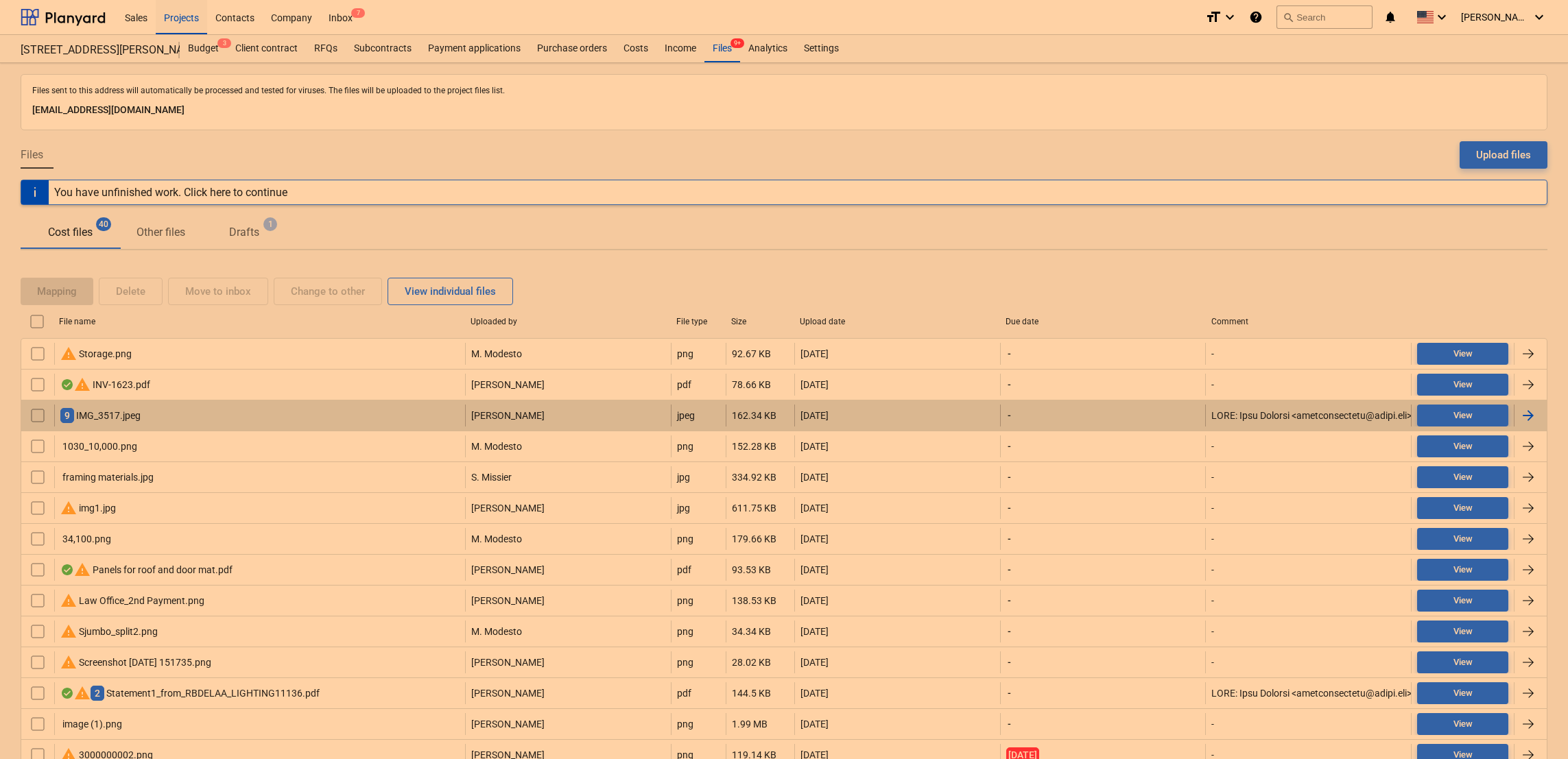
click at [92, 422] on div "9 IMG_3517.jpeg" at bounding box center [100, 415] width 80 height 15
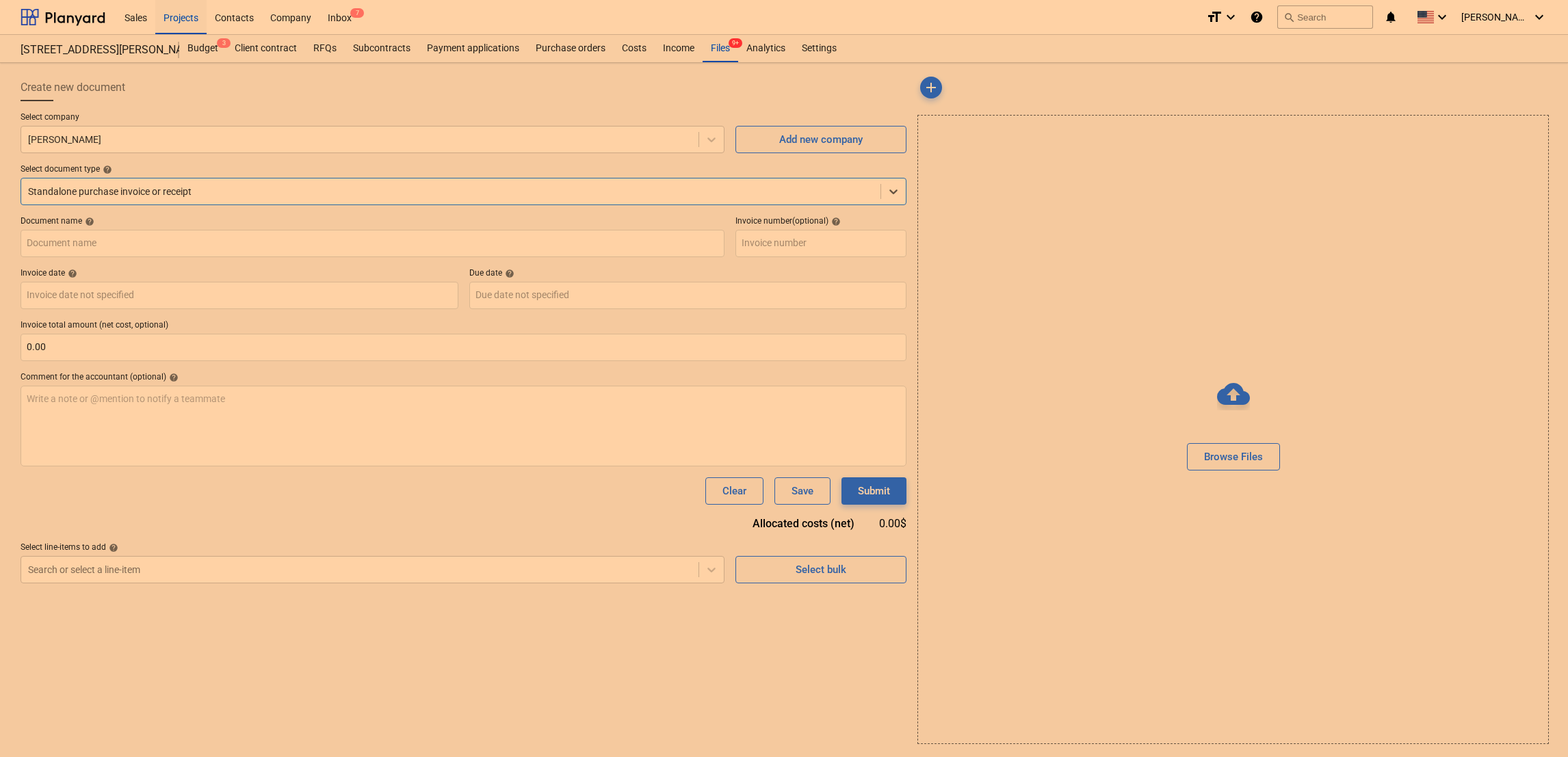
type input "INV-1624"
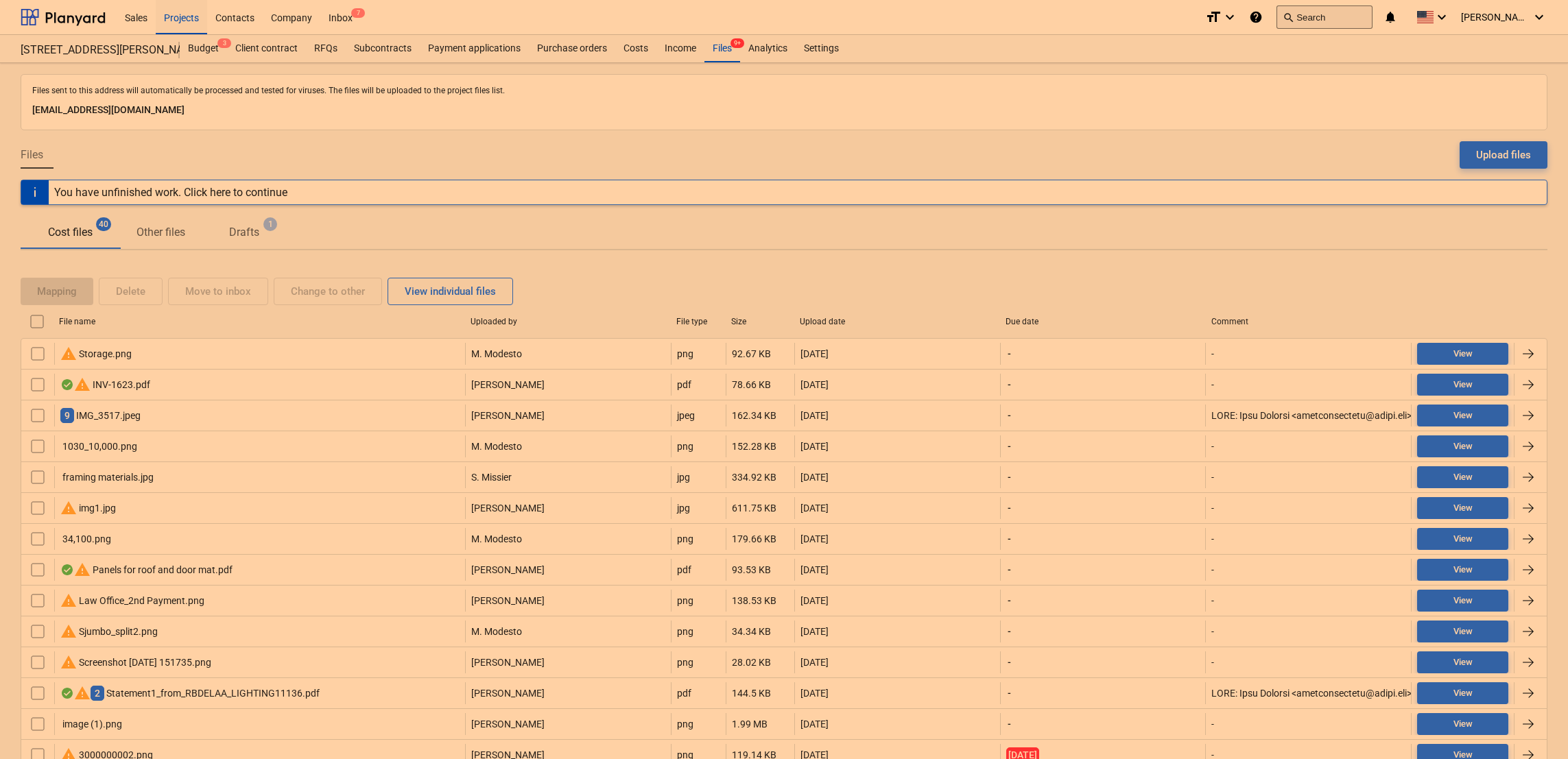
click at [1318, 17] on button "search Search" at bounding box center [1324, 17] width 96 height 23
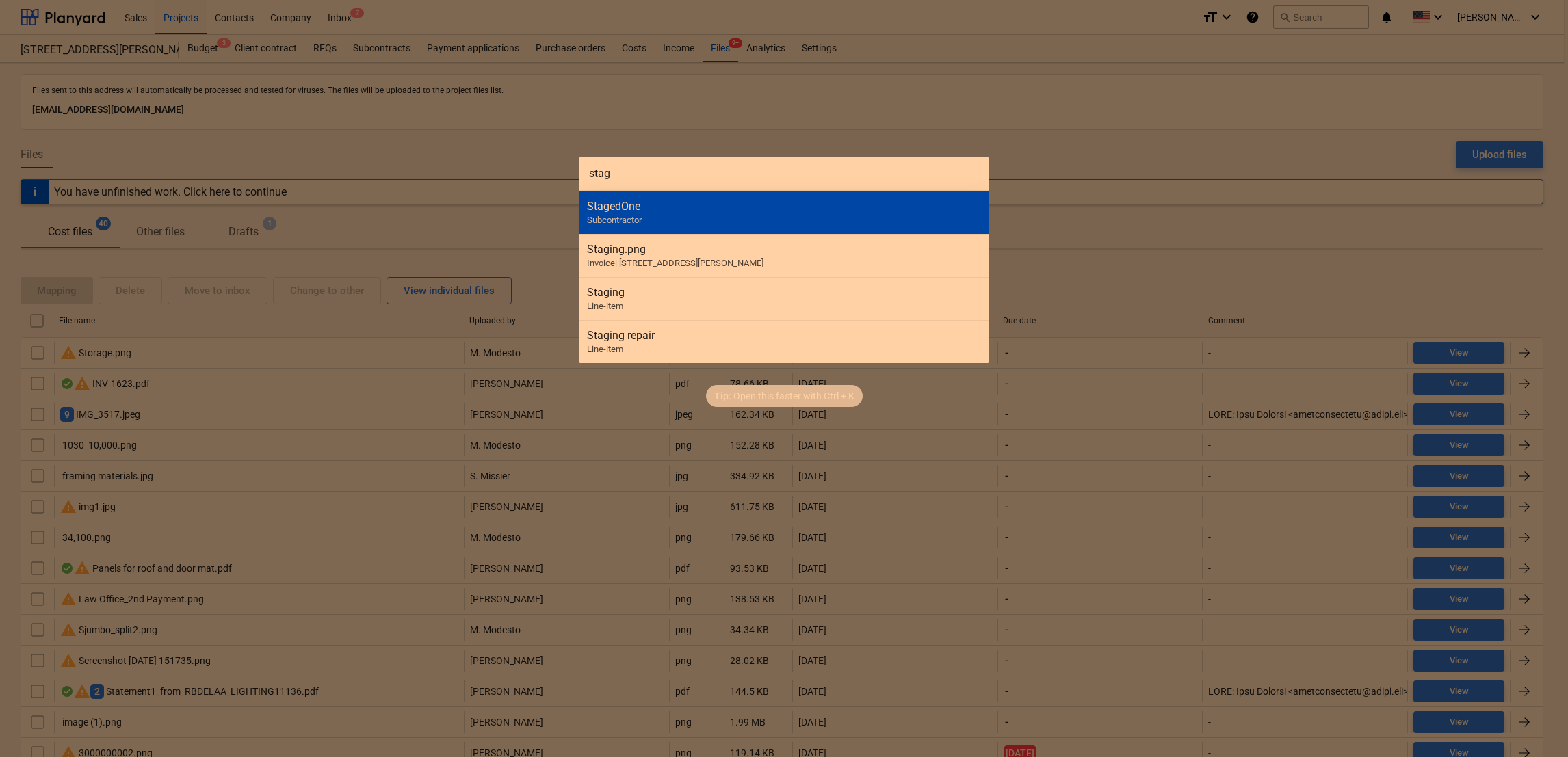
type input "stag"
click at [645, 193] on div "StagedOne Subcontractor" at bounding box center [784, 212] width 410 height 43
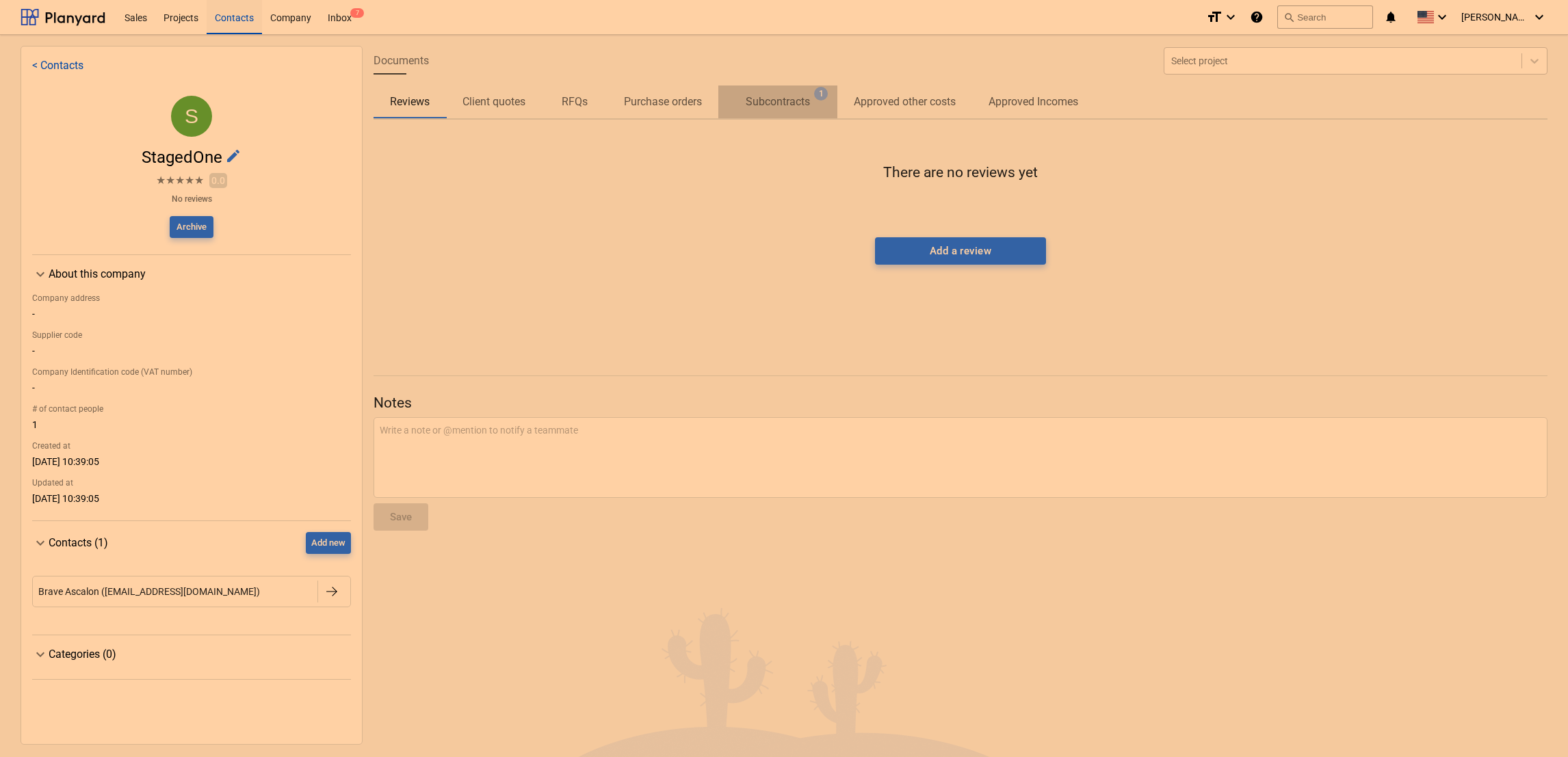
click at [780, 94] on p "Subcontracts" at bounding box center [778, 102] width 65 height 16
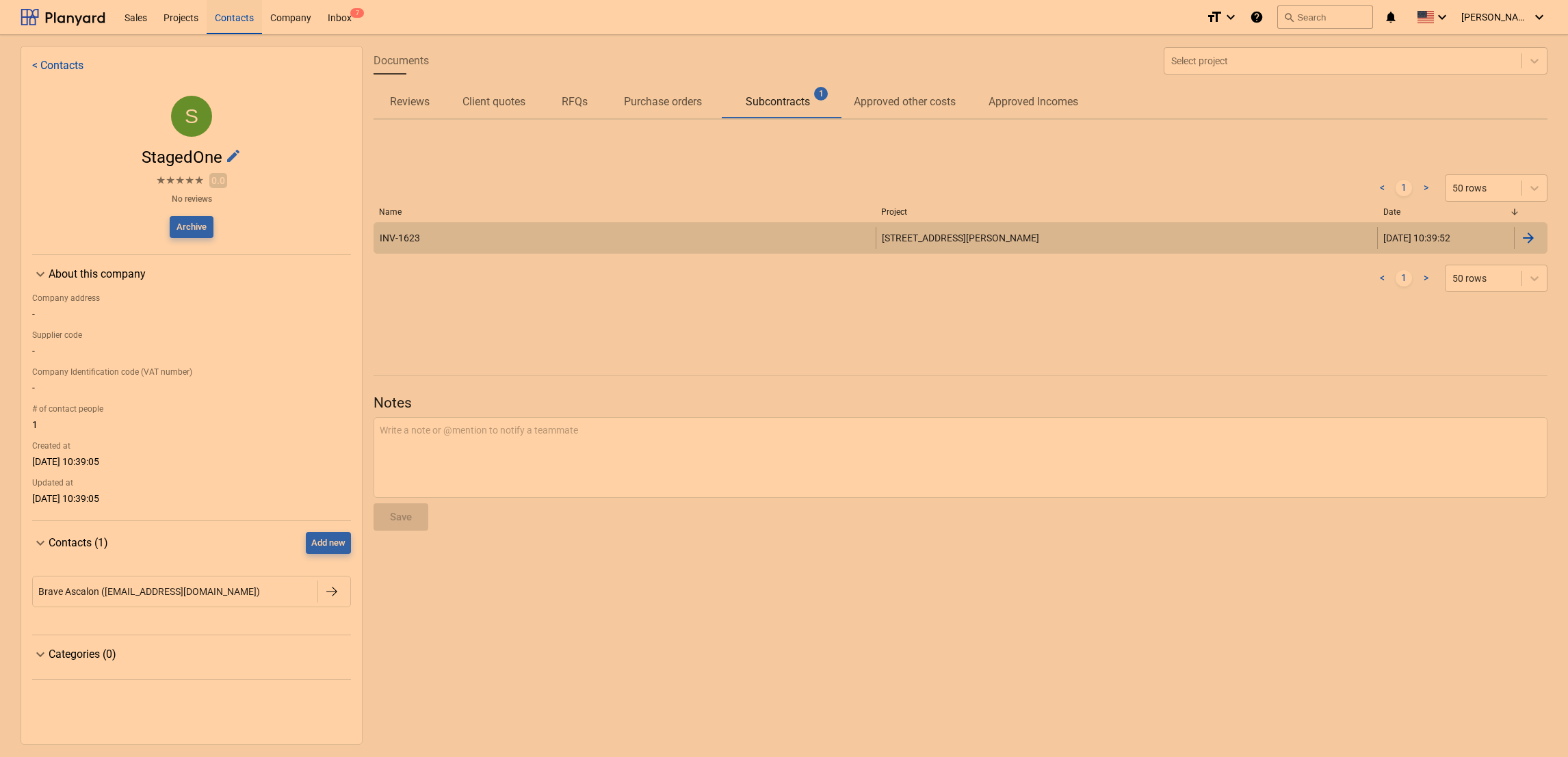
click at [968, 235] on div "[STREET_ADDRESS][PERSON_NAME]" at bounding box center [1126, 237] width 502 height 22
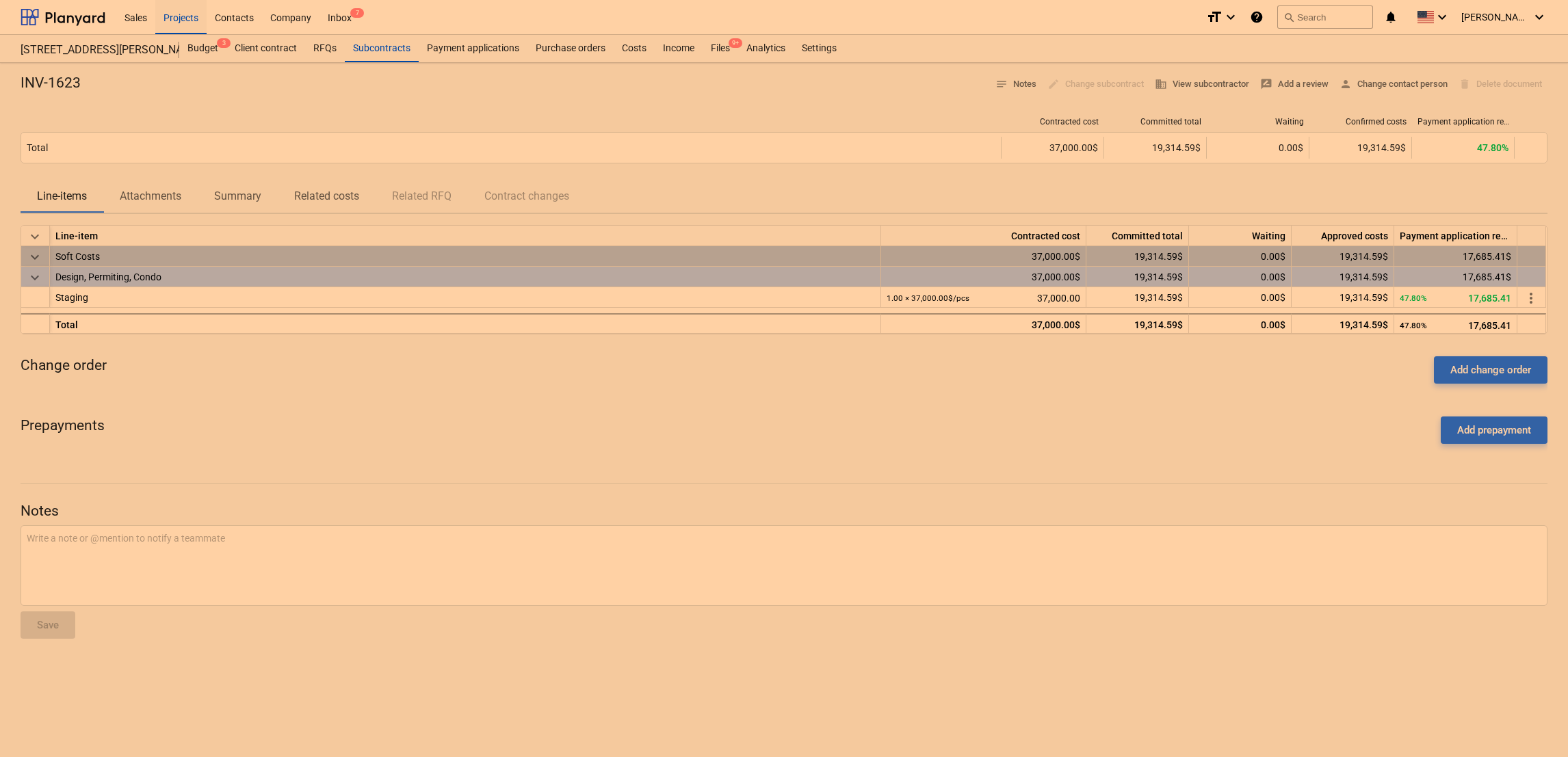
click at [153, 193] on p "Attachments" at bounding box center [151, 196] width 62 height 16
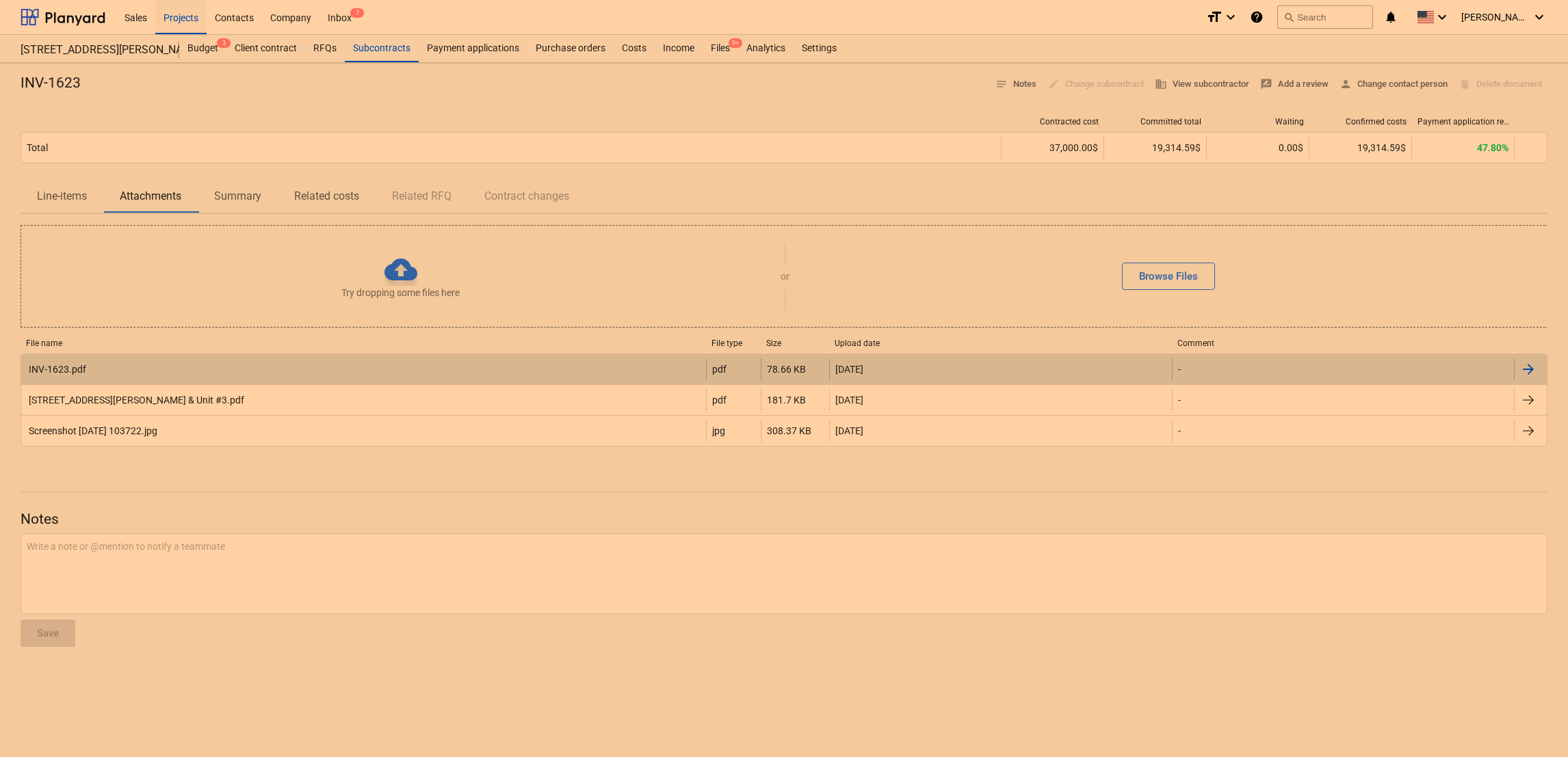
click at [88, 380] on div "INV-1623.pdf" at bounding box center [364, 369] width 685 height 22
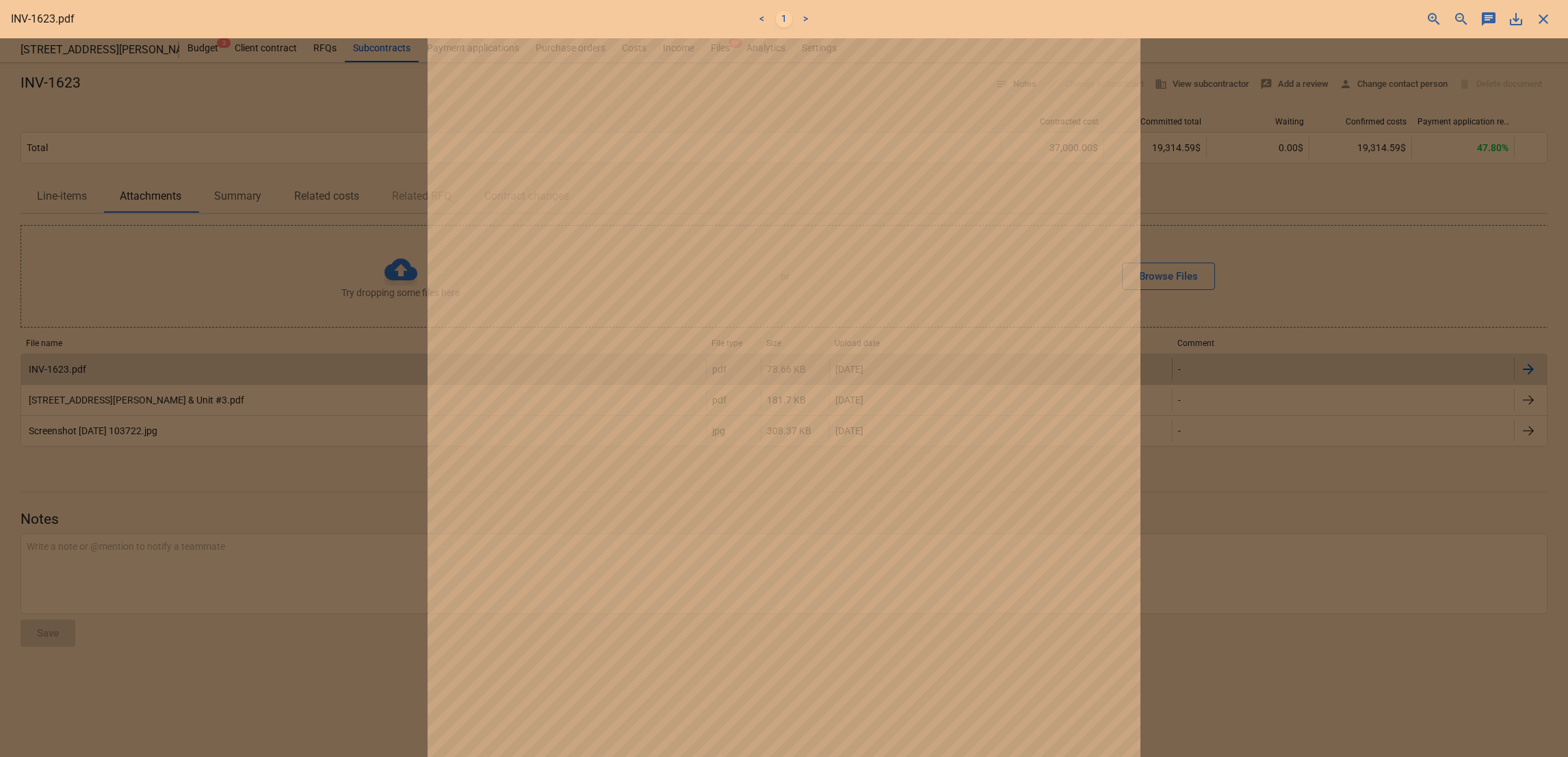
scroll to position [290, 0]
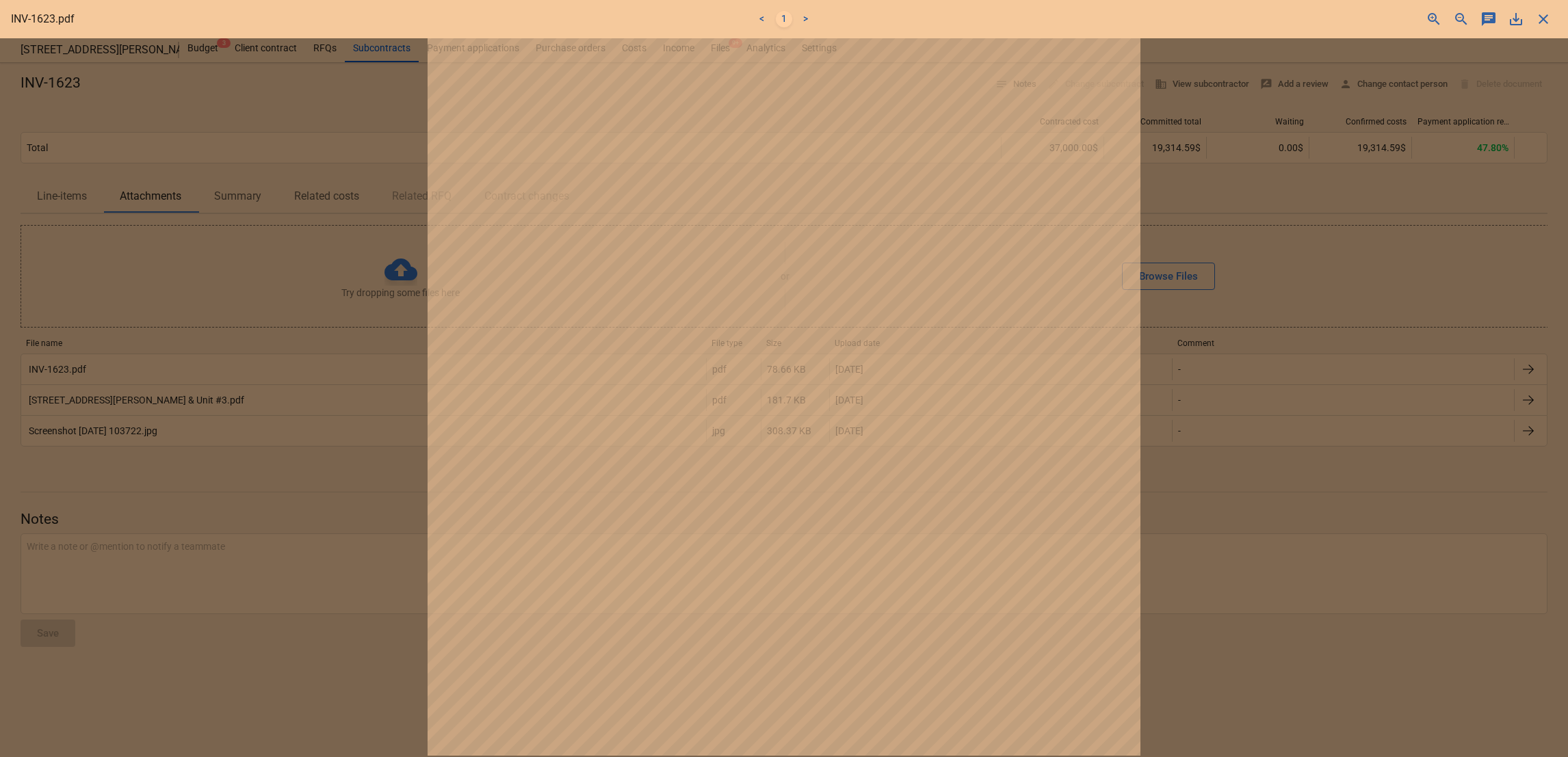
click at [82, 429] on div at bounding box center [784, 398] width 1568 height 718
click at [1545, 16] on span "close" at bounding box center [1543, 19] width 16 height 16
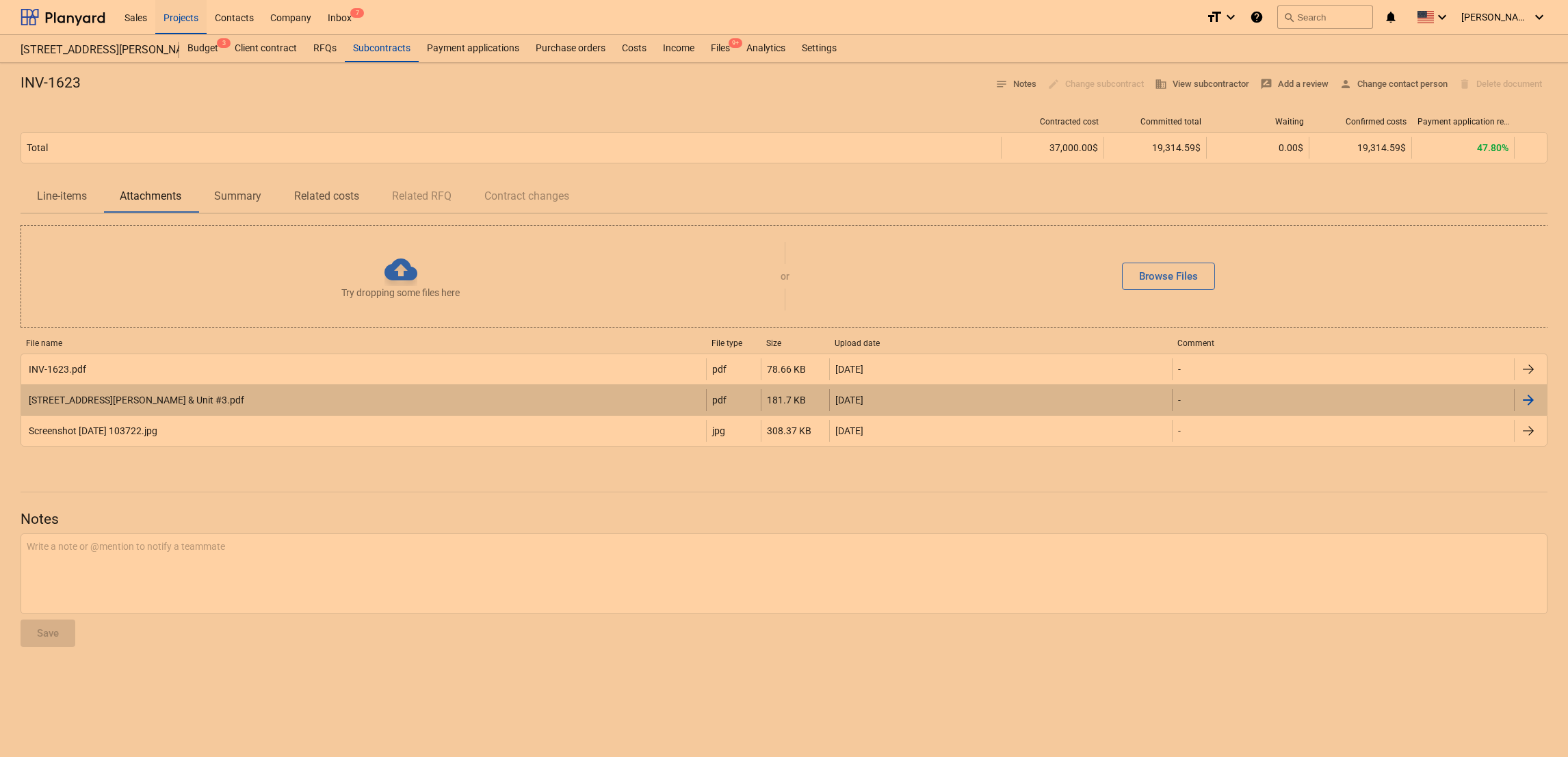
click at [81, 400] on div "[STREET_ADDRESS][PERSON_NAME] & Unit #3.pdf" at bounding box center [135, 400] width 218 height 11
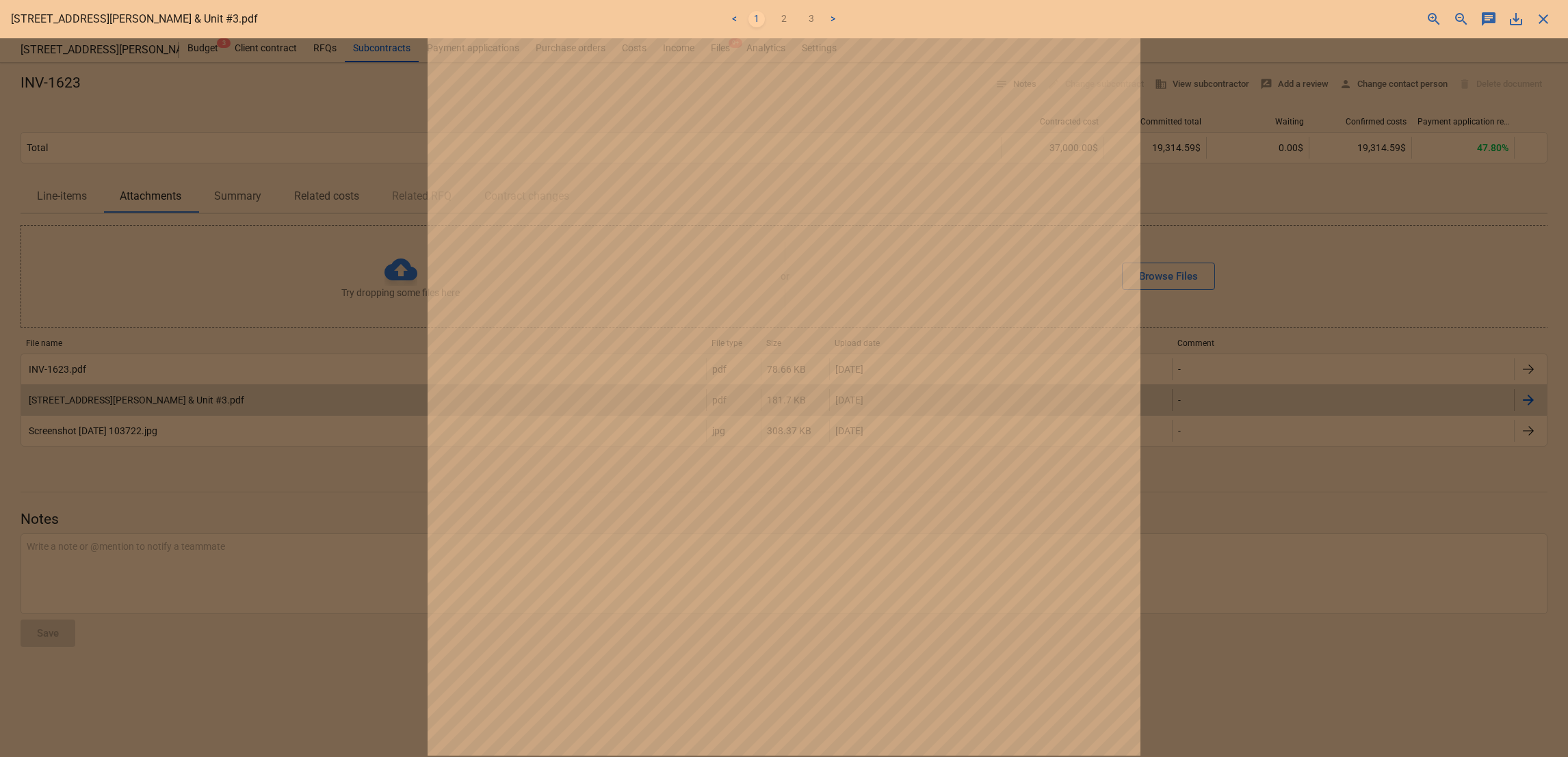
click at [1544, 24] on span "close" at bounding box center [1543, 19] width 16 height 16
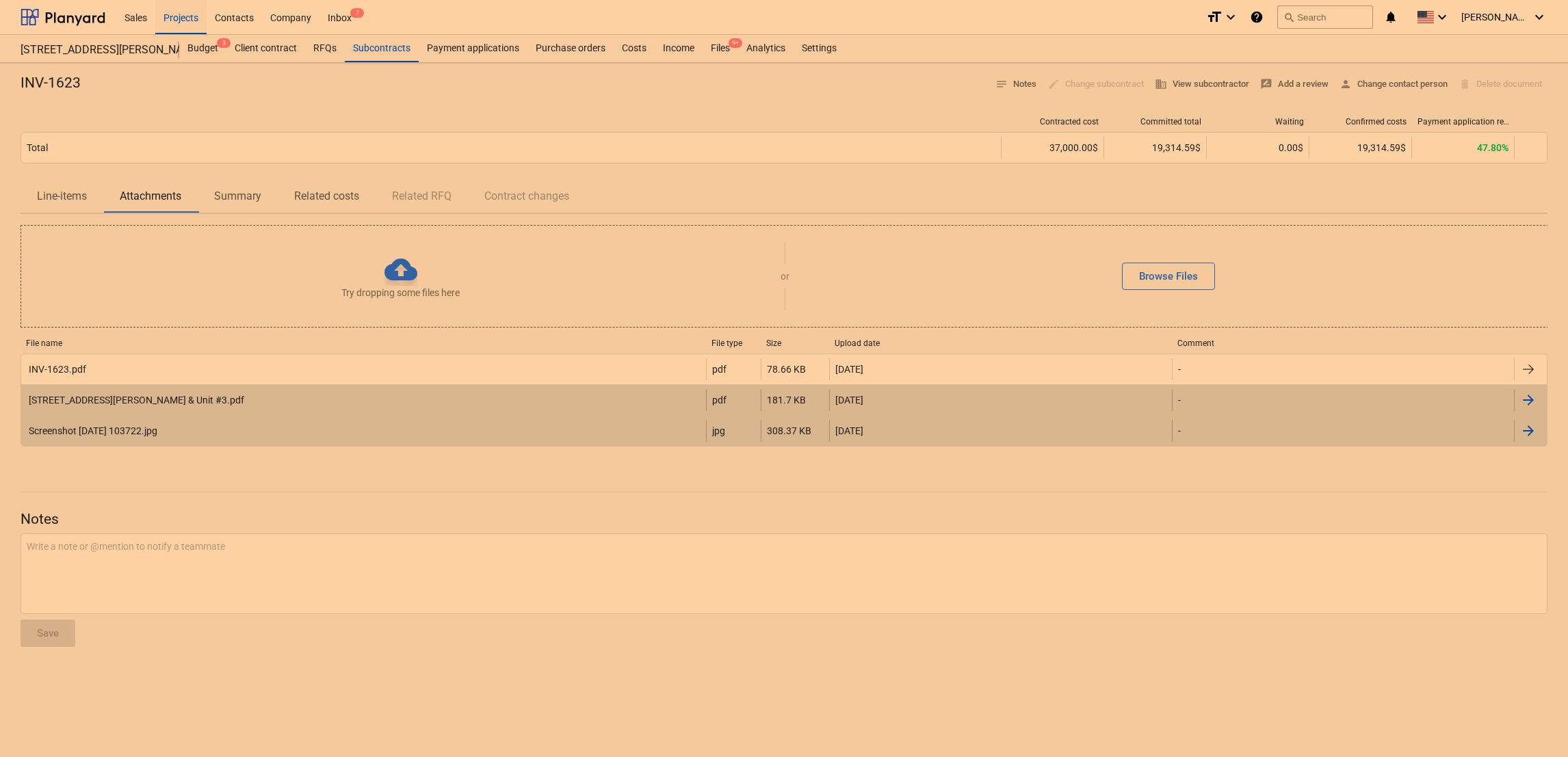
click at [158, 434] on div "Screenshot [DATE] 103722.jpg" at bounding box center [92, 431] width 131 height 11
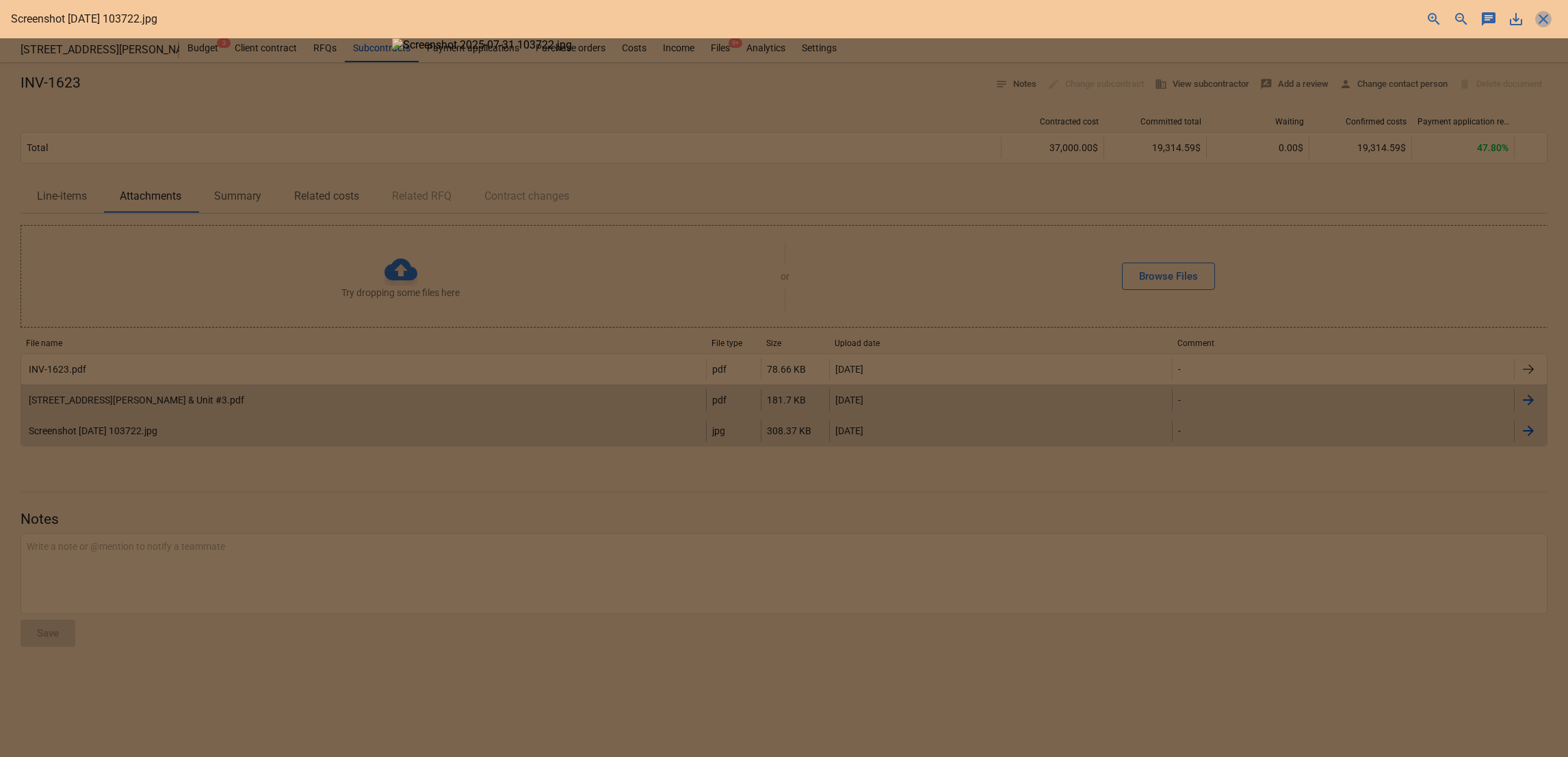
click at [1543, 17] on span "close" at bounding box center [1543, 19] width 16 height 16
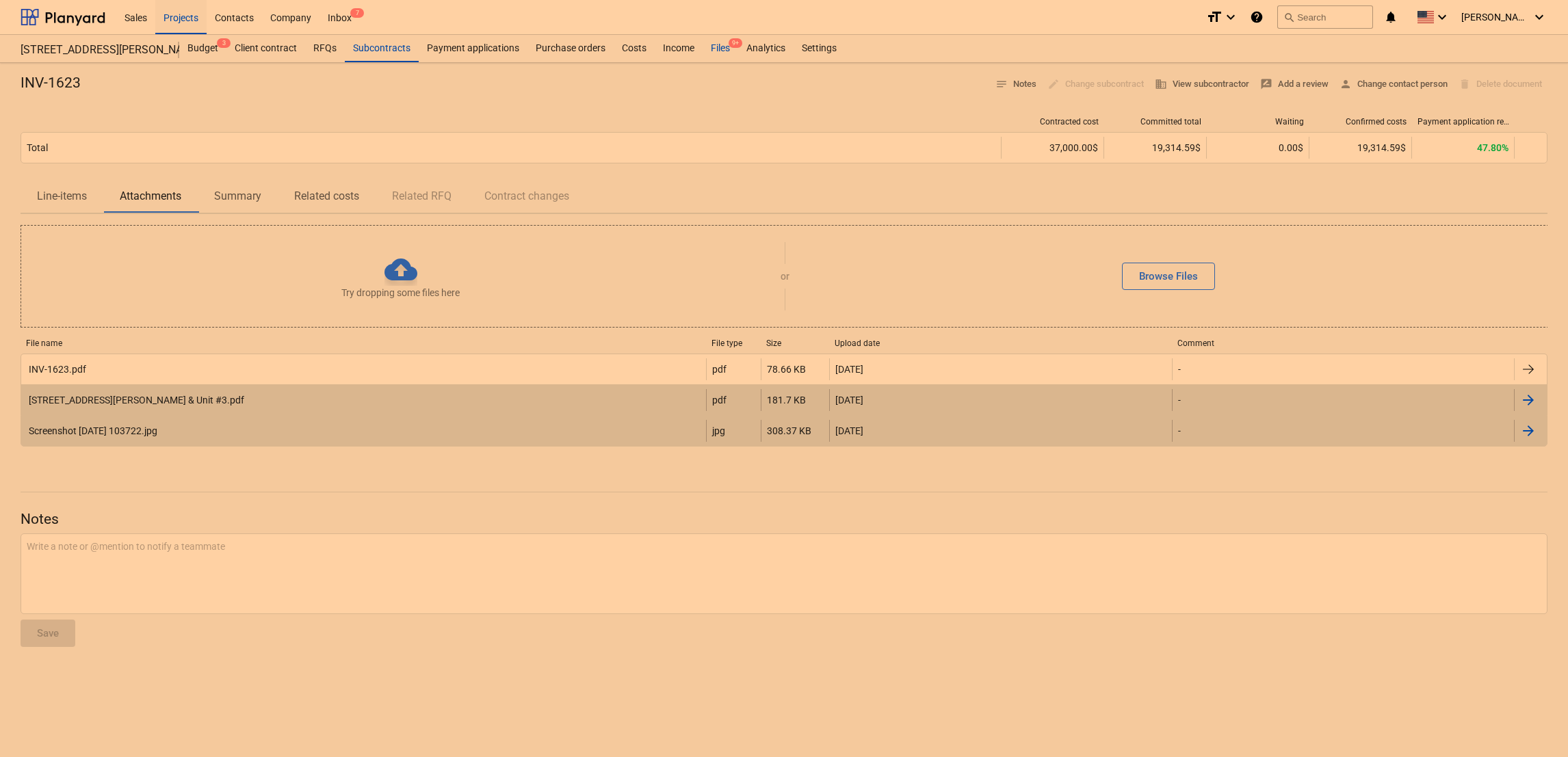
click at [720, 50] on div "Files 9+" at bounding box center [720, 48] width 36 height 28
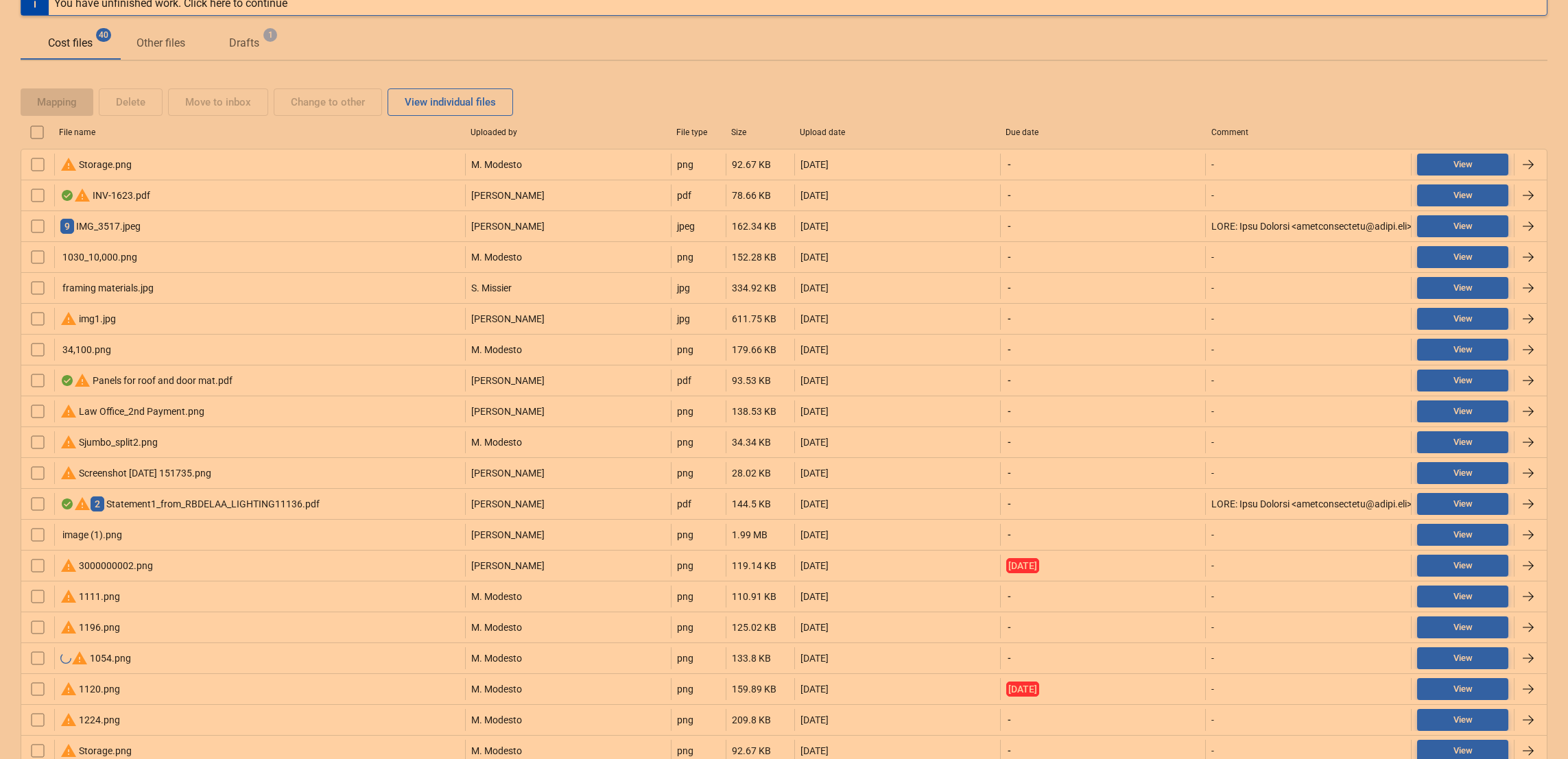
scroll to position [188, 0]
click at [109, 443] on div "warning Sjumbo_split2.png" at bounding box center [109, 444] width 97 height 16
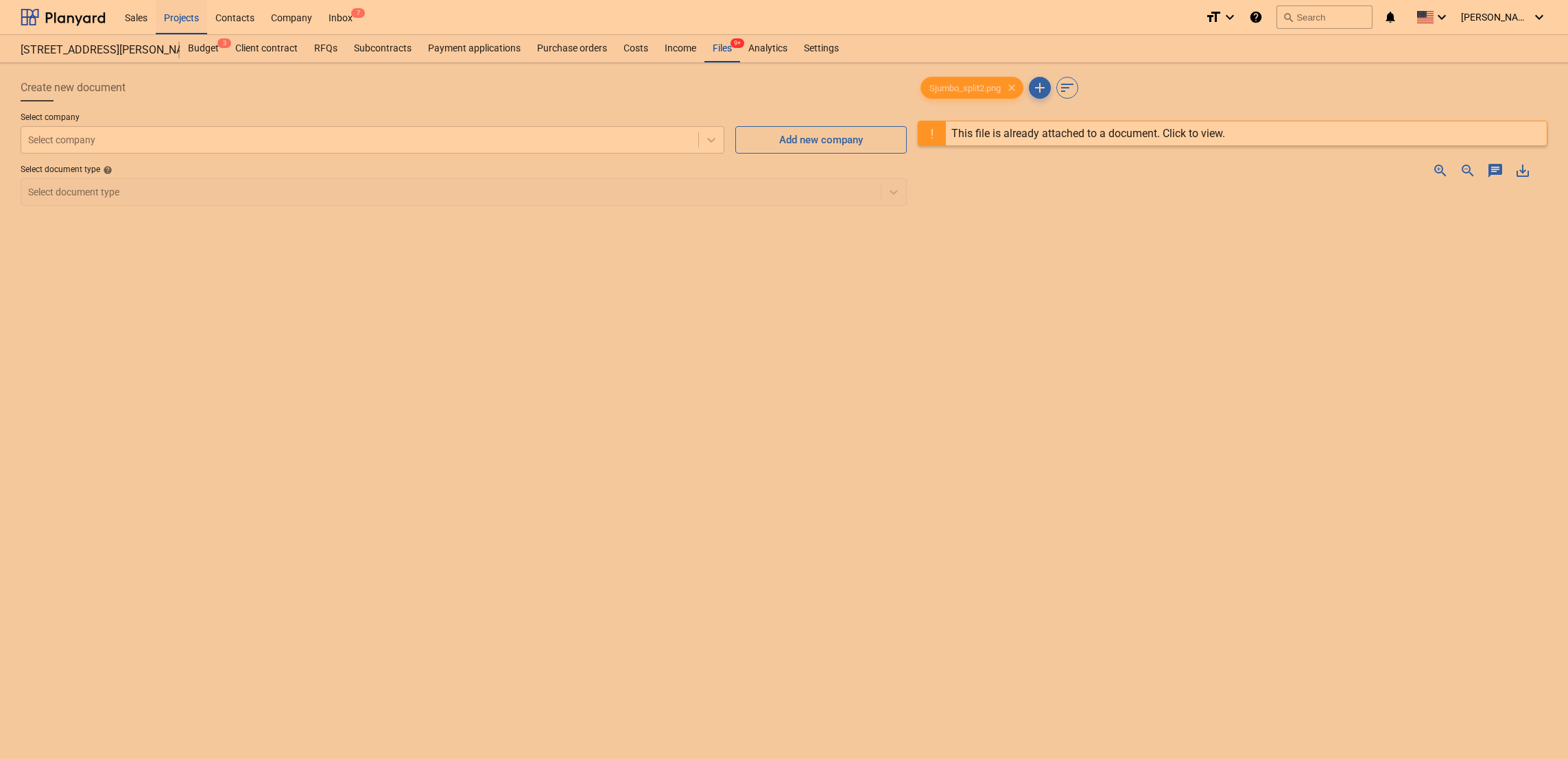
click at [1437, 173] on span "zoom_in" at bounding box center [1440, 171] width 16 height 16
click at [979, 132] on div "This file is already attached to a document. Click to view." at bounding box center [1088, 133] width 274 height 13
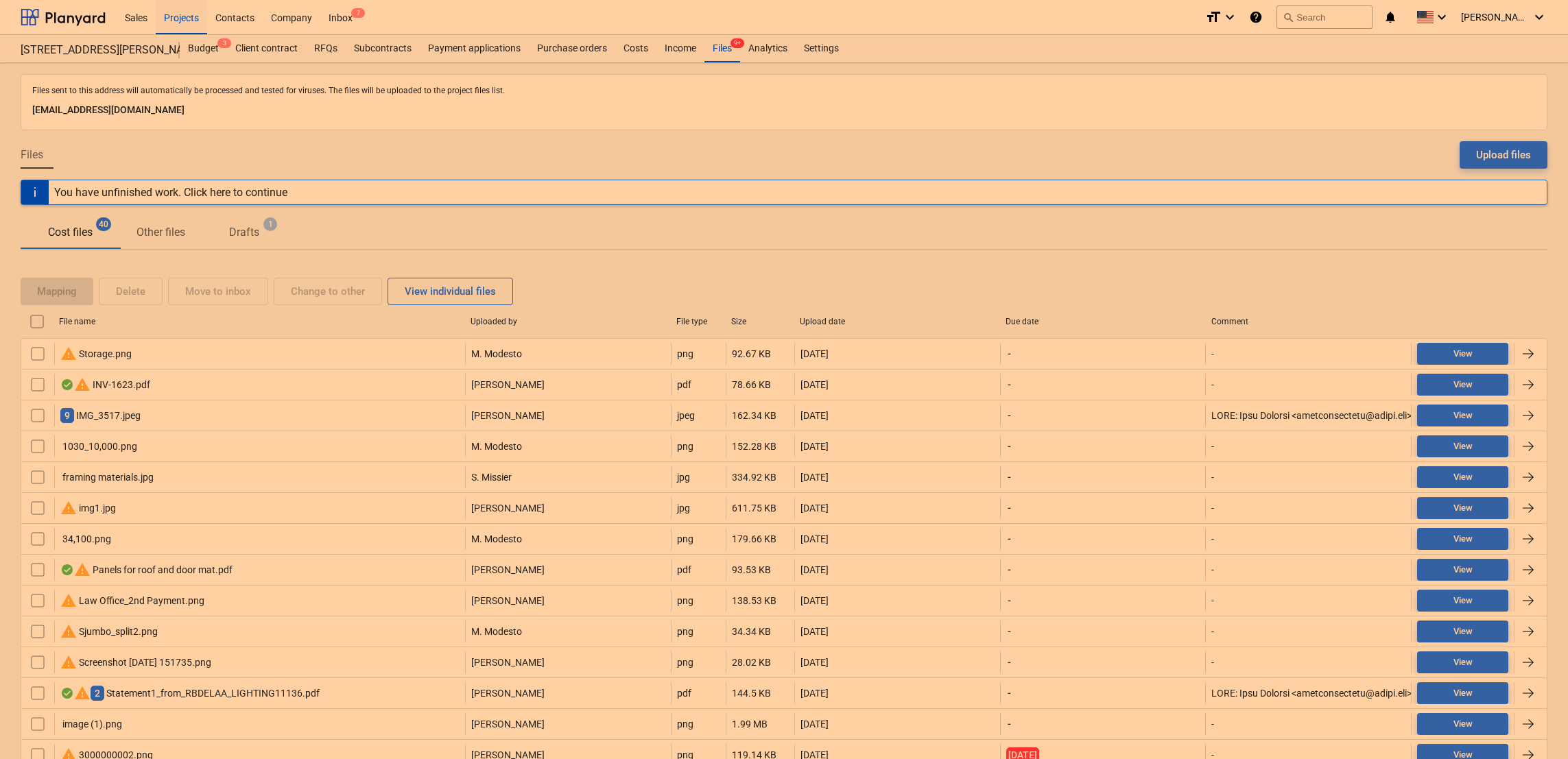
scroll to position [188, 0]
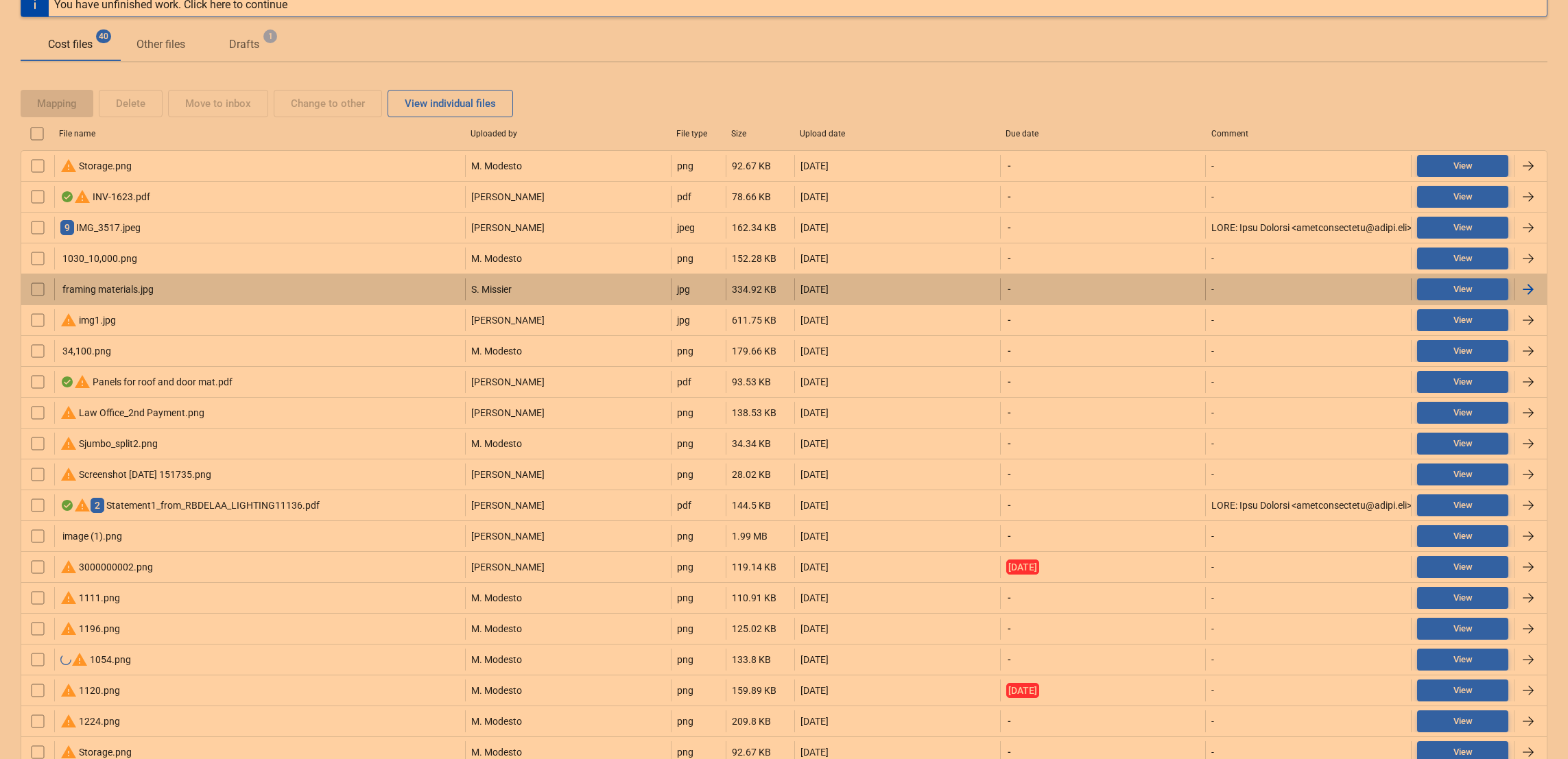
click at [97, 291] on div "framing materials.jpg" at bounding box center [107, 289] width 93 height 11
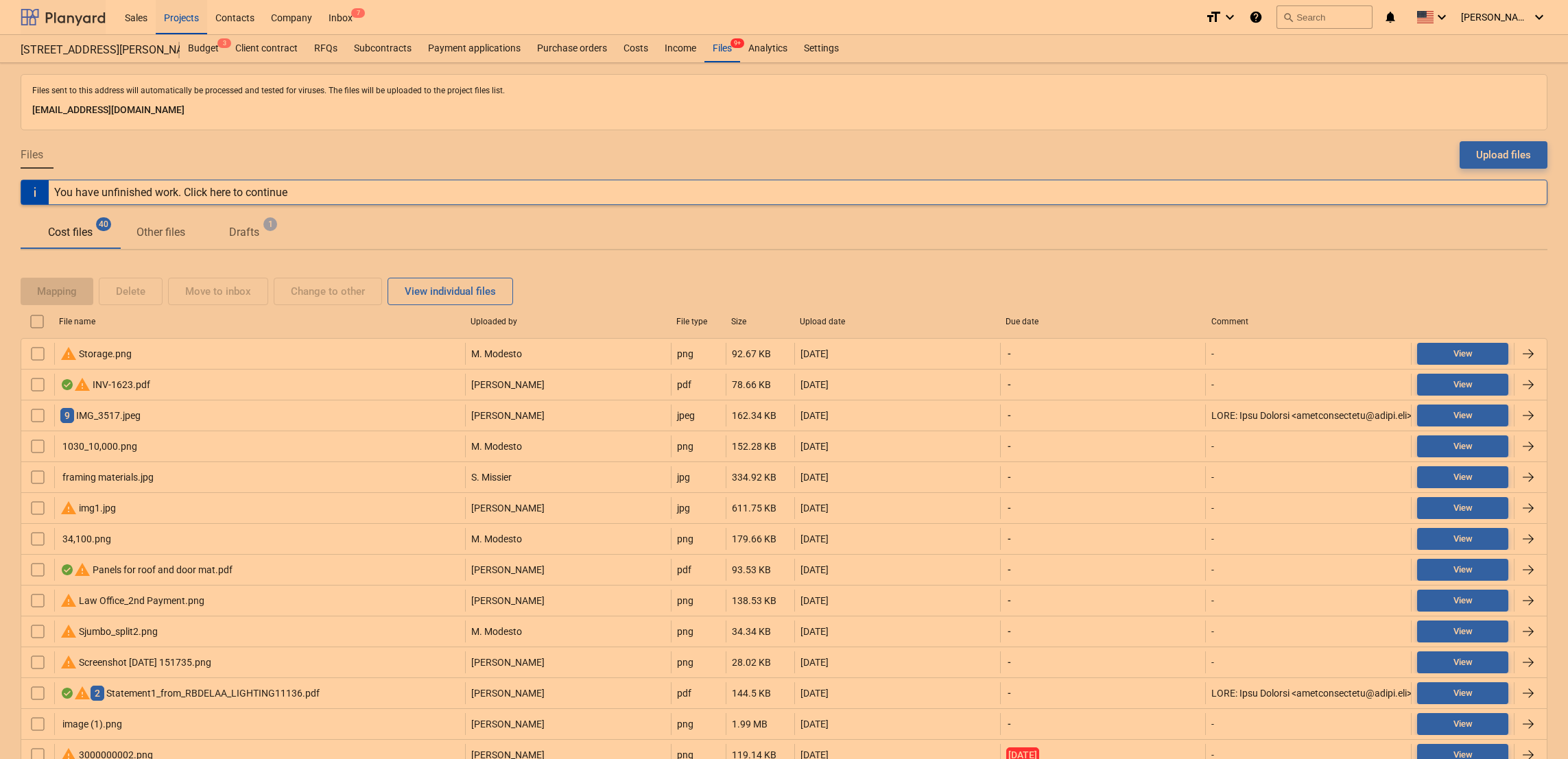
scroll to position [188, 0]
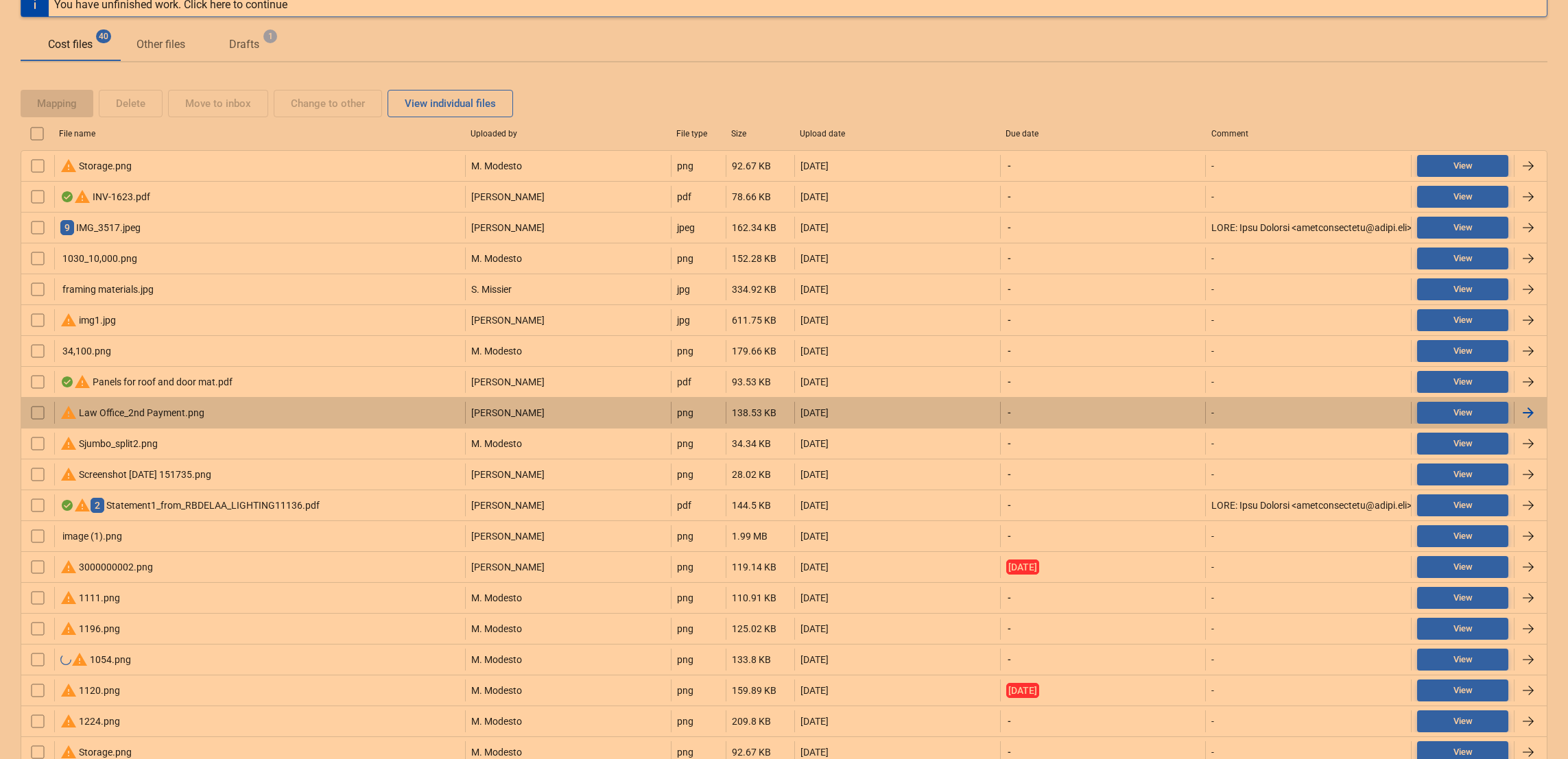
click at [114, 404] on div "warning Law Office_2nd Payment.png" at bounding box center [132, 412] width 144 height 16
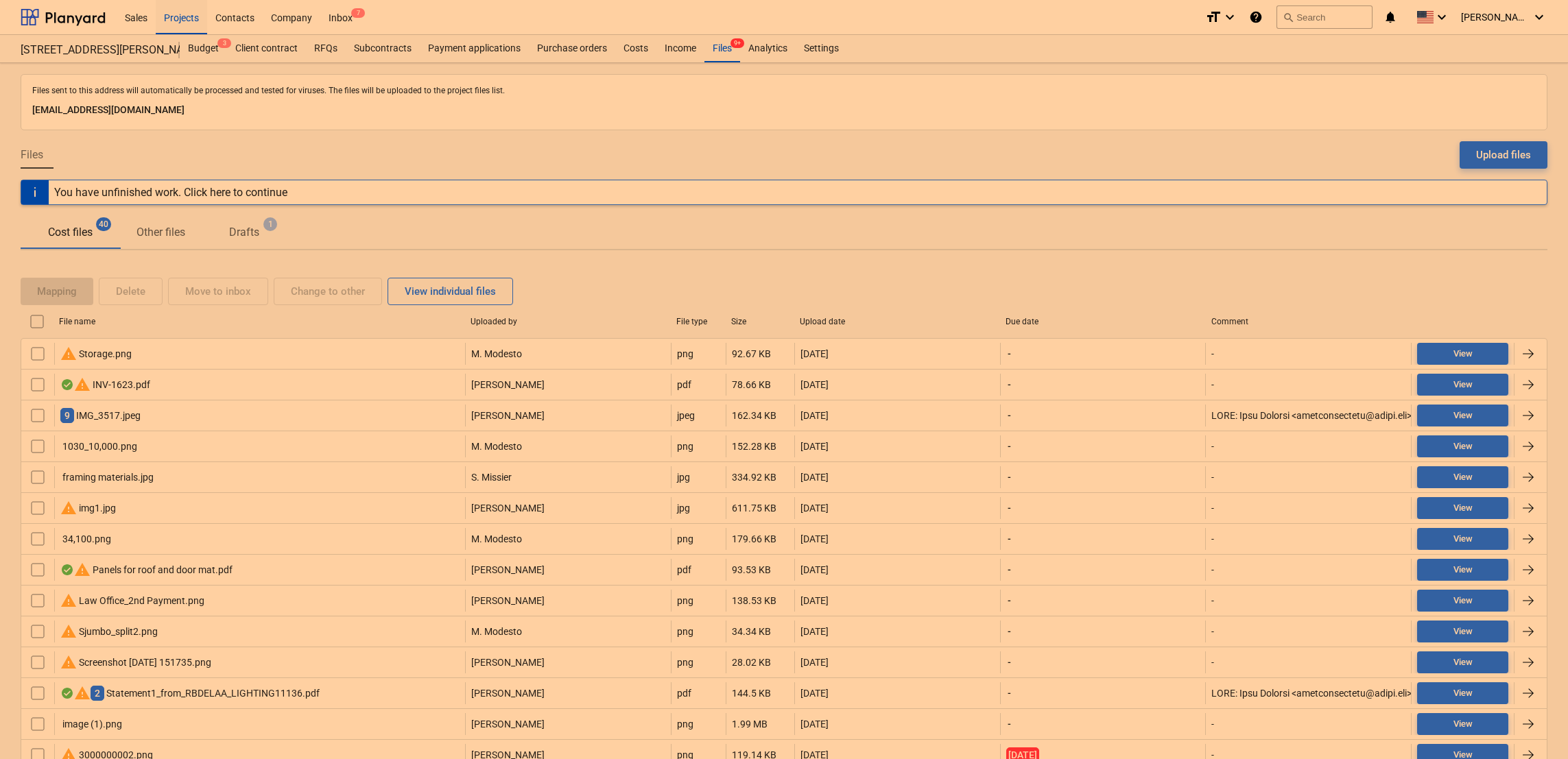
scroll to position [188, 0]
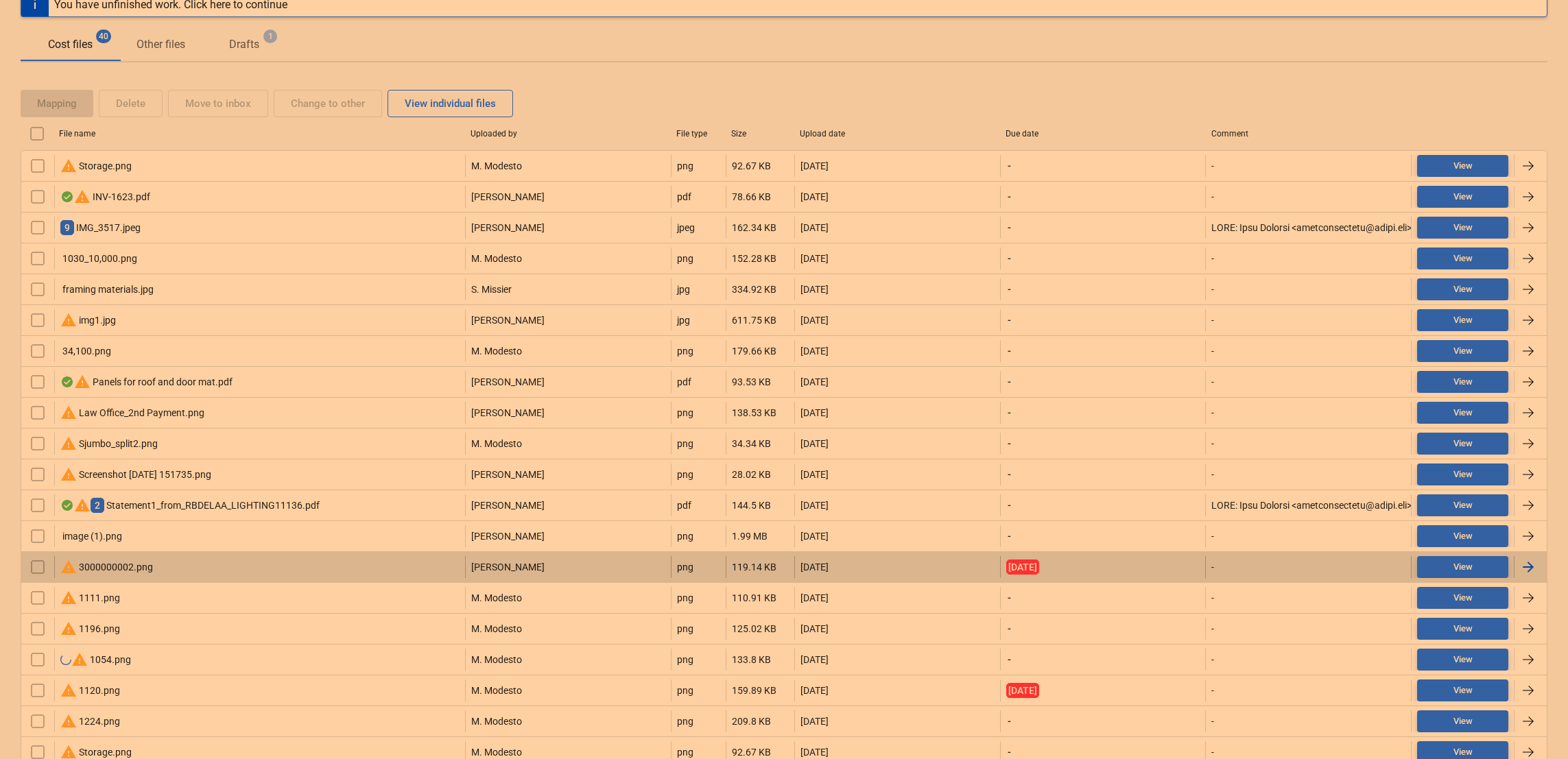
click at [105, 571] on div "warning 3000000002.png" at bounding box center [106, 567] width 93 height 16
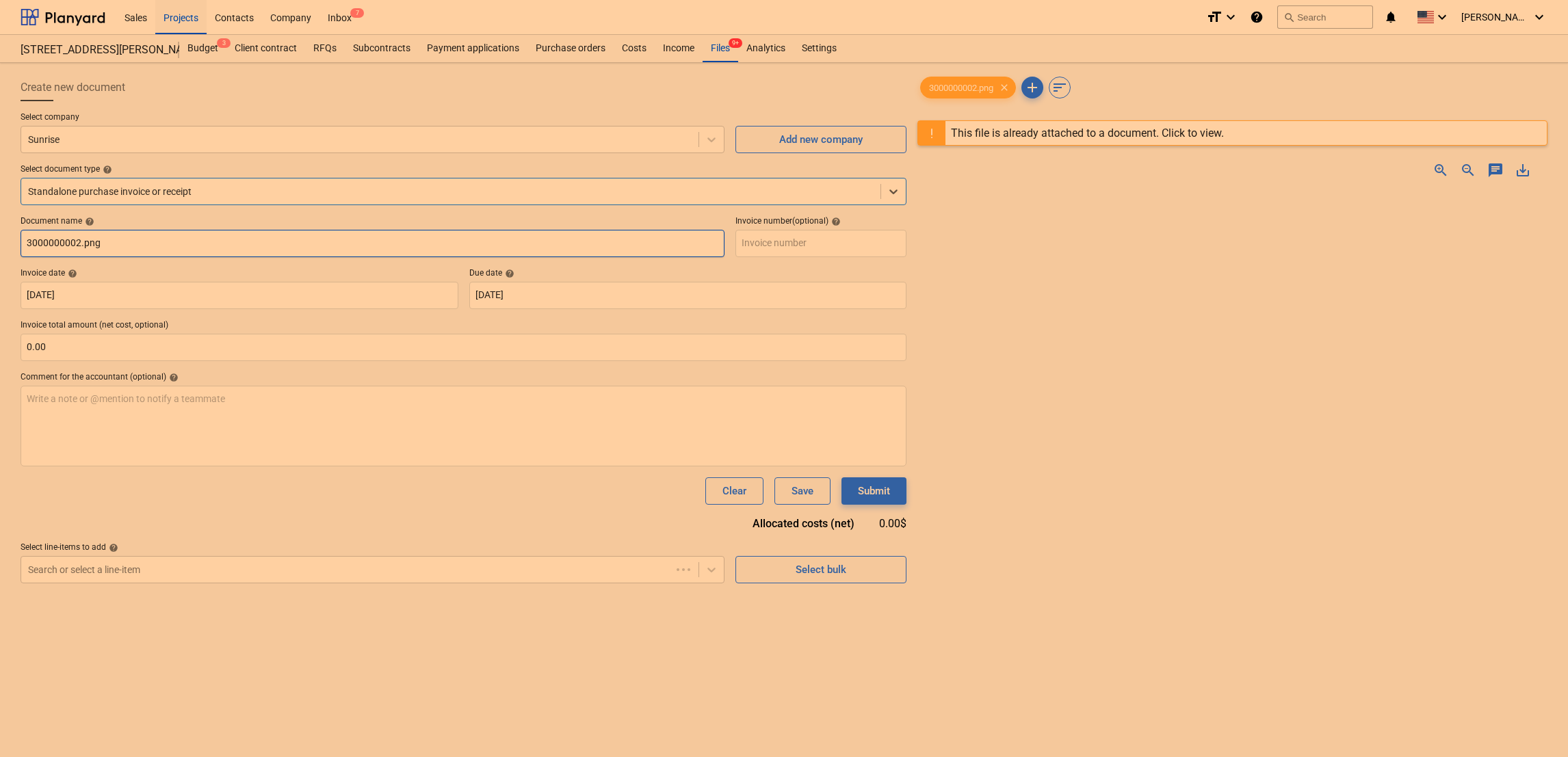
type input "3000000002.png"
type input "[DATE]"
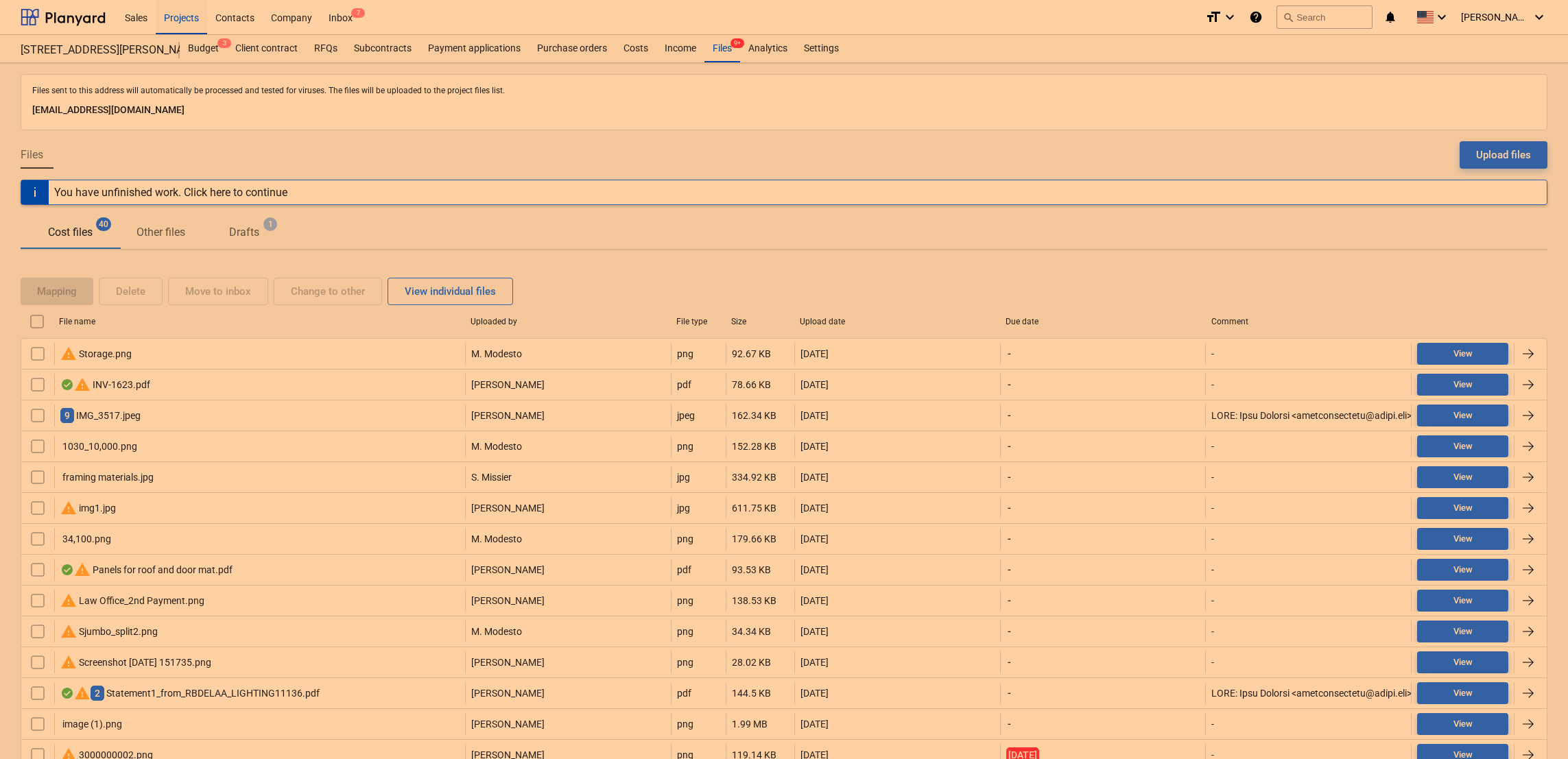
scroll to position [188, 0]
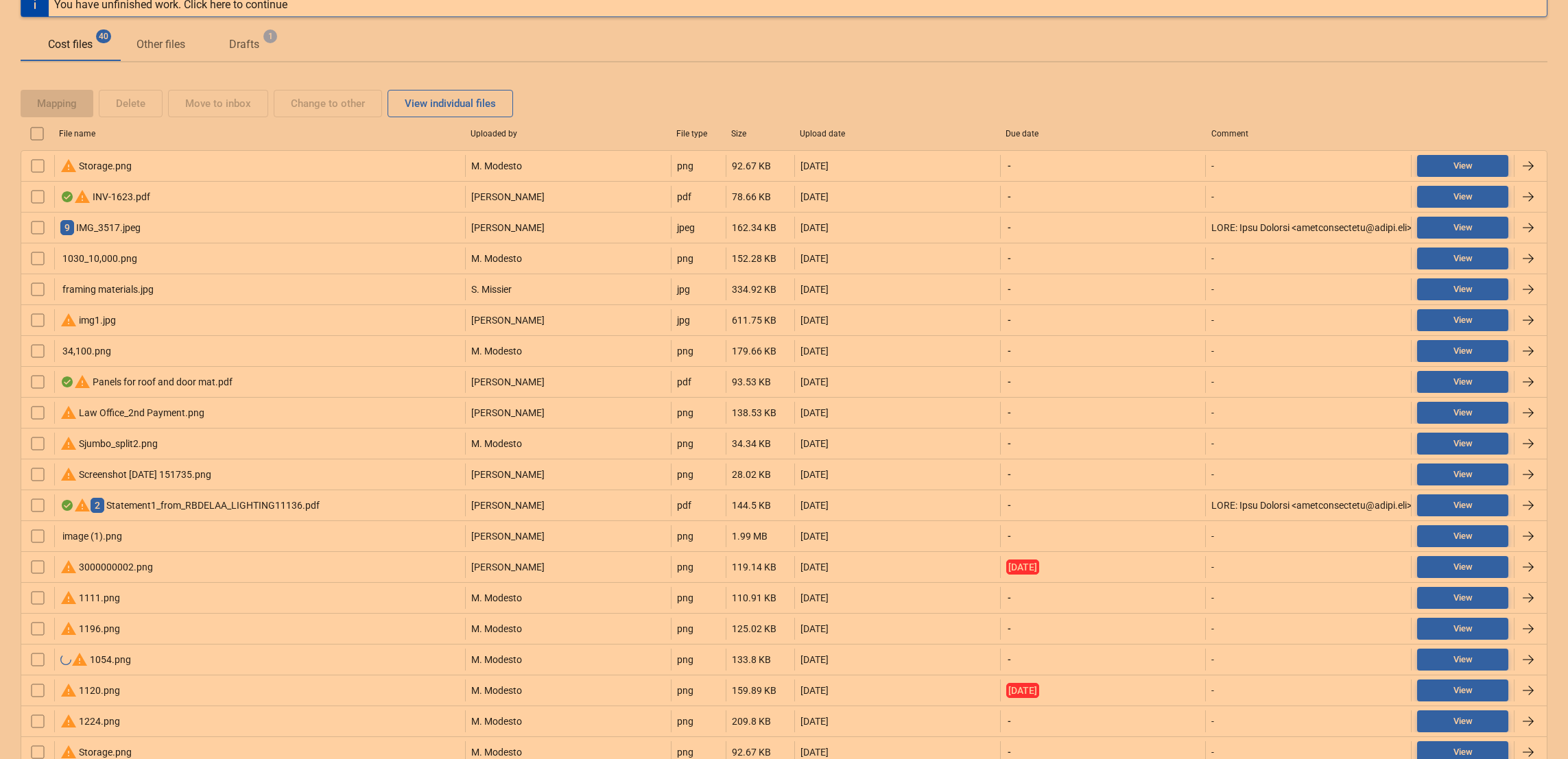
click at [36, 136] on input "checkbox" at bounding box center [37, 134] width 22 height 22
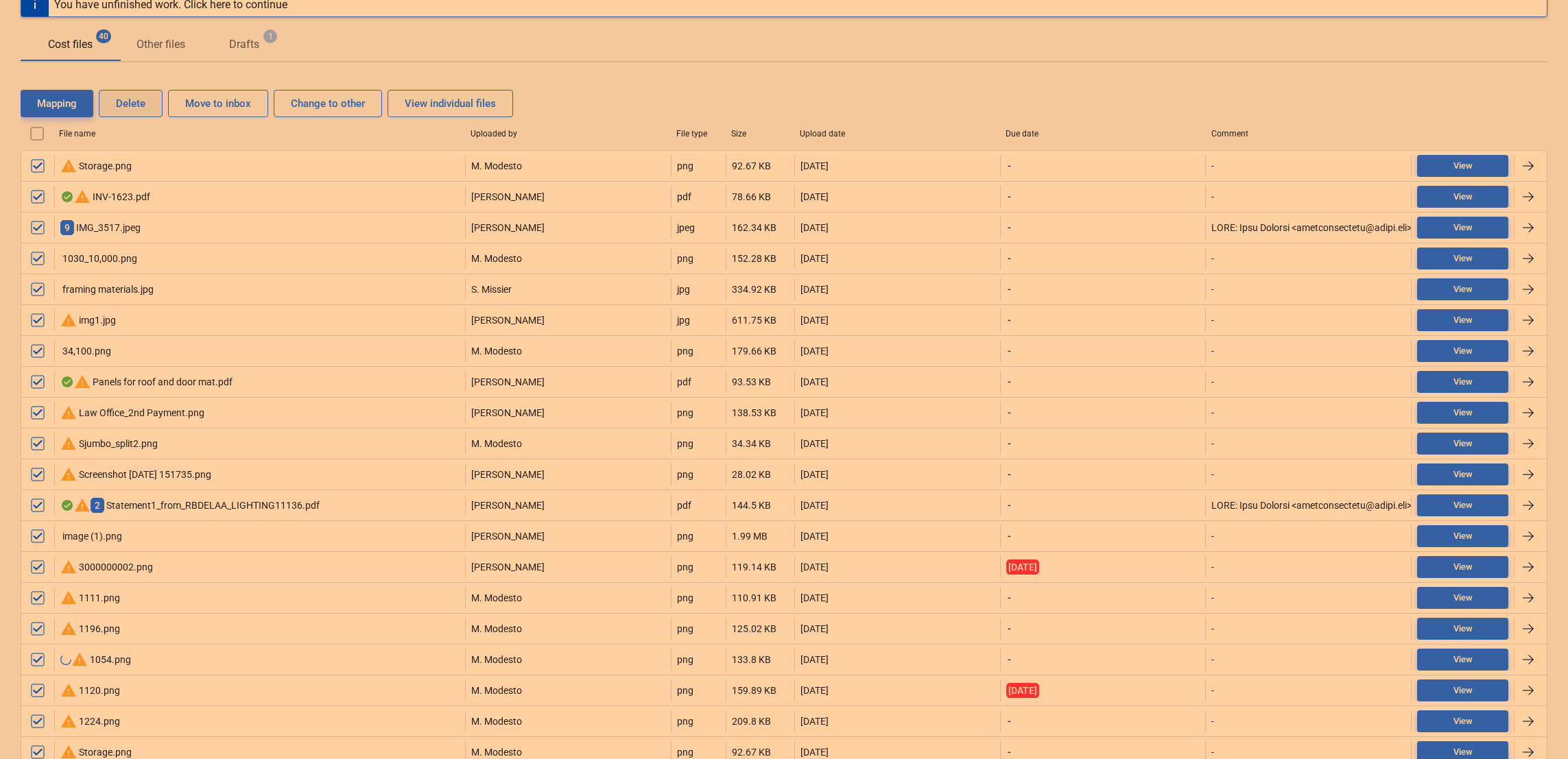
click at [125, 106] on div "Delete" at bounding box center [130, 103] width 30 height 18
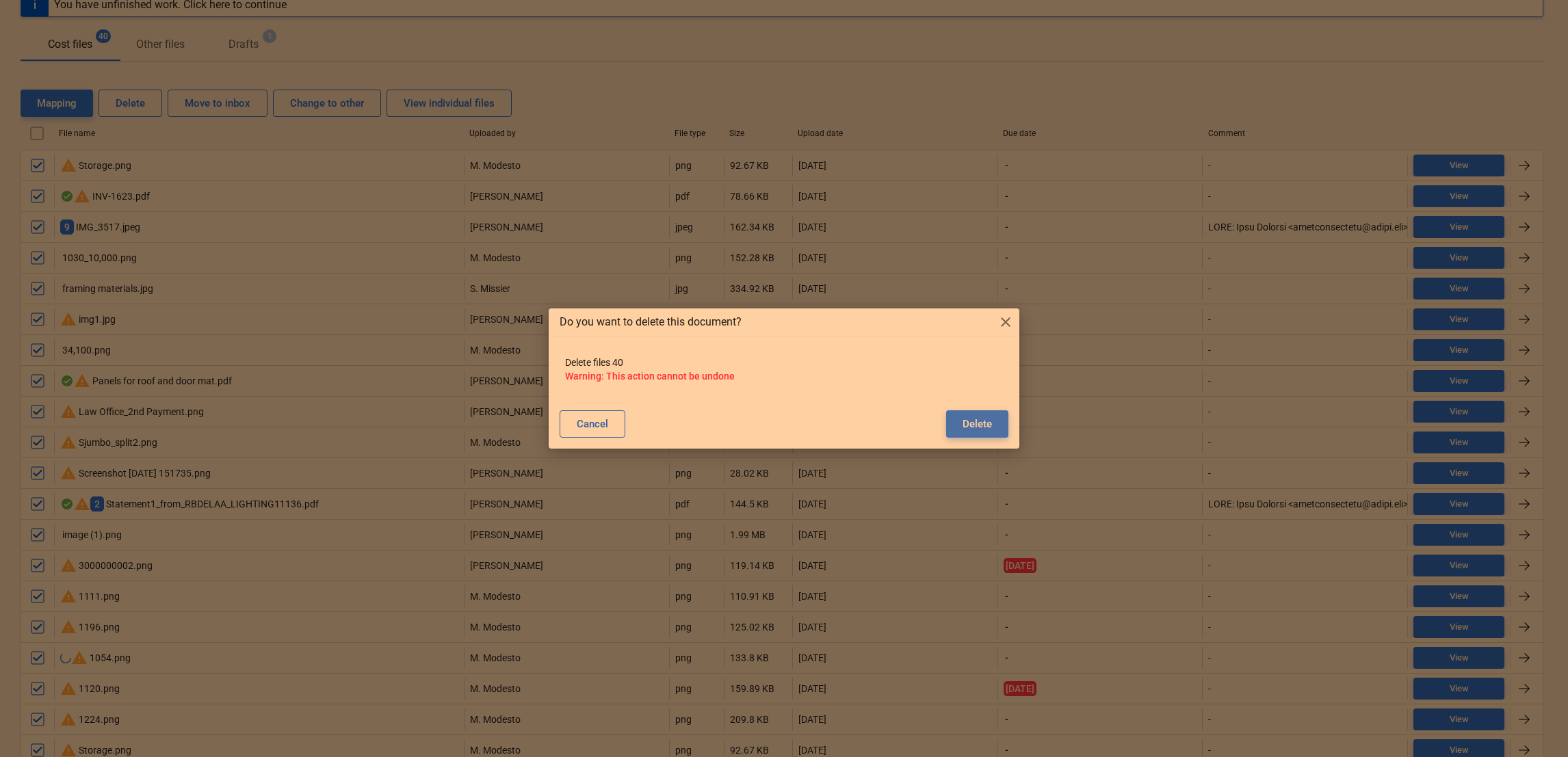
click at [980, 419] on div "Delete" at bounding box center [977, 424] width 30 height 18
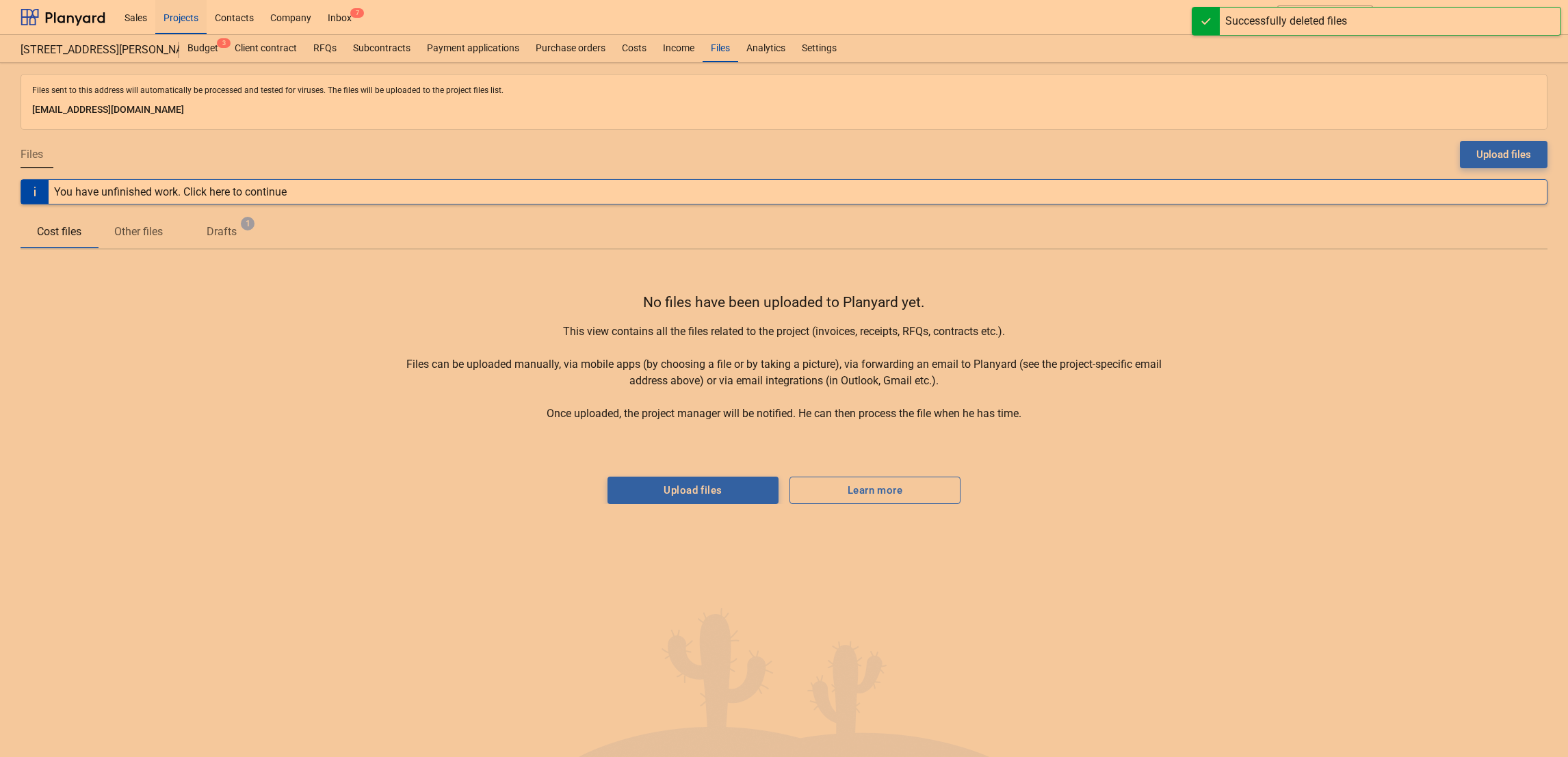
click at [228, 234] on p "Drafts" at bounding box center [222, 232] width 30 height 16
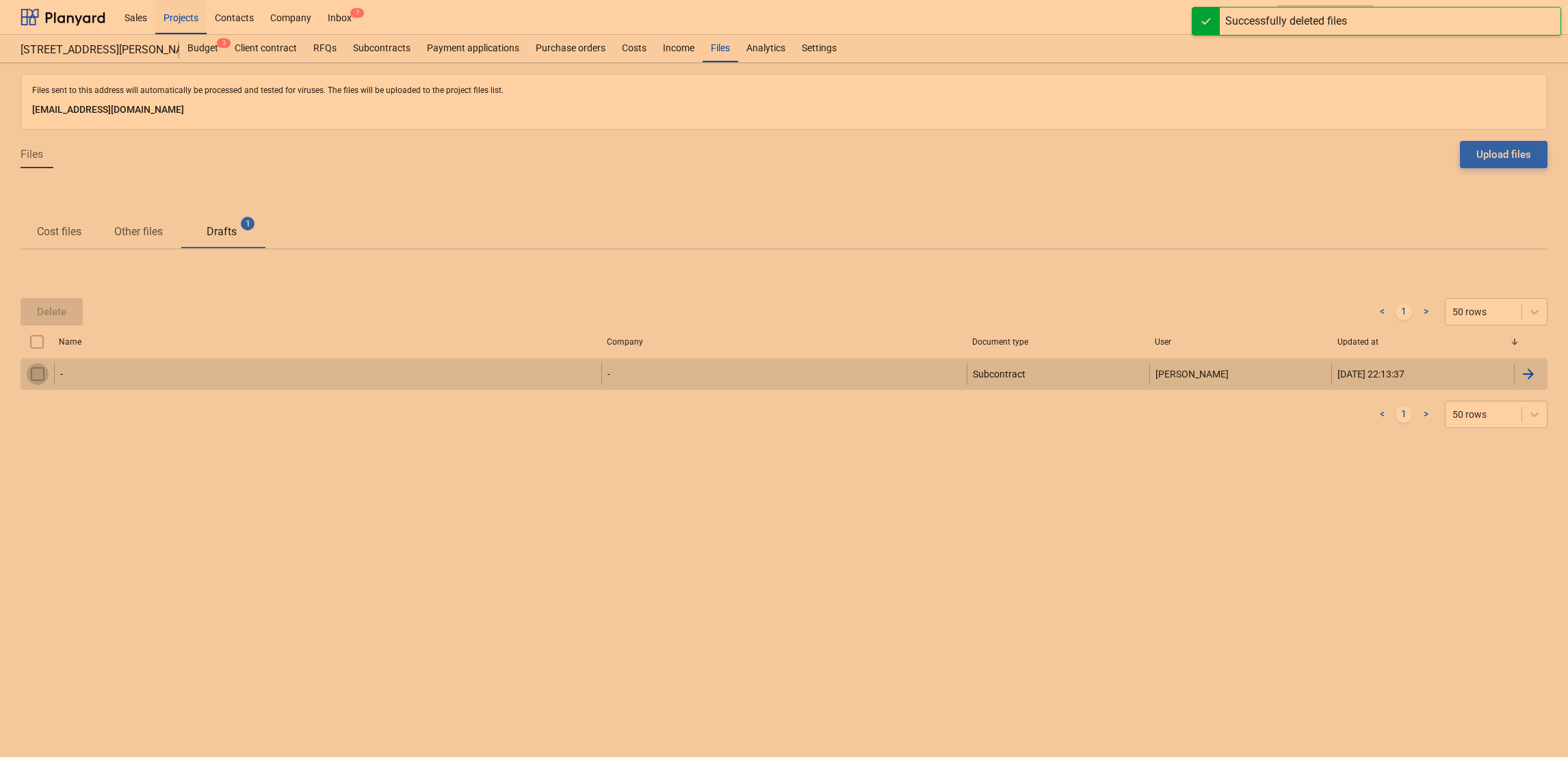
click at [31, 377] on input "checkbox" at bounding box center [38, 374] width 22 height 22
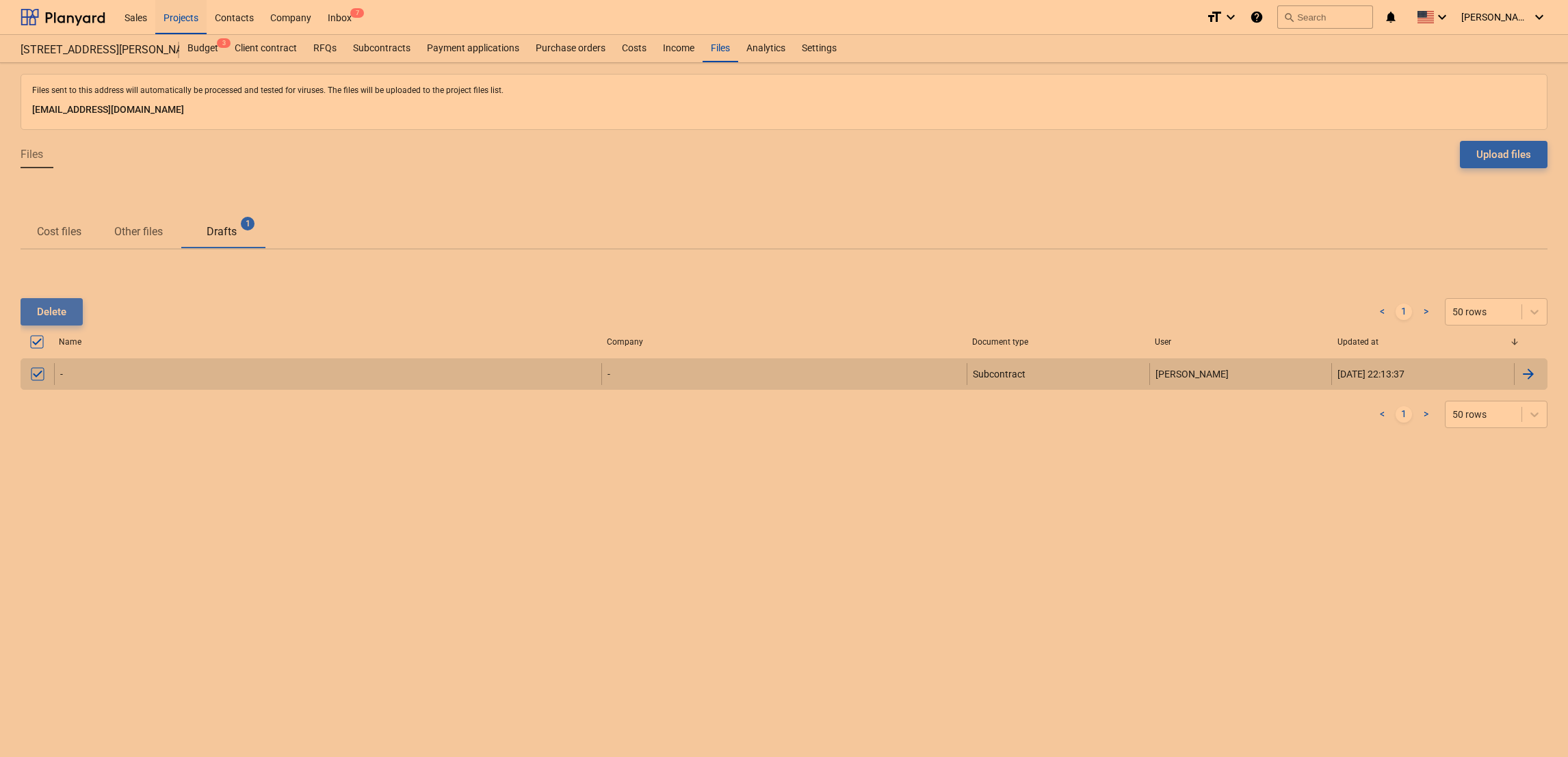
click at [46, 319] on div "Delete" at bounding box center [51, 312] width 30 height 18
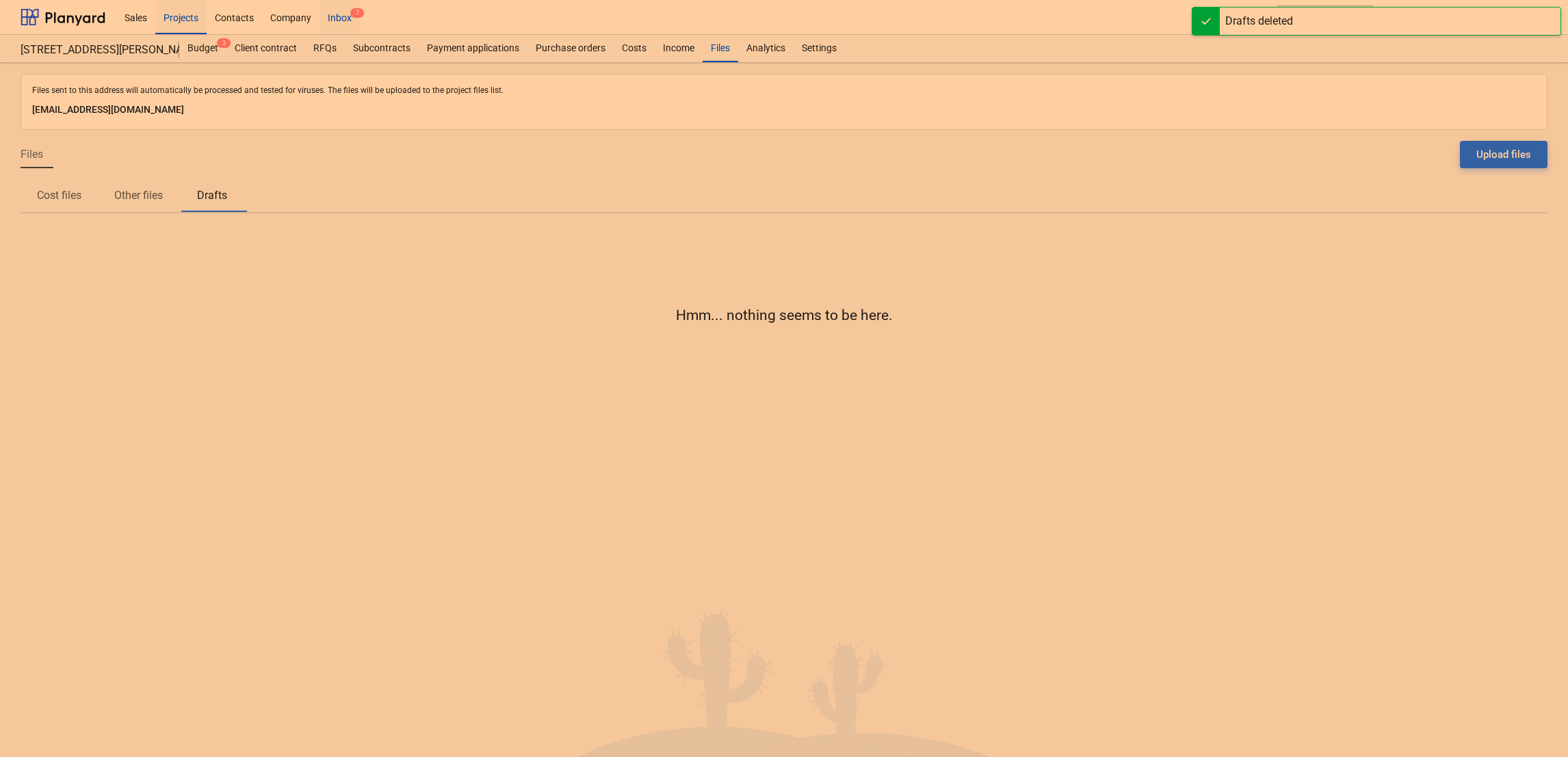
click at [336, 22] on div "Inbox 7" at bounding box center [340, 16] width 40 height 35
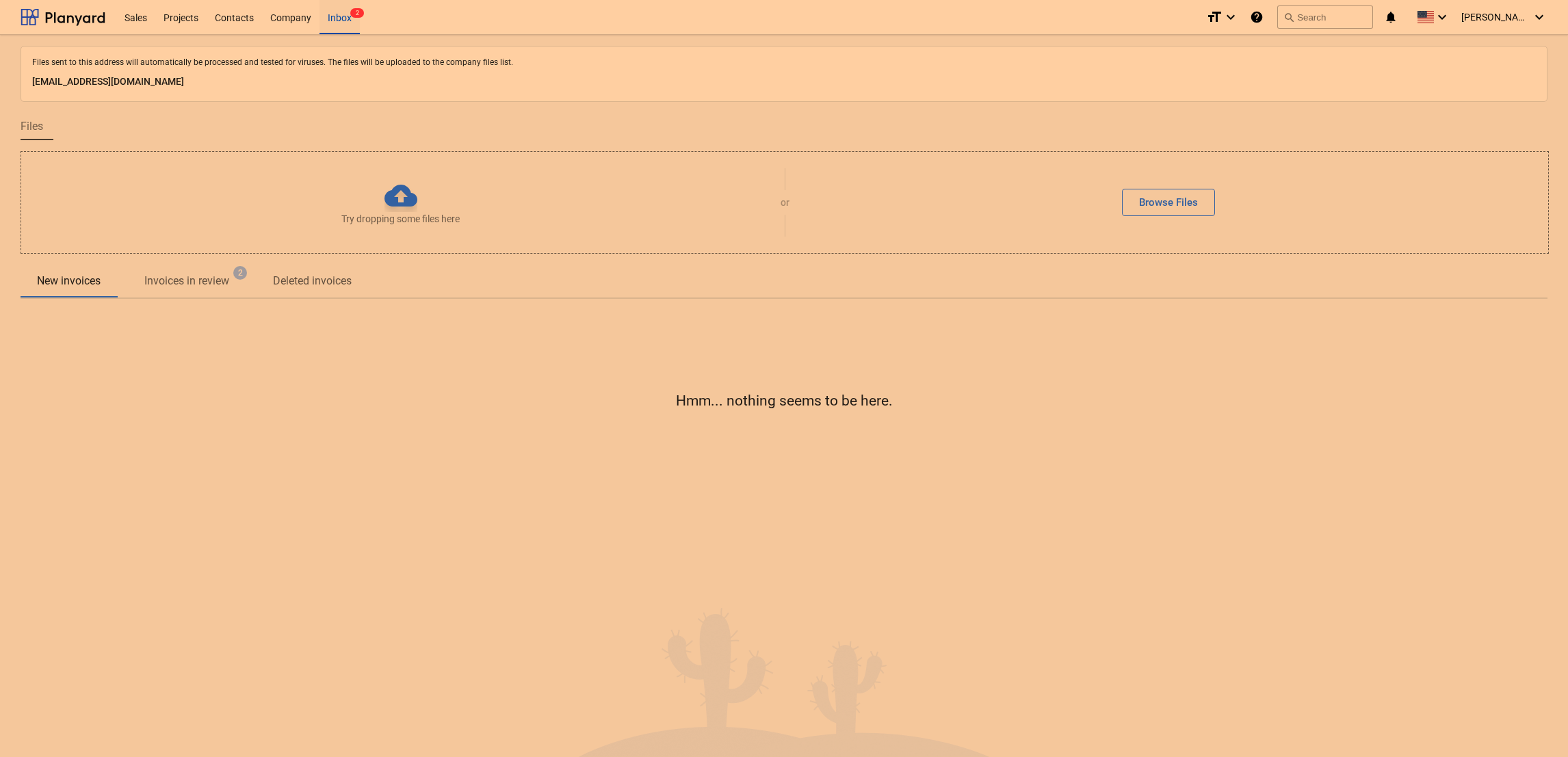
click at [167, 291] on span "Invoices in review 2" at bounding box center [187, 281] width 140 height 25
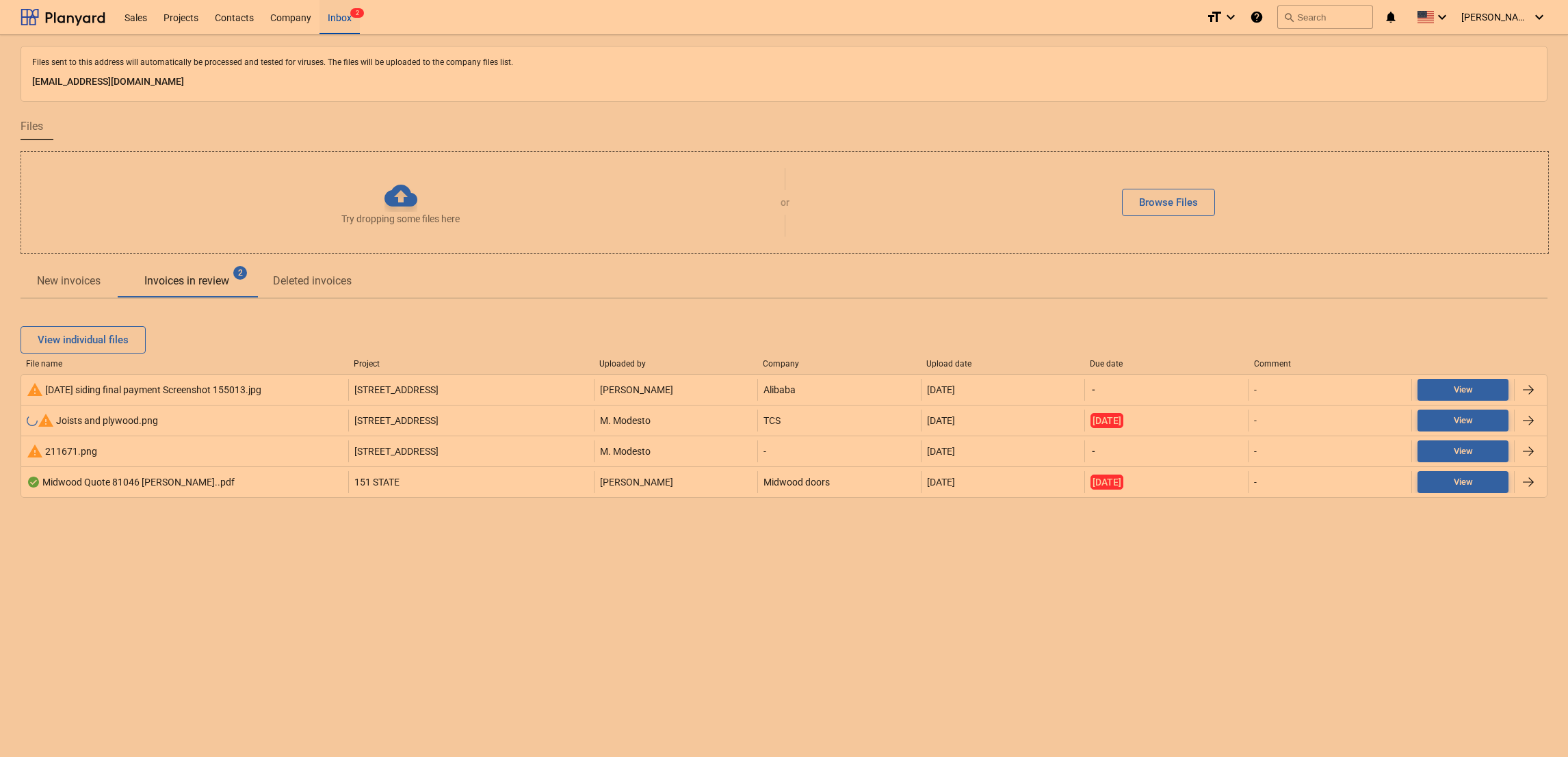
click at [314, 288] on p "Deleted invoices" at bounding box center [313, 281] width 79 height 16
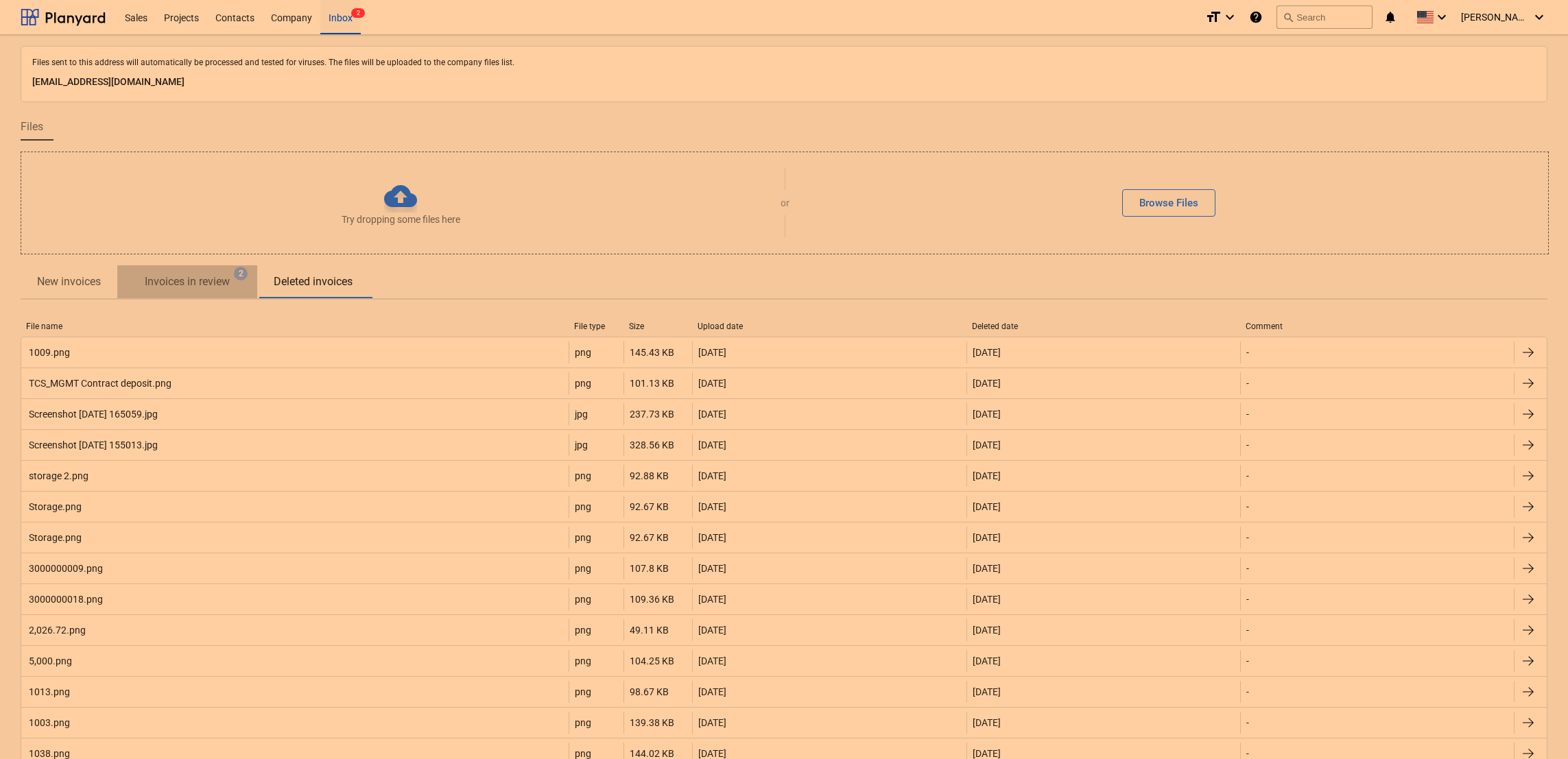
click at [175, 287] on p "Invoices in review" at bounding box center [187, 282] width 85 height 16
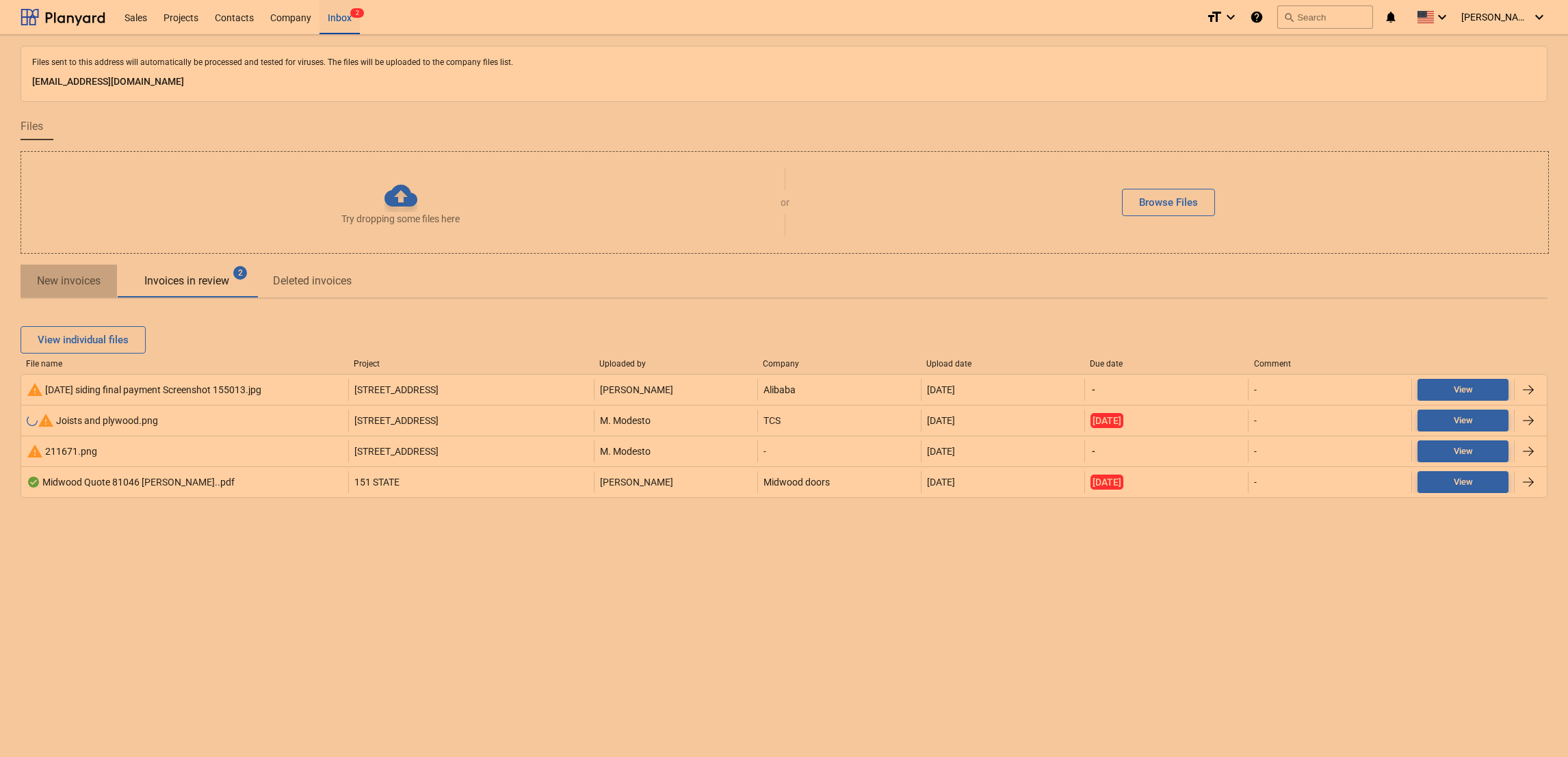
click at [59, 276] on p "New invoices" at bounding box center [68, 281] width 64 height 16
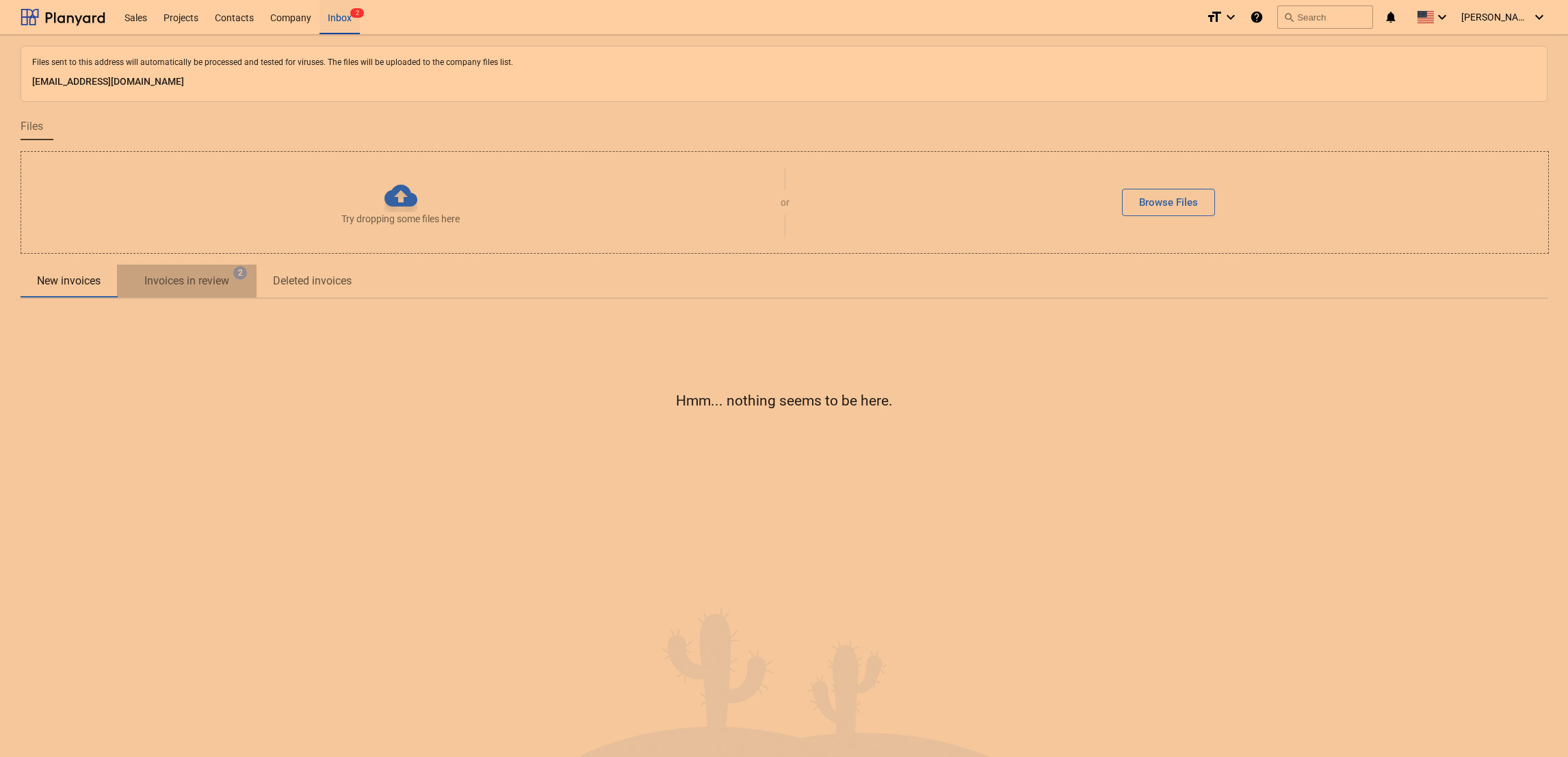
click at [202, 288] on p "Invoices in review" at bounding box center [186, 281] width 85 height 16
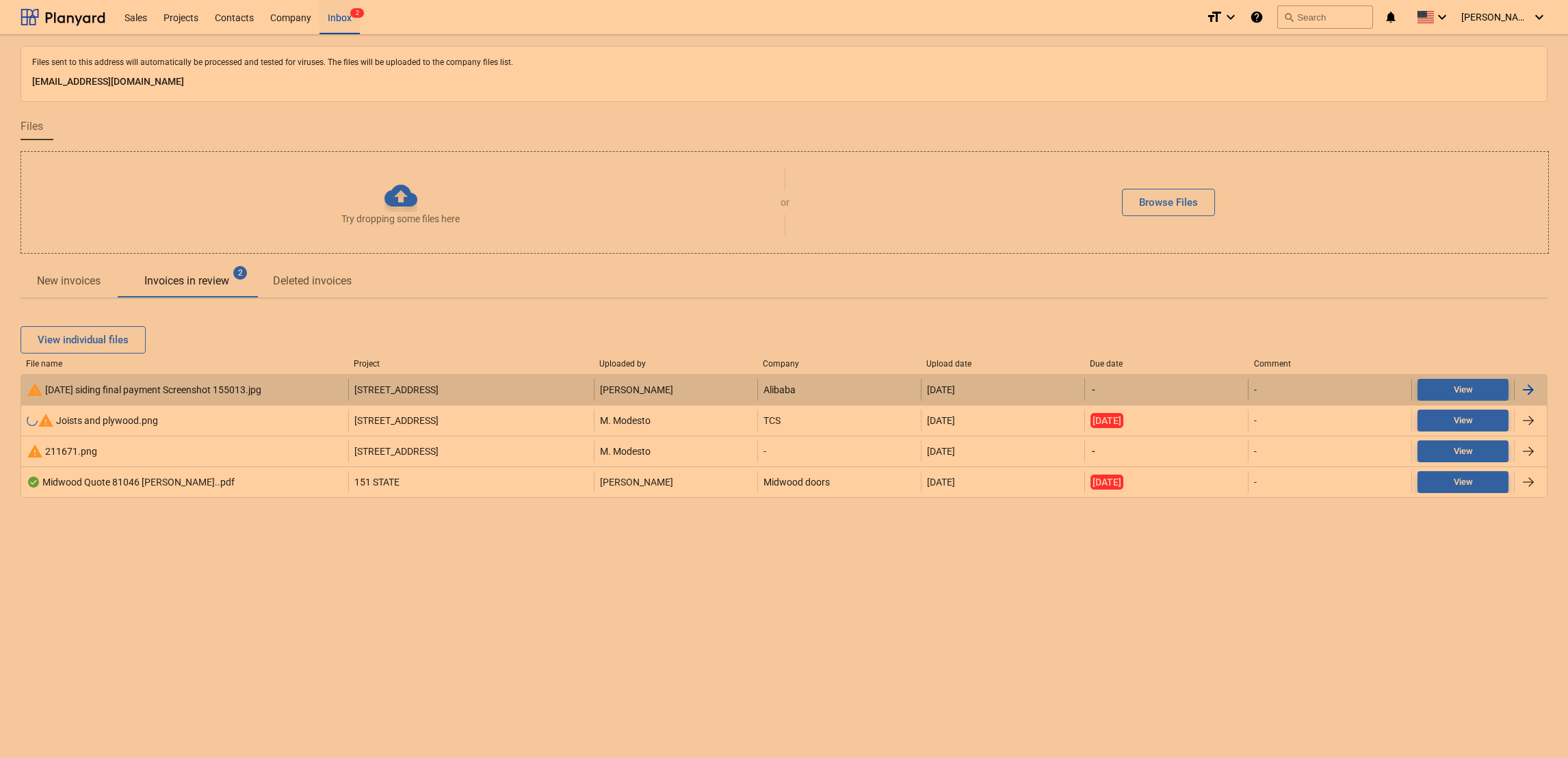
click at [130, 400] on div "warning [DATE] siding final payment Screenshot 155013.jpg" at bounding box center [185, 390] width 327 height 22
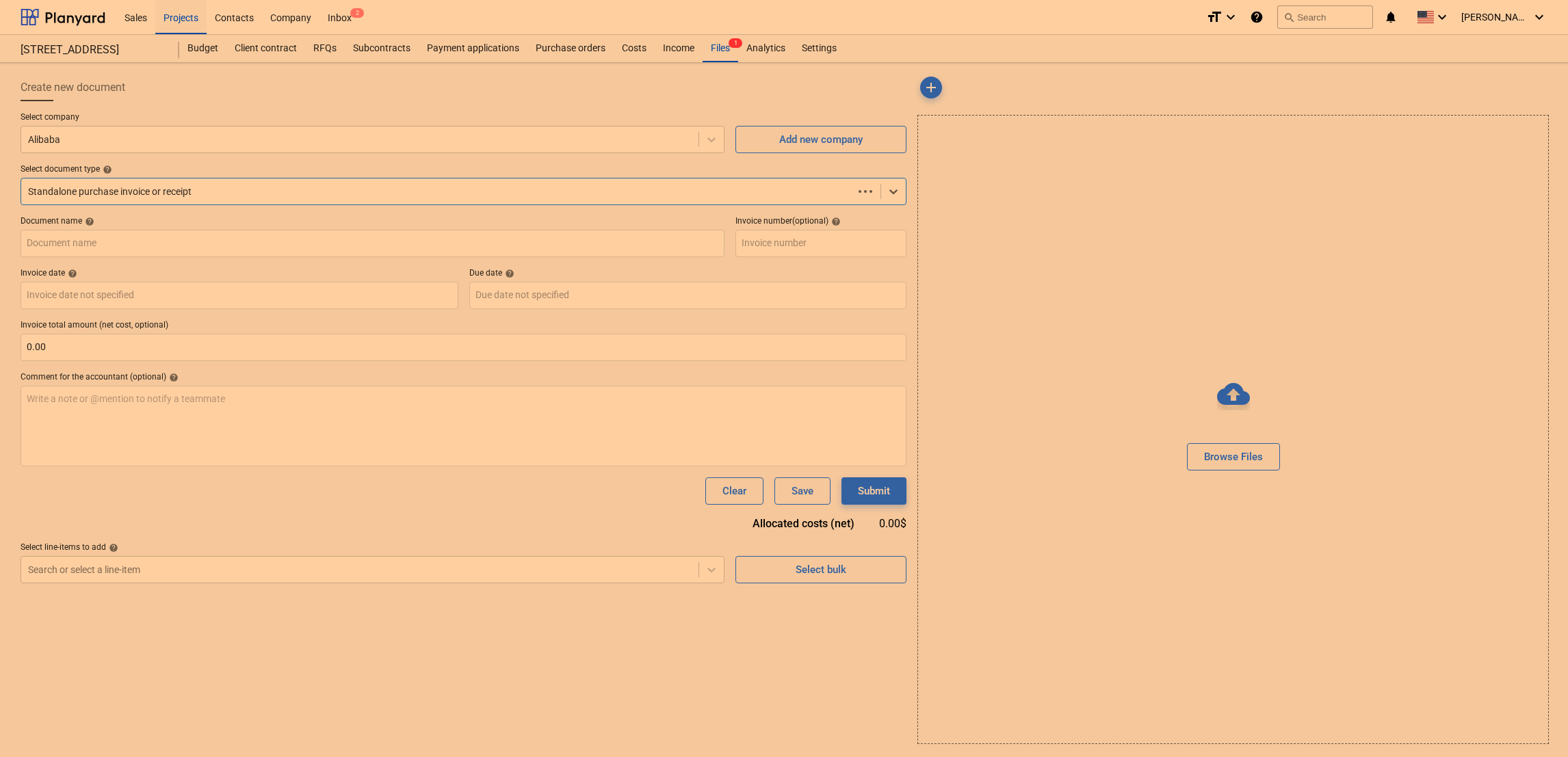
type input "[DATE] siding final payment Screenshot 155013.jpg"
type input "[DATE]"
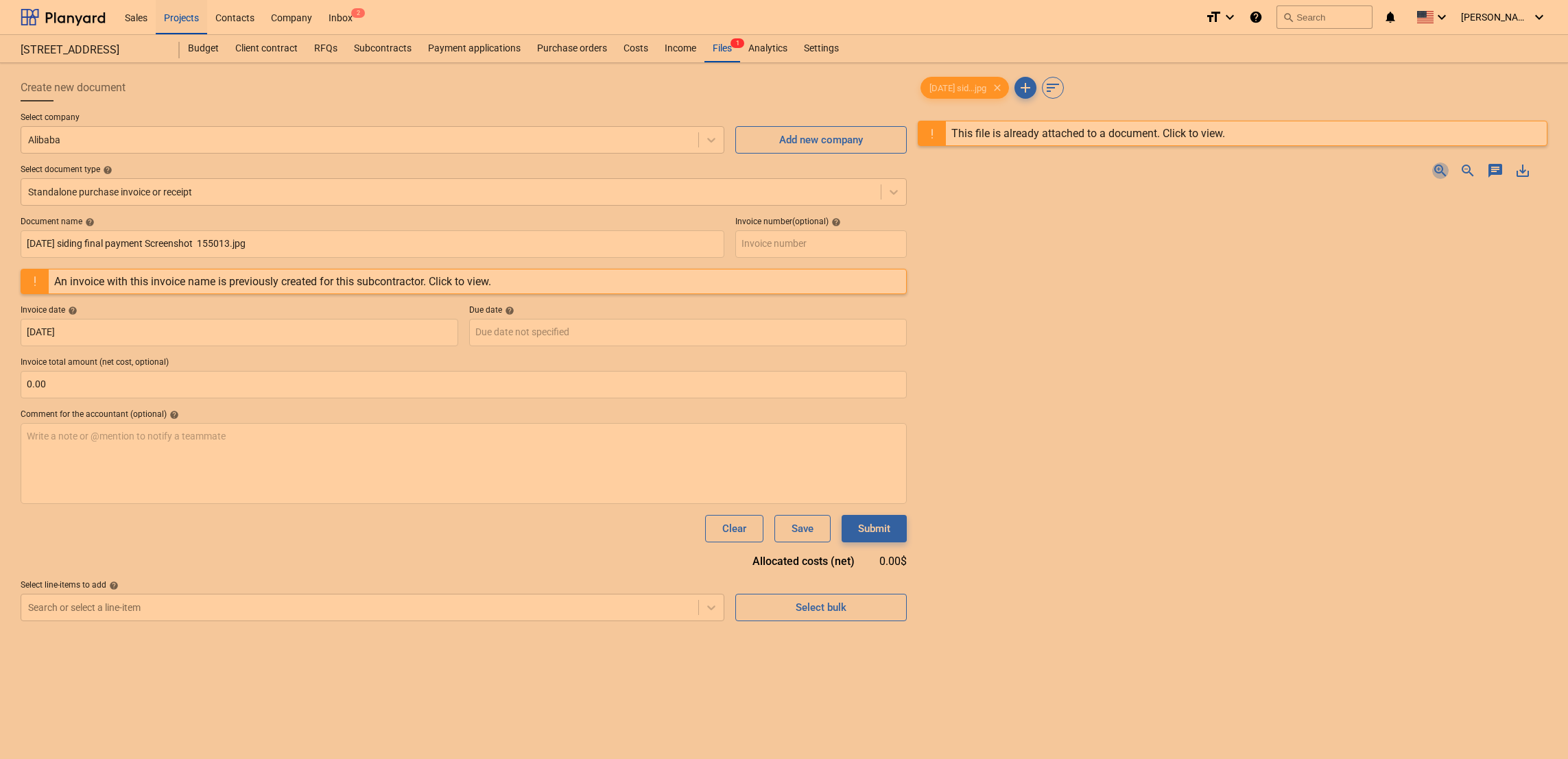
click at [1436, 165] on span "zoom_in" at bounding box center [1440, 171] width 16 height 16
click at [1055, 137] on div "This file is already attached to a document. Click to view." at bounding box center [1088, 133] width 274 height 13
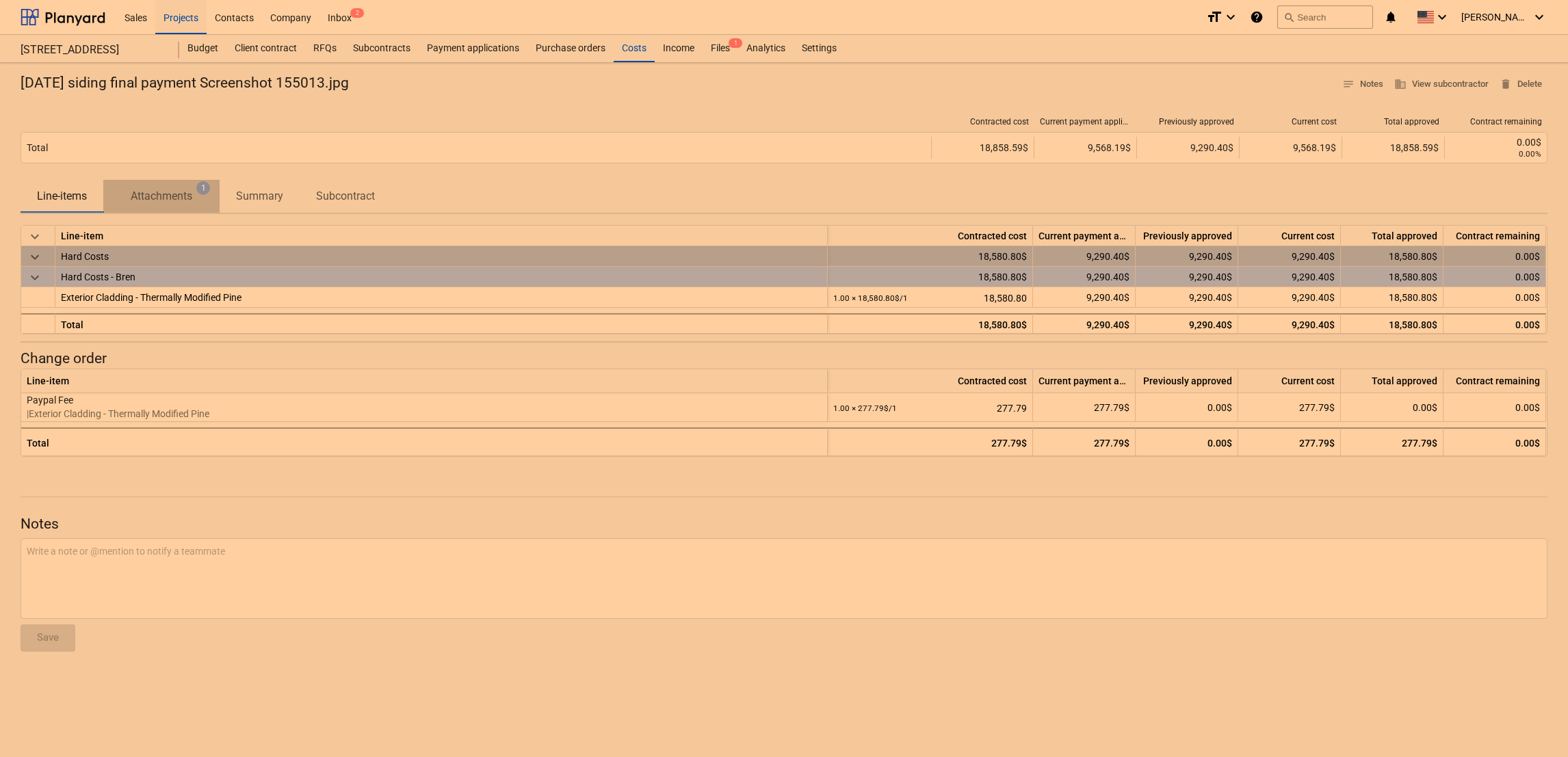
click at [155, 192] on p "Attachments" at bounding box center [161, 196] width 62 height 16
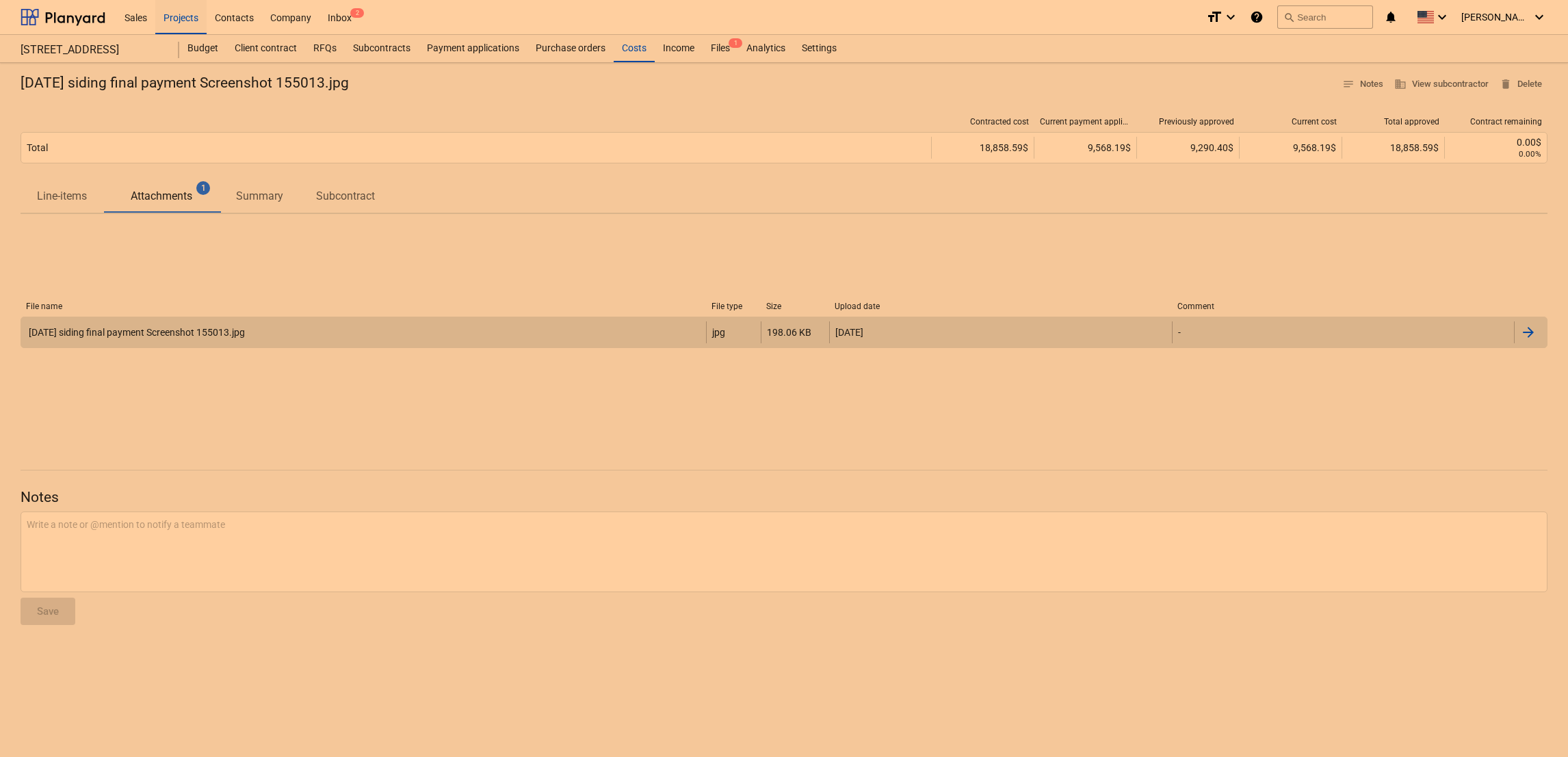
click at [193, 346] on div "[DATE] siding final payment Screenshot 155013.jpg jpg 198.06 KB [DATE] -" at bounding box center [784, 331] width 1527 height 31
click at [193, 343] on div "[DATE] siding final payment Screenshot 155013.jpg" at bounding box center [364, 332] width 685 height 22
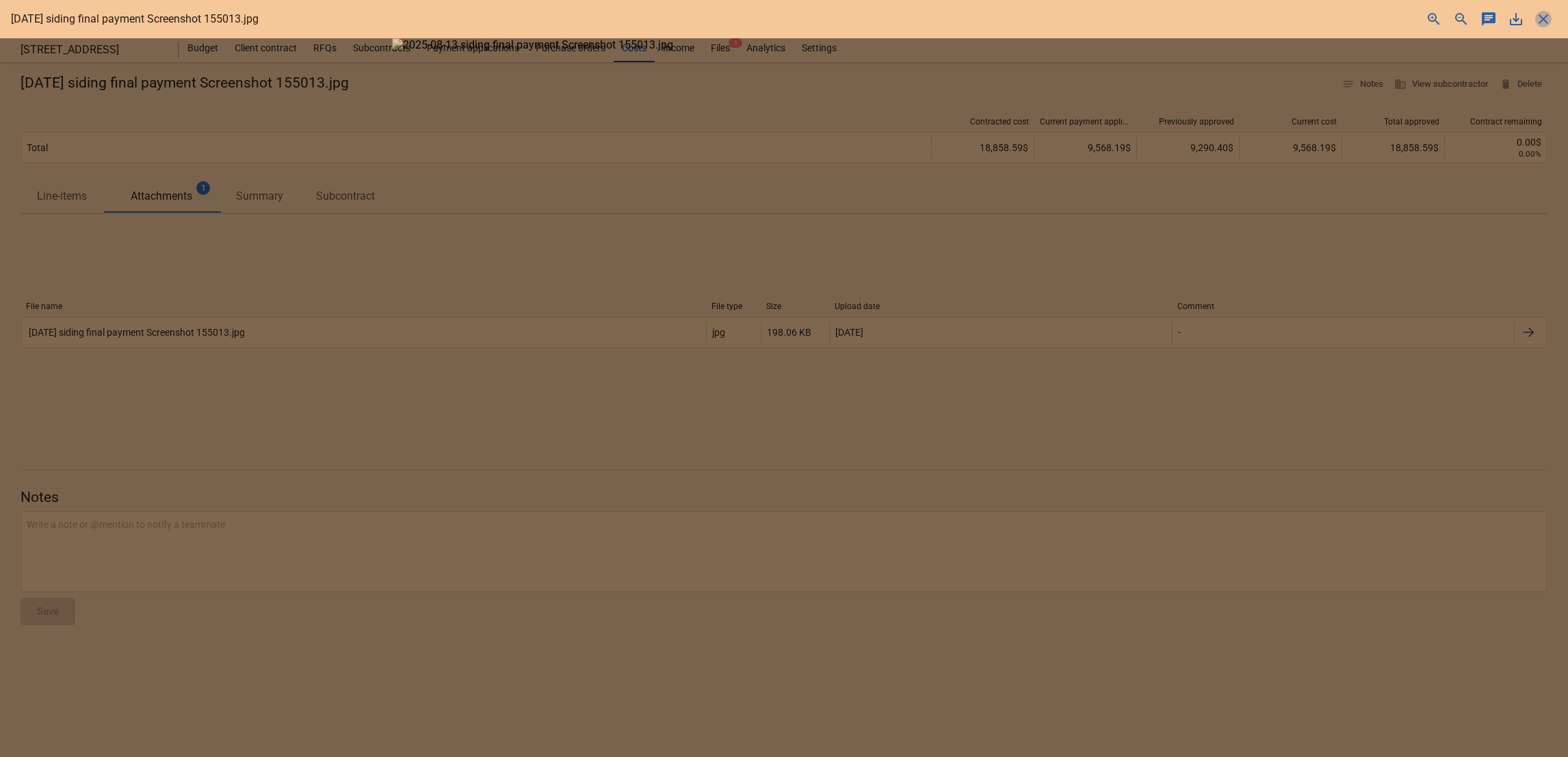
click at [1542, 25] on span "close" at bounding box center [1543, 19] width 16 height 16
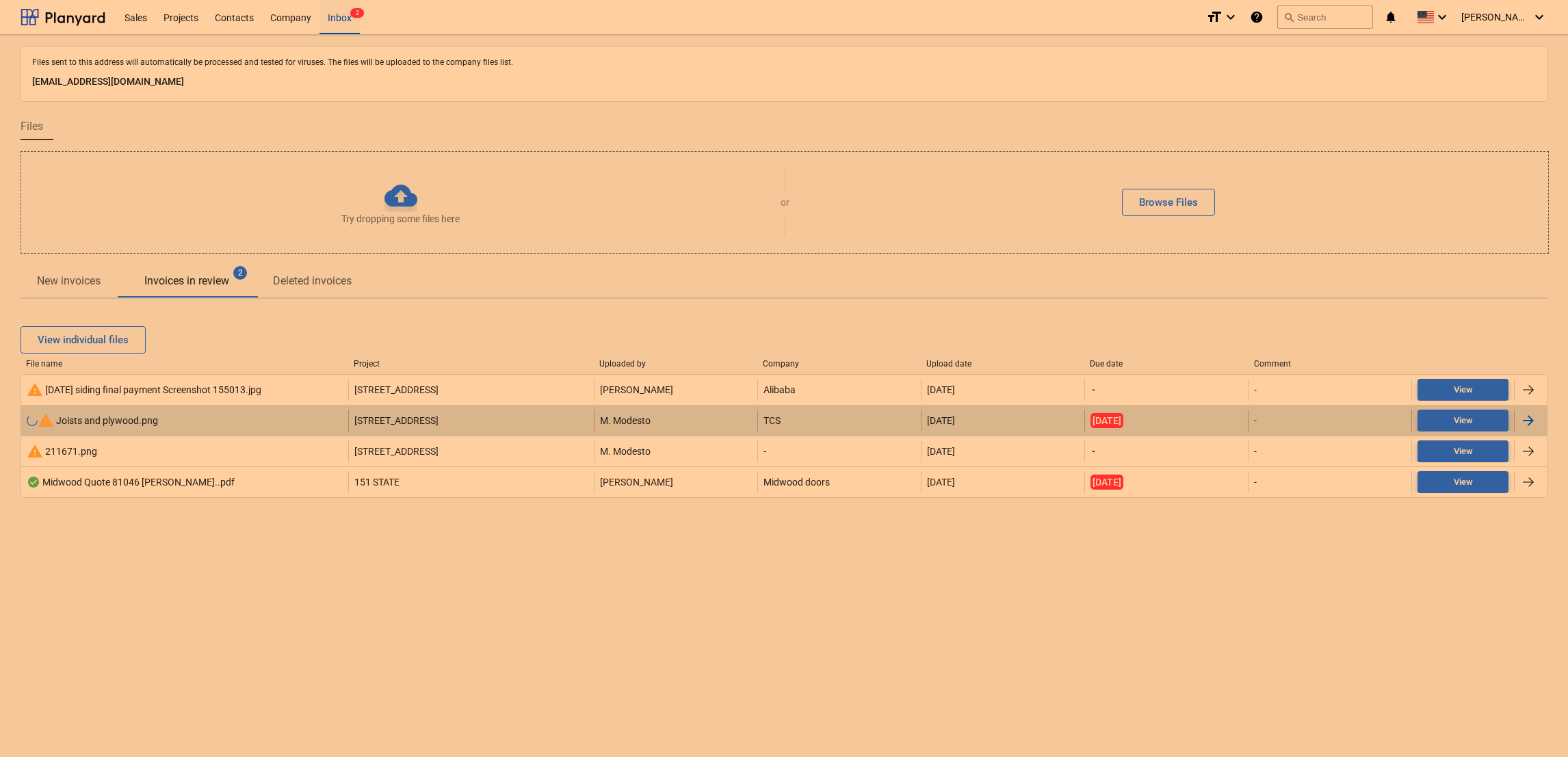
click at [103, 423] on div "warning Joists and plywood.png" at bounding box center [92, 420] width 132 height 16
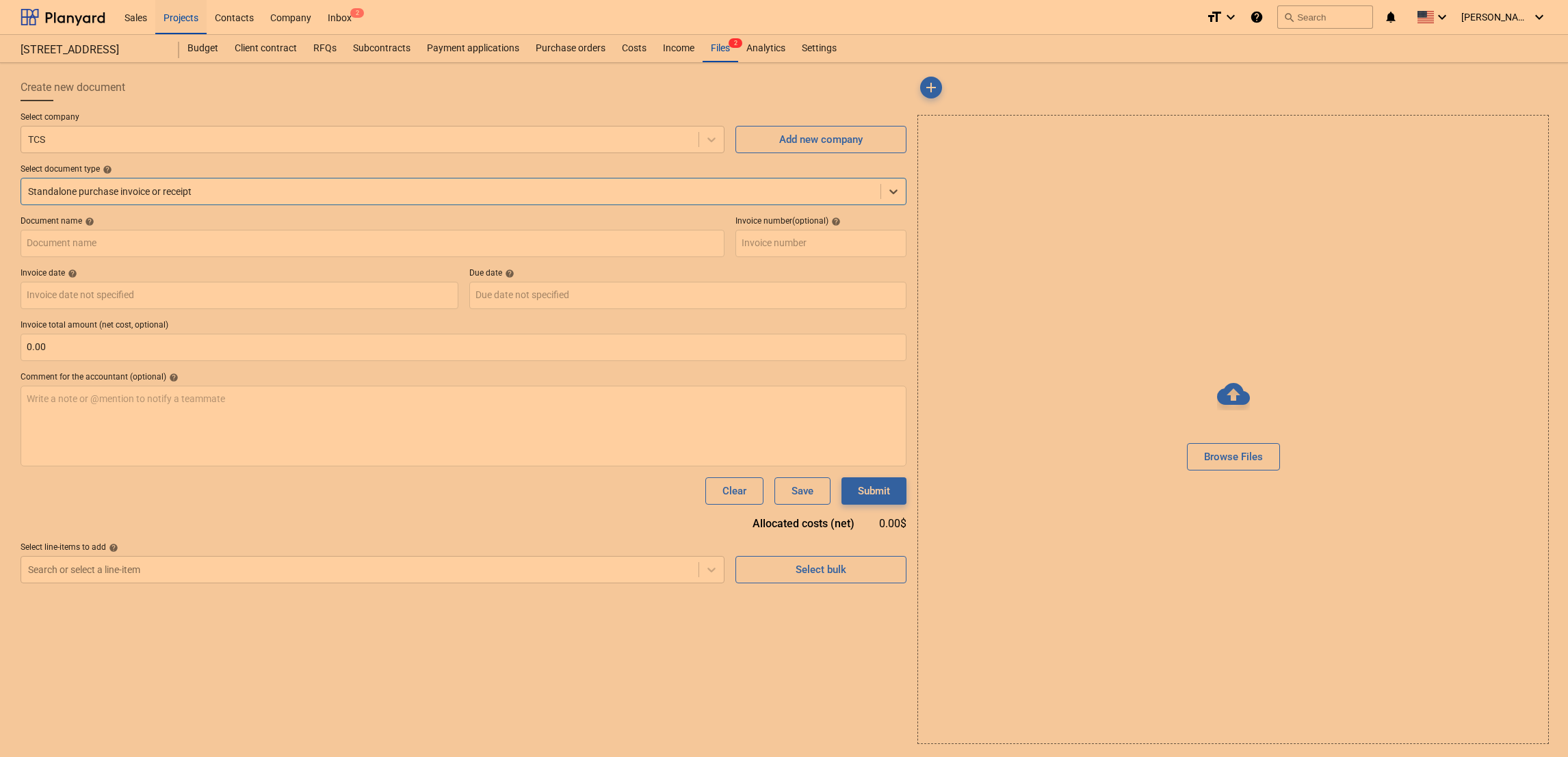
type input "Joists and plywood.png"
type input "[DATE]"
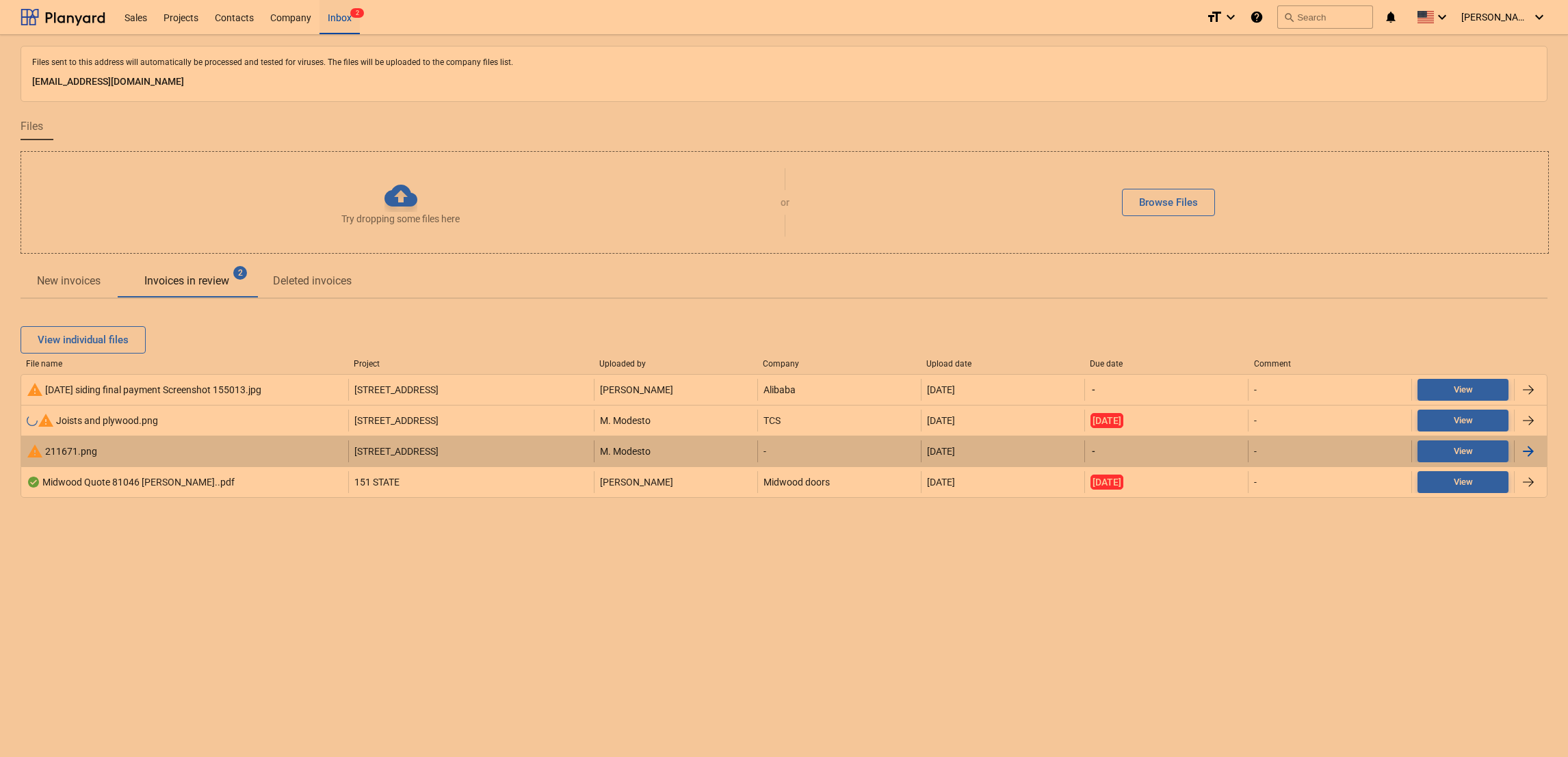
click at [67, 454] on div "warning 211671.png" at bounding box center [62, 452] width 71 height 16
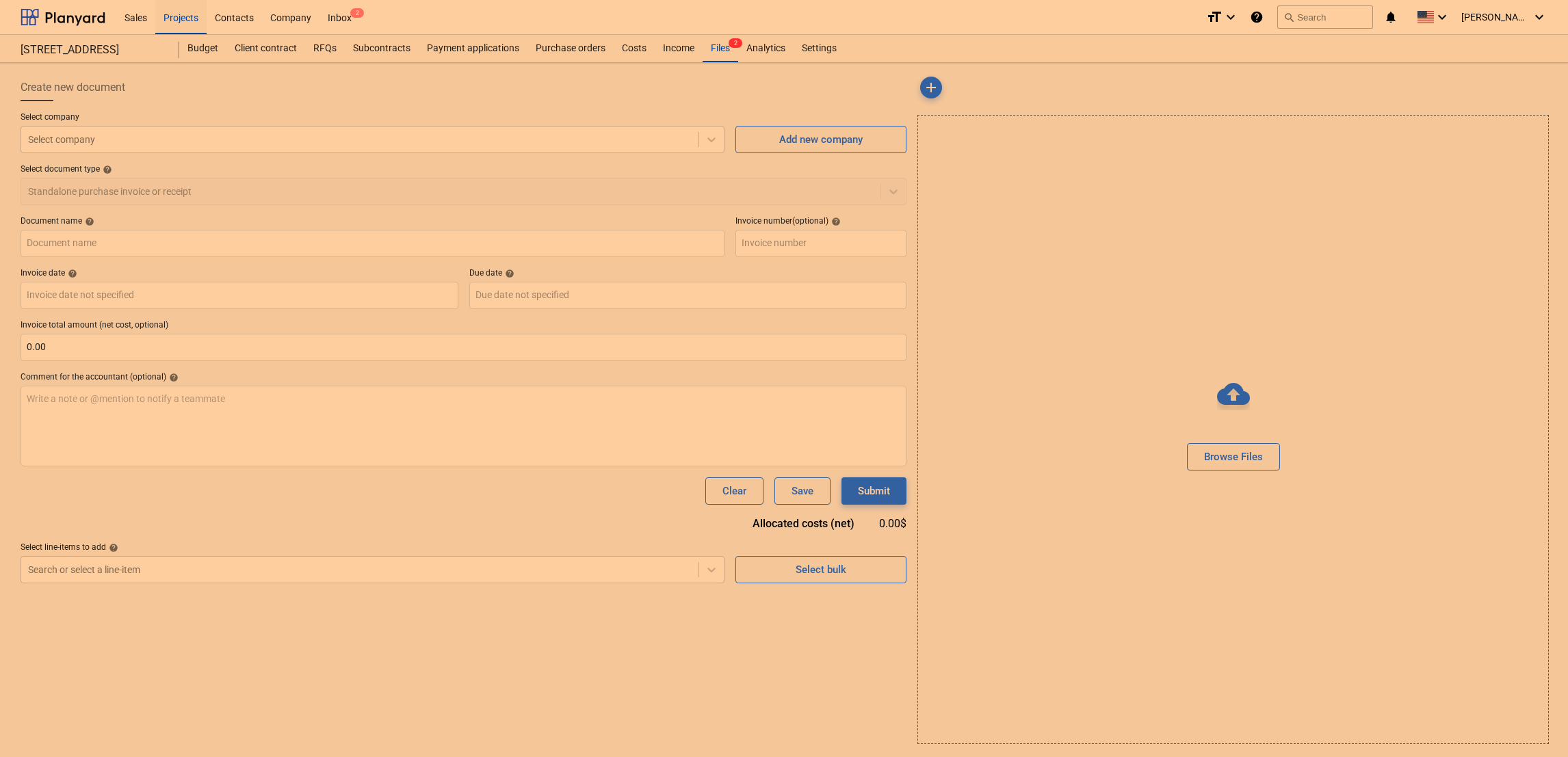
type input "211671.png"
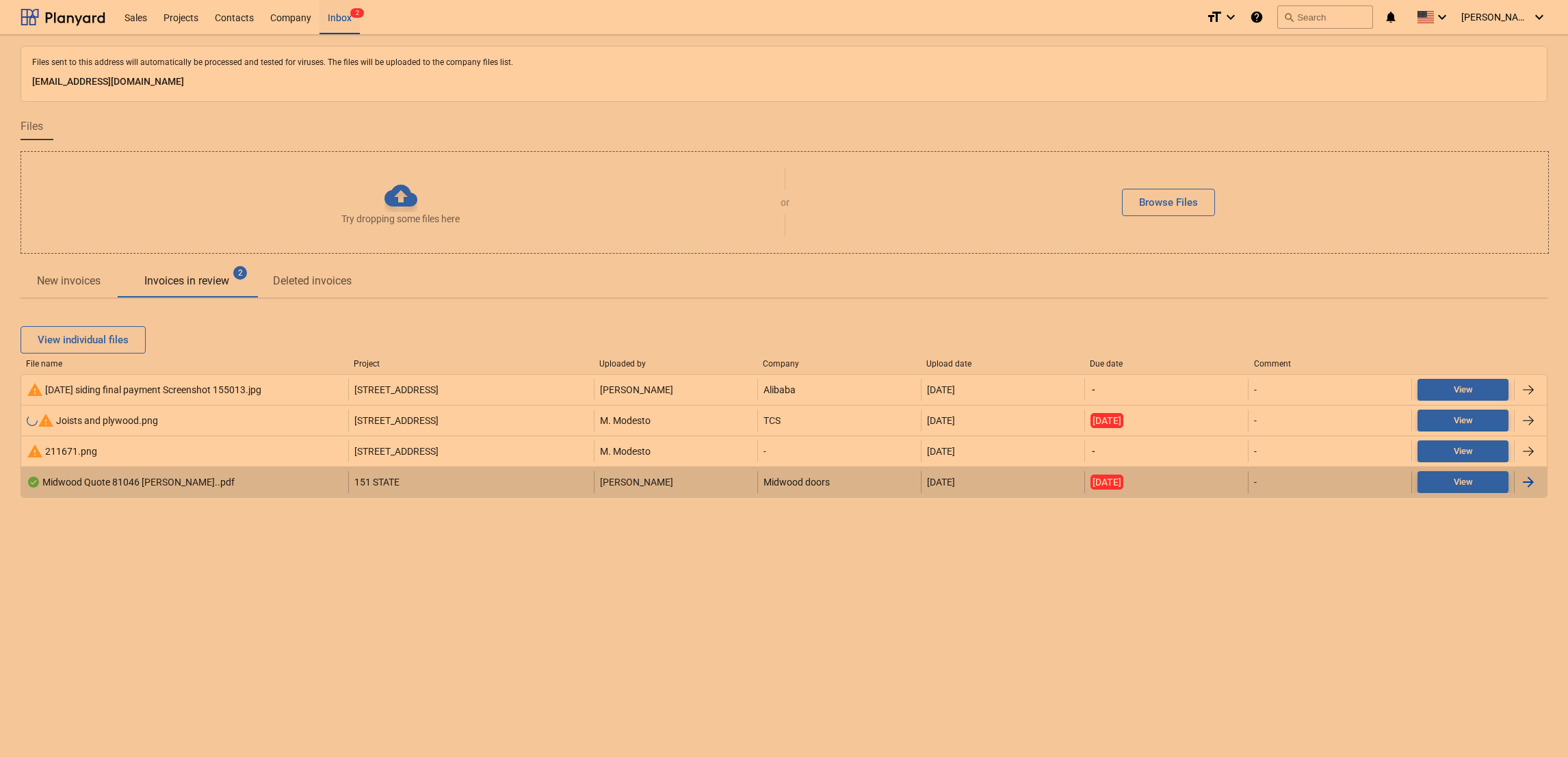
click at [54, 493] on div "Midwood Quote 81046 [PERSON_NAME]..pdf" at bounding box center [185, 482] width 327 height 22
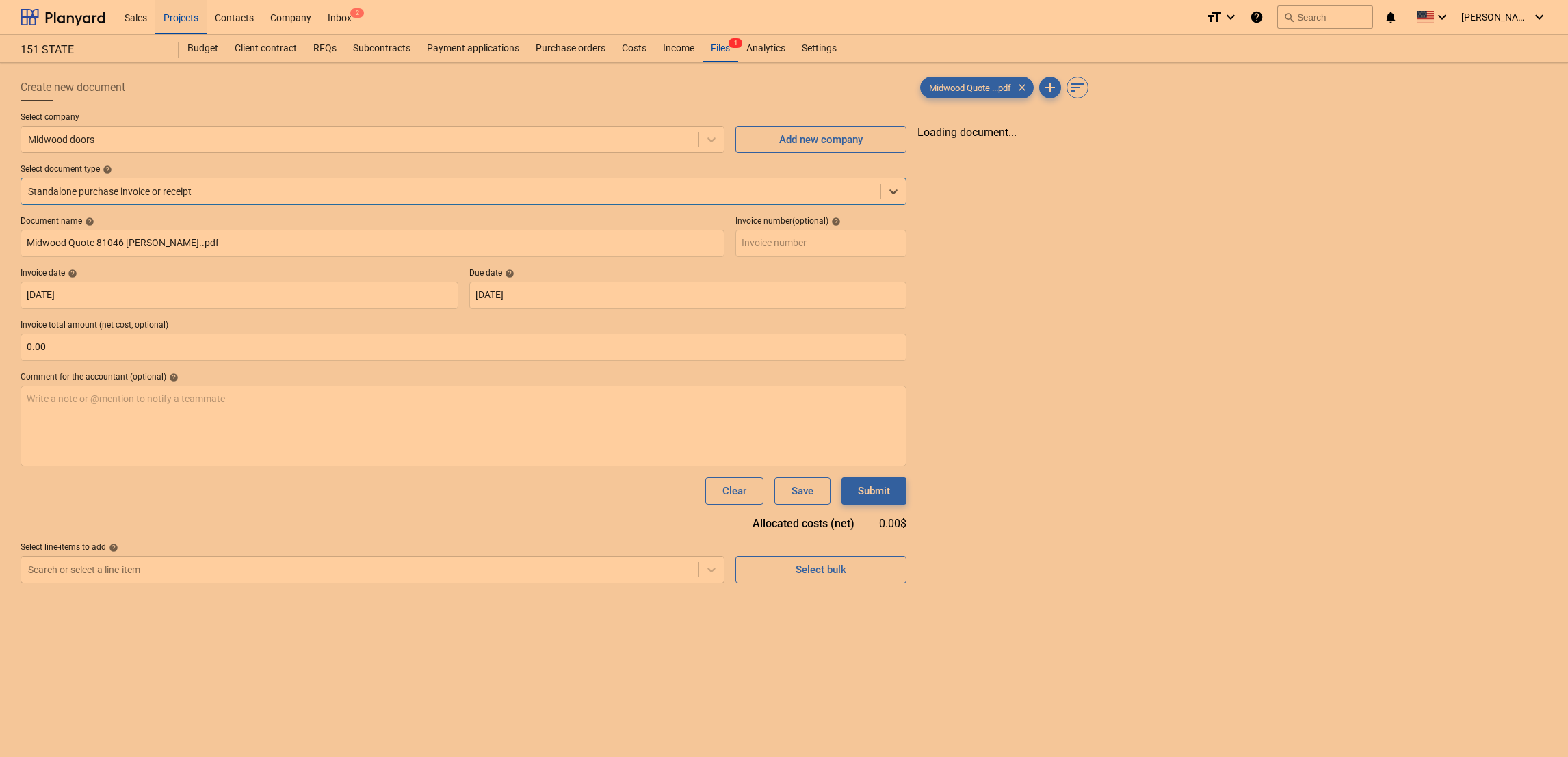
type input "Midwood Quote 81046 [PERSON_NAME]..pdf"
type input "[DATE]"
click at [196, 13] on div "Projects" at bounding box center [180, 16] width 51 height 35
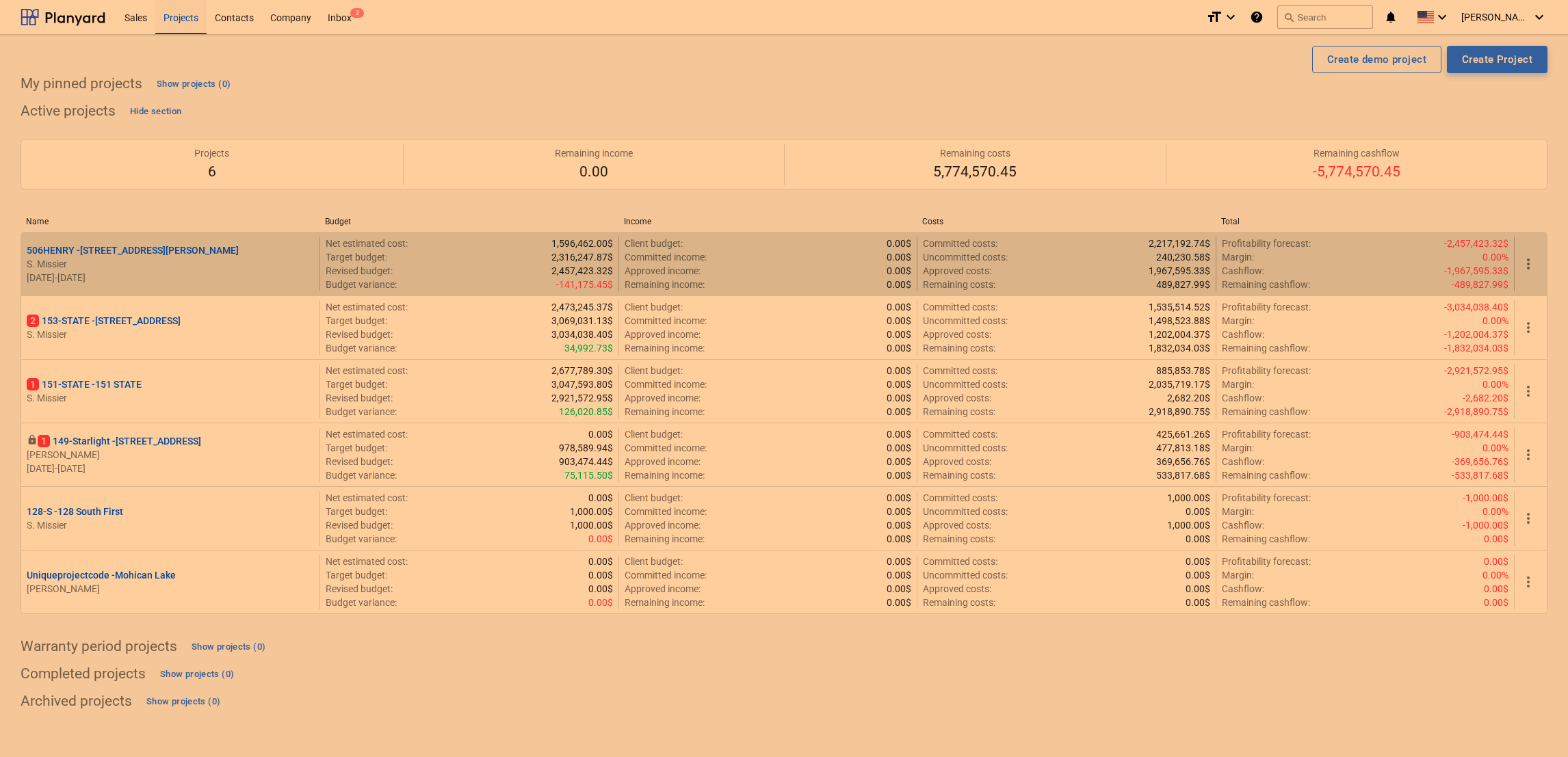
click at [68, 247] on p "[STREET_ADDRESS][PERSON_NAME]" at bounding box center [133, 250] width 212 height 13
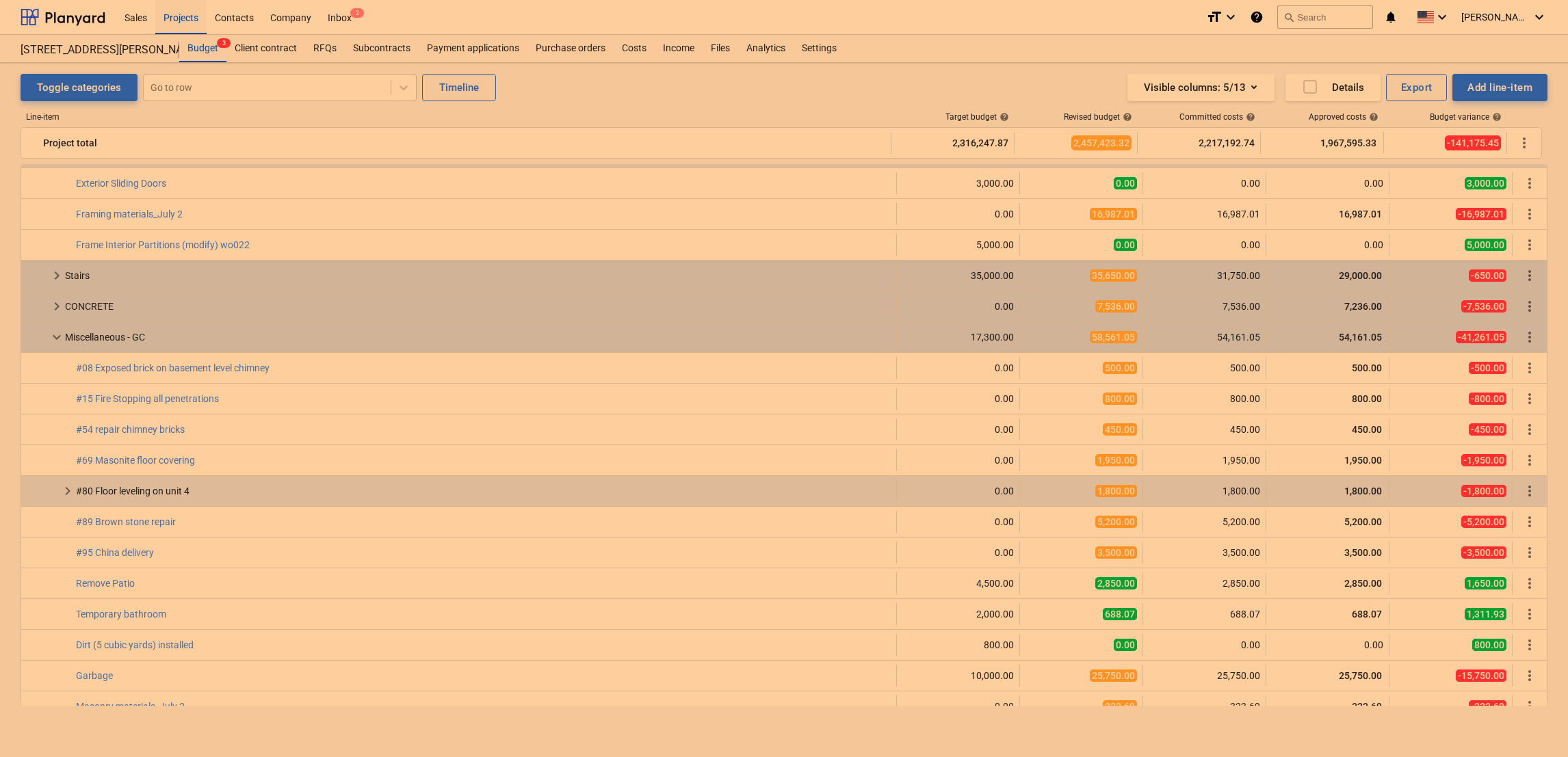
scroll to position [2976, 0]
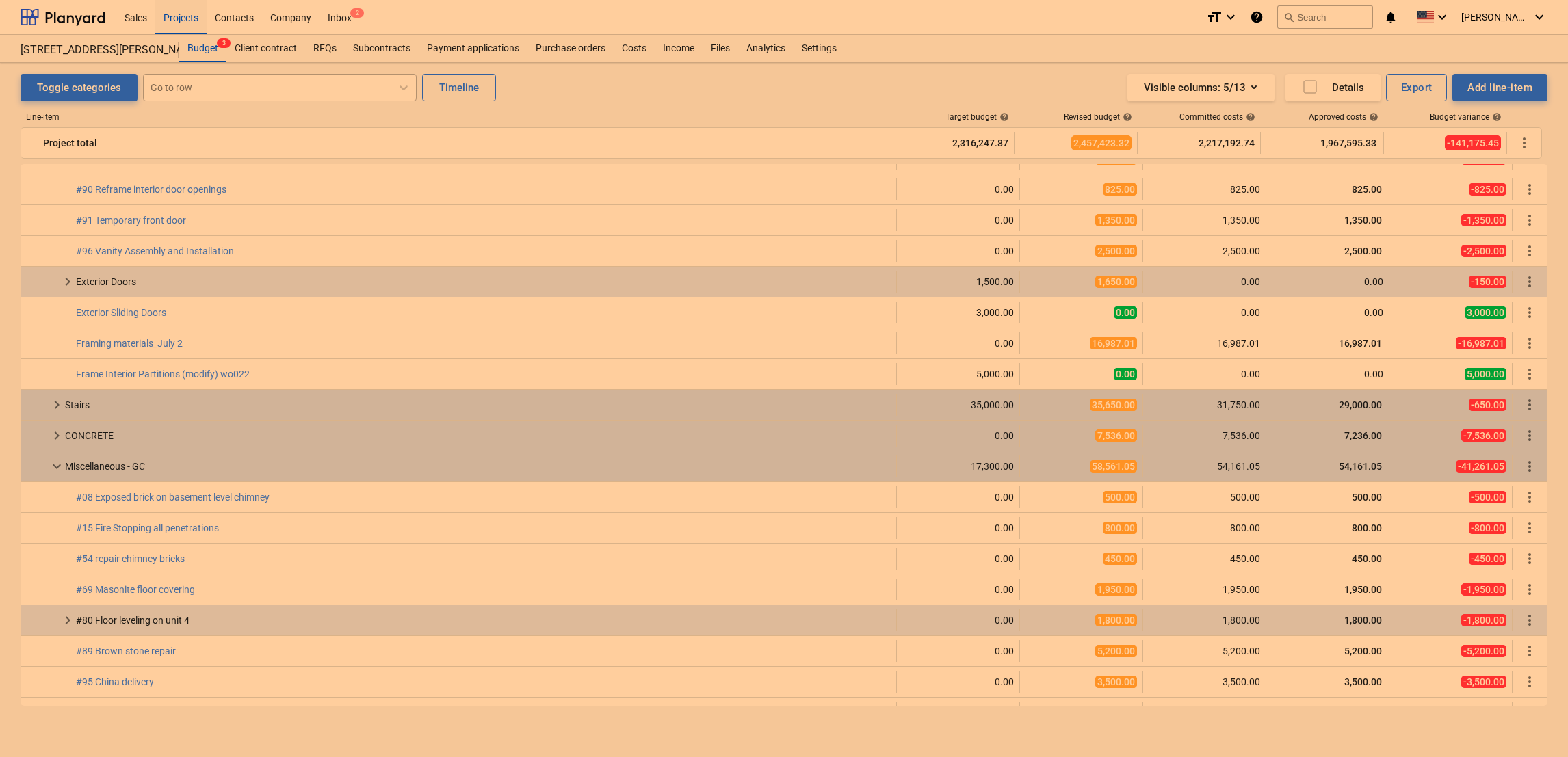
click at [195, 88] on div at bounding box center [267, 87] width 233 height 13
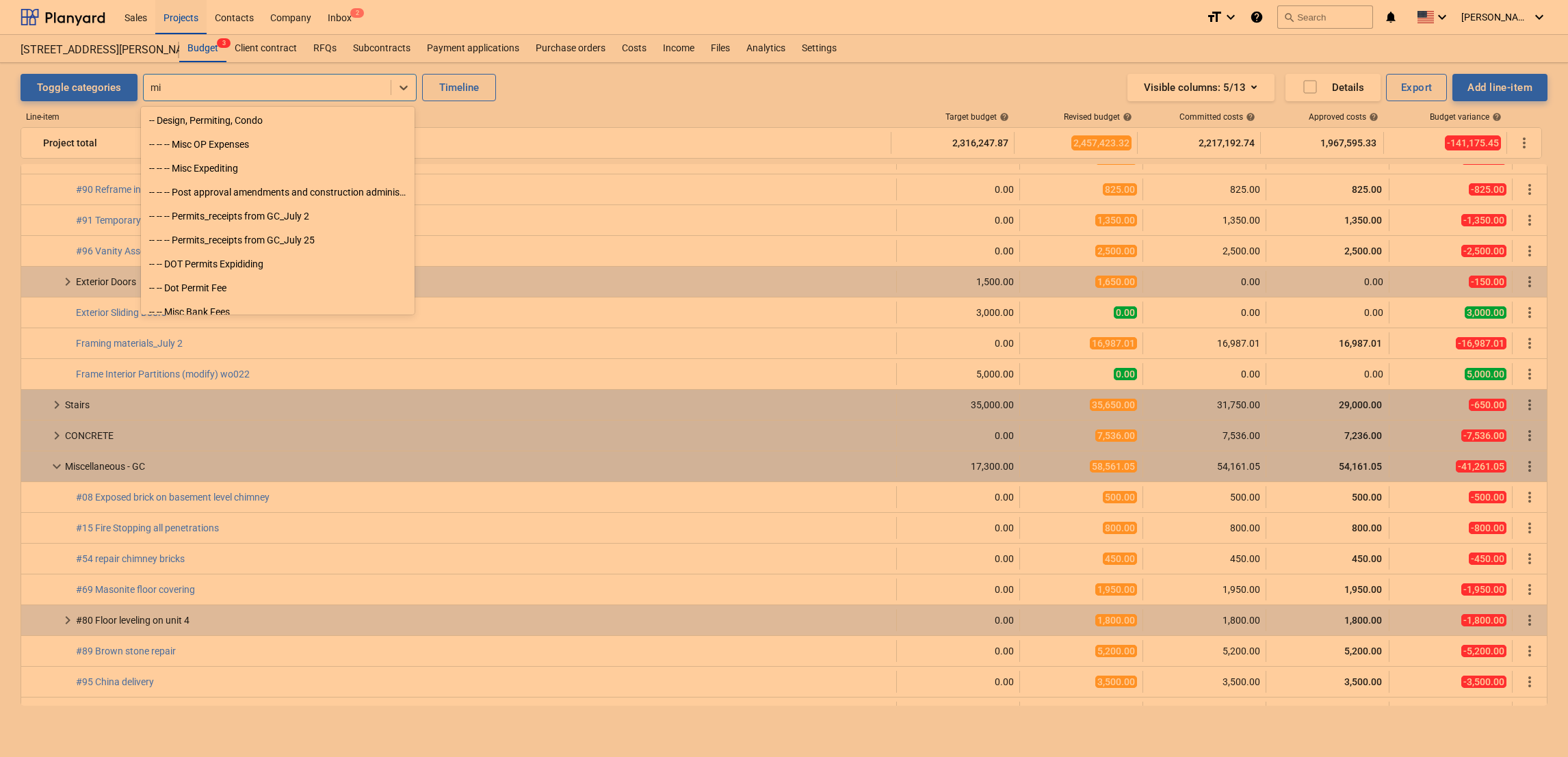
type input "m"
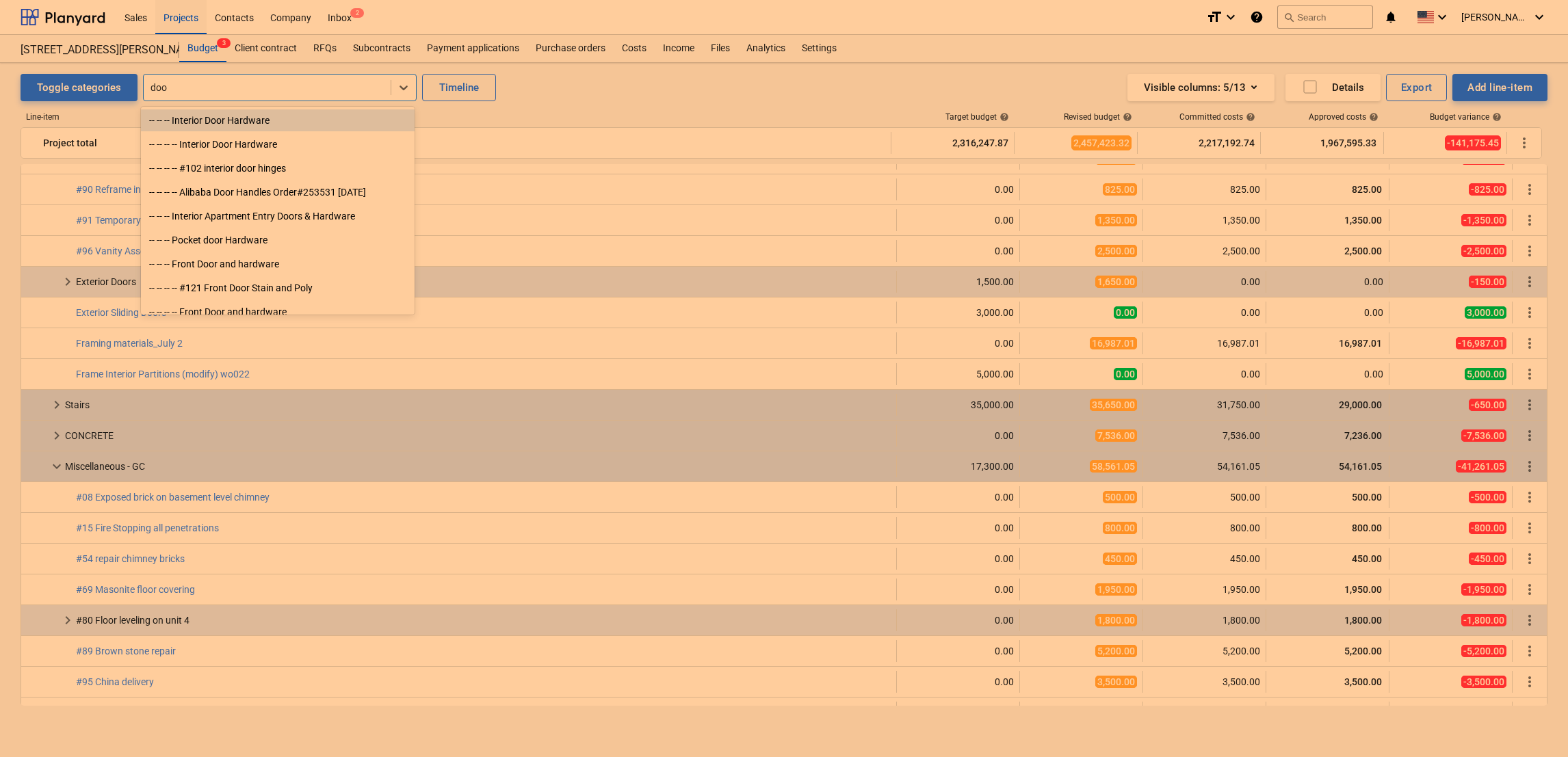
type input "door"
click at [204, 312] on div "-- -- -- -- Front Door and hardware" at bounding box center [277, 312] width 273 height 22
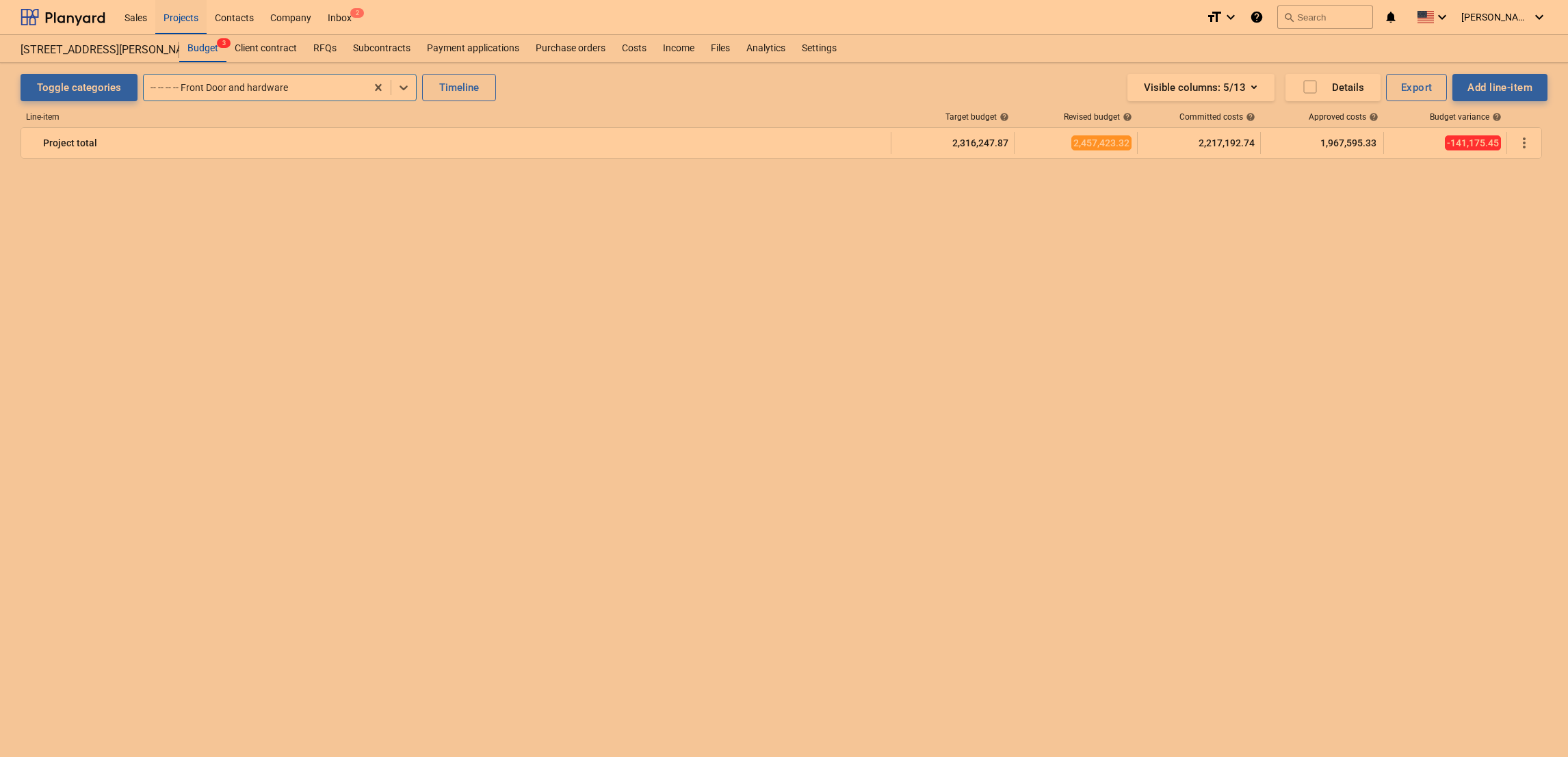
scroll to position [1200, 0]
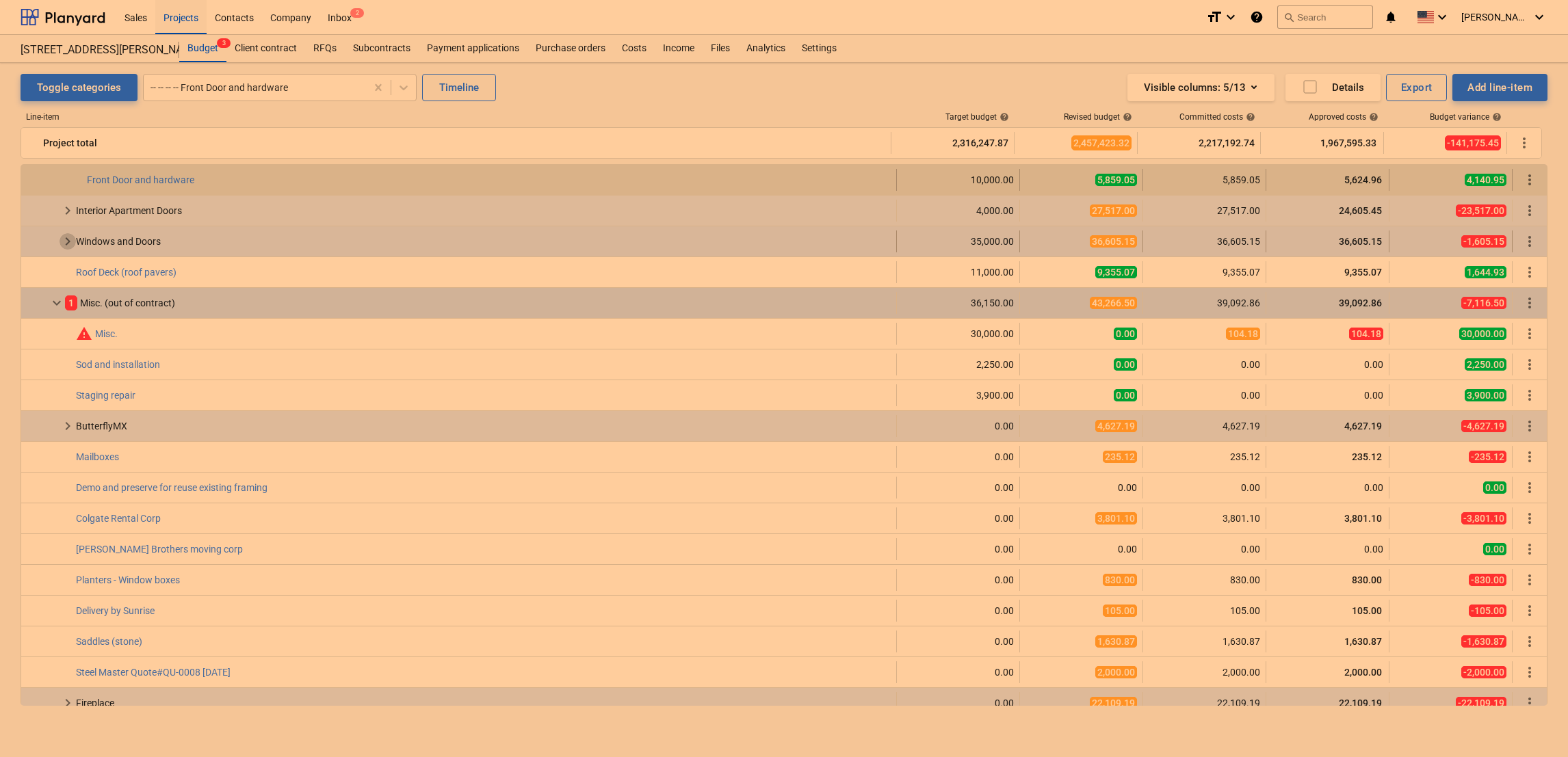
click at [60, 235] on span "keyboard_arrow_right" at bounding box center [67, 241] width 16 height 16
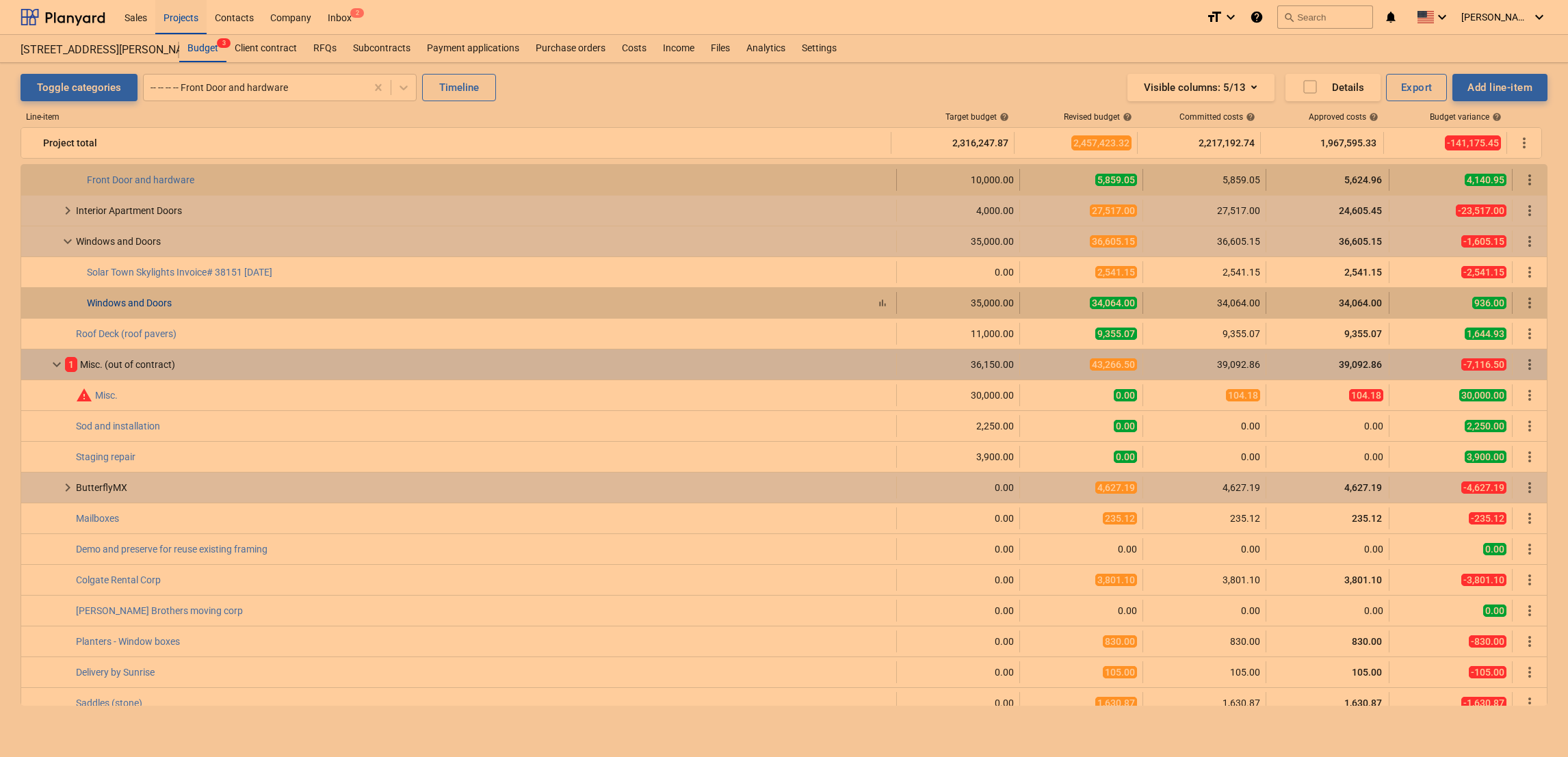
click at [116, 301] on link "Windows and Doors" at bounding box center [129, 303] width 85 height 11
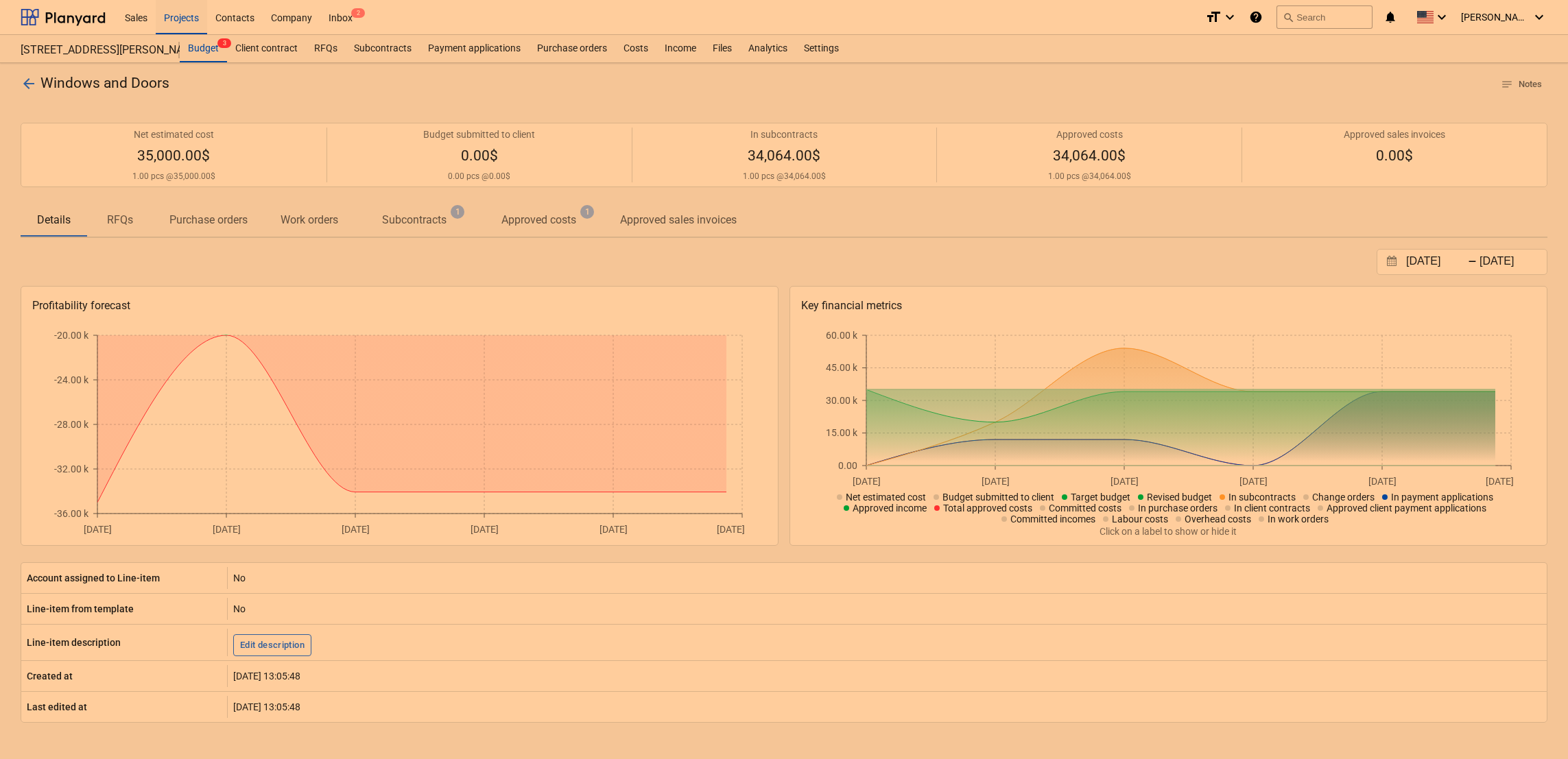
click at [414, 224] on p "Subcontracts" at bounding box center [414, 220] width 65 height 16
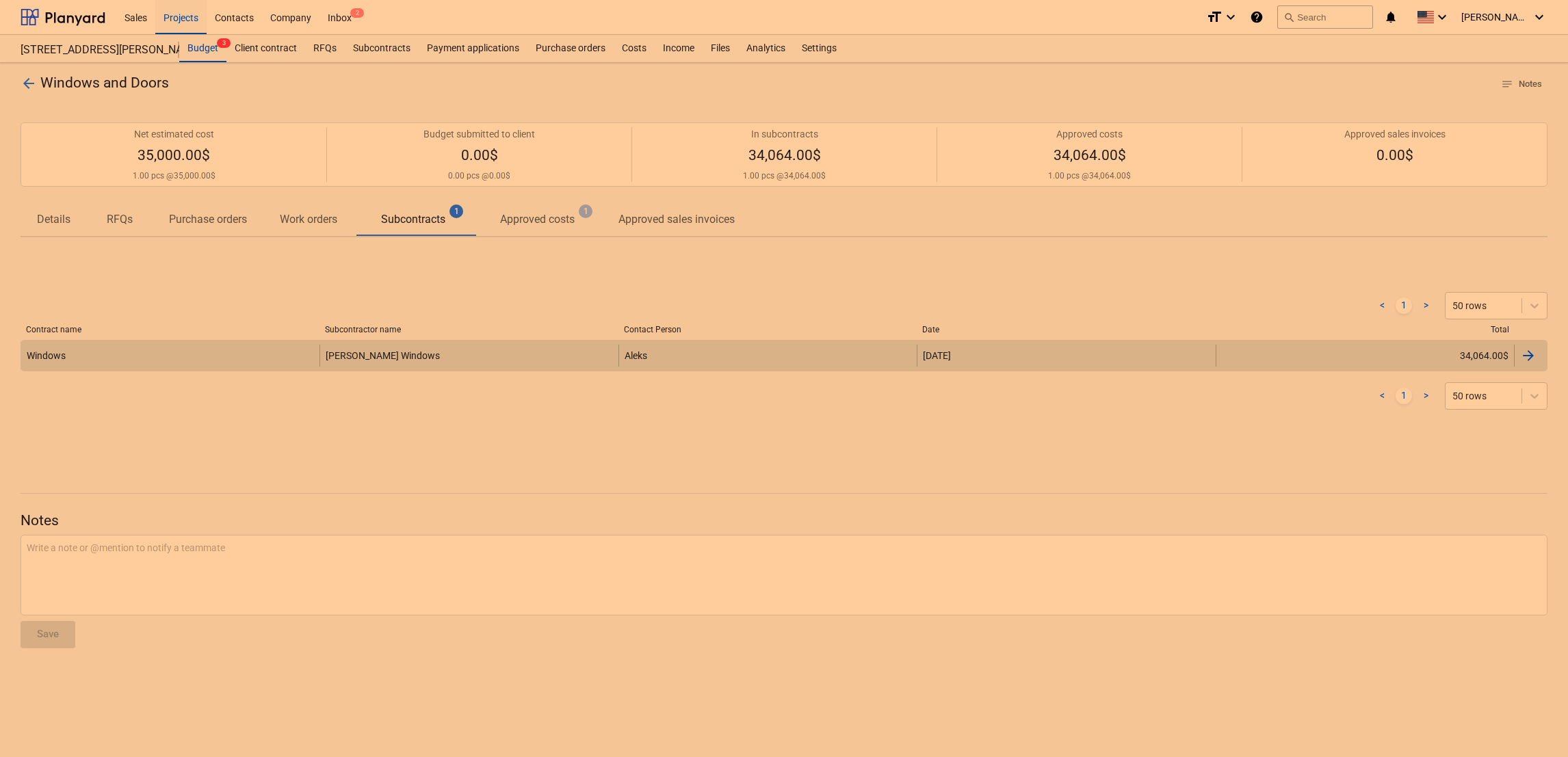
click at [155, 353] on div "Windows" at bounding box center [170, 356] width 298 height 22
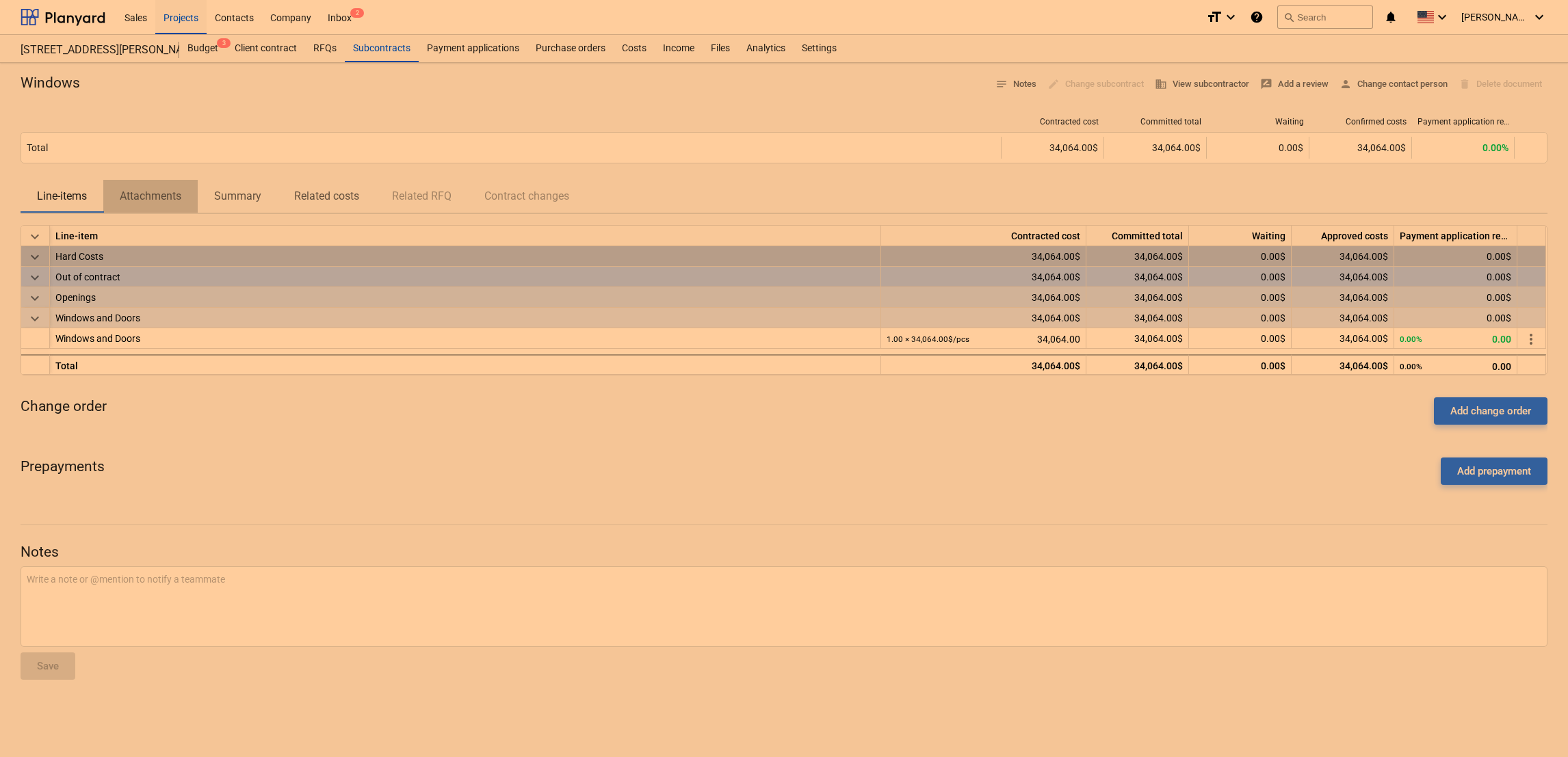
click at [133, 202] on p "Attachments" at bounding box center [151, 196] width 62 height 16
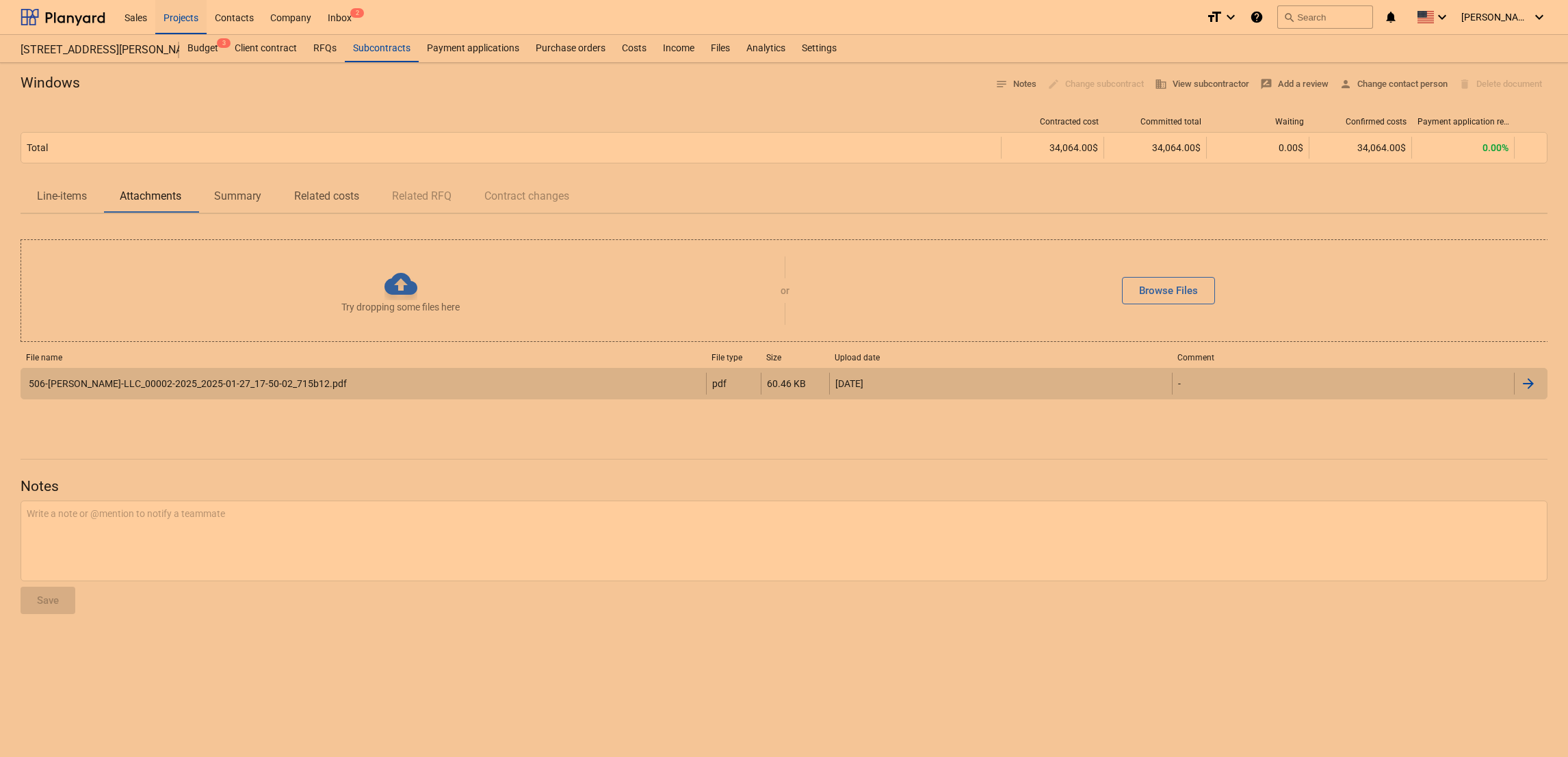
click at [134, 380] on div "506-[PERSON_NAME]-LLC_00002-2025_2025-01-27_17-50-02_715b12.pdf" at bounding box center [186, 383] width 320 height 11
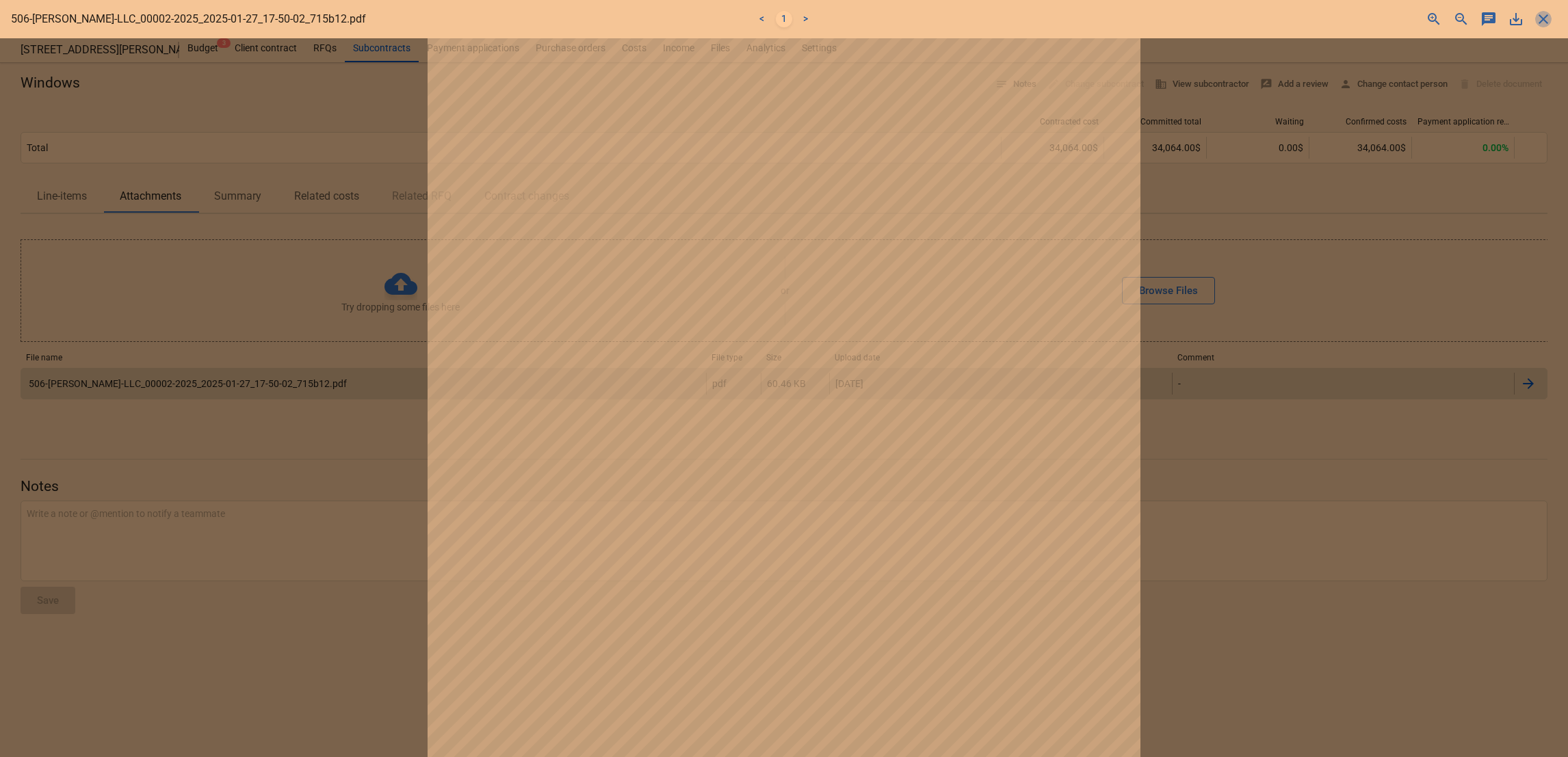
click at [1537, 15] on span "close" at bounding box center [1543, 19] width 16 height 16
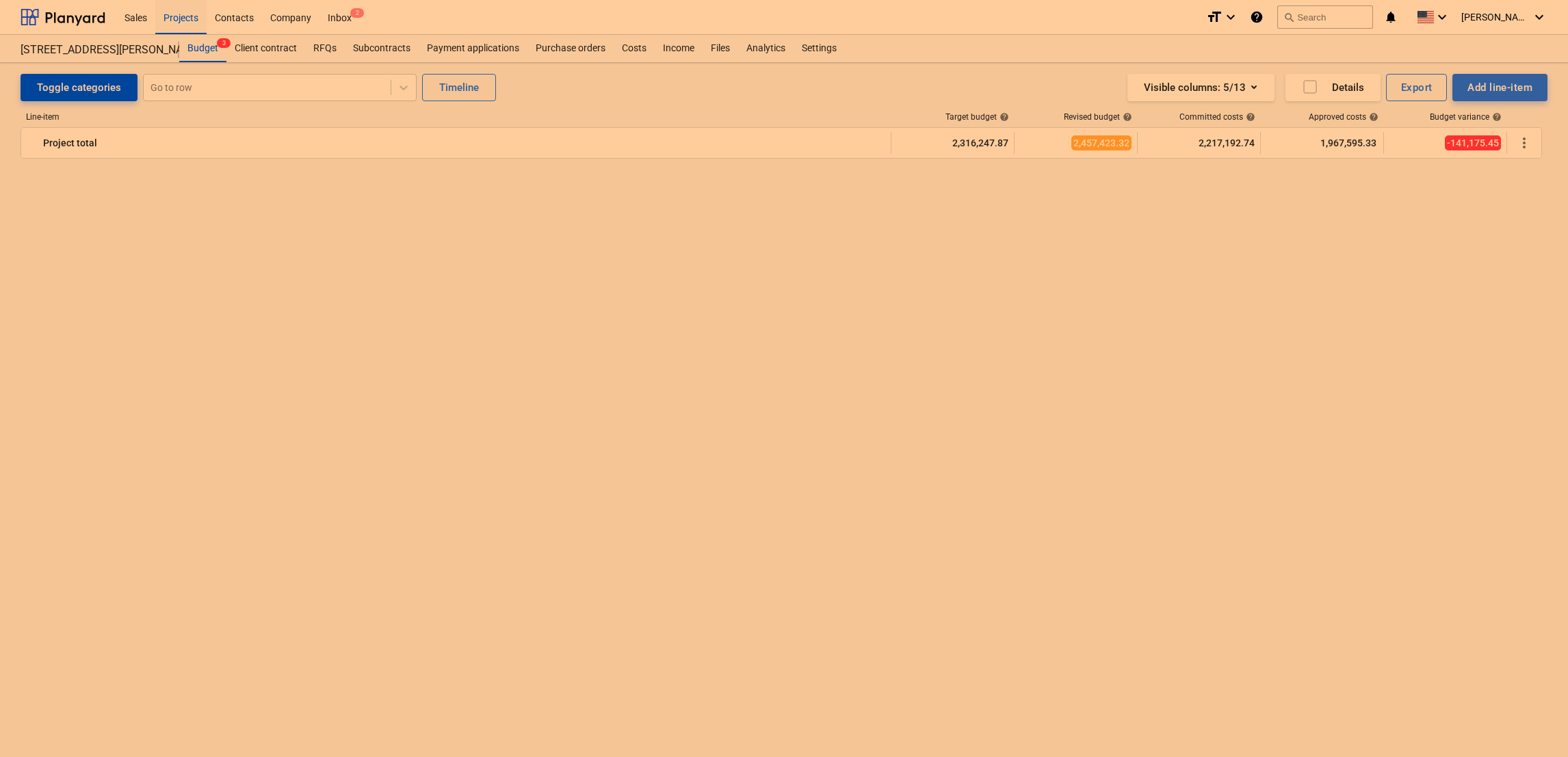
scroll to position [1200, 0]
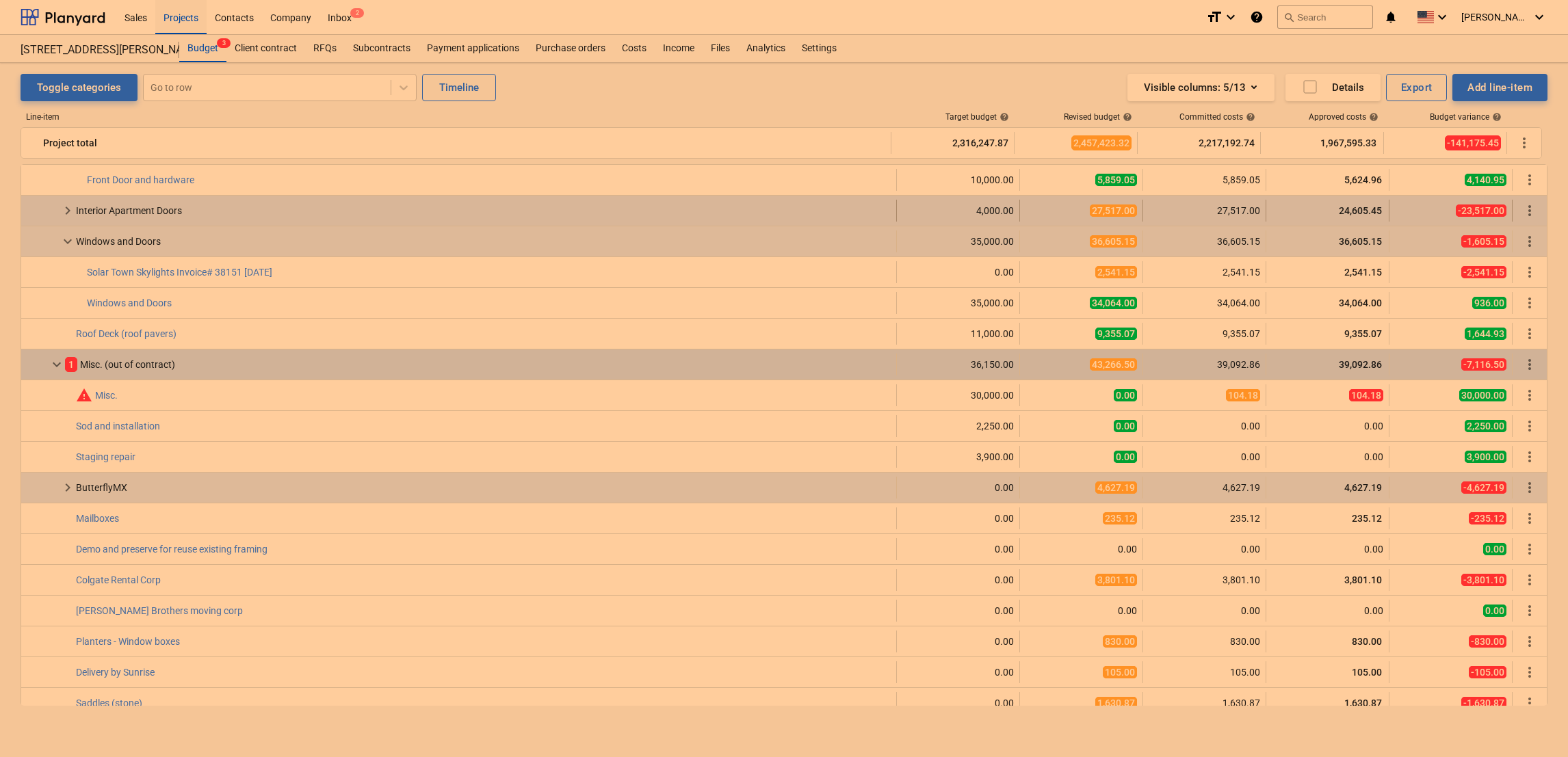
click at [75, 216] on span "keyboard_arrow_right" at bounding box center [67, 211] width 16 height 16
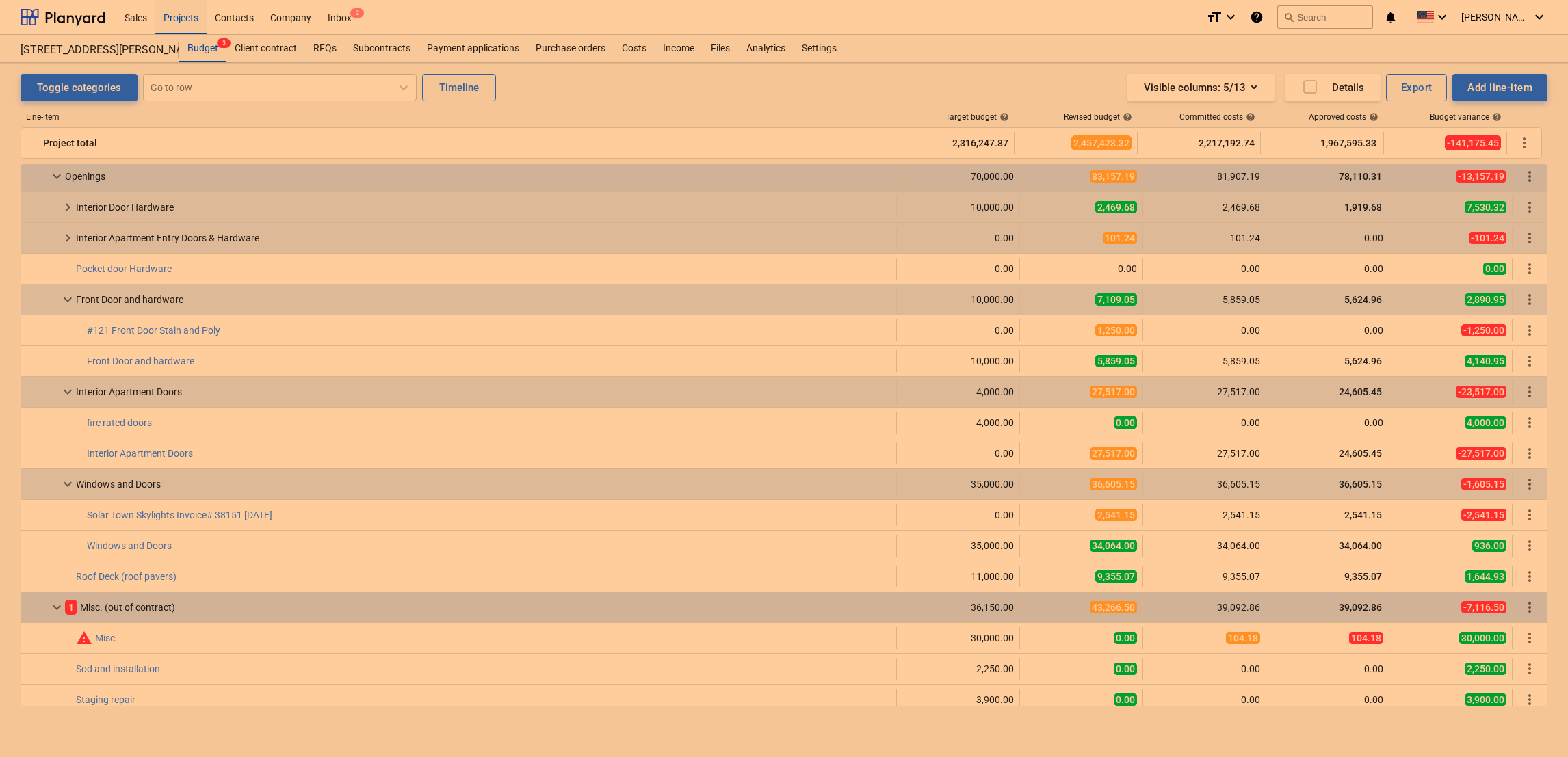
scroll to position [1019, 0]
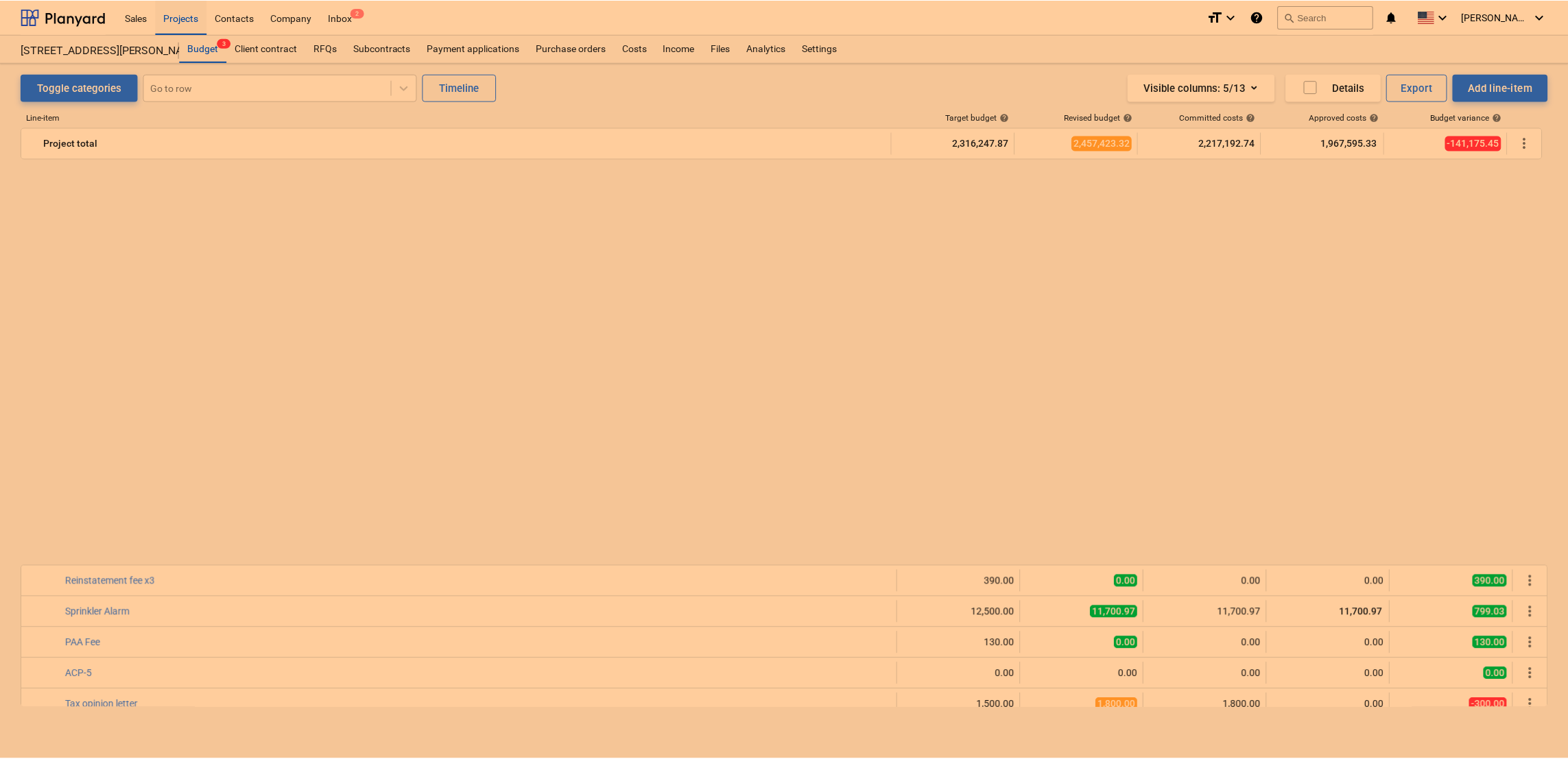
scroll to position [1021, 0]
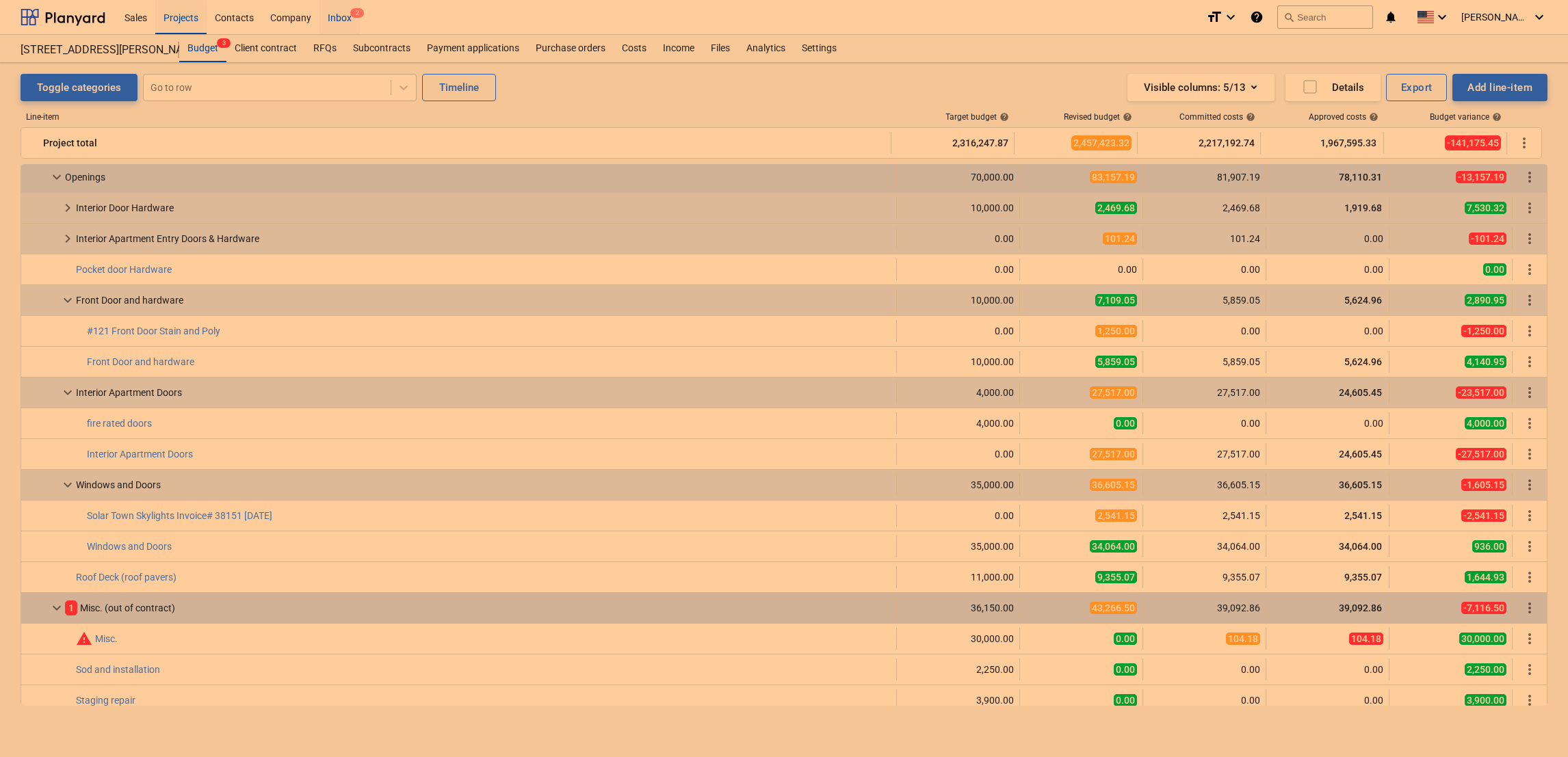
click at [342, 18] on div "Inbox 2" at bounding box center [340, 16] width 40 height 35
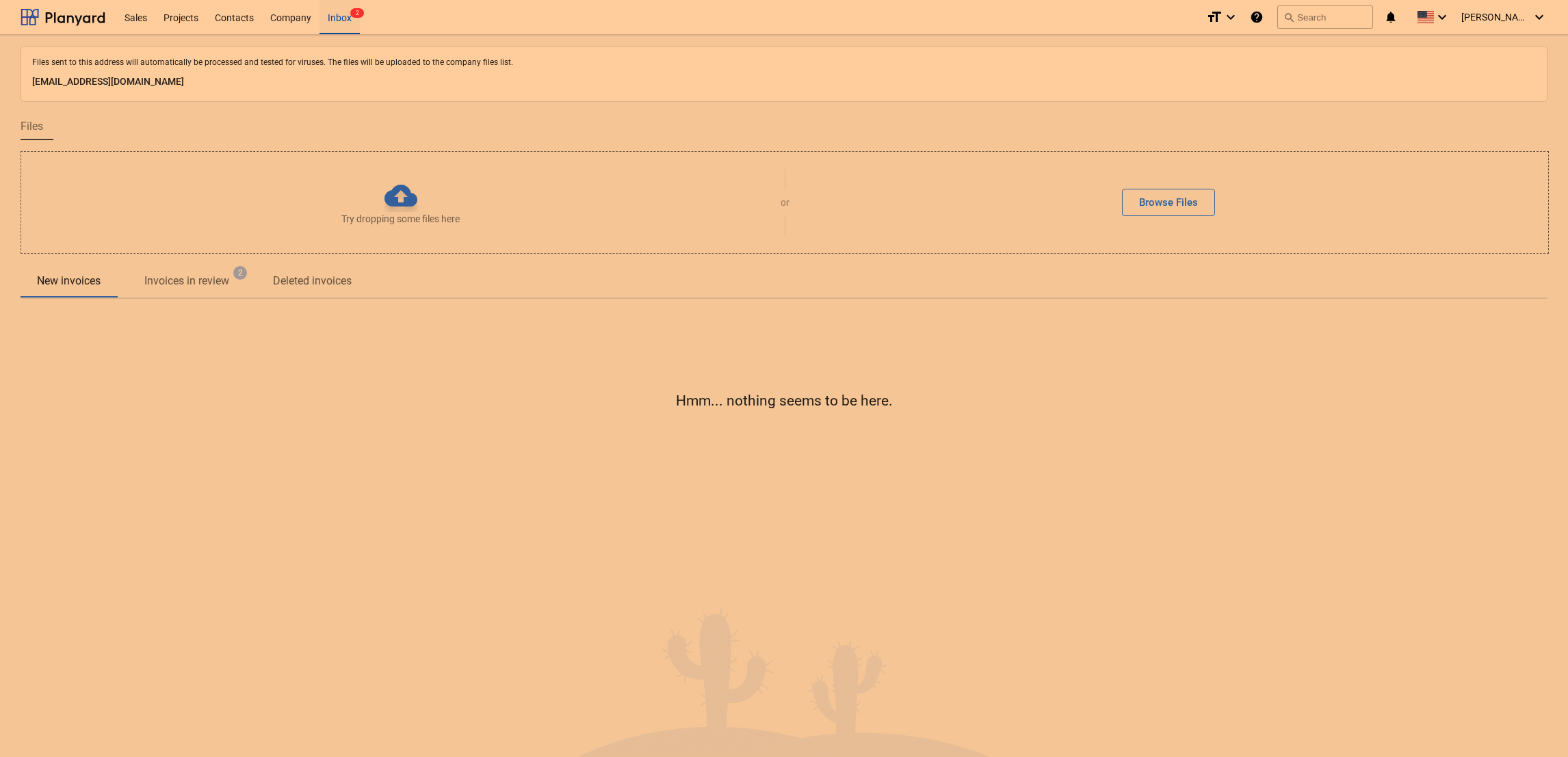
click at [206, 275] on p "Invoices in review" at bounding box center [186, 281] width 85 height 16
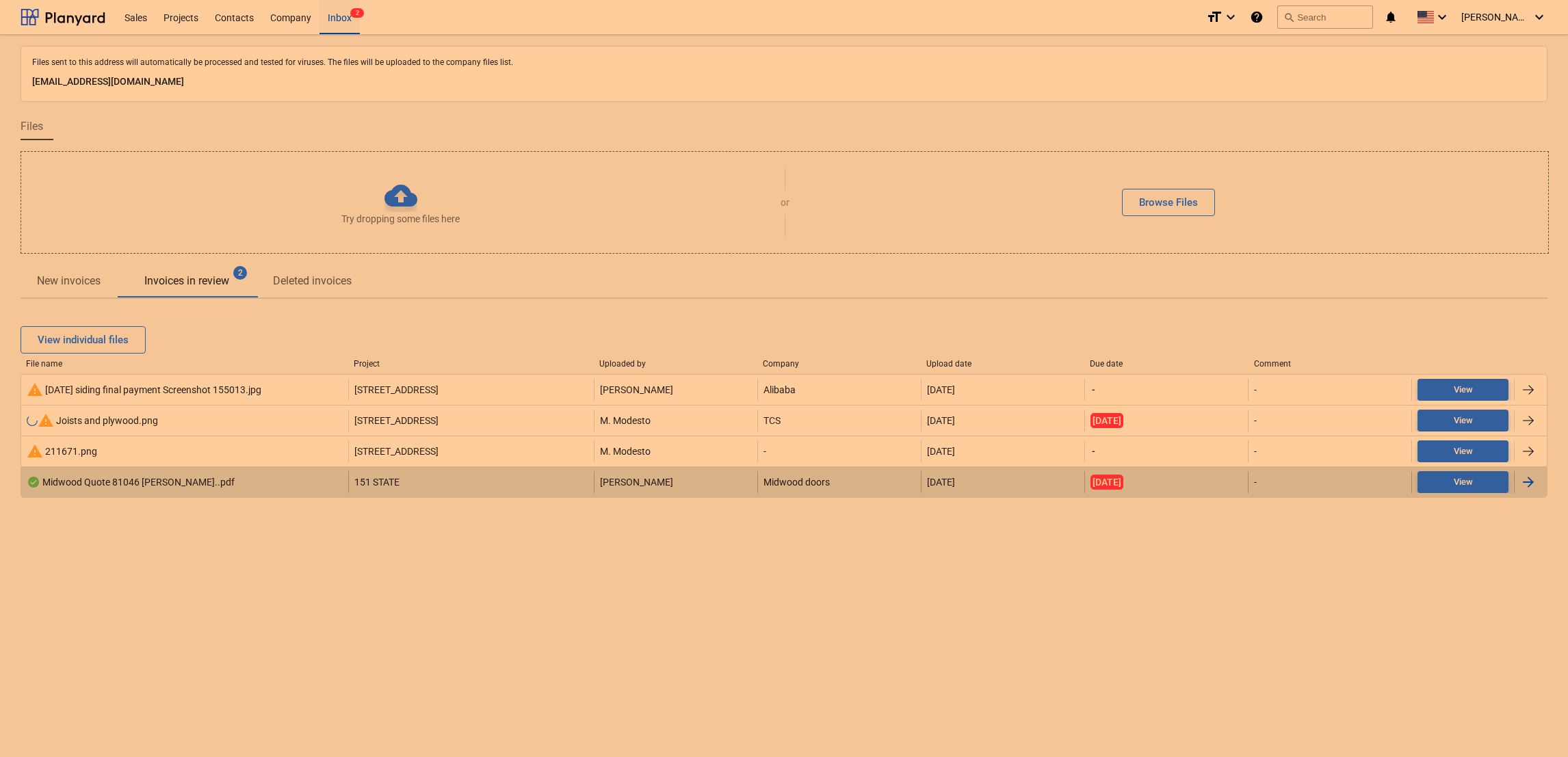
click at [94, 486] on div "Midwood Quote 81046 [PERSON_NAME]..pdf" at bounding box center [131, 482] width 208 height 11
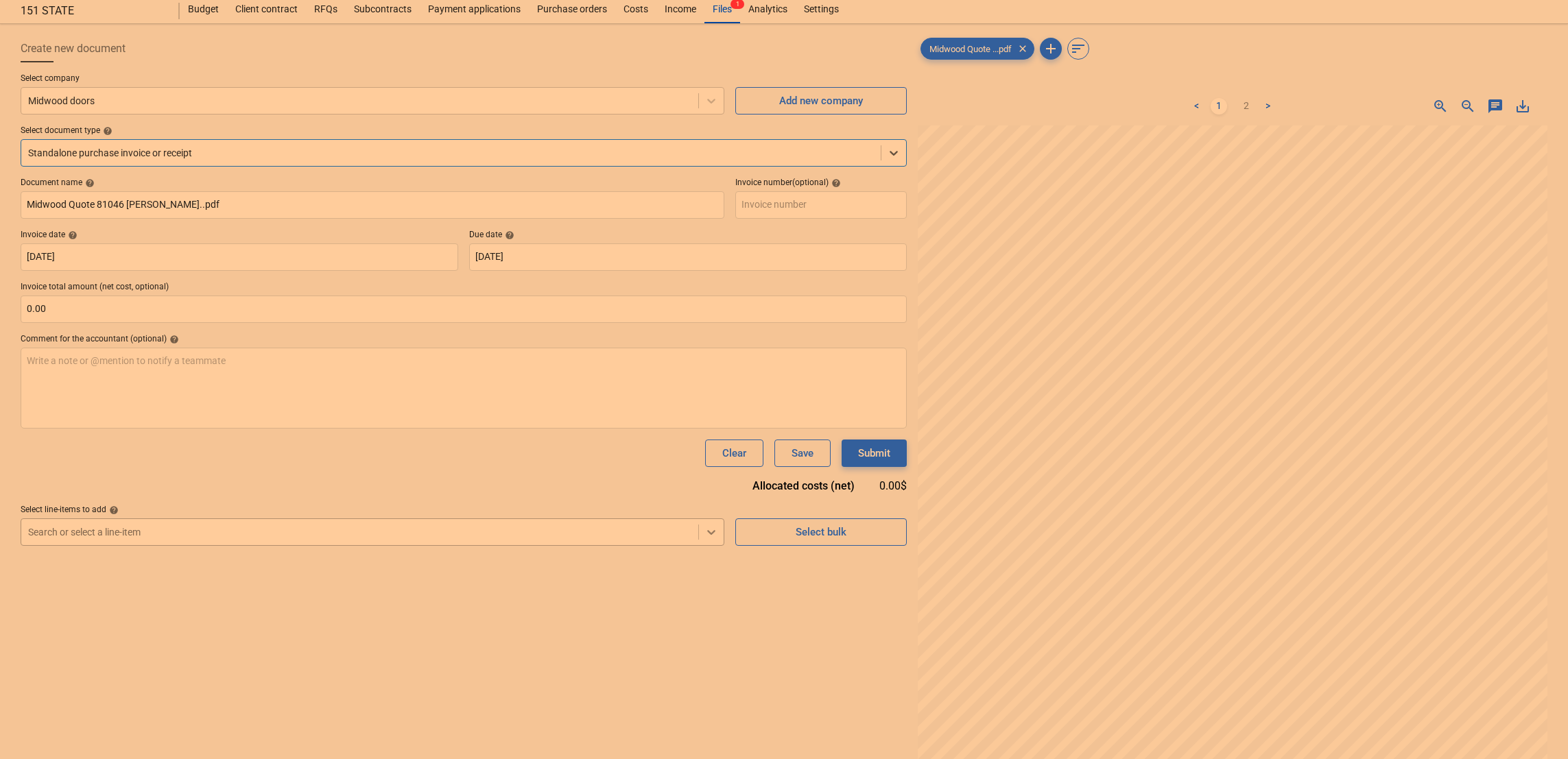
click at [709, 573] on body "Sales Projects Contacts Company Inbox 2 format_size keyboard_arrow_down help se…" at bounding box center [784, 340] width 1568 height 759
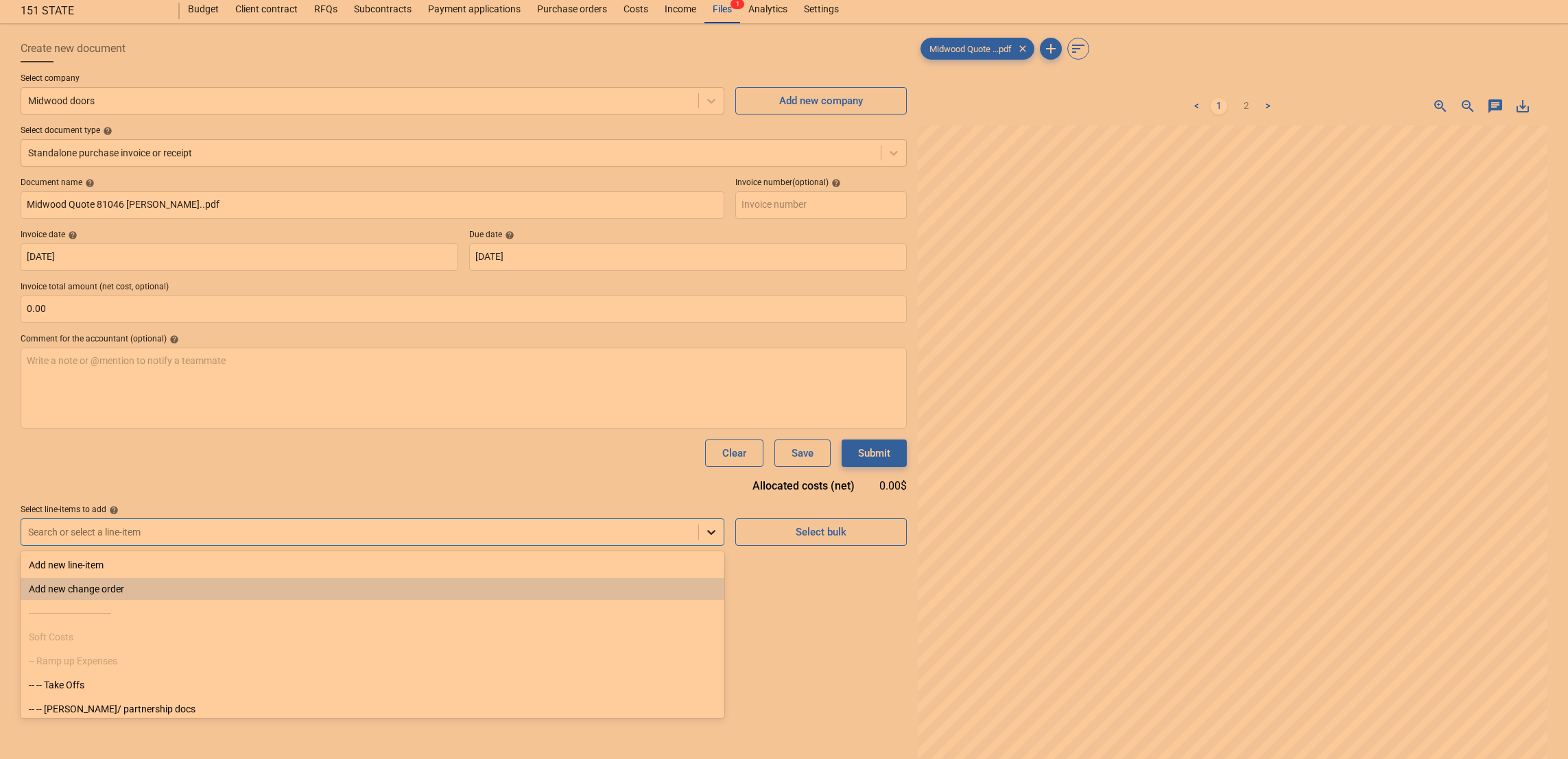
scroll to position [45, 0]
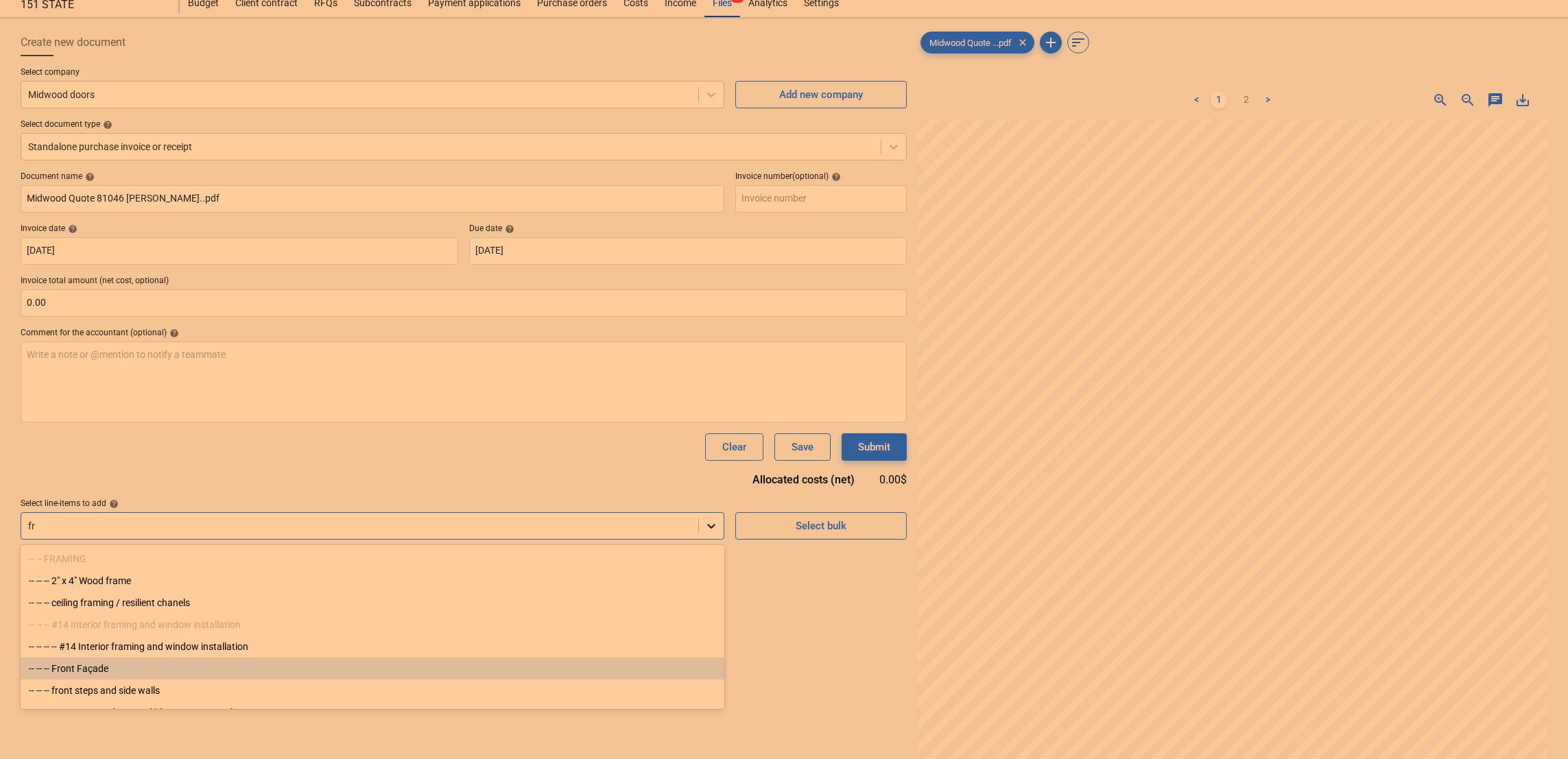
type input "f"
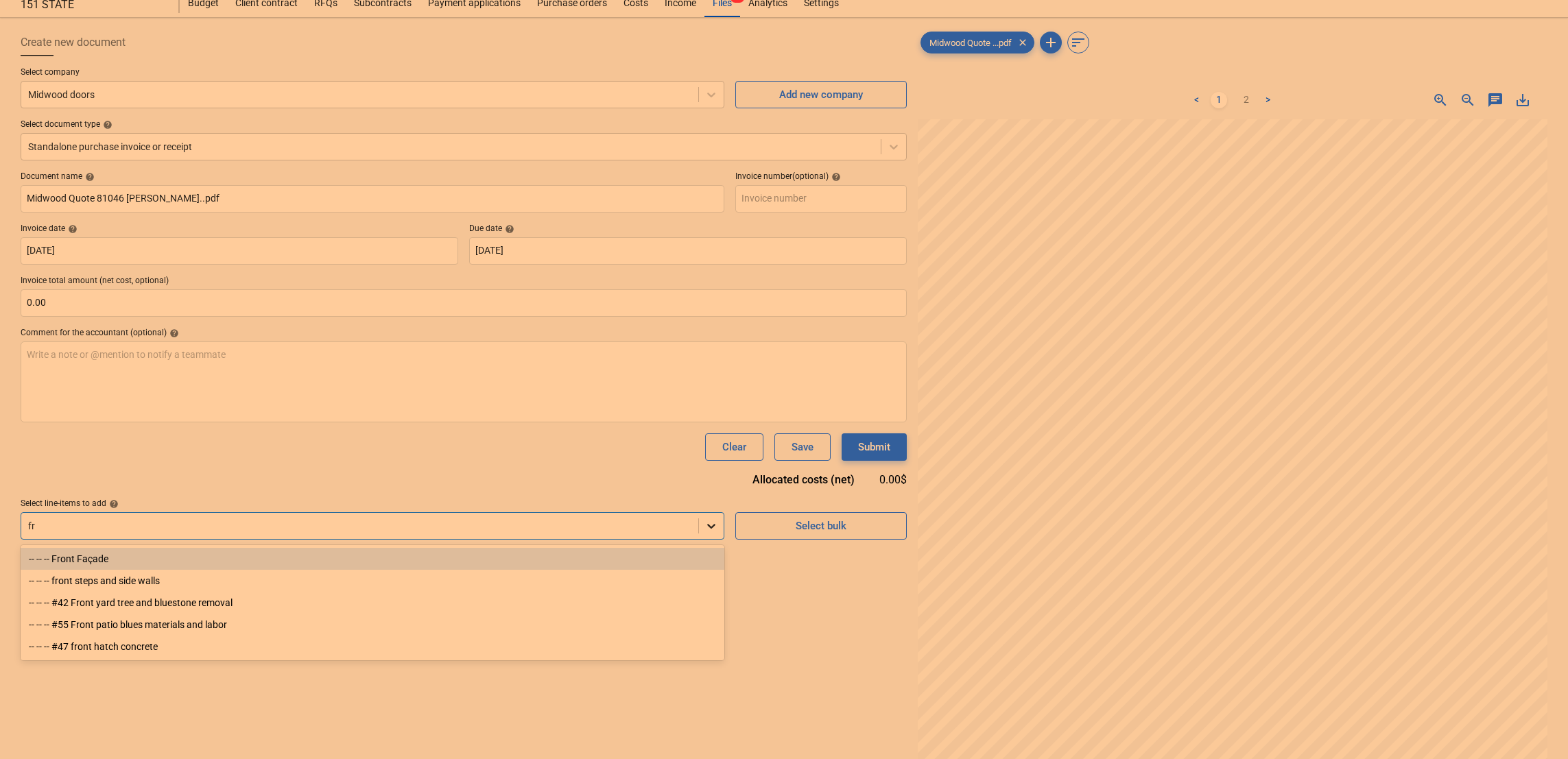
type input "f"
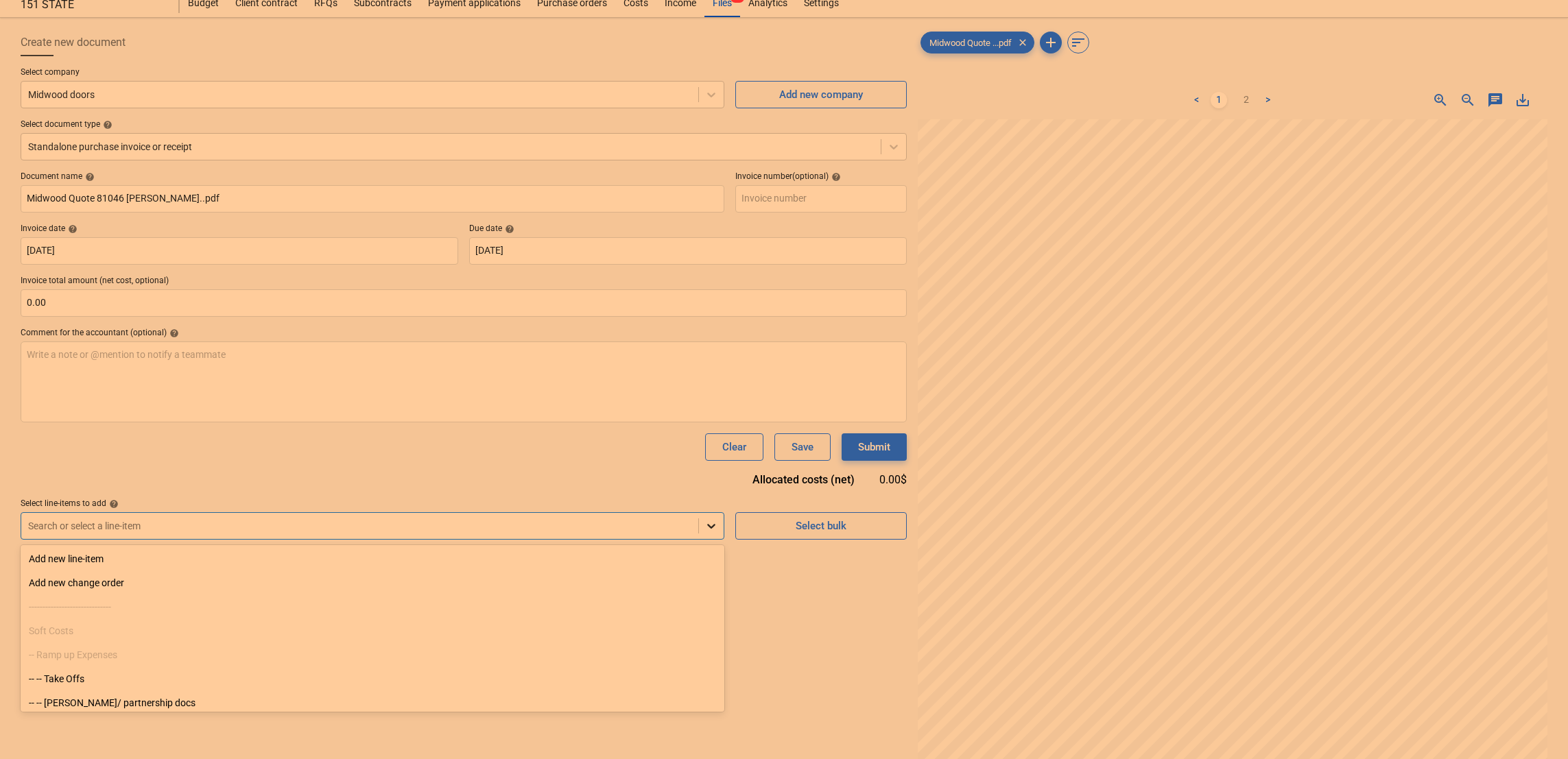
type input "d"
click at [571, 464] on div "Document name help Midwood Quote 81046 Bren Salamon..pdf Invoice number (option…" at bounding box center [464, 356] width 886 height 368
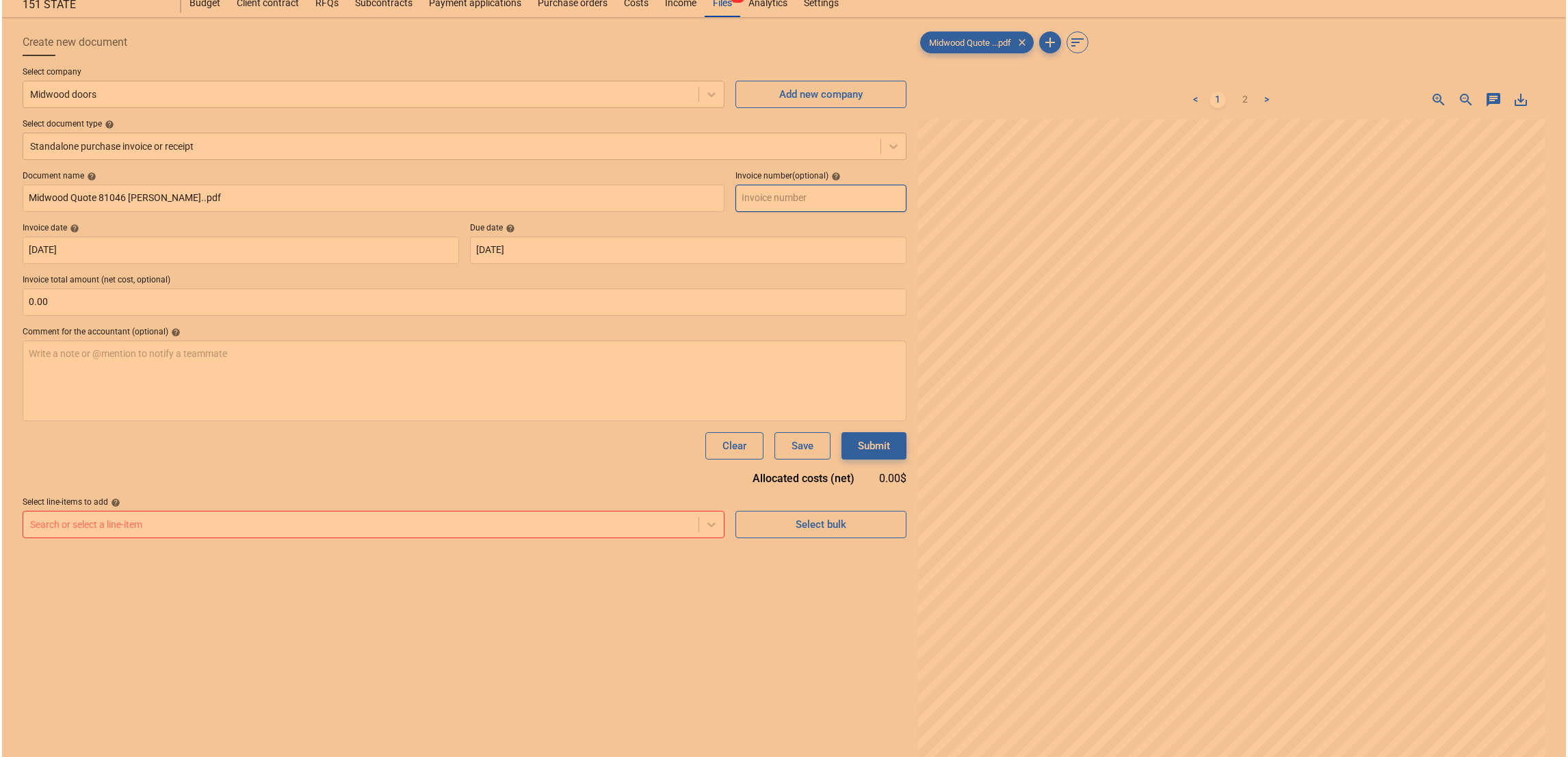
scroll to position [0, 0]
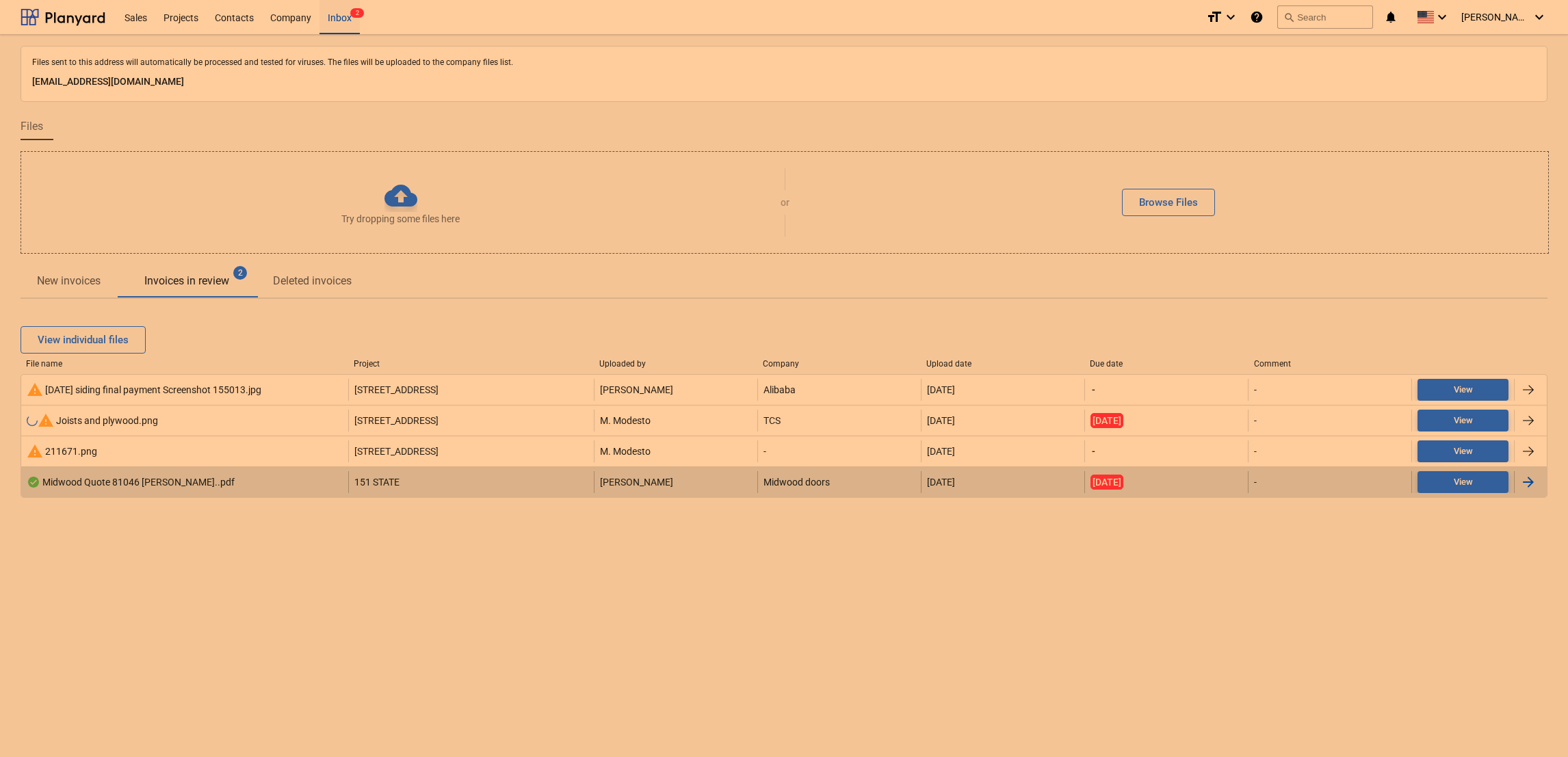
click at [388, 477] on span "151 STATE" at bounding box center [376, 482] width 45 height 11
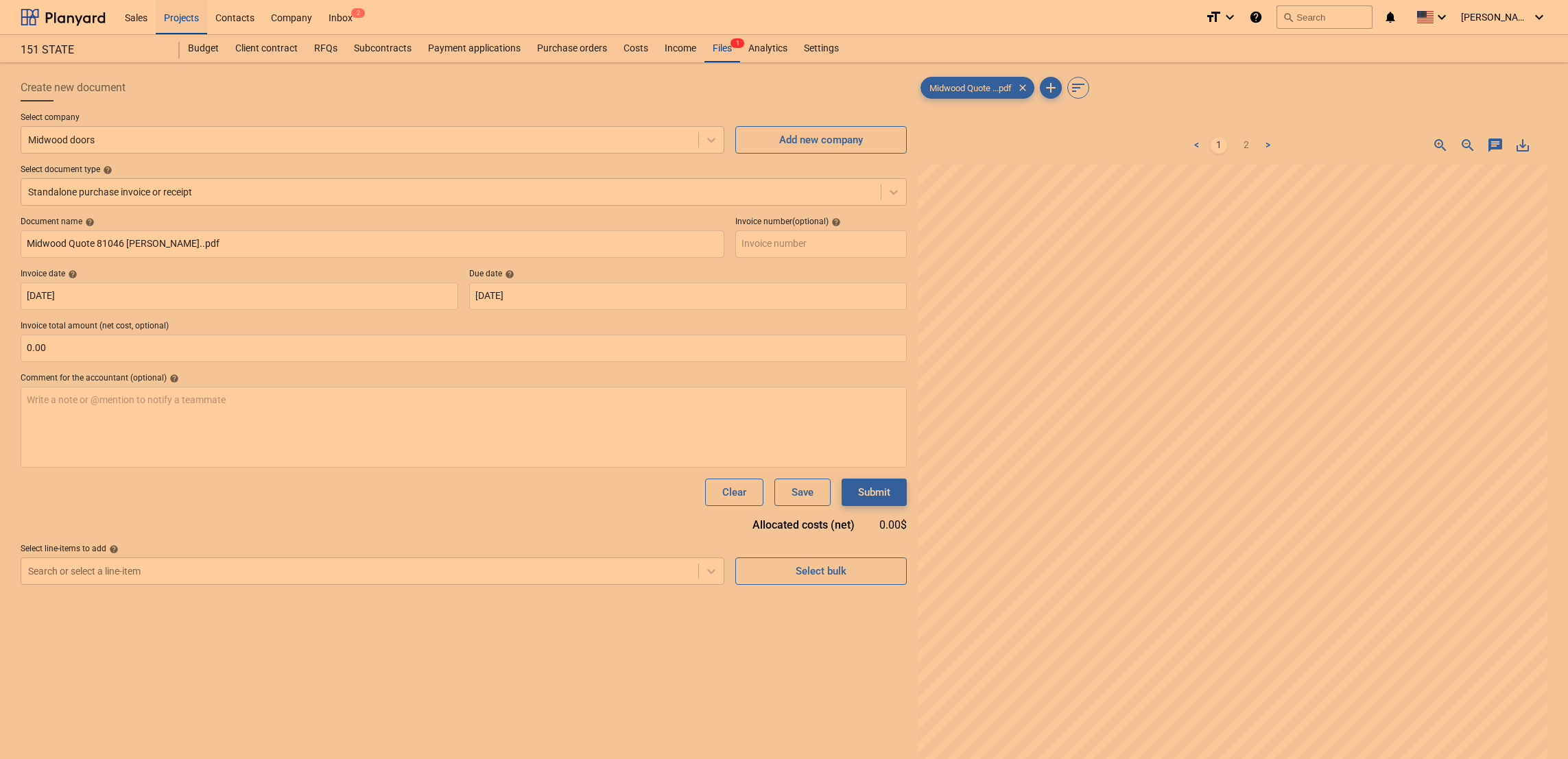
click at [57, 62] on div "151 STATE 151 STATE" at bounding box center [100, 49] width 159 height 28
click at [50, 45] on div "151 STATE" at bounding box center [92, 50] width 143 height 14
drag, startPoint x: 50, startPoint y: 45, endPoint x: 433, endPoint y: 100, distance: 386.9
click at [433, 100] on div "Create new document" at bounding box center [464, 87] width 886 height 28
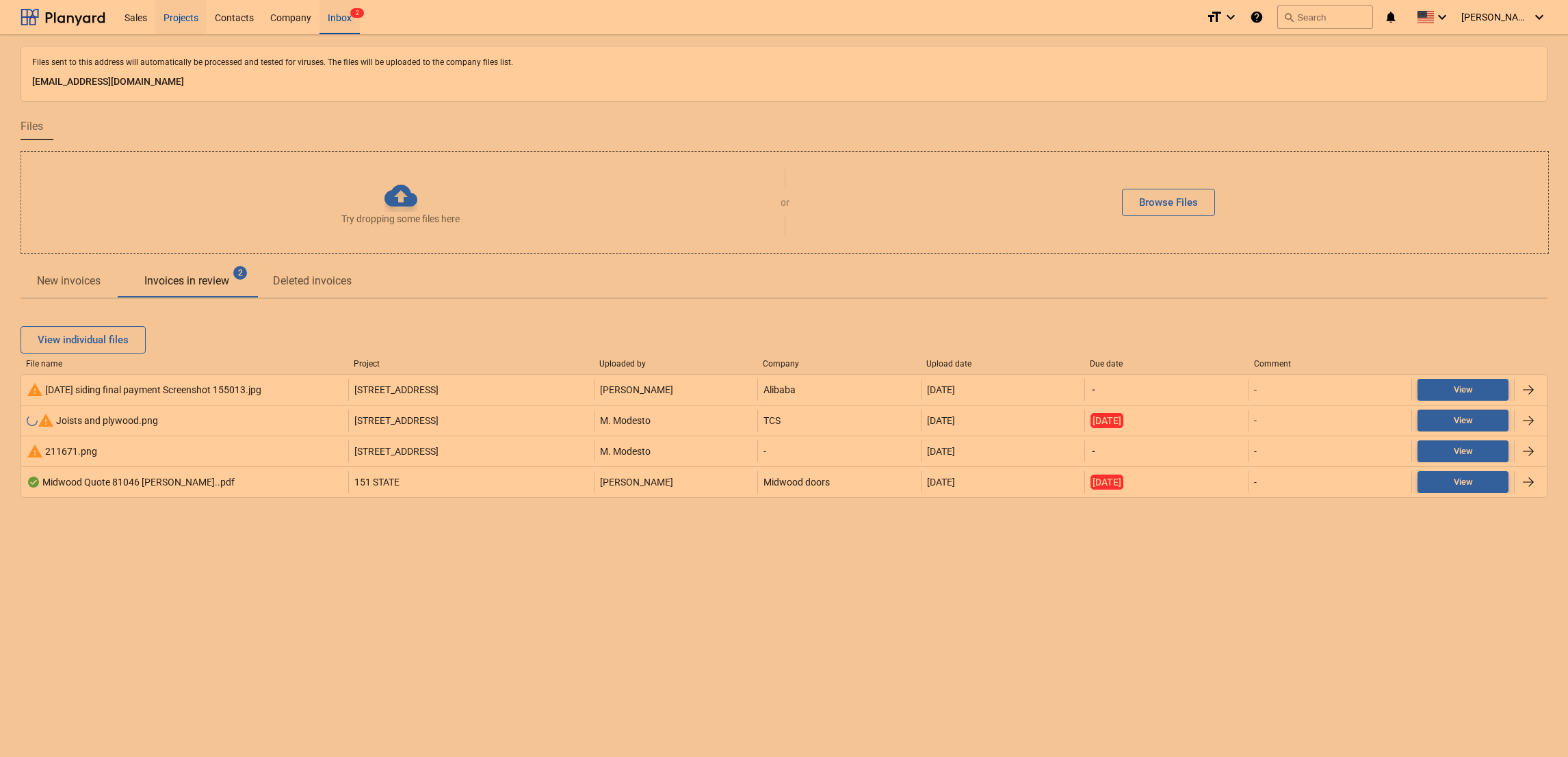
click at [177, 12] on div "Projects" at bounding box center [180, 16] width 51 height 35
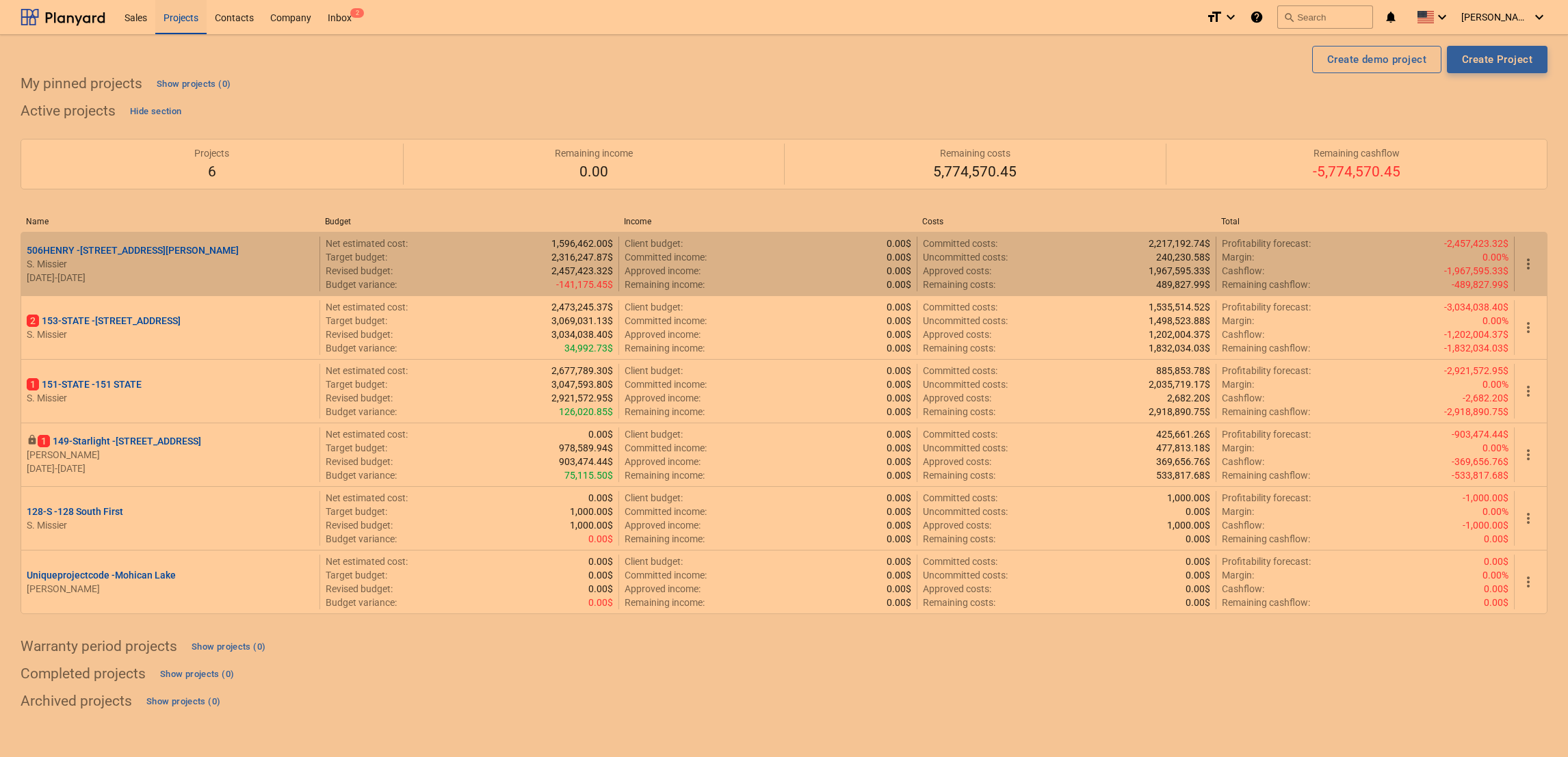
click at [72, 250] on p "[STREET_ADDRESS][PERSON_NAME]" at bounding box center [133, 250] width 212 height 13
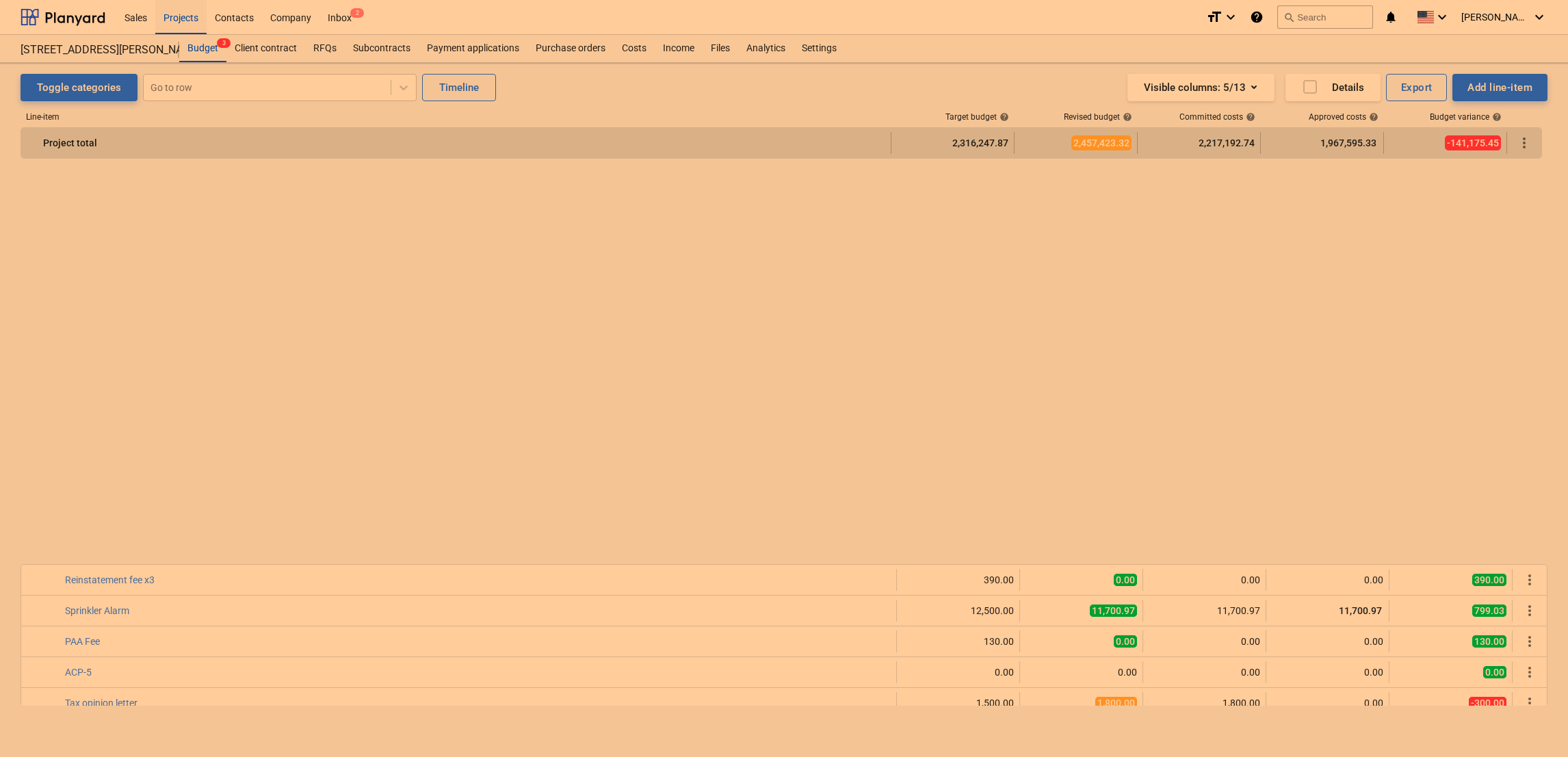
scroll to position [1019, 0]
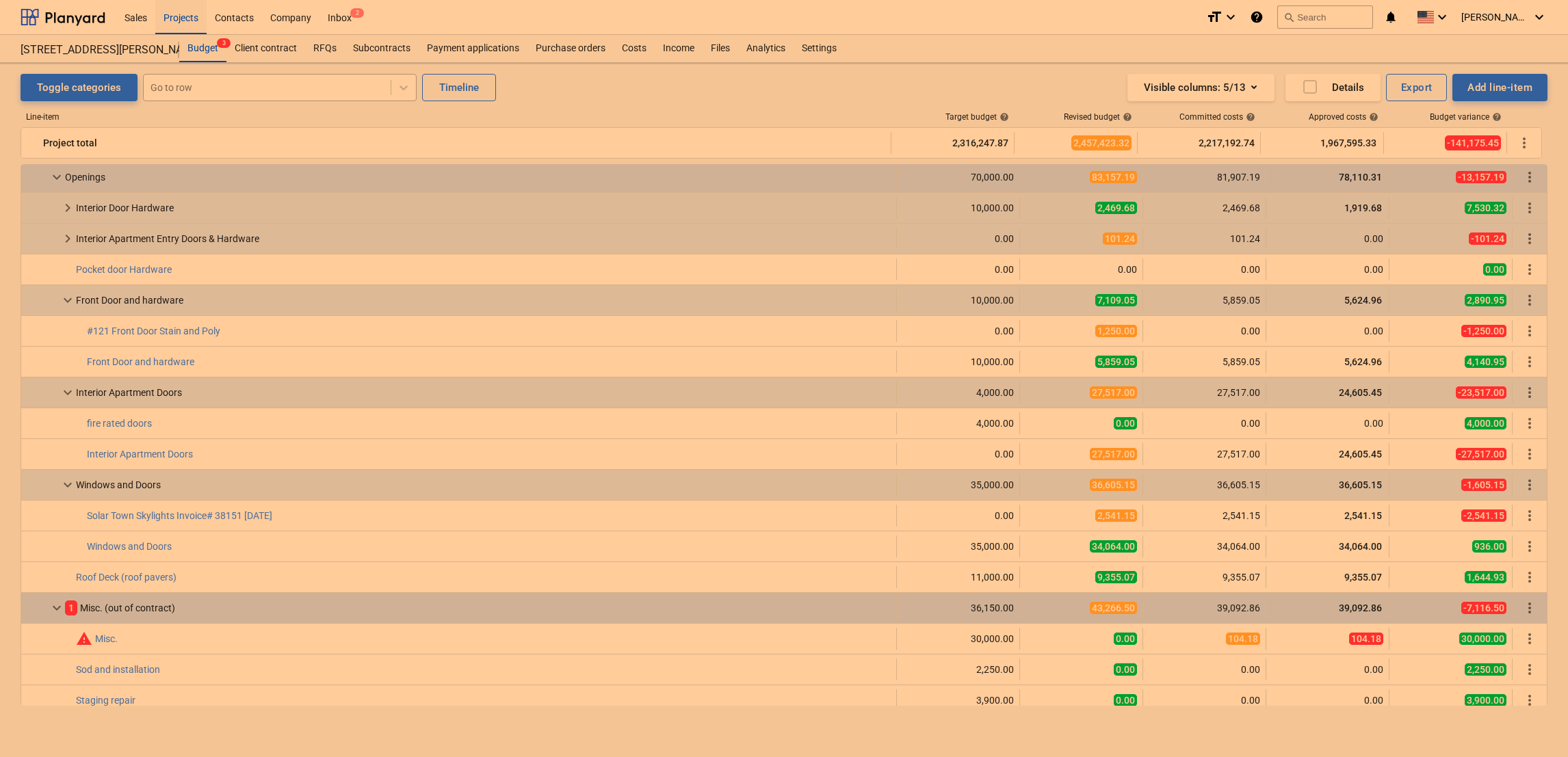
click at [200, 91] on div at bounding box center [267, 87] width 233 height 13
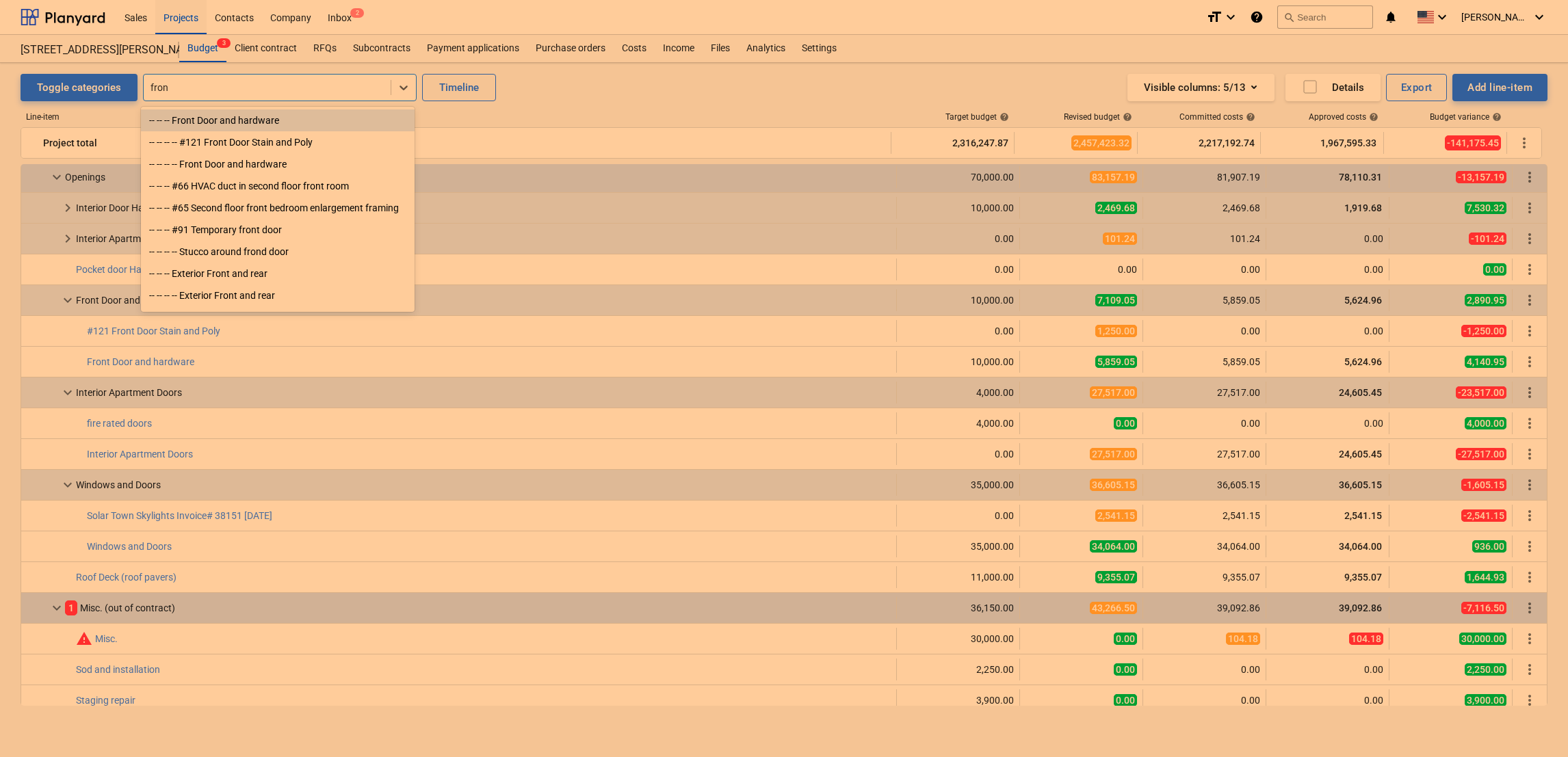
type input "front"
click at [208, 115] on div "-- -- -- Front Door and hardware" at bounding box center [277, 120] width 273 height 22
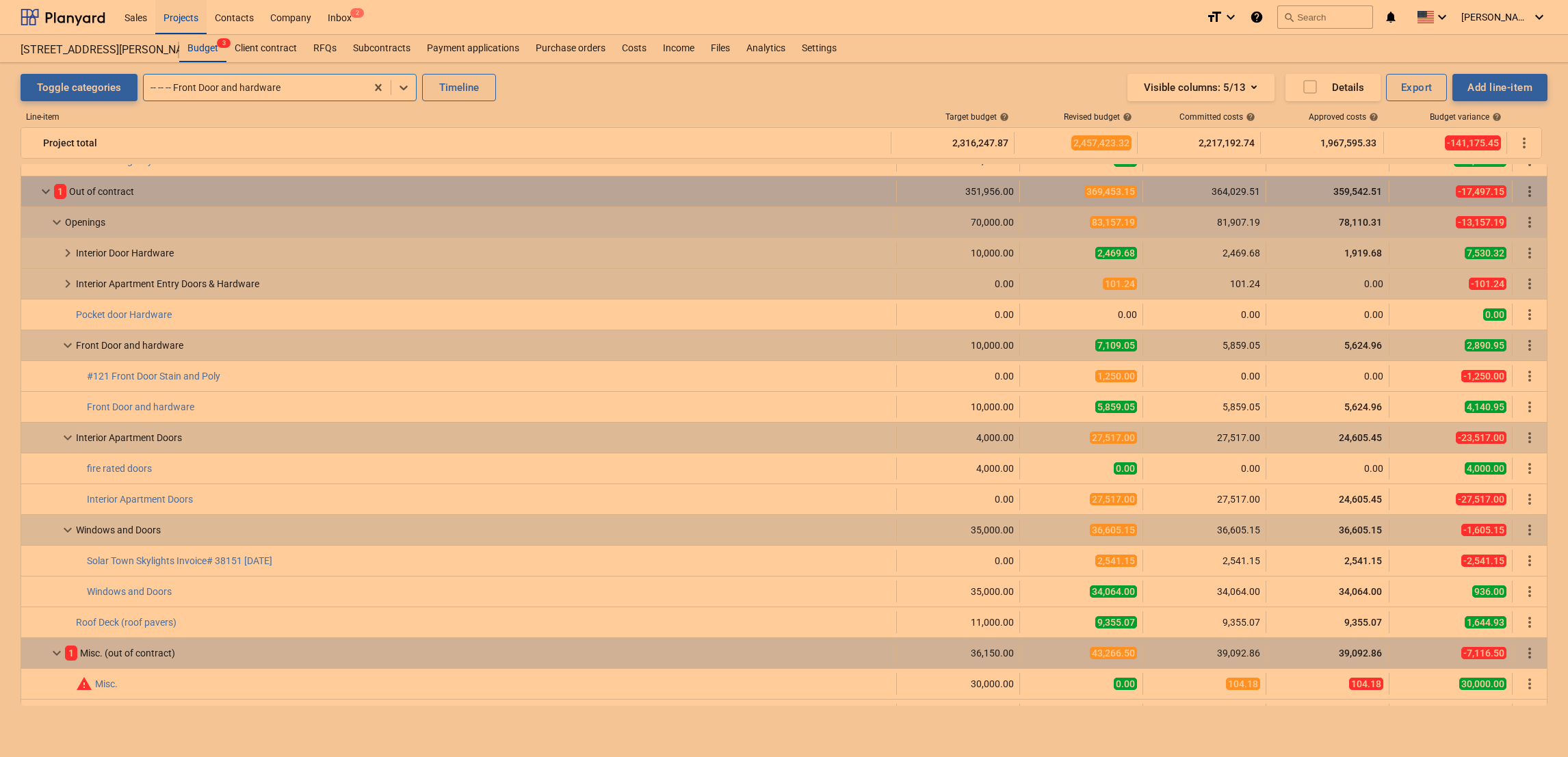
scroll to position [973, 0]
click at [59, 291] on span "keyboard_arrow_right" at bounding box center [67, 284] width 16 height 16
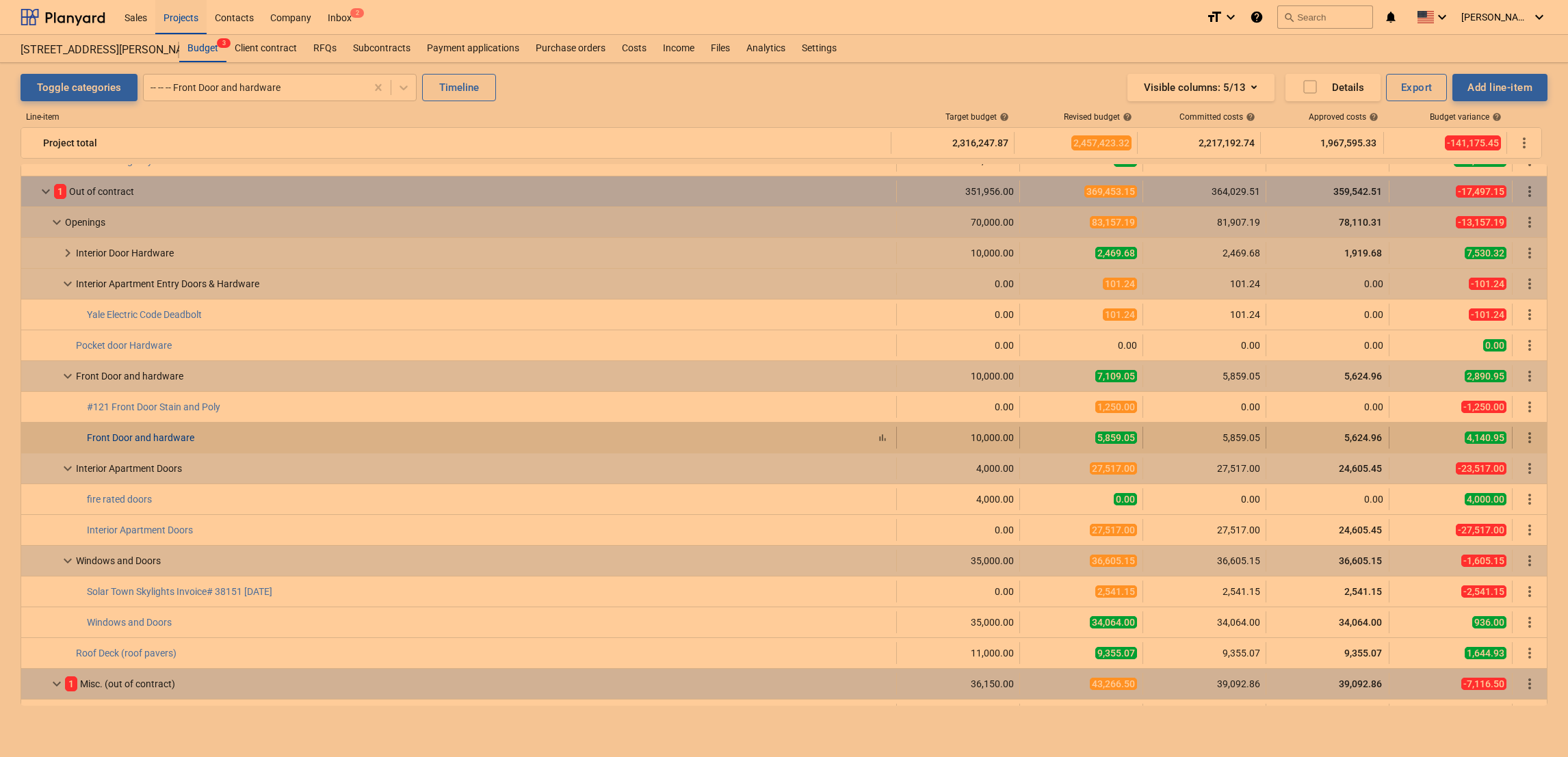
click at [102, 436] on link "Front Door and hardware" at bounding box center [141, 437] width 108 height 11
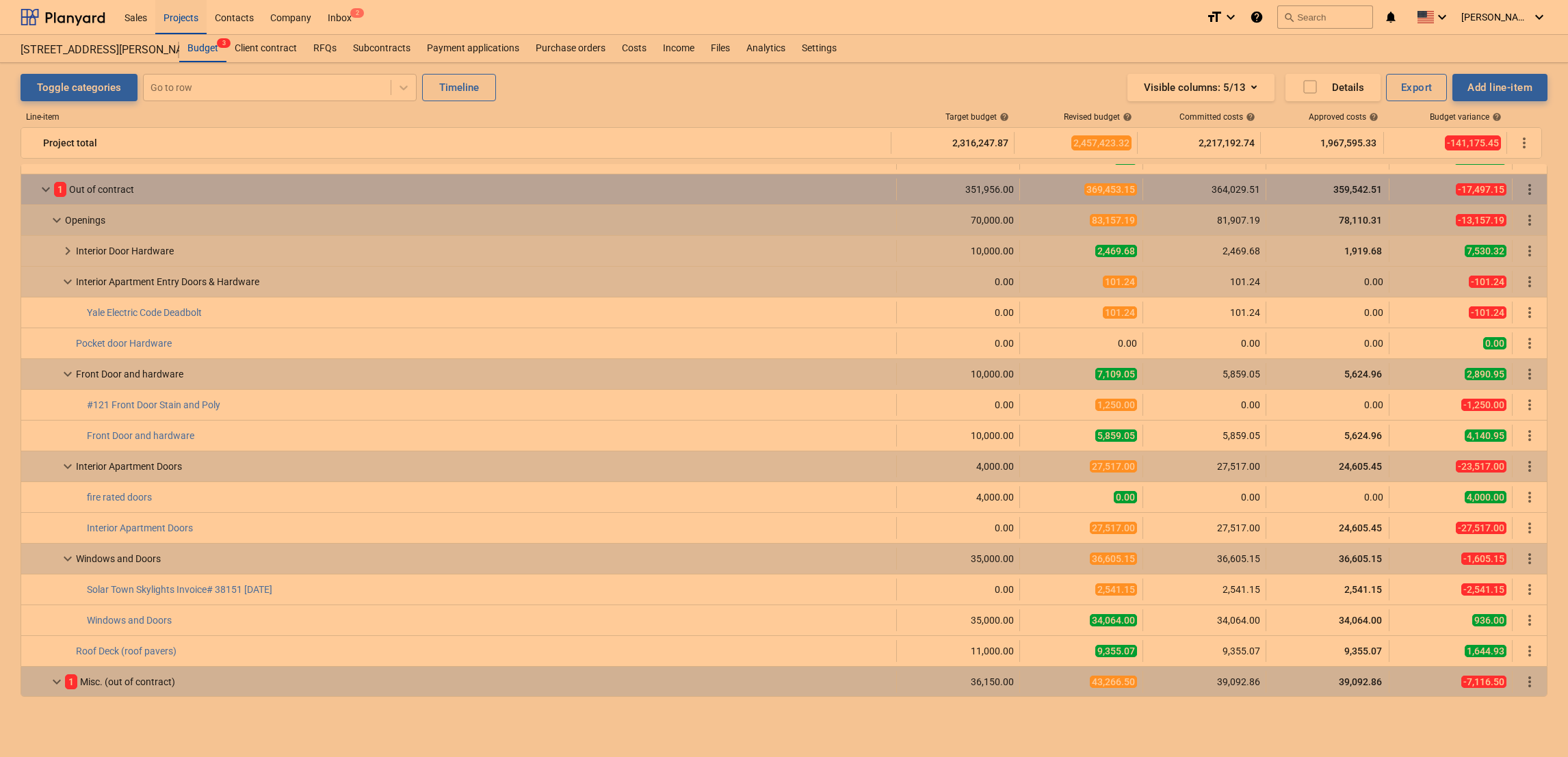
scroll to position [934, 0]
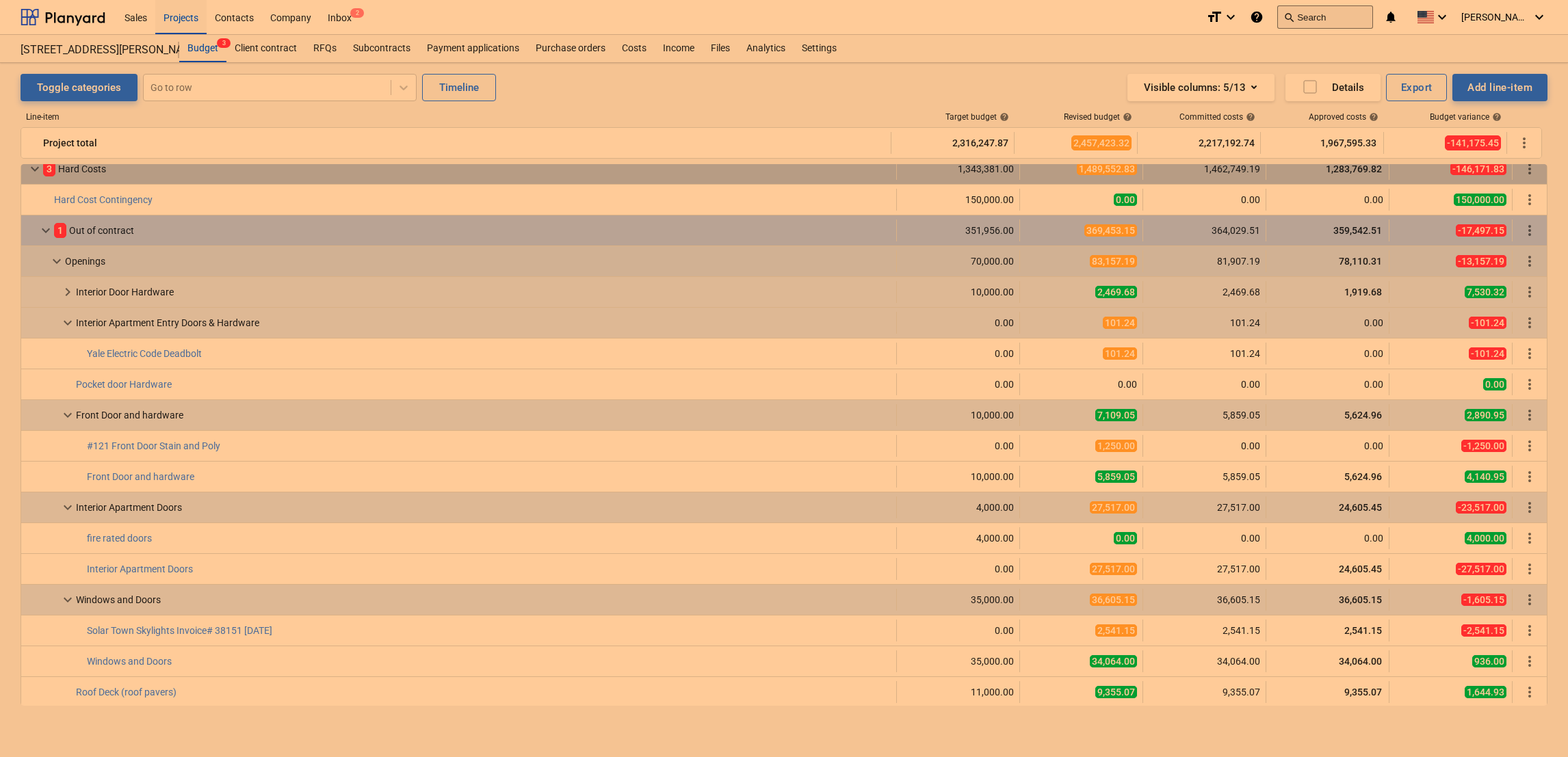
click at [1329, 23] on button "search Search" at bounding box center [1324, 17] width 96 height 23
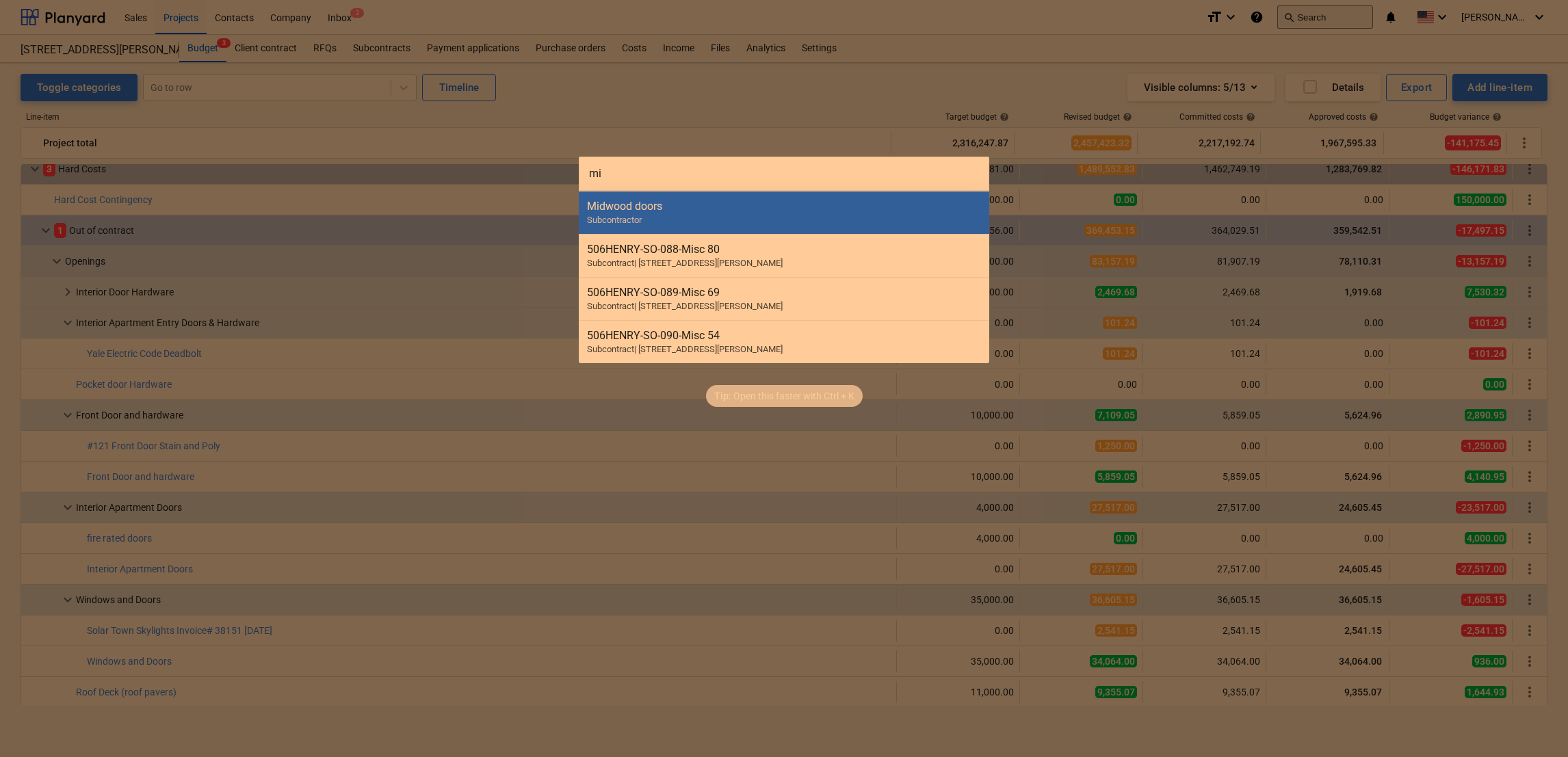
type input "mid"
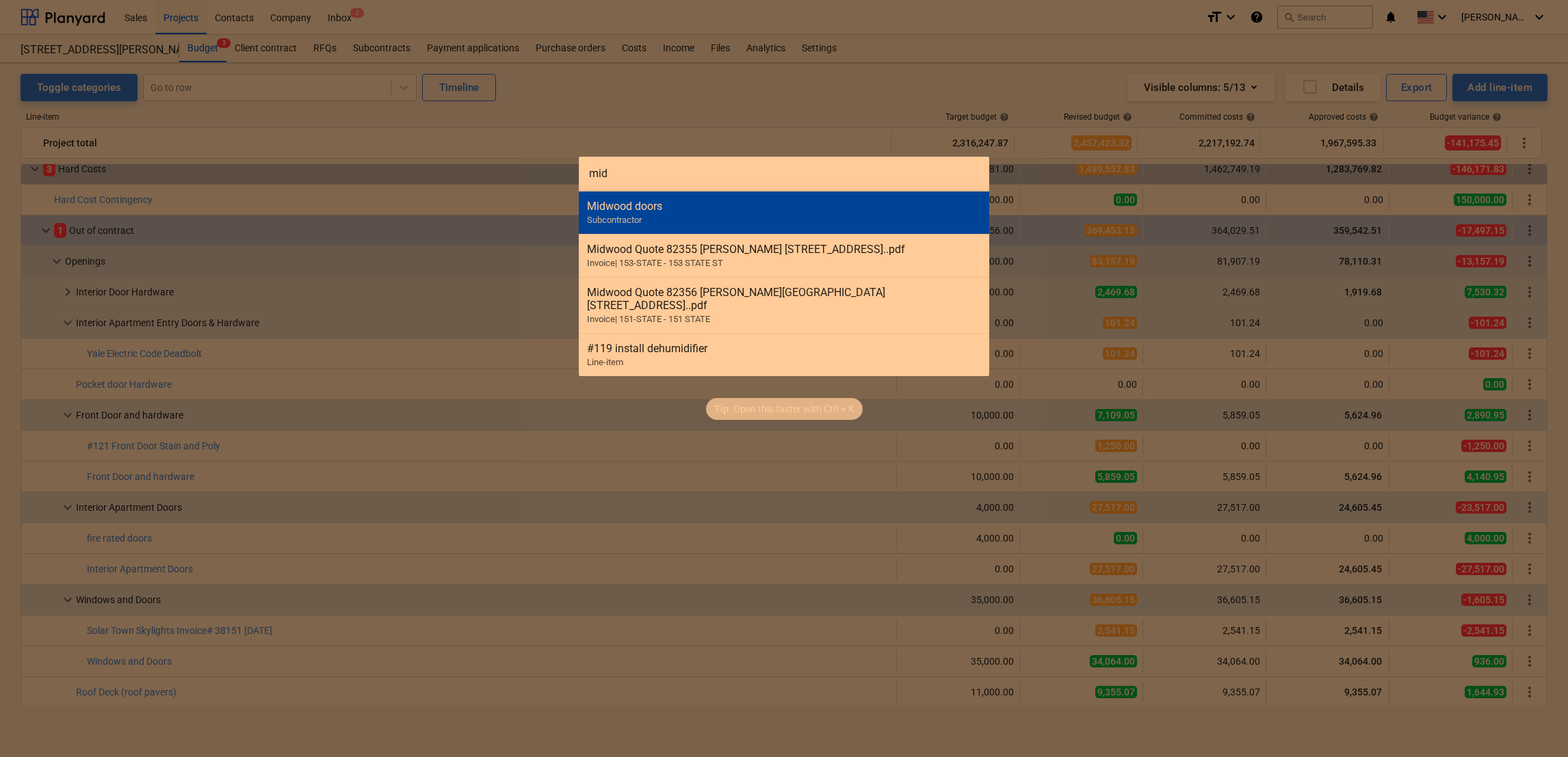
click at [625, 217] on span "Subcontractor" at bounding box center [614, 219] width 55 height 10
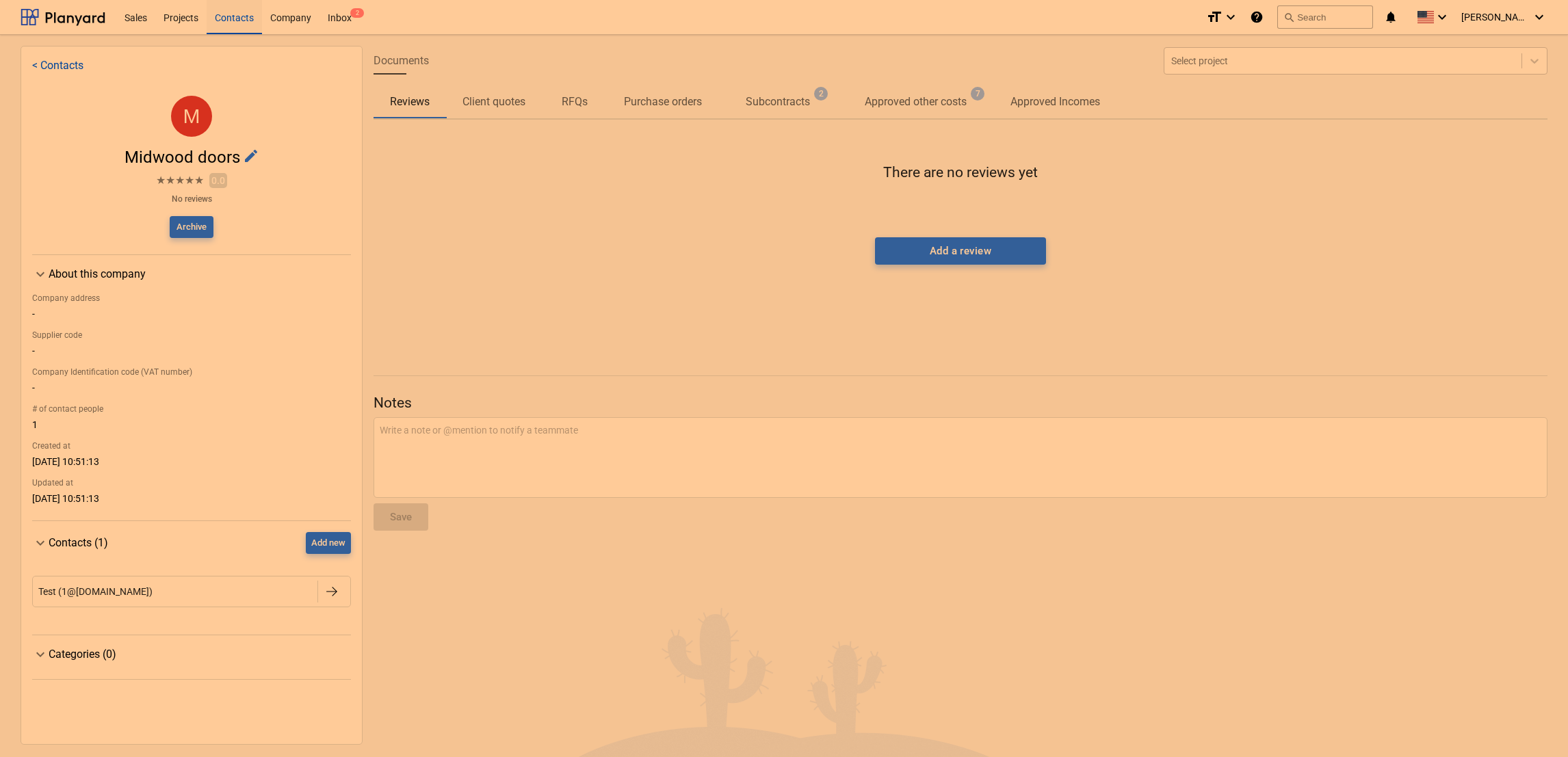
click at [782, 99] on p "Subcontracts" at bounding box center [778, 102] width 65 height 16
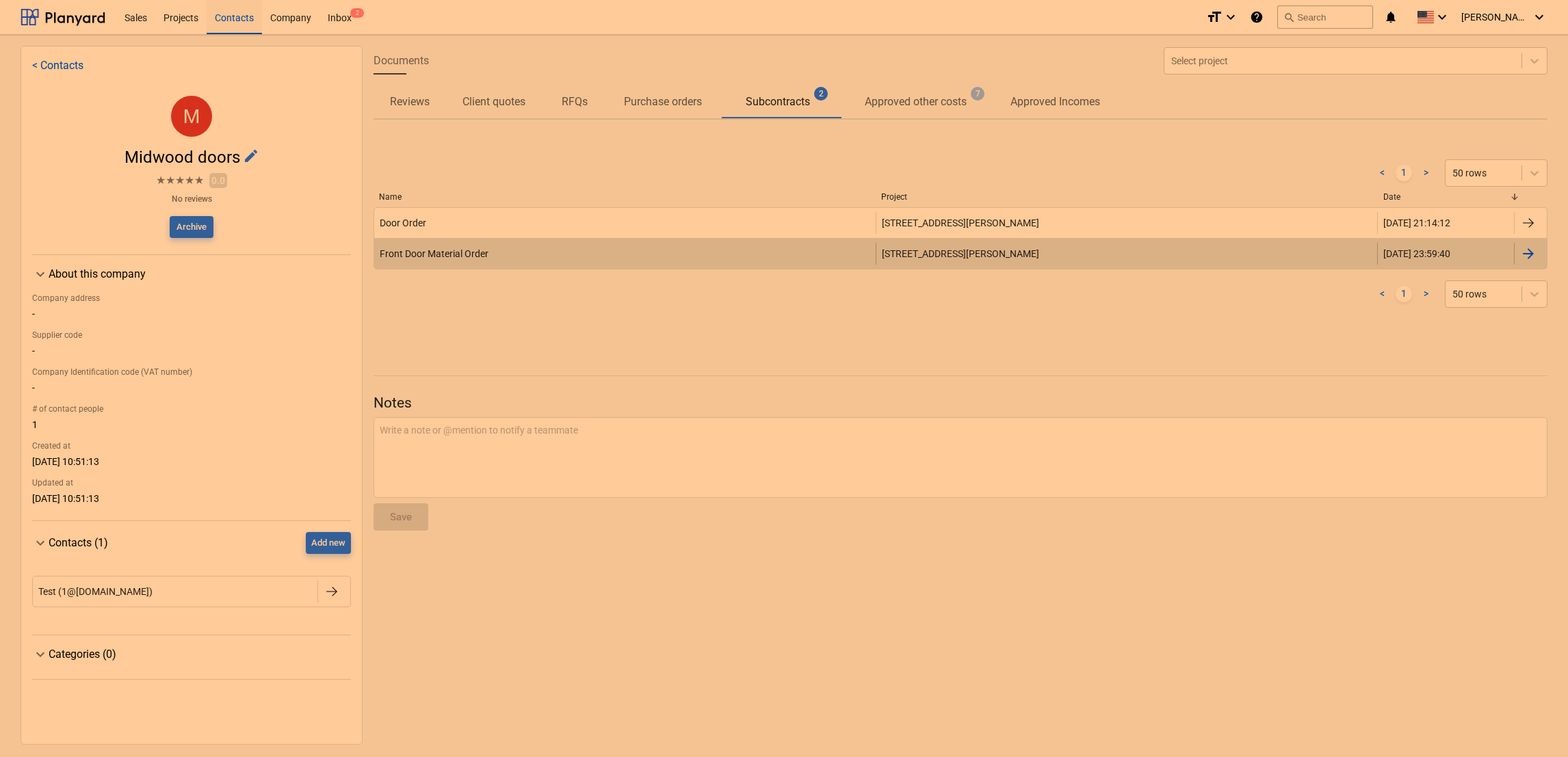
click at [871, 252] on div "Front Door Material Order" at bounding box center [625, 254] width 502 height 22
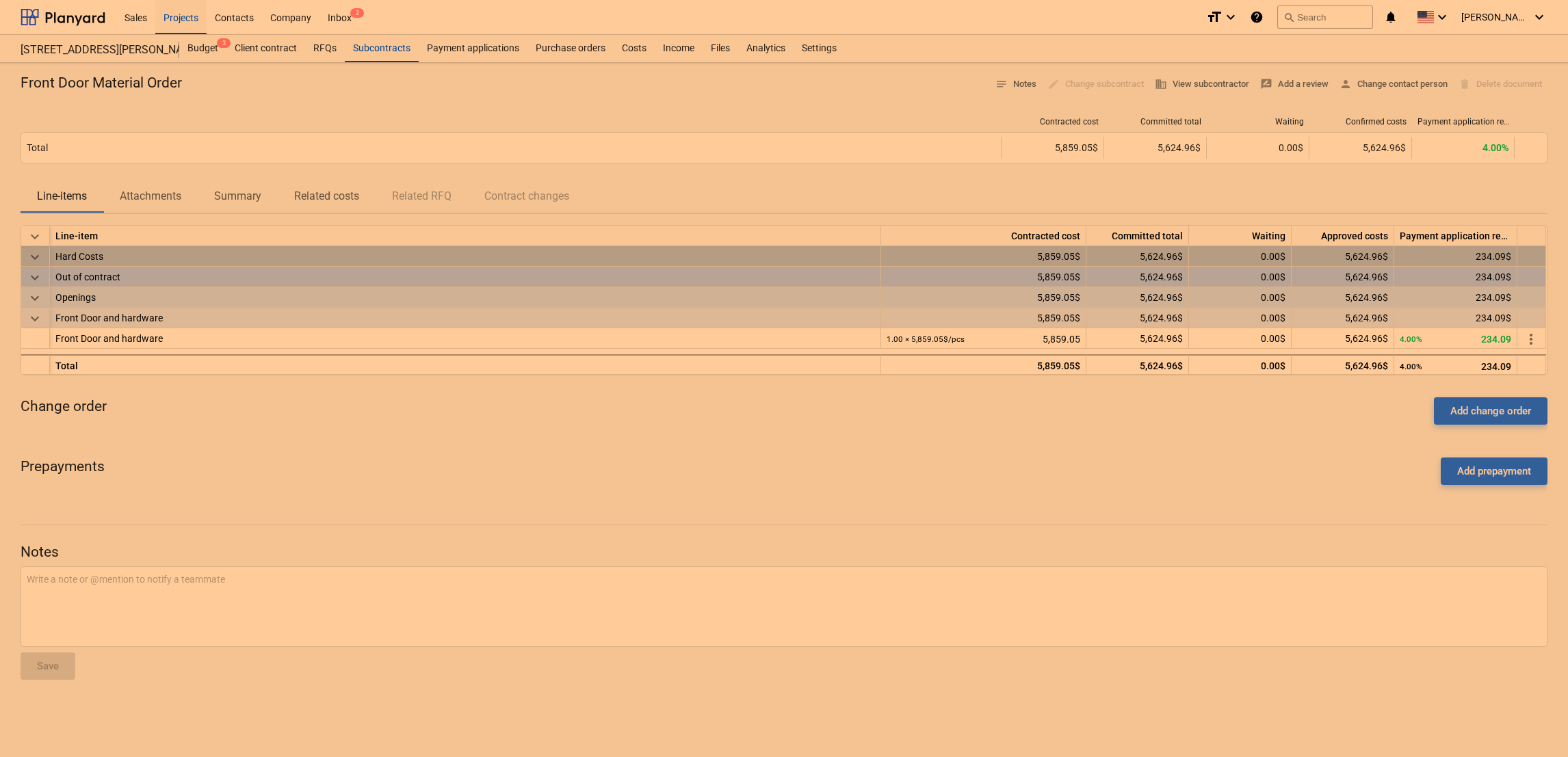
click at [163, 200] on p "Attachments" at bounding box center [151, 196] width 62 height 16
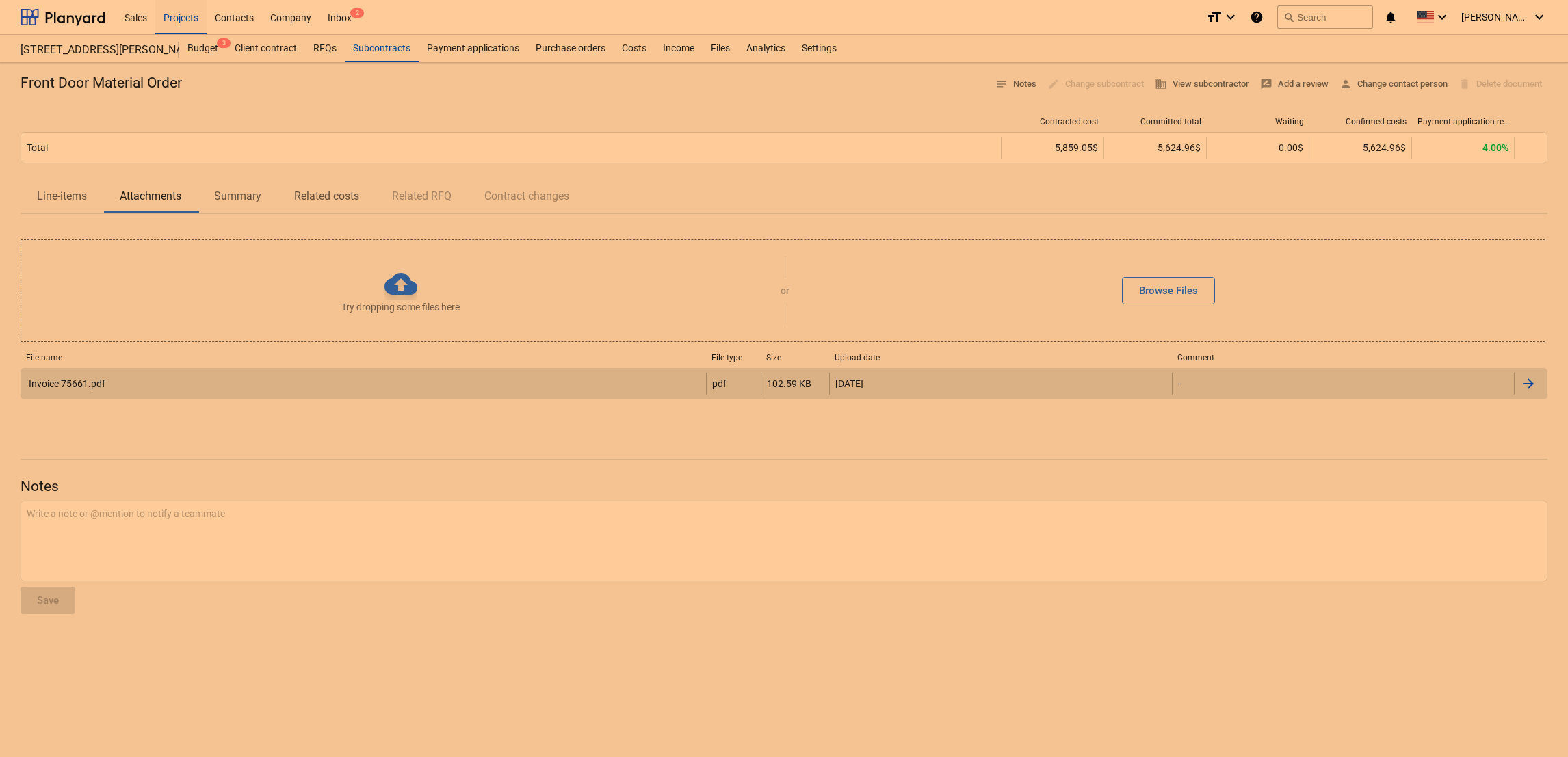
click at [73, 377] on div "Invoice 75661.pdf" at bounding box center [364, 383] width 685 height 22
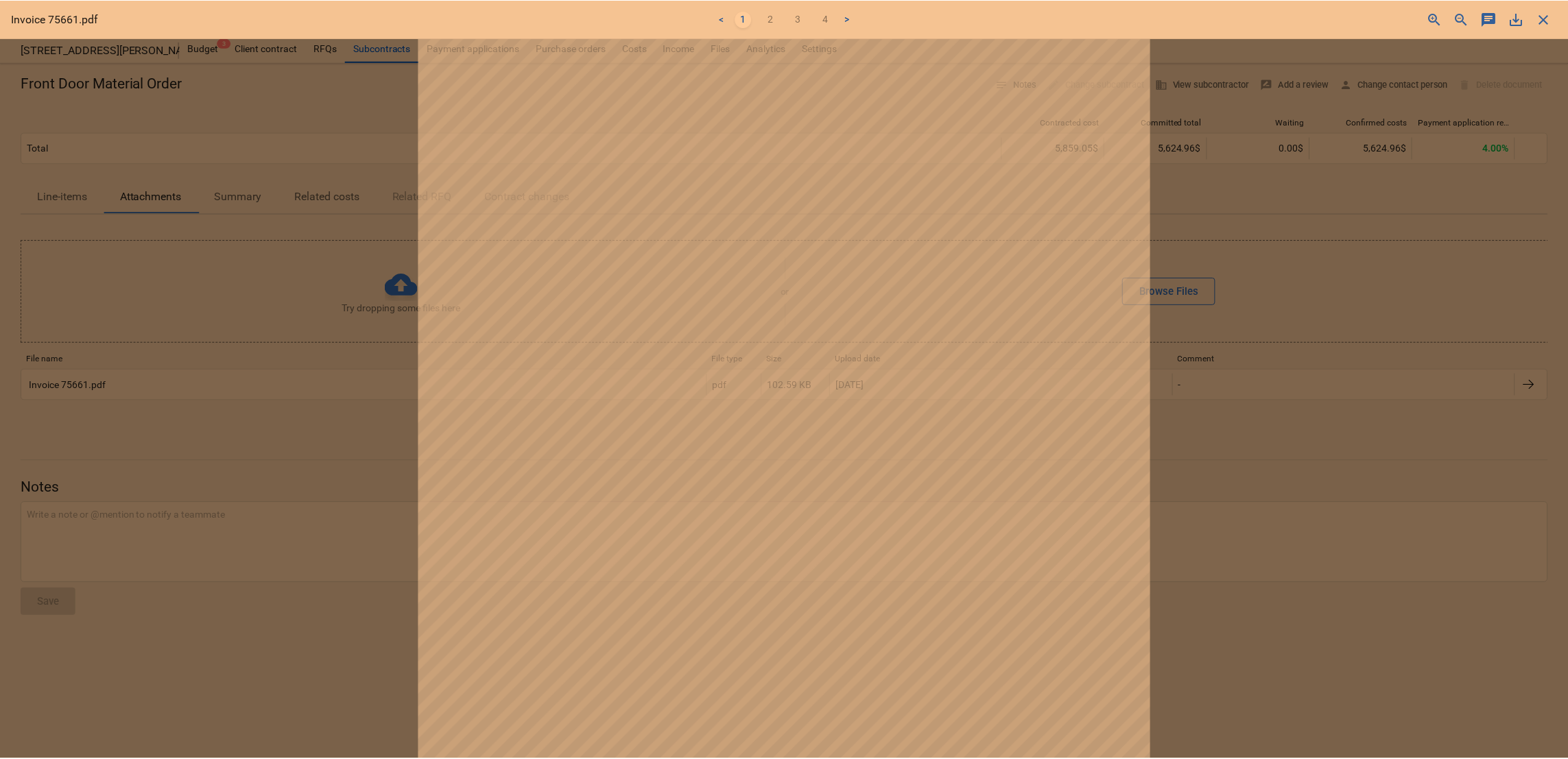
scroll to position [232, 0]
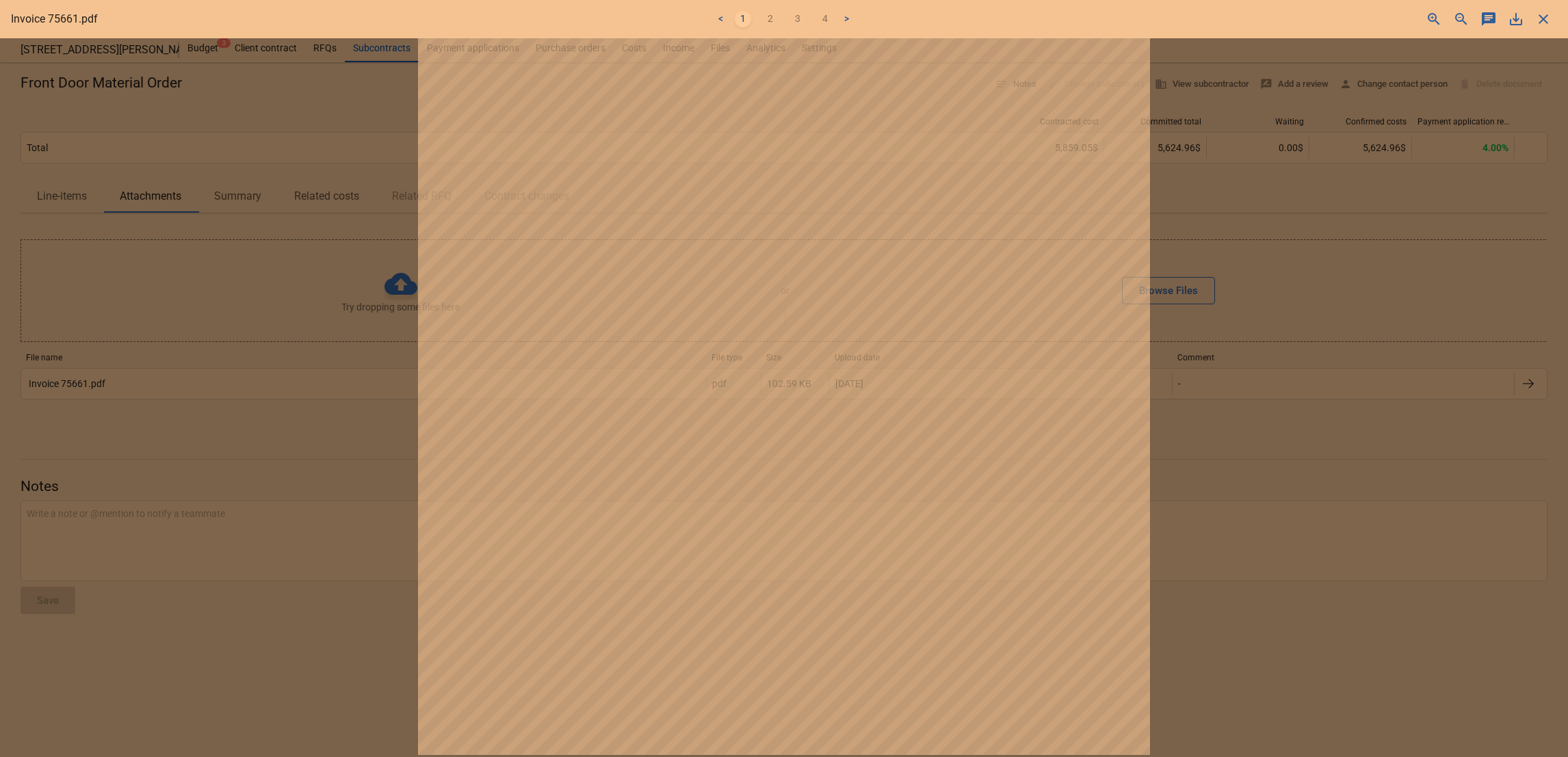
click at [762, 28] on div "< 1 2 3 4 >" at bounding box center [783, 19] width 515 height 39
click at [768, 18] on link "2" at bounding box center [770, 19] width 16 height 16
click at [814, 13] on ul "< 1 2 3 4 >" at bounding box center [783, 19] width 515 height 16
click at [802, 16] on link "3" at bounding box center [797, 19] width 16 height 16
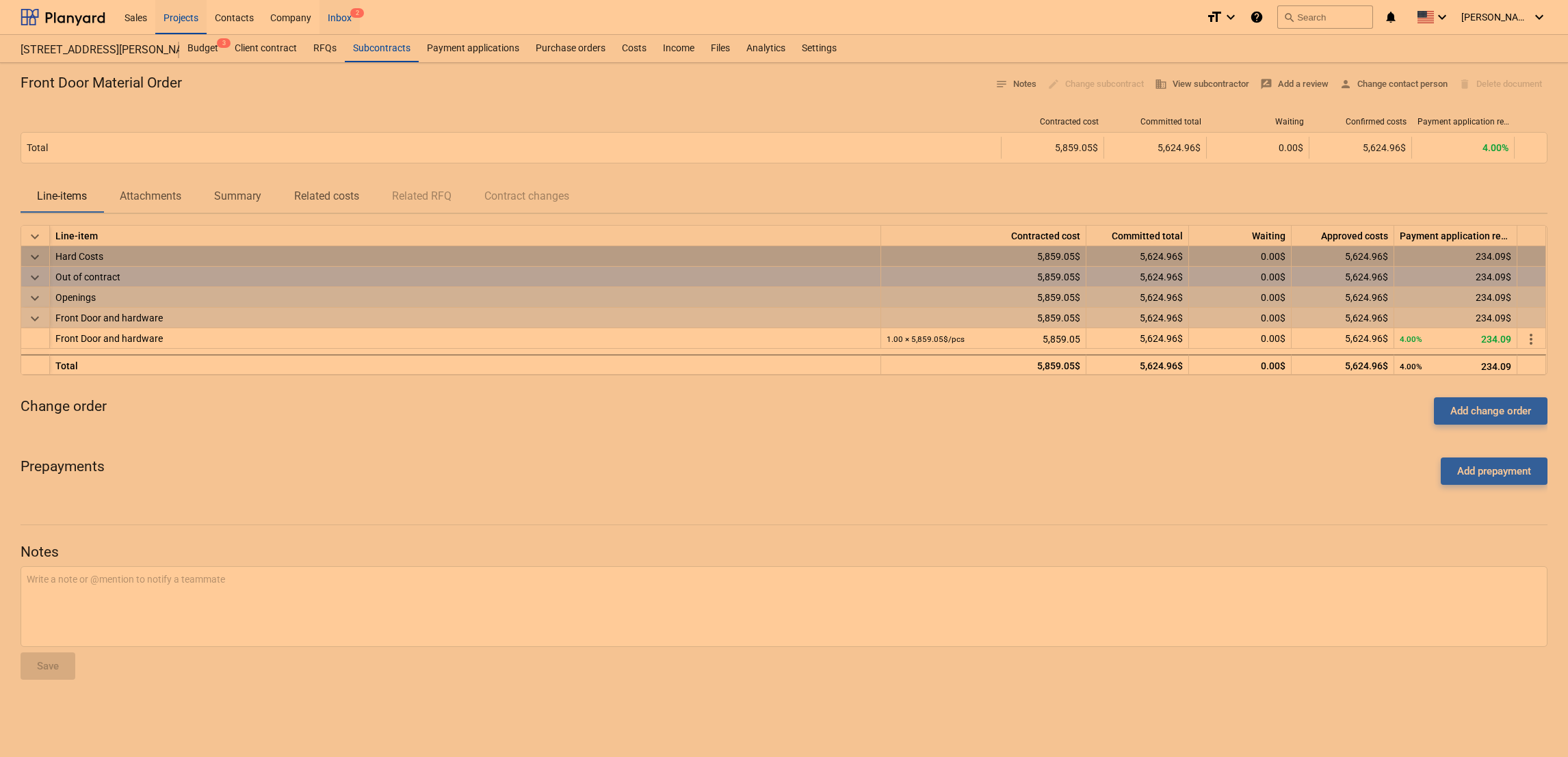
click at [334, 11] on div "Inbox 2" at bounding box center [340, 16] width 40 height 35
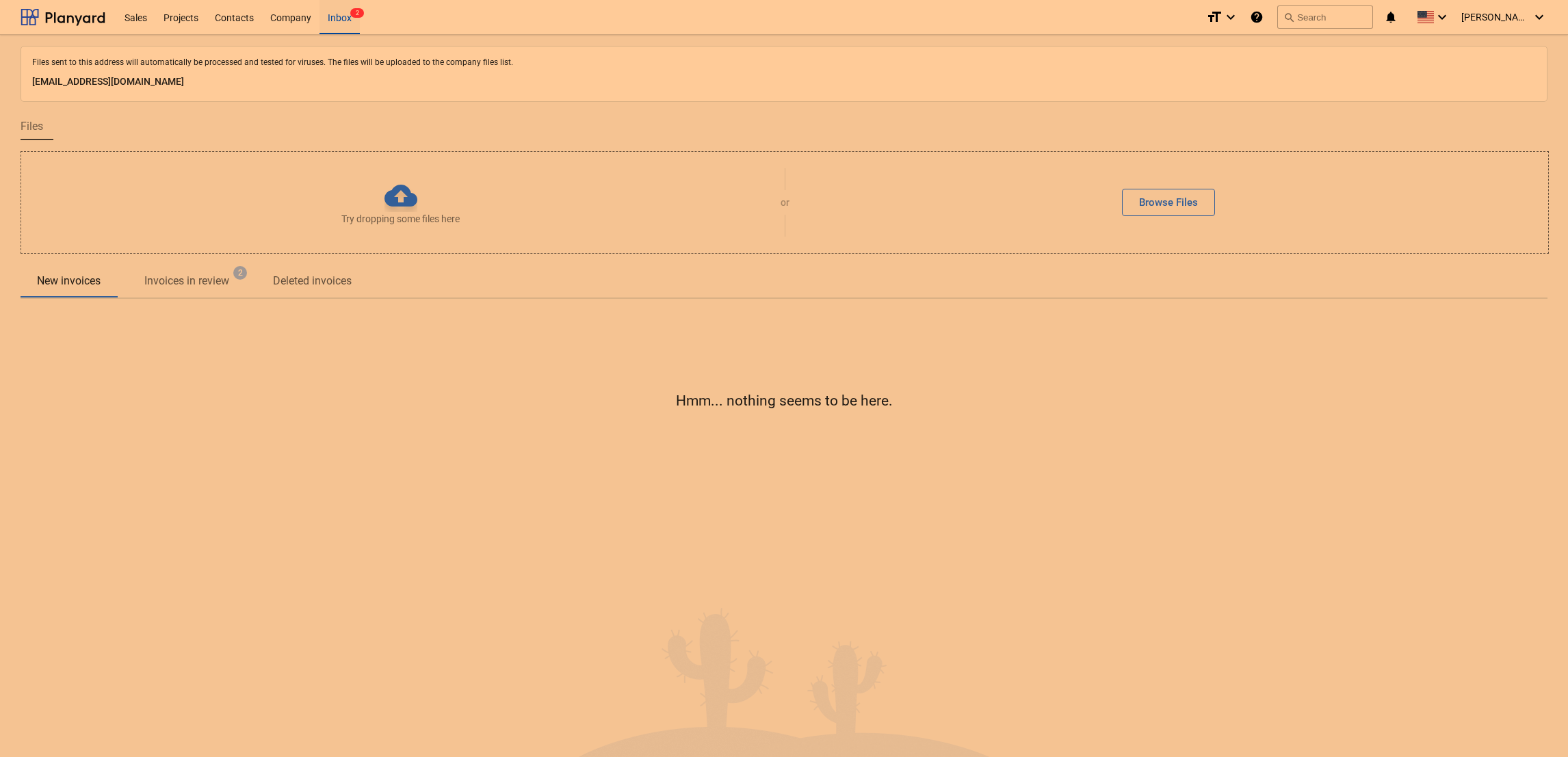
click at [204, 288] on p "Invoices in review" at bounding box center [186, 281] width 85 height 16
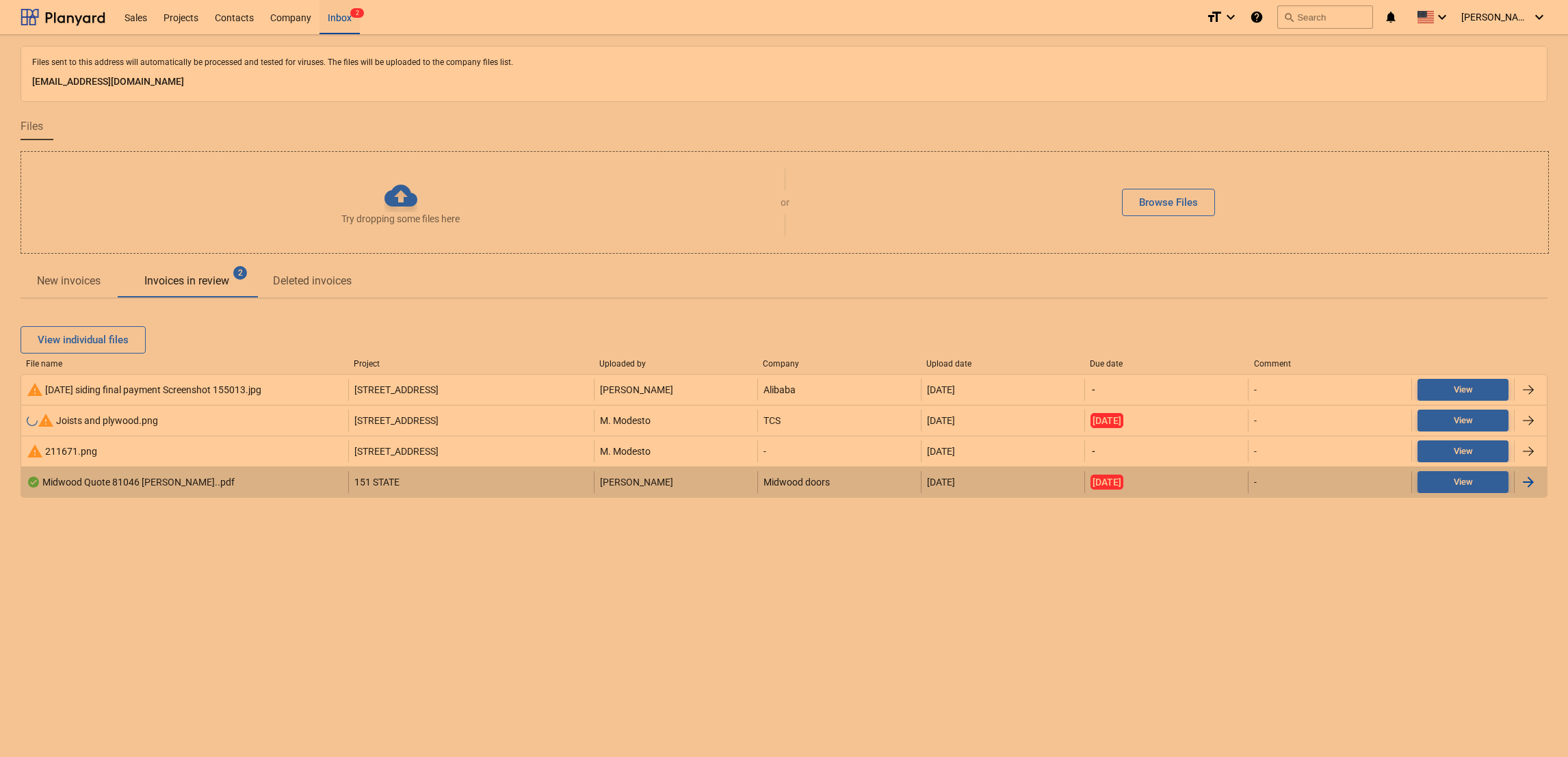
click at [1529, 485] on div at bounding box center [1528, 482] width 16 height 16
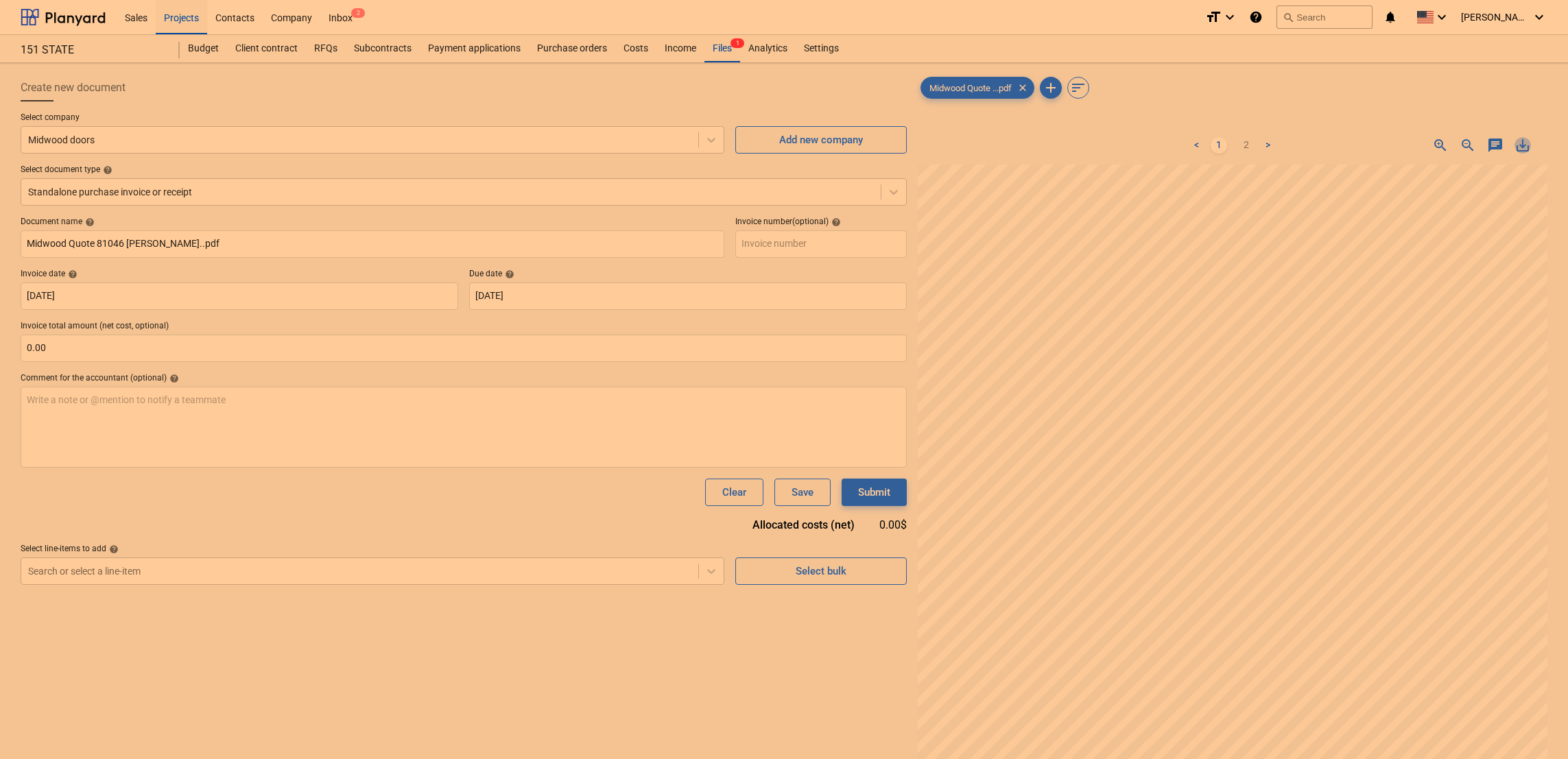
click at [1527, 146] on span "save_alt" at bounding box center [1523, 146] width 16 height 16
click at [331, 524] on div "Document name help Midwood Quote 81046 Bren Salamon..pdf Invoice number (option…" at bounding box center [464, 401] width 886 height 368
click at [1028, 92] on span "clear" at bounding box center [1023, 88] width 16 height 16
click at [624, 177] on p "Select document type help" at bounding box center [465, 171] width 889 height 13
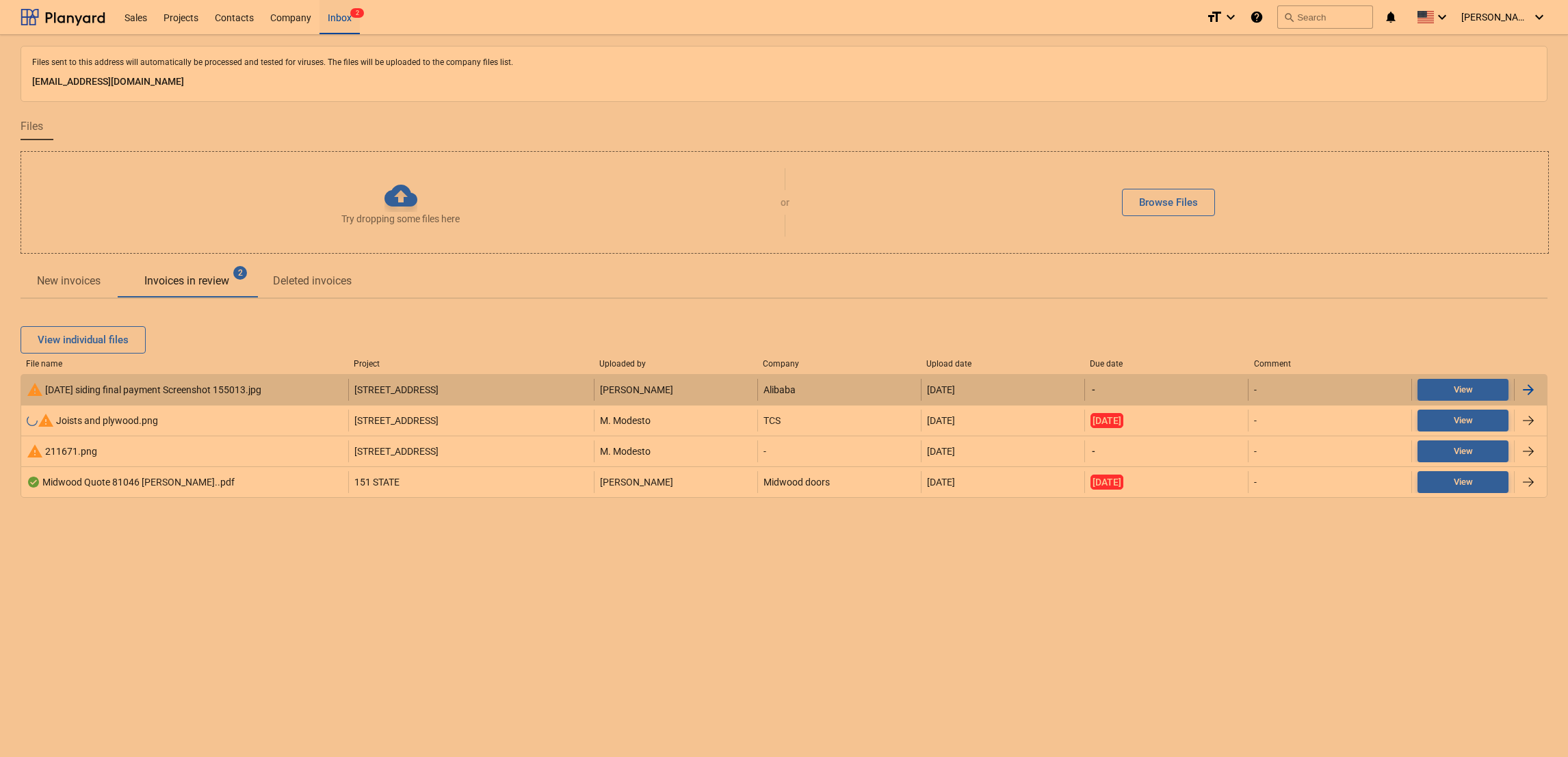
click at [444, 383] on div "[STREET_ADDRESS]" at bounding box center [471, 390] width 246 height 22
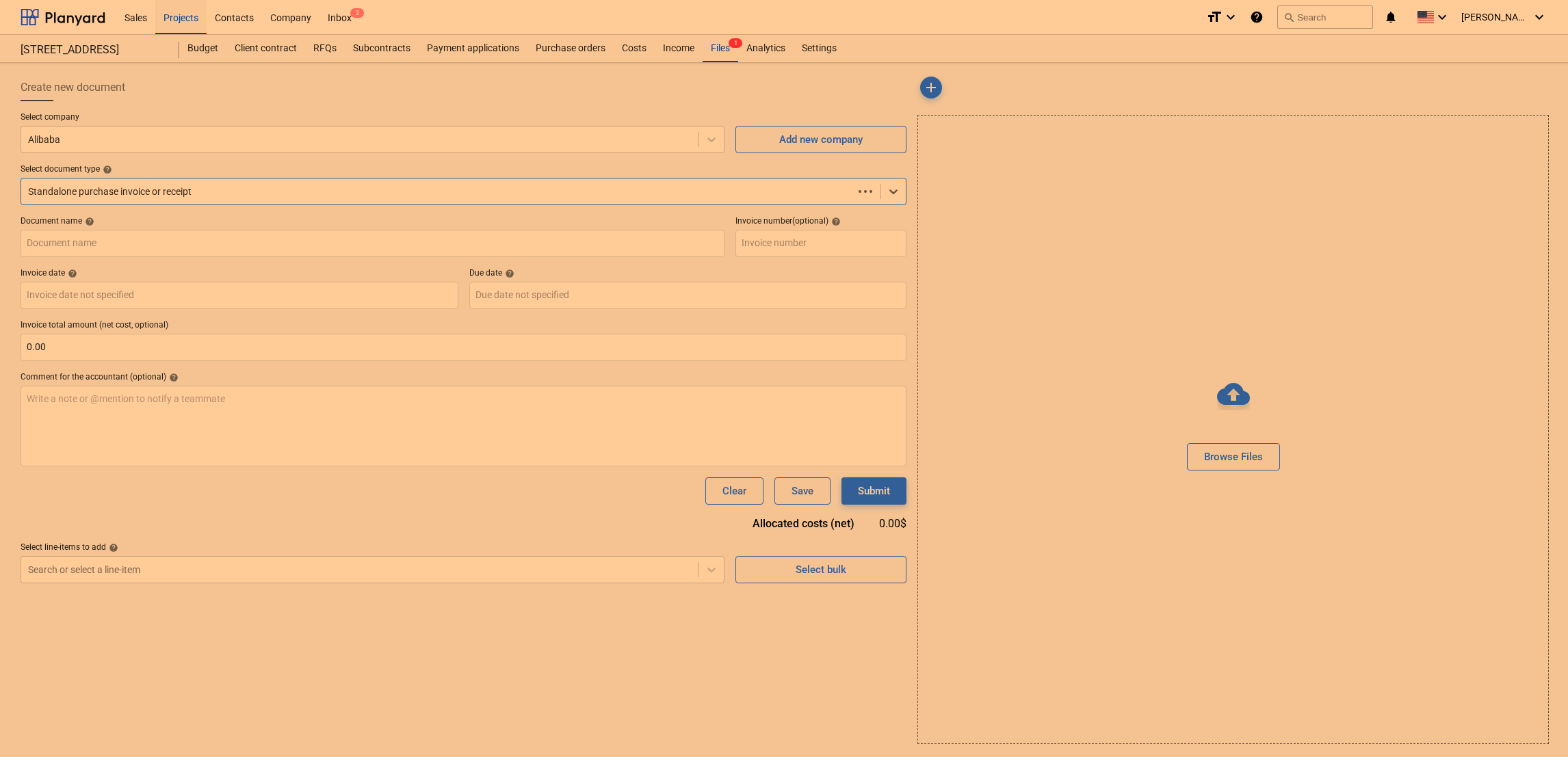
type input "[DATE] siding final payment Screenshot 155013.jpg"
type input "[DATE]"
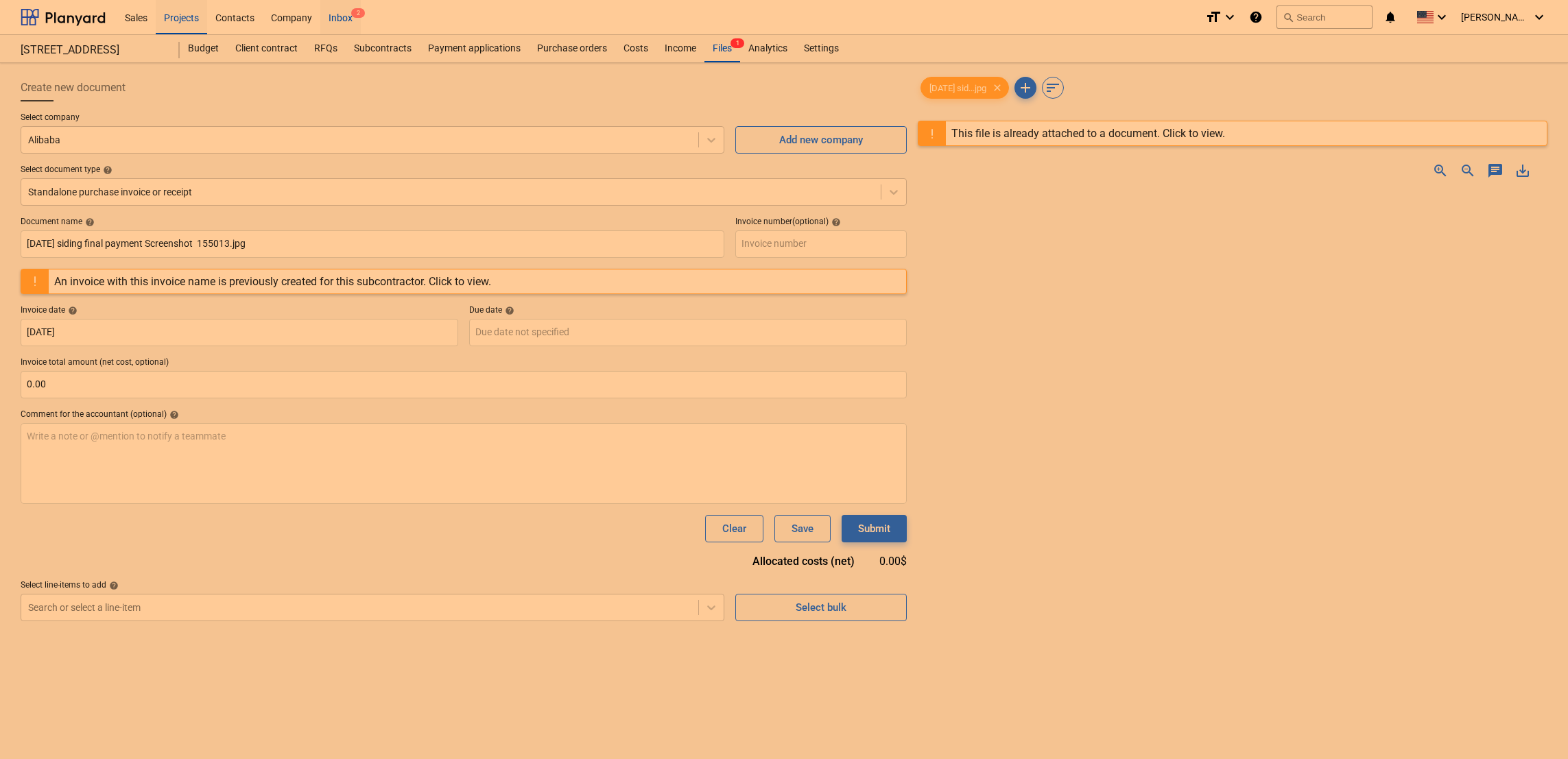
click at [341, 20] on div "Inbox 2" at bounding box center [341, 16] width 40 height 35
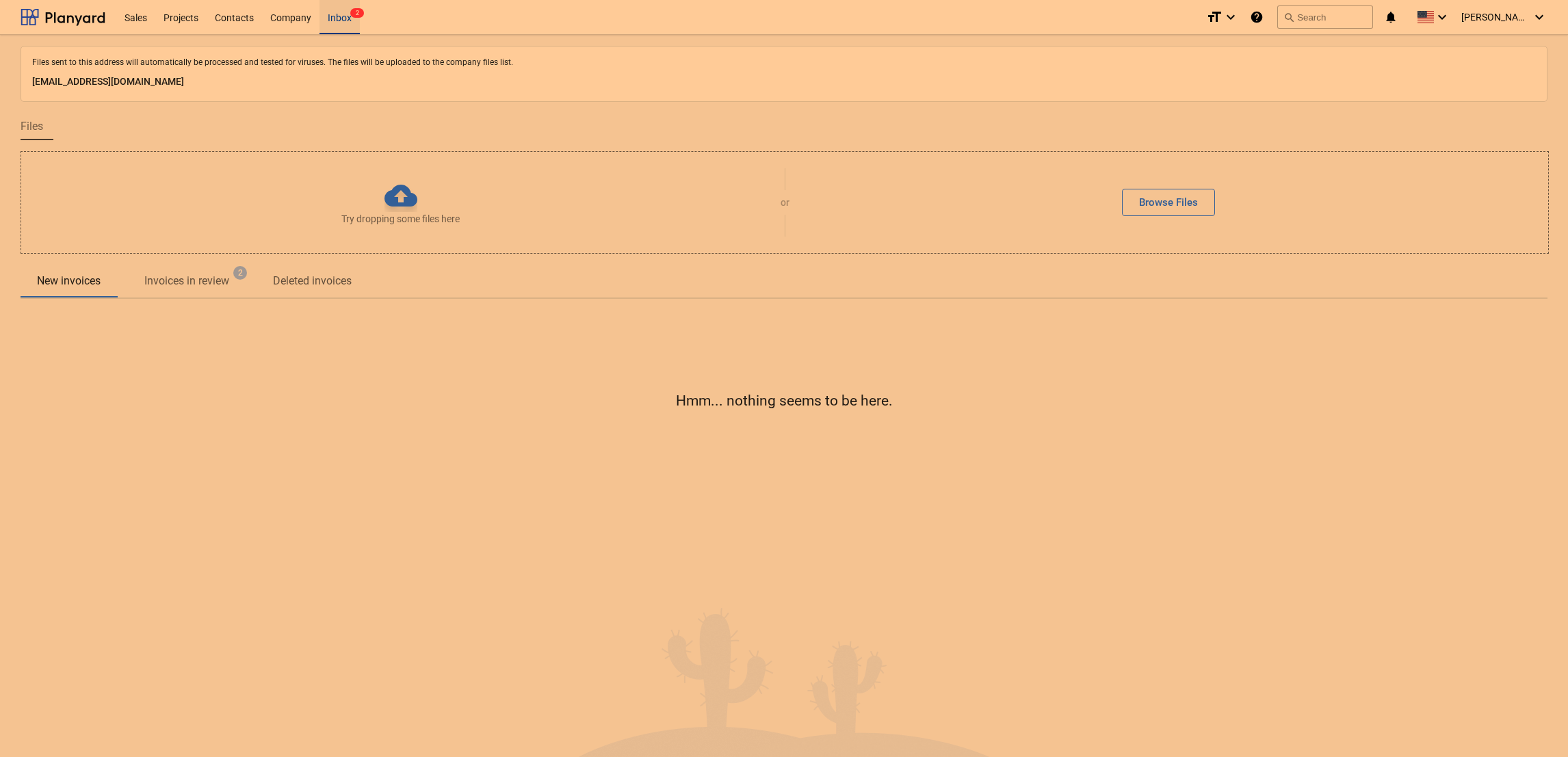
click at [340, 20] on div "Inbox 2" at bounding box center [340, 16] width 40 height 35
click at [211, 285] on p "Invoices in review" at bounding box center [186, 281] width 85 height 16
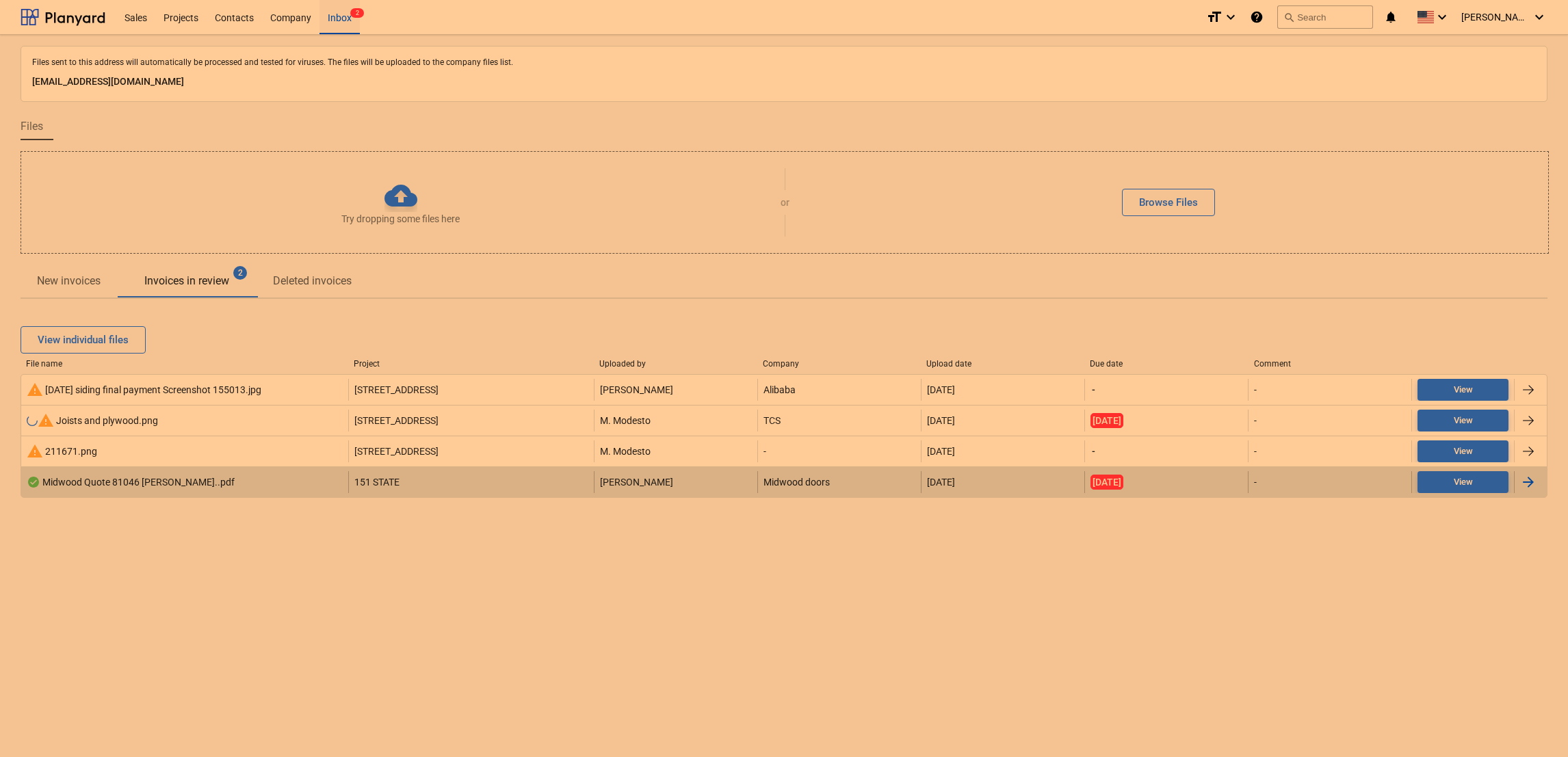
click at [1536, 477] on div at bounding box center [1528, 482] width 16 height 16
click at [384, 481] on span "151 STATE" at bounding box center [376, 482] width 45 height 11
click at [129, 467] on div "Midwood Quote 81046 Bren Salamon..pdf 151 STATE B. Salamon Midwood doors 30.05.…" at bounding box center [784, 482] width 1527 height 31
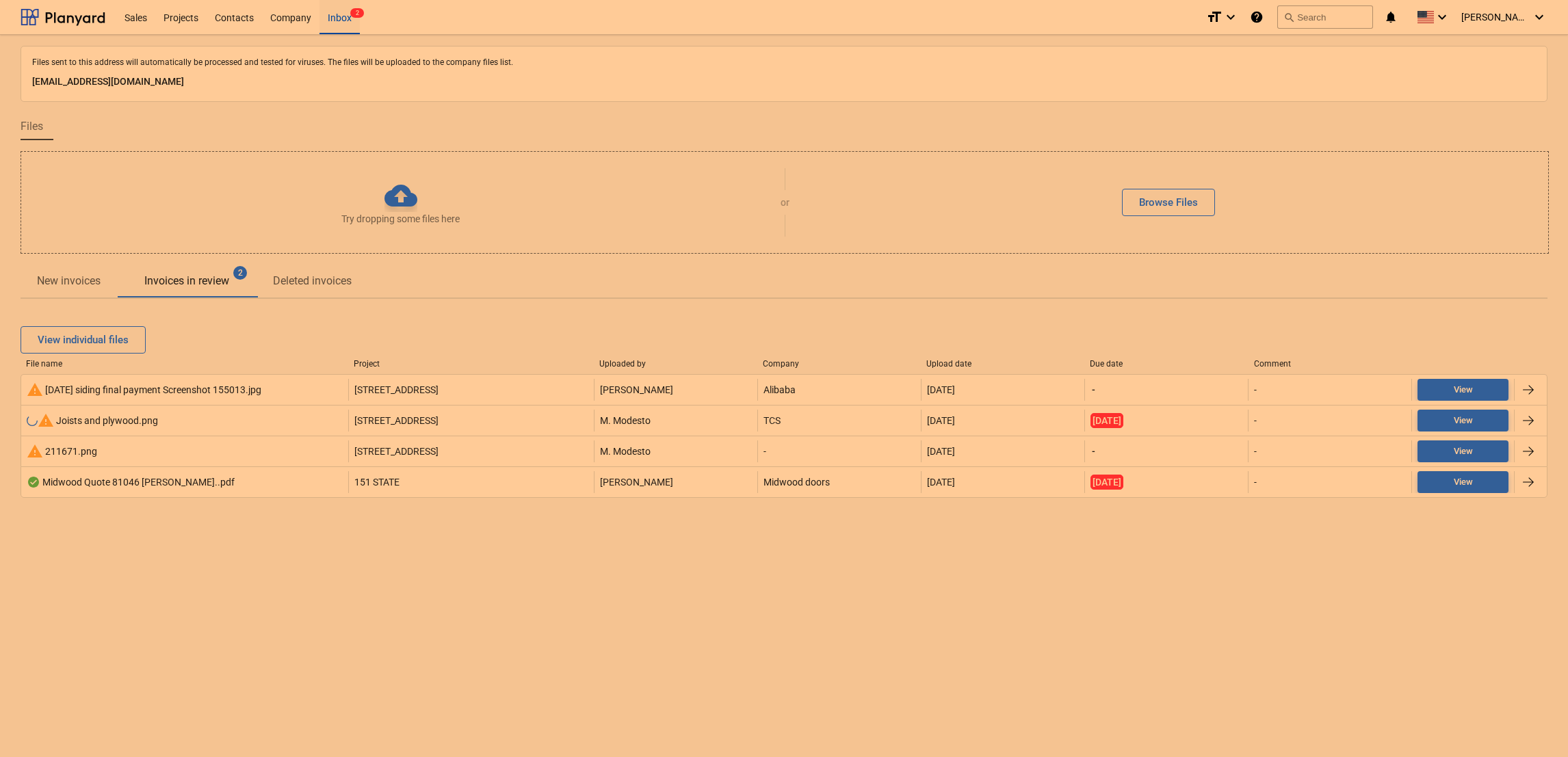
drag, startPoint x: 129, startPoint y: 467, endPoint x: 137, endPoint y: 563, distance: 96.3
click at [137, 563] on div "Files sent to this address will automatically be processed and tested for virus…" at bounding box center [784, 396] width 1568 height 722
drag, startPoint x: 1447, startPoint y: 481, endPoint x: 1383, endPoint y: 562, distance: 103.2
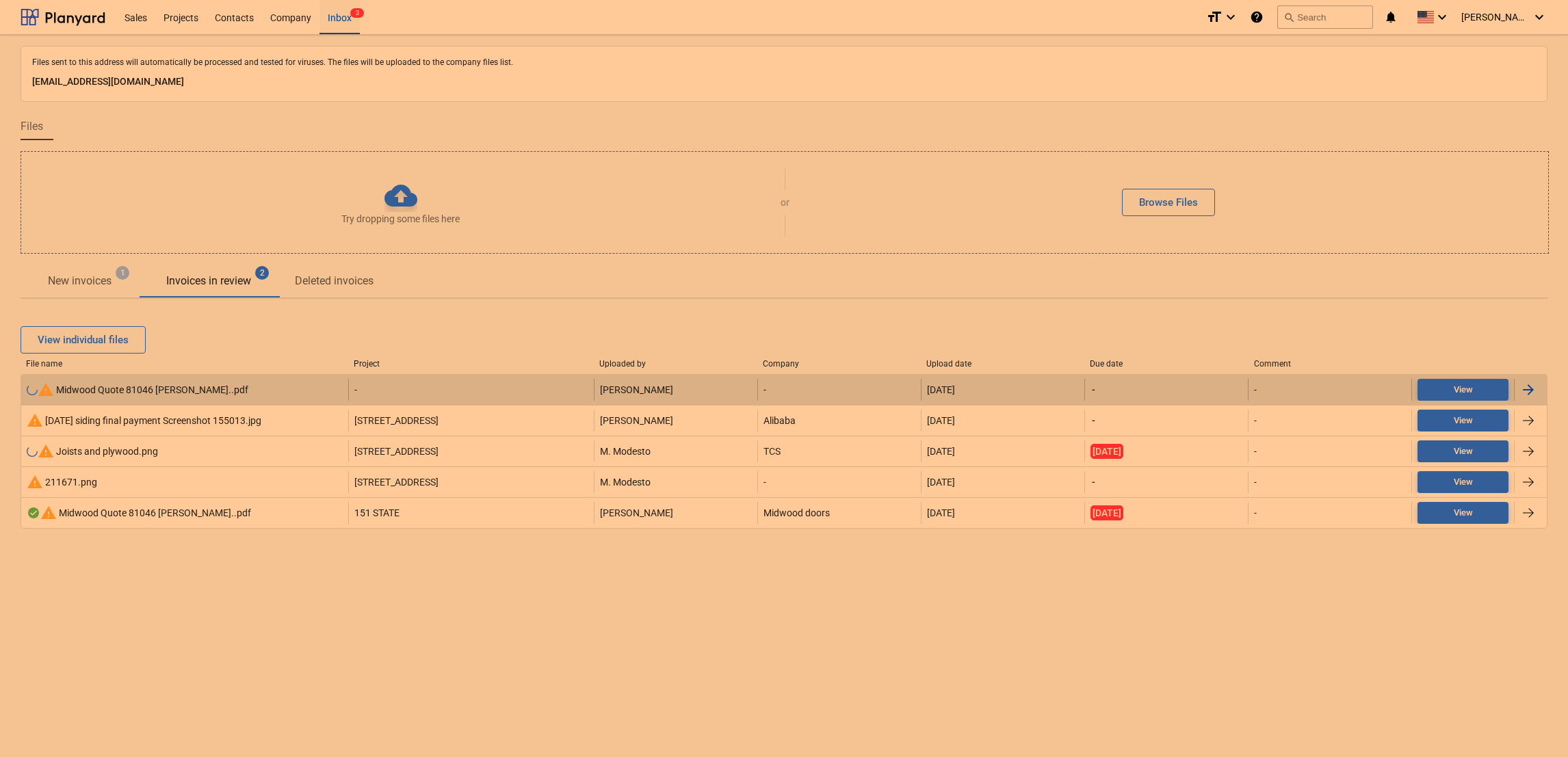
click at [193, 386] on div "warning Midwood Quote 81046 Bren Salamon..pdf" at bounding box center [137, 390] width 221 height 16
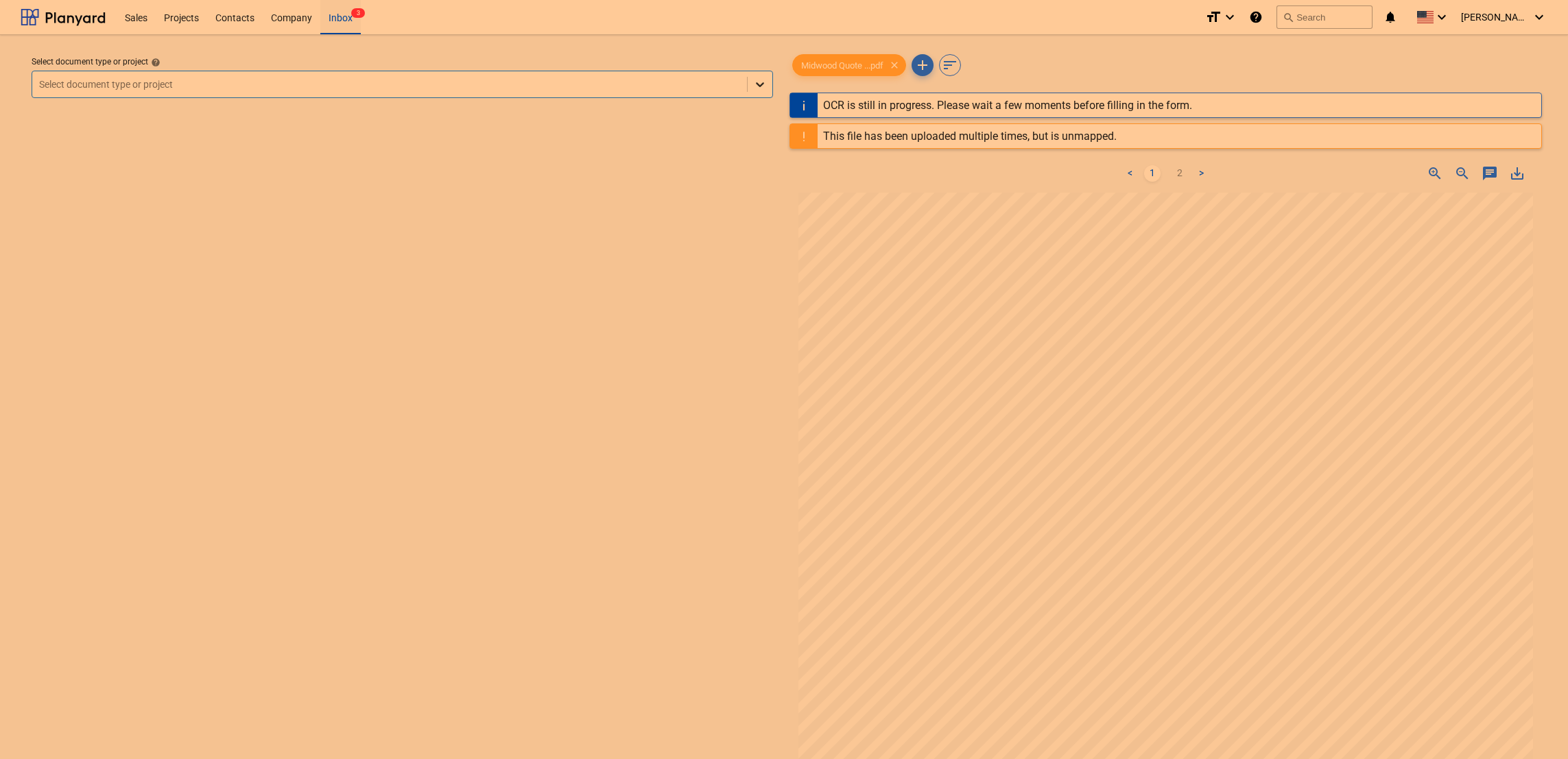
click at [755, 83] on icon at bounding box center [759, 84] width 13 height 13
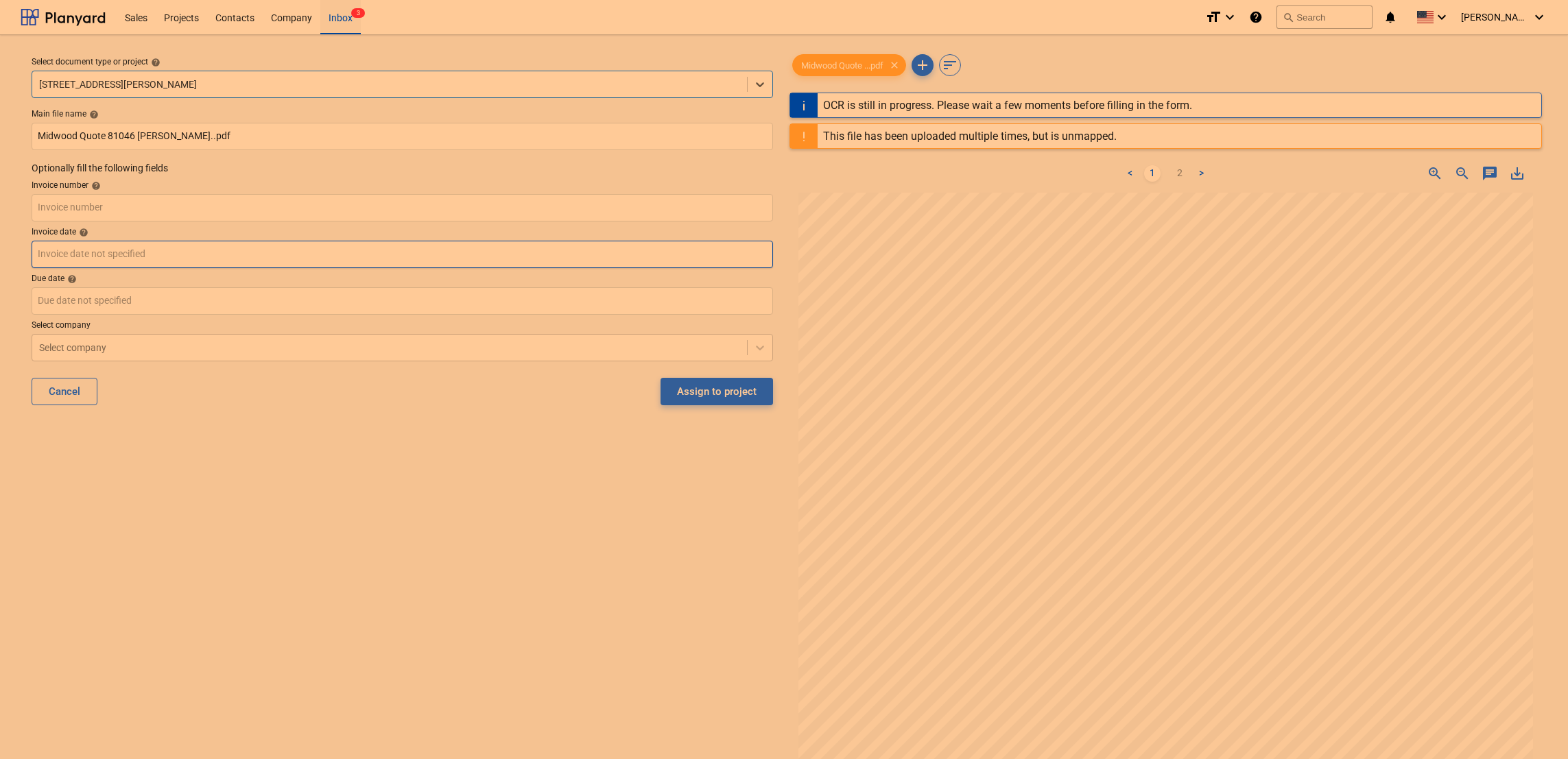
click at [314, 251] on body "Sales Projects Contacts Company Inbox 3 format_size keyboard_arrow_down help se…" at bounding box center [784, 379] width 1568 height 759
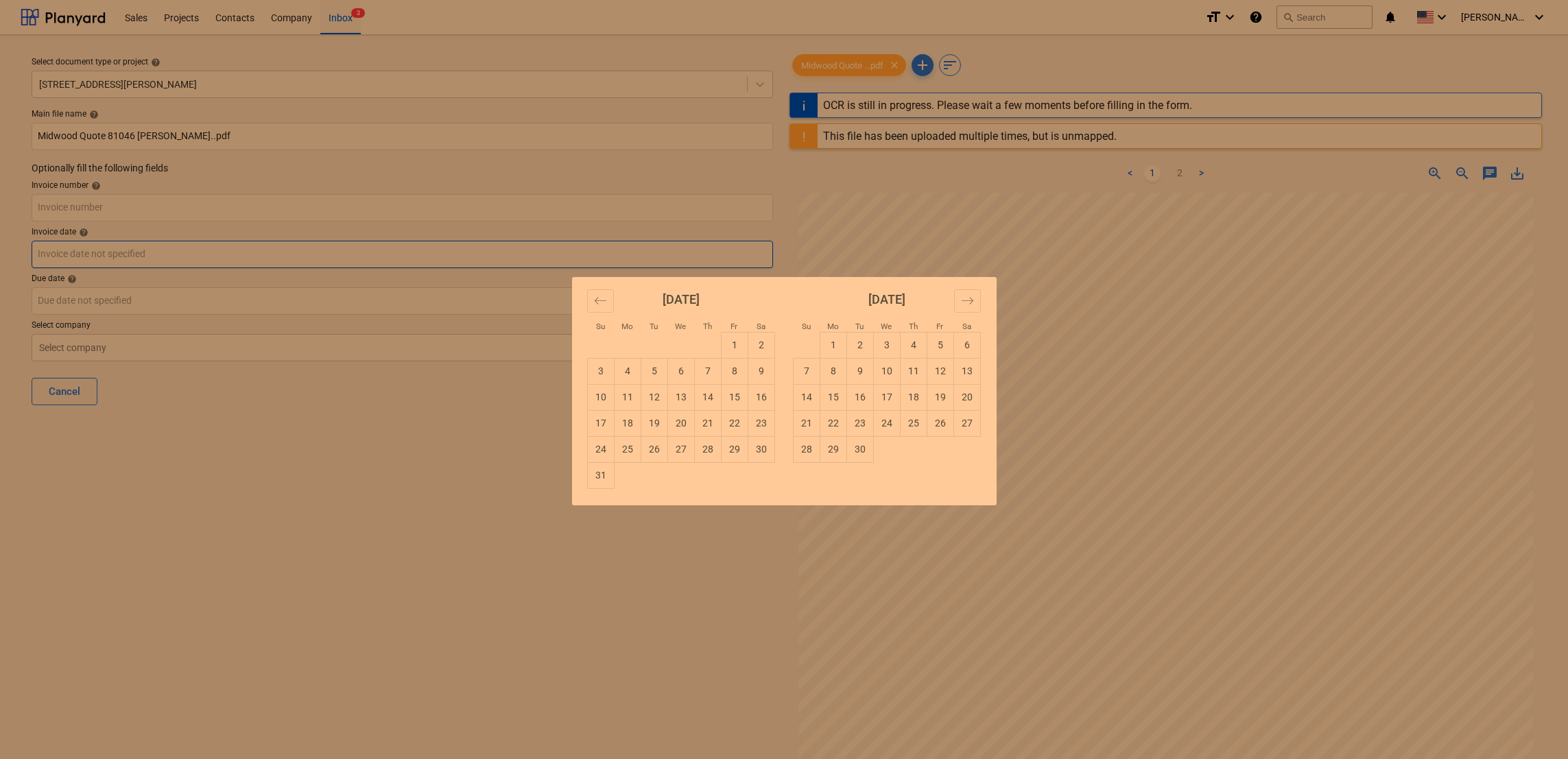
click at [314, 251] on div "Su Mo Tu We Th Fr Sa Su Mo Tu We Th Fr Sa July 2025 1 2 3 4 5 6 7 8 9 10 11 12 …" at bounding box center [784, 379] width 1568 height 759
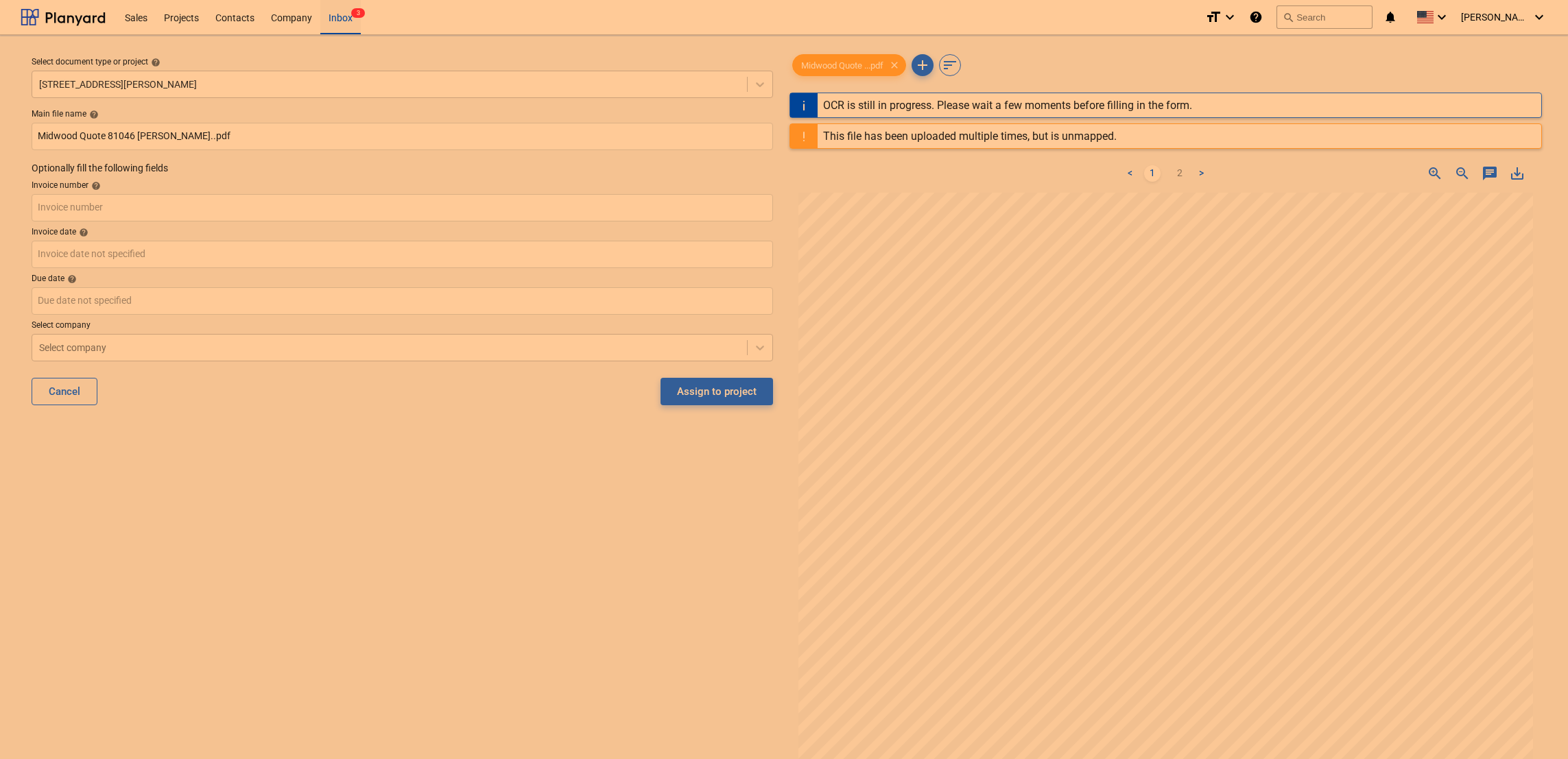
click at [535, 316] on div "Main file name help Midwood Quote 81046 Bren Salamon..pdf Optionally fill the f…" at bounding box center [402, 262] width 752 height 318
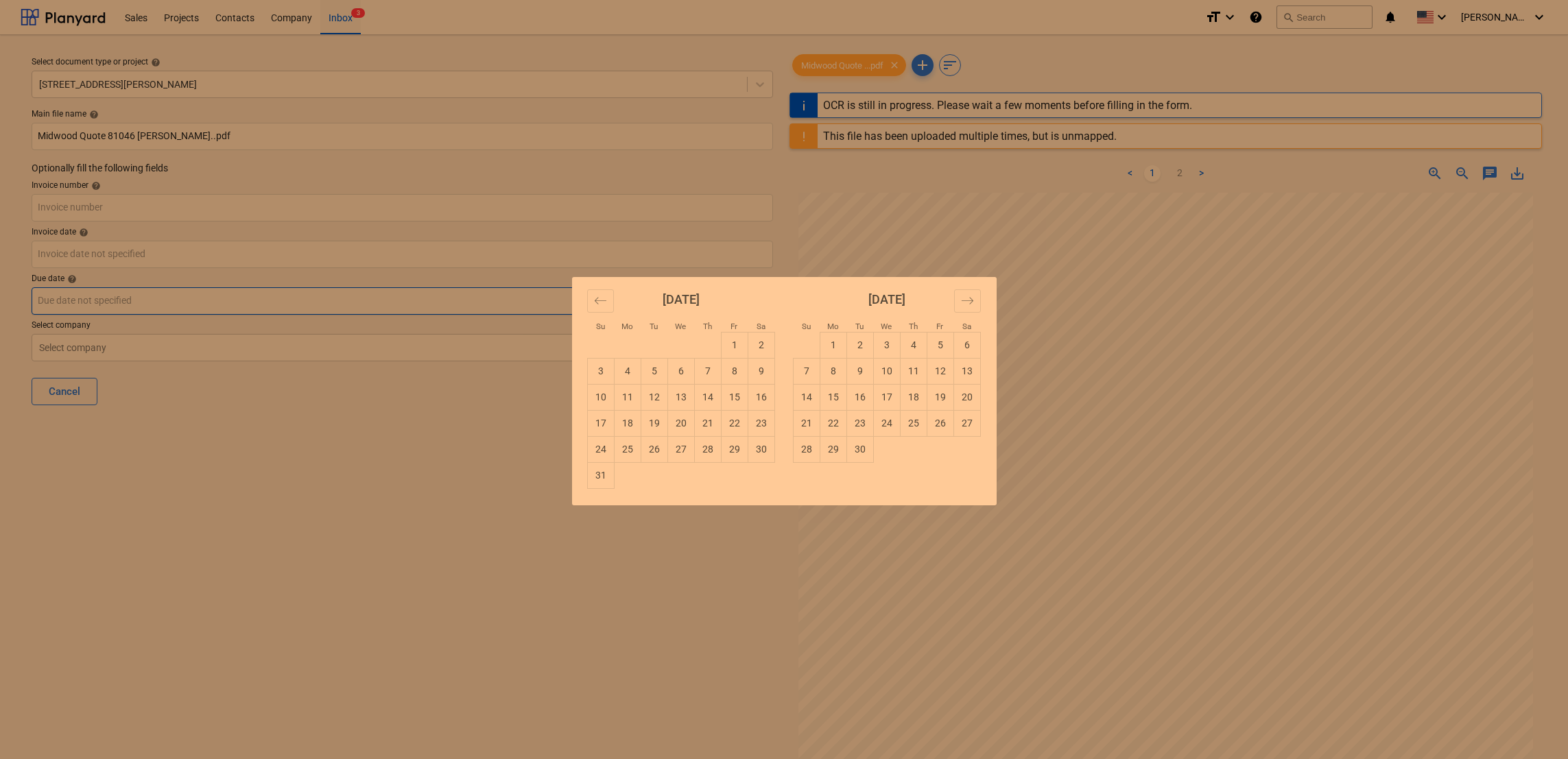
click at [527, 310] on body "Sales Projects Contacts Company Inbox 3 format_size keyboard_arrow_down help se…" at bounding box center [784, 379] width 1568 height 759
click at [607, 300] on icon "Move backward to switch to the previous month." at bounding box center [600, 301] width 13 height 13
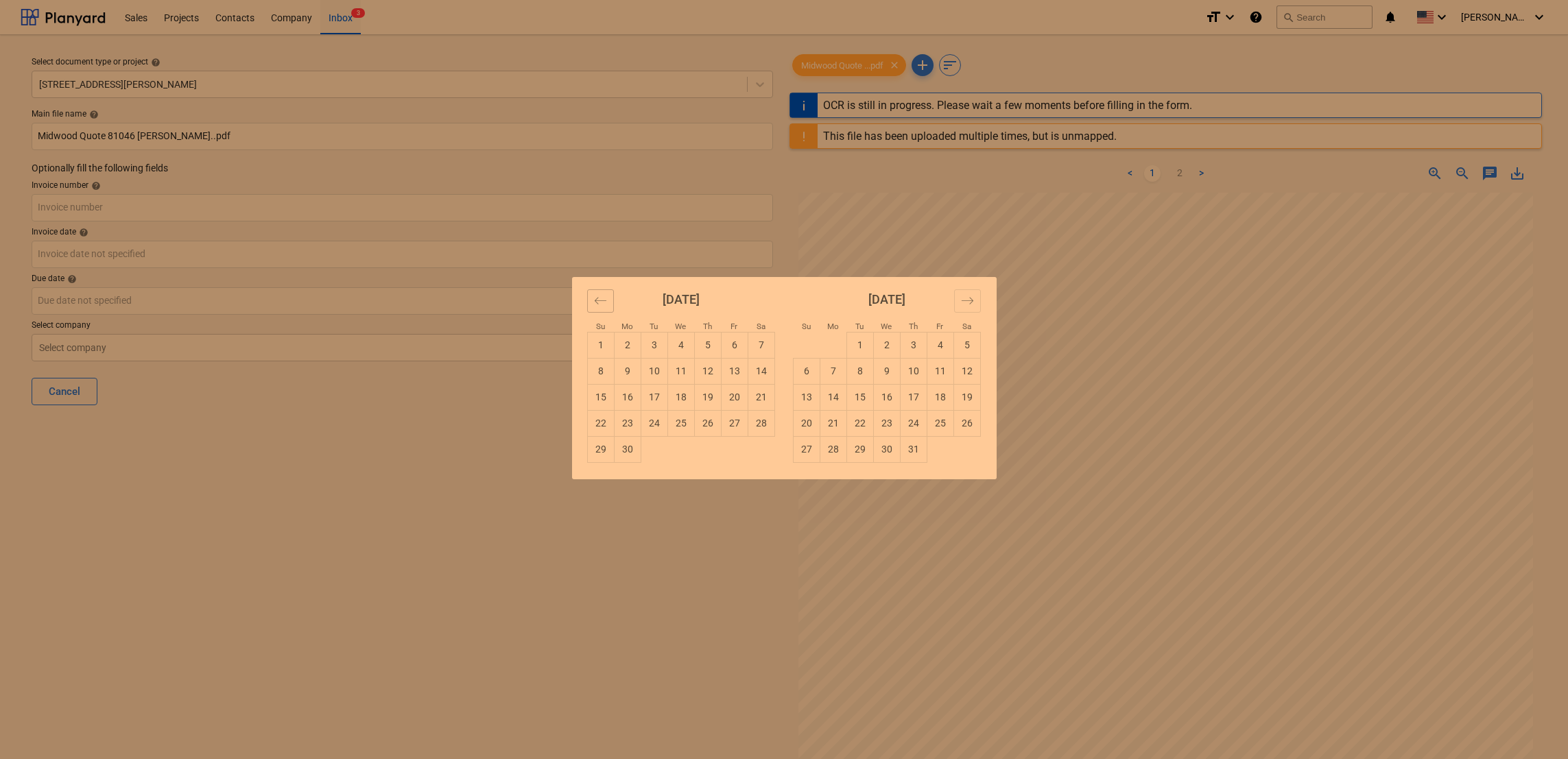
click at [607, 300] on icon "Move backward to switch to the previous month." at bounding box center [600, 301] width 13 height 13
click at [740, 416] on td "23" at bounding box center [734, 423] width 27 height 26
type input "23 May 2025"
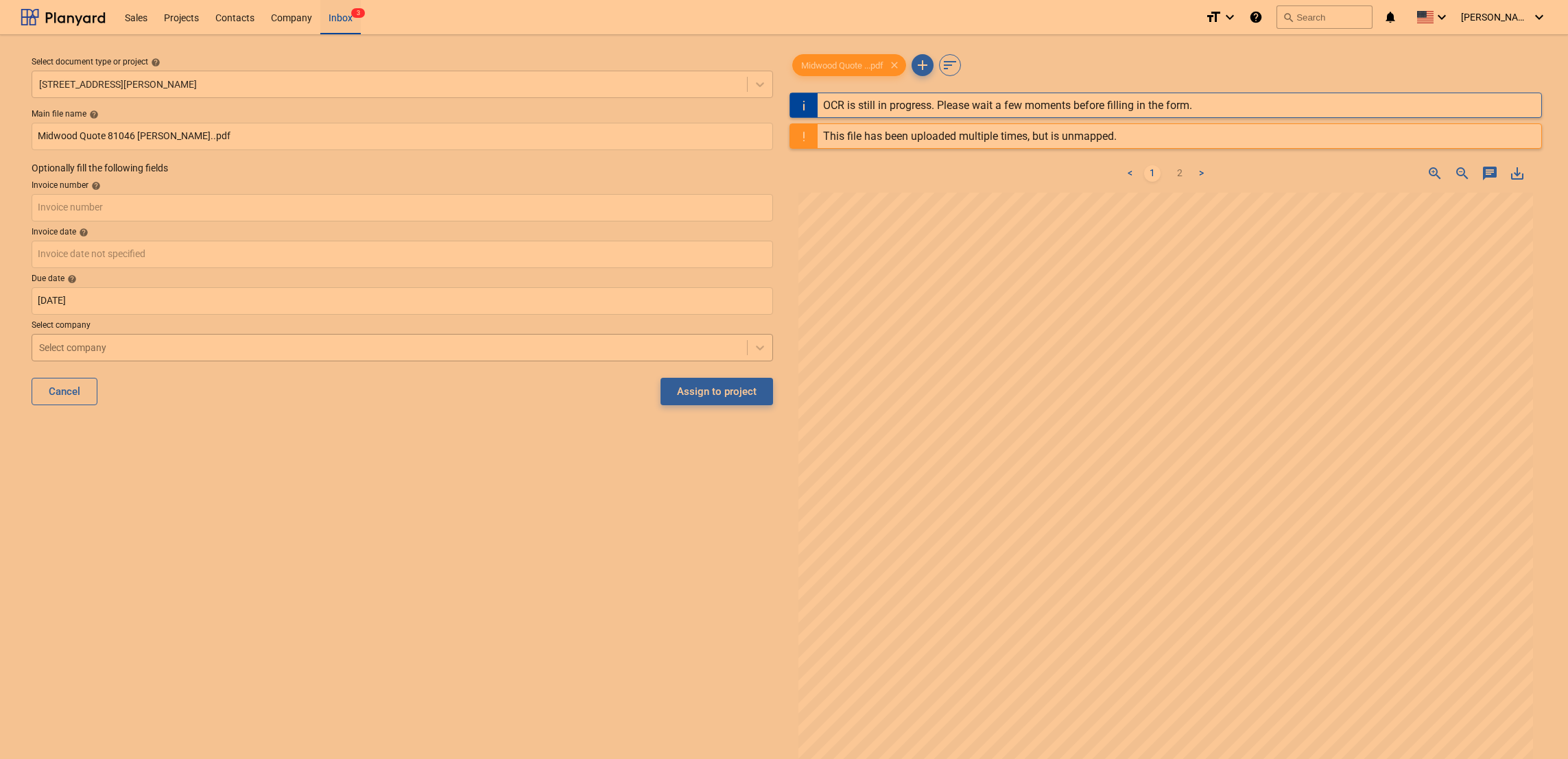
click at [441, 351] on div at bounding box center [390, 347] width 701 height 13
type input "[DATE]"
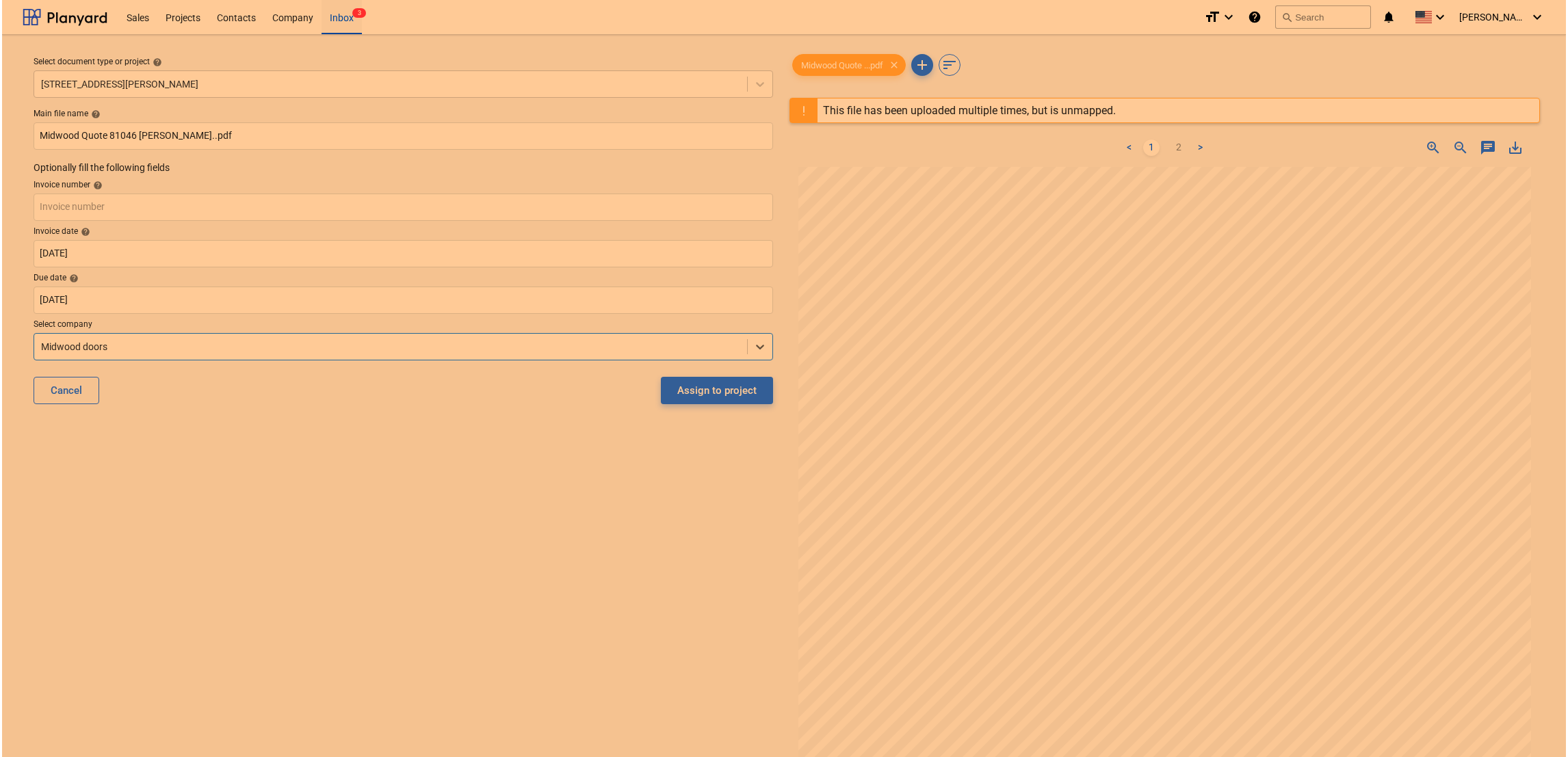
scroll to position [24, 0]
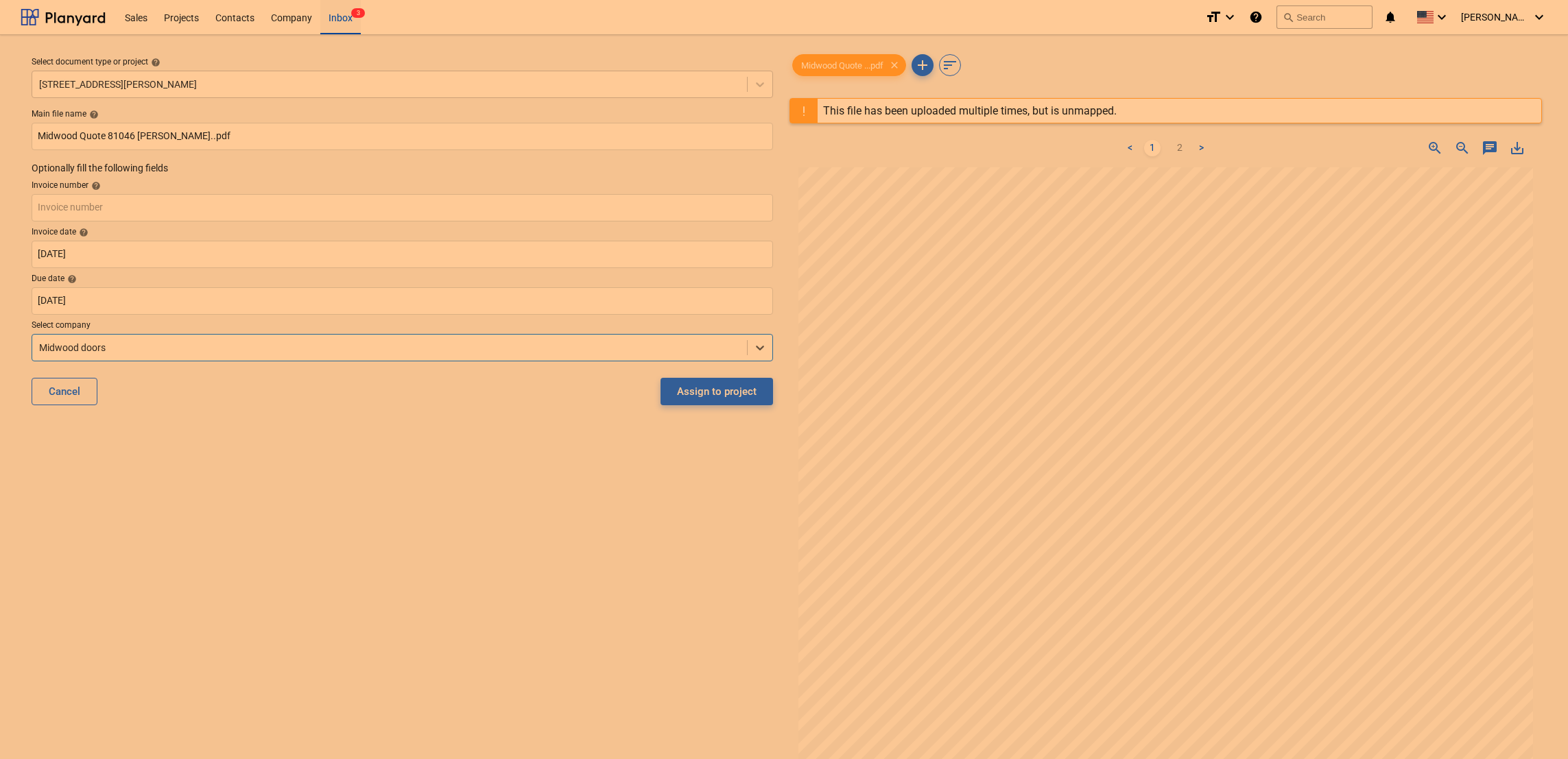
click at [456, 622] on div "Select document type or project help 506 Henry Street Main file name help Midwo…" at bounding box center [403, 470] width 764 height 848
click at [717, 393] on div "Assign to project" at bounding box center [716, 392] width 80 height 18
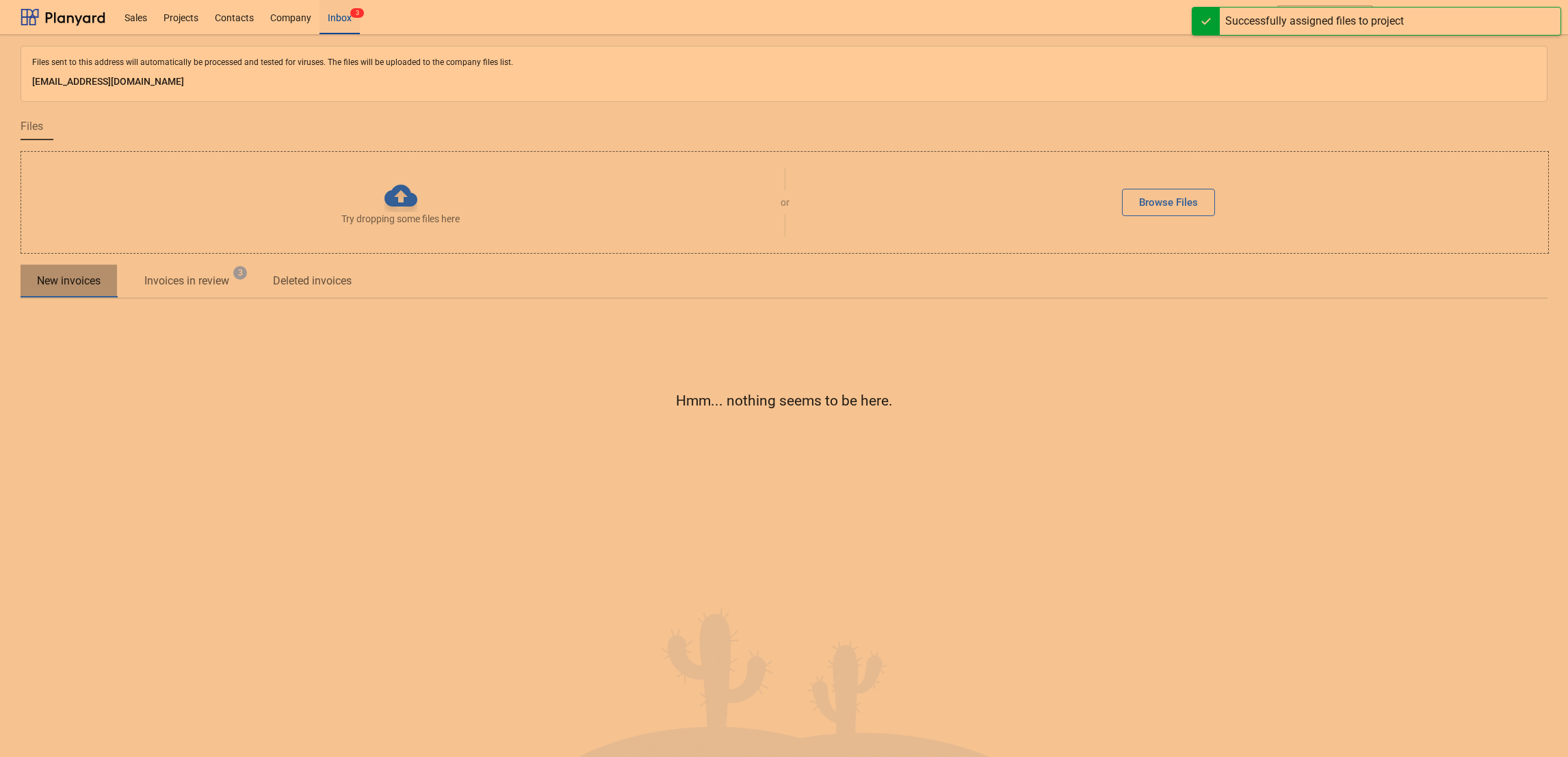
click at [54, 282] on p "New invoices" at bounding box center [68, 281] width 64 height 16
click at [82, 283] on p "New invoices" at bounding box center [68, 281] width 64 height 16
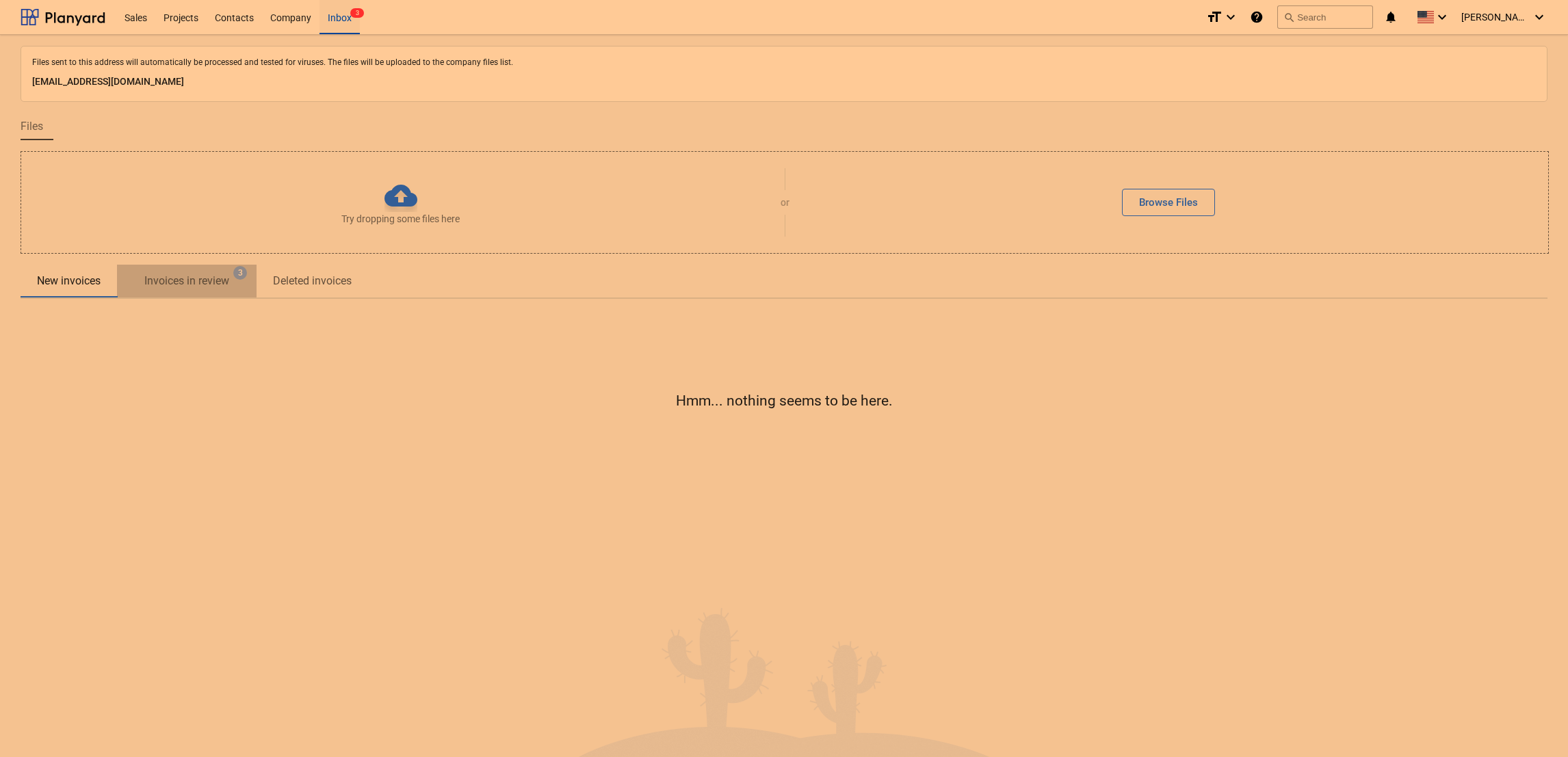
click at [220, 285] on p "Invoices in review" at bounding box center [186, 281] width 85 height 16
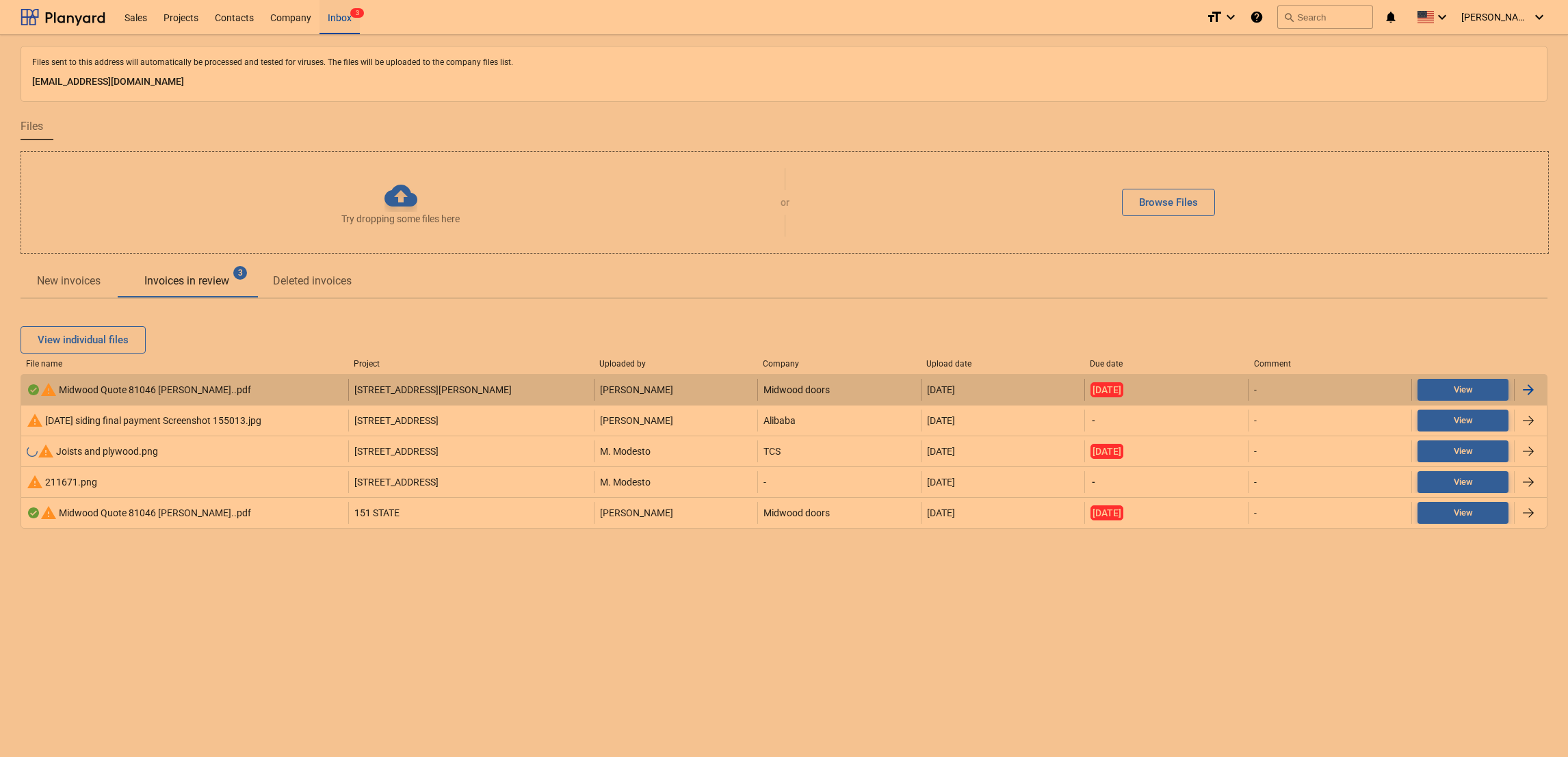
click at [162, 386] on div "warning Midwood Quote 81046 Bren Salamon..pdf" at bounding box center [139, 390] width 224 height 16
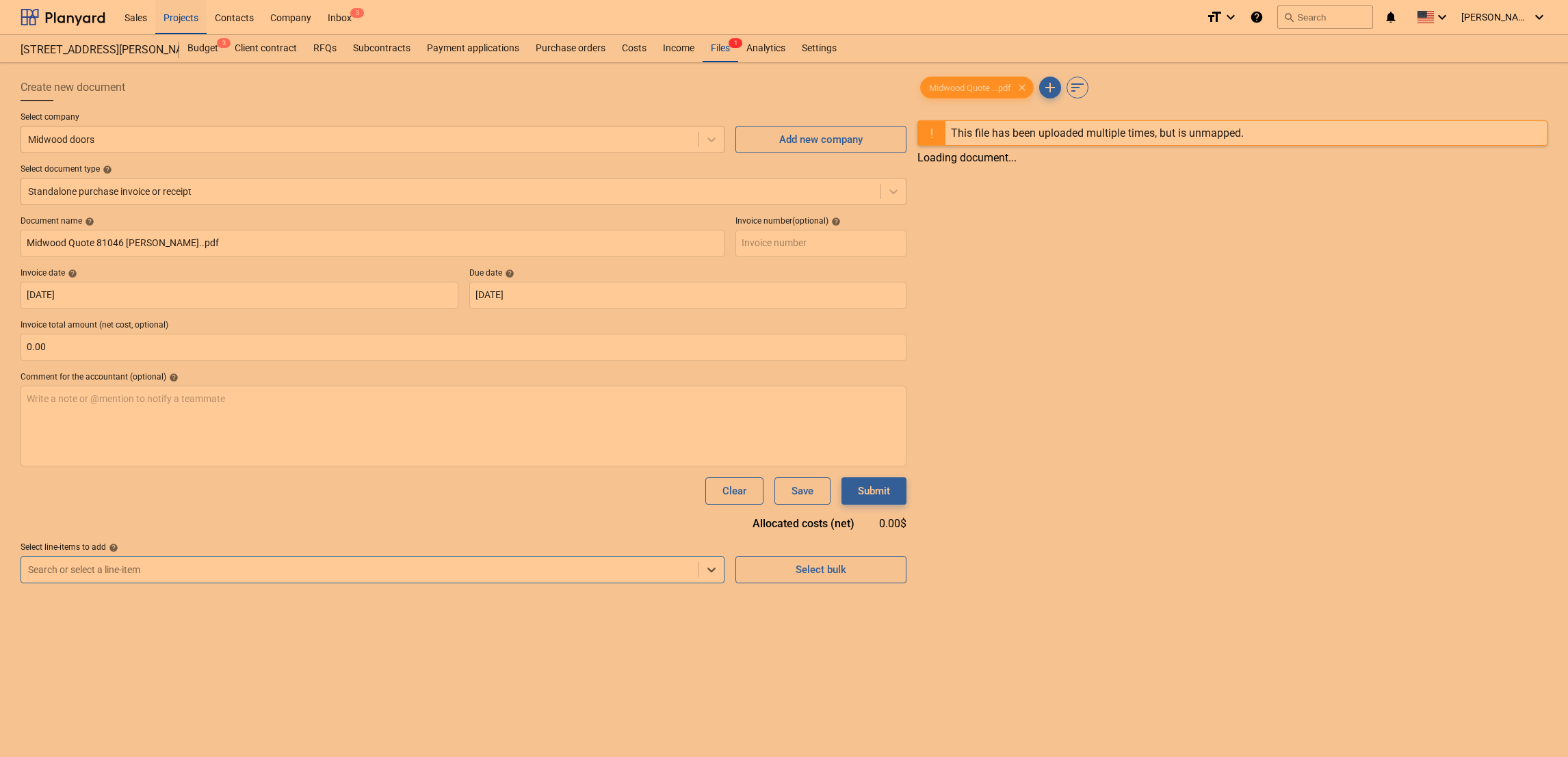
click at [181, 570] on div at bounding box center [359, 569] width 664 height 13
type input "door"
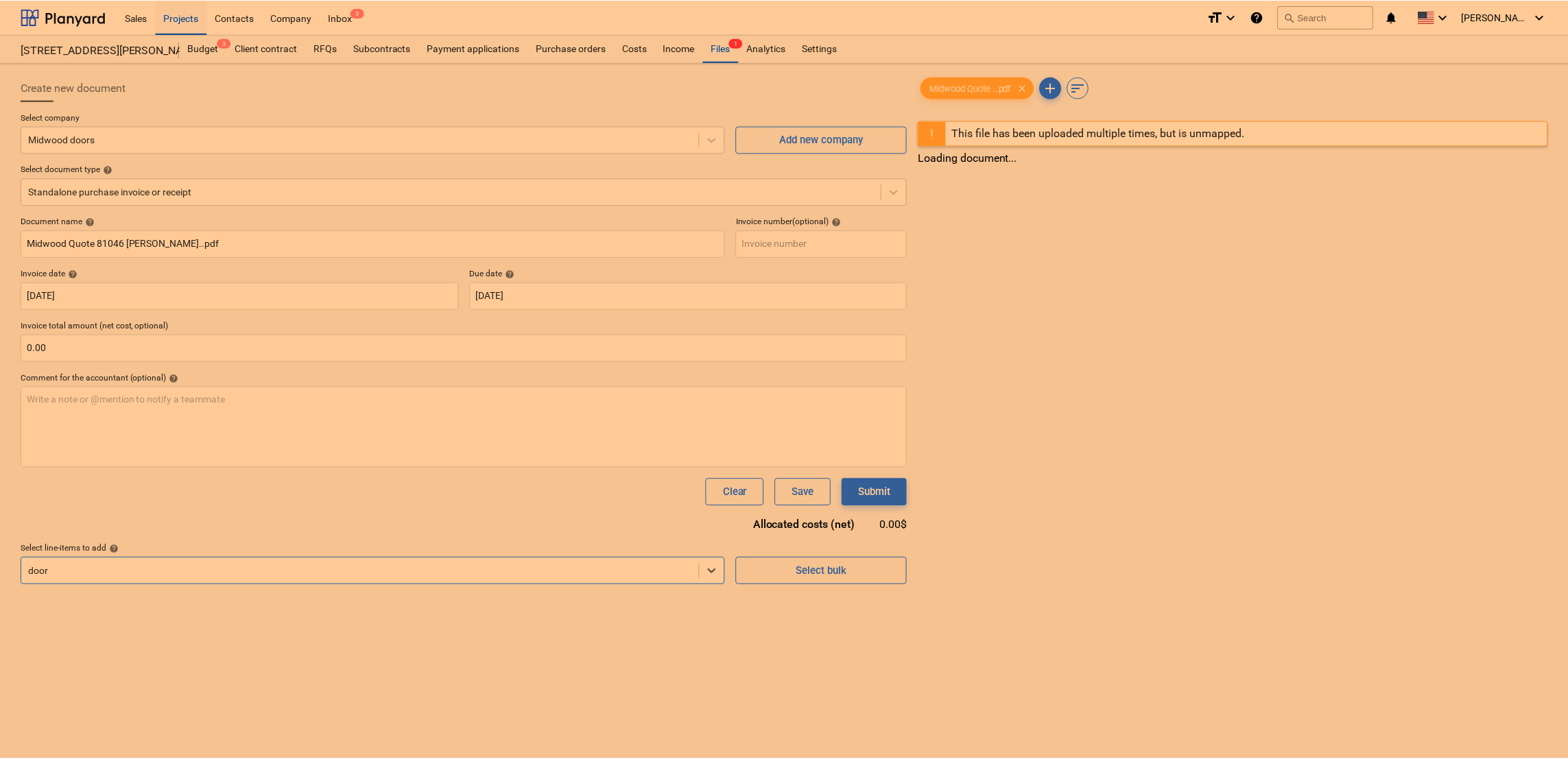
scroll to position [159, 0]
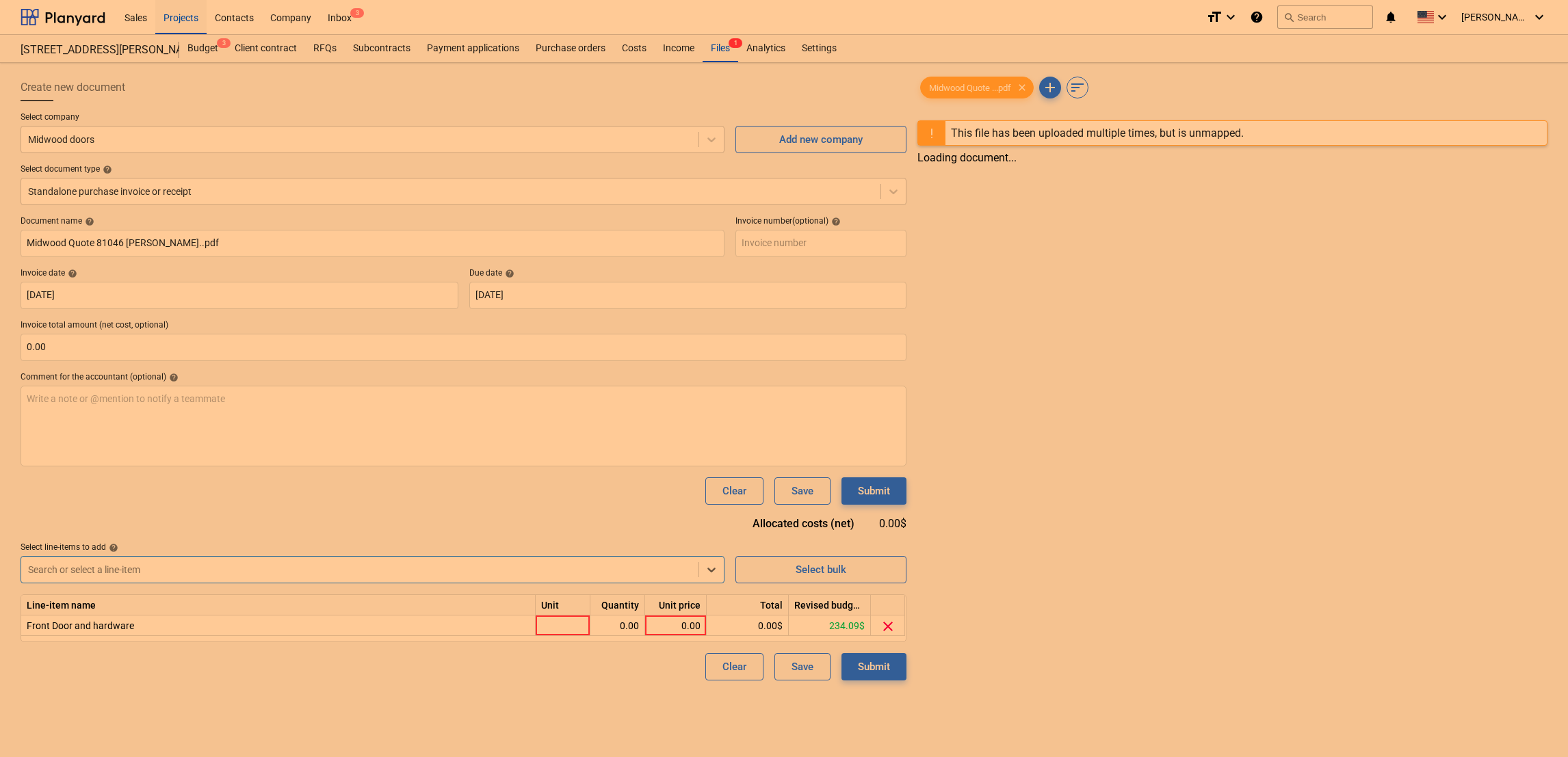
click at [277, 512] on div "Document name help Midwood Quote 81046 Bren Salamon..pdf Invoice number (option…" at bounding box center [463, 448] width 886 height 464
click at [1028, 139] on div "This file has been uploaded multiple times, but is unmapped." at bounding box center [1097, 133] width 293 height 13
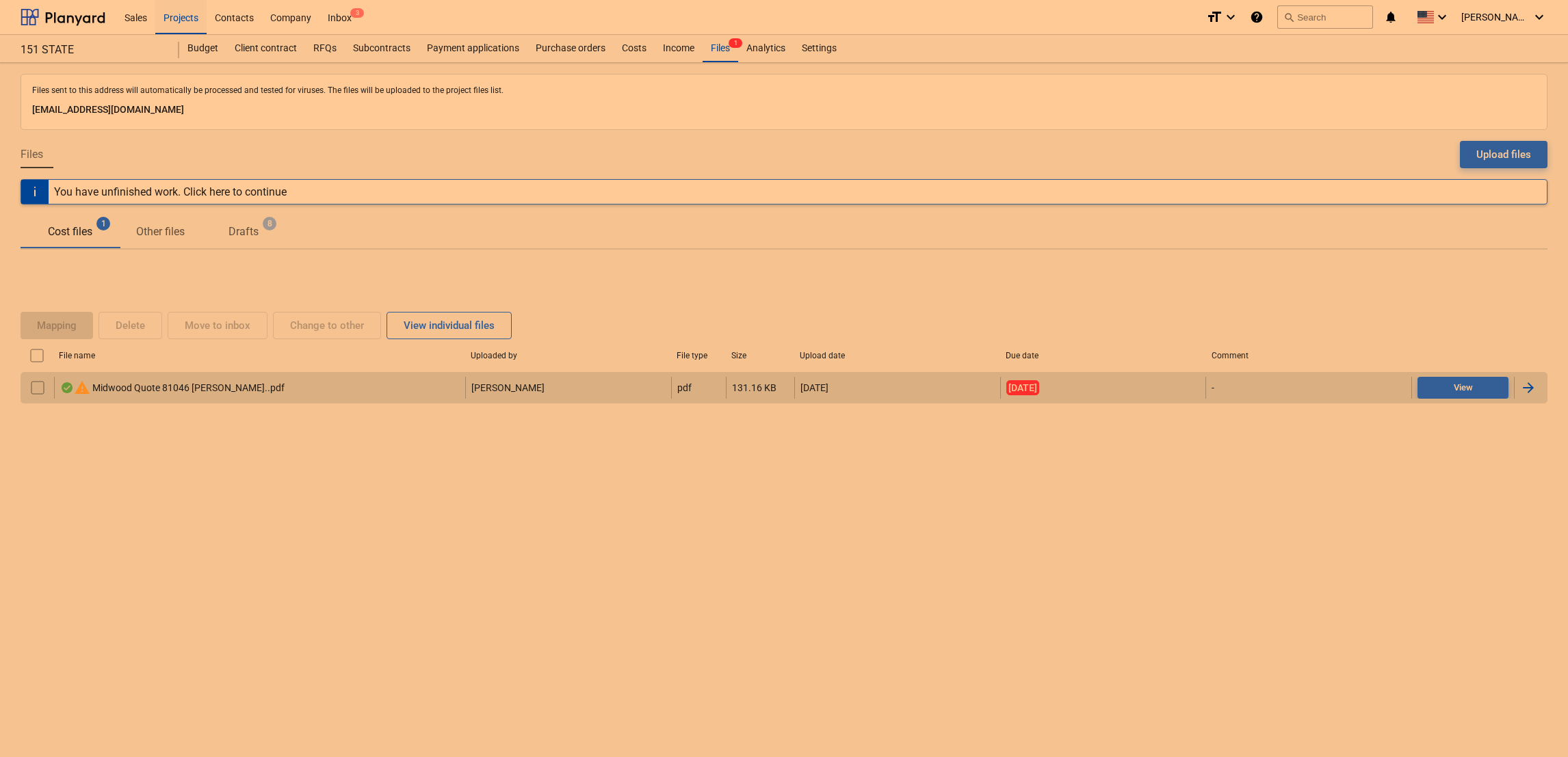
click at [193, 386] on div "warning Midwood Quote 81046 Bren Salamon..pdf" at bounding box center [172, 388] width 224 height 16
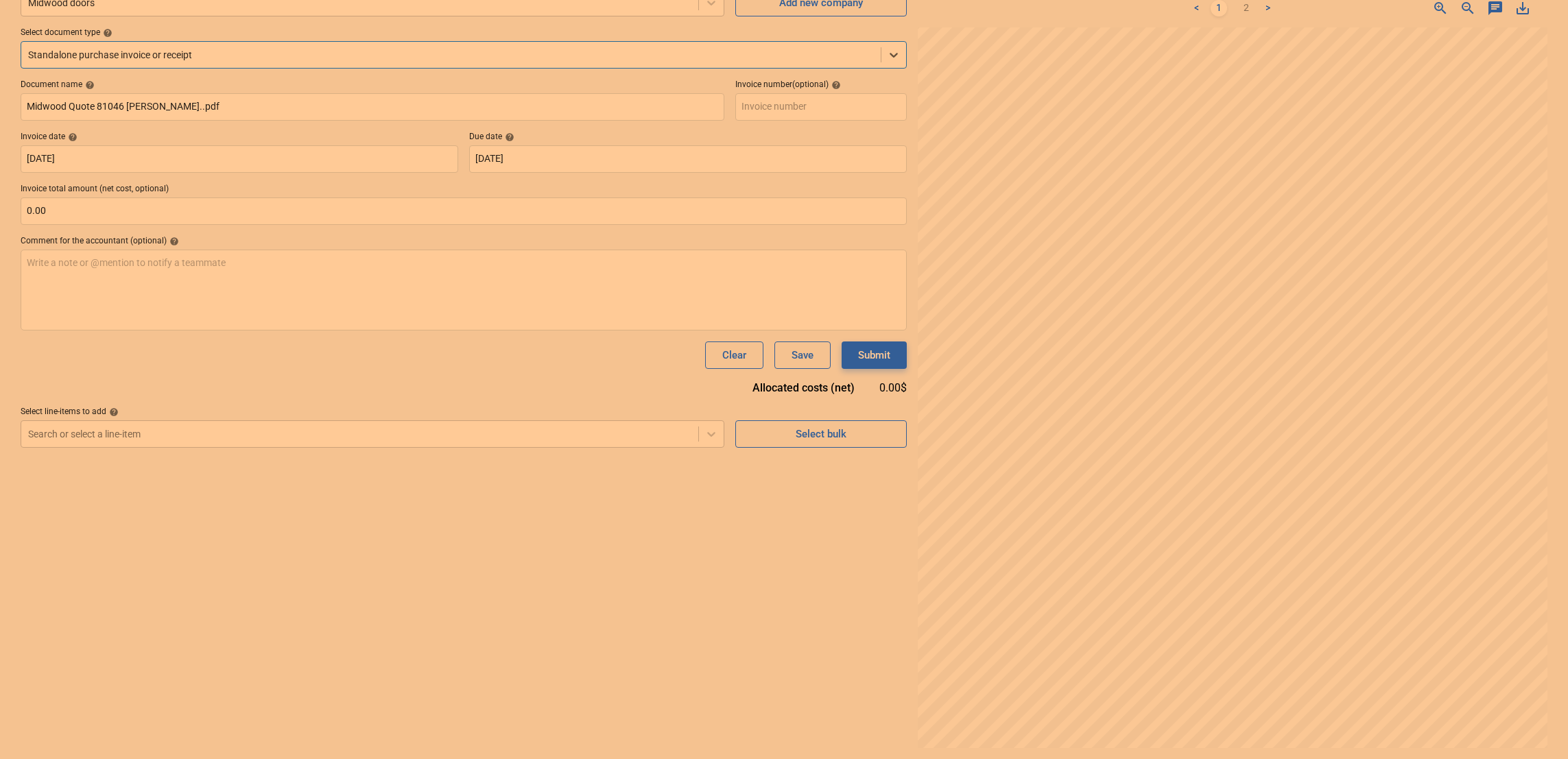
scroll to position [168, 0]
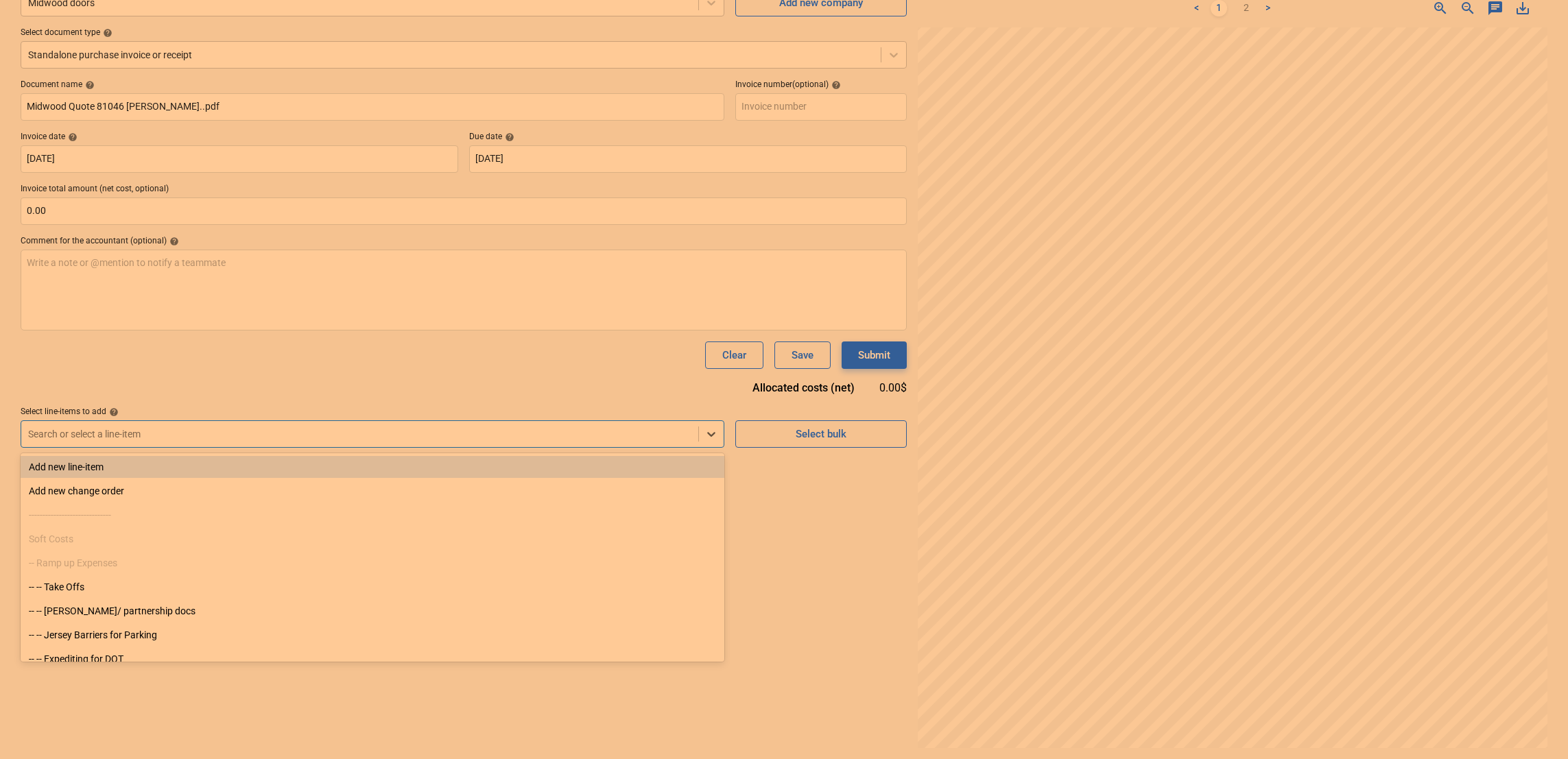
click at [165, 440] on div at bounding box center [359, 434] width 663 height 13
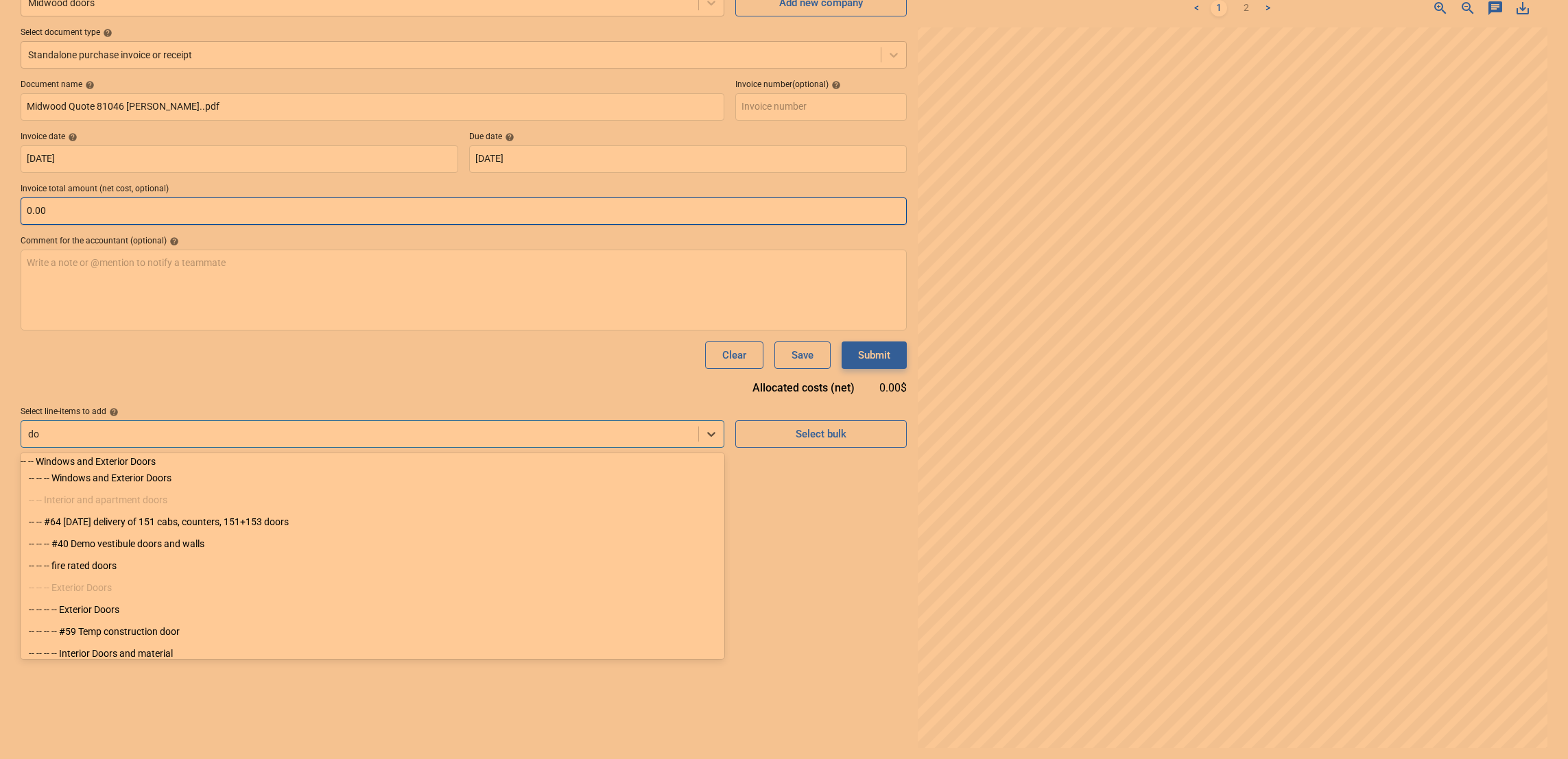
type input "d"
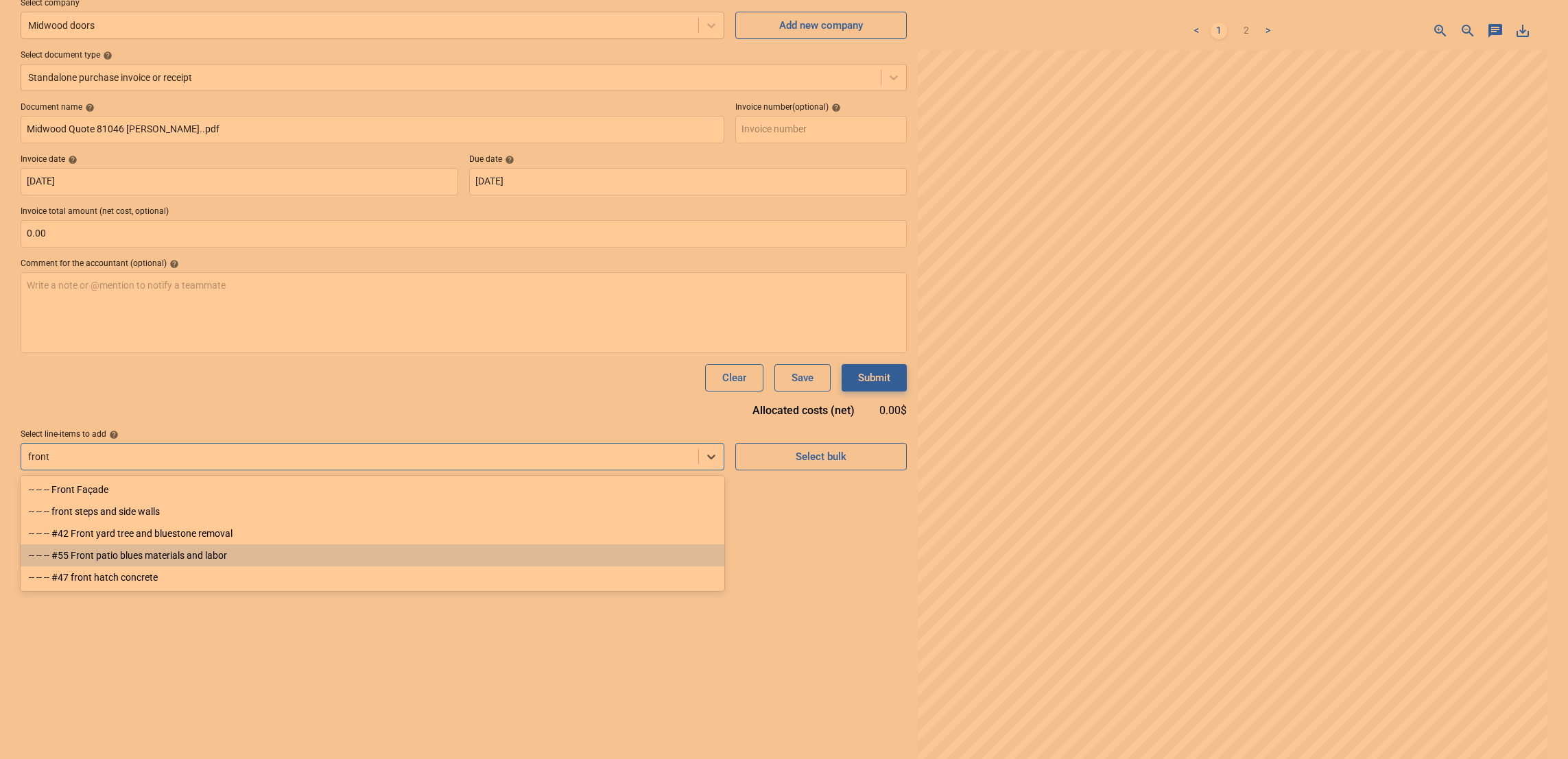
scroll to position [116, 0]
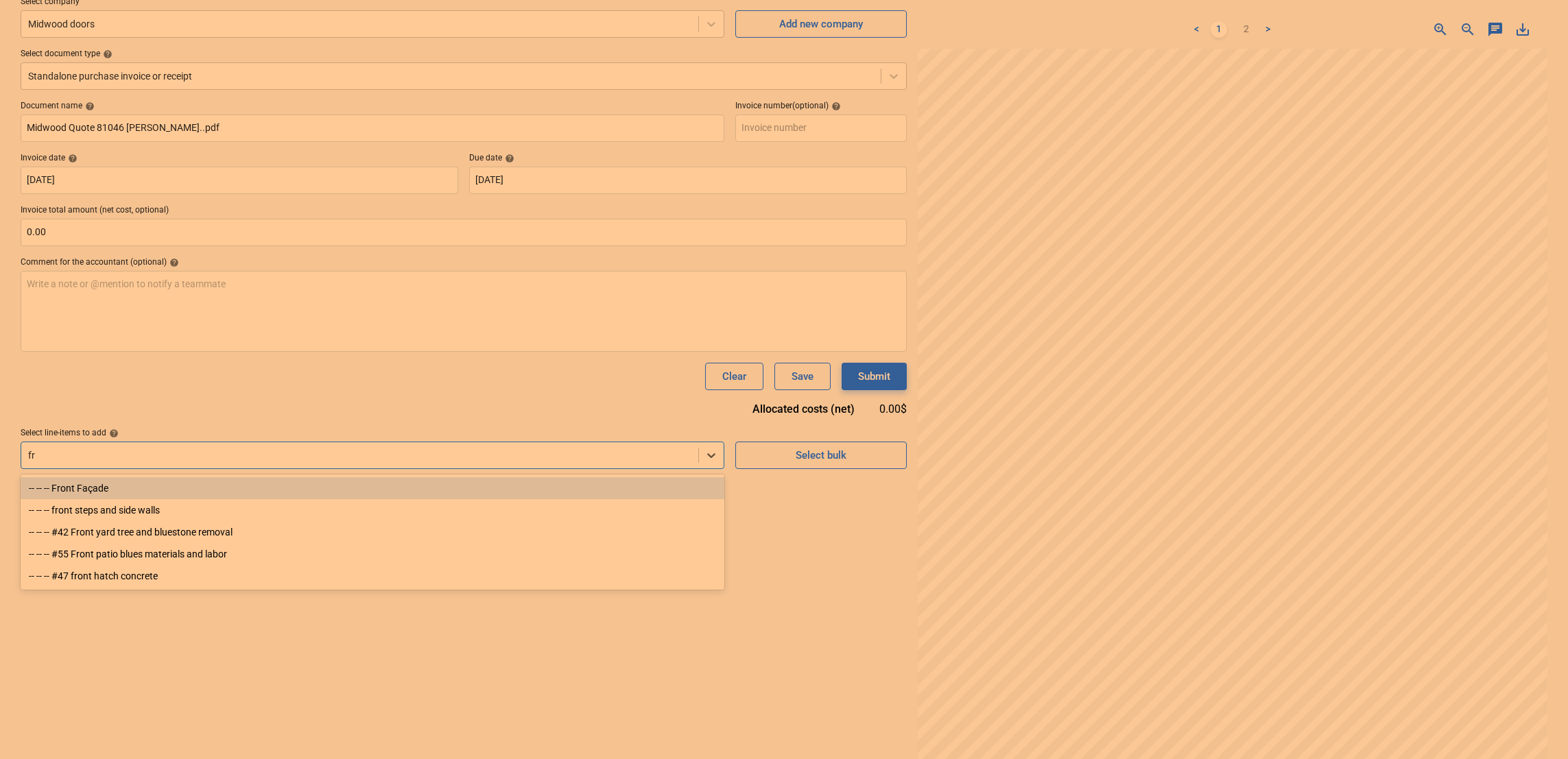
type input "f"
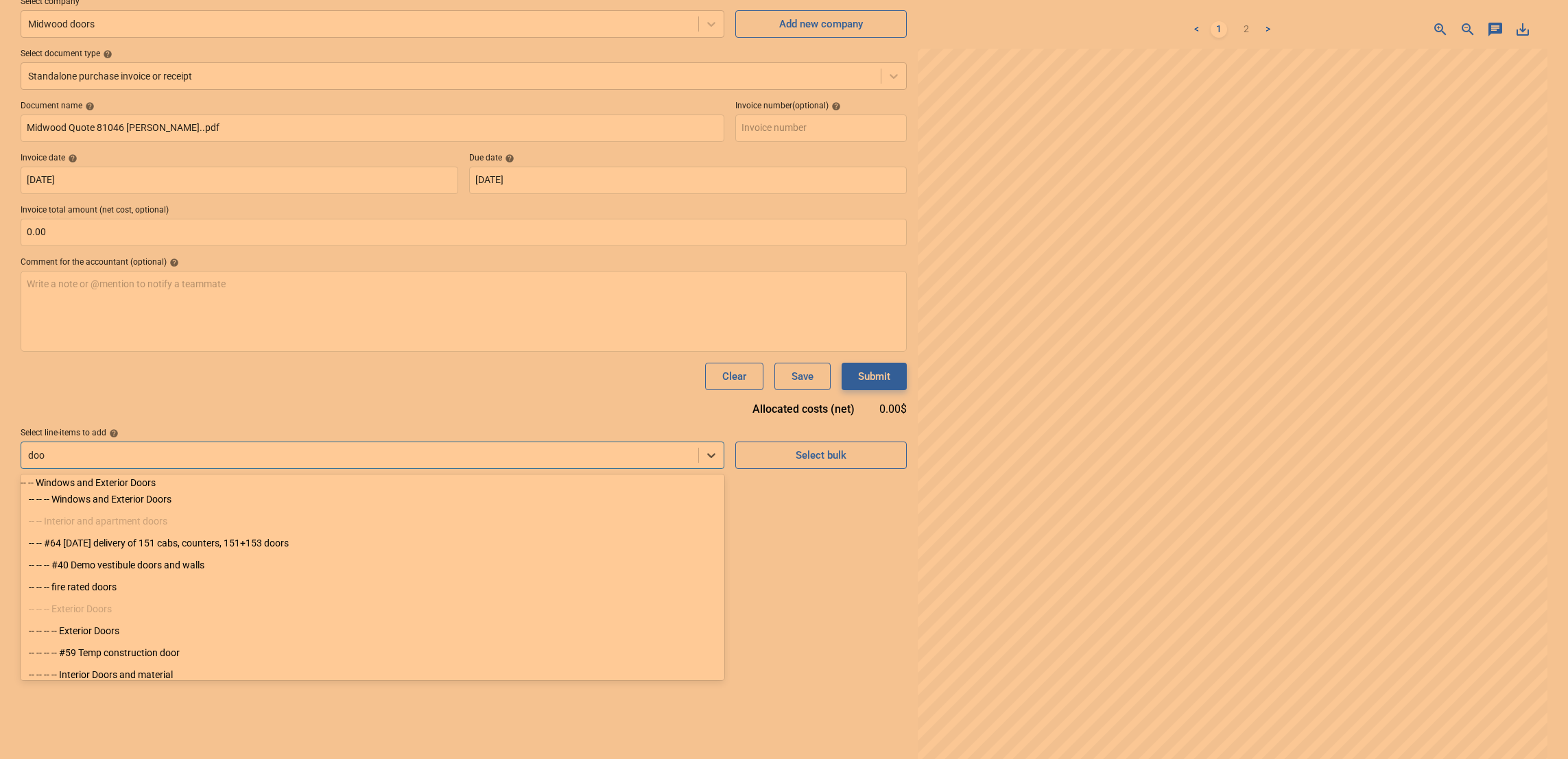
type input "door"
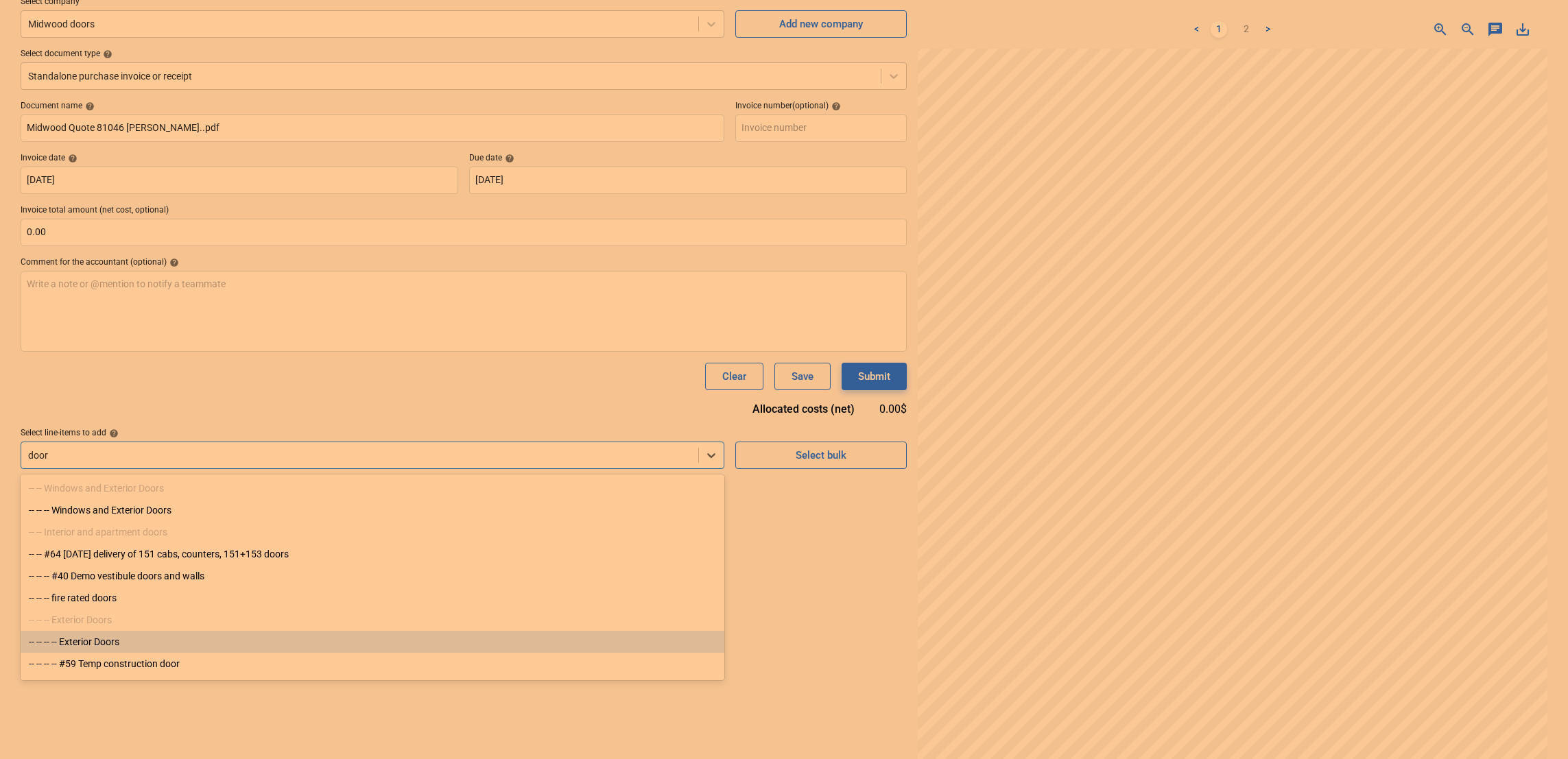
click at [93, 650] on div "-- -- -- -- Exterior Doors" at bounding box center [372, 641] width 704 height 22
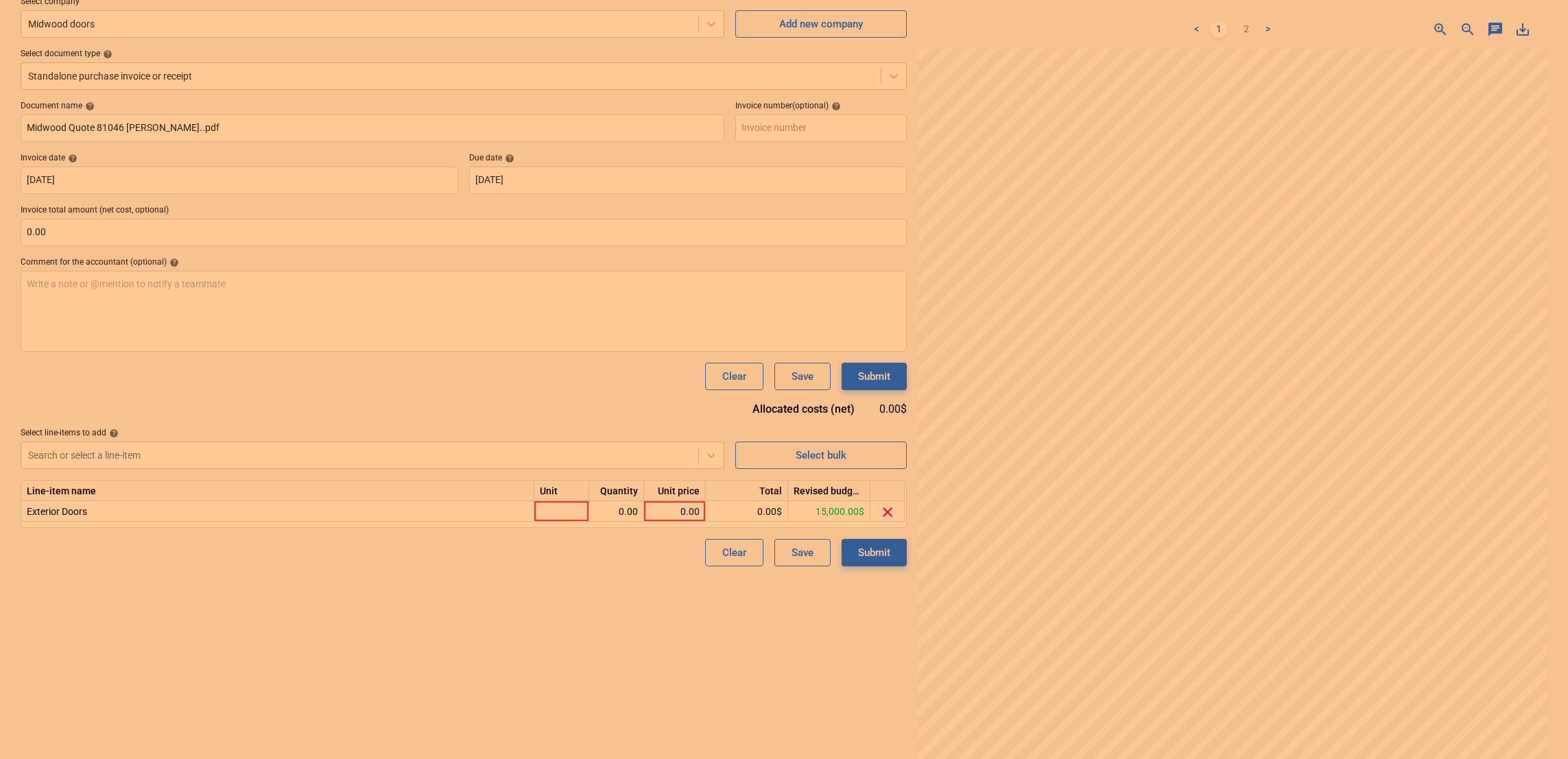
click at [321, 399] on div "Document name help Midwood Quote 81046 Bren Salamon..pdf Invoice number (option…" at bounding box center [464, 333] width 886 height 465
click at [882, 517] on span "clear" at bounding box center [888, 512] width 16 height 16
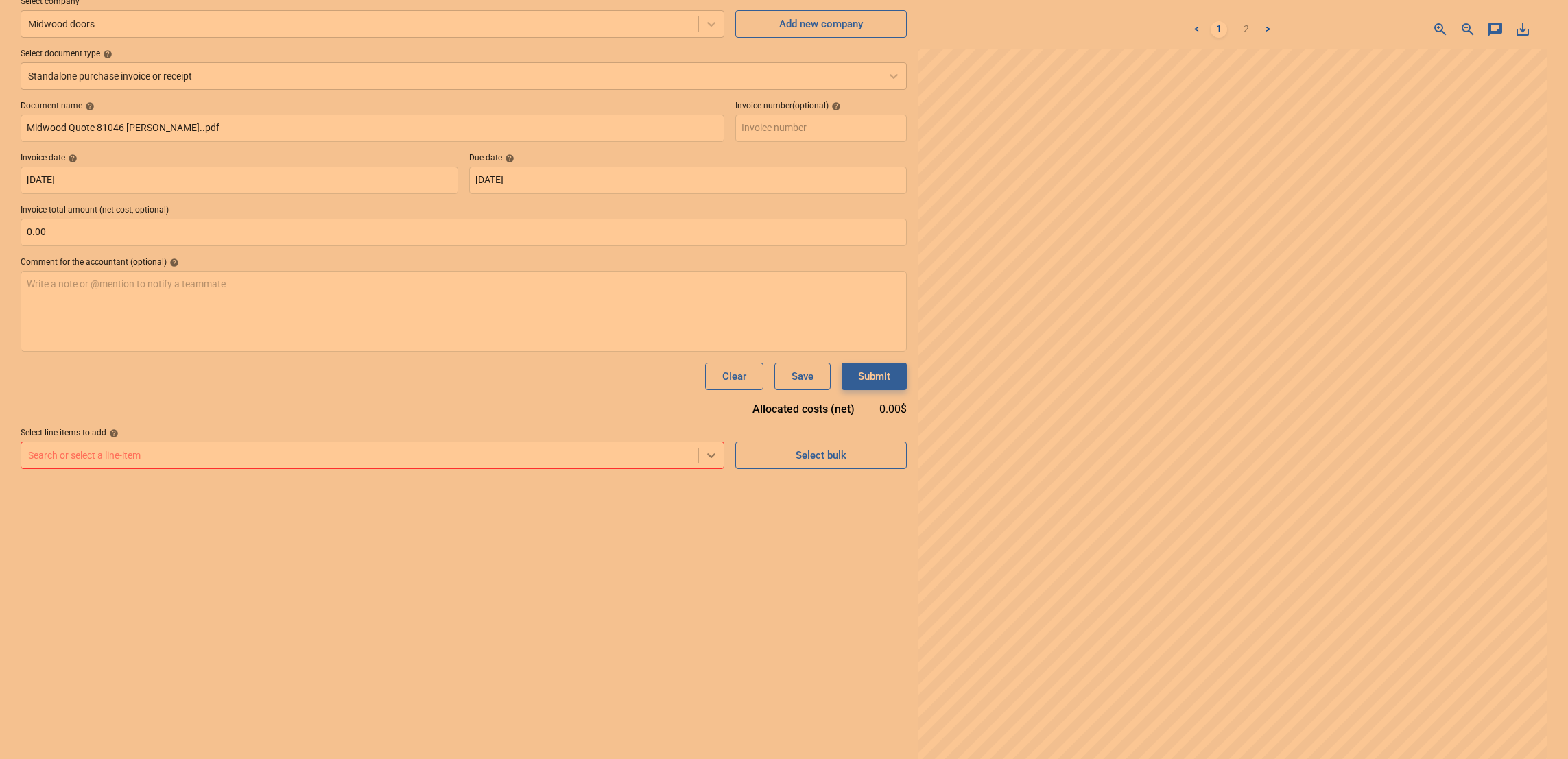
click at [713, 463] on div at bounding box center [711, 455] width 24 height 24
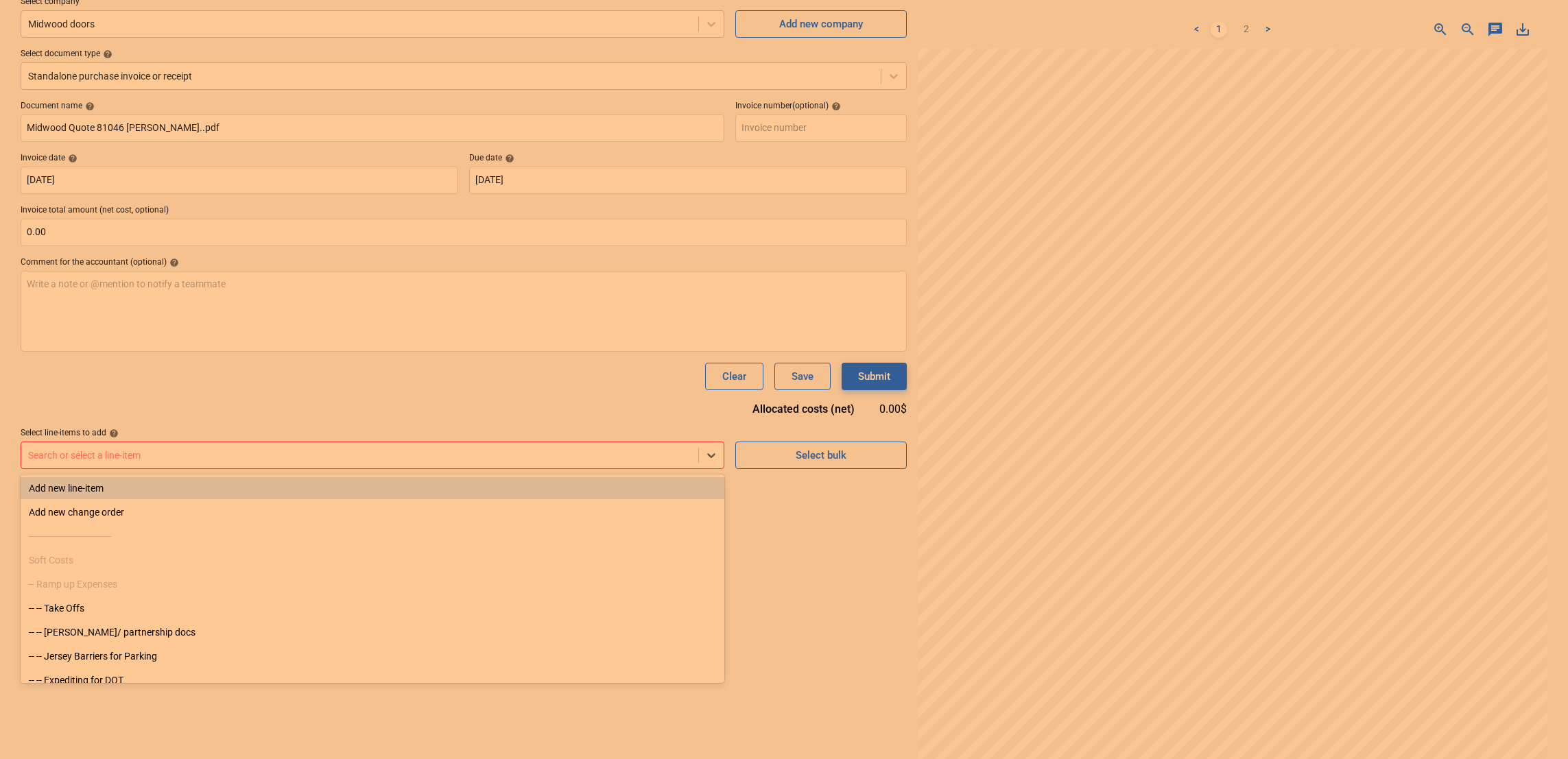
type input "f"
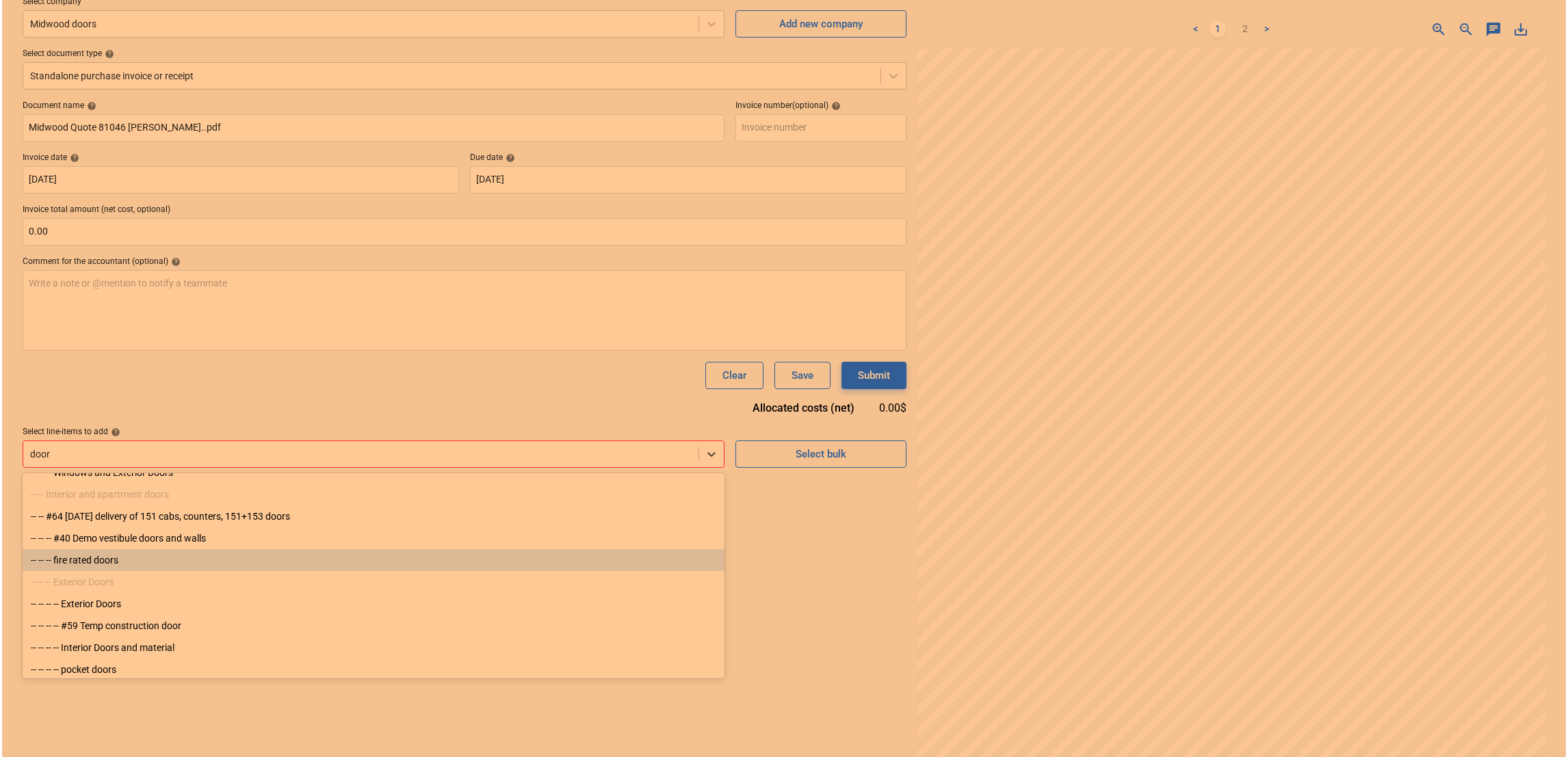
scroll to position [36, 0]
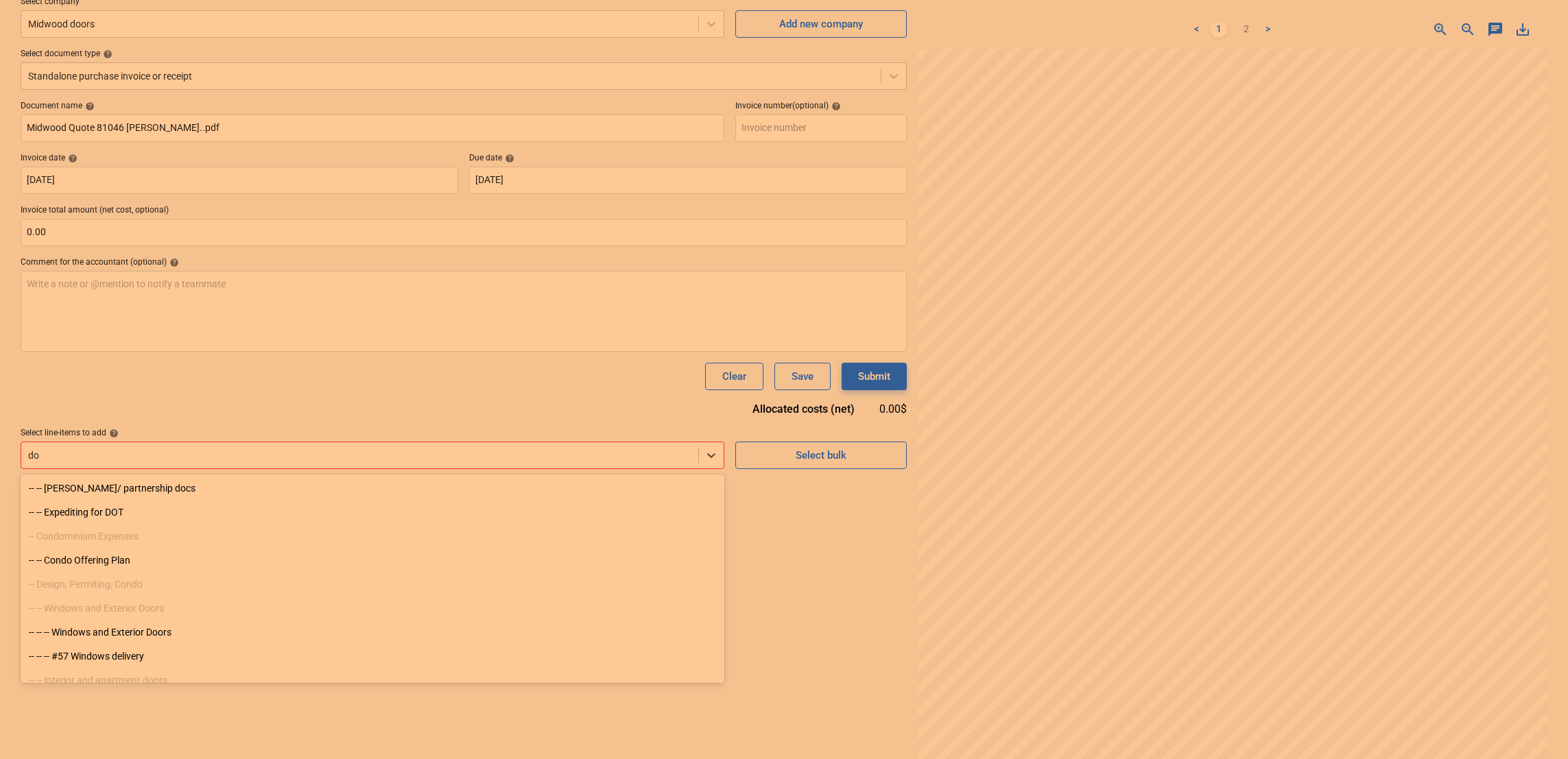
type input "d"
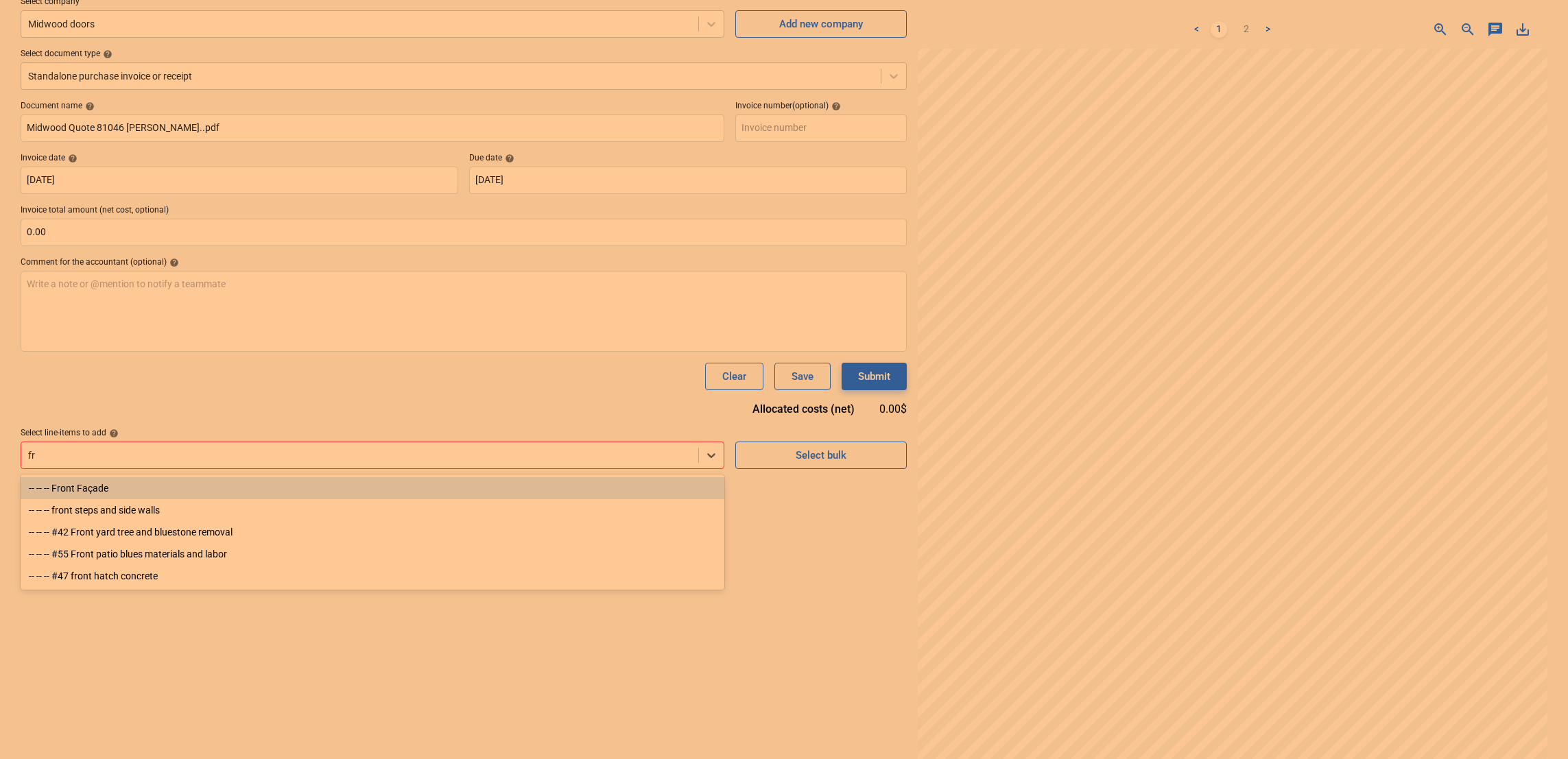
type input "f"
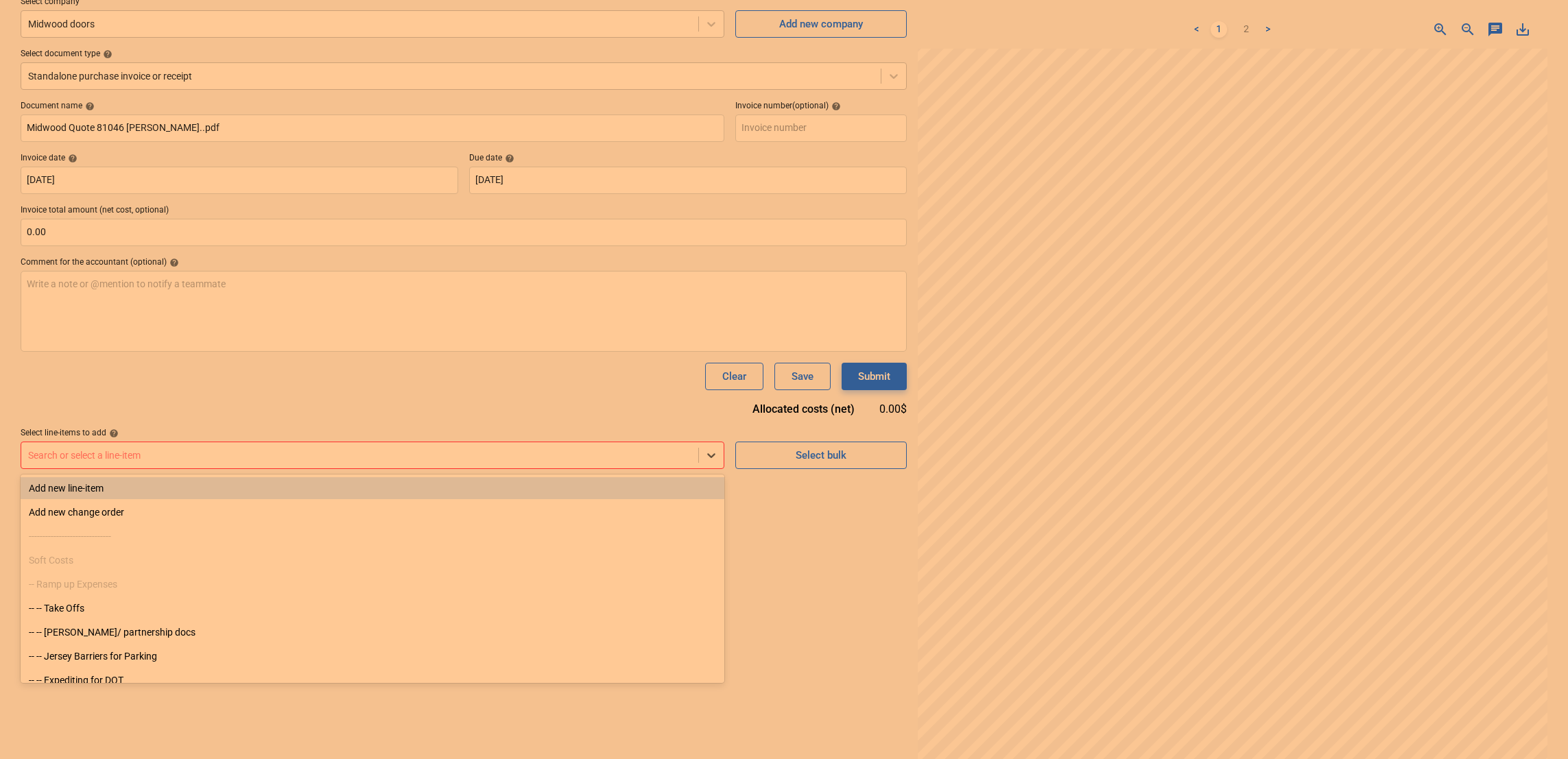
click at [101, 493] on div "Add new line-item" at bounding box center [372, 488] width 704 height 22
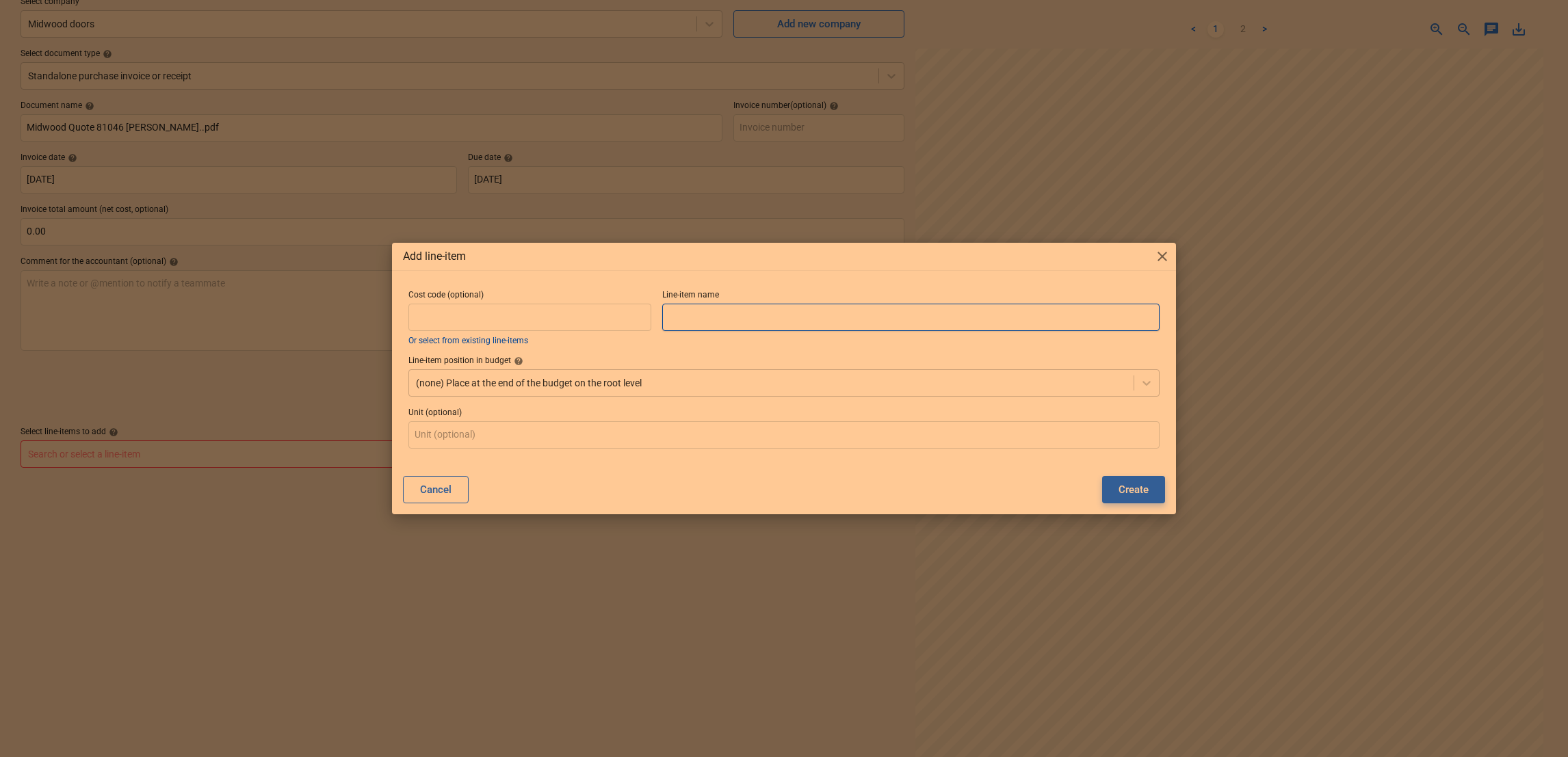
click at [783, 311] on input "text" at bounding box center [910, 317] width 497 height 28
type input "Basement Front Door"
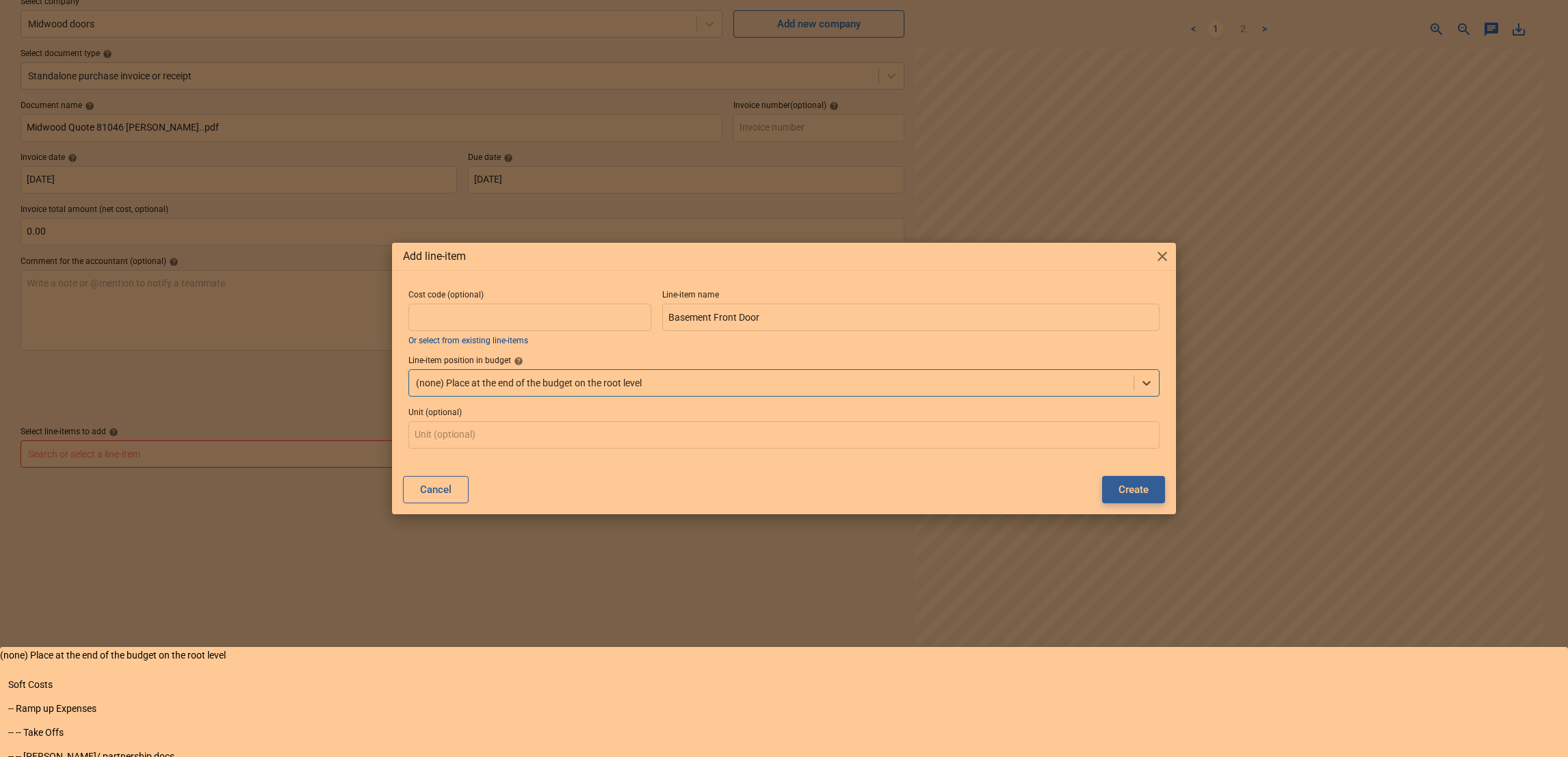
click at [476, 381] on div at bounding box center [771, 383] width 711 height 13
type input "o"
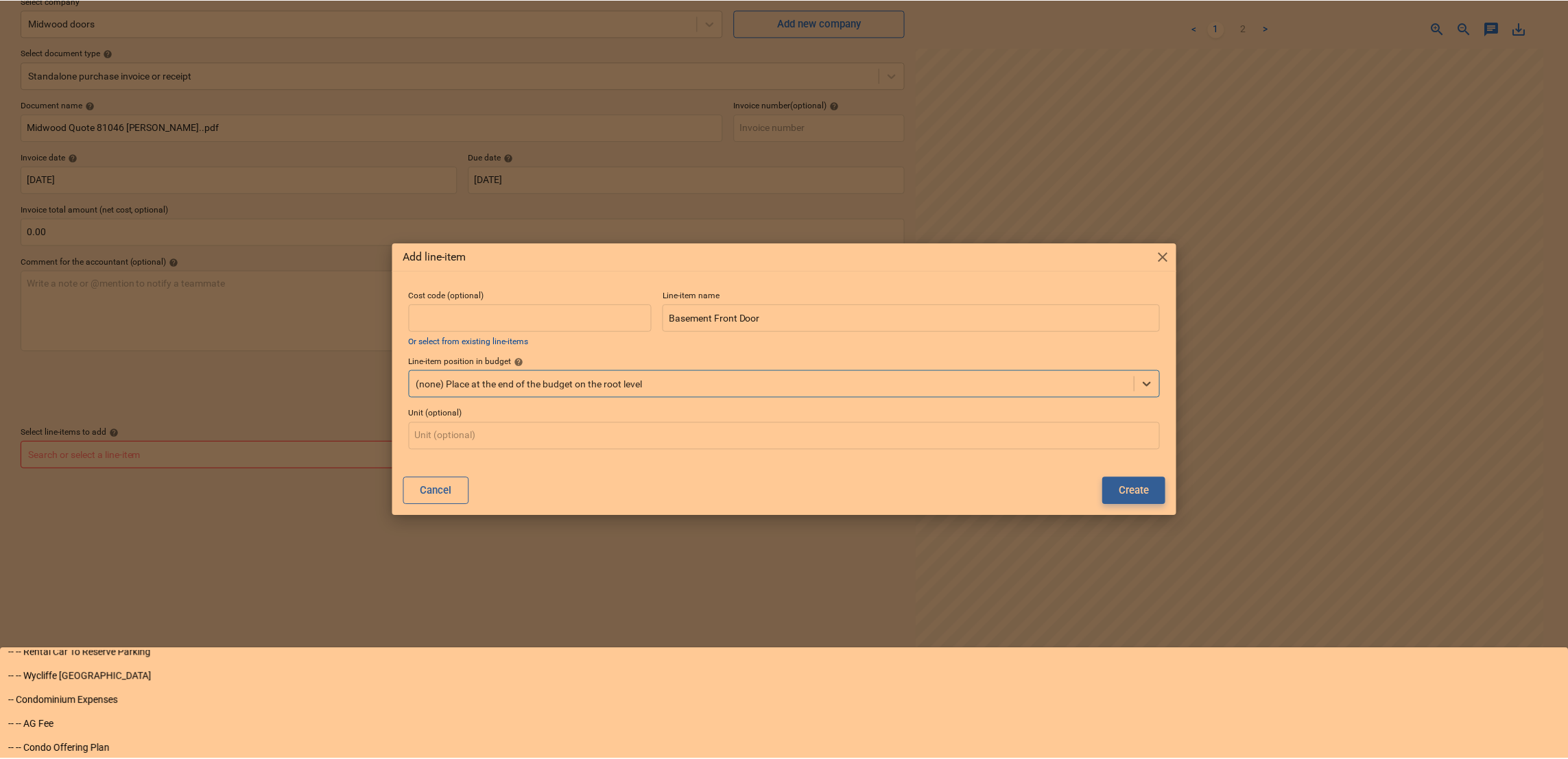
scroll to position [107, 0]
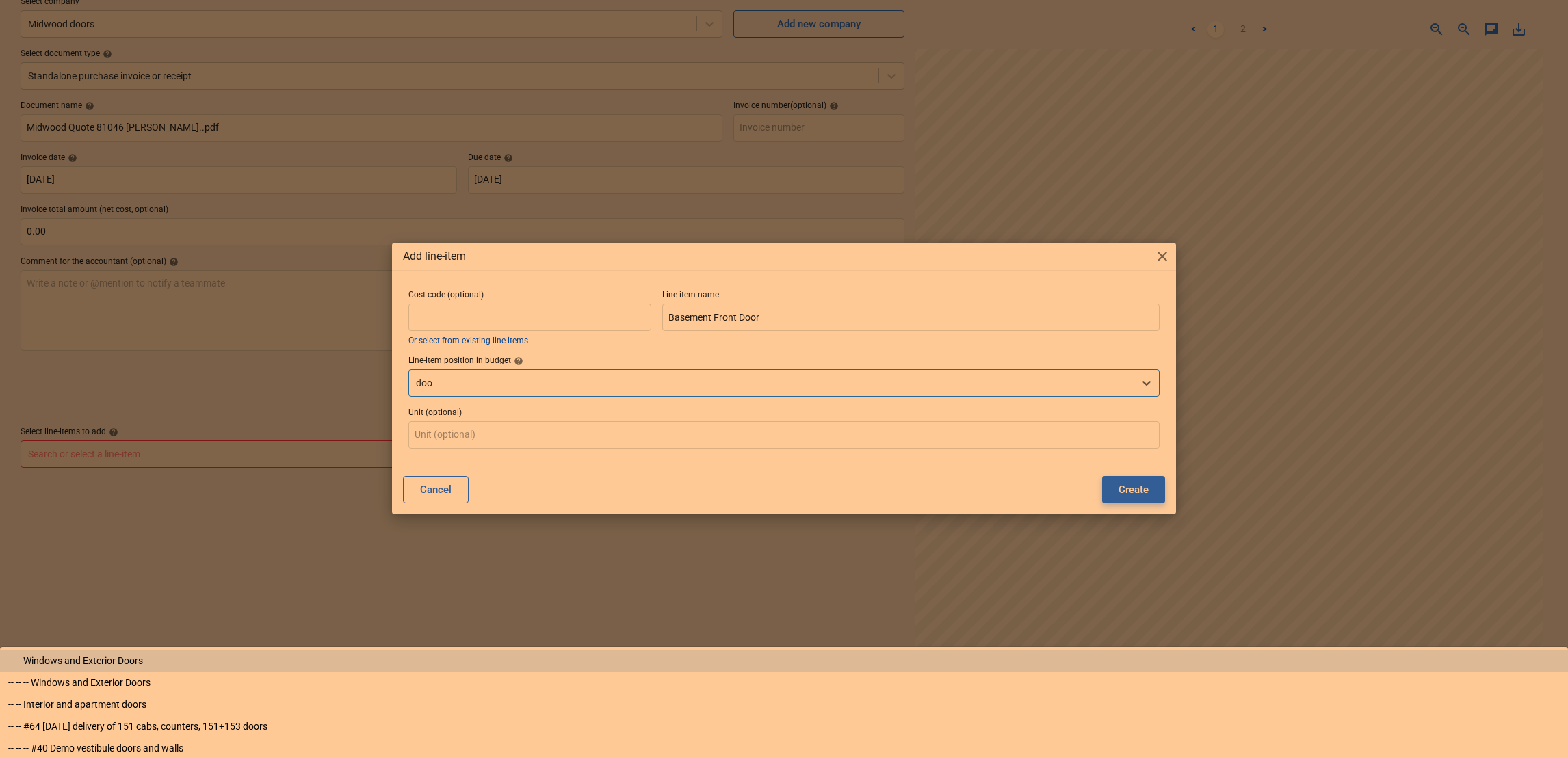
type input "door"
click at [482, 649] on div "-- -- Windows and Exterior Doors" at bounding box center [784, 660] width 1568 height 22
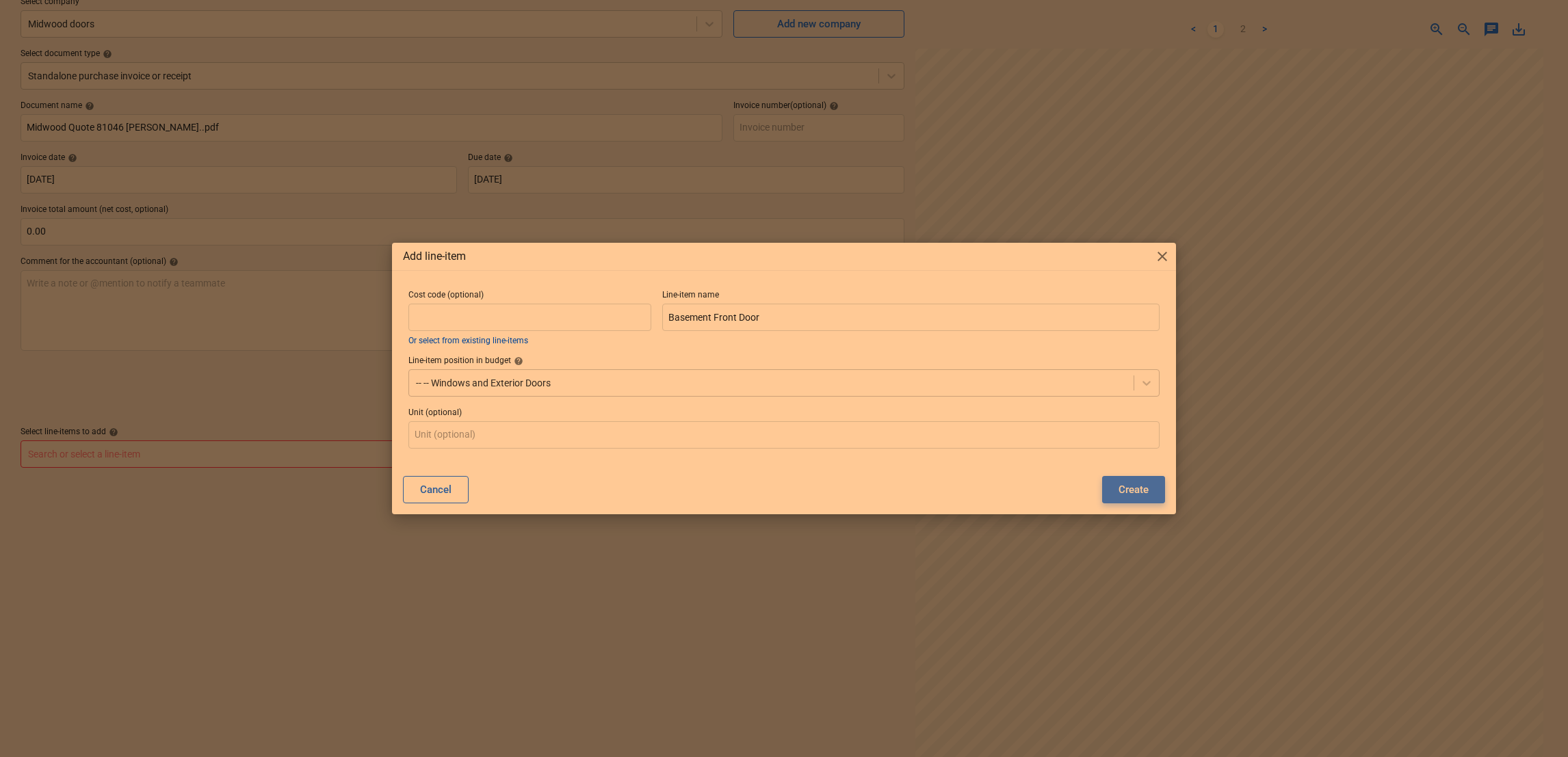
click at [1133, 495] on div "Create" at bounding box center [1133, 490] width 30 height 18
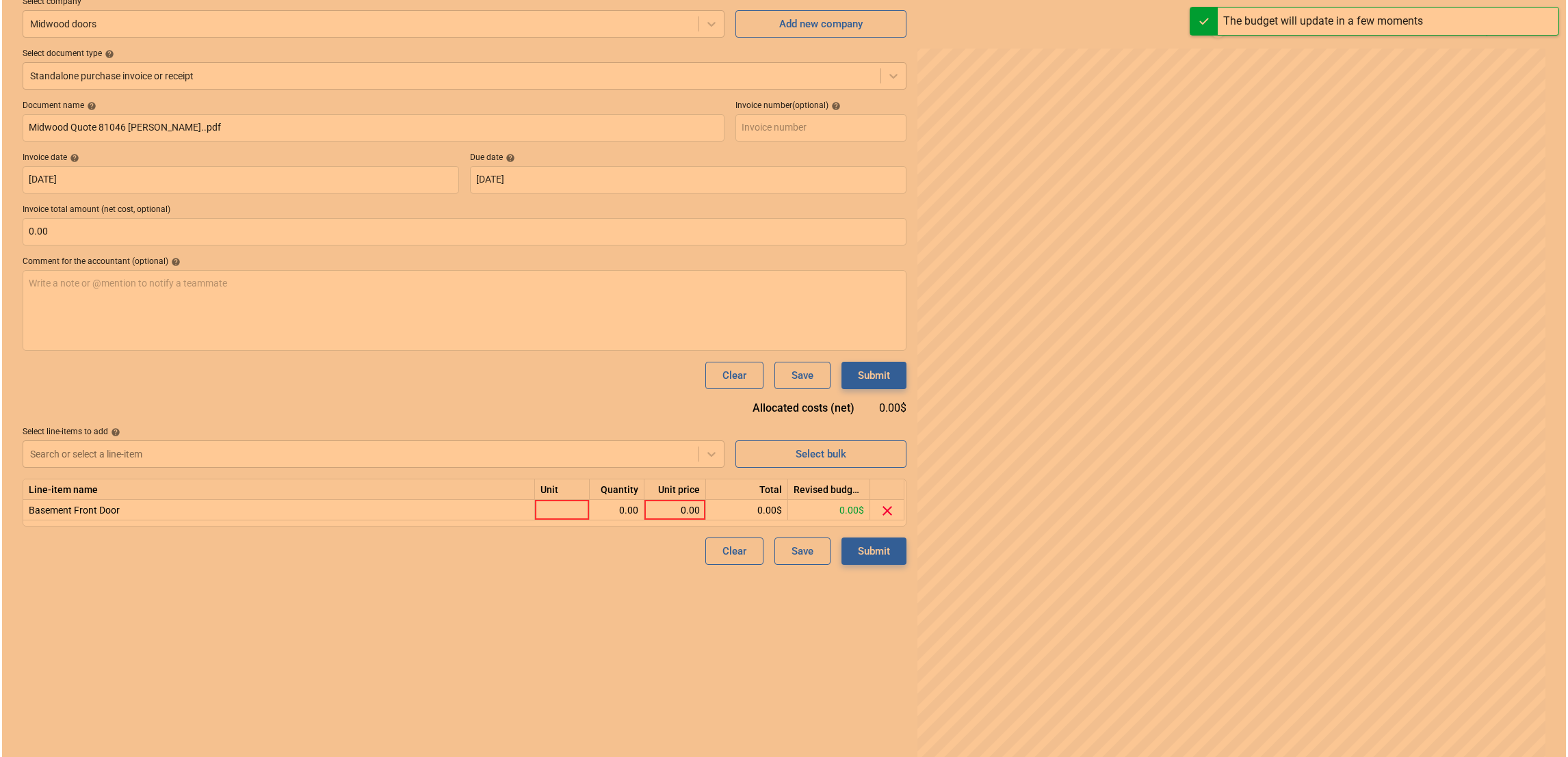
scroll to position [237, 0]
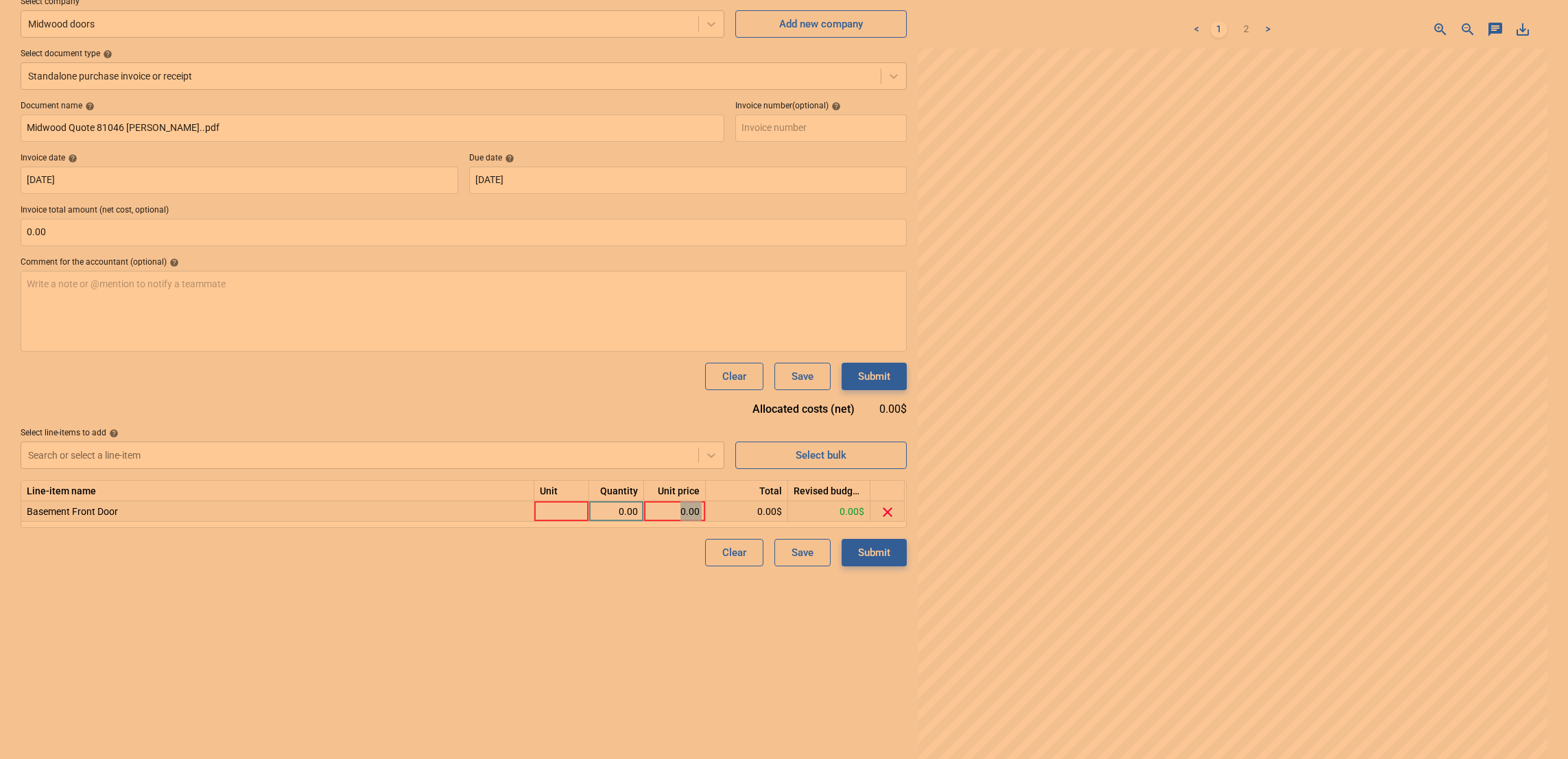
drag, startPoint x: 678, startPoint y: 512, endPoint x: 709, endPoint y: 514, distance: 31.1
click at [0, 0] on div "Basement Front Door 0.00 0.00 0.00$ 0.00$ clear" at bounding box center [0, 0] width 0 height 0
drag, startPoint x: 709, startPoint y: 514, endPoint x: 566, endPoint y: 506, distance: 143.2
click at [566, 506] on div at bounding box center [562, 511] width 55 height 21
type input "1"
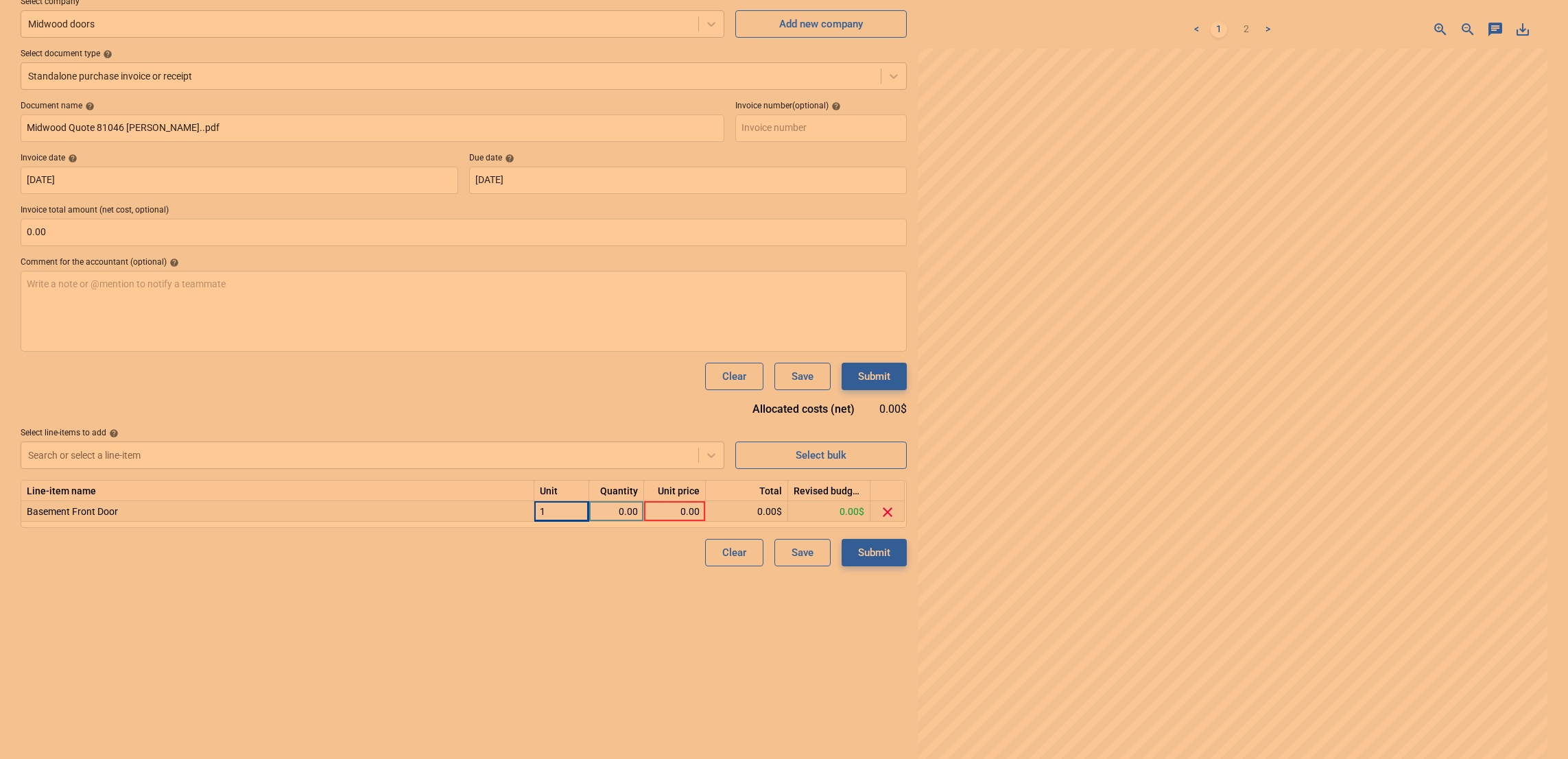
click at [629, 520] on div "0.00" at bounding box center [616, 511] width 43 height 21
click at [681, 508] on div "0.00" at bounding box center [675, 511] width 50 height 21
click at [628, 505] on div "0.00" at bounding box center [616, 511] width 43 height 21
type input "1"
click at [670, 513] on div "0.00" at bounding box center [675, 511] width 50 height 21
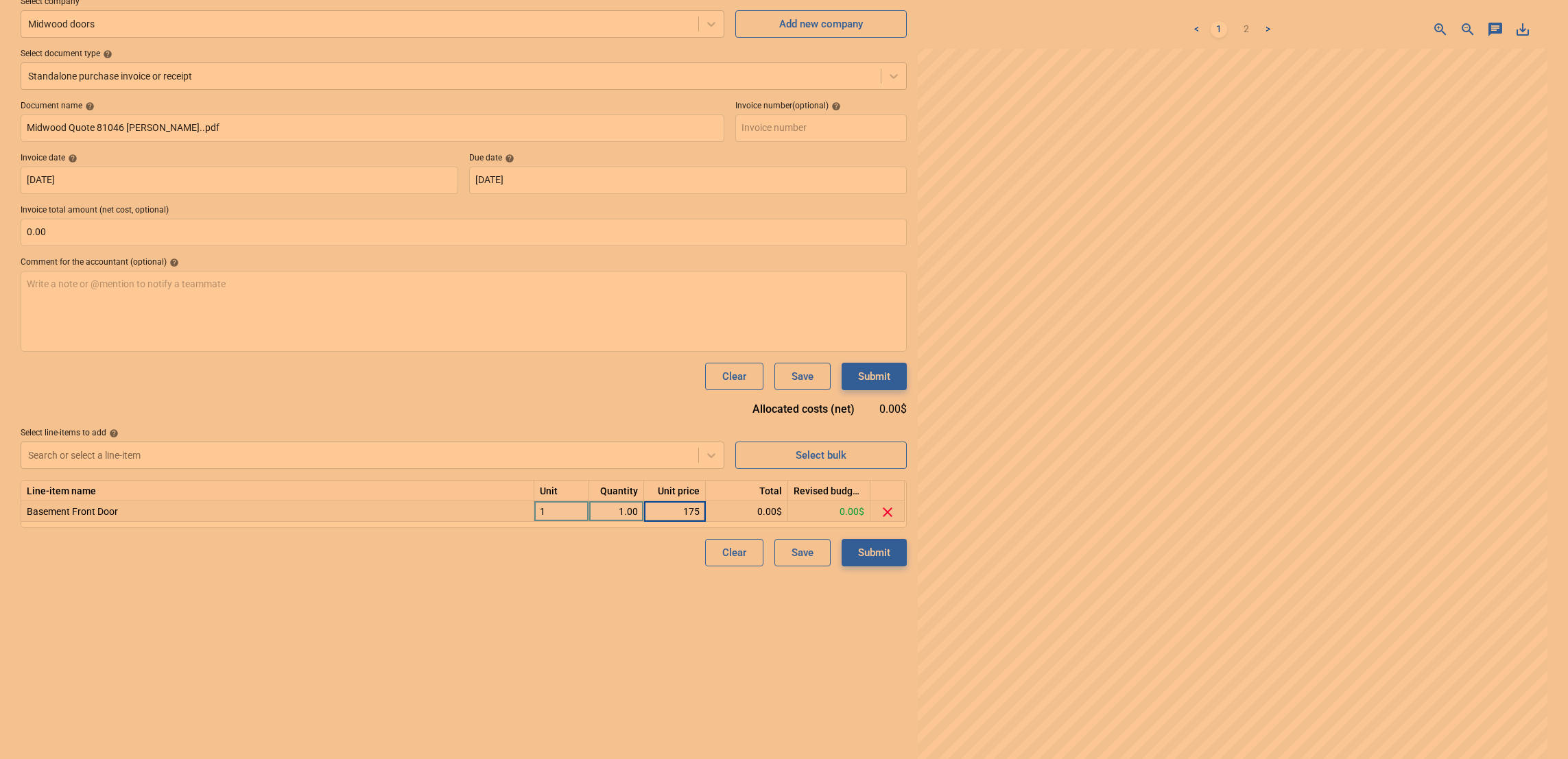
type input "1752"
click at [694, 577] on div "Create new document Select company Midwood doors Add new company Select documen…" at bounding box center [464, 364] width 898 height 823
click at [900, 552] on button "Submit" at bounding box center [874, 552] width 66 height 28
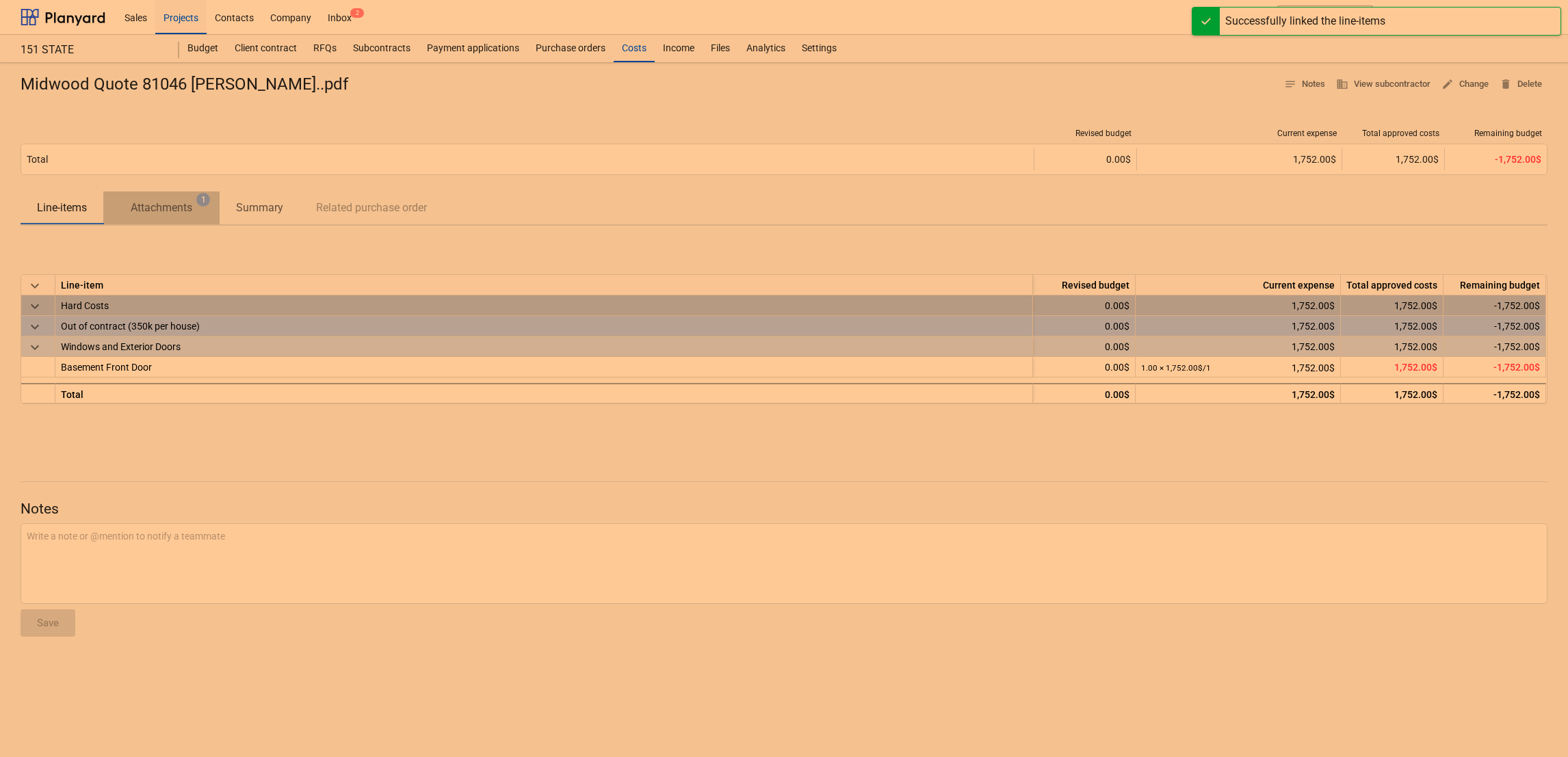
click at [159, 213] on p "Attachments" at bounding box center [161, 208] width 62 height 16
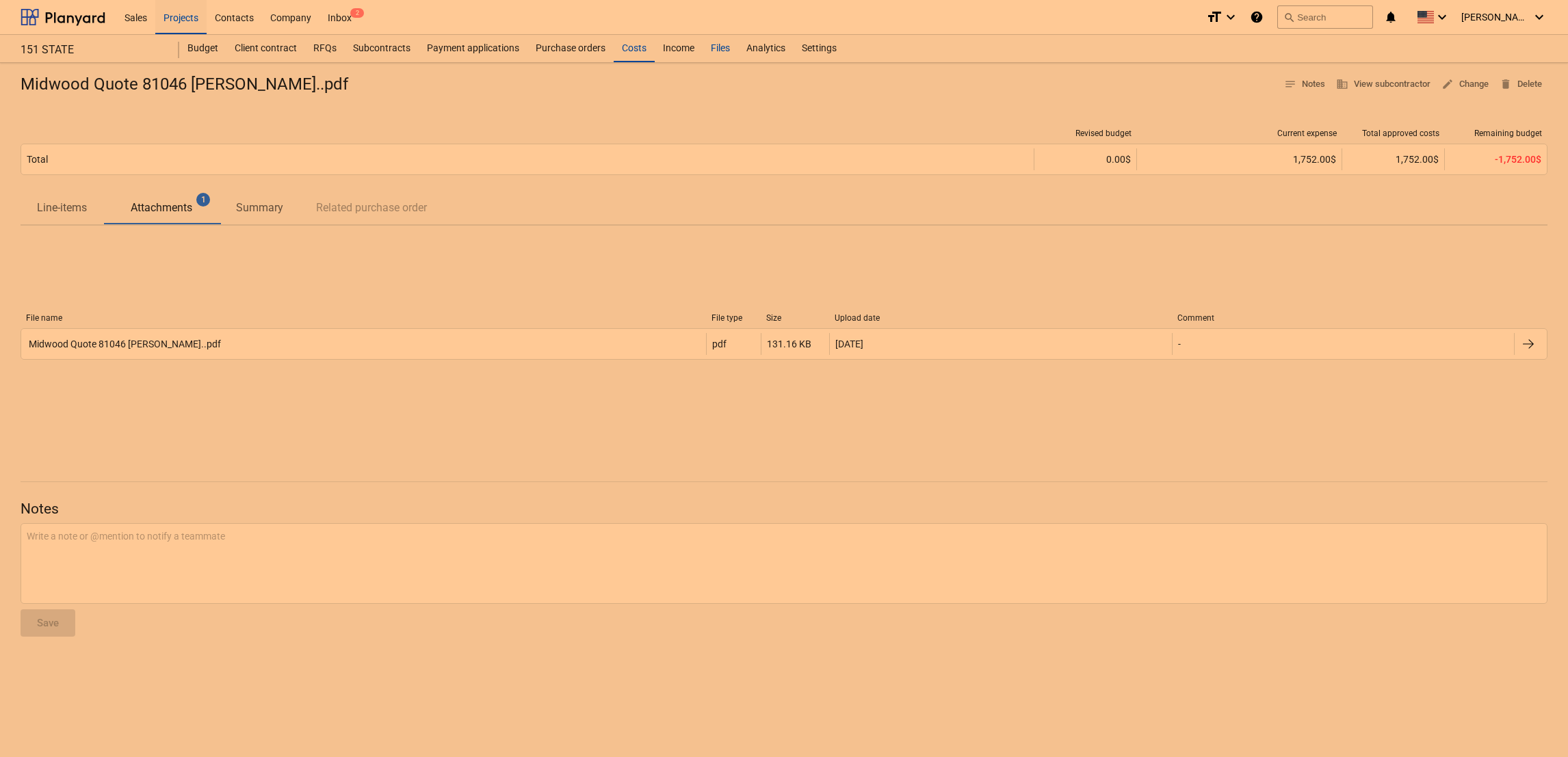
click at [716, 55] on div "Files" at bounding box center [720, 48] width 36 height 28
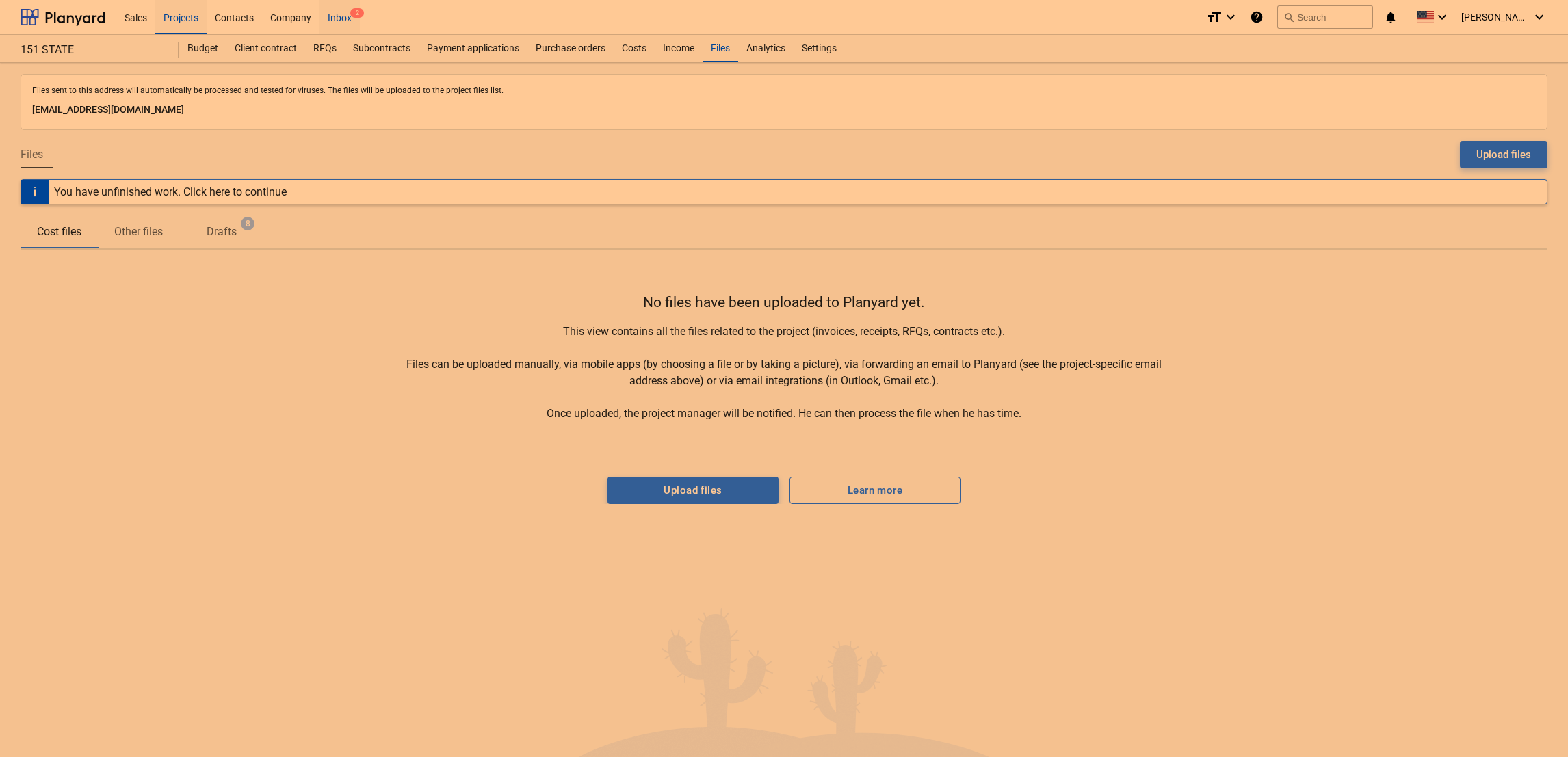
click at [340, 18] on div "Inbox 2" at bounding box center [340, 16] width 40 height 35
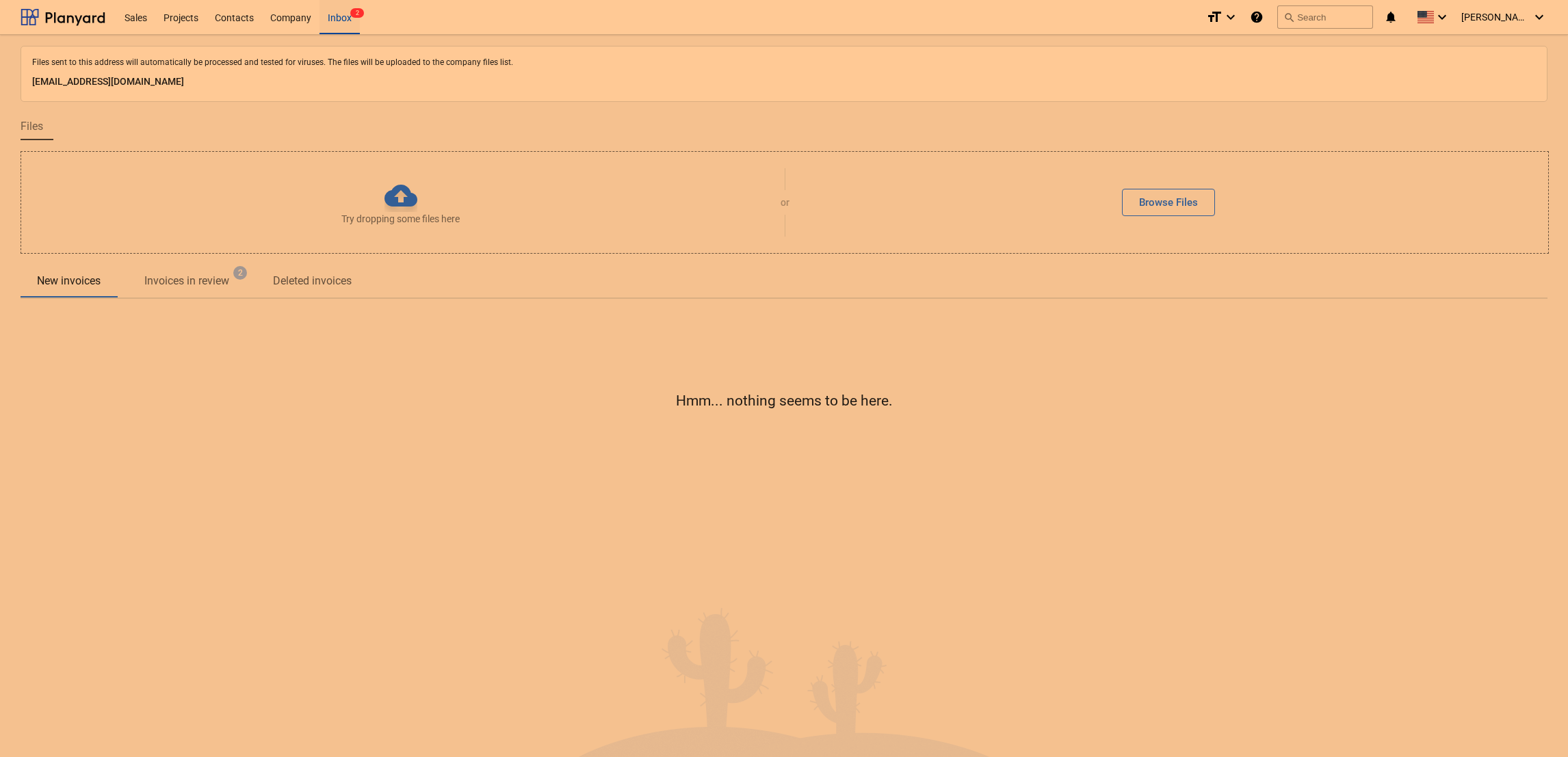
click at [188, 280] on p "Invoices in review" at bounding box center [186, 281] width 85 height 16
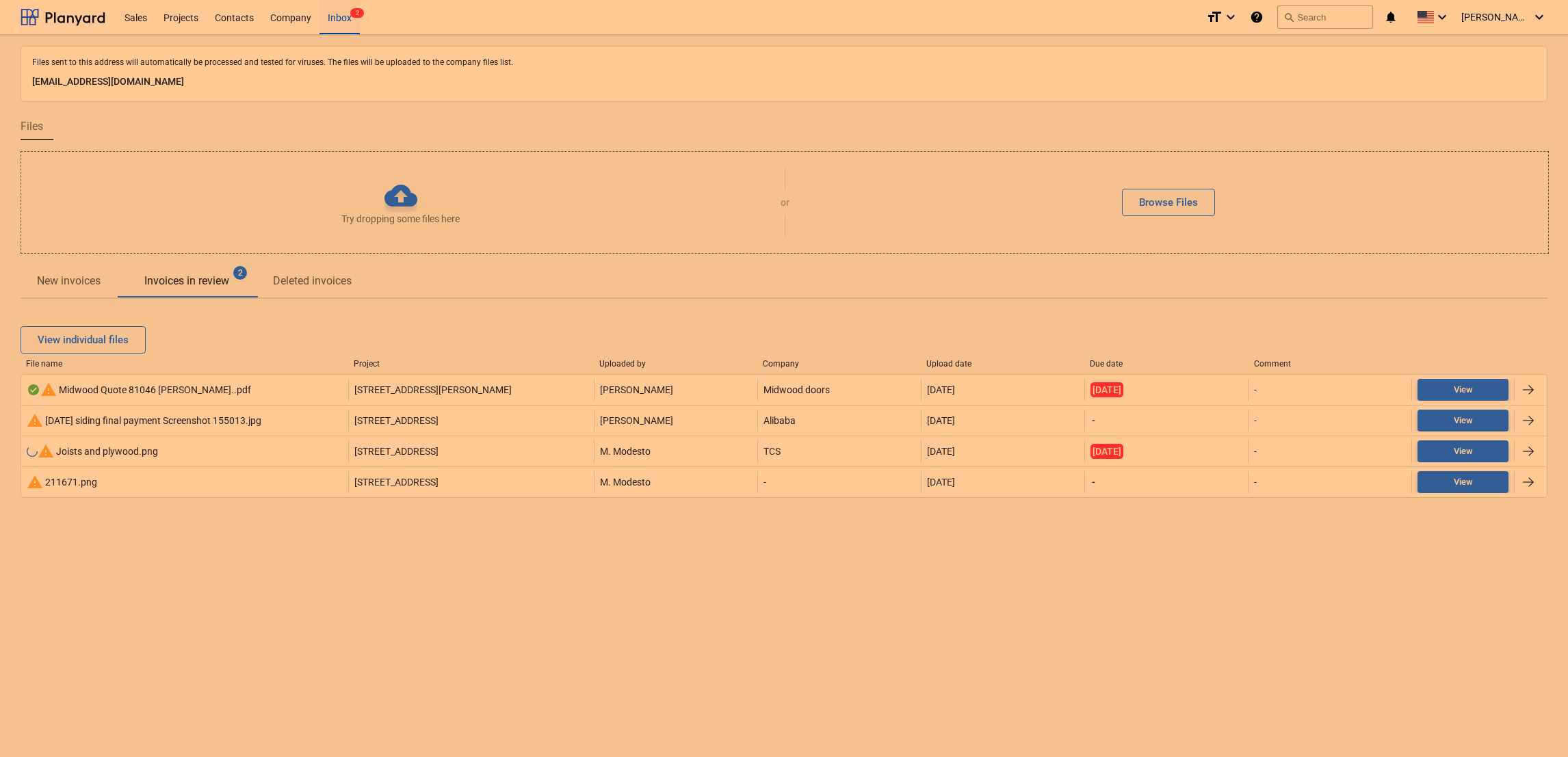
click at [104, 428] on div "warning [DATE] siding final payment Screenshot 155013.jpg" at bounding box center [144, 420] width 235 height 16
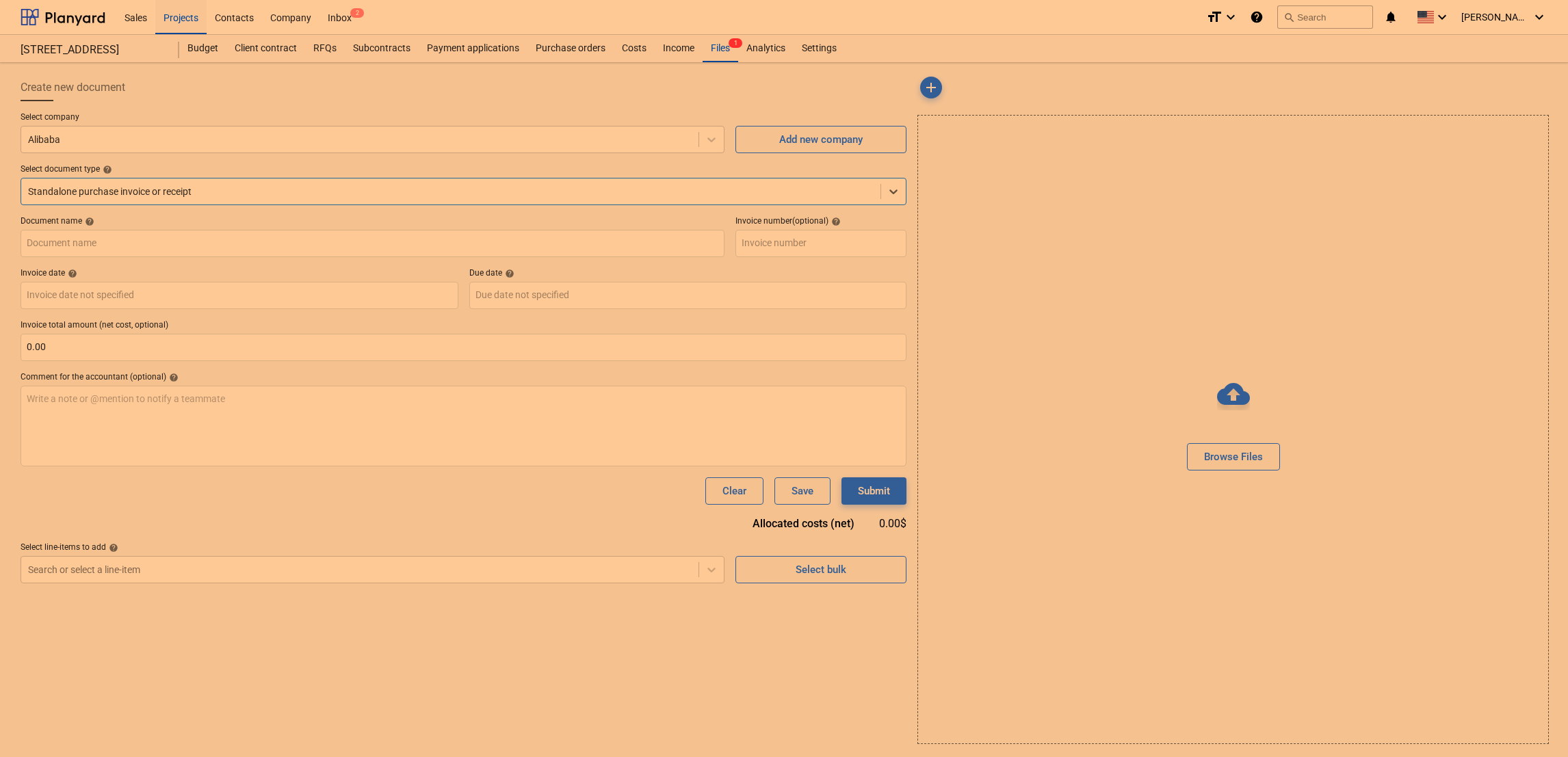
type input "[DATE] siding final payment Screenshot 155013.jpg"
type input "[DATE]"
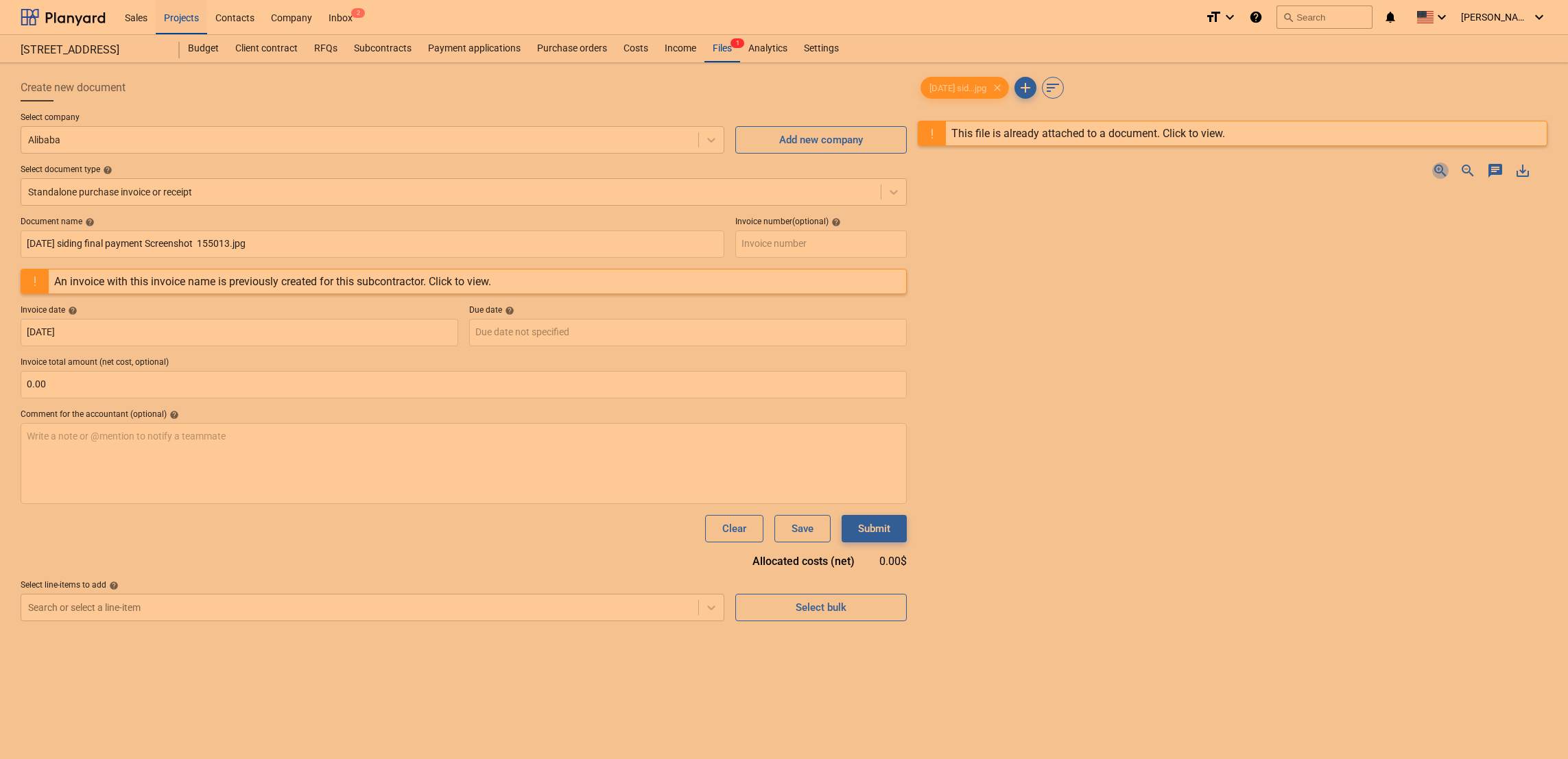
click at [1440, 170] on span "zoom_in" at bounding box center [1440, 171] width 16 height 16
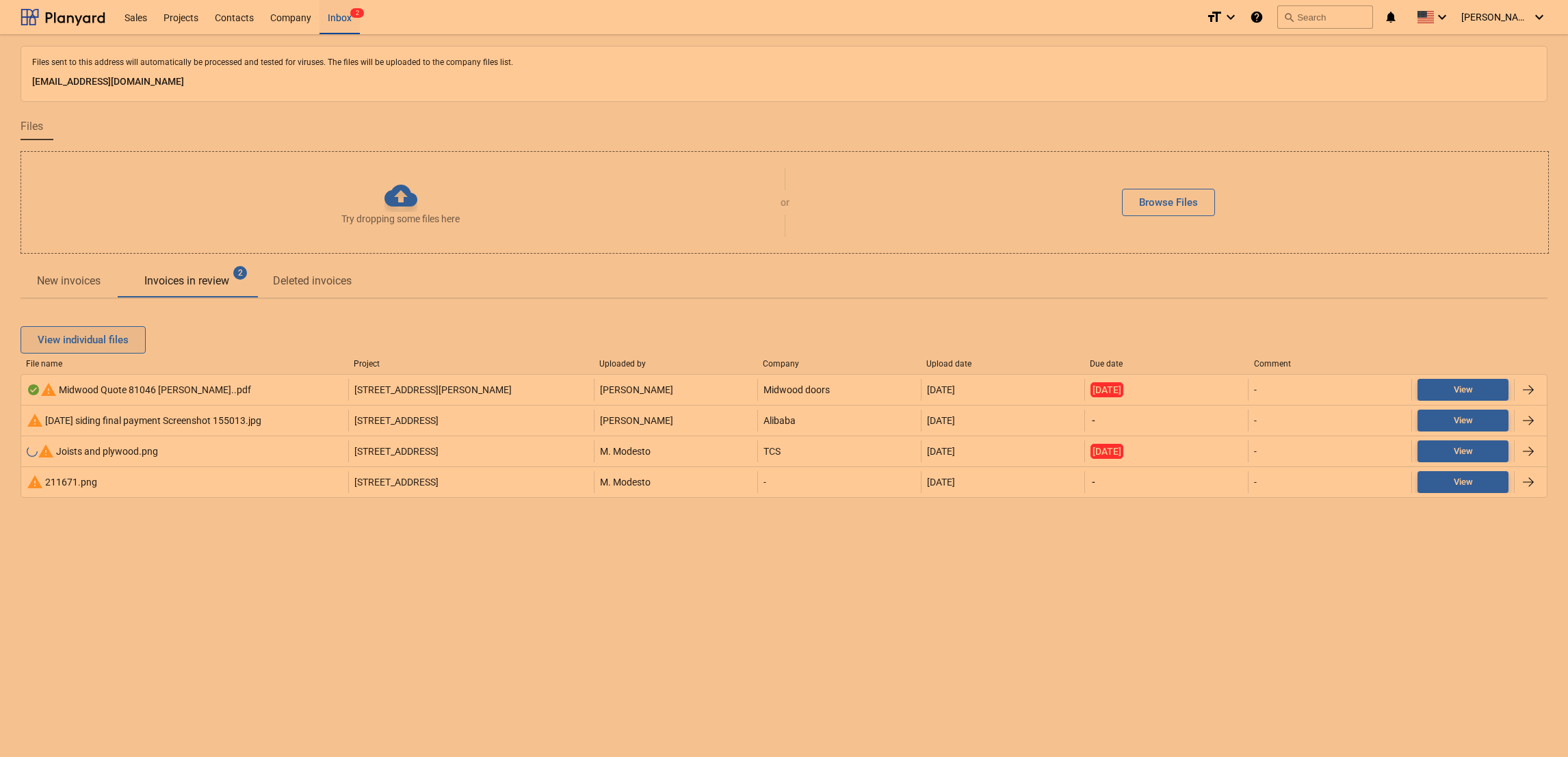
click at [85, 340] on div "View individual files" at bounding box center [83, 340] width 91 height 18
click at [74, 331] on div "View grouped files" at bounding box center [80, 340] width 85 height 18
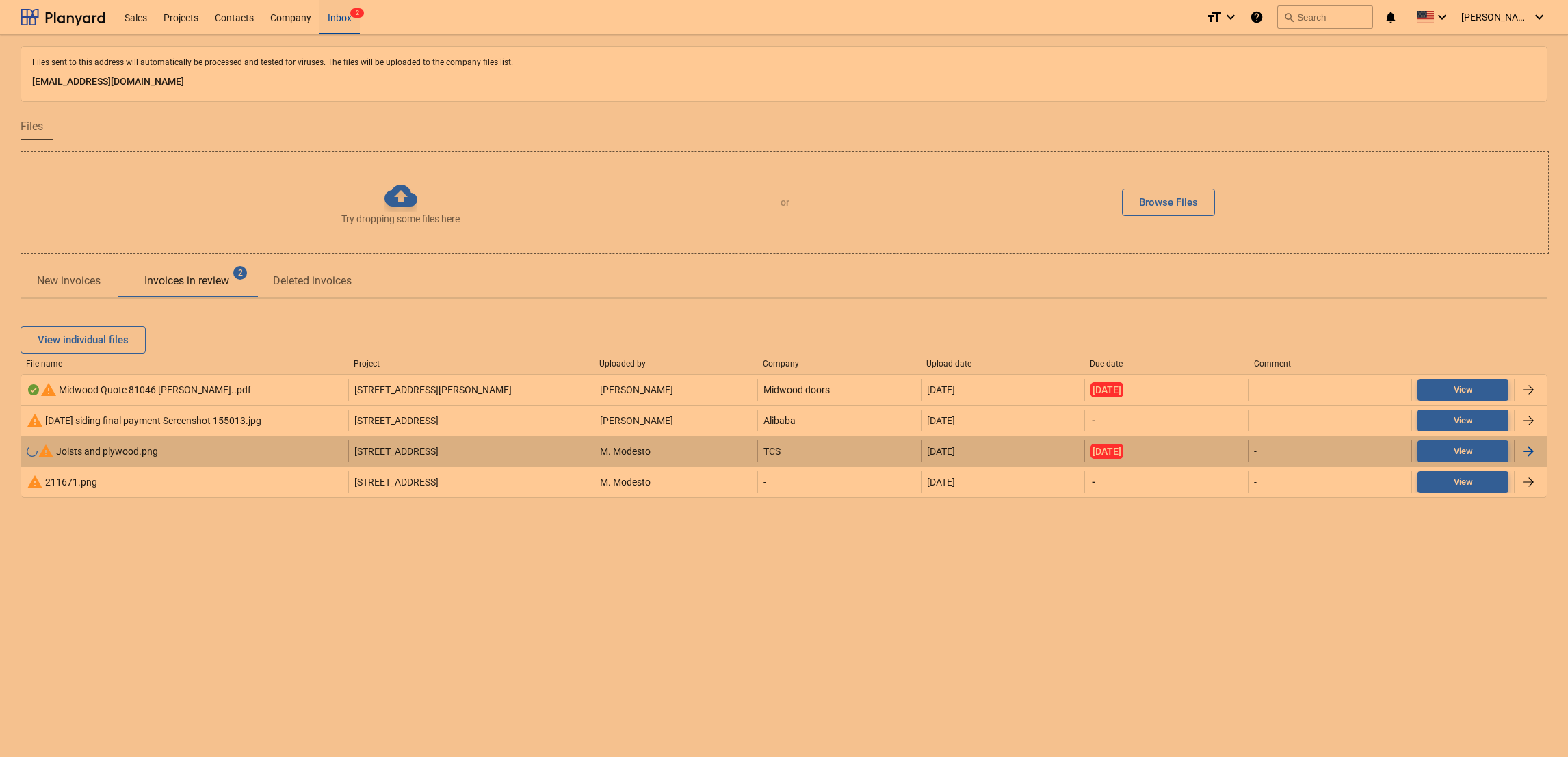
click at [85, 449] on div "warning Joists and plywood.png" at bounding box center [92, 452] width 132 height 16
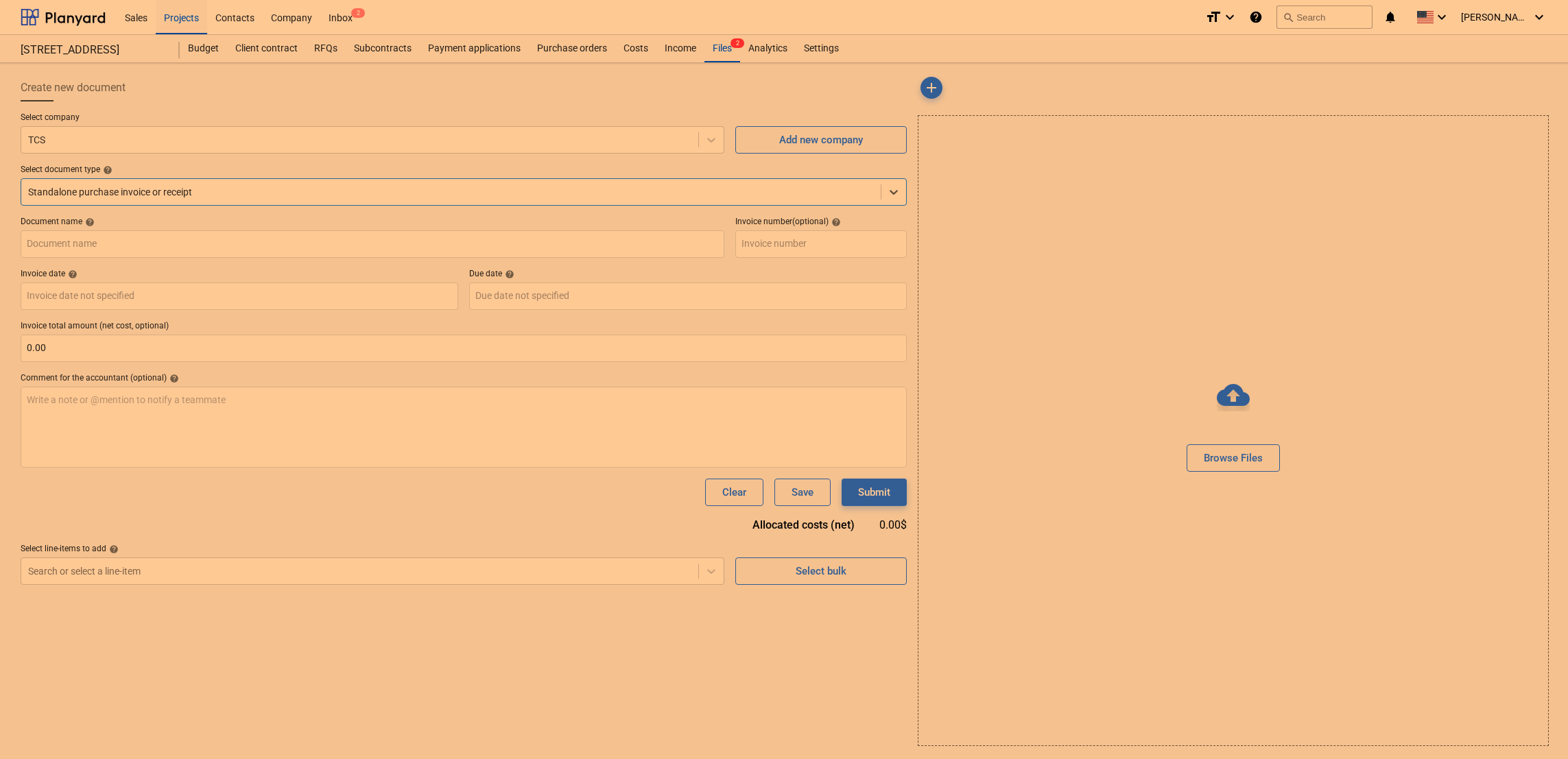
type input "Joists and plywood.png"
type input "[DATE]"
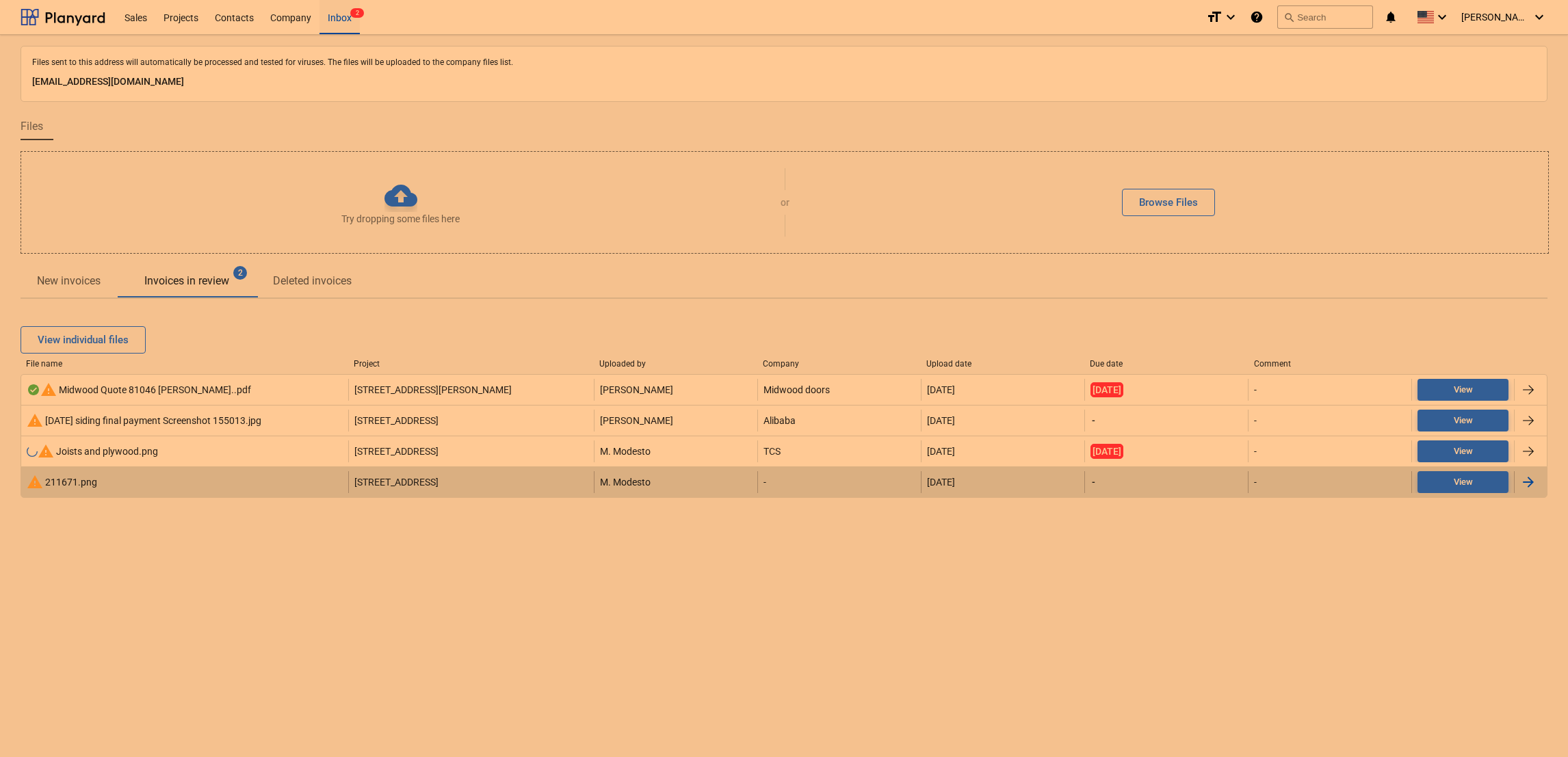
click at [105, 481] on div "warning 211671.png" at bounding box center [185, 482] width 327 height 22
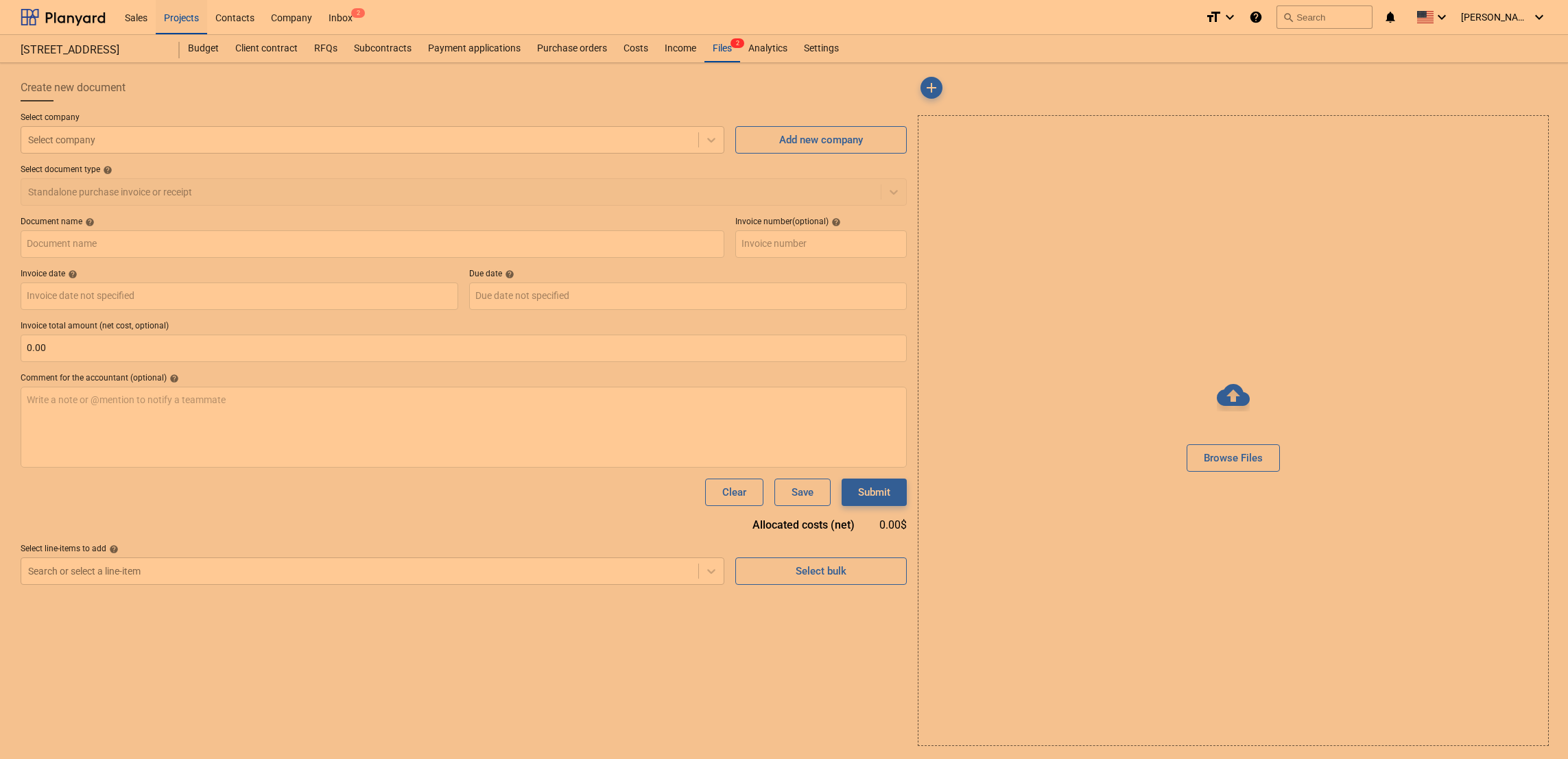
type input "211671.png"
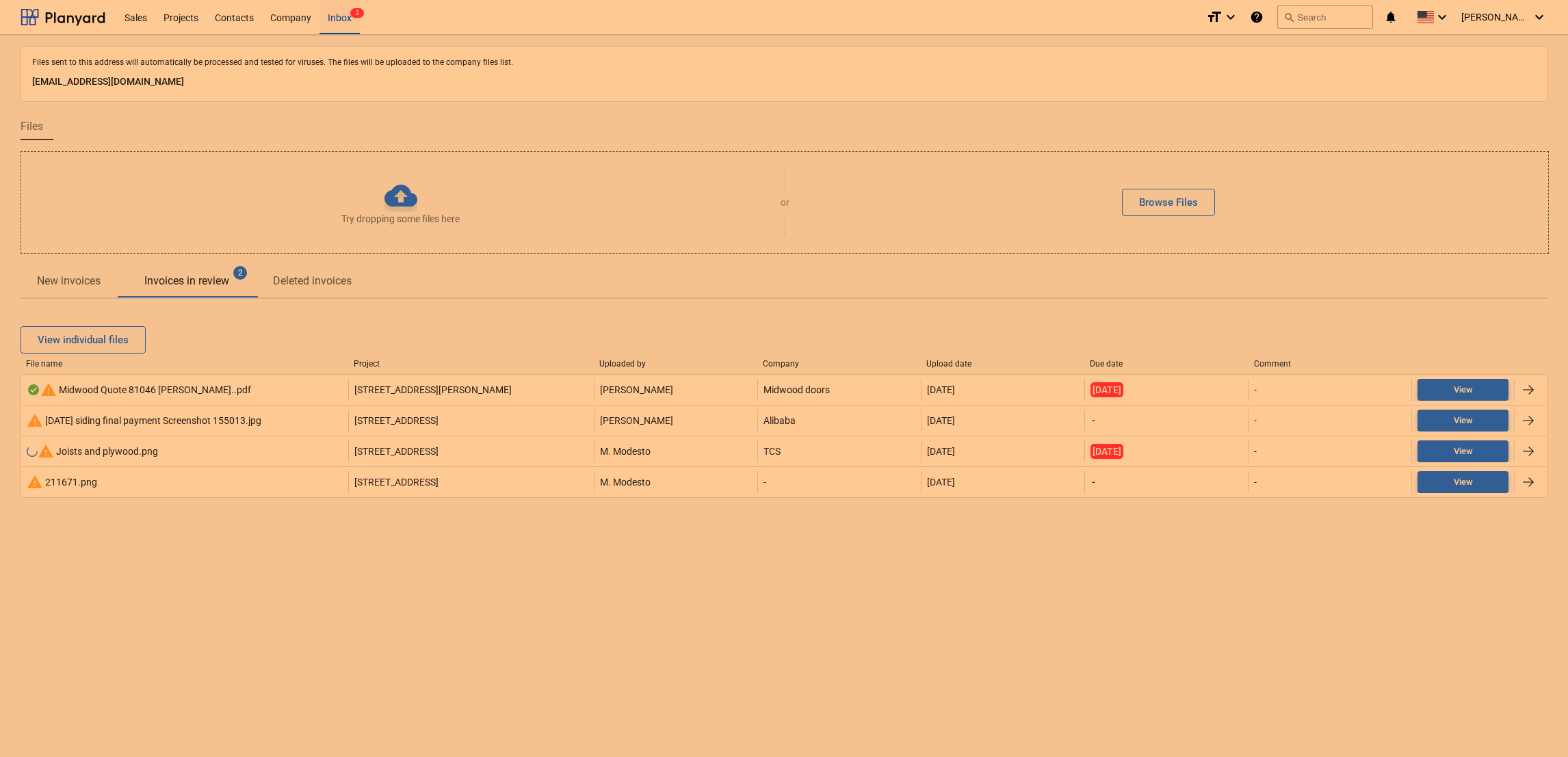
click at [1451, 386] on span "View" at bounding box center [1462, 391] width 80 height 16
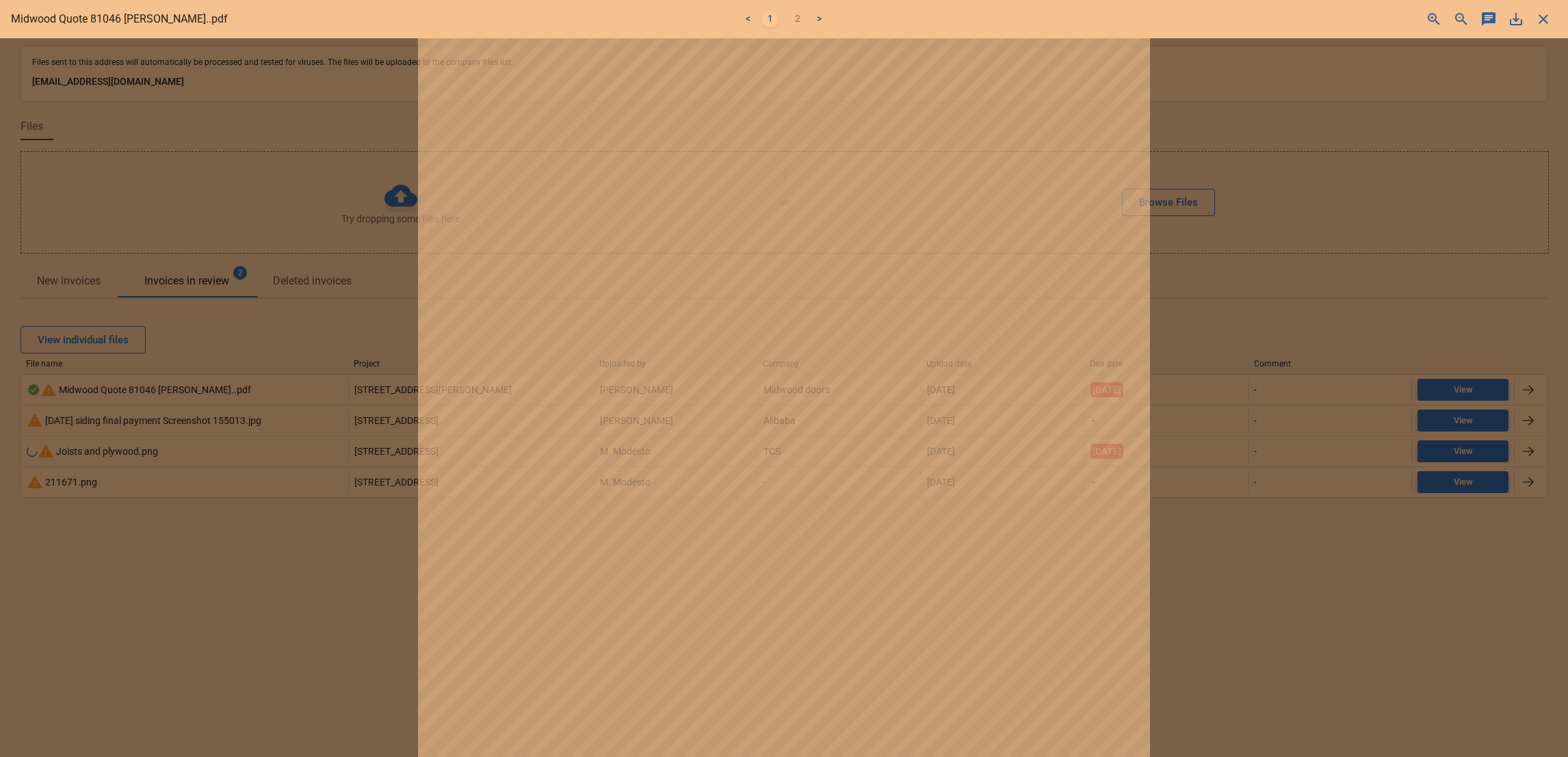
click at [1451, 386] on div at bounding box center [784, 398] width 1568 height 718
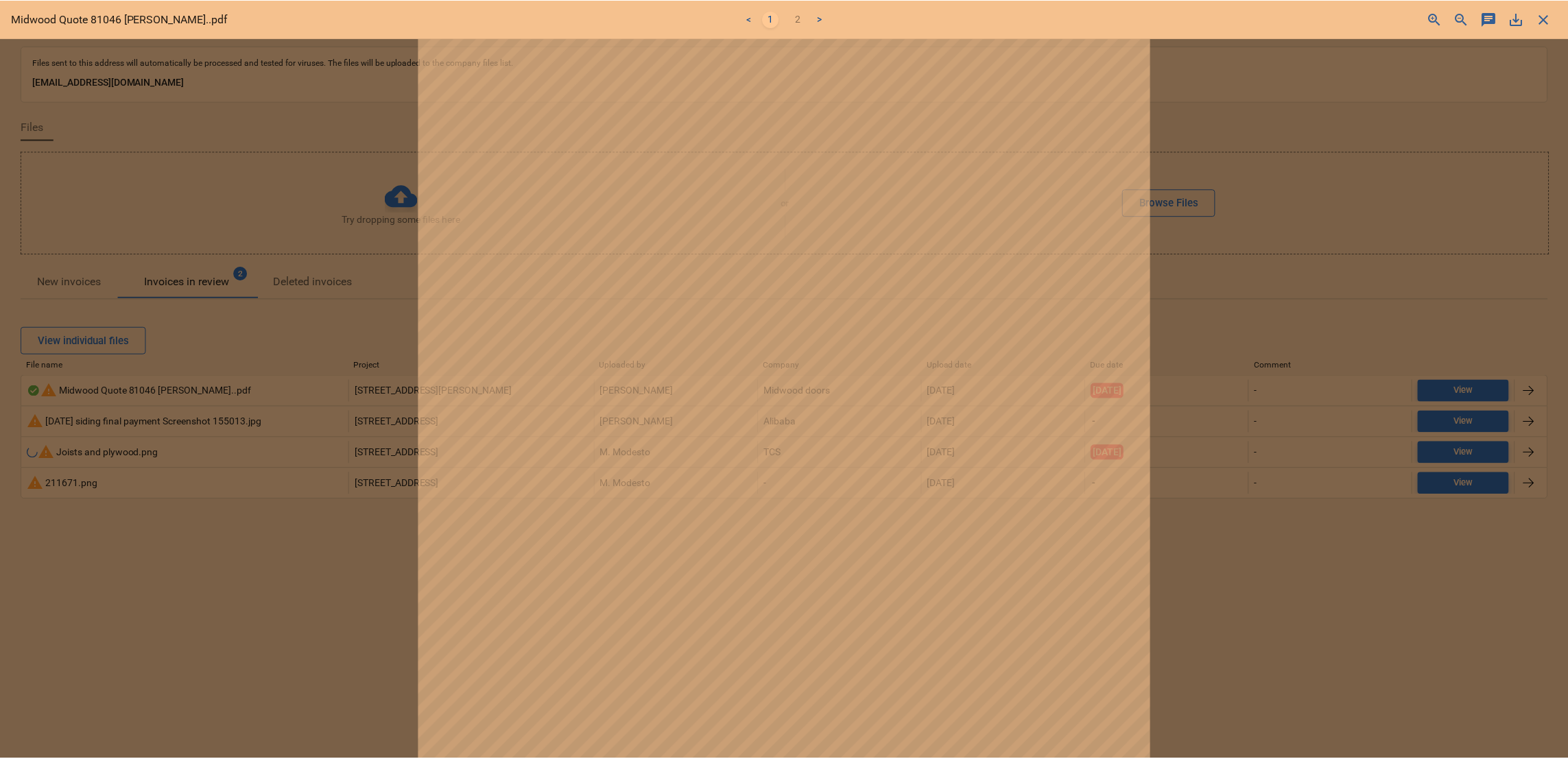
scroll to position [232, 0]
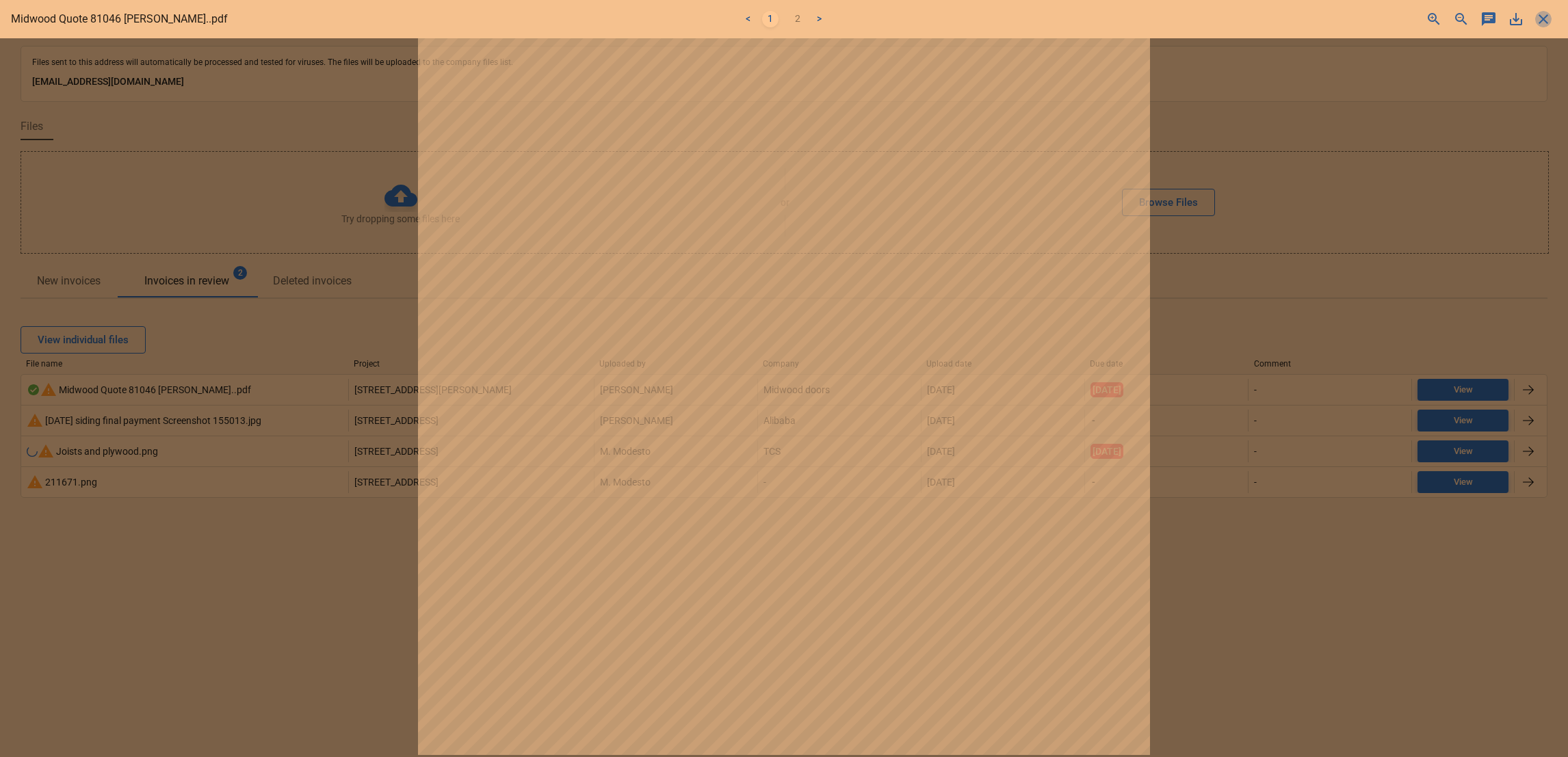
click at [1546, 22] on span "close" at bounding box center [1543, 19] width 16 height 16
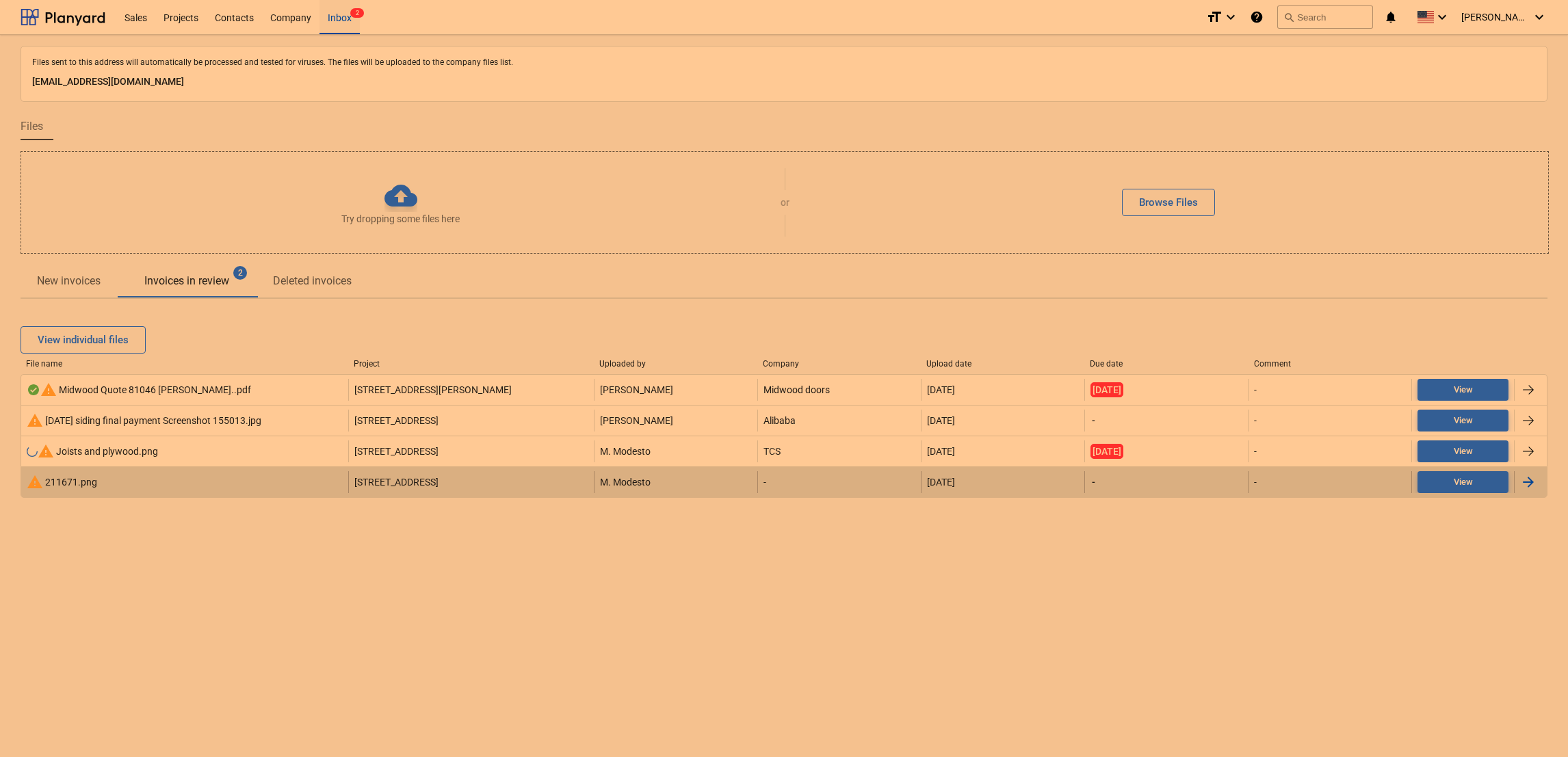
click at [75, 477] on div "warning 211671.png" at bounding box center [62, 482] width 71 height 16
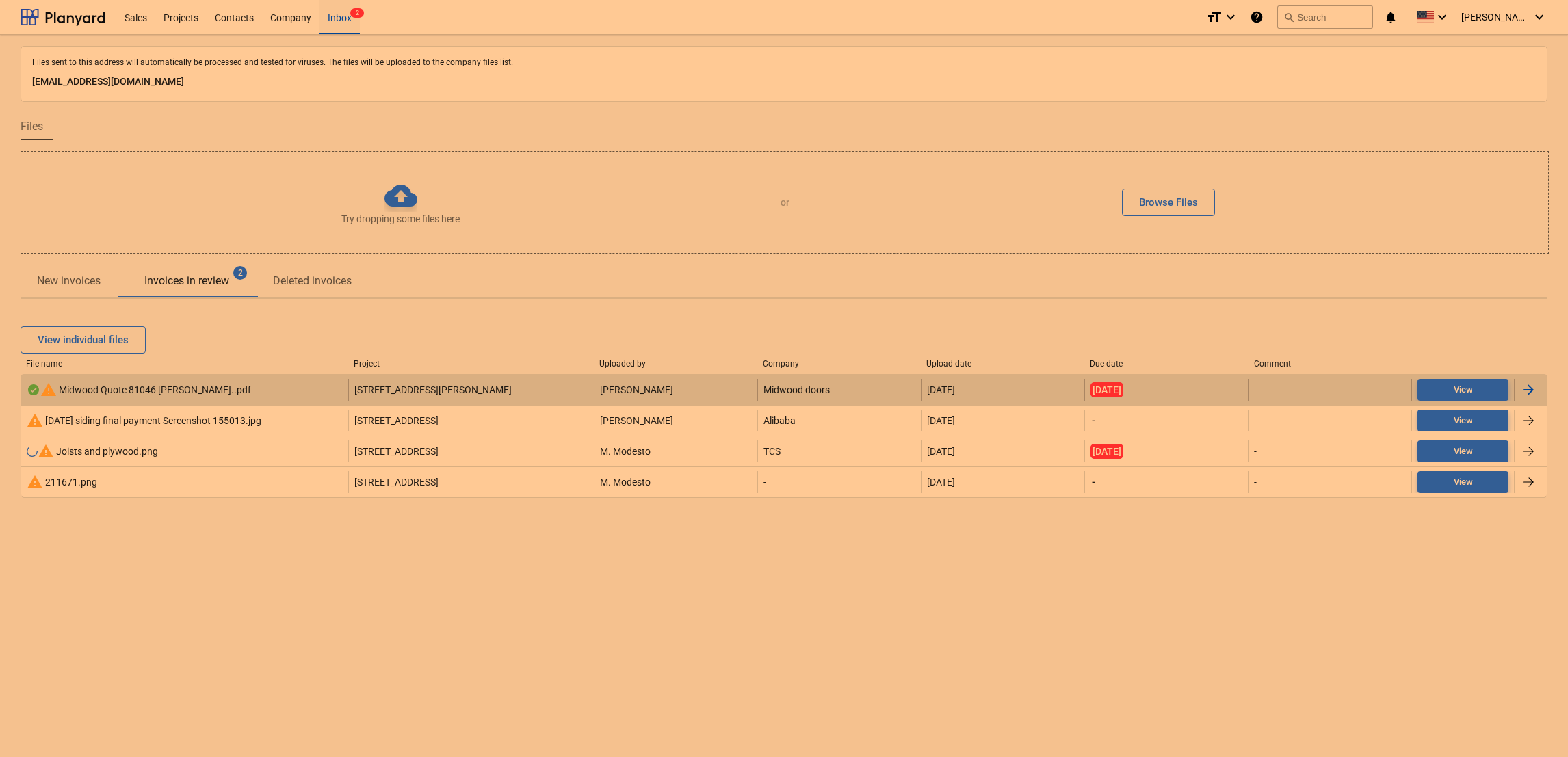
click at [120, 380] on div "warning Midwood Quote 81046 Bren Salamon..pdf" at bounding box center [185, 390] width 327 height 22
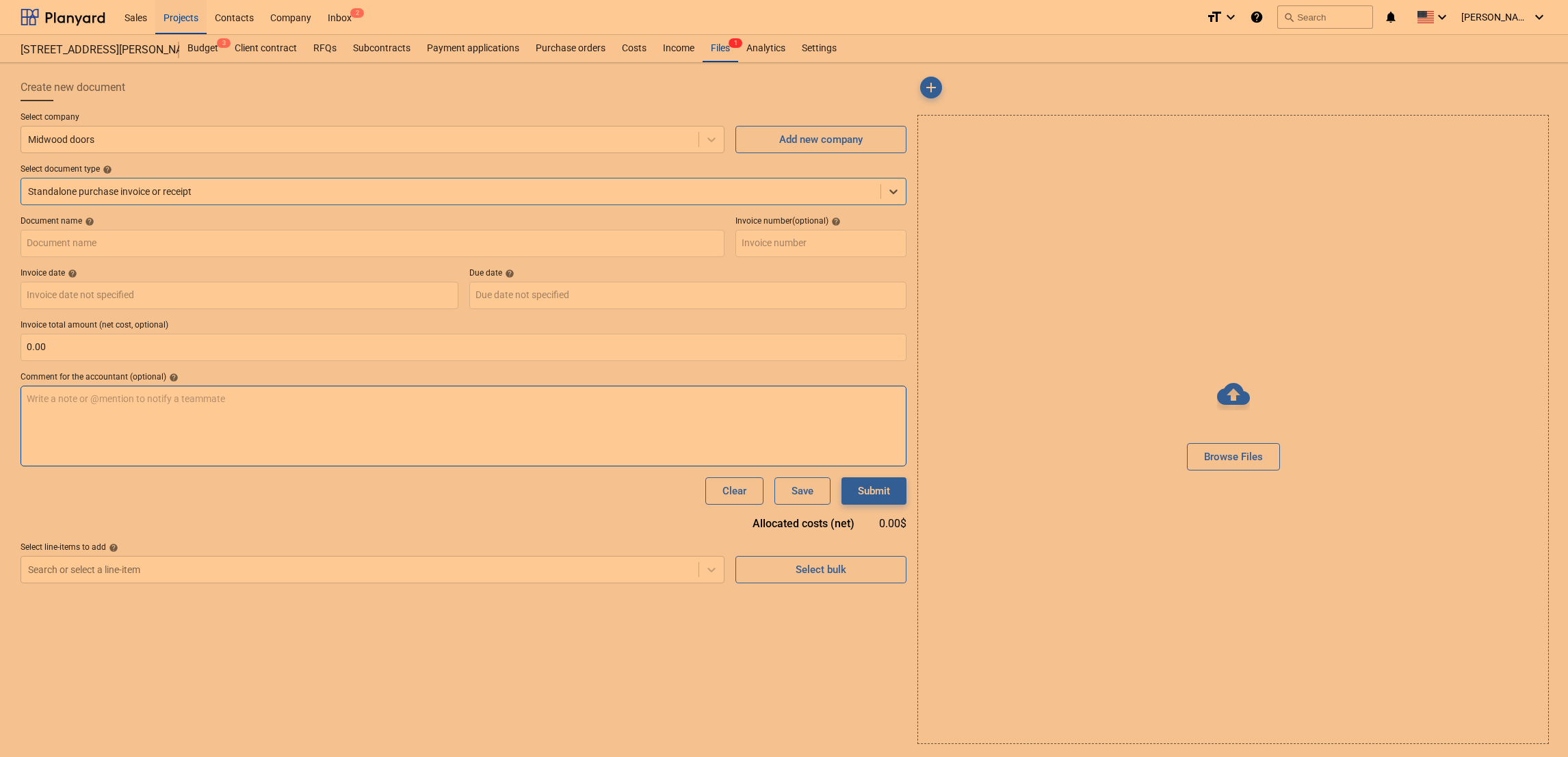
type input "Midwood Quote 81046 [PERSON_NAME]..pdf"
type input "[DATE]"
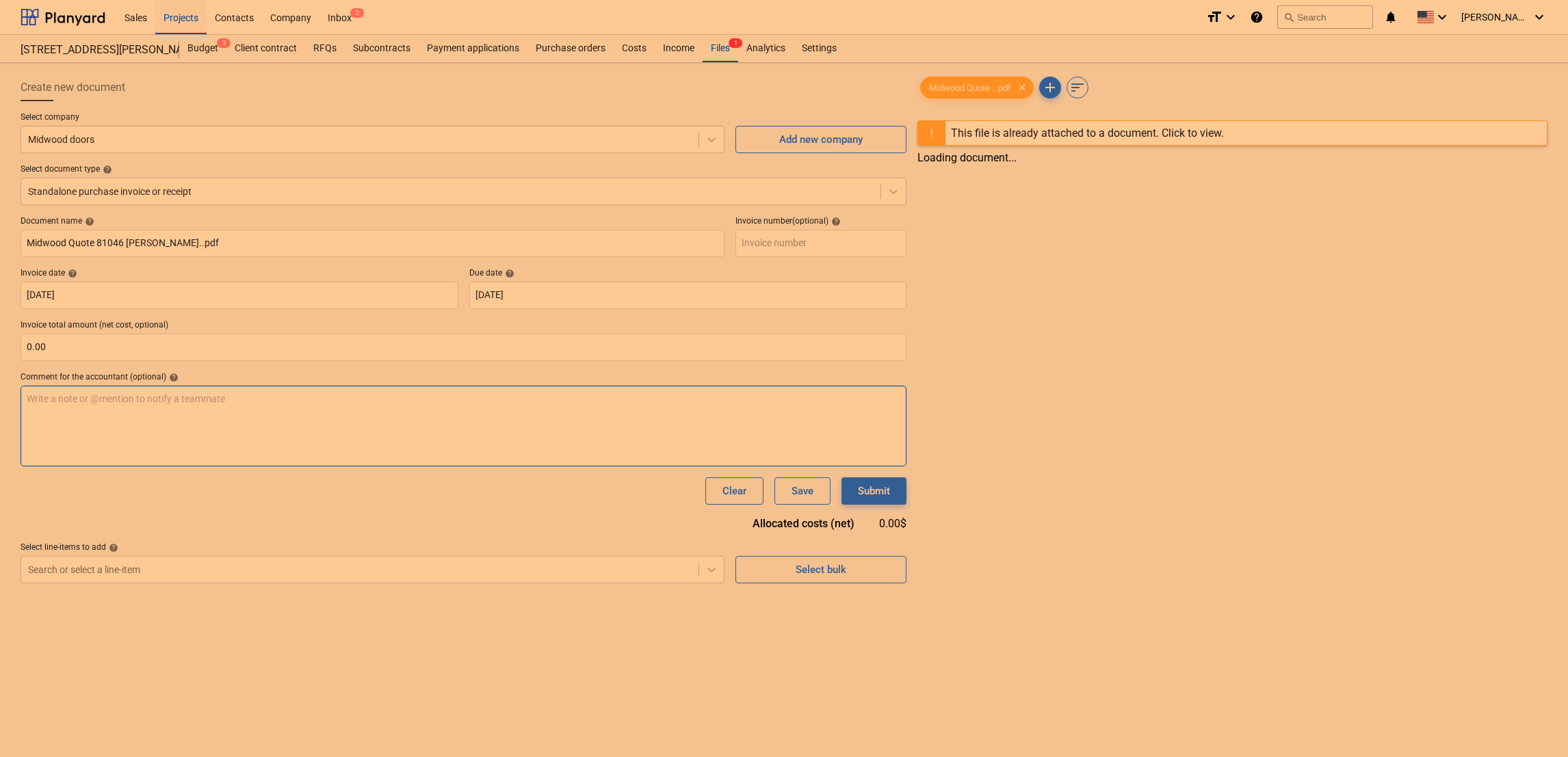
click at [906, 424] on div "Write a note or @mention to notify a teammate ﻿" at bounding box center [463, 426] width 886 height 81
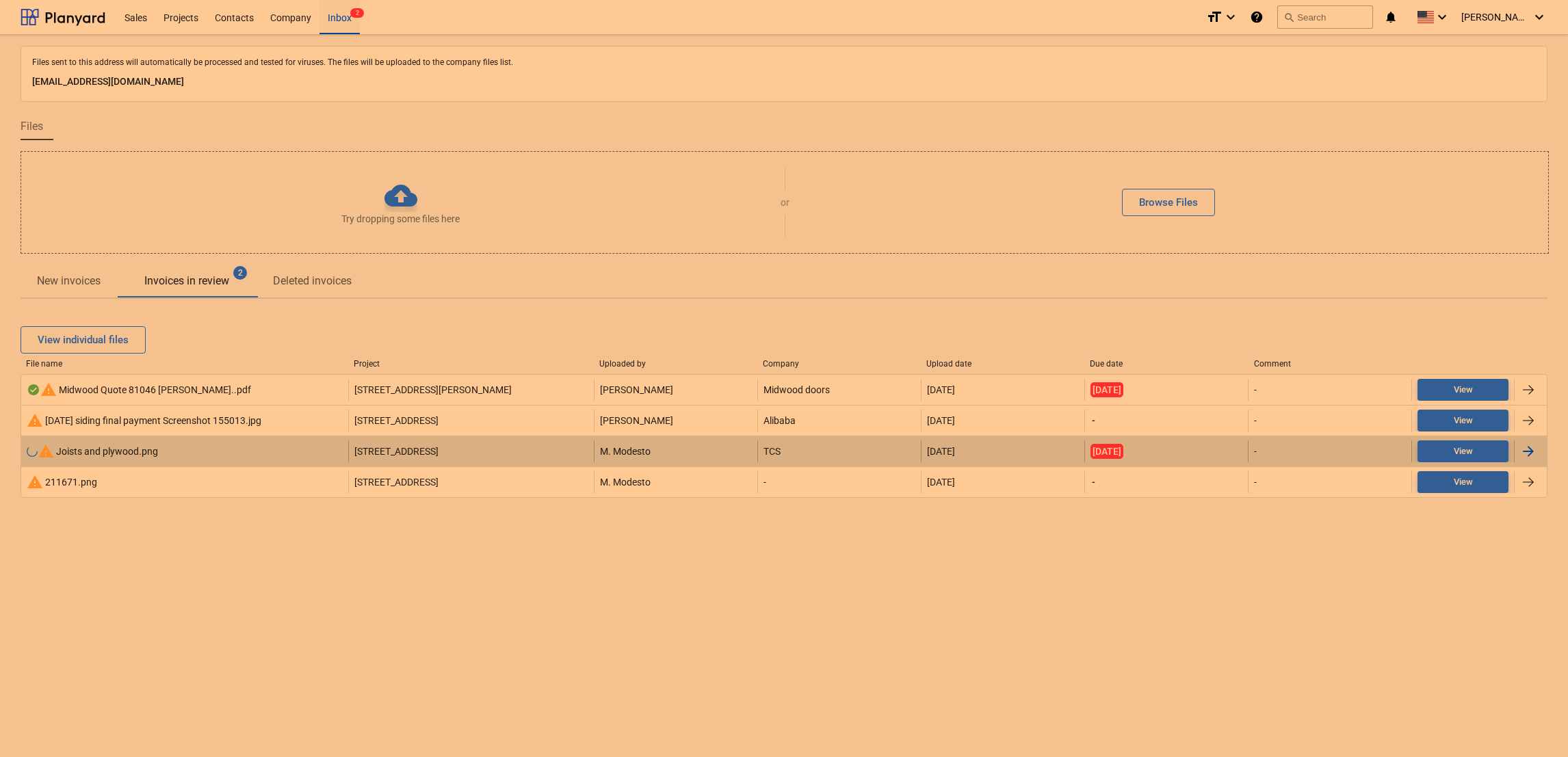
click at [97, 447] on div "warning Joists and plywood.png" at bounding box center [92, 452] width 132 height 16
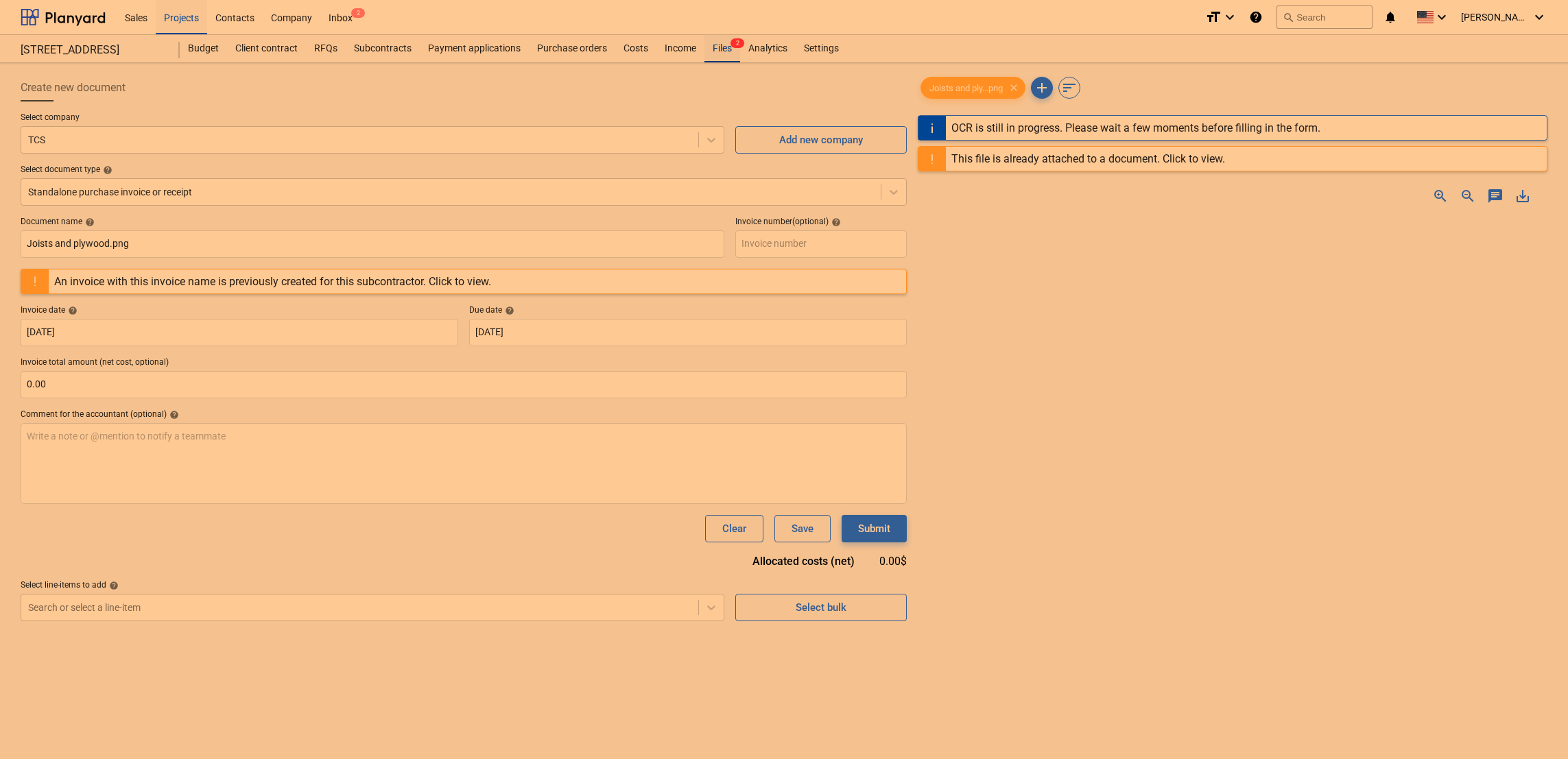
click at [723, 48] on div "Files 2" at bounding box center [722, 49] width 36 height 28
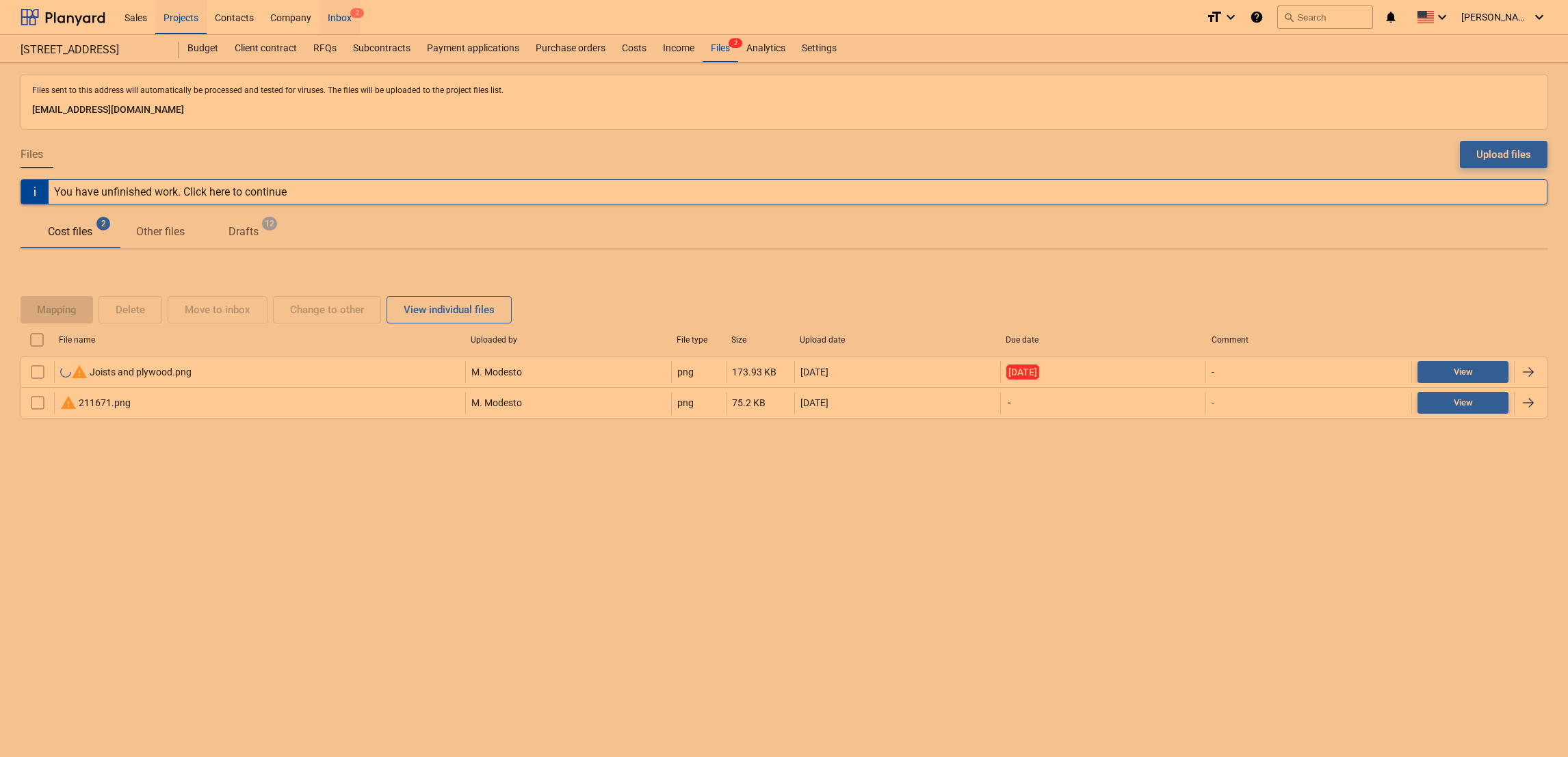
click at [336, 23] on div "Inbox 2" at bounding box center [340, 16] width 40 height 35
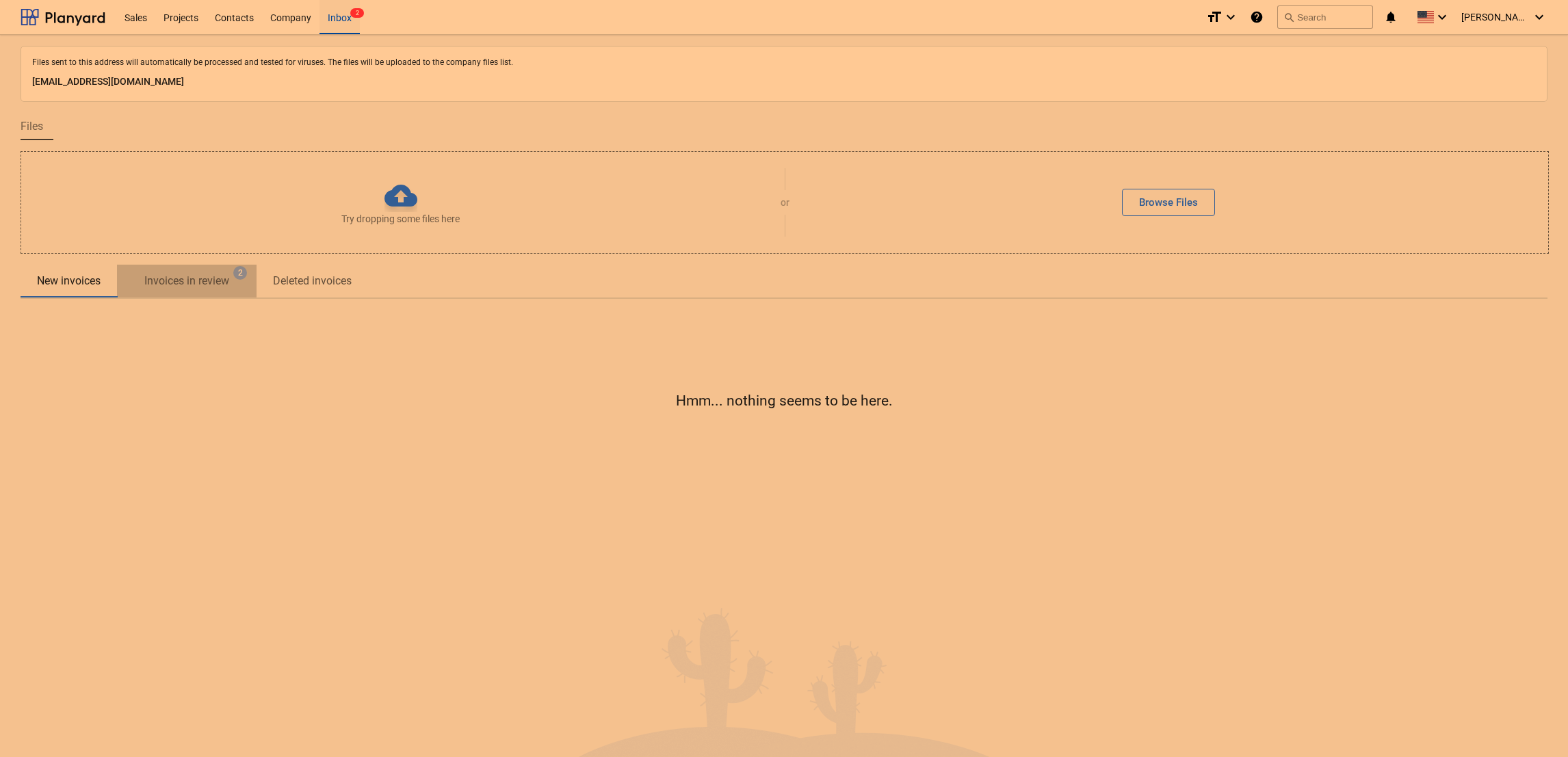
click at [191, 279] on p "Invoices in review" at bounding box center [186, 281] width 85 height 16
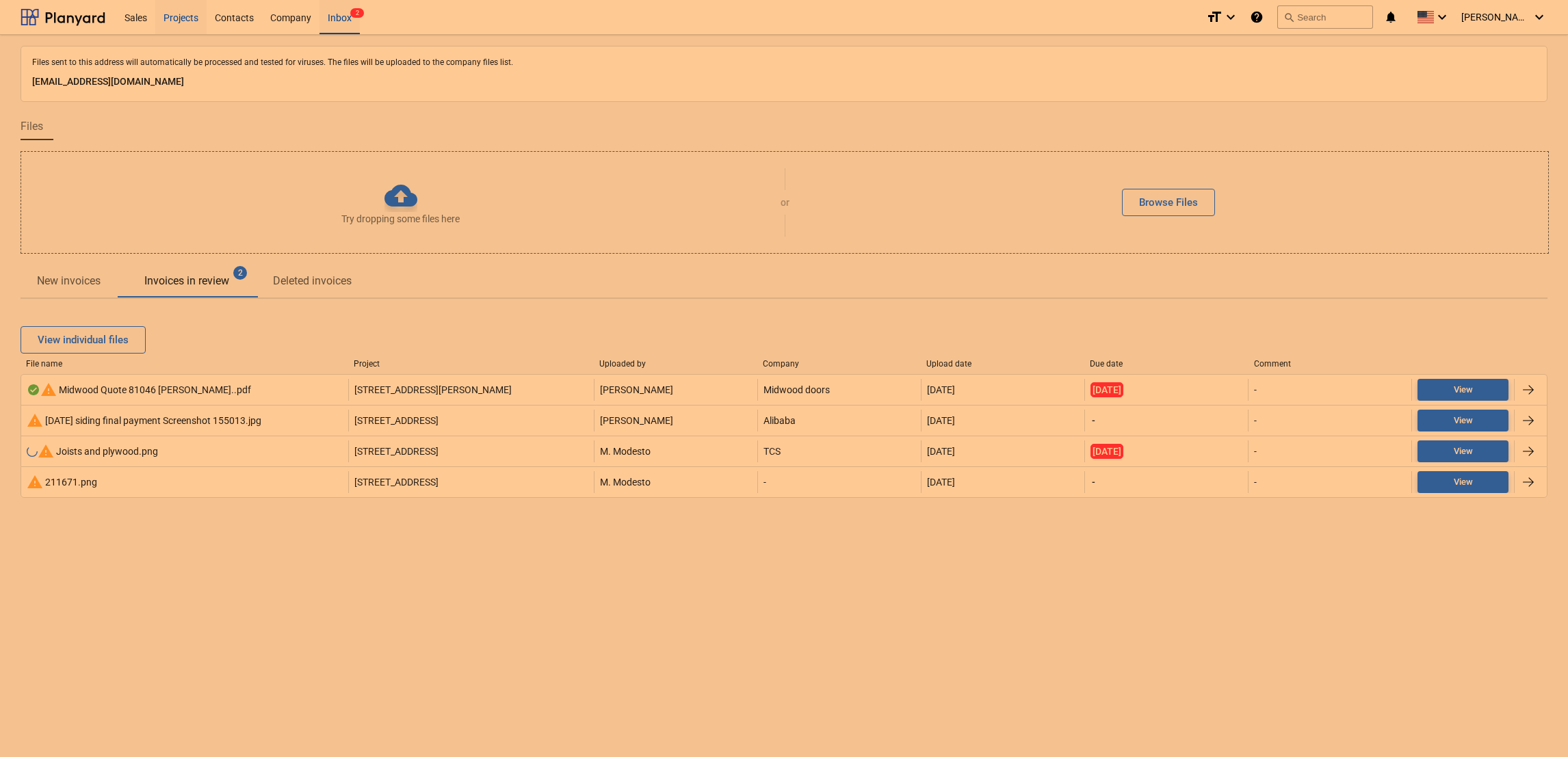
click at [176, 20] on div "Projects" at bounding box center [180, 16] width 51 height 35
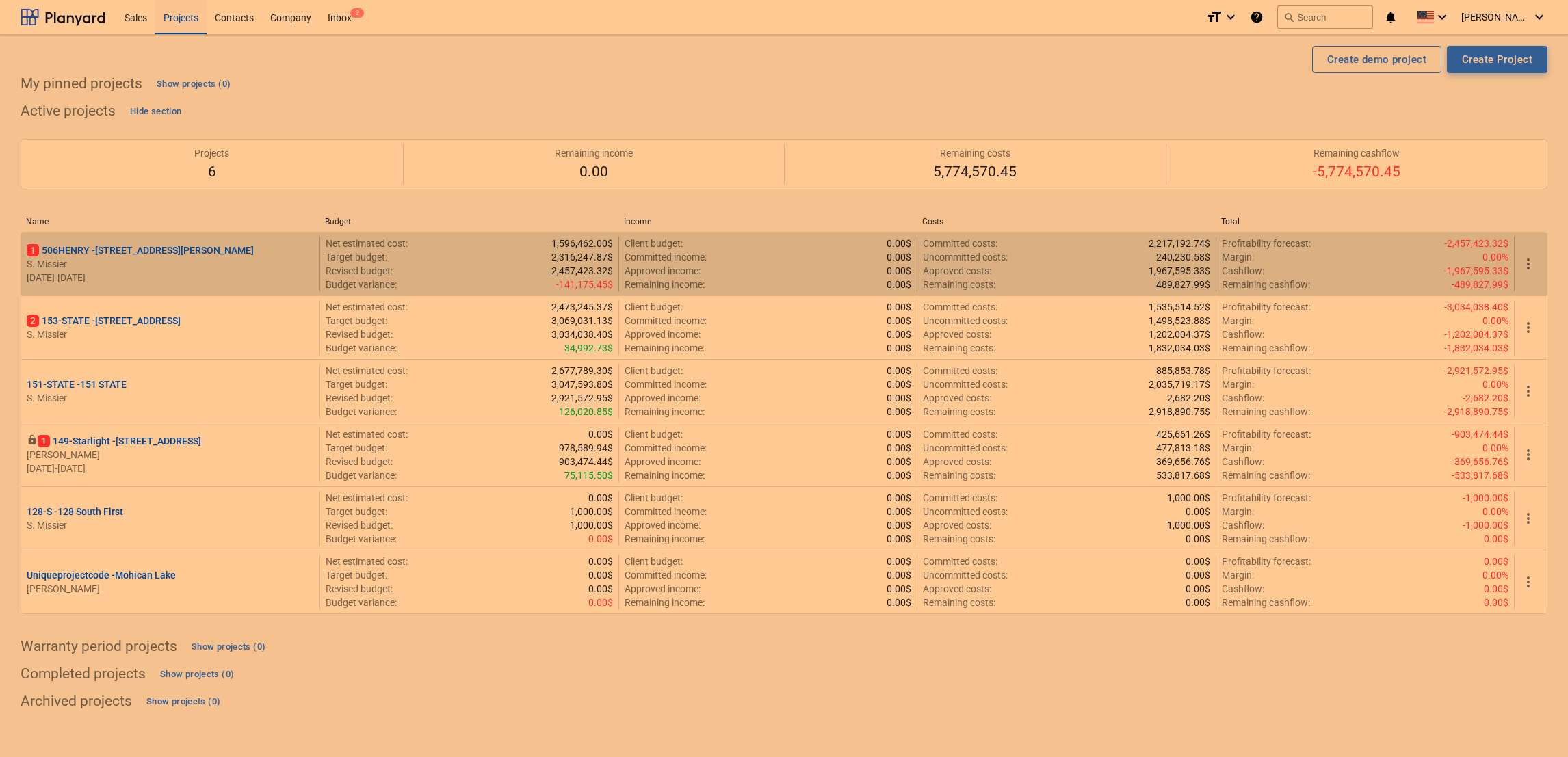
click at [109, 264] on p "S. Missier" at bounding box center [170, 263] width 288 height 13
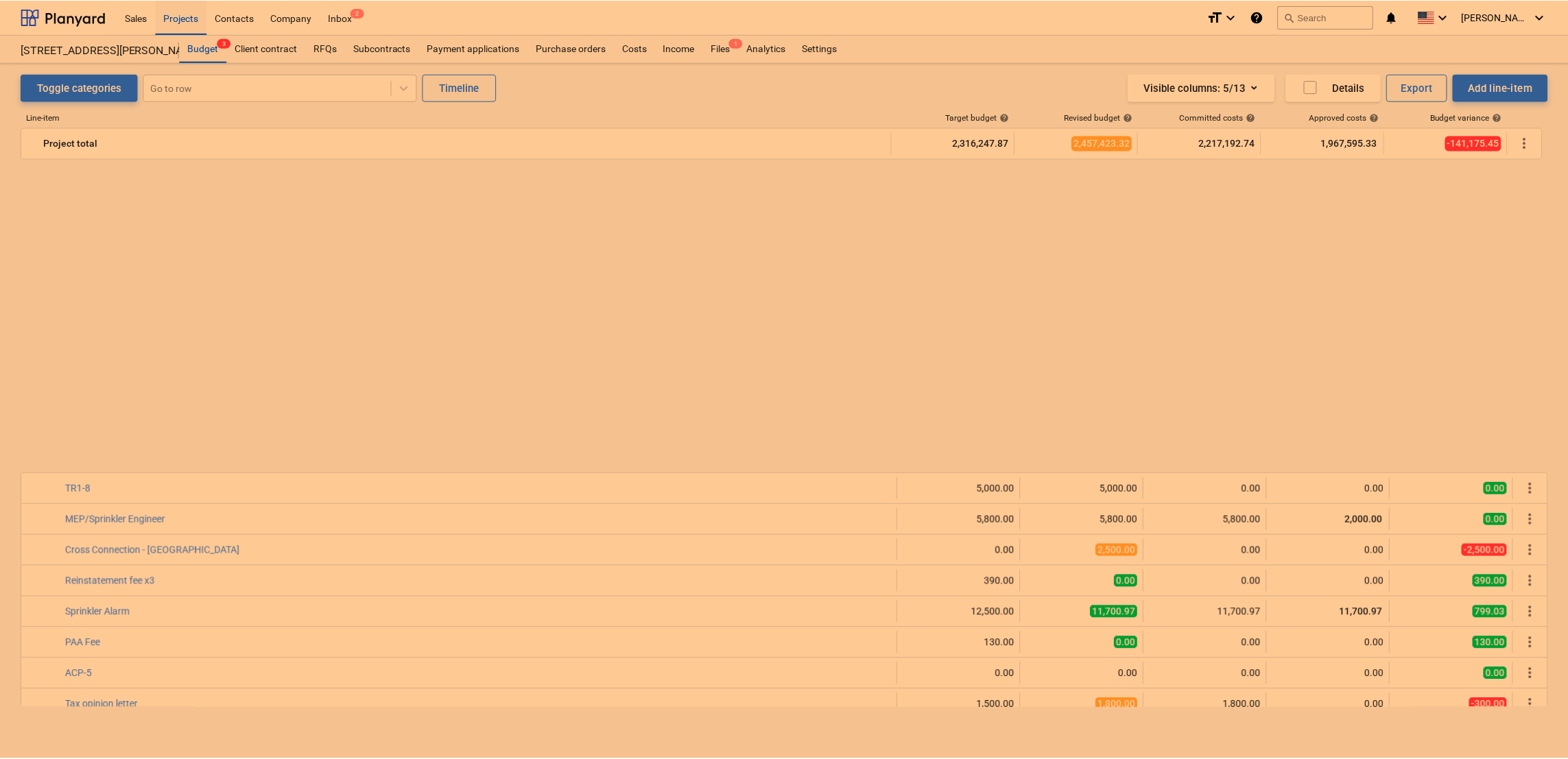
scroll to position [937, 0]
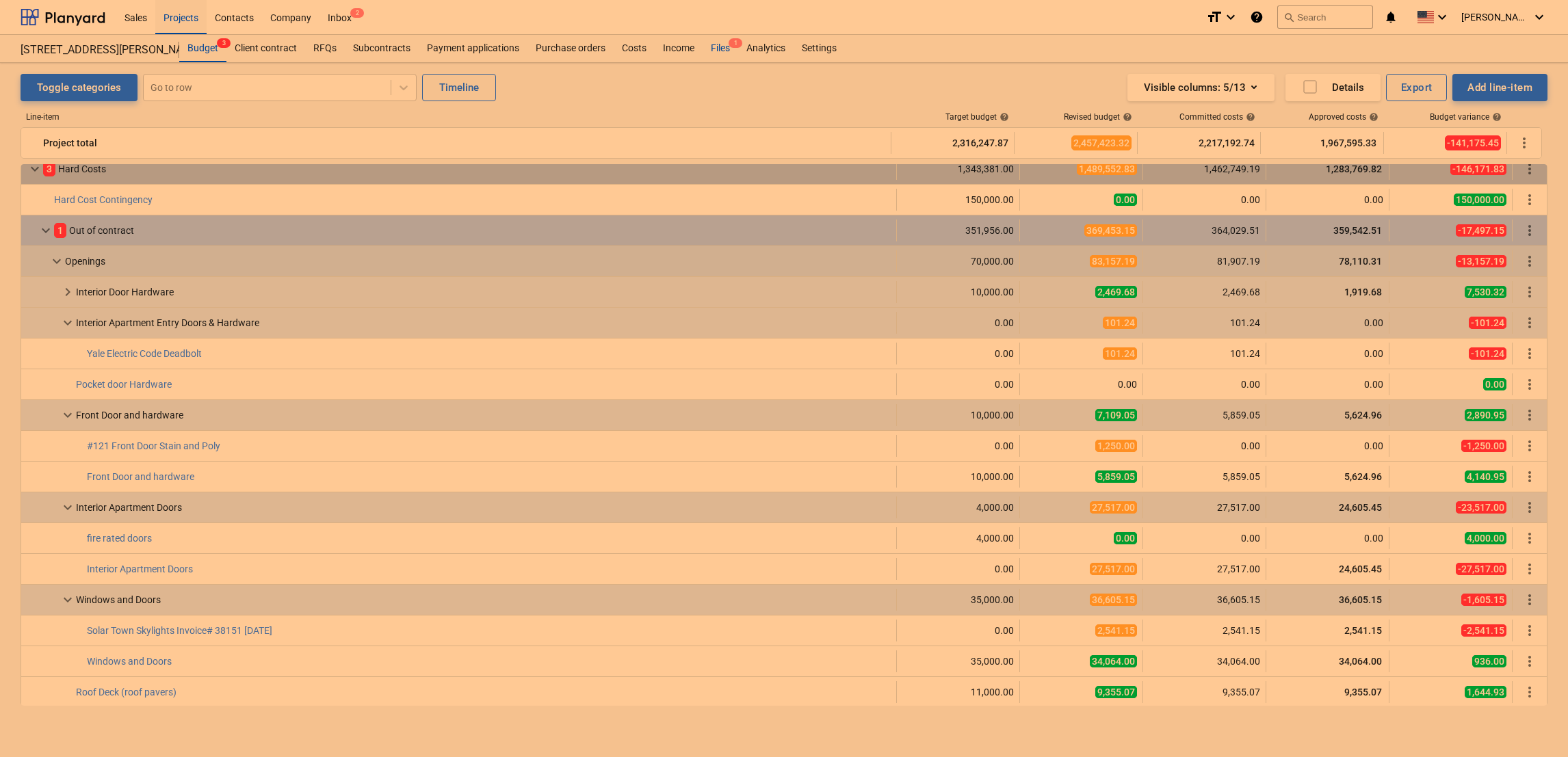
click at [712, 45] on div "Files 1" at bounding box center [720, 48] width 36 height 28
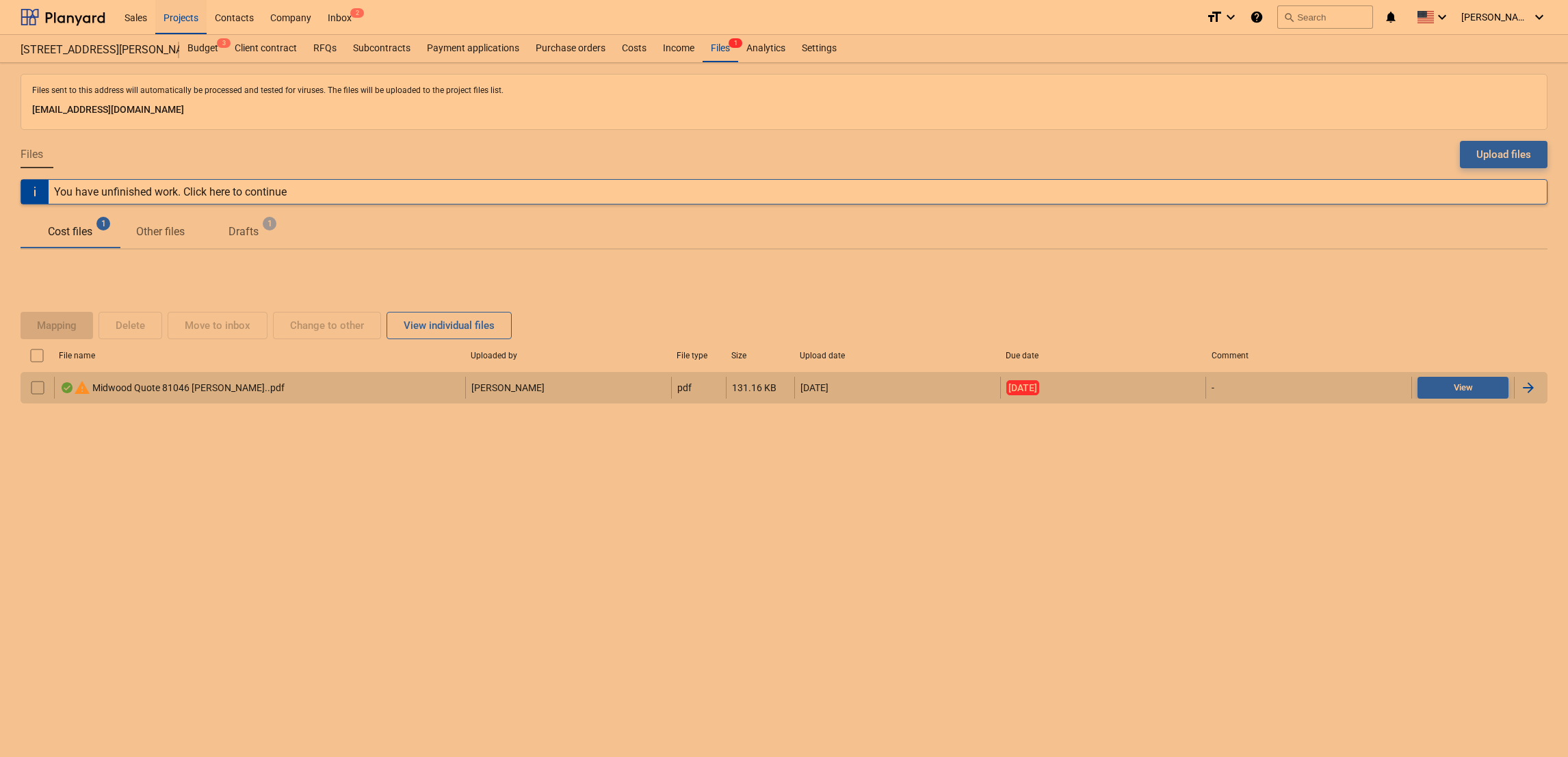
click at [211, 381] on div "warning Midwood Quote 81046 Bren Salamon..pdf" at bounding box center [172, 388] width 224 height 16
click at [42, 383] on input "checkbox" at bounding box center [38, 388] width 22 height 22
click at [125, 315] on button "Delete" at bounding box center [130, 325] width 64 height 28
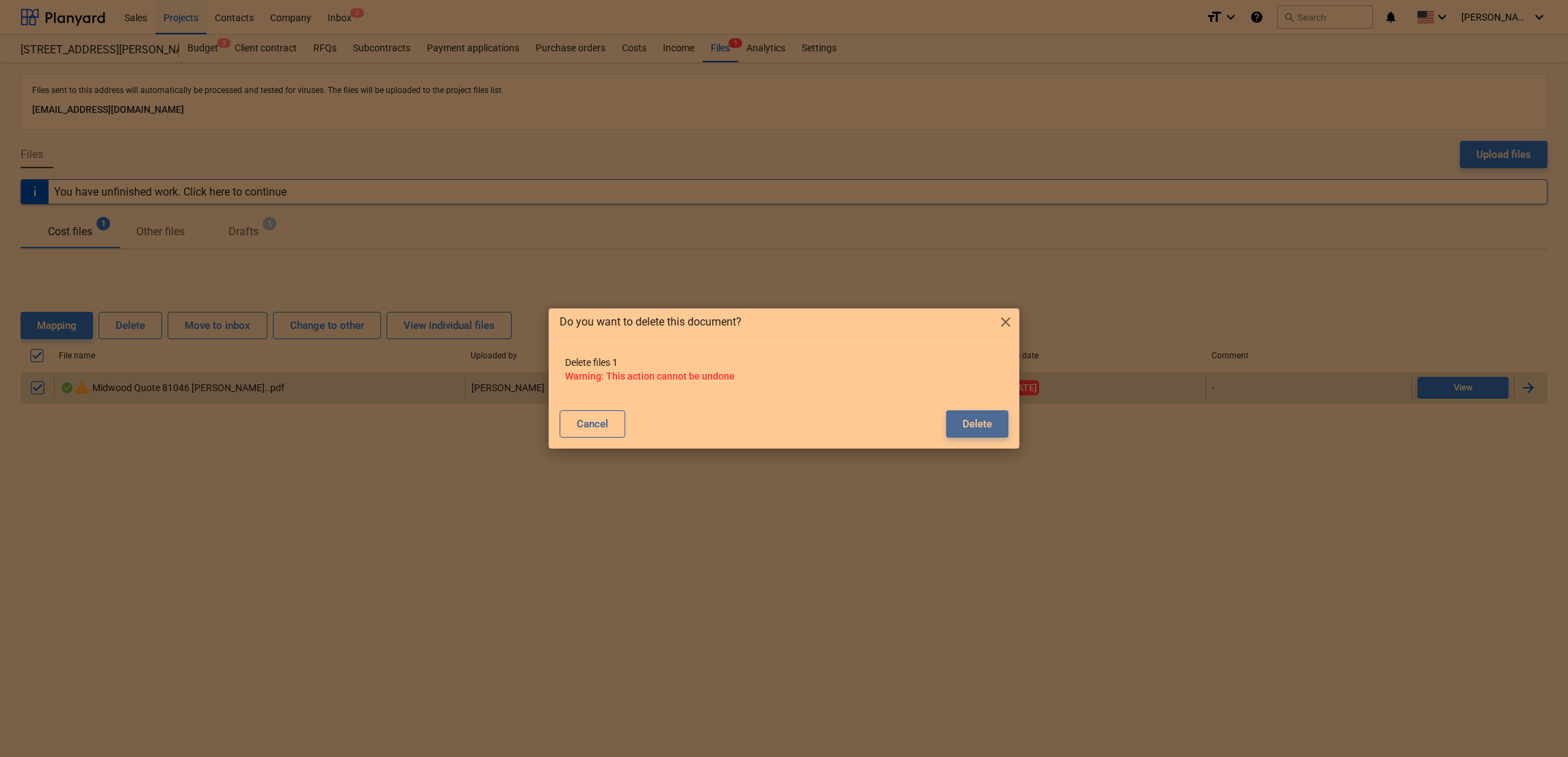
click at [959, 426] on button "Delete" at bounding box center [977, 424] width 62 height 28
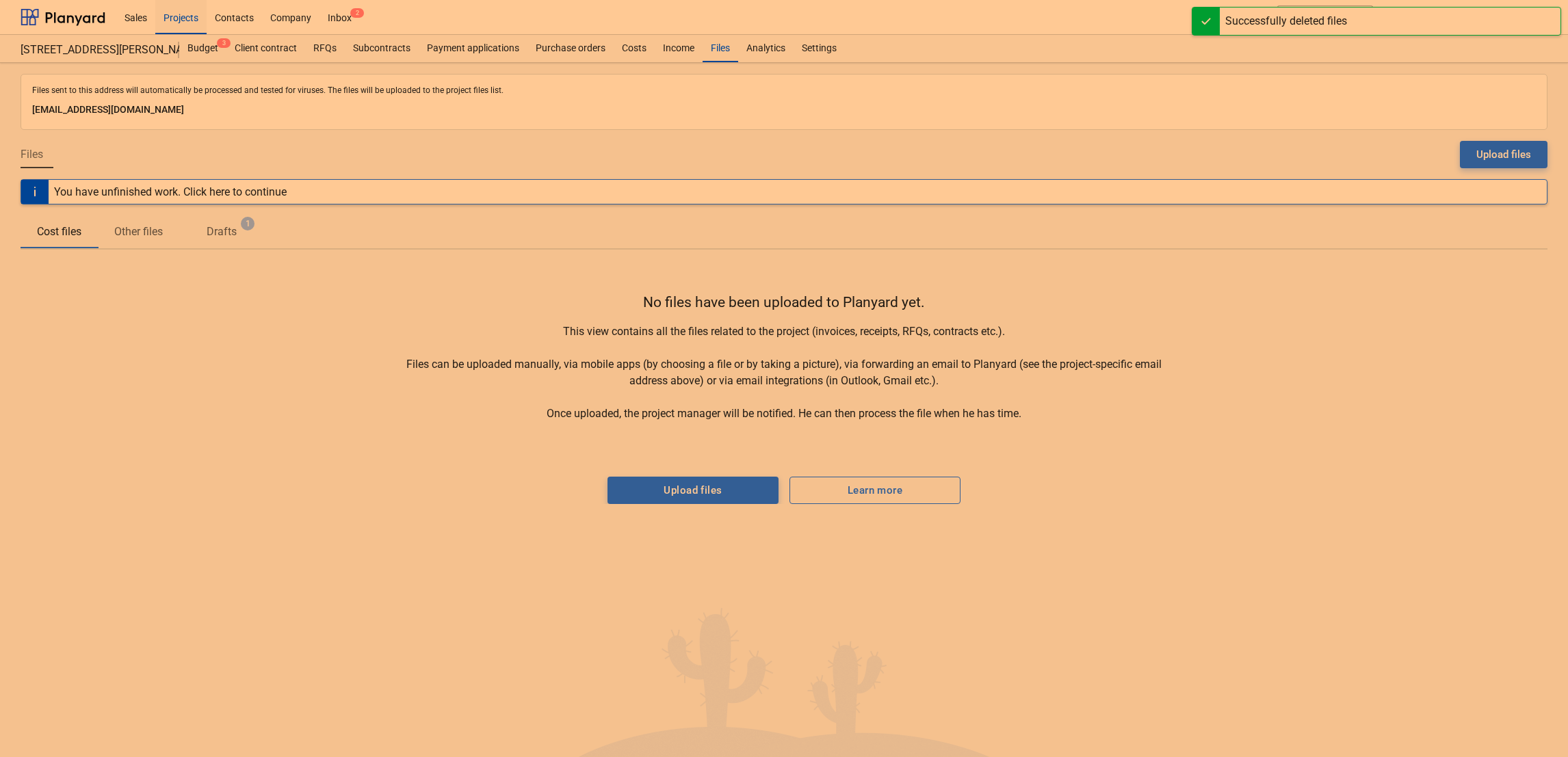
click at [229, 230] on p "Drafts" at bounding box center [222, 232] width 30 height 16
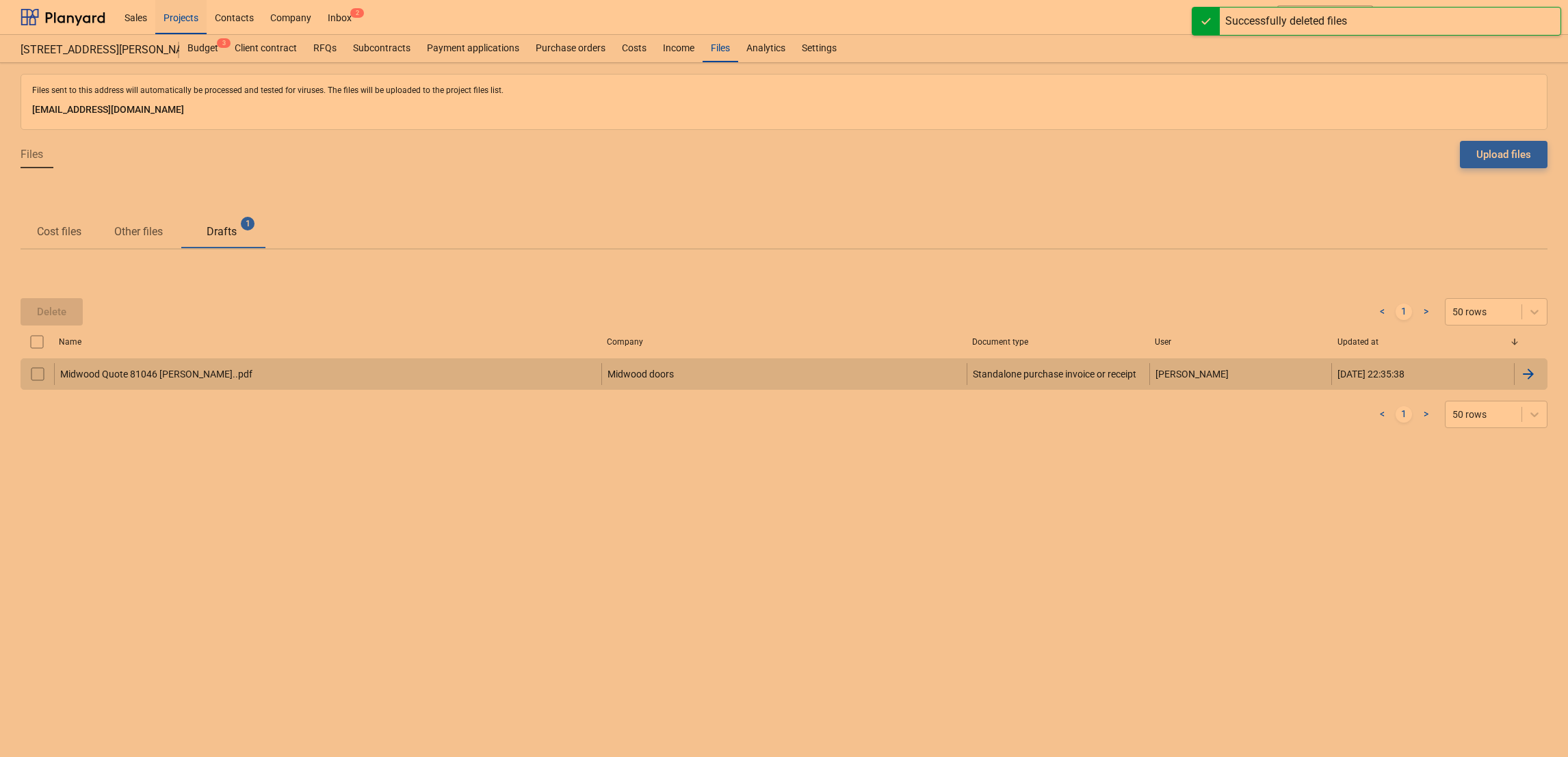
click at [143, 366] on div "Midwood Quote 81046 [PERSON_NAME]..pdf" at bounding box center [327, 374] width 547 height 22
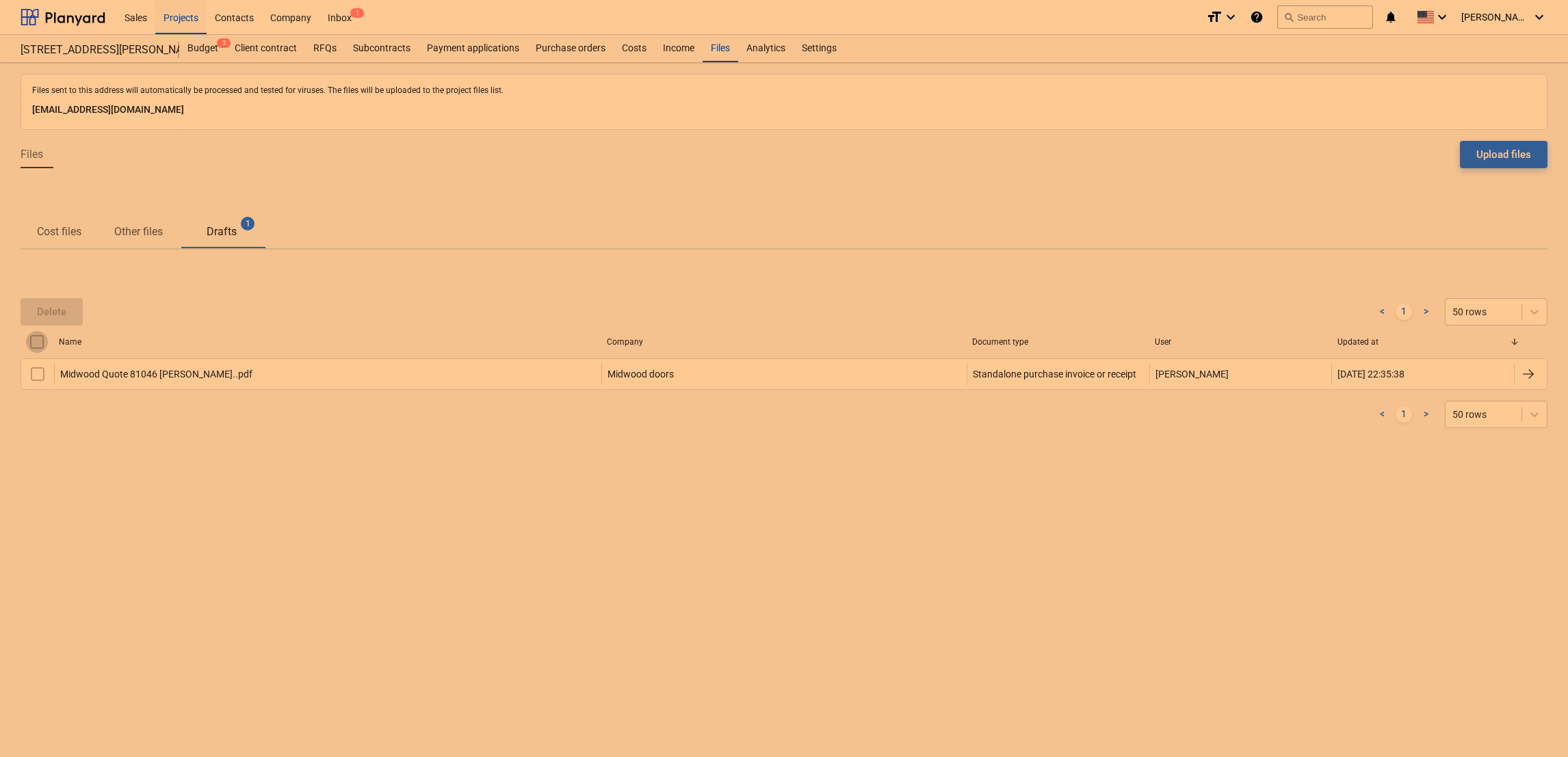
click at [39, 340] on input "checkbox" at bounding box center [37, 341] width 22 height 22
click at [55, 299] on button "Delete" at bounding box center [51, 312] width 62 height 28
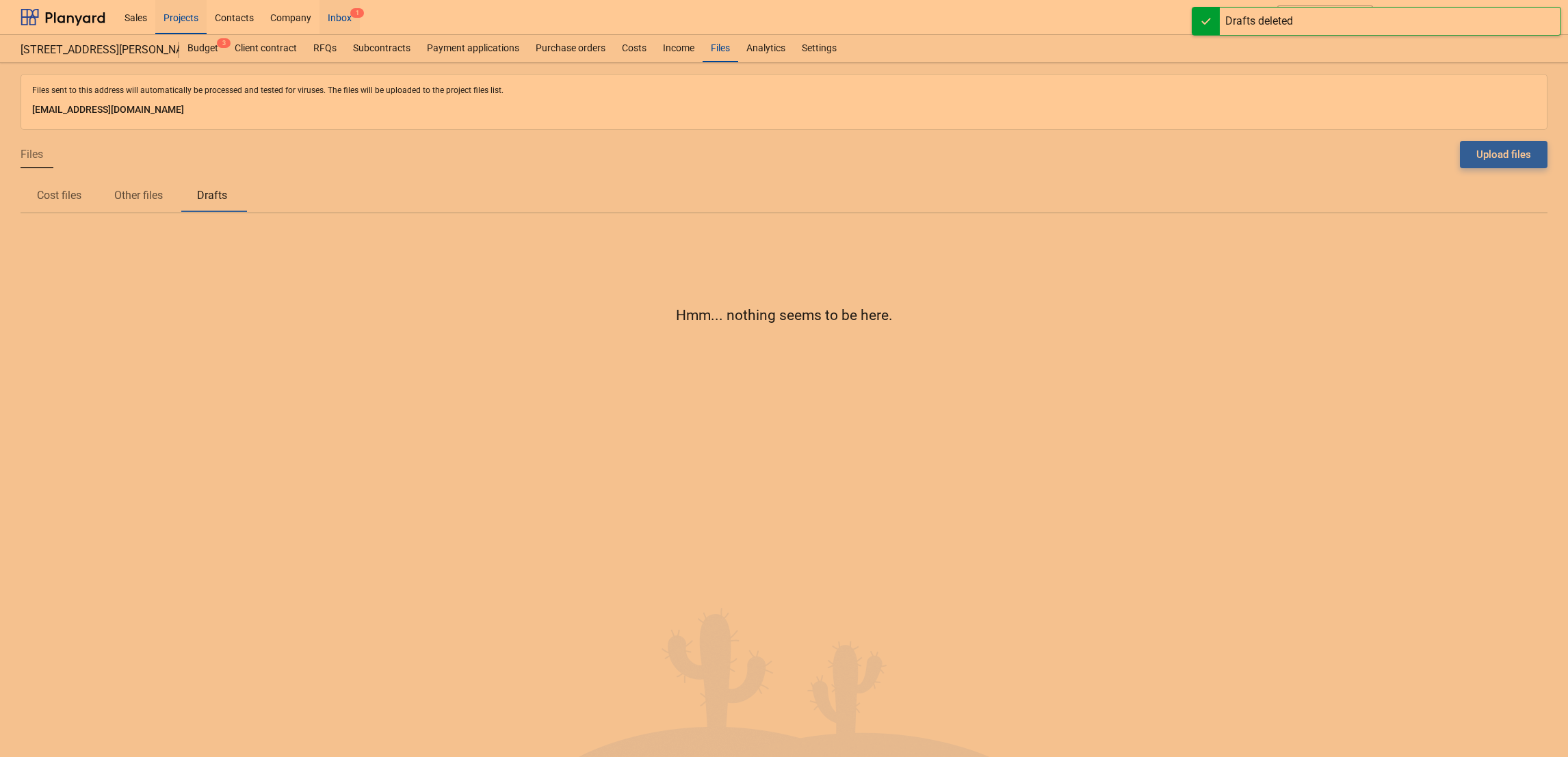
click at [340, 7] on div "Inbox 1" at bounding box center [340, 16] width 40 height 35
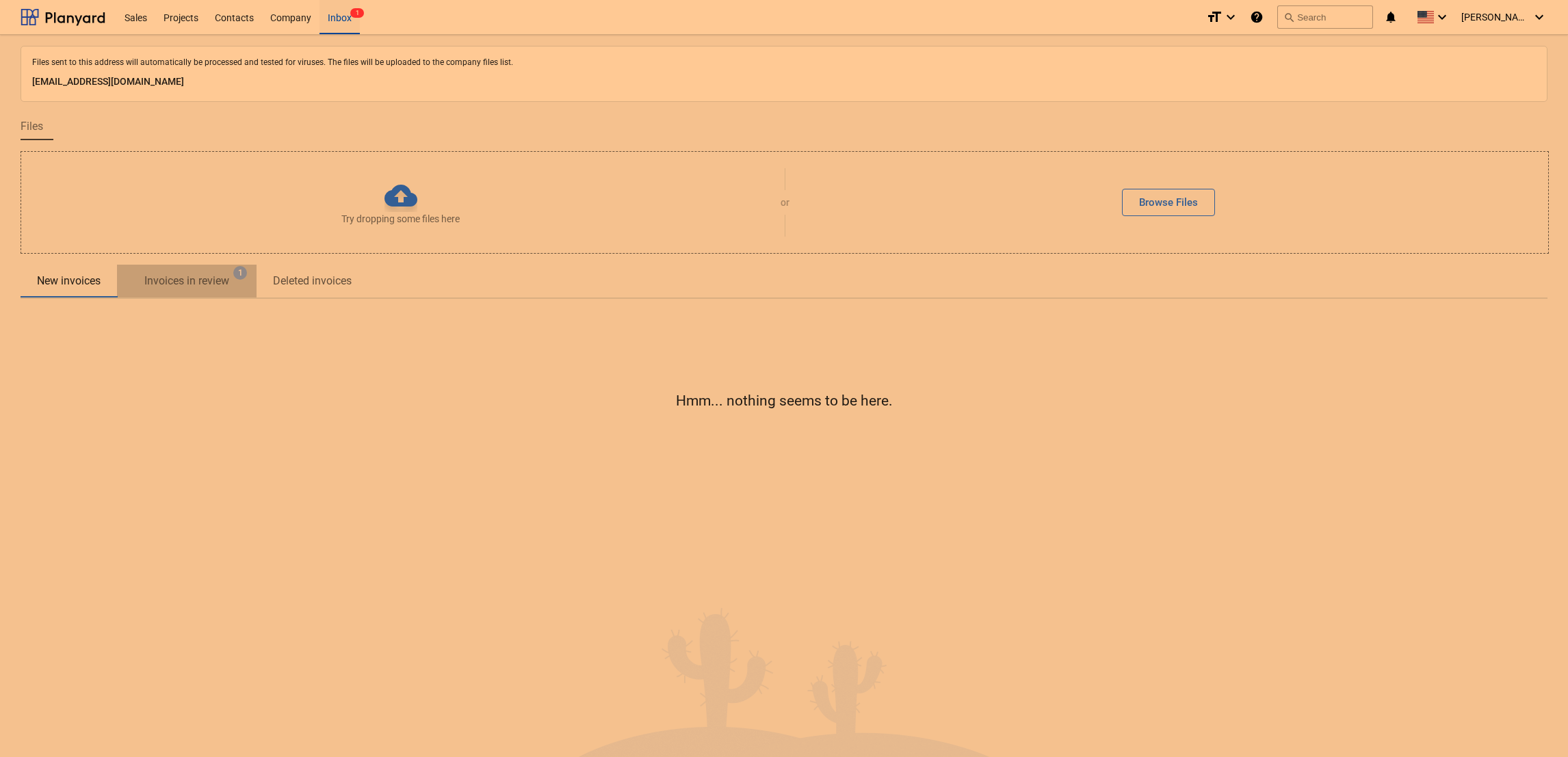
click at [202, 276] on p "Invoices in review" at bounding box center [186, 281] width 85 height 16
